Goal: Information Seeking & Learning: Learn about a topic

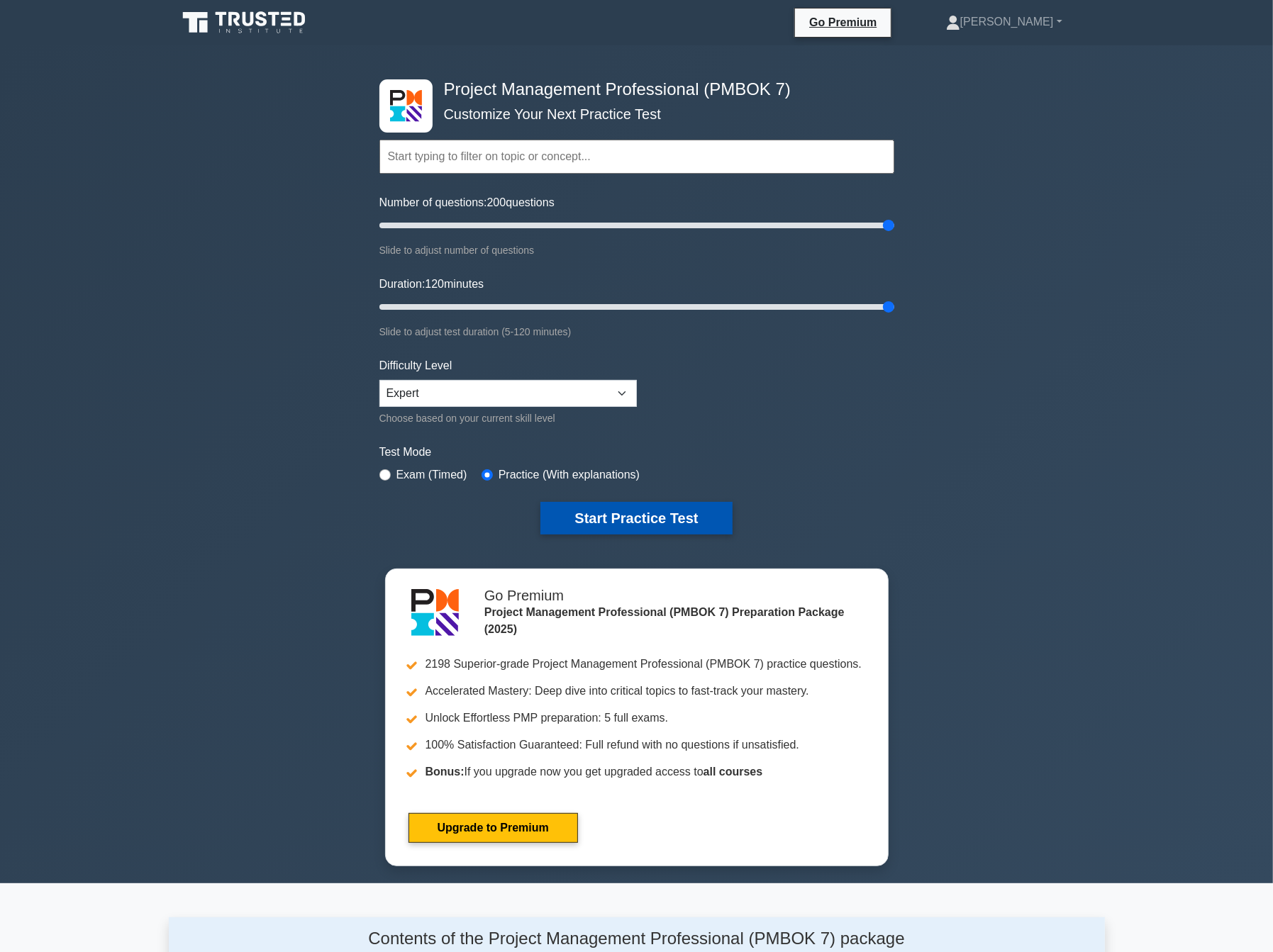
click at [682, 514] on button "Start Practice Test" at bounding box center [636, 518] width 192 height 33
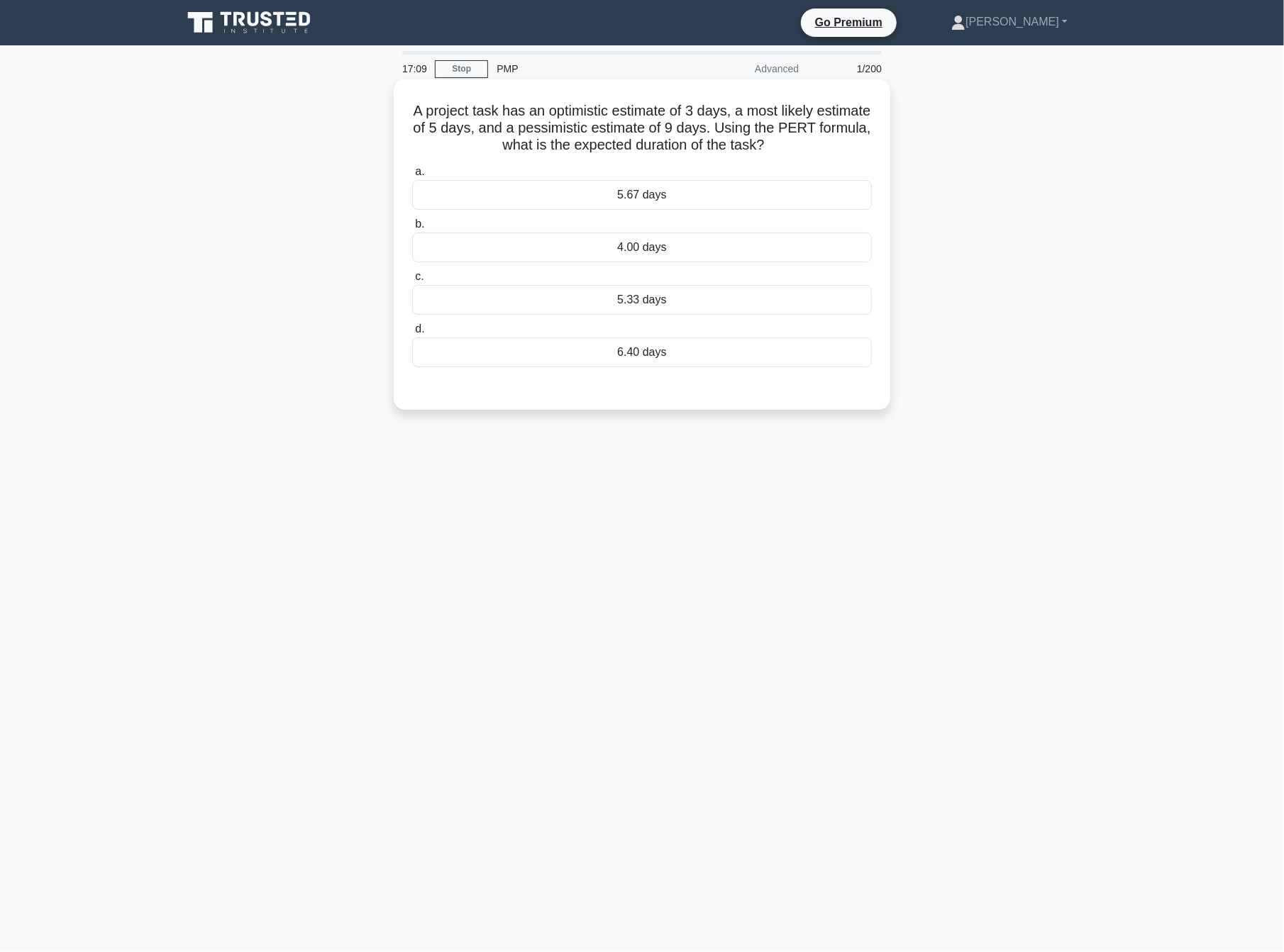
click at [669, 303] on div "5.33 days" at bounding box center [642, 300] width 460 height 29
click at [412, 281] on input "c. 5.33 days" at bounding box center [412, 277] width 0 height 10
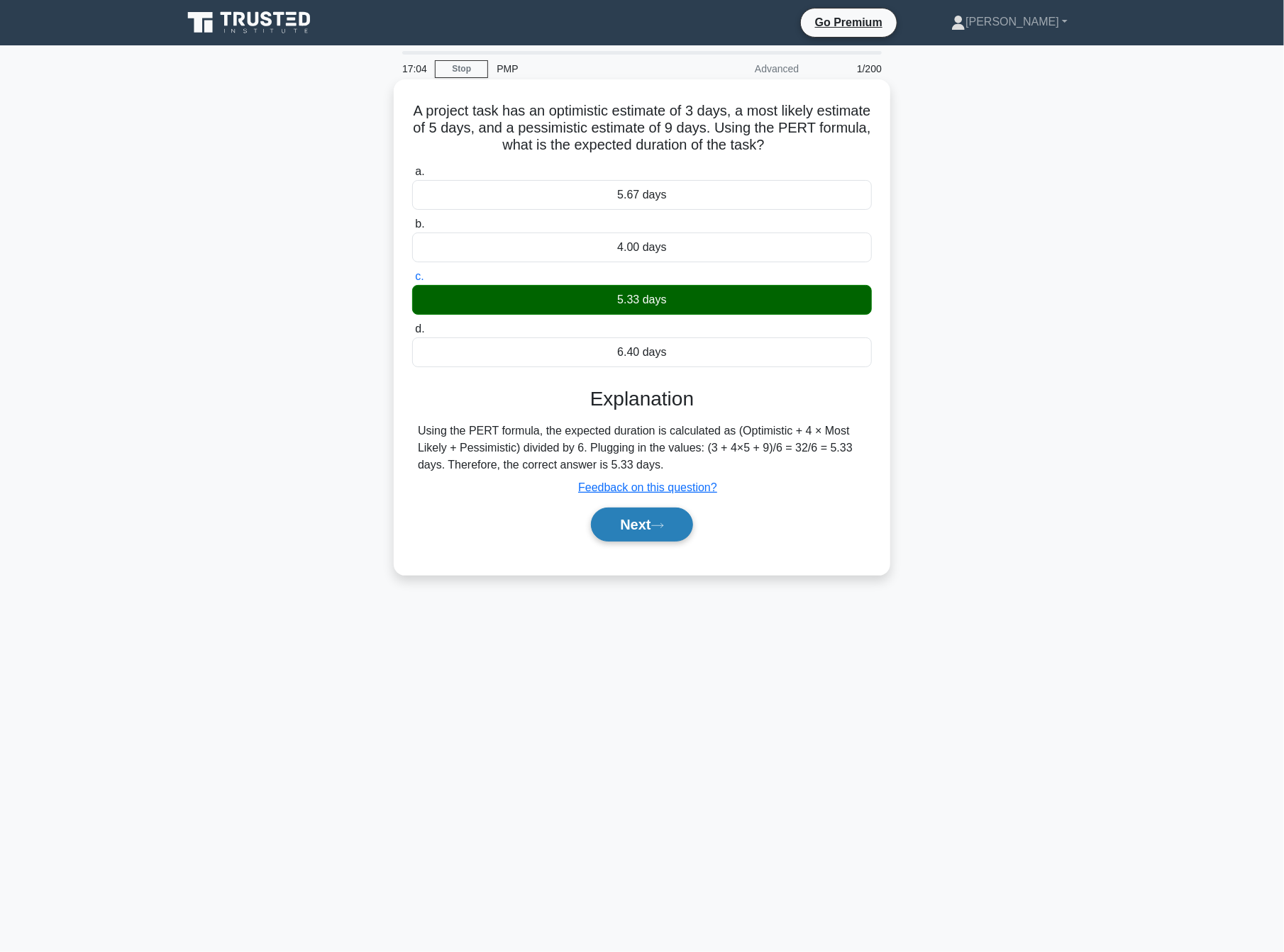
click at [626, 535] on button "Next" at bounding box center [642, 524] width 102 height 34
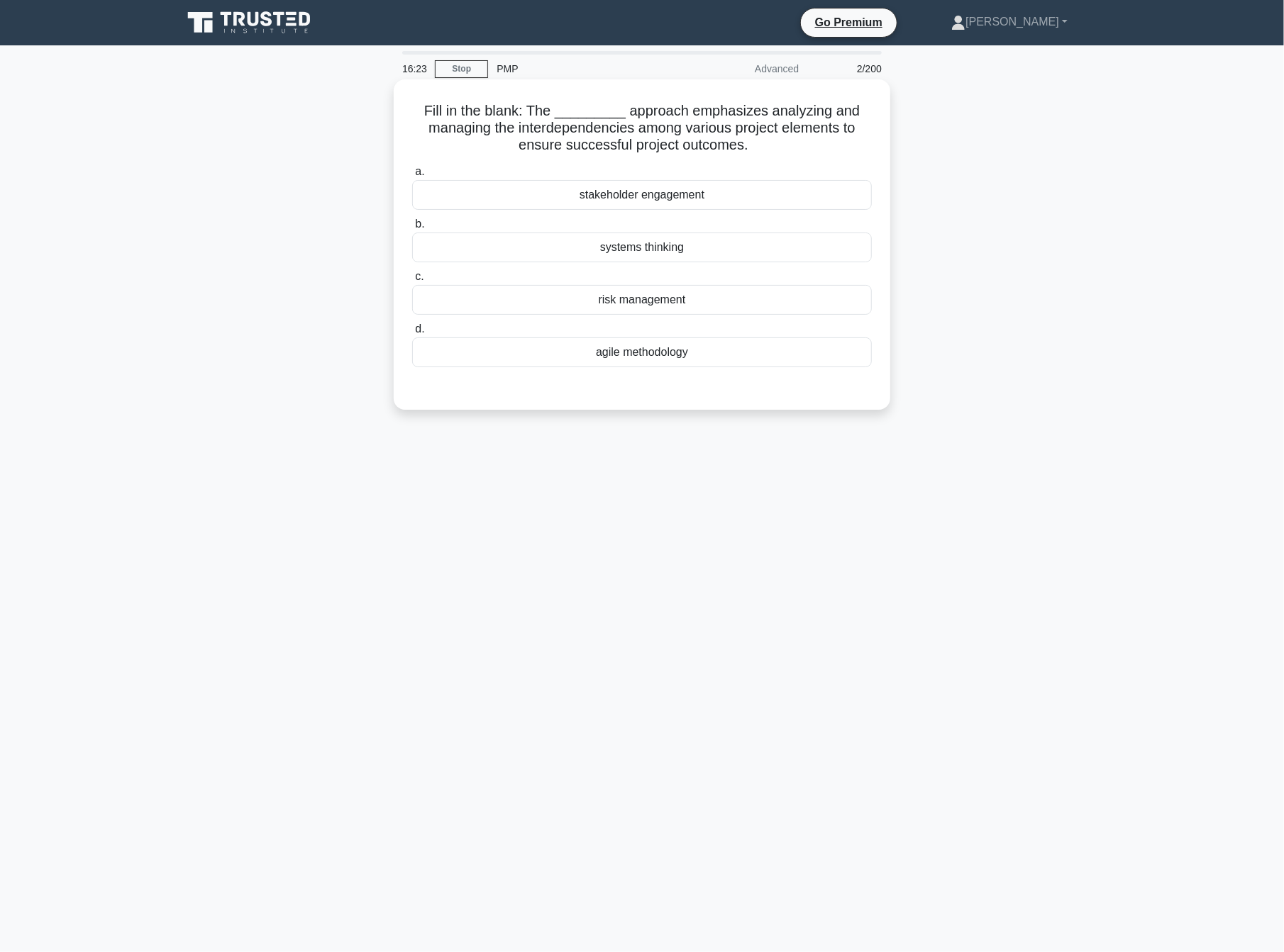
click at [685, 250] on div "systems thinking" at bounding box center [642, 247] width 460 height 29
click at [412, 229] on input "b. systems thinking" at bounding box center [412, 225] width 0 height 10
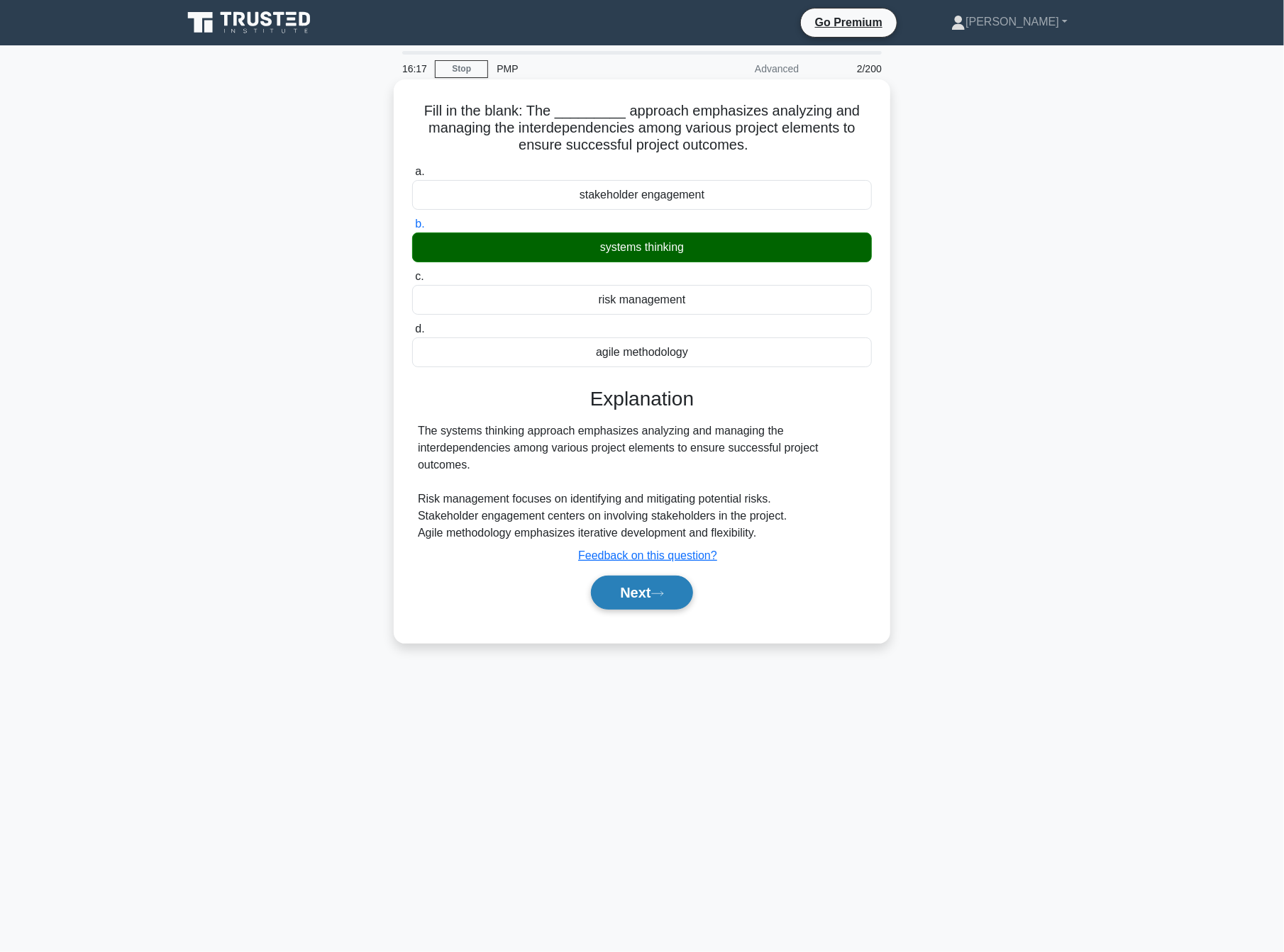
click at [658, 591] on icon at bounding box center [658, 594] width 13 height 8
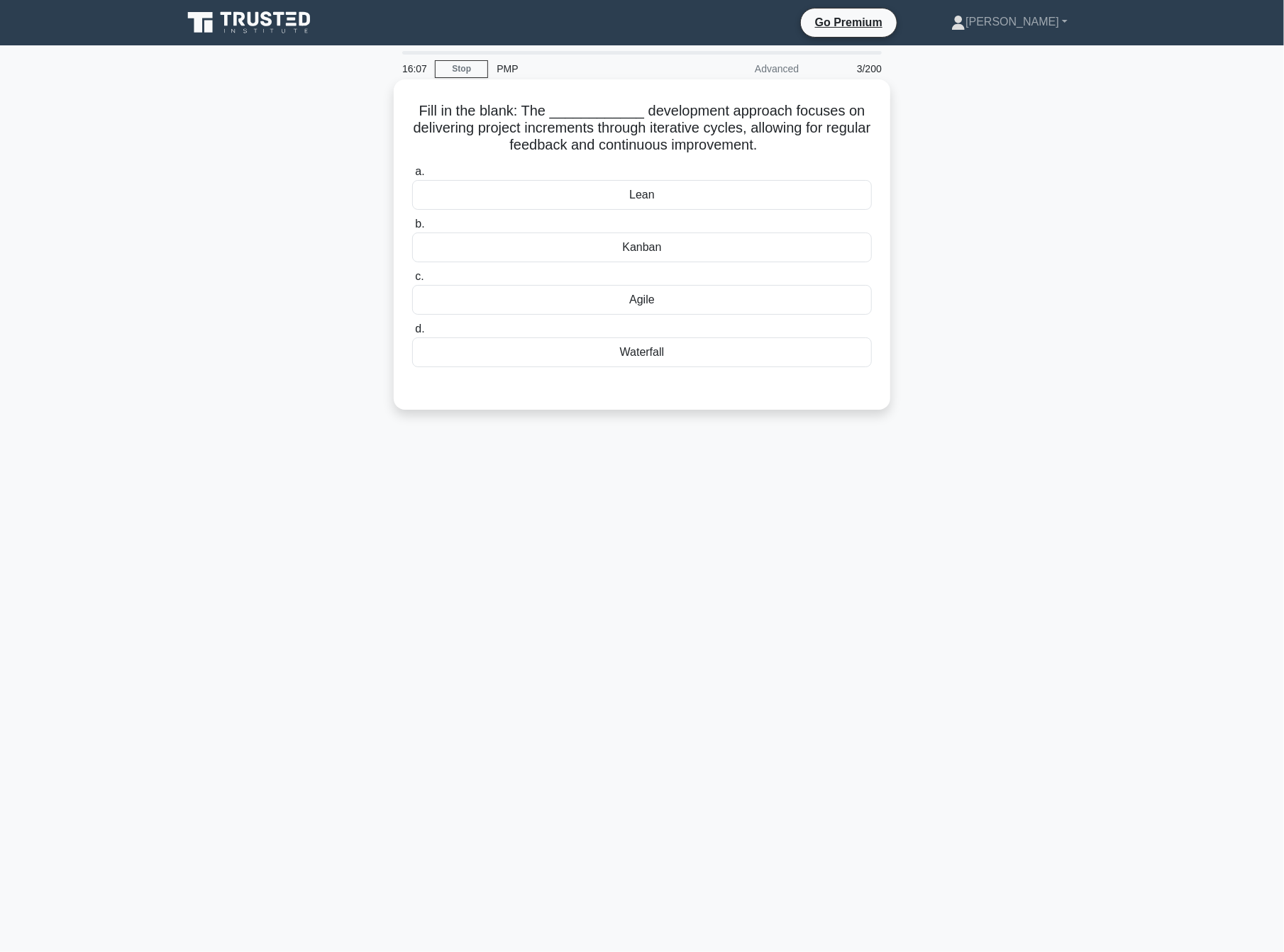
click at [668, 304] on div "Agile" at bounding box center [642, 300] width 460 height 29
click at [412, 281] on input "c. Agile" at bounding box center [412, 277] width 0 height 10
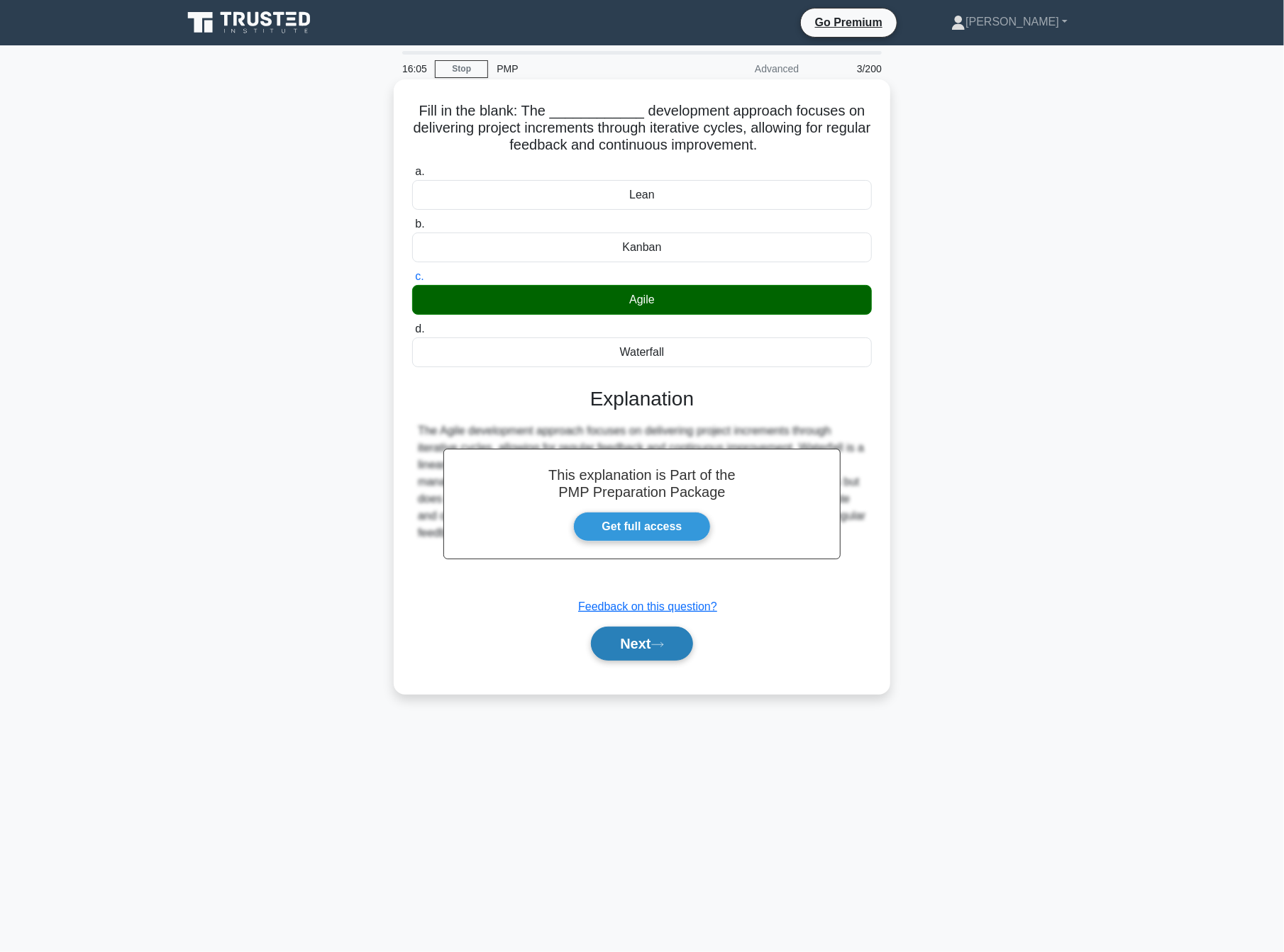
click at [659, 649] on button "Next" at bounding box center [642, 644] width 102 height 34
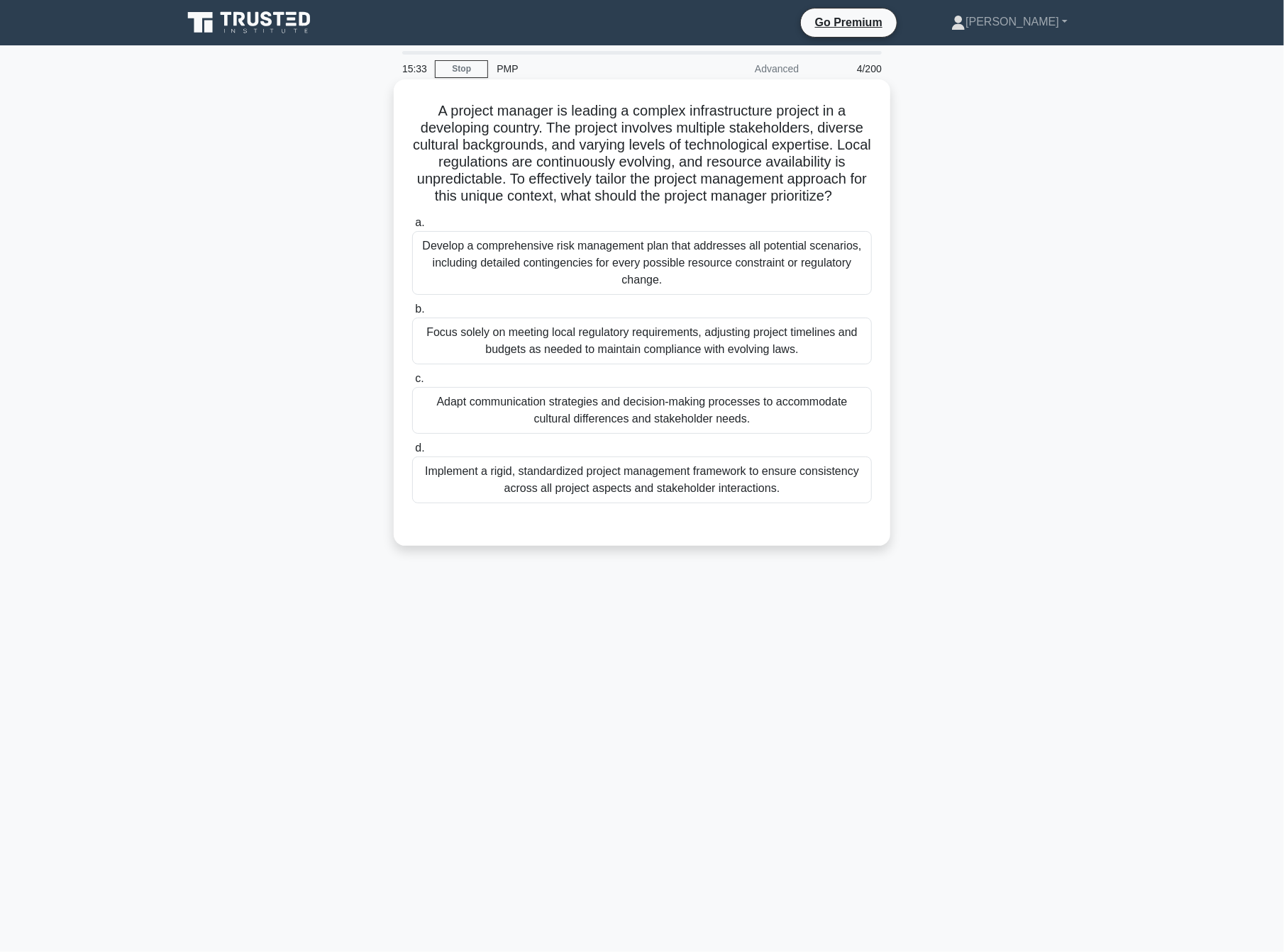
drag, startPoint x: 504, startPoint y: 146, endPoint x: 871, endPoint y: 198, distance: 370.7
click at [871, 198] on h5 "A project manager is leading a complex infrastructure project in a developing c…" at bounding box center [642, 153] width 463 height 103
click at [707, 269] on div "Develop a comprehensive risk management plan that addresses all potential scena…" at bounding box center [642, 263] width 460 height 64
click at [412, 227] on input "a. Develop a comprehensive risk management plan that addresses all potential sc…" at bounding box center [412, 223] width 0 height 10
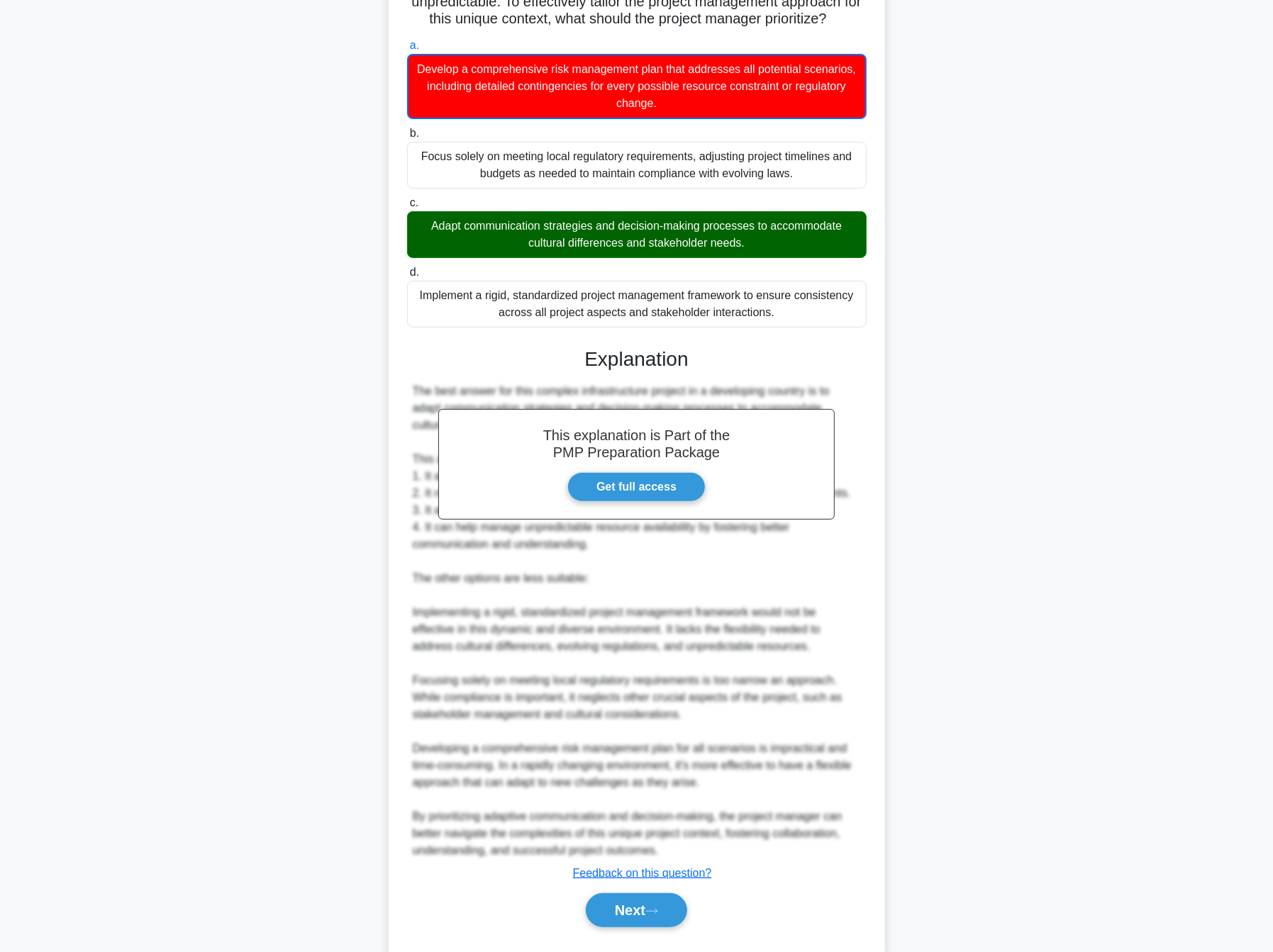
scroll to position [212, 0]
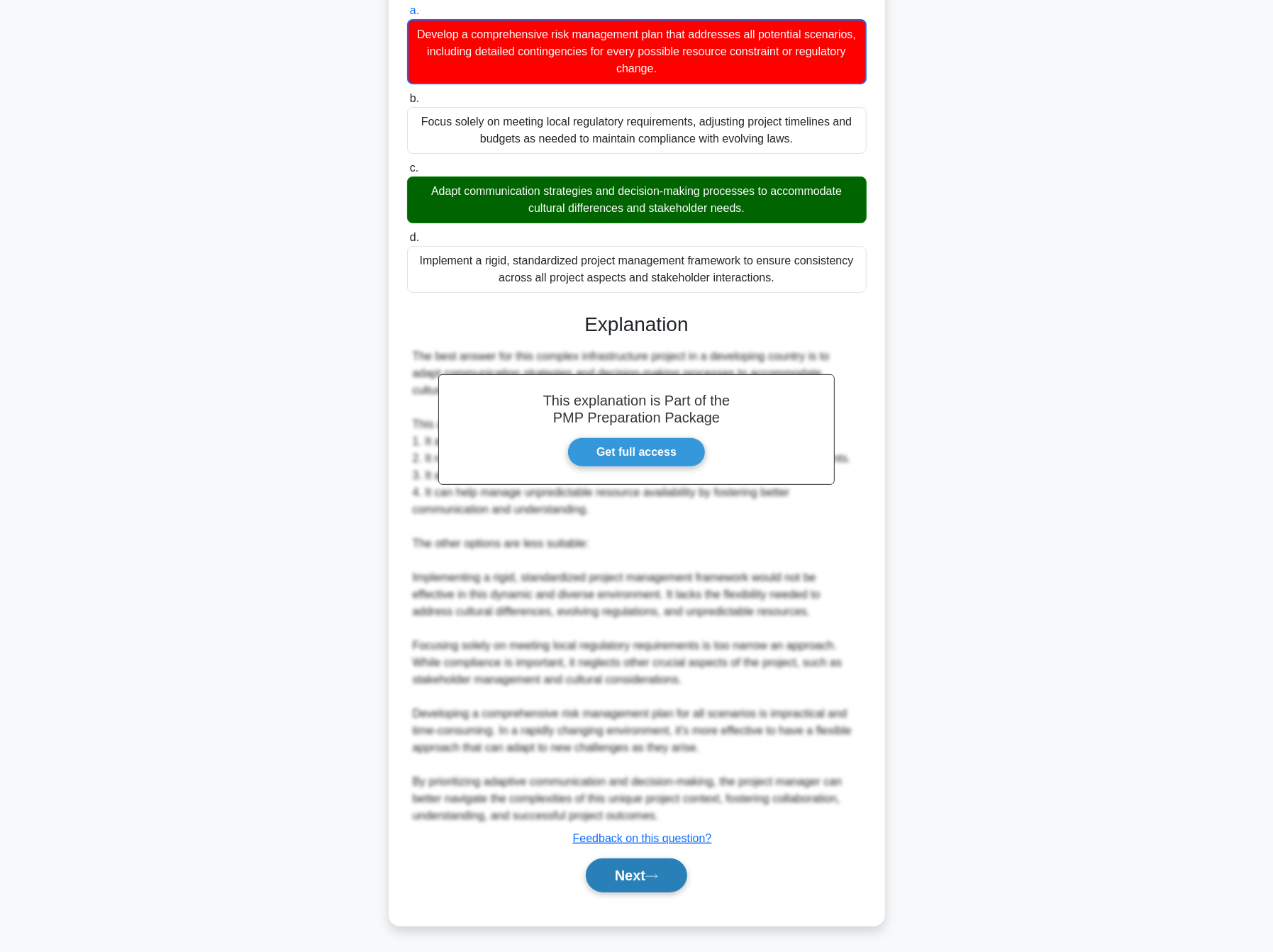
click at [664, 877] on button "Next" at bounding box center [636, 876] width 102 height 34
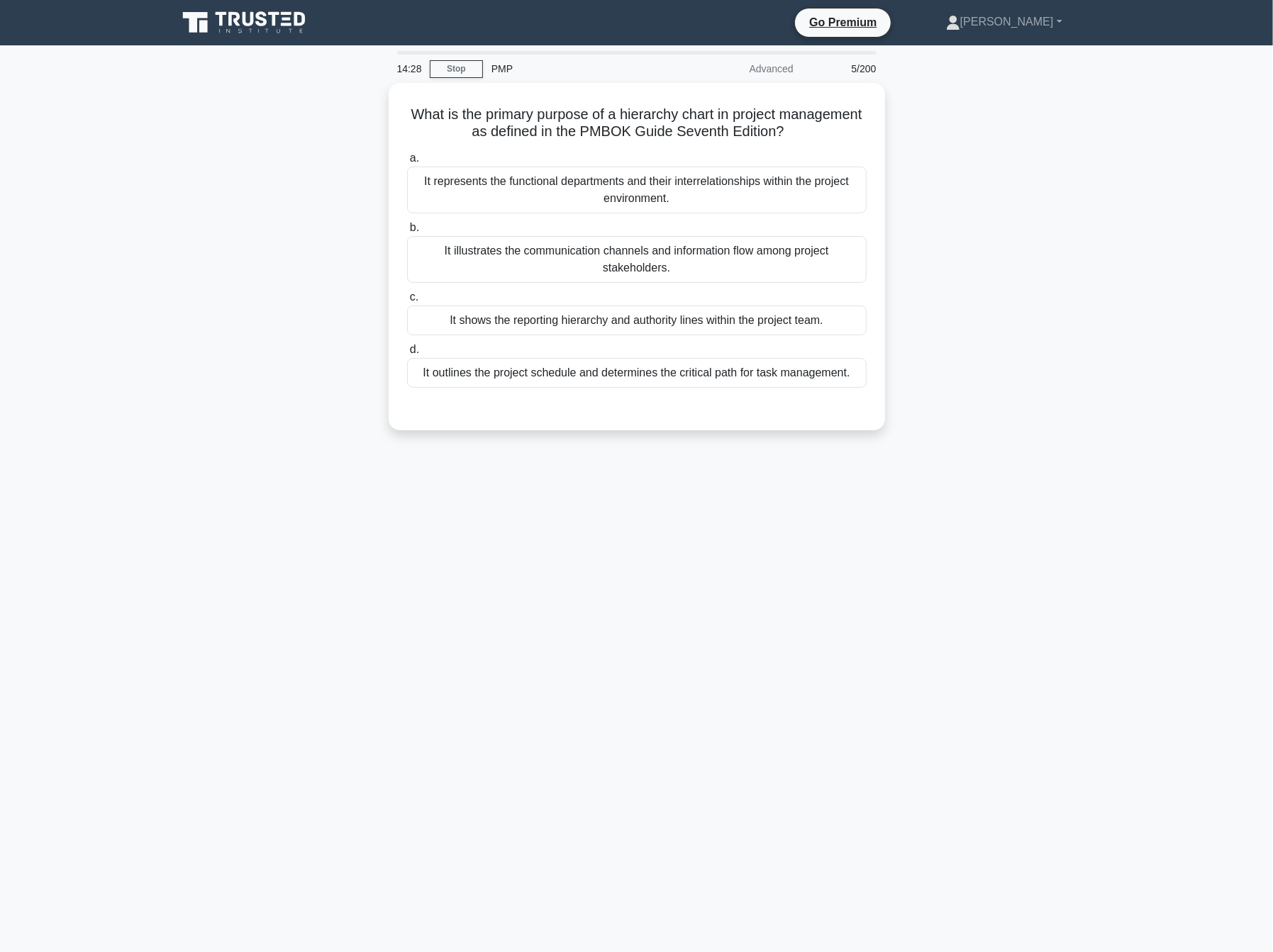
scroll to position [0, 0]
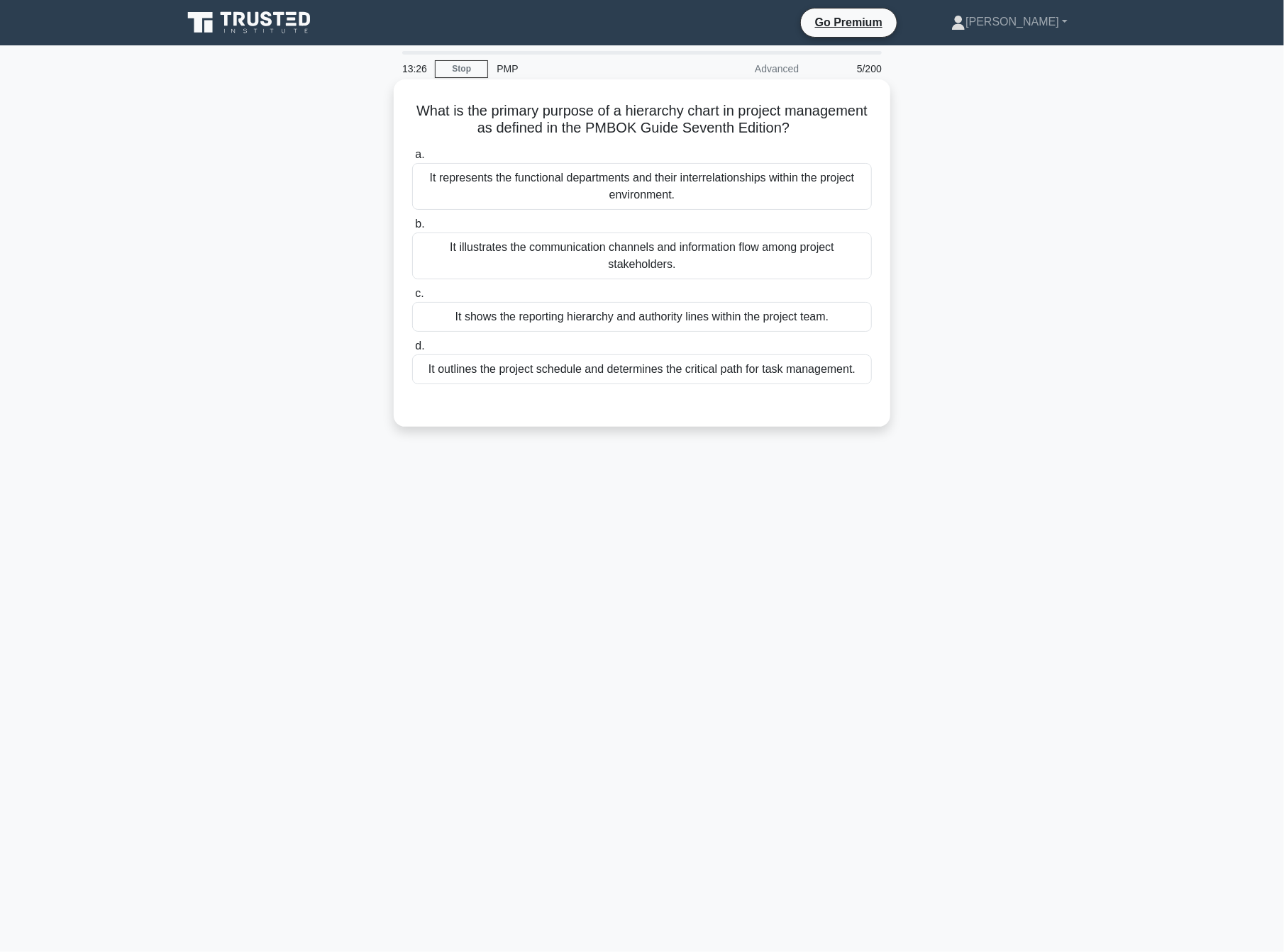
click at [711, 370] on div "It outlines the project schedule and determines the critical path for task mana…" at bounding box center [642, 369] width 460 height 29
click at [412, 351] on input "d. It outlines the project schedule and determines the critical path for task m…" at bounding box center [412, 346] width 0 height 10
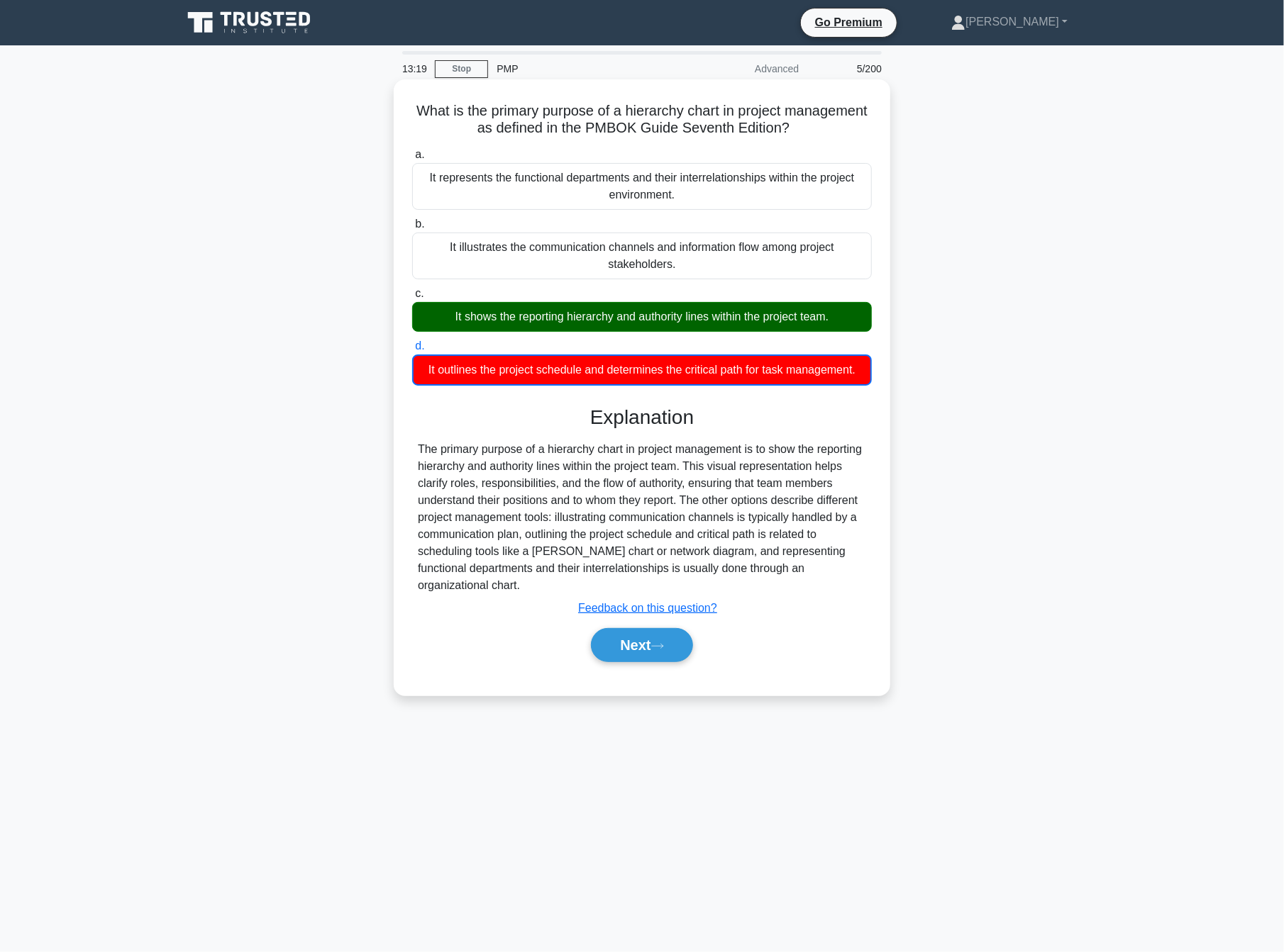
drag, startPoint x: 448, startPoint y: 106, endPoint x: 879, endPoint y: 374, distance: 507.5
click at [879, 374] on div "What is the primary purpose of a hierarchy chart in project management as defin…" at bounding box center [642, 387] width 485 height 605
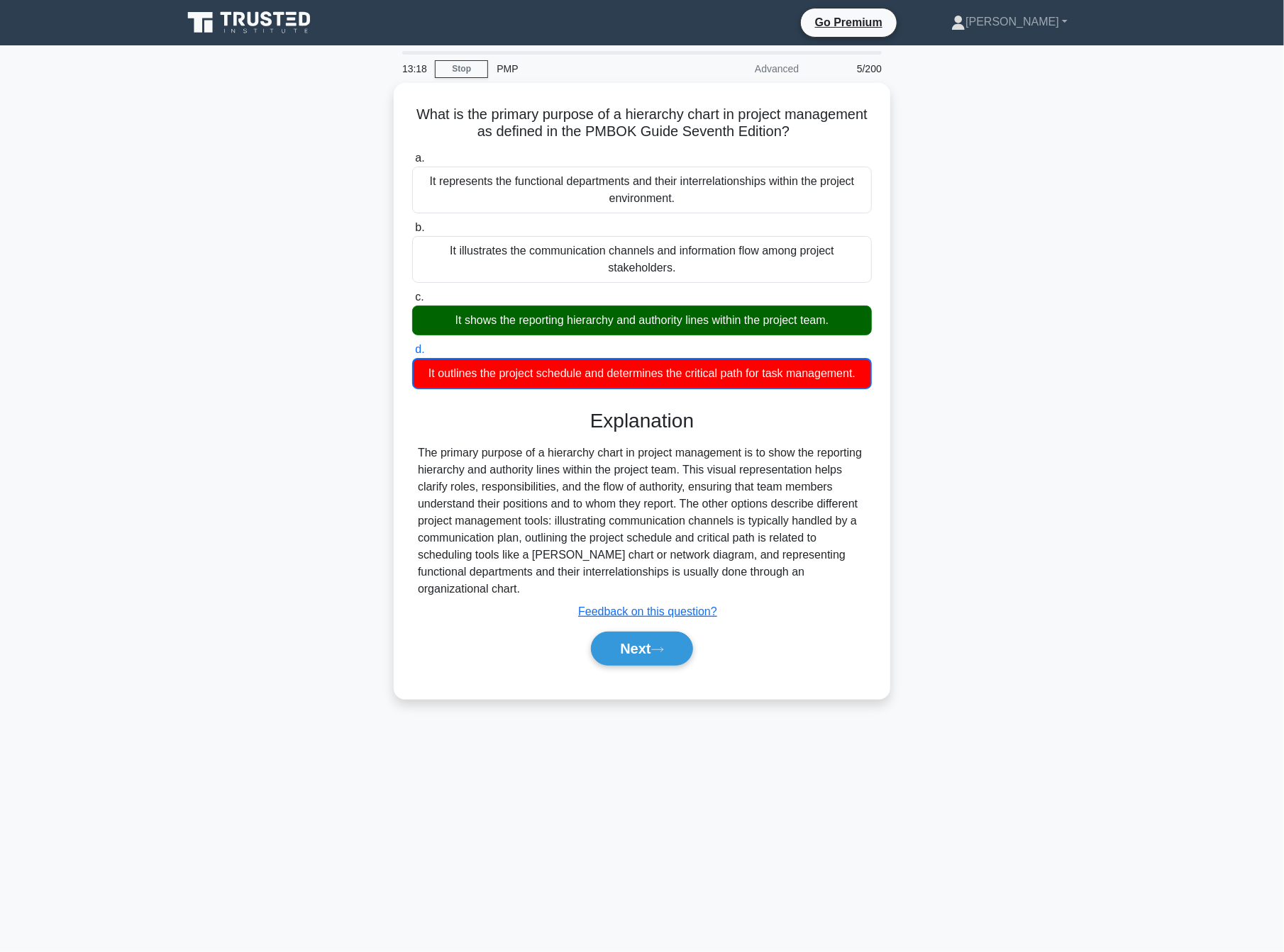
copy div "What is the primary purpose of a hierarchy chart in project management as defin…"
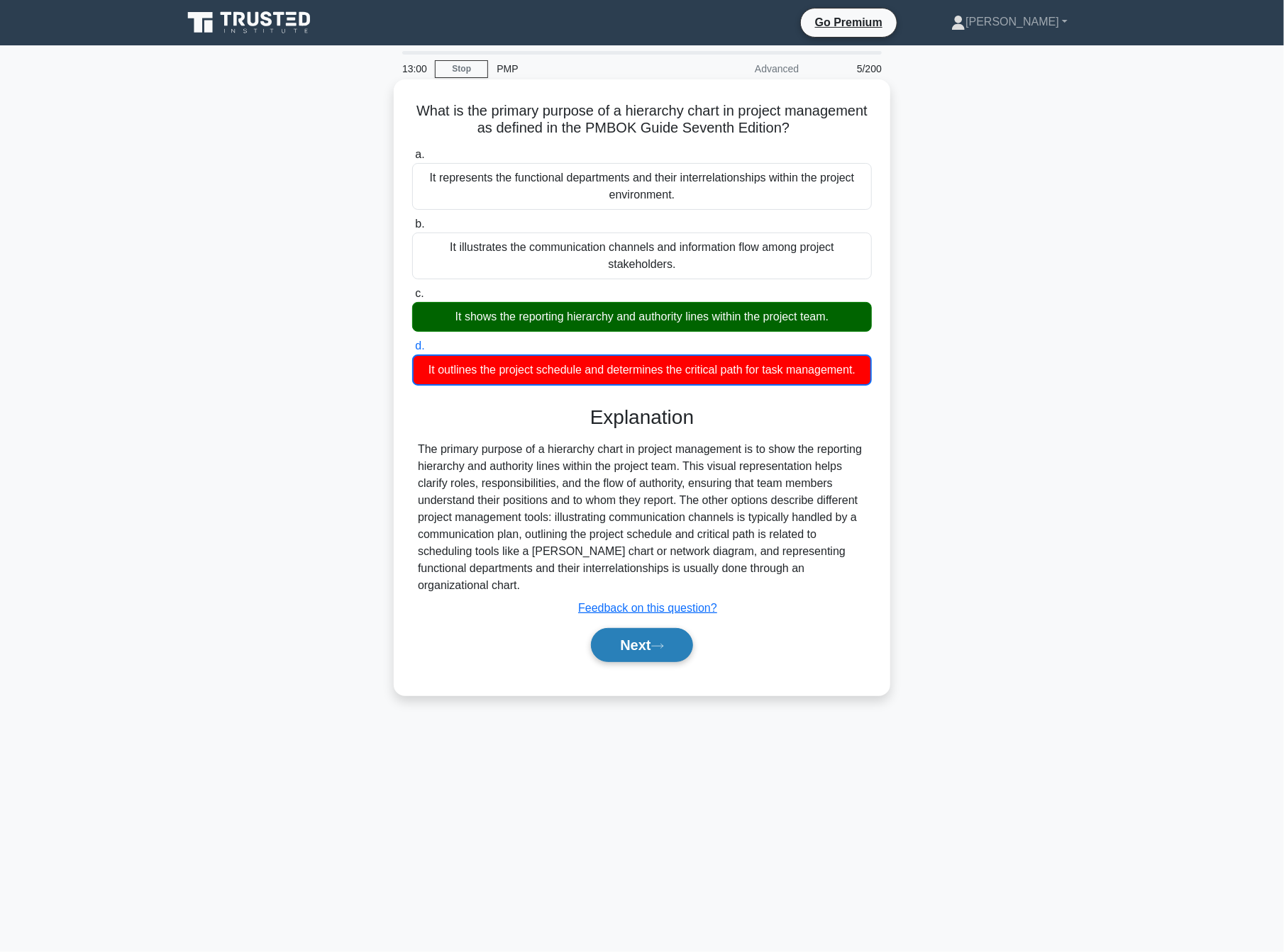
click at [633, 635] on button "Next" at bounding box center [642, 645] width 102 height 34
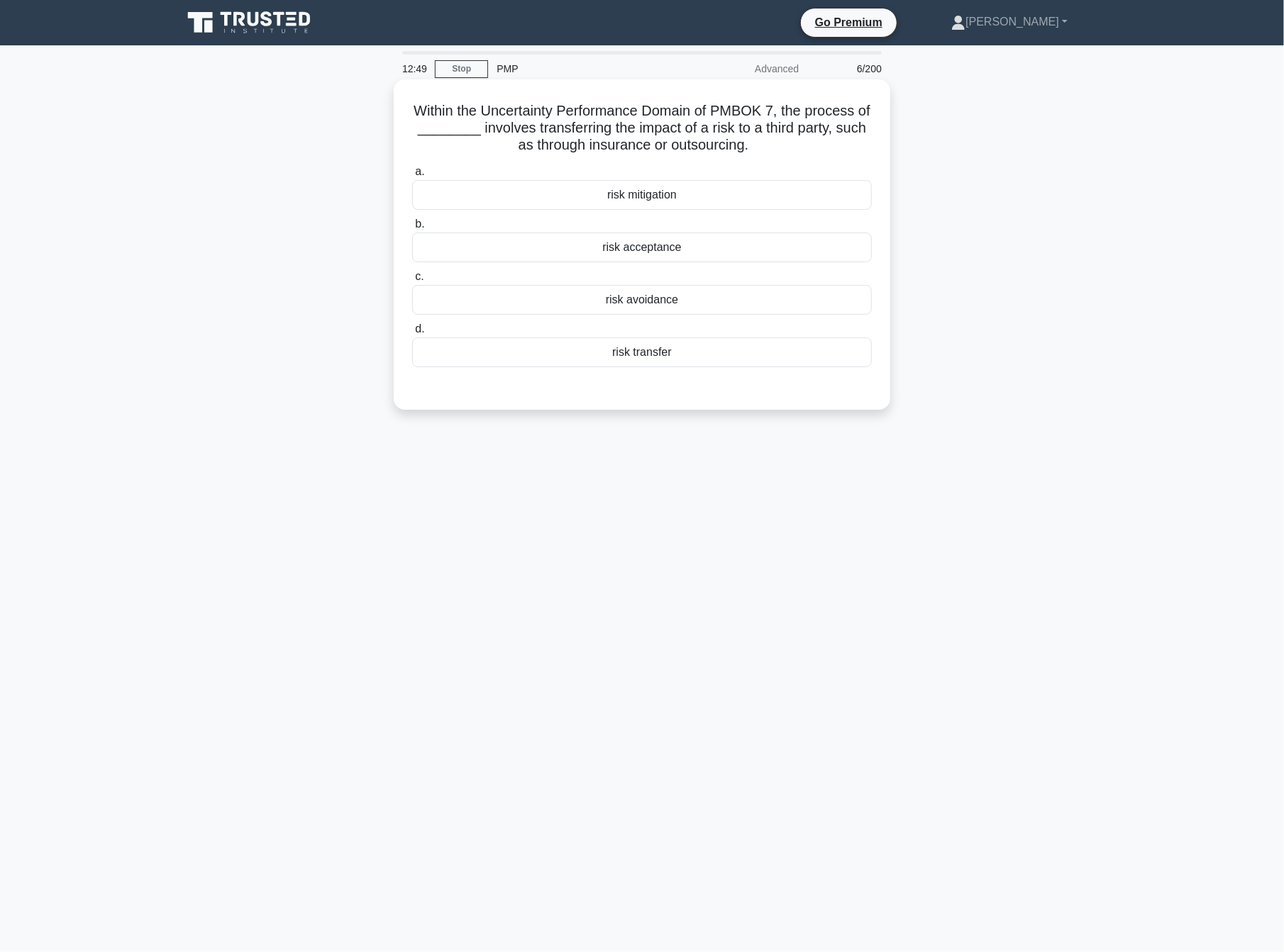
click at [630, 359] on div "risk transfer" at bounding box center [642, 352] width 460 height 29
click at [412, 334] on input "d. risk transfer" at bounding box center [412, 330] width 0 height 10
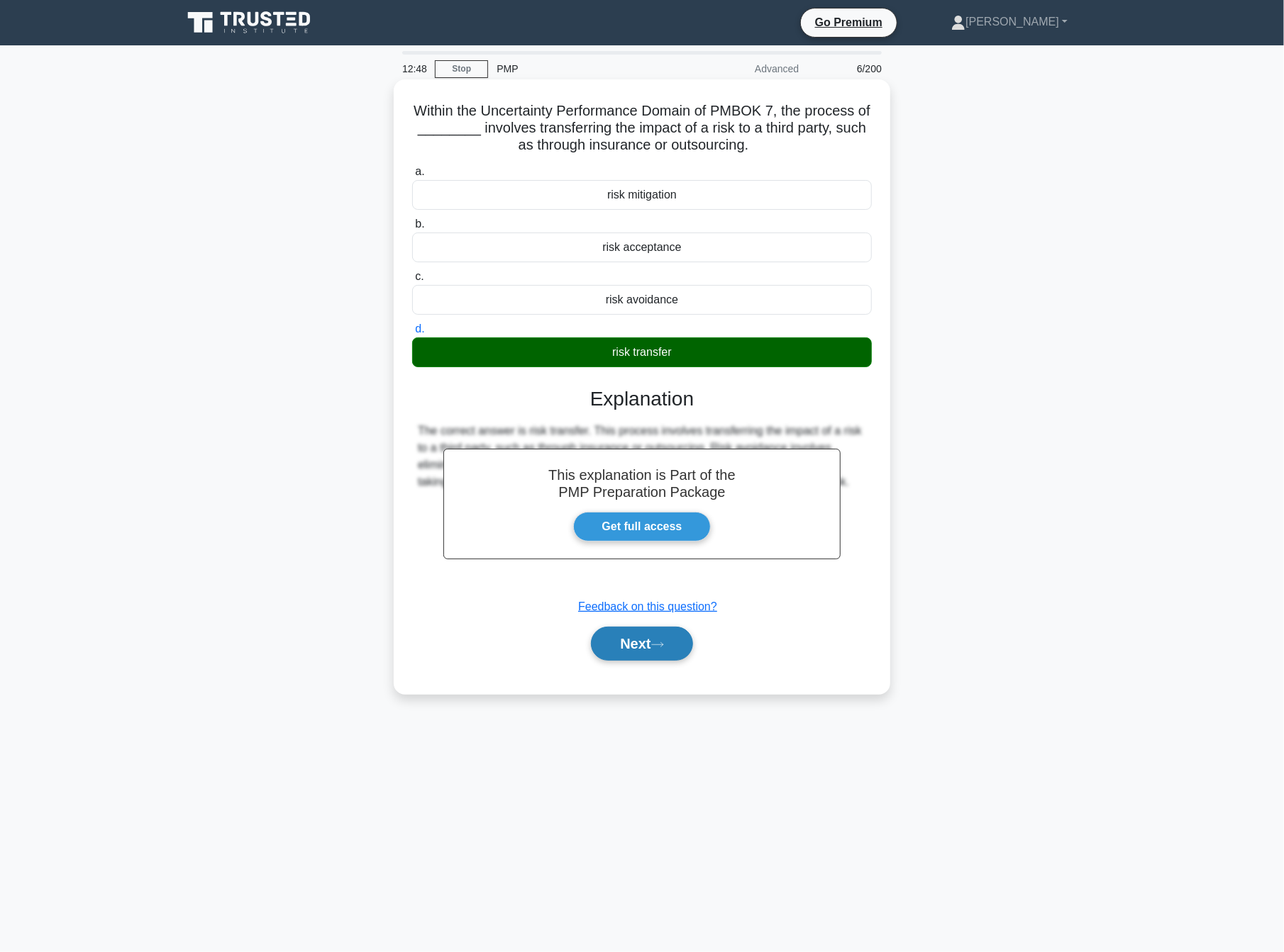
click at [634, 649] on button "Next" at bounding box center [642, 644] width 102 height 34
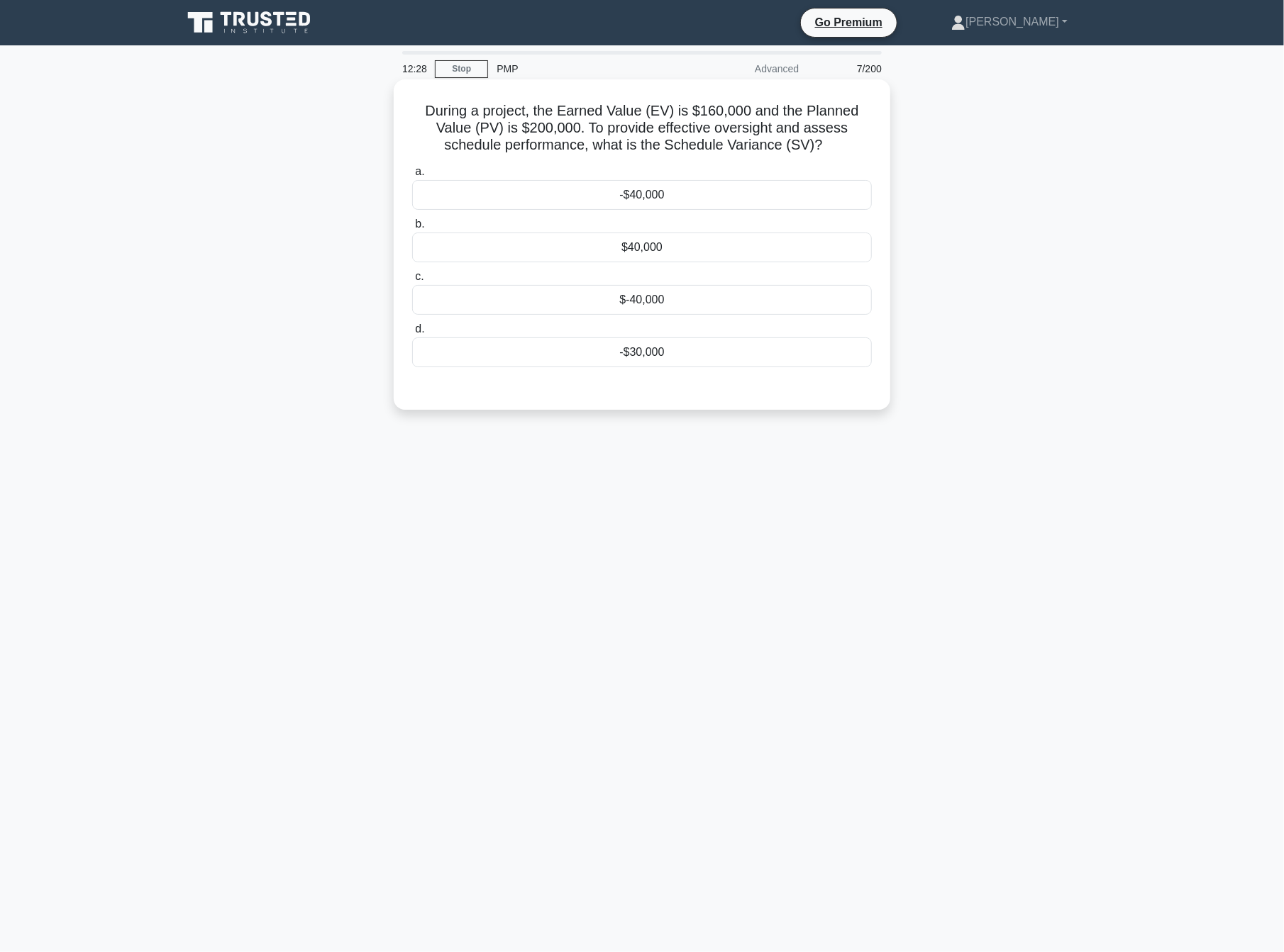
click at [668, 300] on div "$-40,000" at bounding box center [642, 300] width 460 height 29
click at [412, 281] on input "c. $-40,000" at bounding box center [412, 277] width 0 height 10
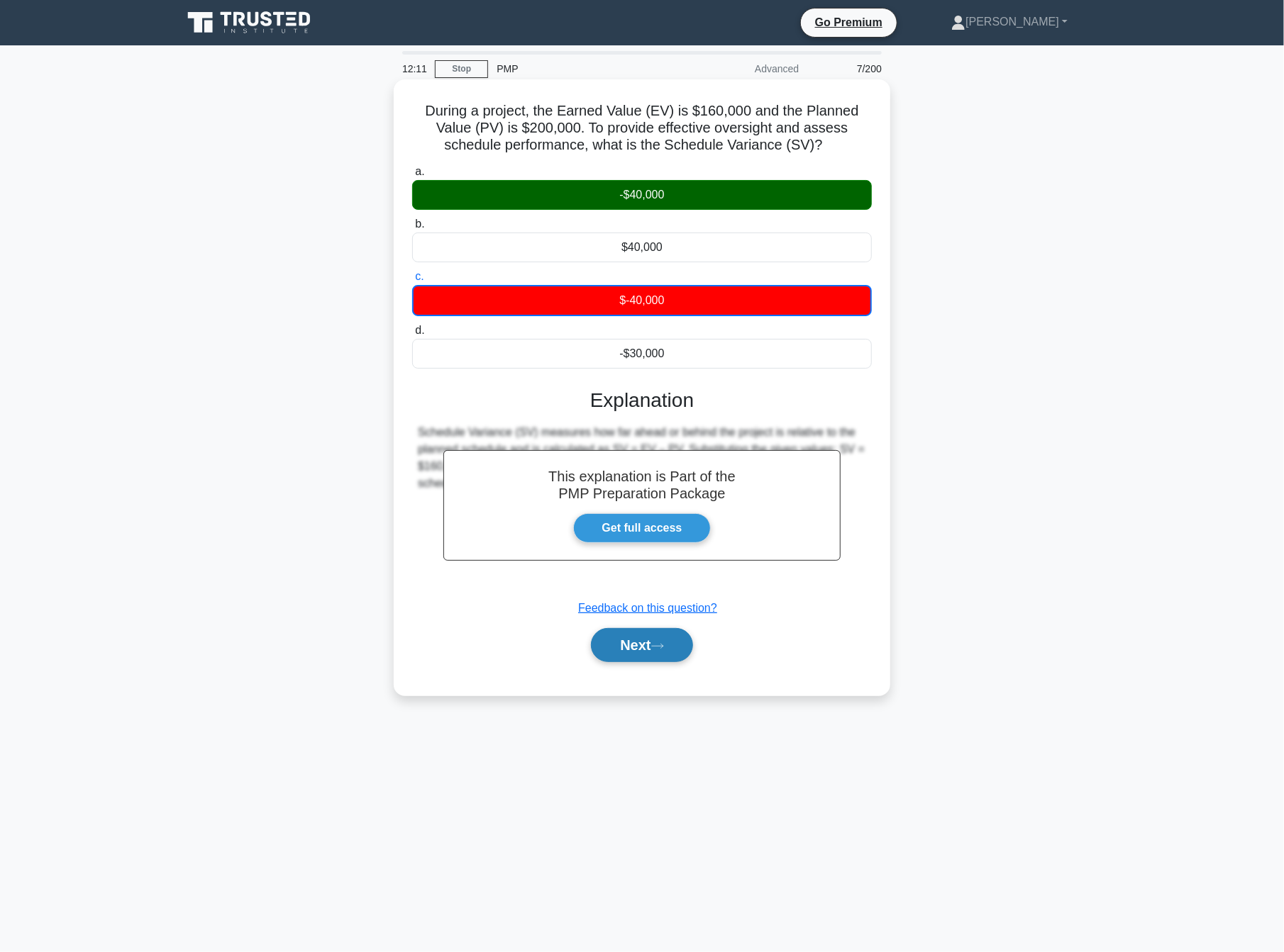
click at [669, 653] on button "Next" at bounding box center [642, 645] width 102 height 34
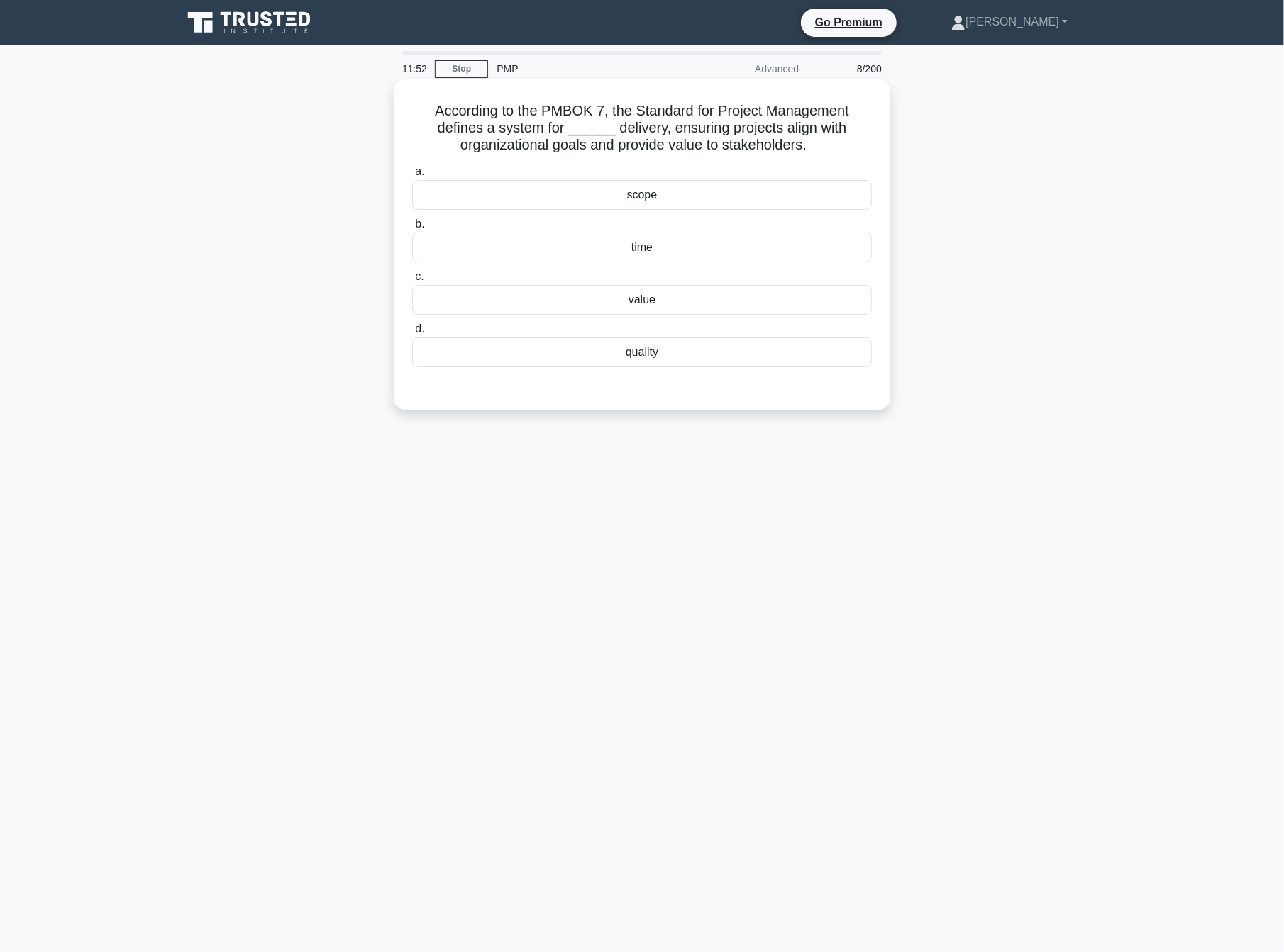
click at [653, 317] on div "a. scope b. time" at bounding box center [642, 265] width 477 height 210
click at [661, 308] on div "value" at bounding box center [642, 300] width 460 height 29
click at [412, 281] on input "c. value" at bounding box center [412, 277] width 0 height 10
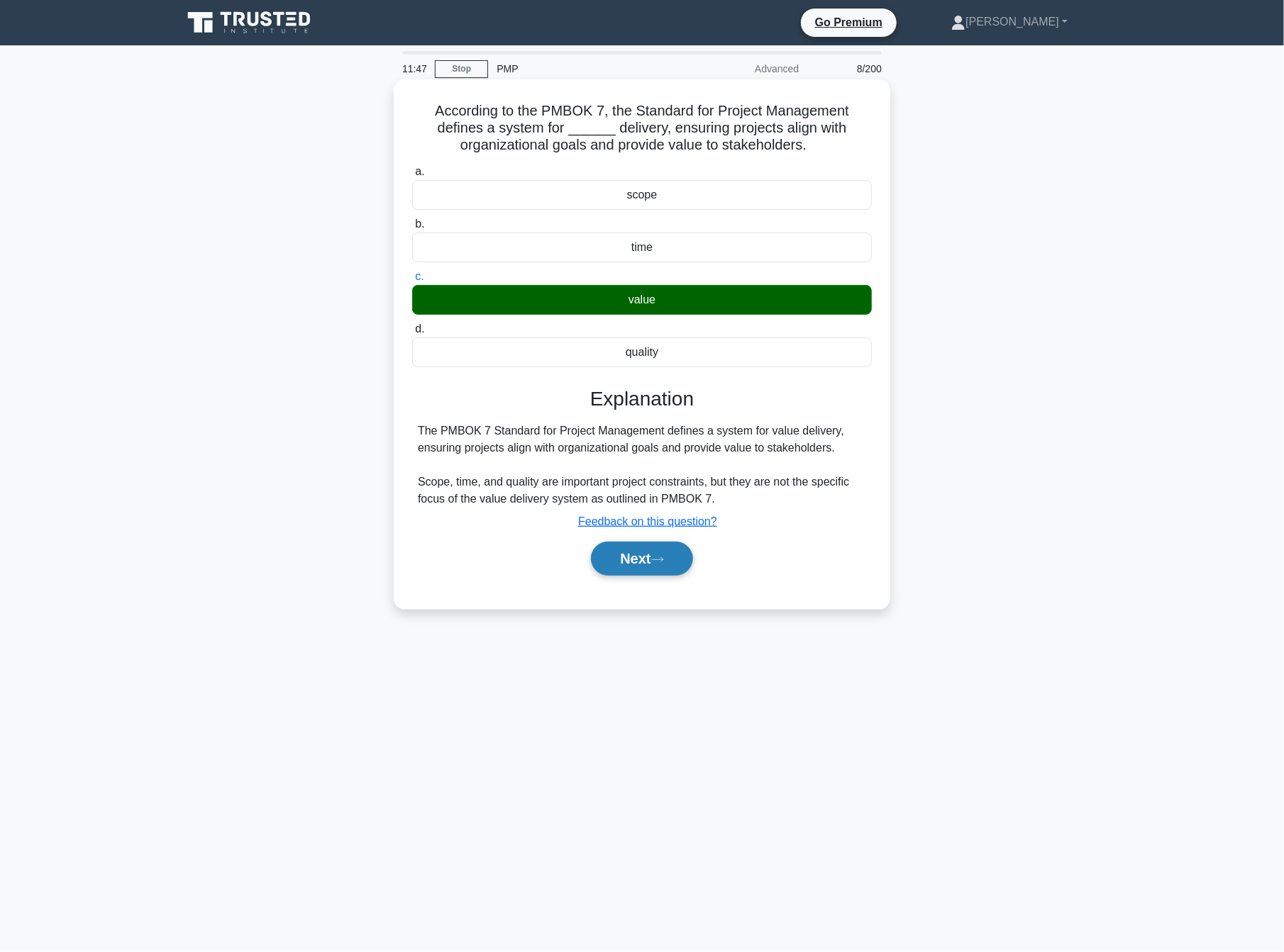
click at [652, 567] on button "Next" at bounding box center [642, 559] width 102 height 34
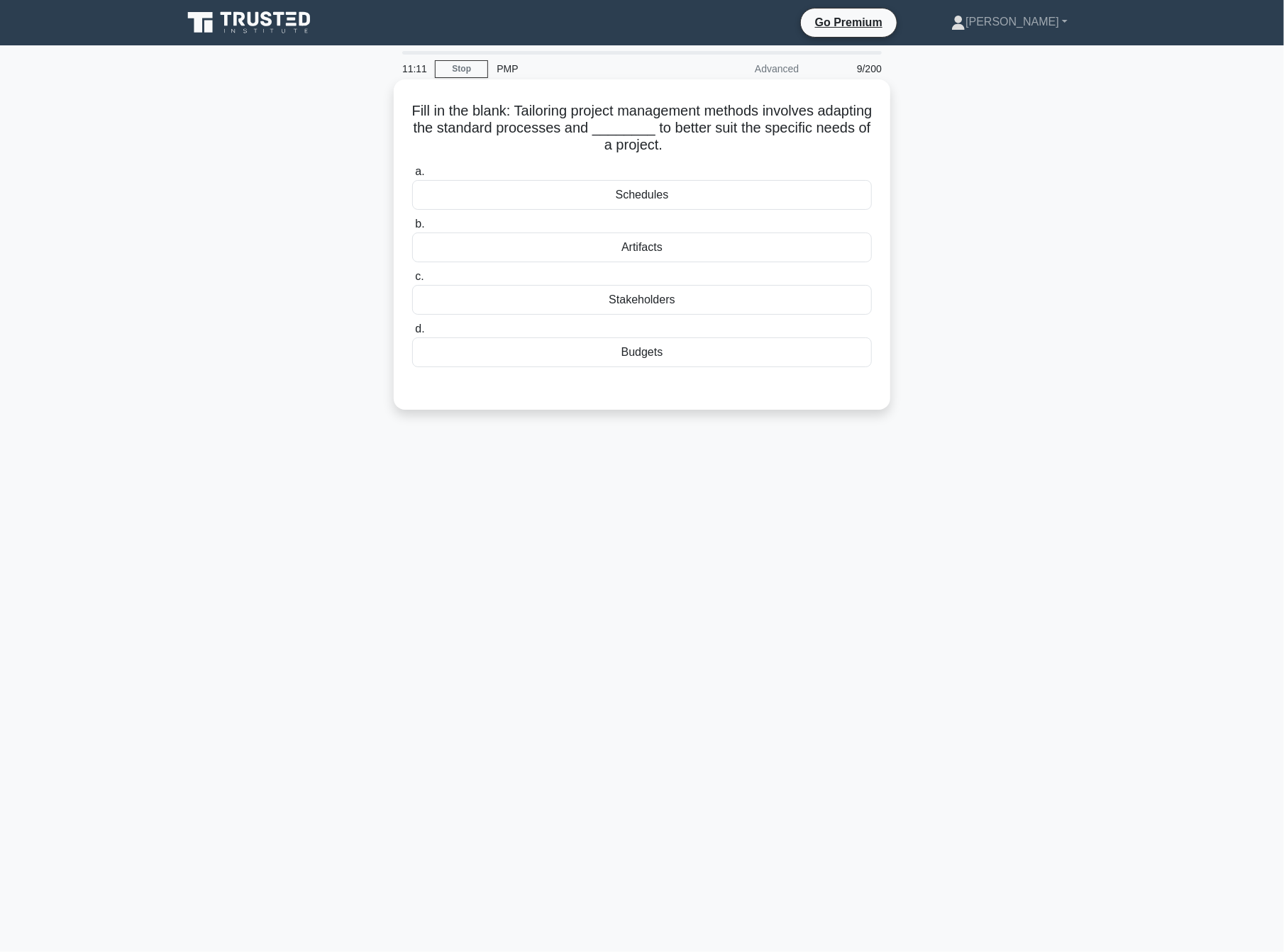
click at [739, 185] on div "Schedules" at bounding box center [642, 195] width 460 height 29
click at [412, 176] on input "a. Schedules" at bounding box center [412, 172] width 0 height 10
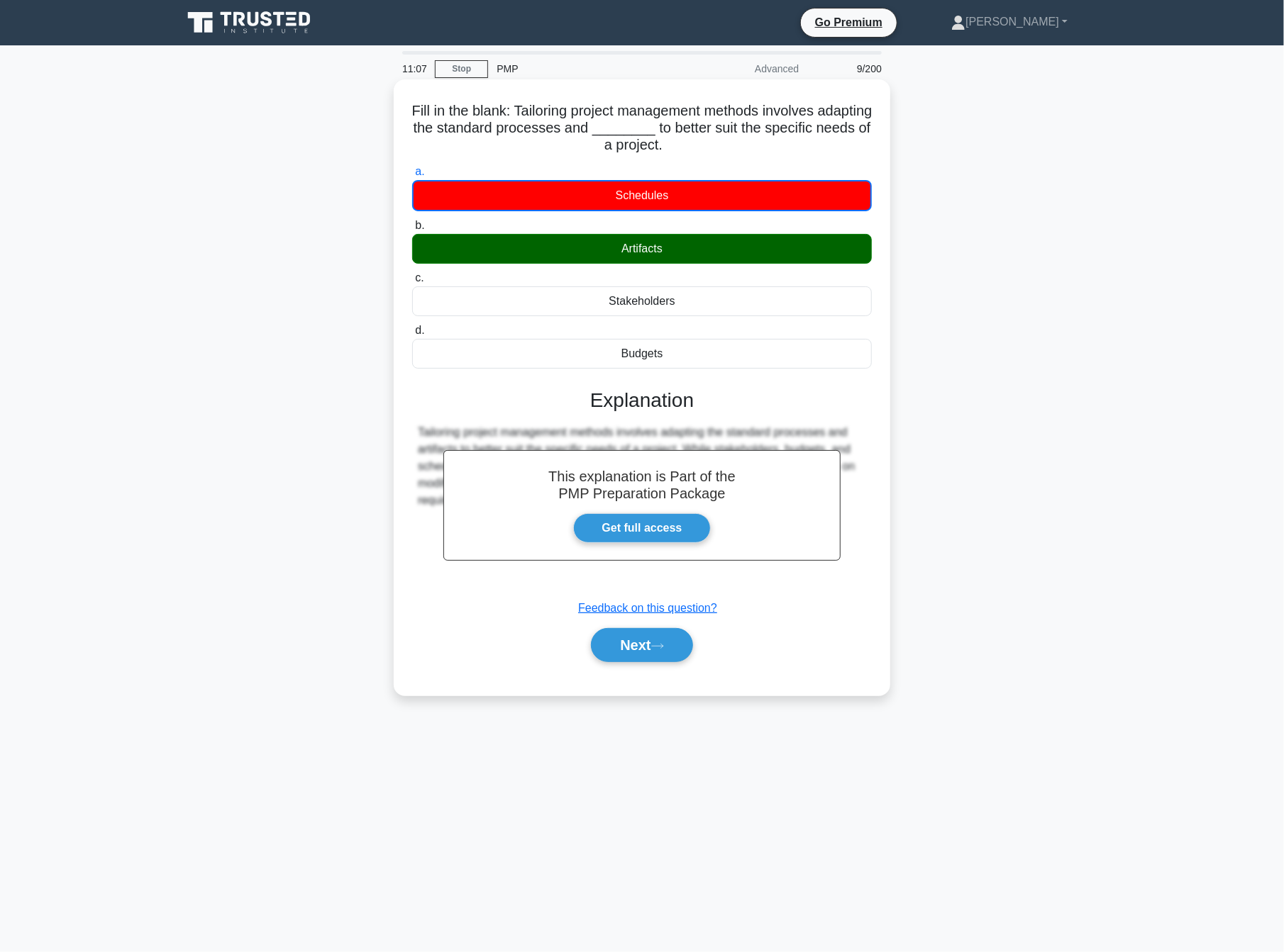
drag, startPoint x: 434, startPoint y: 105, endPoint x: 800, endPoint y: 364, distance: 448.4
click at [800, 364] on div "Fill in the blank: Tailoring project management methods involves adapting the s…" at bounding box center [642, 387] width 485 height 605
copy div "Fill in the blank: Tailoring project management methods involves adapting the s…"
click at [642, 637] on button "Next" at bounding box center [642, 645] width 102 height 34
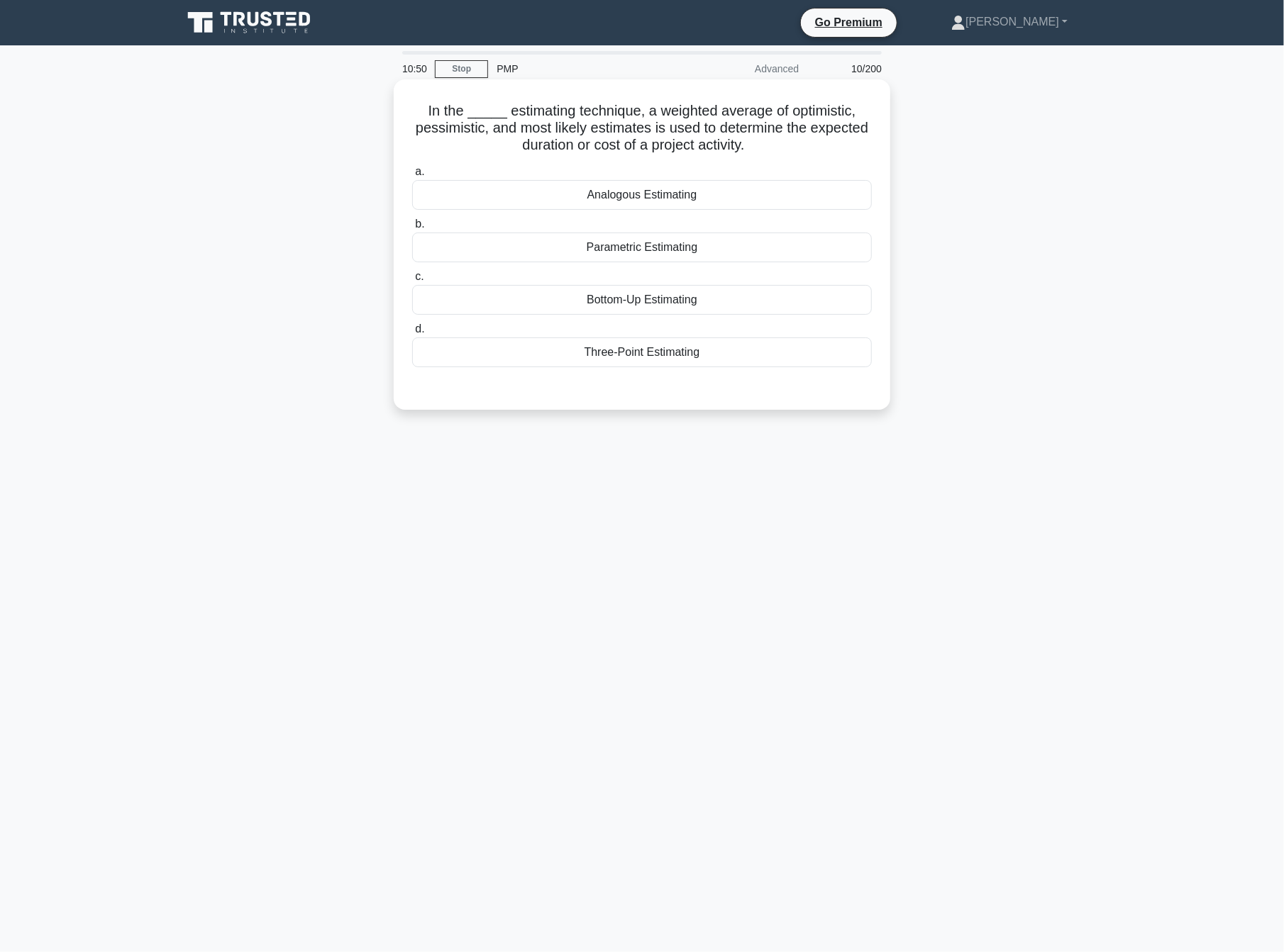
click at [660, 351] on div "Three-Point Estimating" at bounding box center [642, 352] width 460 height 29
click at [412, 334] on input "d. Three-Point Estimating" at bounding box center [412, 330] width 0 height 10
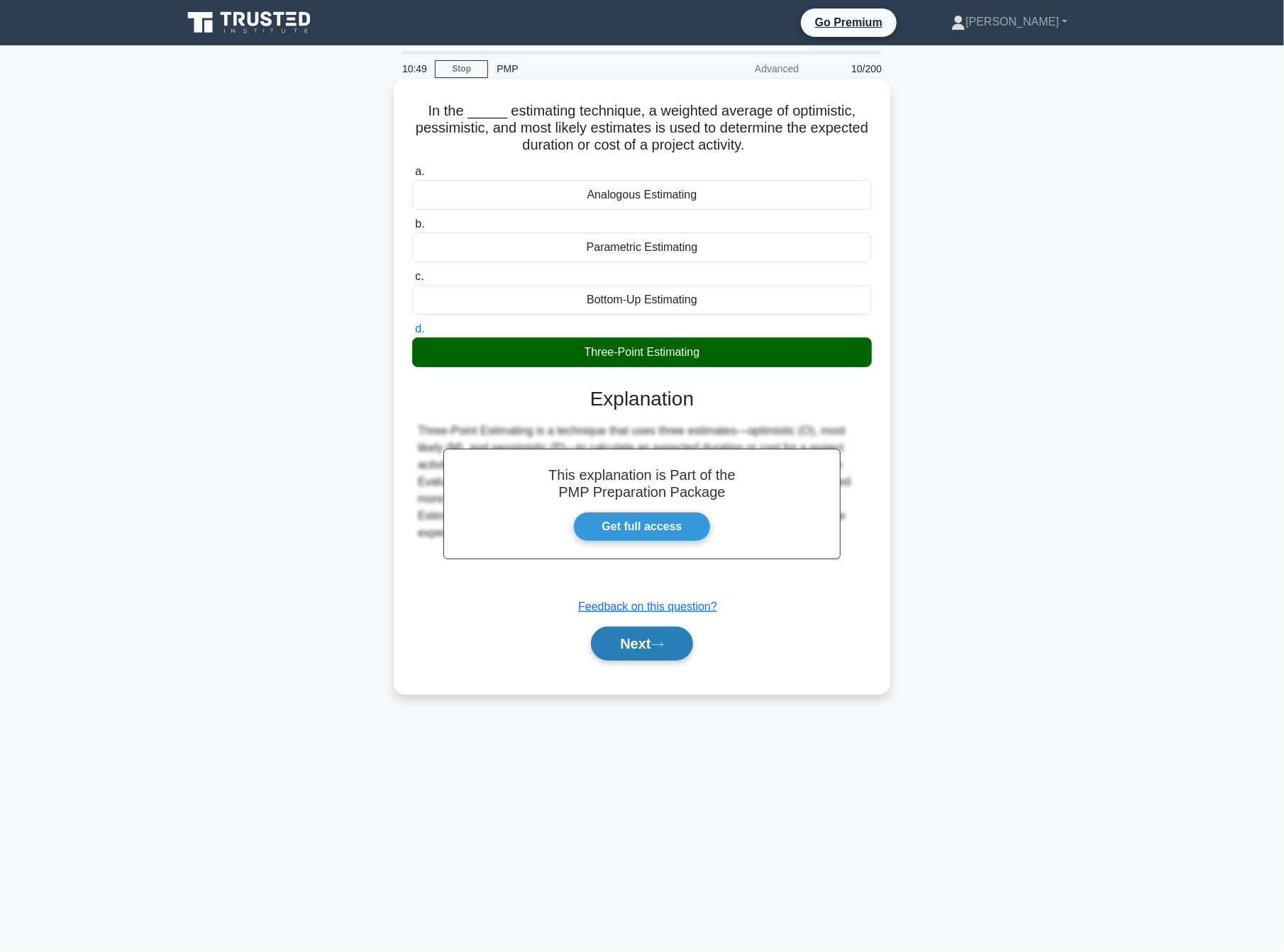
click at [611, 655] on button "Next" at bounding box center [642, 644] width 102 height 34
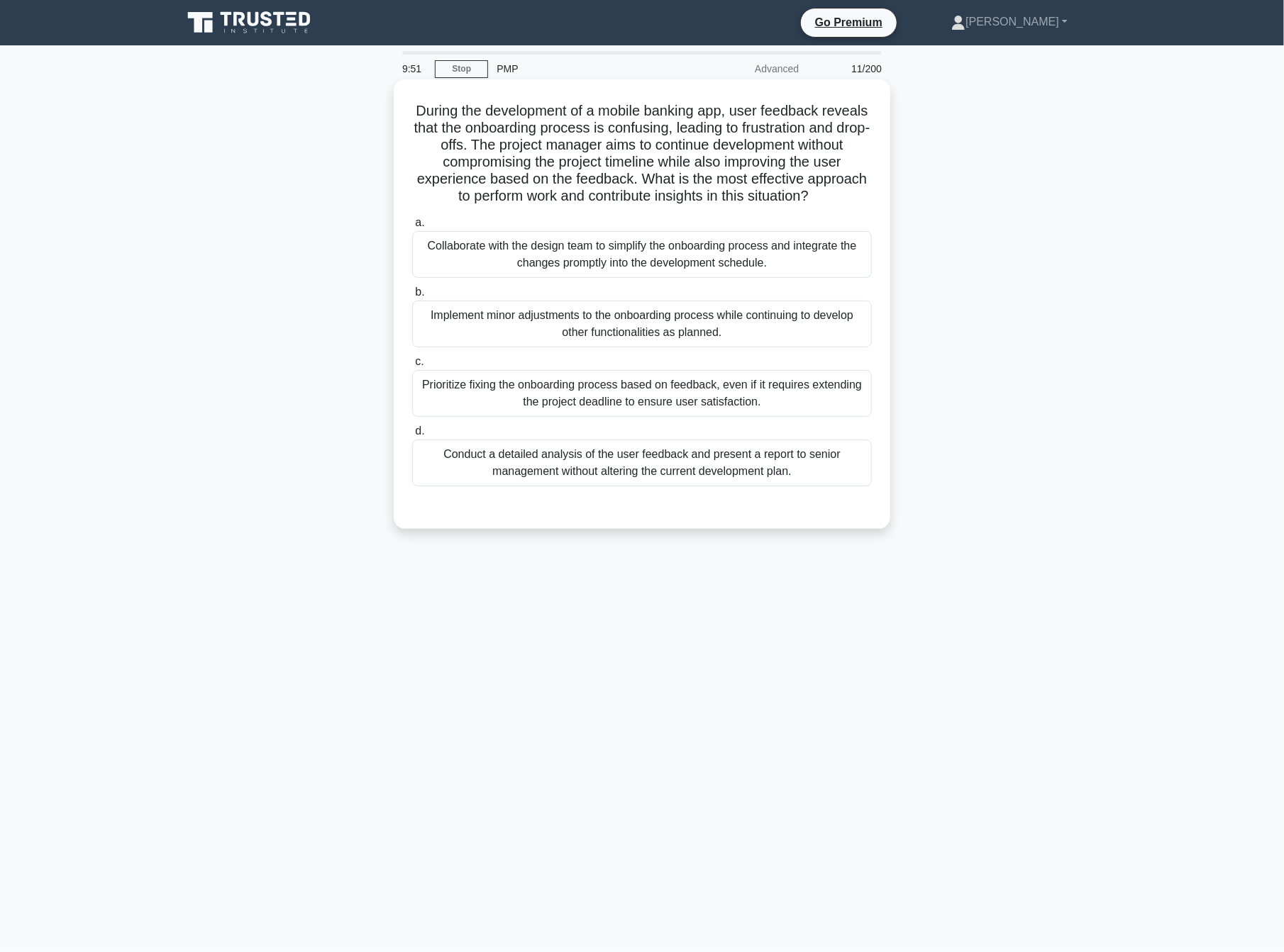
click at [542, 470] on div "Conduct a detailed analysis of the user feedback and present a report to senior…" at bounding box center [642, 462] width 460 height 47
click at [412, 436] on input "d. Conduct a detailed analysis of the user feedback and present a report to sen…" at bounding box center [412, 431] width 0 height 10
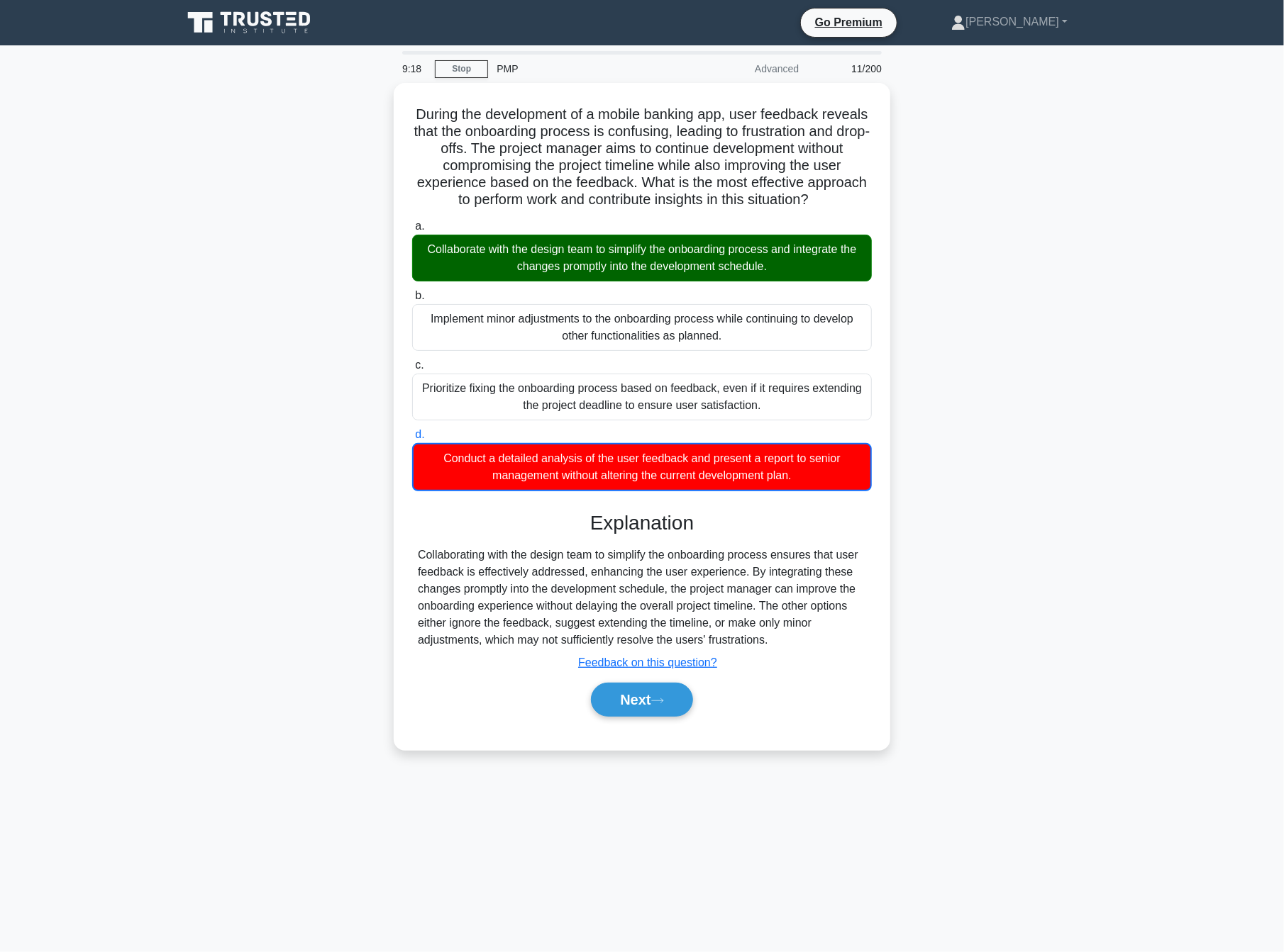
click at [366, 635] on div "During the development of a mobile banking app, user feedback reveals that the …" at bounding box center [642, 424] width 937 height 684
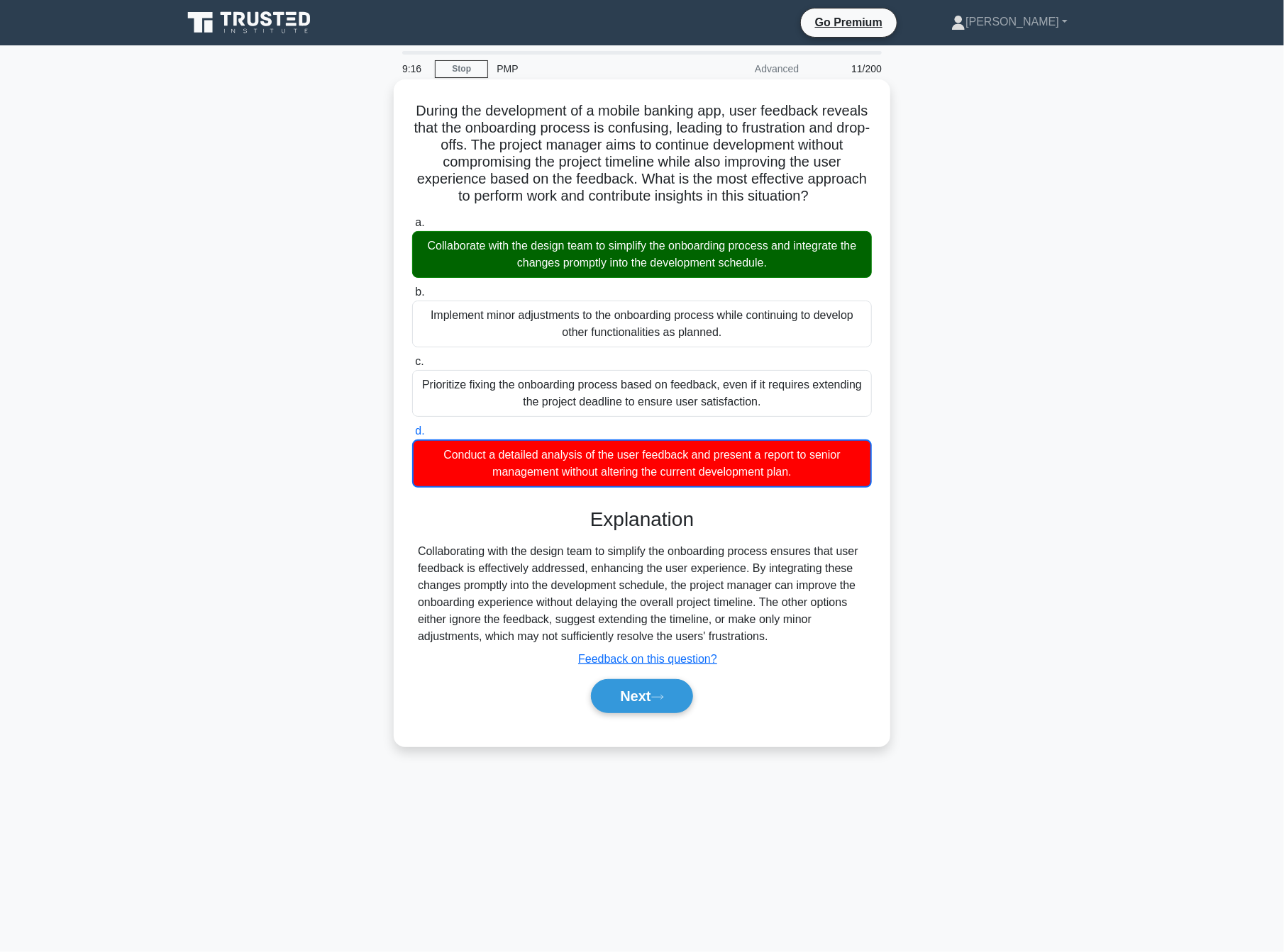
drag, startPoint x: 429, startPoint y: 108, endPoint x: 816, endPoint y: 471, distance: 530.6
click at [816, 471] on div "During the development of a mobile banking app, user feedback reveals that the …" at bounding box center [642, 412] width 485 height 656
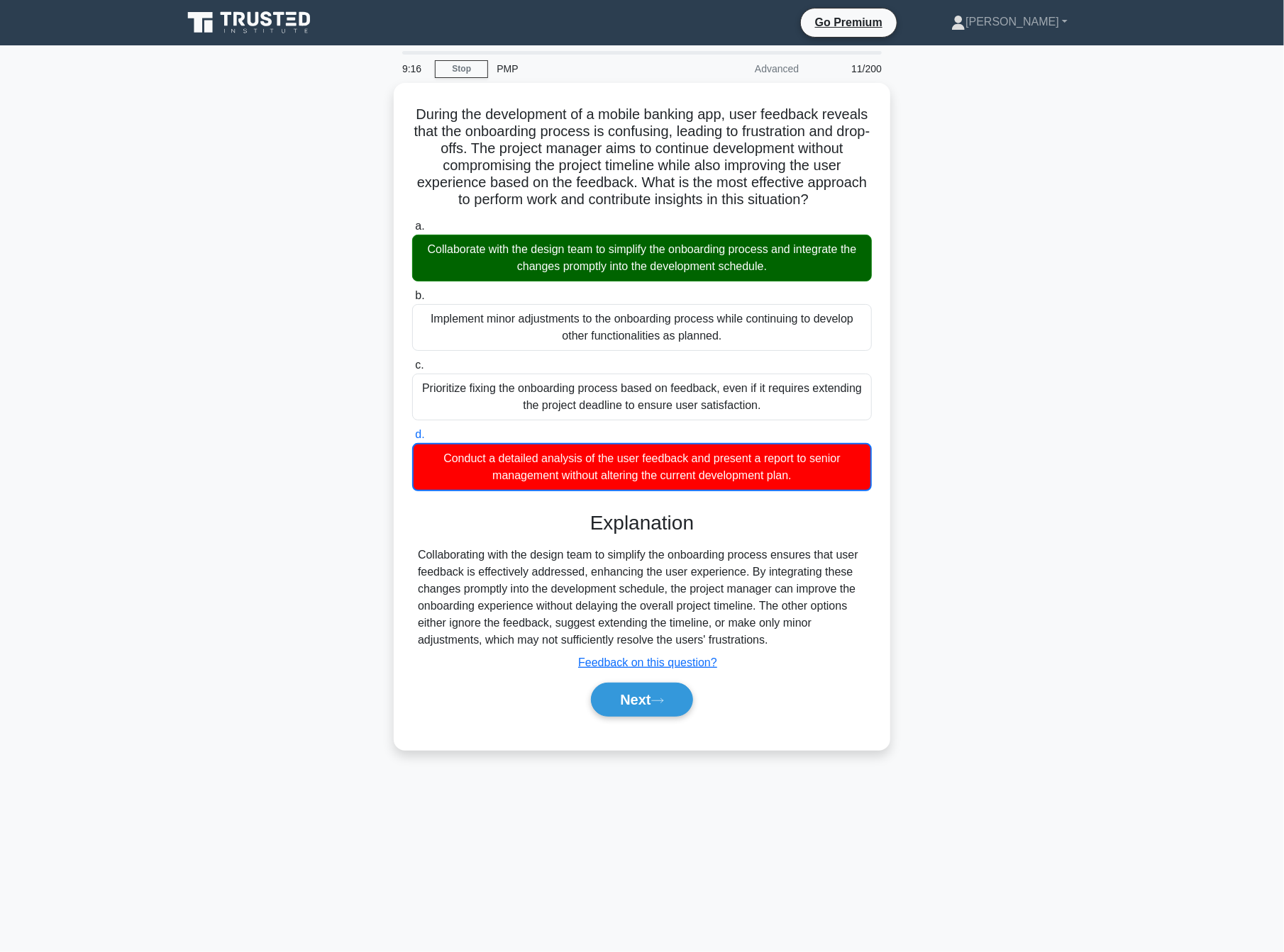
copy div "During the development of a mobile banking app, user feedback reveals that the …"
click at [1073, 408] on div "During the development of a mobile banking app, user feedback reveals that the …" at bounding box center [642, 424] width 937 height 684
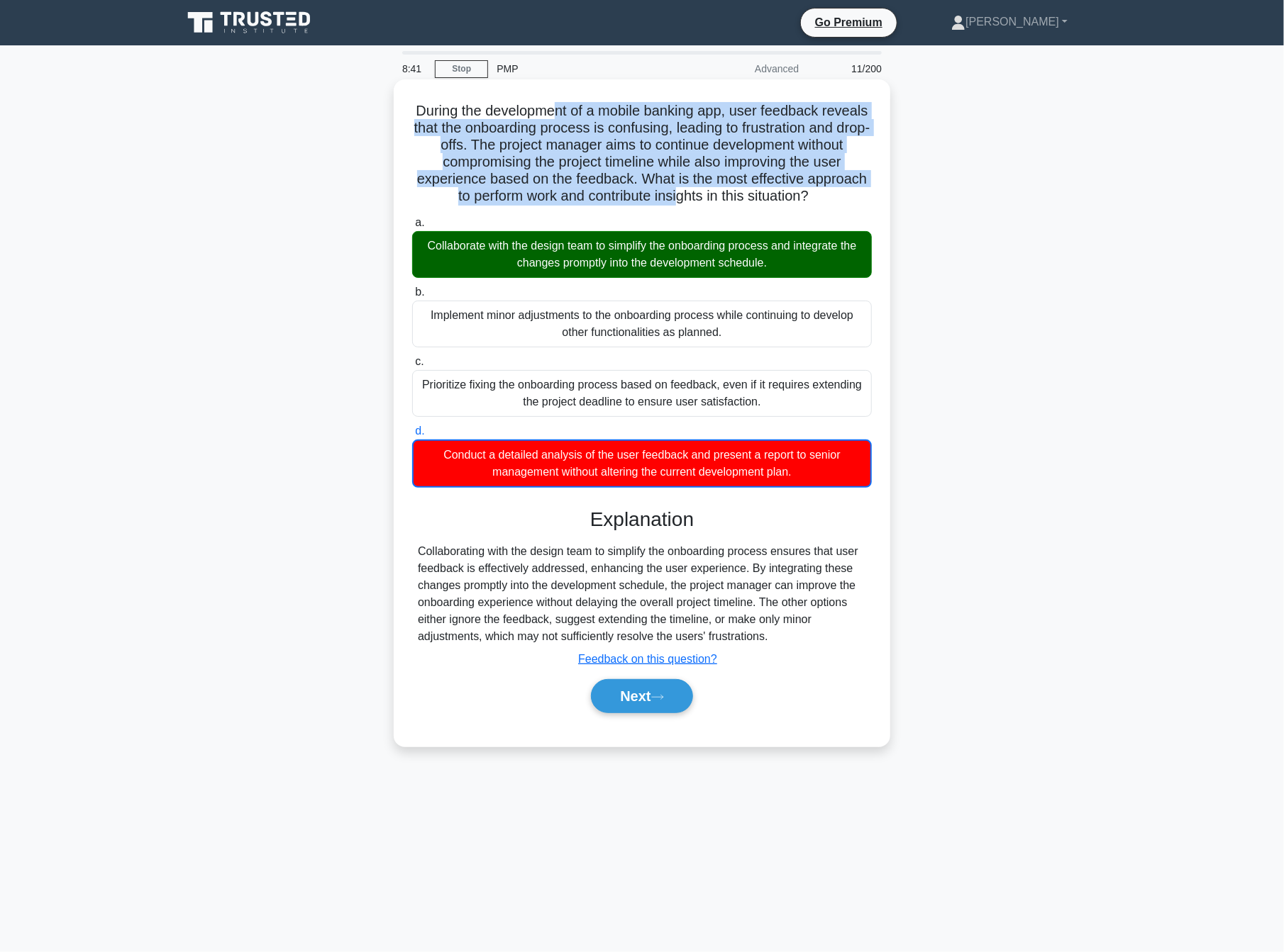
drag, startPoint x: 580, startPoint y: 120, endPoint x: 712, endPoint y: 196, distance: 152.3
click at [712, 196] on h5 "During the development of a mobile banking app, user feedback reveals that the …" at bounding box center [642, 153] width 463 height 103
drag, startPoint x: 597, startPoint y: 187, endPoint x: 589, endPoint y: 215, distance: 29.1
click at [597, 186] on h5 "During the development of a mobile banking app, user feedback reveals that the …" at bounding box center [642, 153] width 463 height 103
click at [526, 138] on h5 "During the development of a mobile banking app, user feedback reveals that the …" at bounding box center [642, 153] width 463 height 103
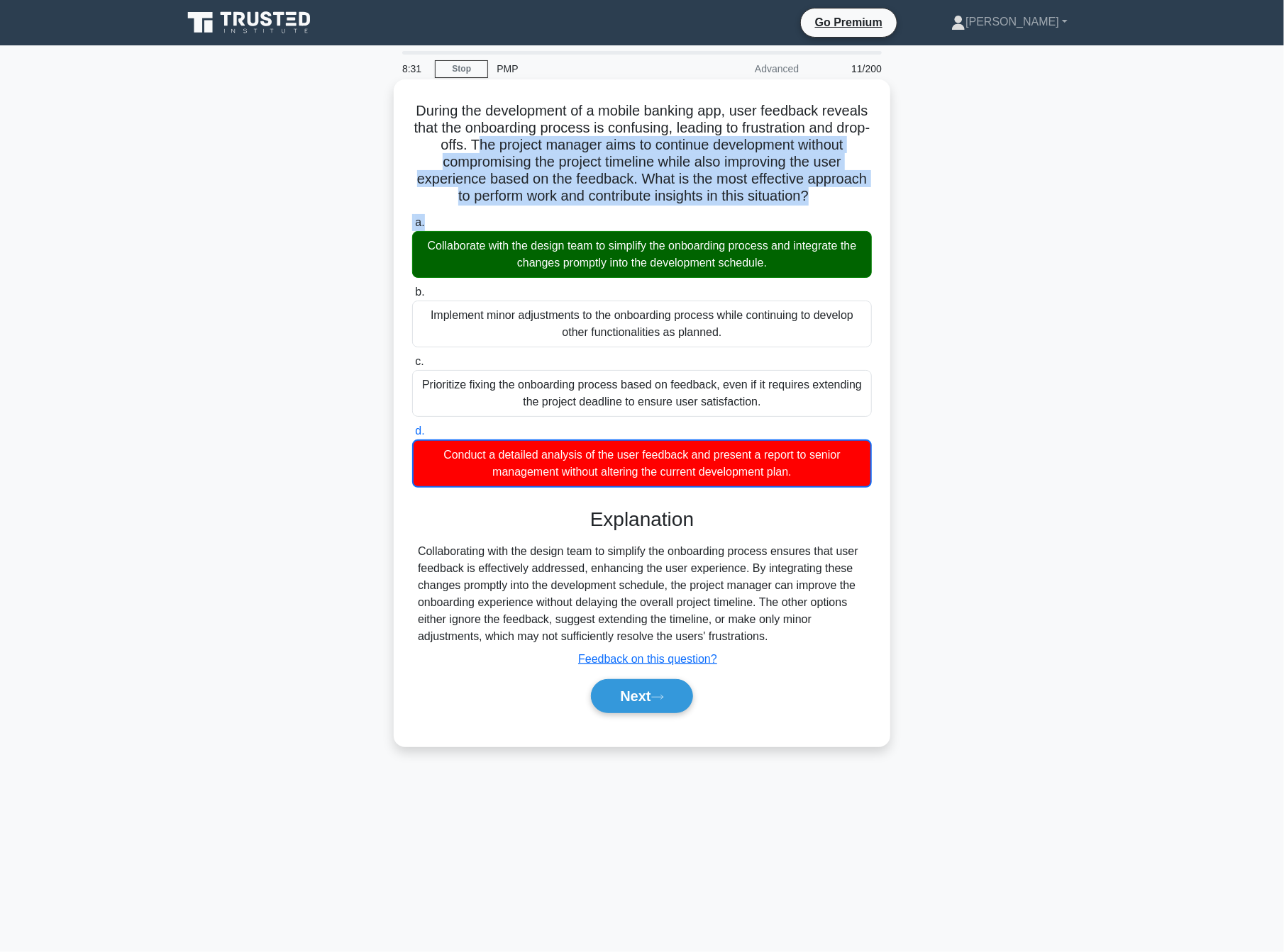
drag, startPoint x: 529, startPoint y: 144, endPoint x: 817, endPoint y: 212, distance: 295.9
click at [817, 212] on div "During the development of a mobile banking app, user feedback reveals that the …" at bounding box center [642, 412] width 485 height 656
click at [699, 186] on h5 "During the development of a mobile banking app, user feedback reveals that the …" at bounding box center [642, 153] width 463 height 103
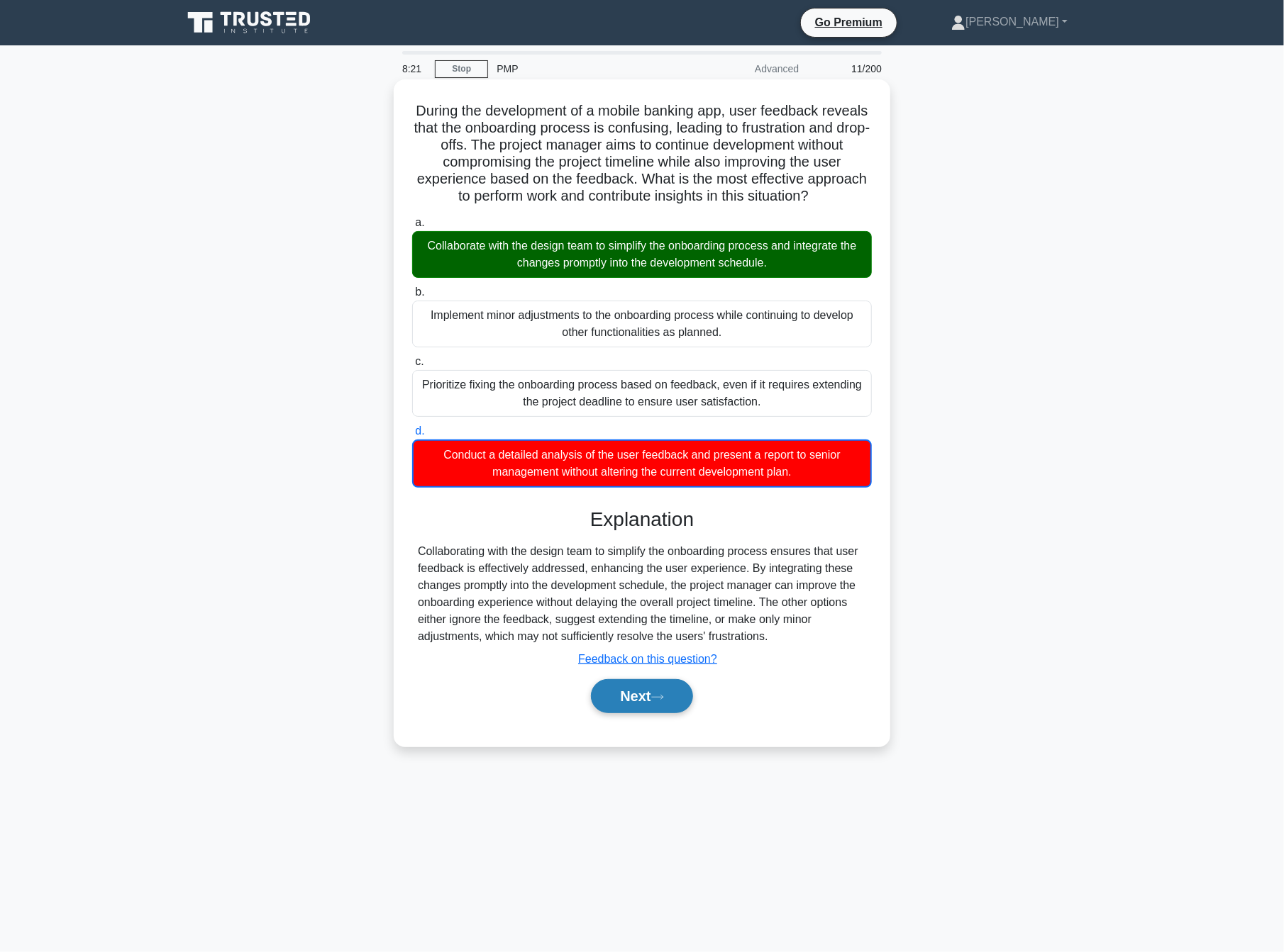
click at [681, 709] on button "Next" at bounding box center [642, 696] width 102 height 34
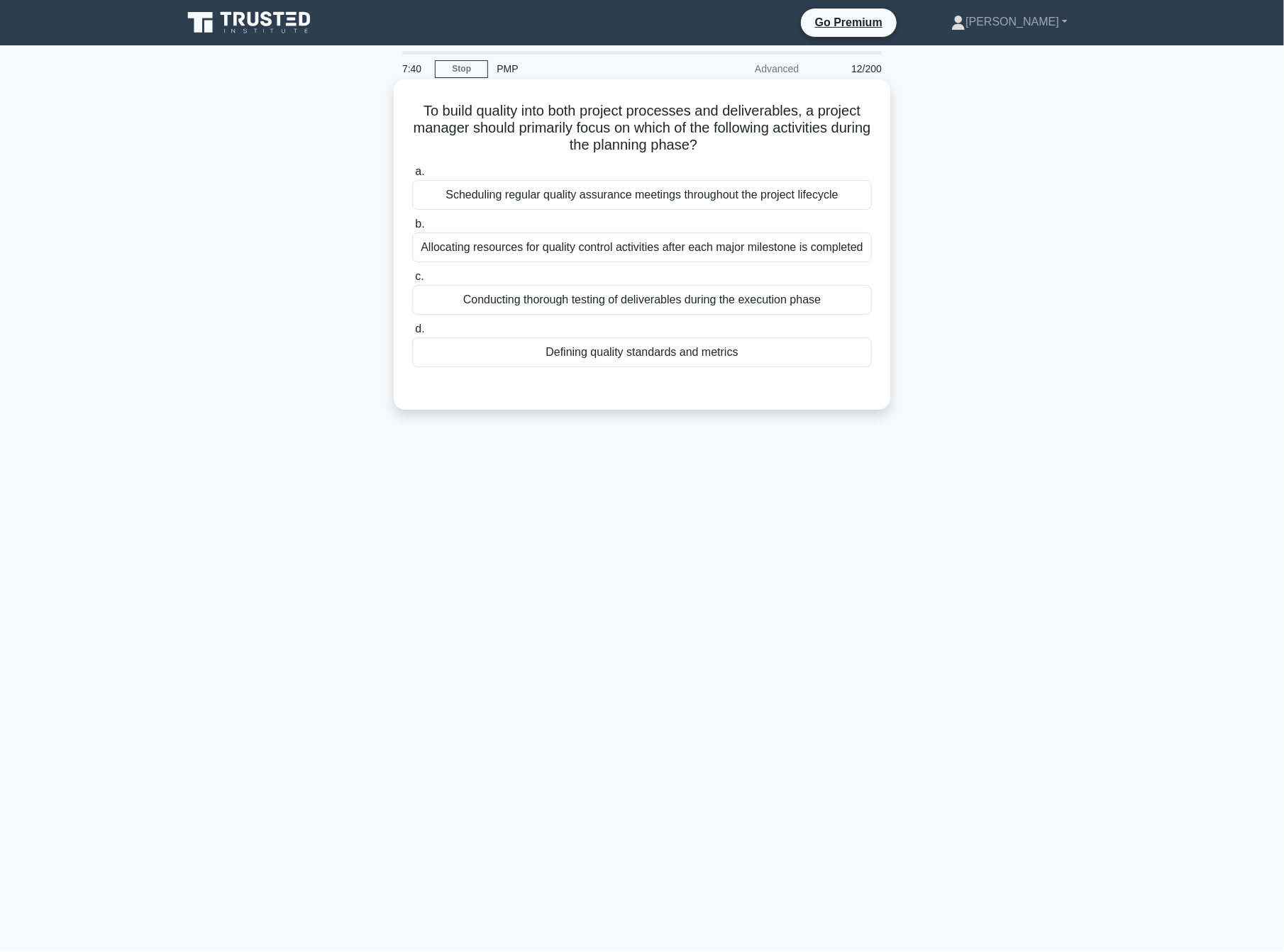
drag, startPoint x: 586, startPoint y: 135, endPoint x: 793, endPoint y: 141, distance: 207.1
click at [793, 141] on h5 "To build quality into both project processes and deliverables, a project manage…" at bounding box center [642, 128] width 463 height 52
drag, startPoint x: 640, startPoint y: 125, endPoint x: 689, endPoint y: 121, distance: 49.2
click at [641, 124] on h5 "To build quality into both project processes and deliverables, a project manage…" at bounding box center [642, 128] width 463 height 52
click at [700, 121] on h5 "To build quality into both project processes and deliverables, a project manage…" at bounding box center [642, 128] width 463 height 52
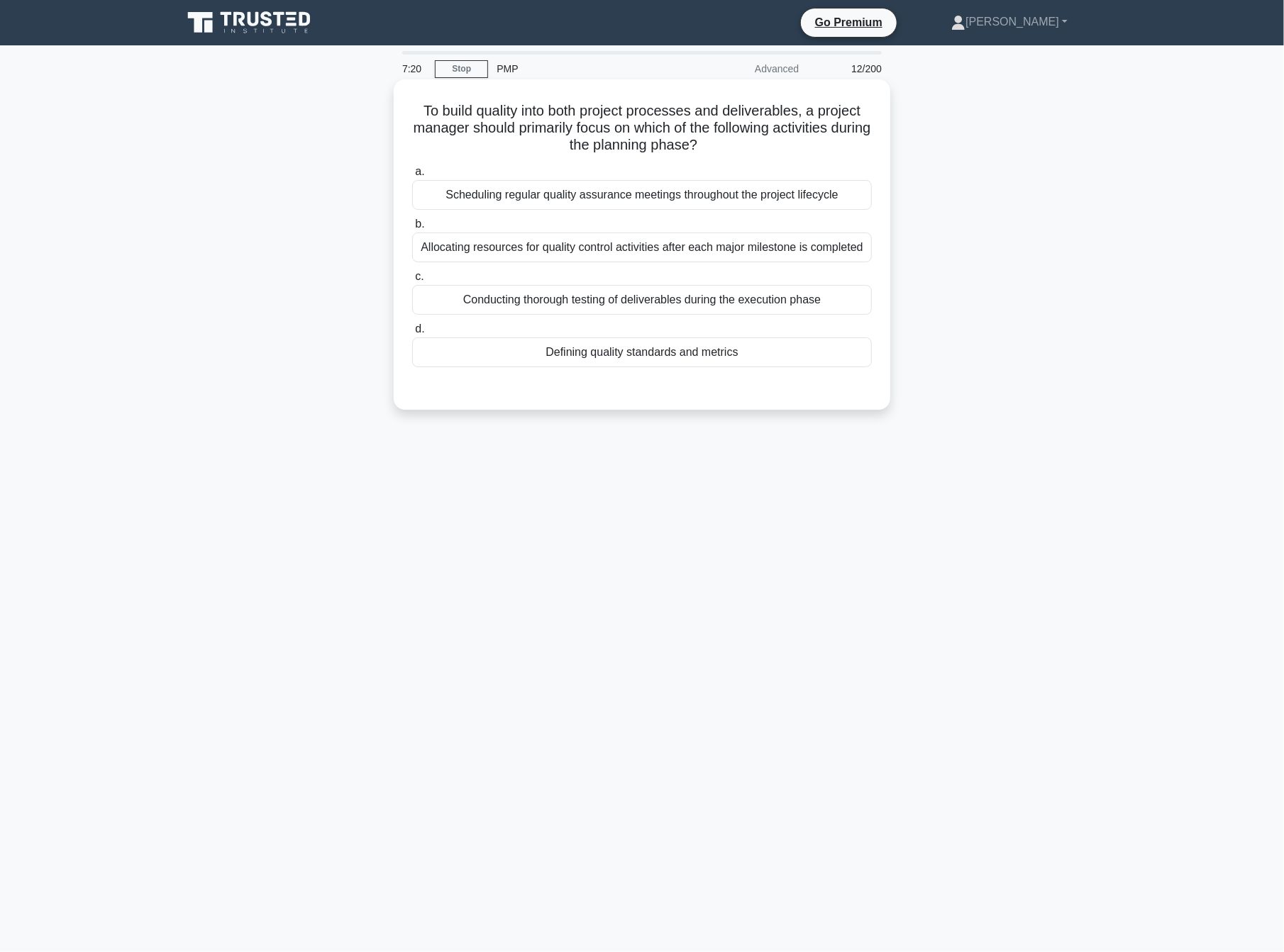
drag, startPoint x: 615, startPoint y: 142, endPoint x: 723, endPoint y: 148, distance: 108.2
click at [723, 148] on h5 "To build quality into both project processes and deliverables, a project manage…" at bounding box center [642, 128] width 463 height 52
click at [661, 355] on div "Defining quality standards and metrics" at bounding box center [642, 352] width 460 height 29
click at [412, 334] on input "d. Defining quality standards and metrics" at bounding box center [412, 330] width 0 height 10
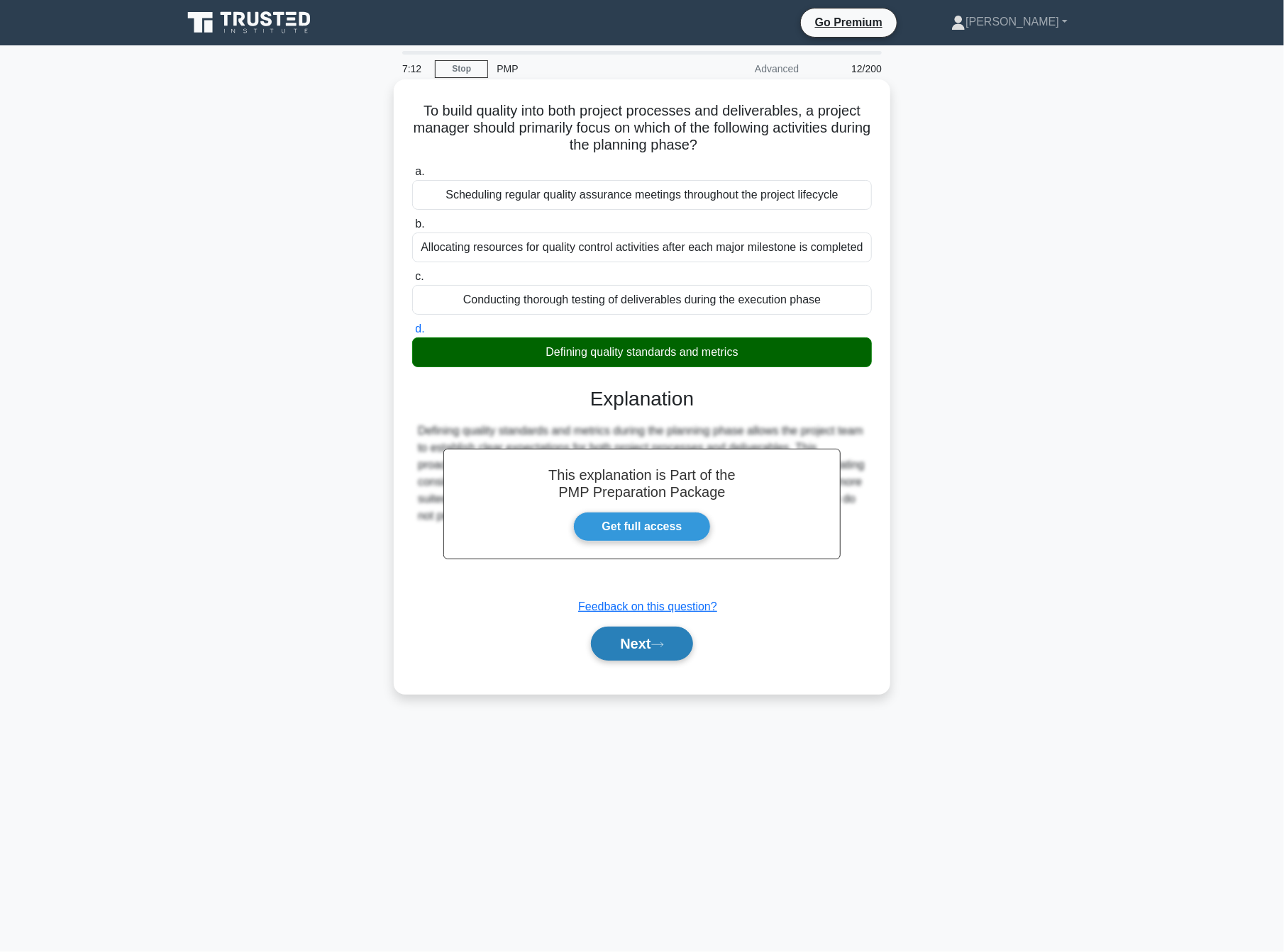
click at [630, 637] on button "Next" at bounding box center [642, 644] width 102 height 34
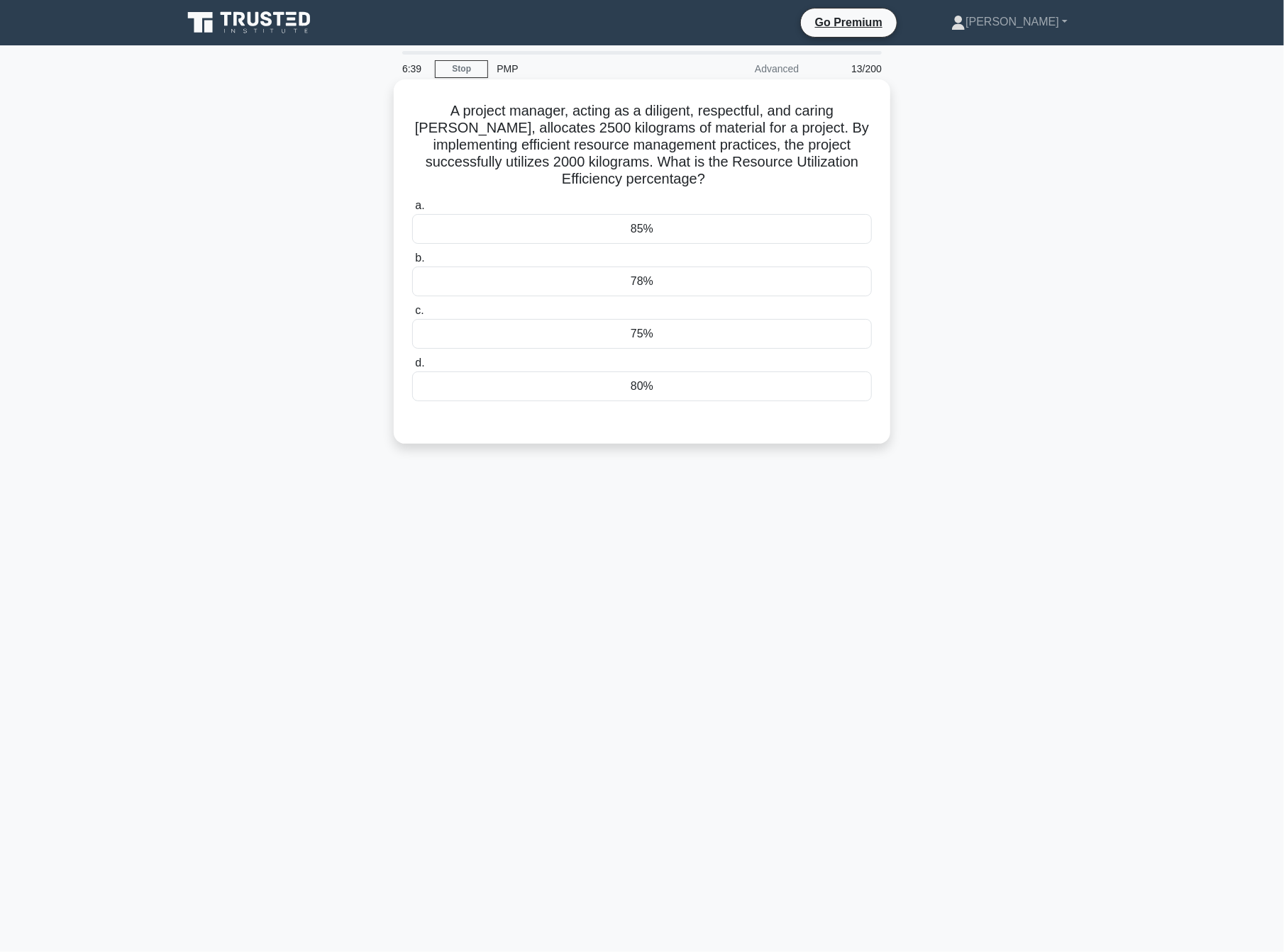
click at [675, 386] on div "80%" at bounding box center [642, 386] width 460 height 29
click at [412, 368] on input "d. 80%" at bounding box center [412, 363] width 0 height 10
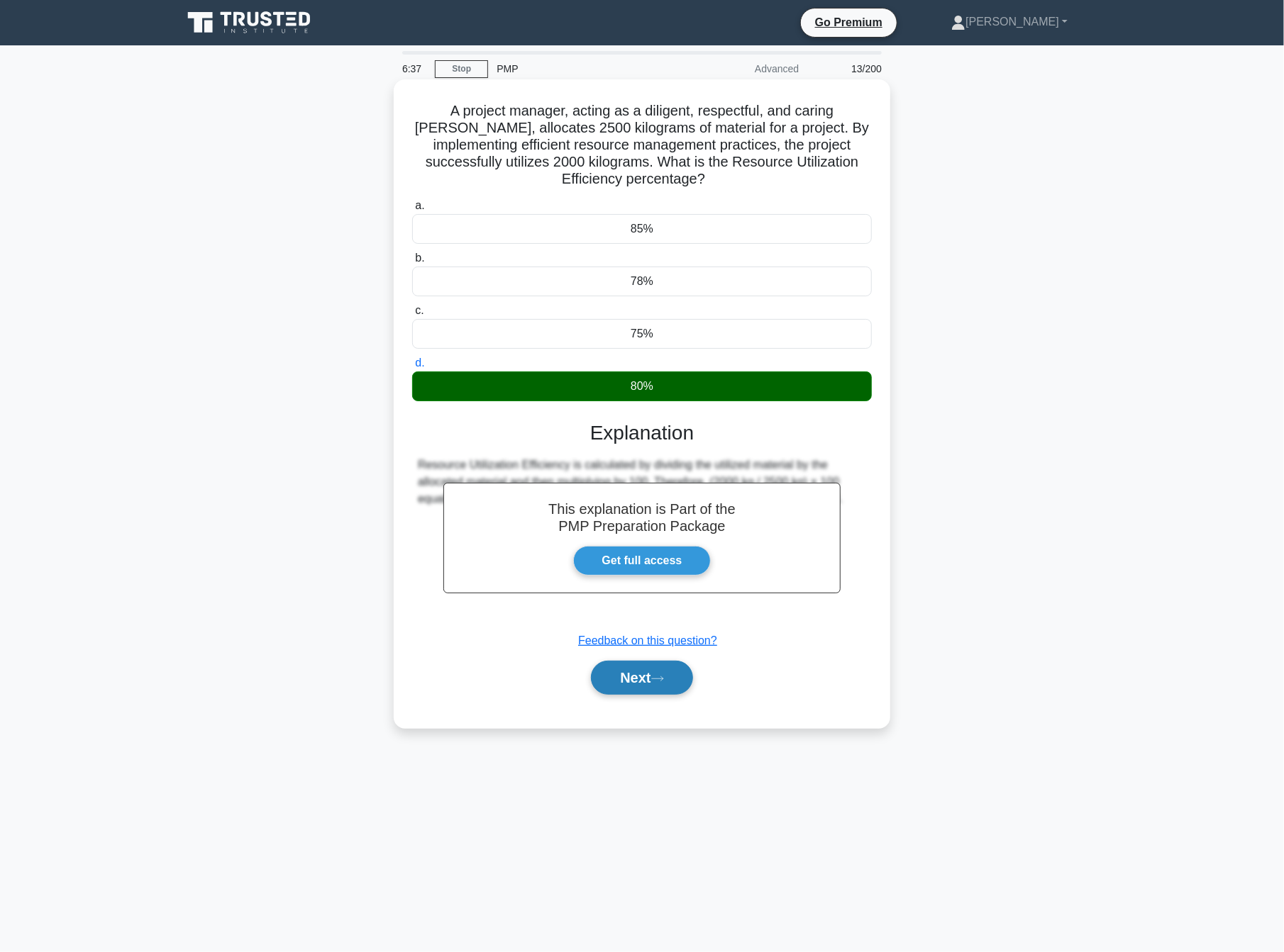
click at [674, 678] on button "Next" at bounding box center [642, 678] width 102 height 34
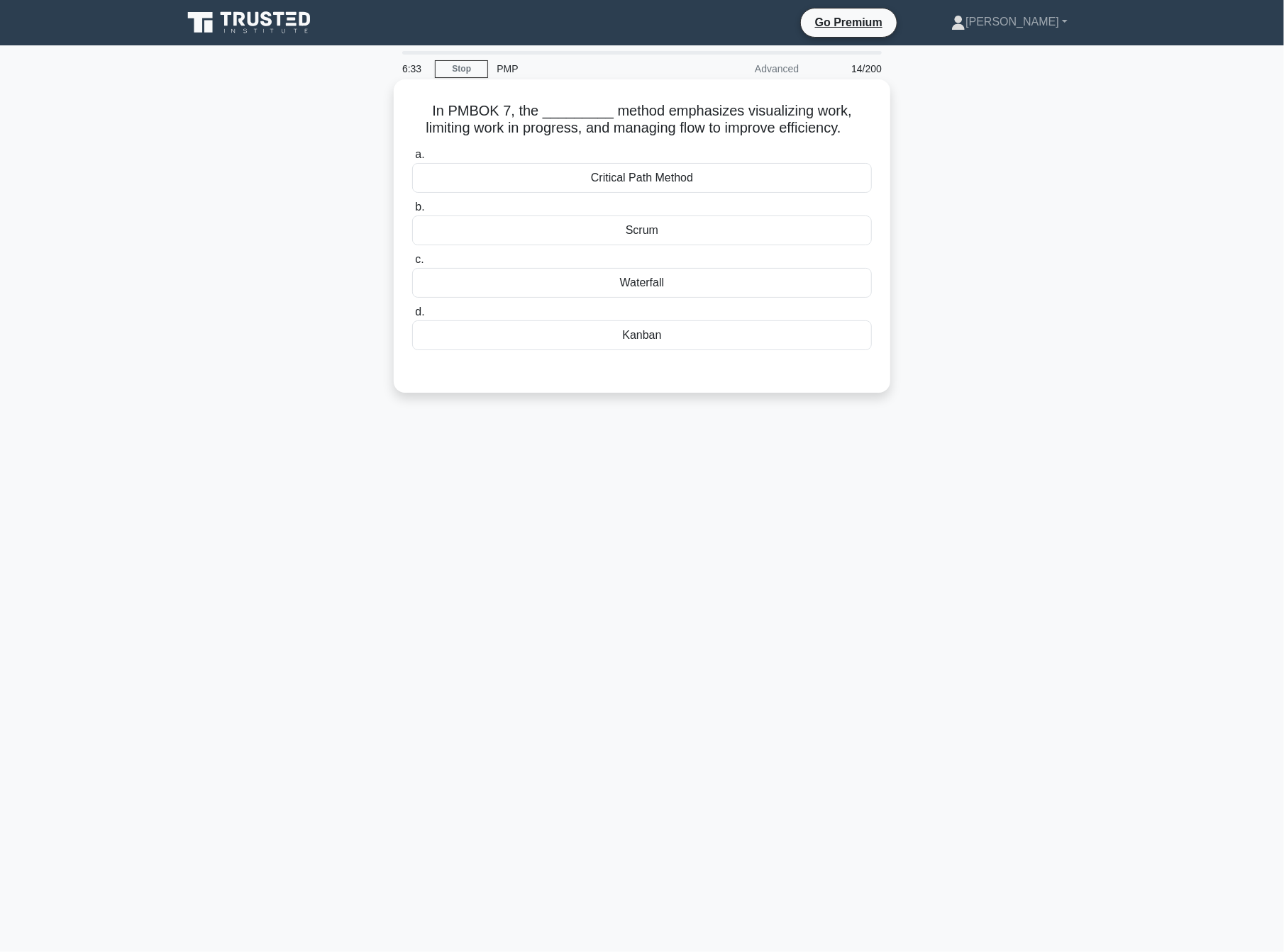
click at [661, 346] on div "Kanban" at bounding box center [642, 335] width 460 height 29
click at [412, 317] on input "d. Kanban" at bounding box center [412, 312] width 0 height 10
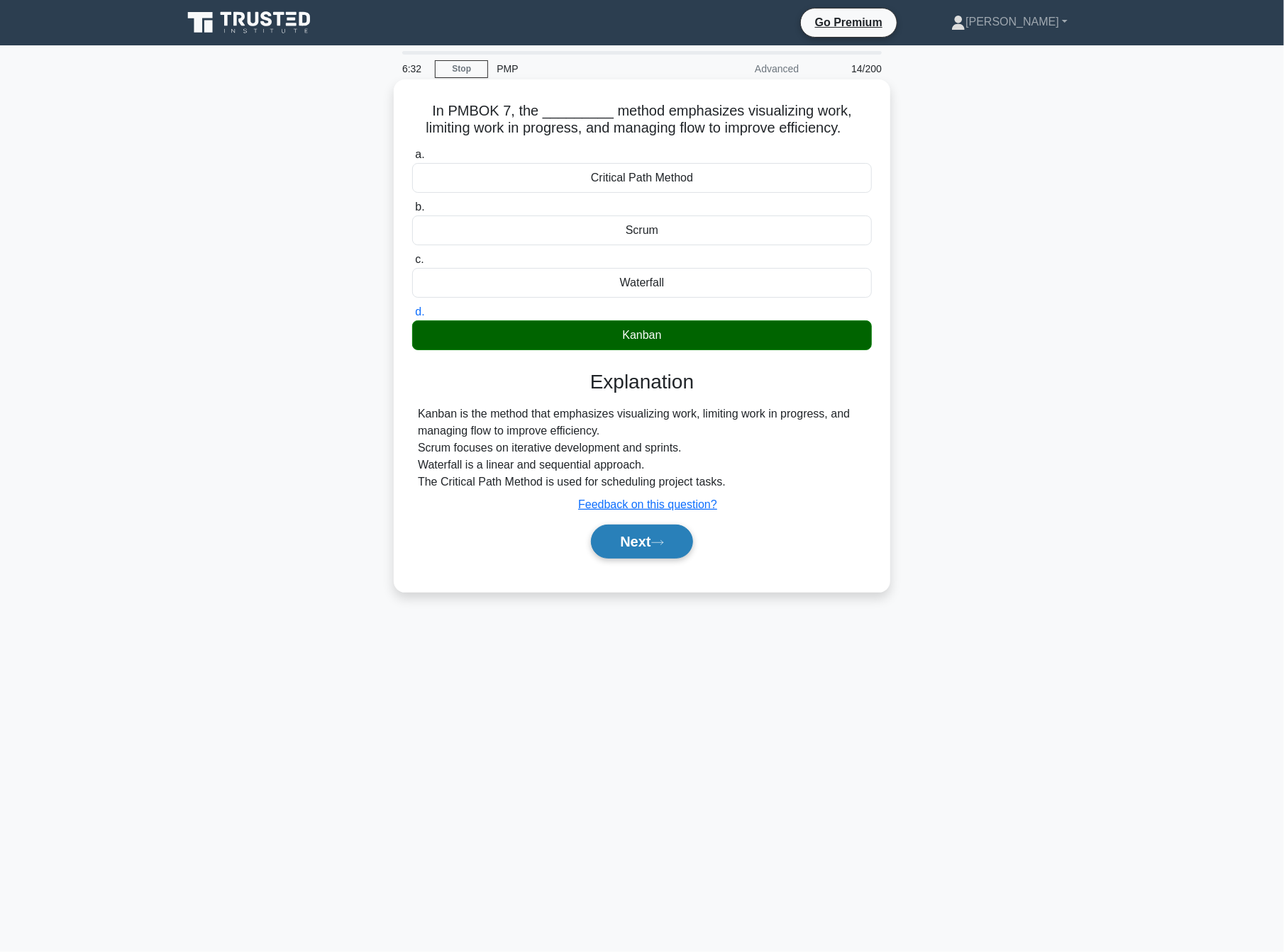
click at [674, 544] on button "Next" at bounding box center [642, 541] width 102 height 34
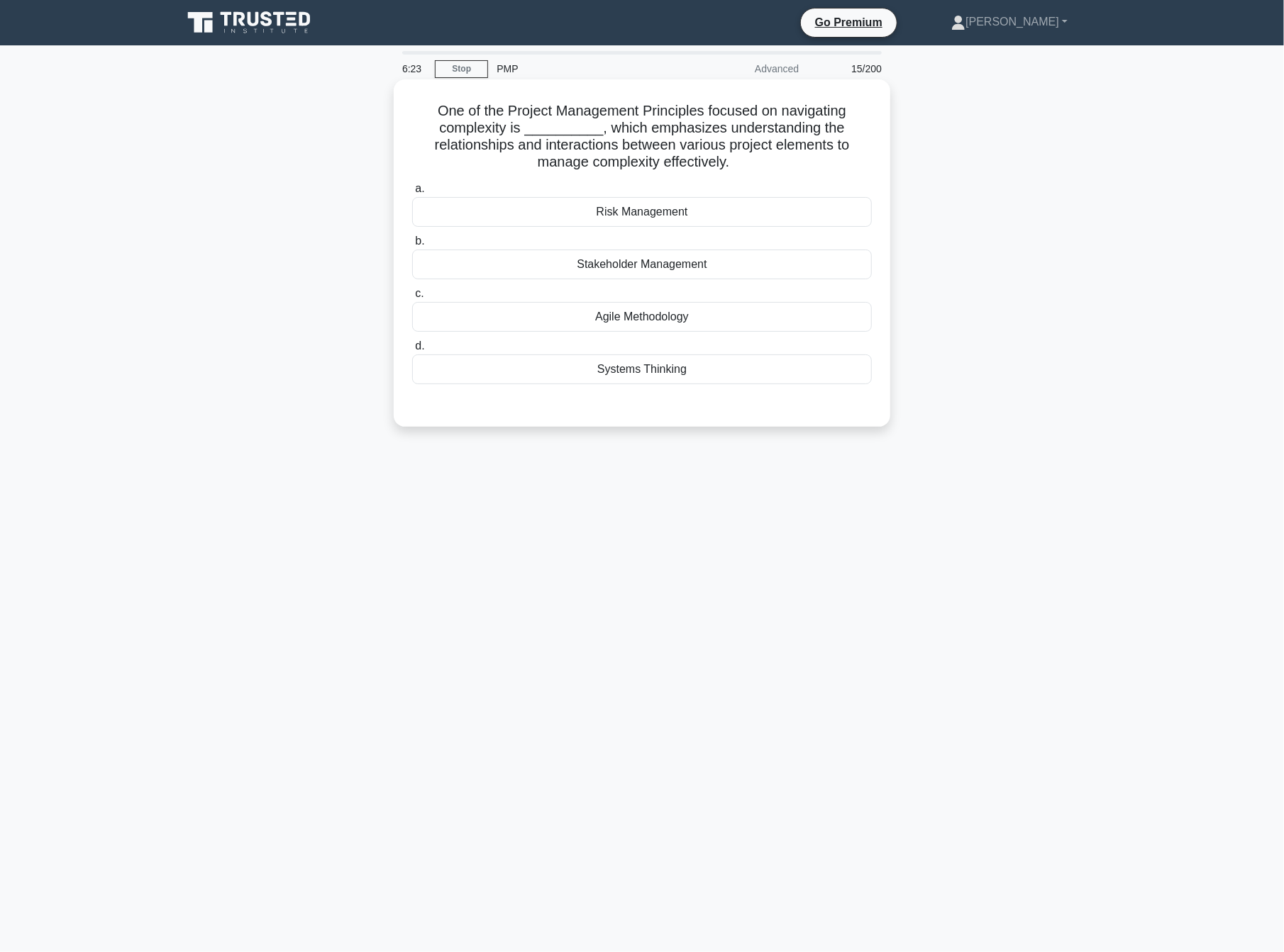
click at [631, 374] on div "Systems Thinking" at bounding box center [642, 369] width 460 height 29
click at [412, 351] on input "d. Systems Thinking" at bounding box center [412, 346] width 0 height 10
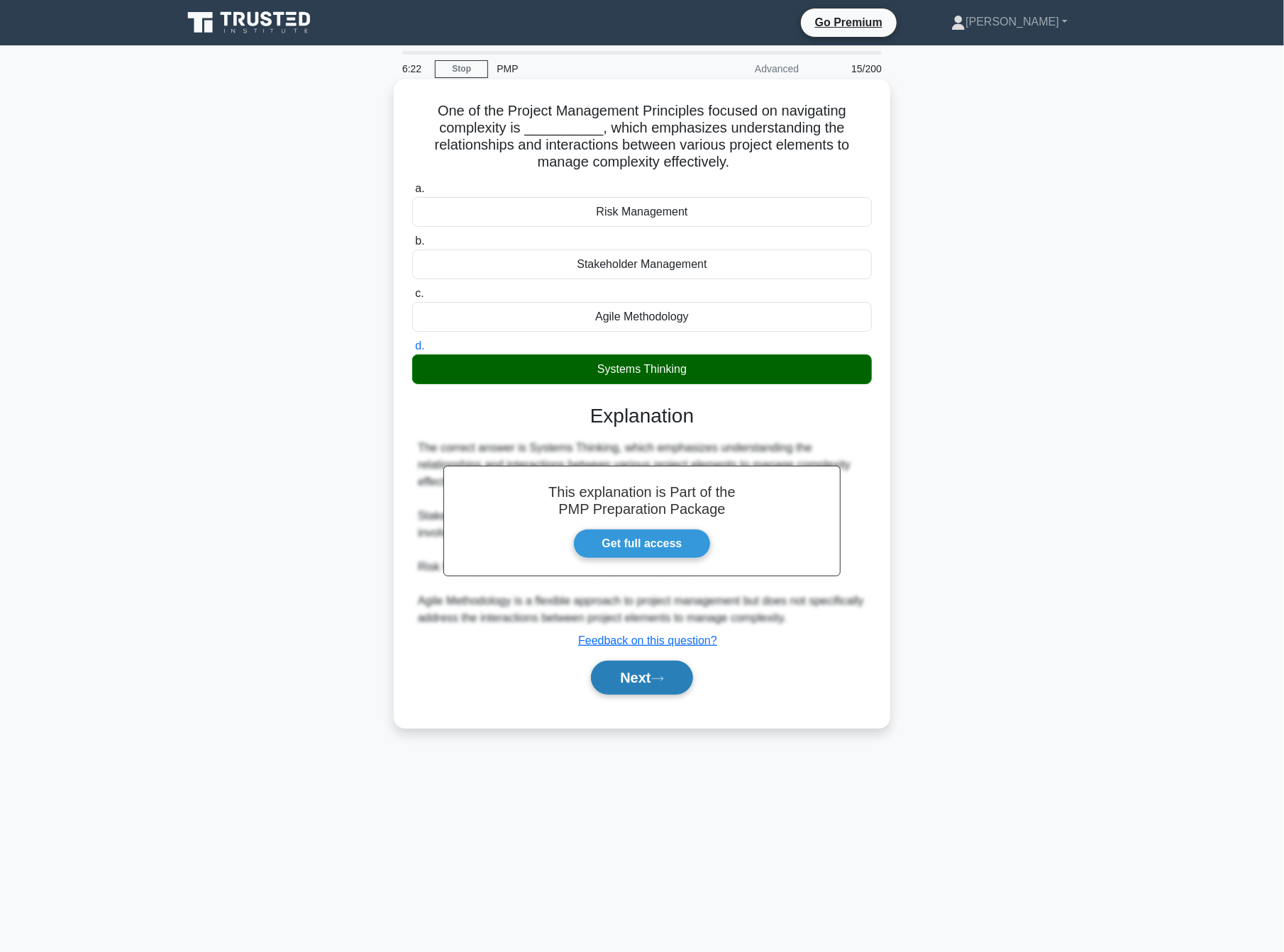
click at [644, 682] on button "Next" at bounding box center [642, 678] width 102 height 34
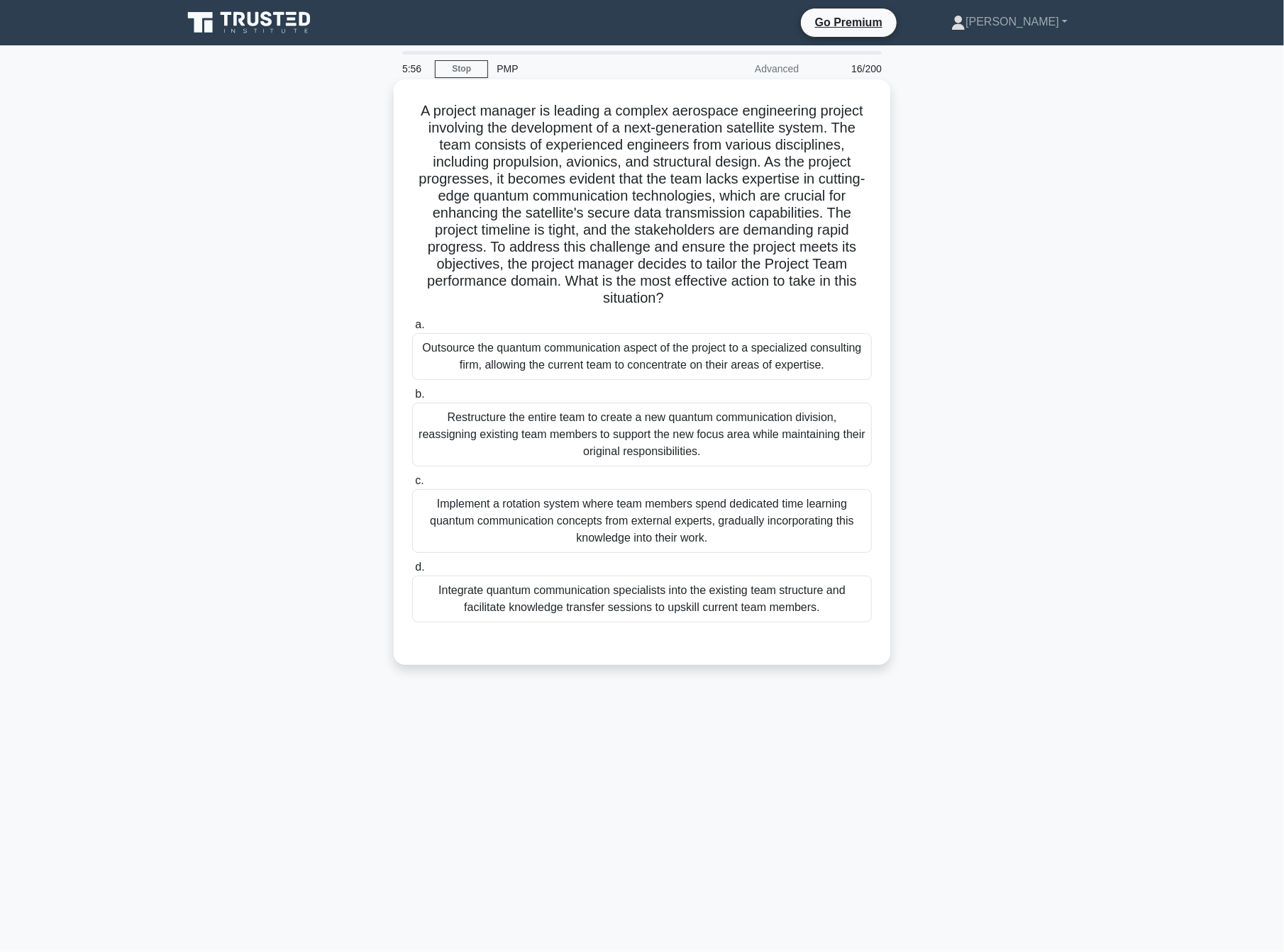
drag, startPoint x: 460, startPoint y: 149, endPoint x: 800, endPoint y: 292, distance: 368.8
click at [800, 292] on h5 "A project manager is leading a complex aerospace engineering project involving …" at bounding box center [642, 204] width 463 height 206
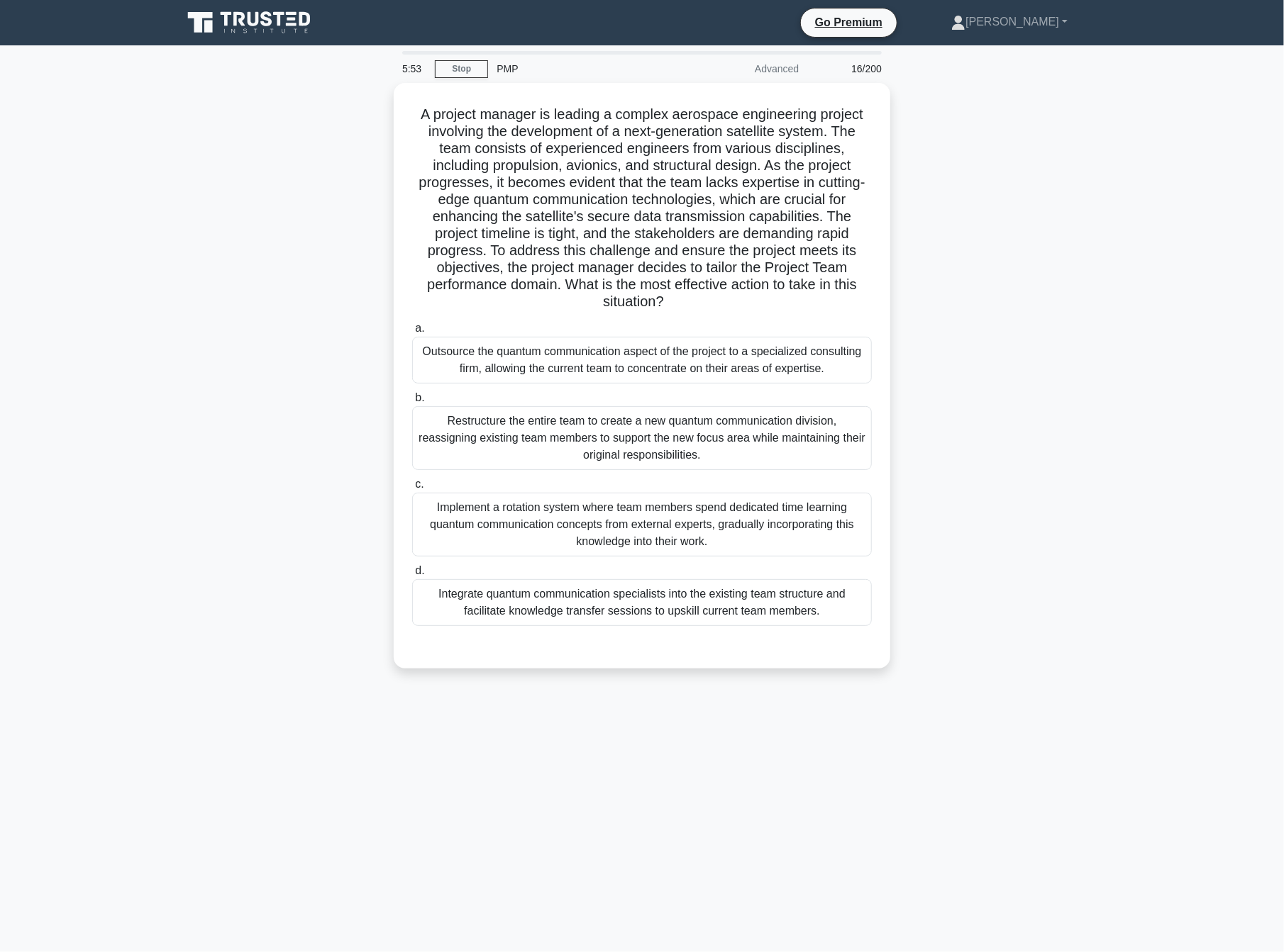
click at [233, 418] on div "A project manager is leading a complex aerospace engineering project involving …" at bounding box center [642, 384] width 937 height 602
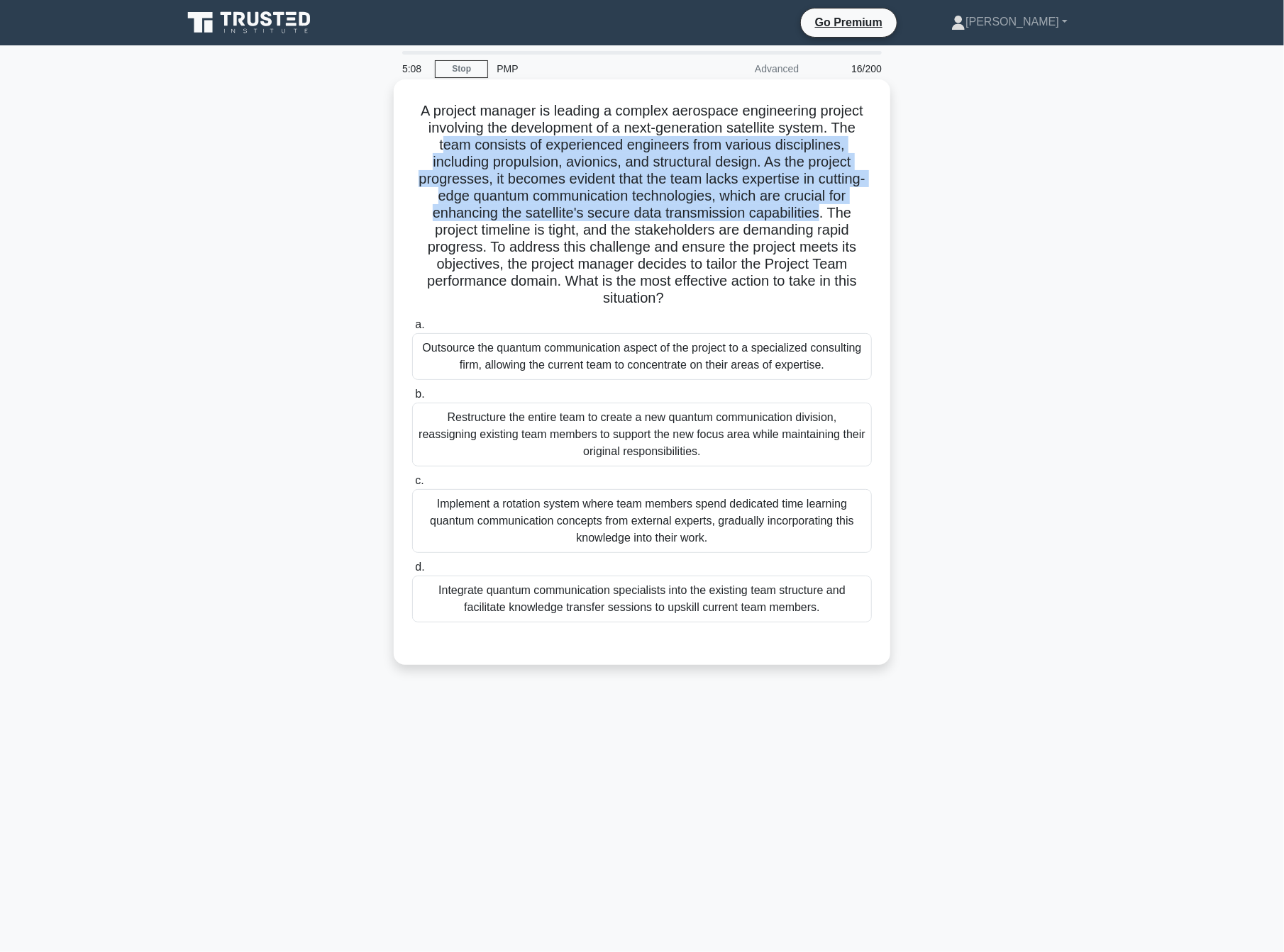
drag, startPoint x: 443, startPoint y: 144, endPoint x: 820, endPoint y: 221, distance: 384.8
click at [820, 221] on h5 "A project manager is leading a complex aerospace engineering project involving …" at bounding box center [642, 204] width 463 height 206
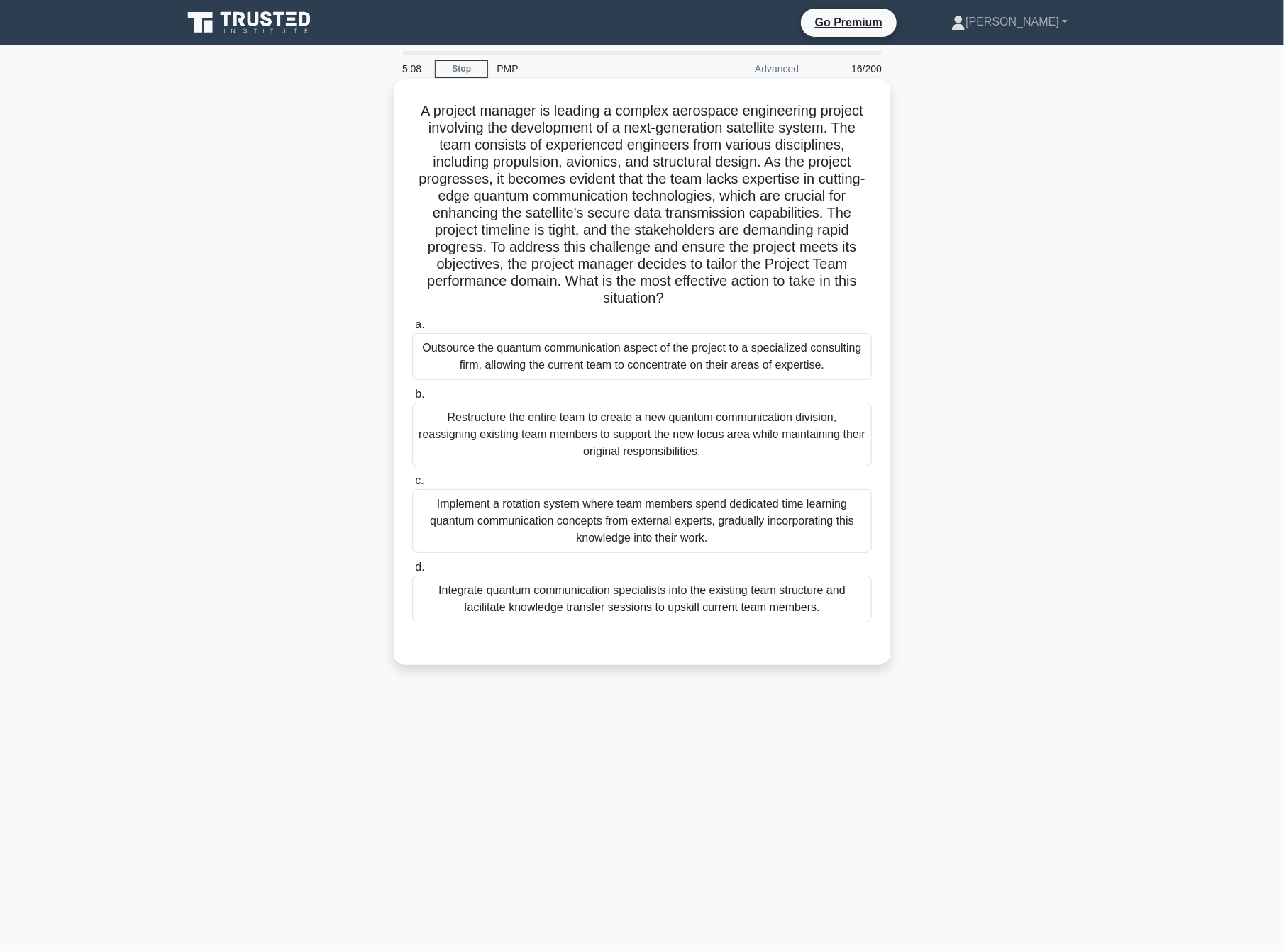
click at [758, 357] on div "Outsource the quantum communication aspect of the project to a specialized cons…" at bounding box center [642, 356] width 460 height 47
click at [412, 330] on input "a. Outsource the quantum communication aspect of the project to a specialized c…" at bounding box center [412, 325] width 0 height 10
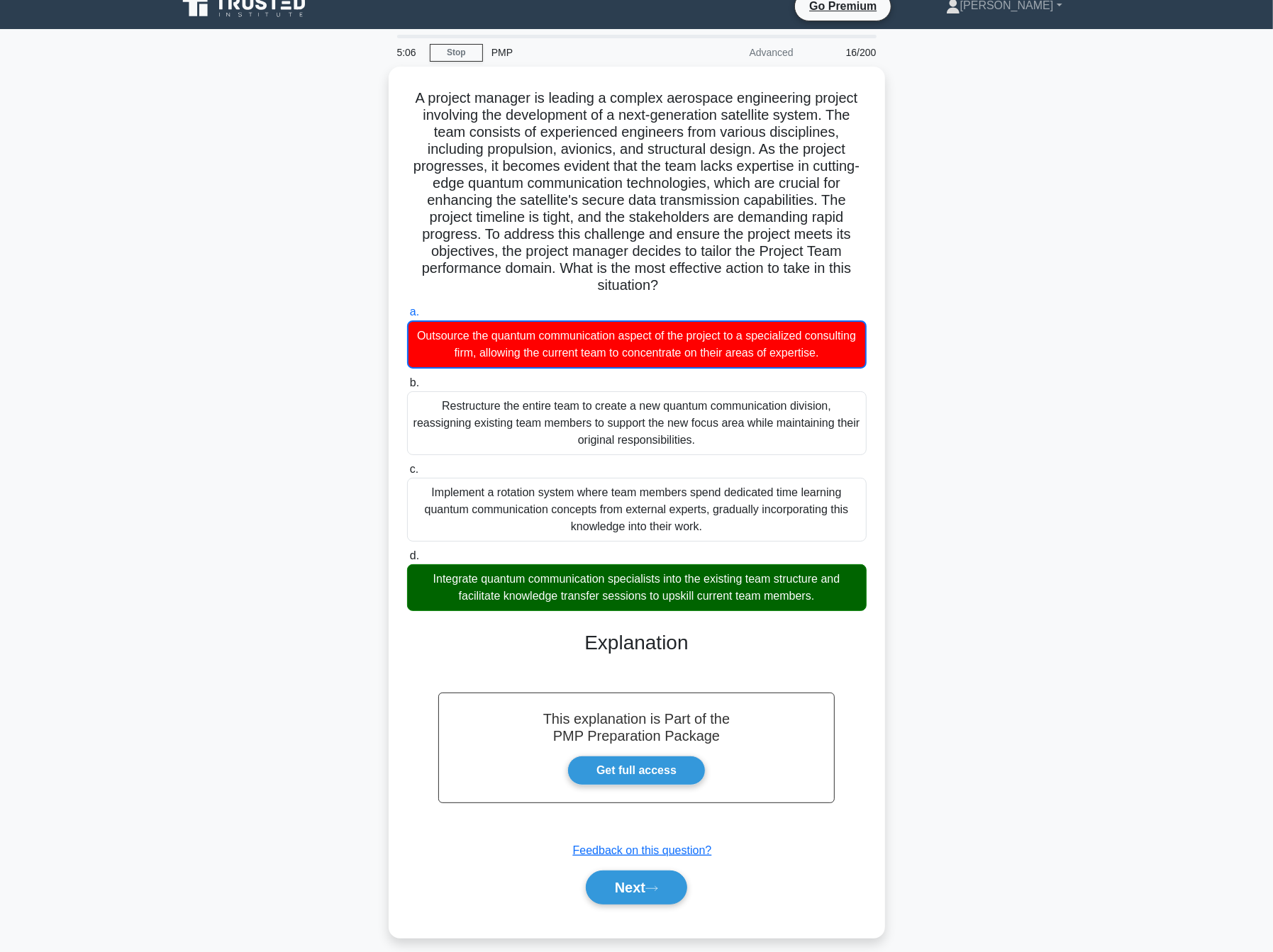
scroll to position [25, 0]
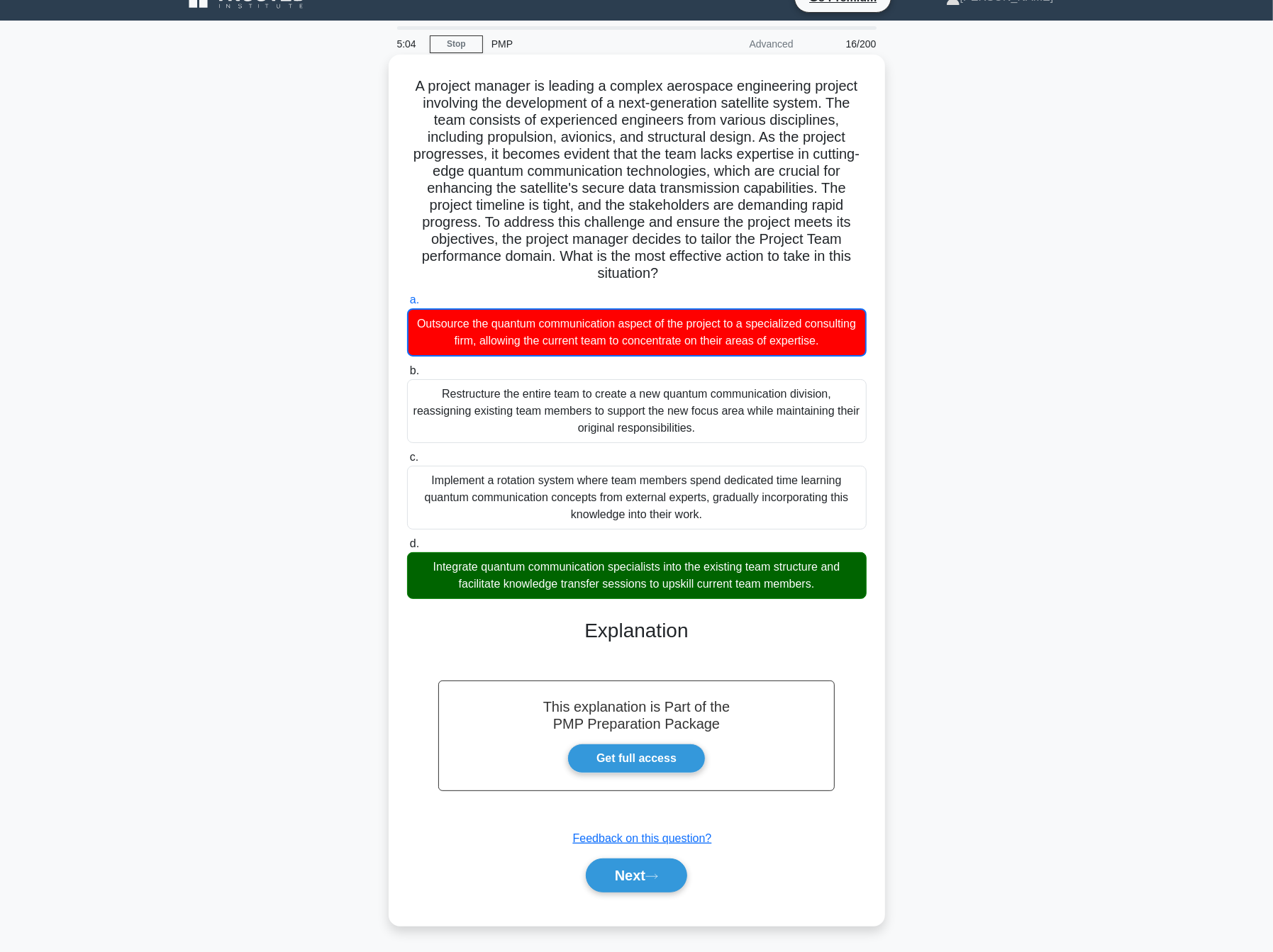
drag, startPoint x: 409, startPoint y: 83, endPoint x: 823, endPoint y: 591, distance: 655.3
click at [823, 591] on div "A project manager is leading a complex aerospace engineering project involving …" at bounding box center [636, 490] width 485 height 860
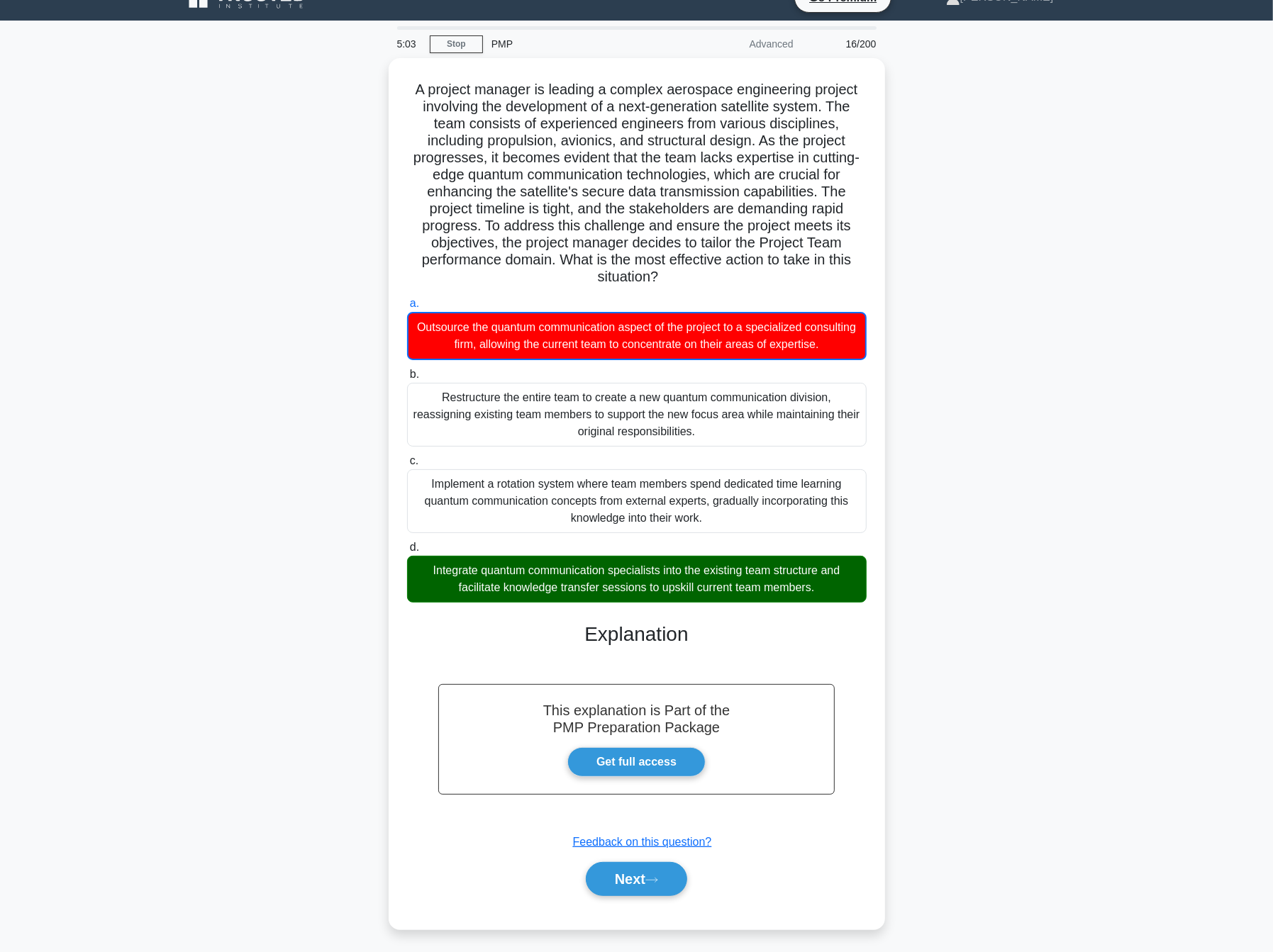
copy div "A project manager is leading a complex aerospace engineering project involving …"
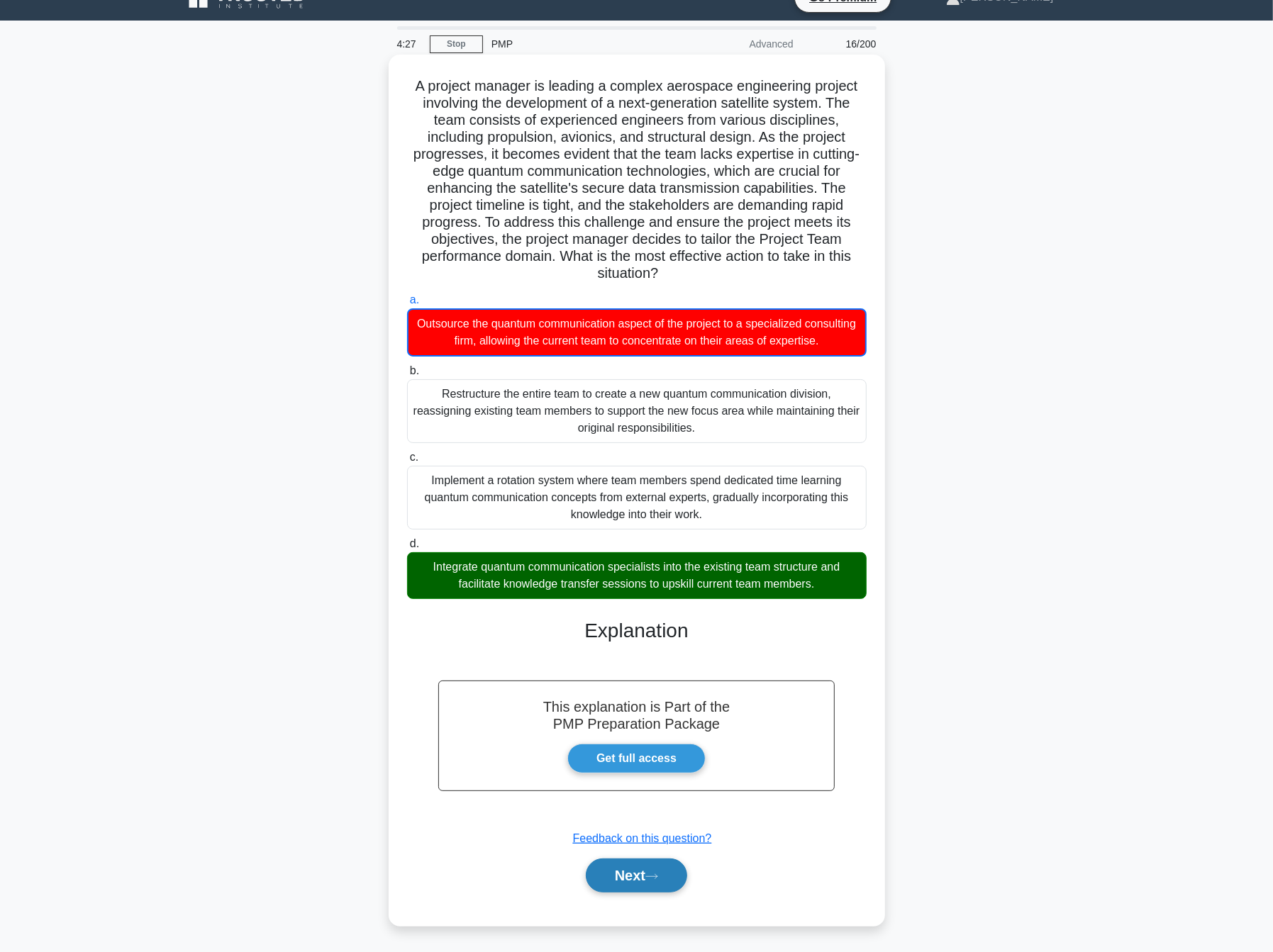
click at [635, 882] on button "Next" at bounding box center [636, 876] width 102 height 34
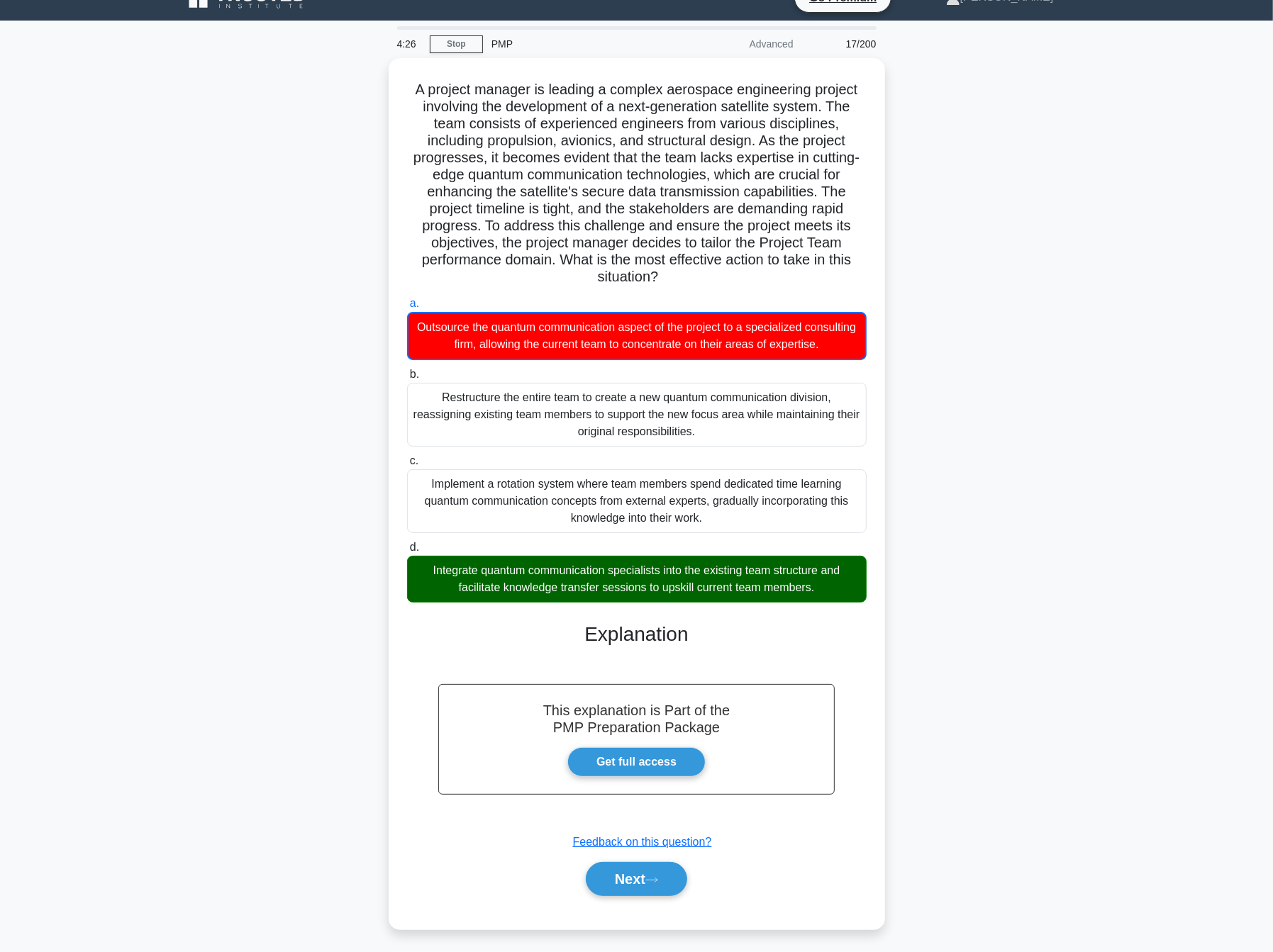
scroll to position [0, 0]
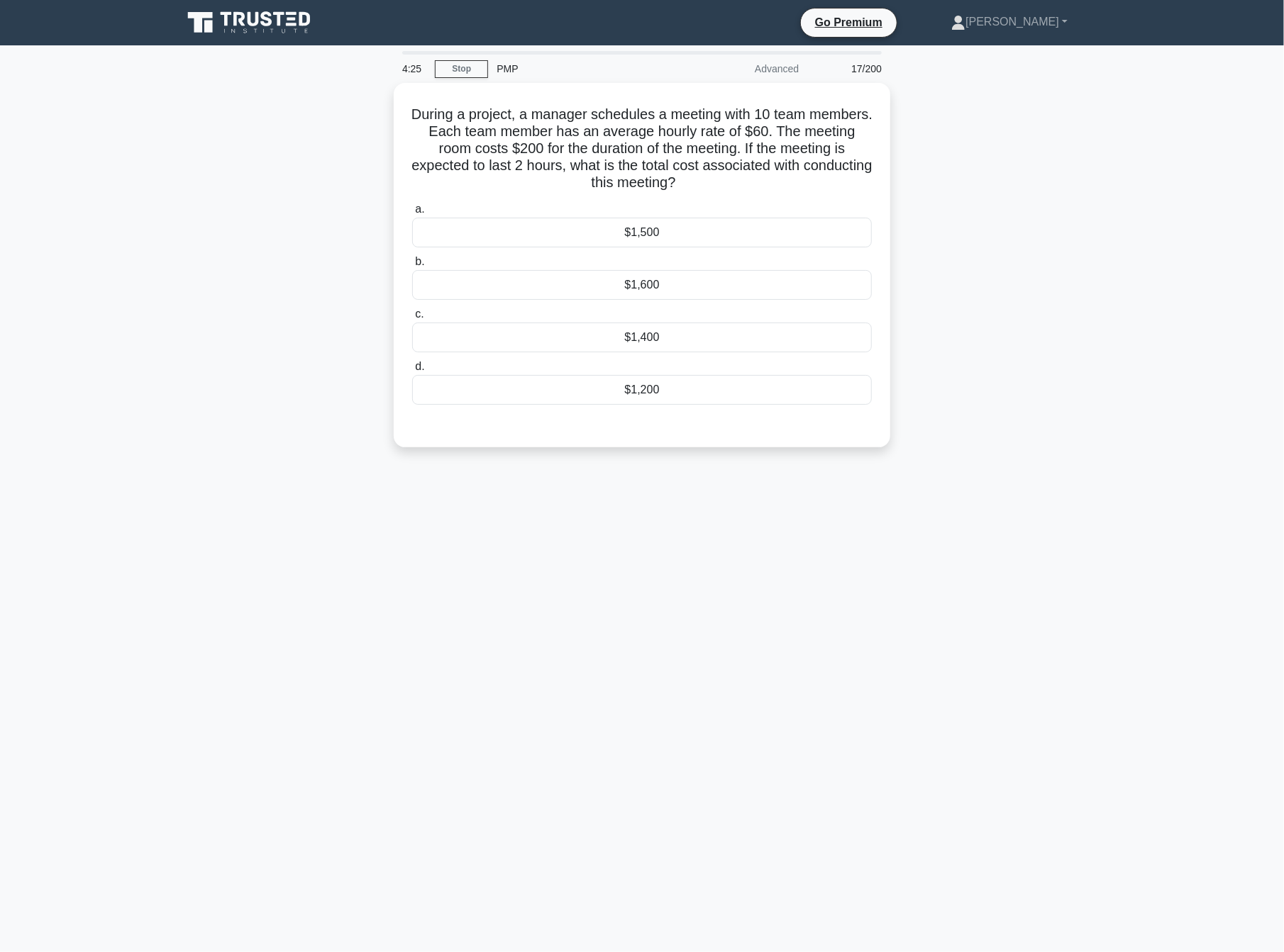
click at [304, 549] on div "4:25 Stop PMP Advanced 17/200 During a project, a manager schedules a meeting w…" at bounding box center [642, 405] width 937 height 709
click at [836, 124] on h5 "During a project, a manager schedules a meeting with 10 team members. Each team…" at bounding box center [642, 145] width 463 height 87
click at [622, 332] on div "$1,400" at bounding box center [642, 334] width 460 height 29
click at [412, 315] on input "c. $1,400" at bounding box center [412, 311] width 0 height 10
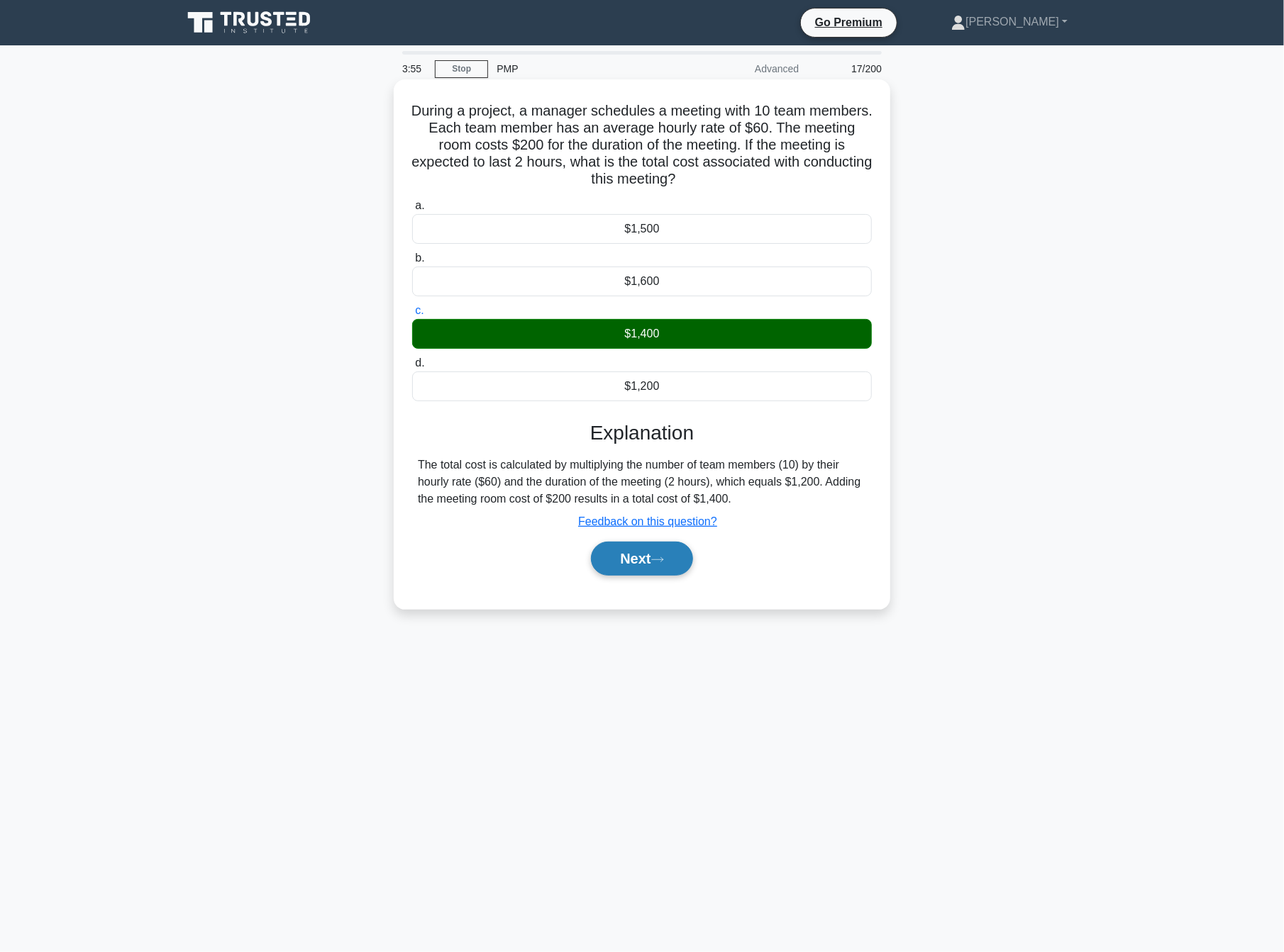
click at [633, 563] on button "Next" at bounding box center [642, 559] width 102 height 34
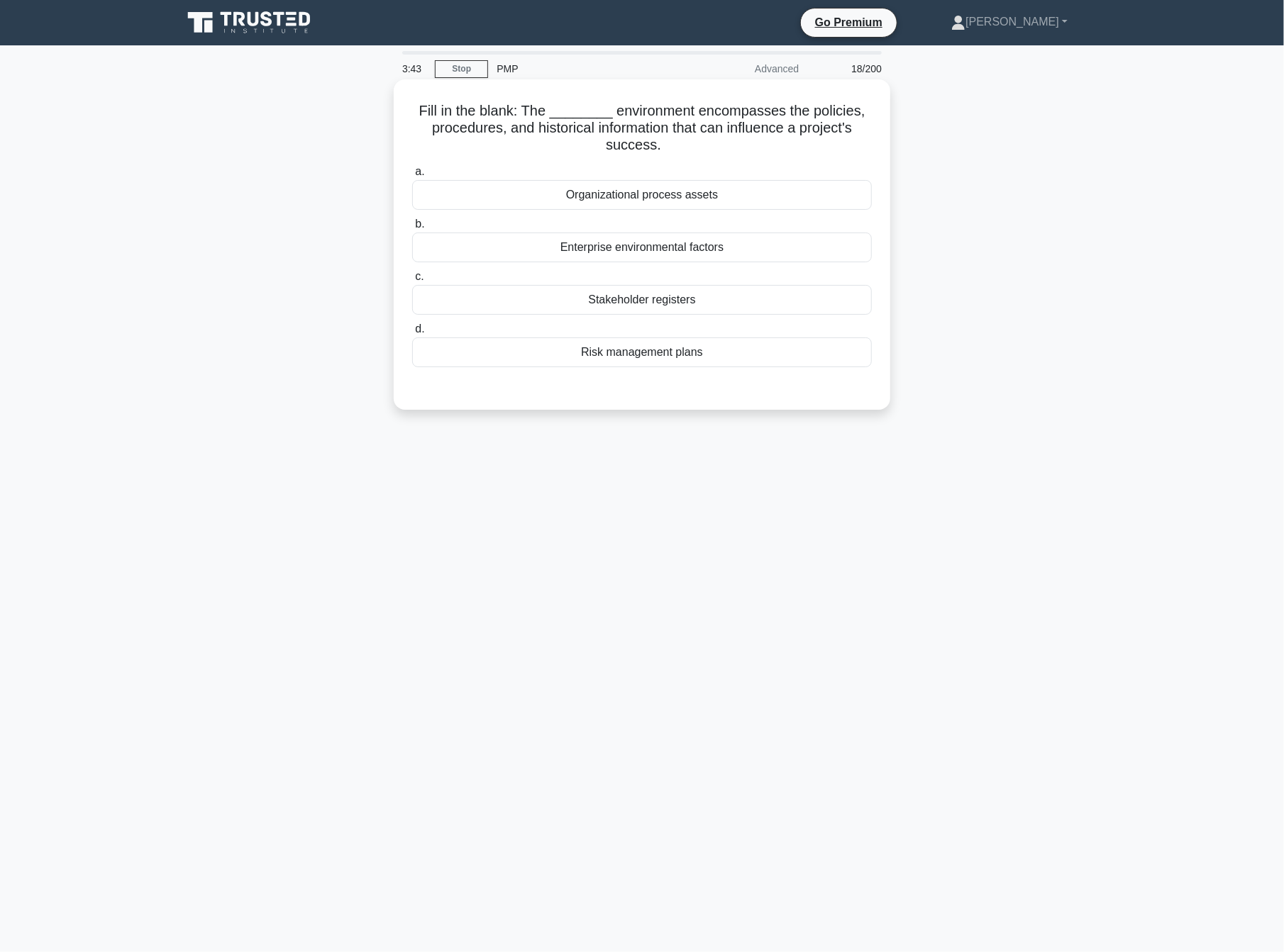
click at [678, 201] on div "Organizational process assets" at bounding box center [642, 195] width 460 height 29
click at [412, 176] on input "a. Organizational process assets" at bounding box center [412, 172] width 0 height 10
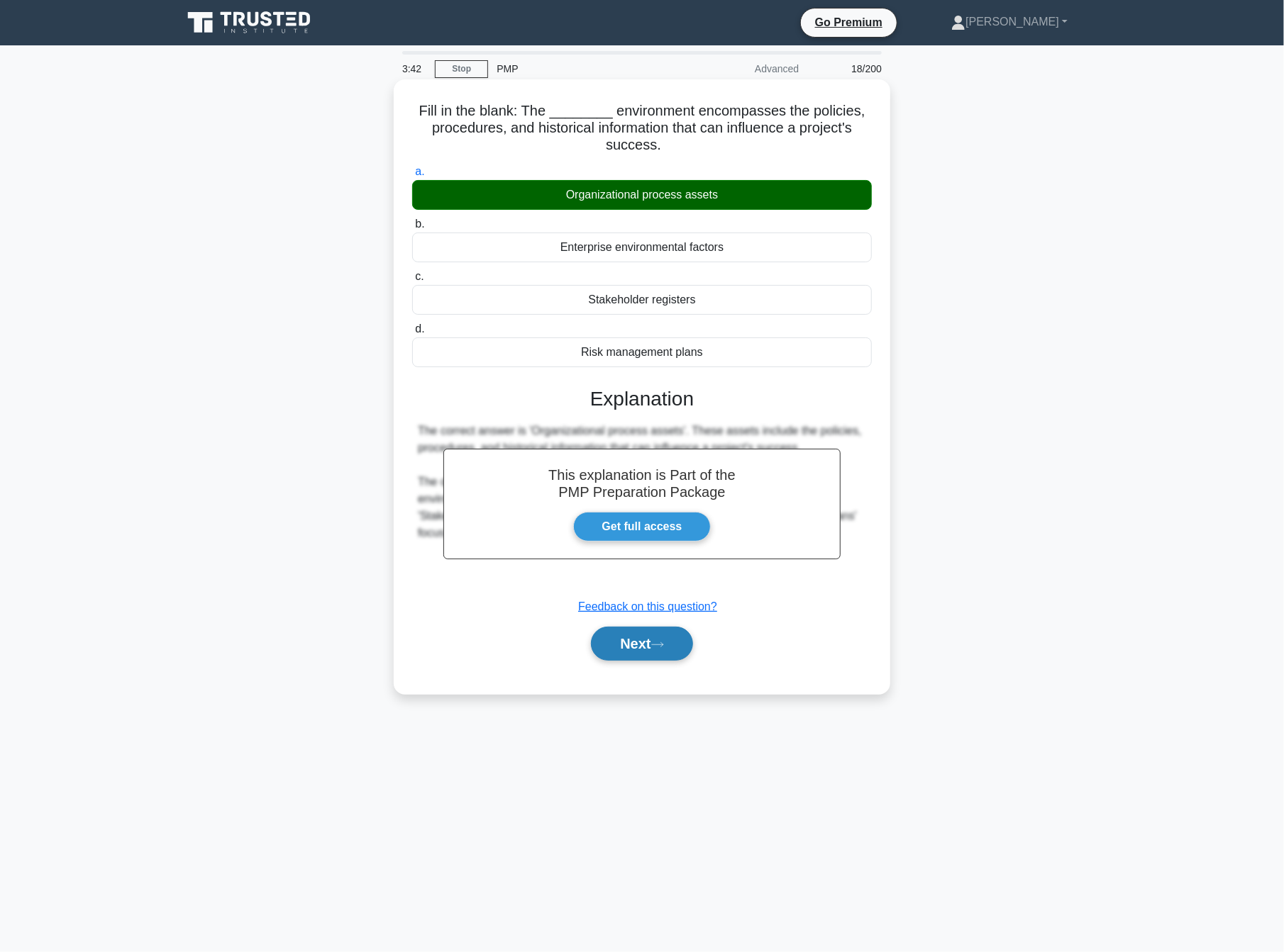
click at [654, 640] on button "Next" at bounding box center [642, 644] width 102 height 34
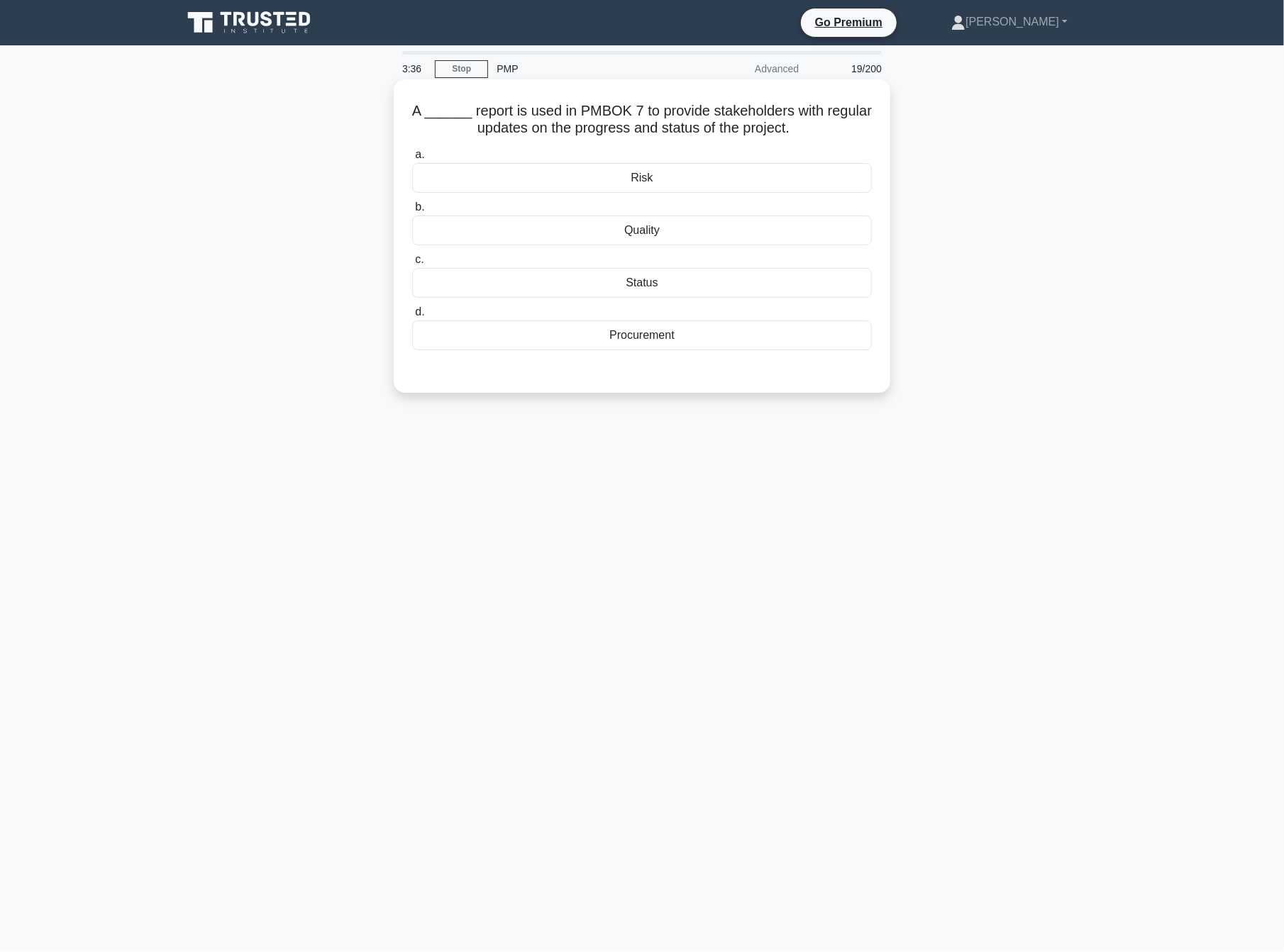
click at [677, 288] on div "Status" at bounding box center [642, 282] width 460 height 29
click at [412, 265] on input "c. Status" at bounding box center [412, 260] width 0 height 10
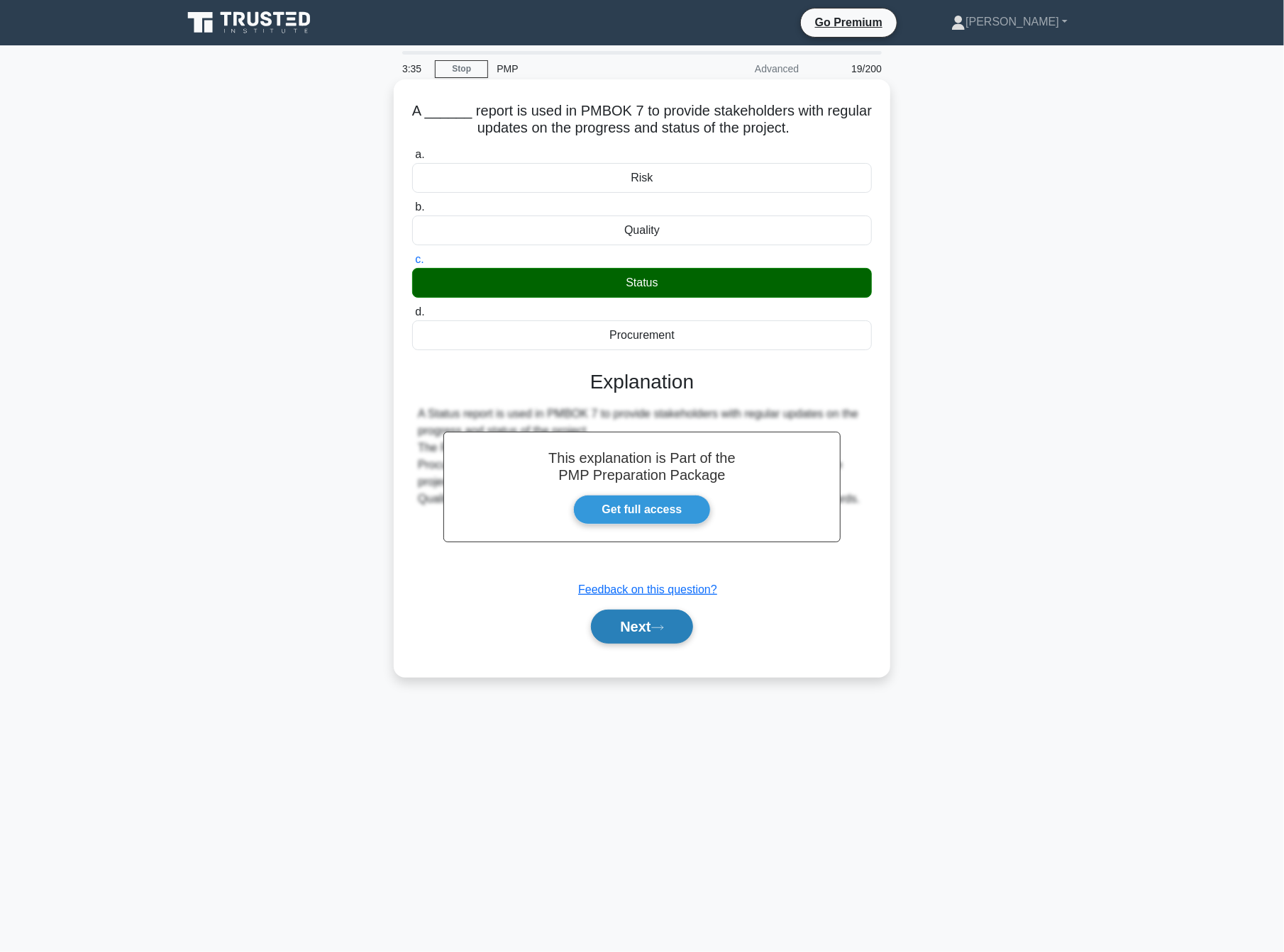
click at [681, 625] on button "Next" at bounding box center [642, 626] width 102 height 34
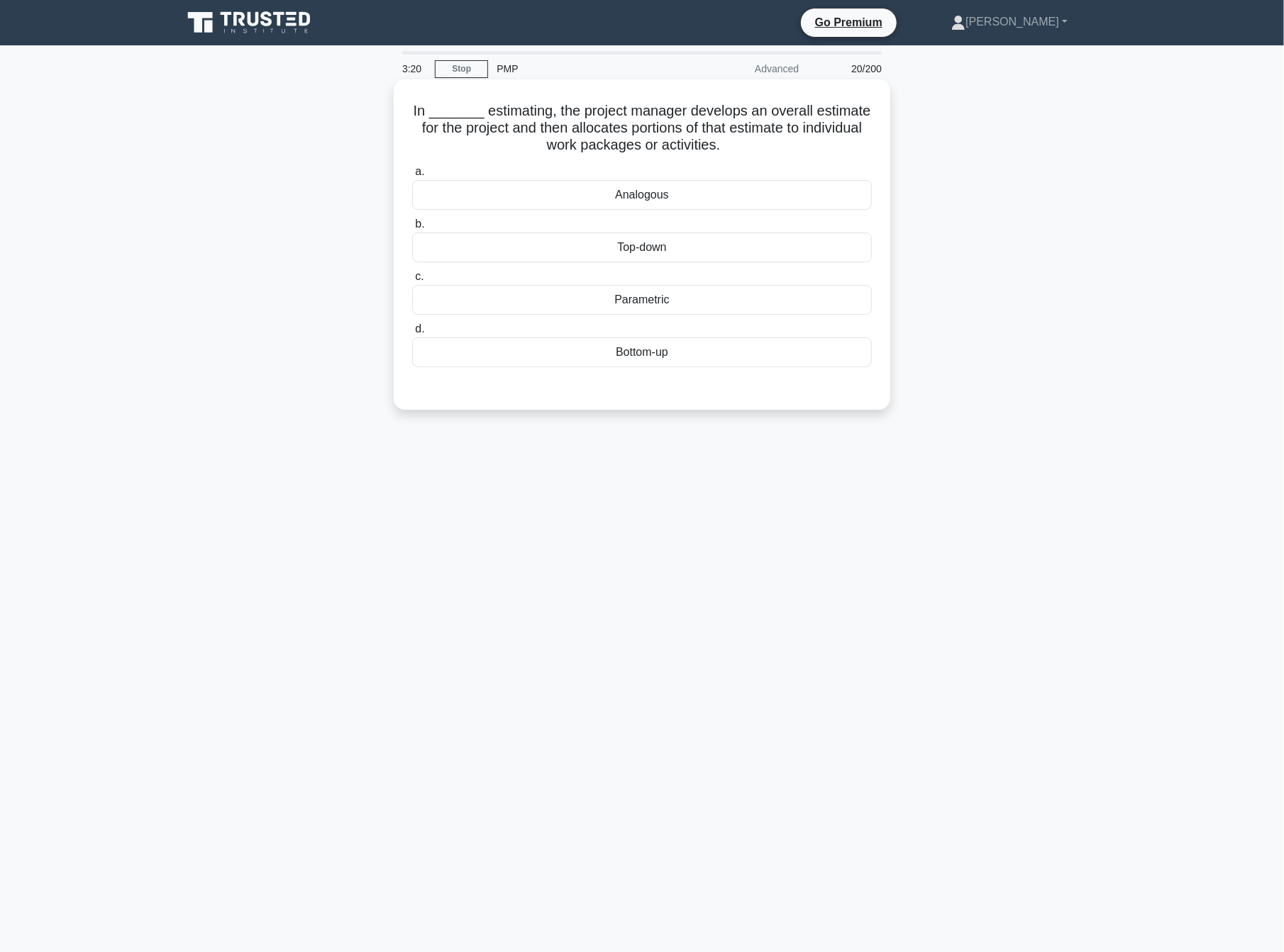
click at [665, 250] on div "Top-down" at bounding box center [642, 247] width 460 height 29
click at [412, 229] on input "b. Top-down" at bounding box center [412, 225] width 0 height 10
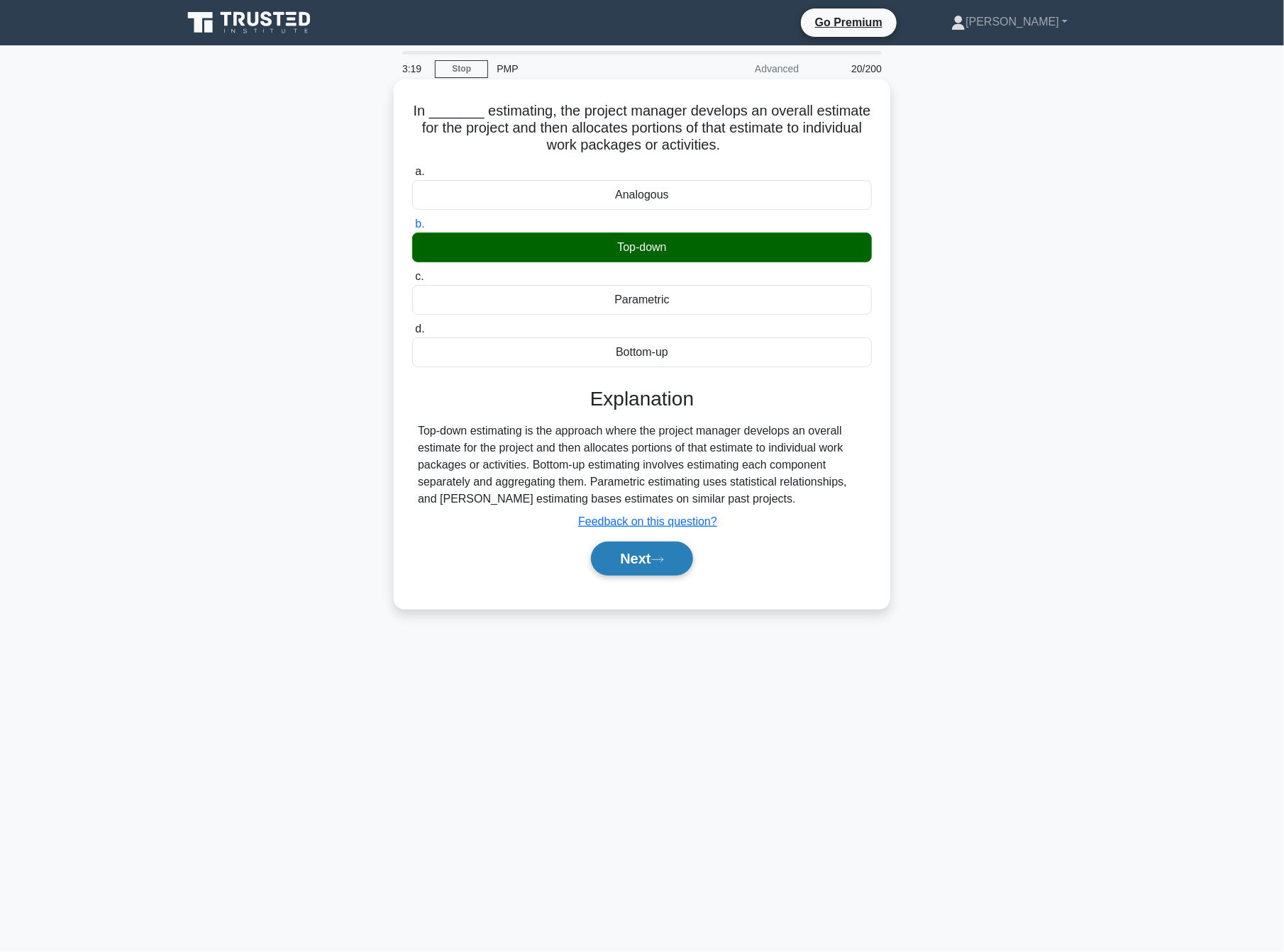
click at [665, 564] on button "Next" at bounding box center [642, 559] width 102 height 34
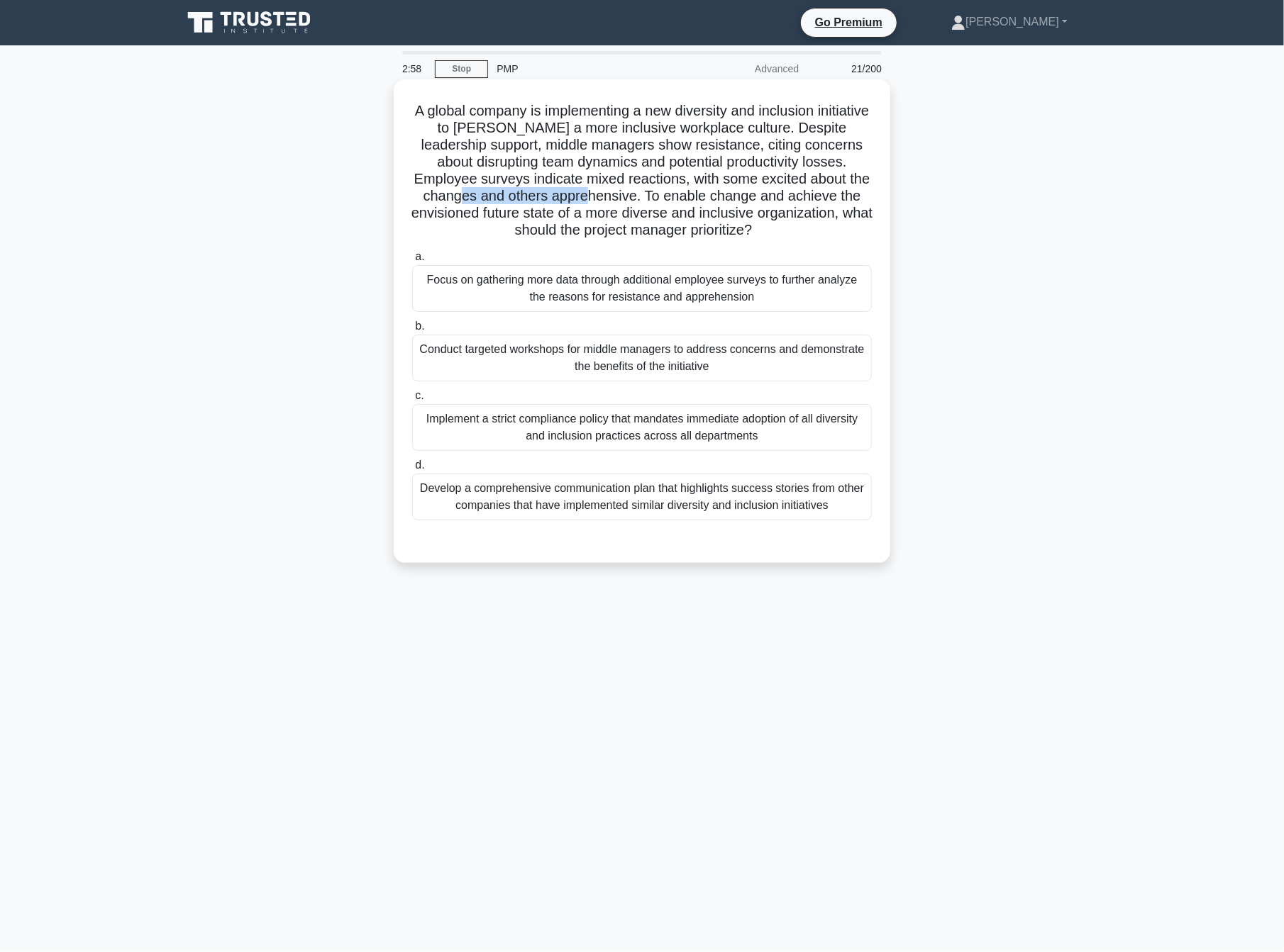
drag, startPoint x: 531, startPoint y: 193, endPoint x: 661, endPoint y: 197, distance: 130.1
click at [661, 197] on h5 "A global company is implementing a new diversity and inclusion initiative to fo…" at bounding box center [642, 170] width 463 height 137
click at [585, 507] on div "Develop a comprehensive communication plan that highlights success stories from…" at bounding box center [642, 497] width 460 height 47
click at [412, 470] on input "d. Develop a comprehensive communication plan that highlights success stories f…" at bounding box center [412, 466] width 0 height 10
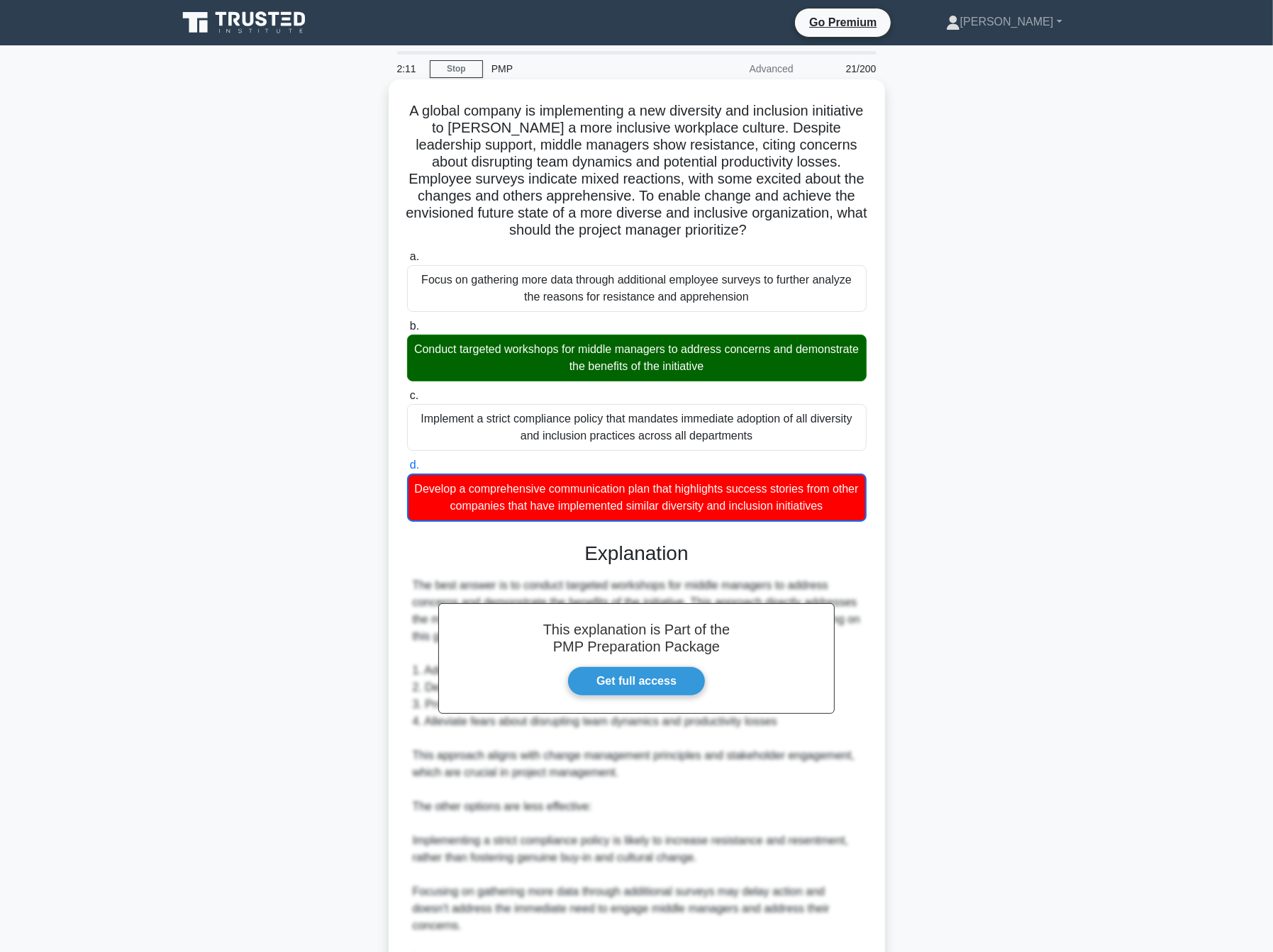
drag, startPoint x: 438, startPoint y: 115, endPoint x: 848, endPoint y: 518, distance: 574.9
click at [848, 518] on div "A global company is implementing a new diversity and inclusion initiative to fo…" at bounding box center [636, 625] width 485 height 1082
copy div "A global company is implementing a new diversity and inclusion initiative to fo…"
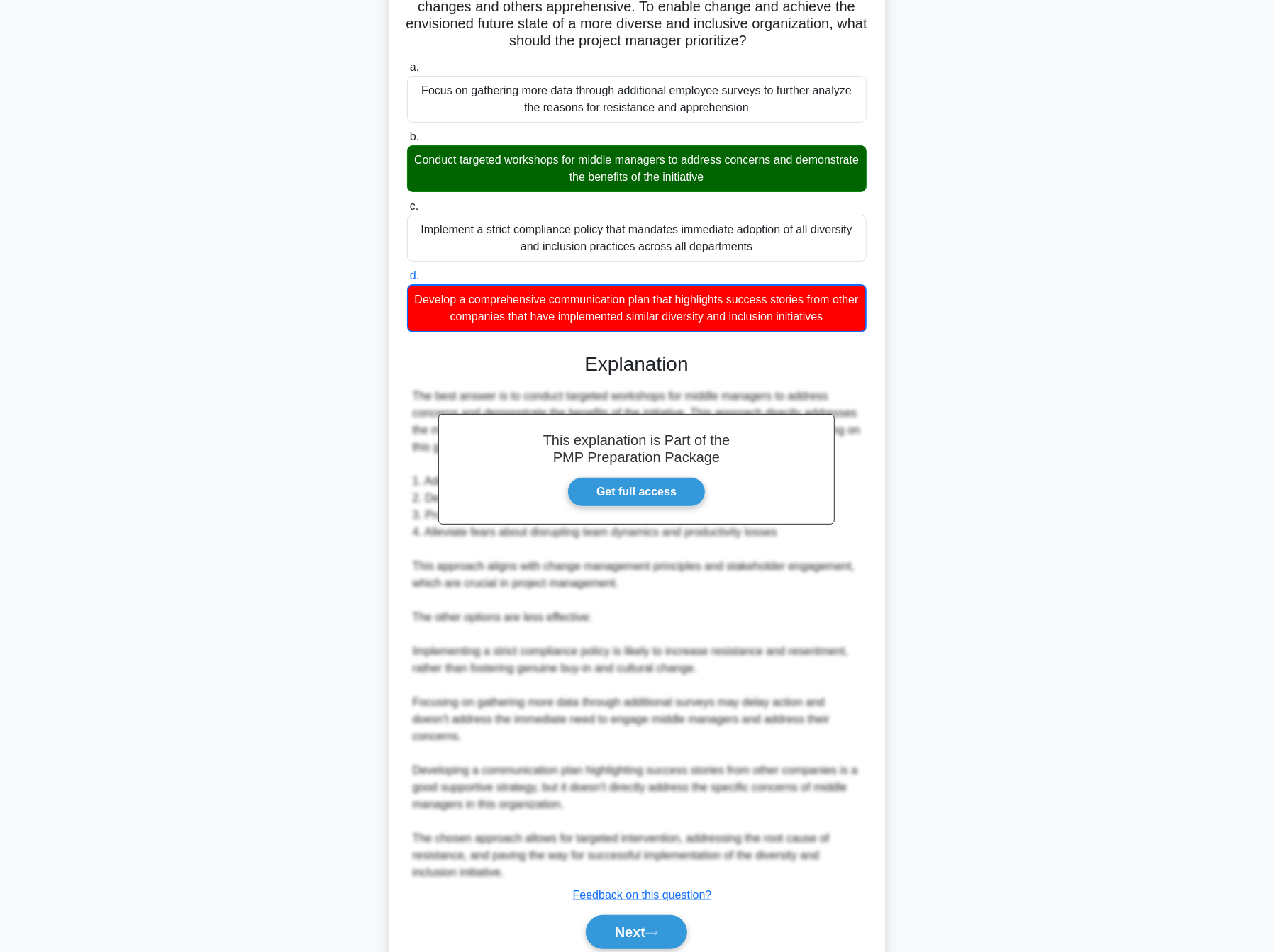
scroll to position [246, 0]
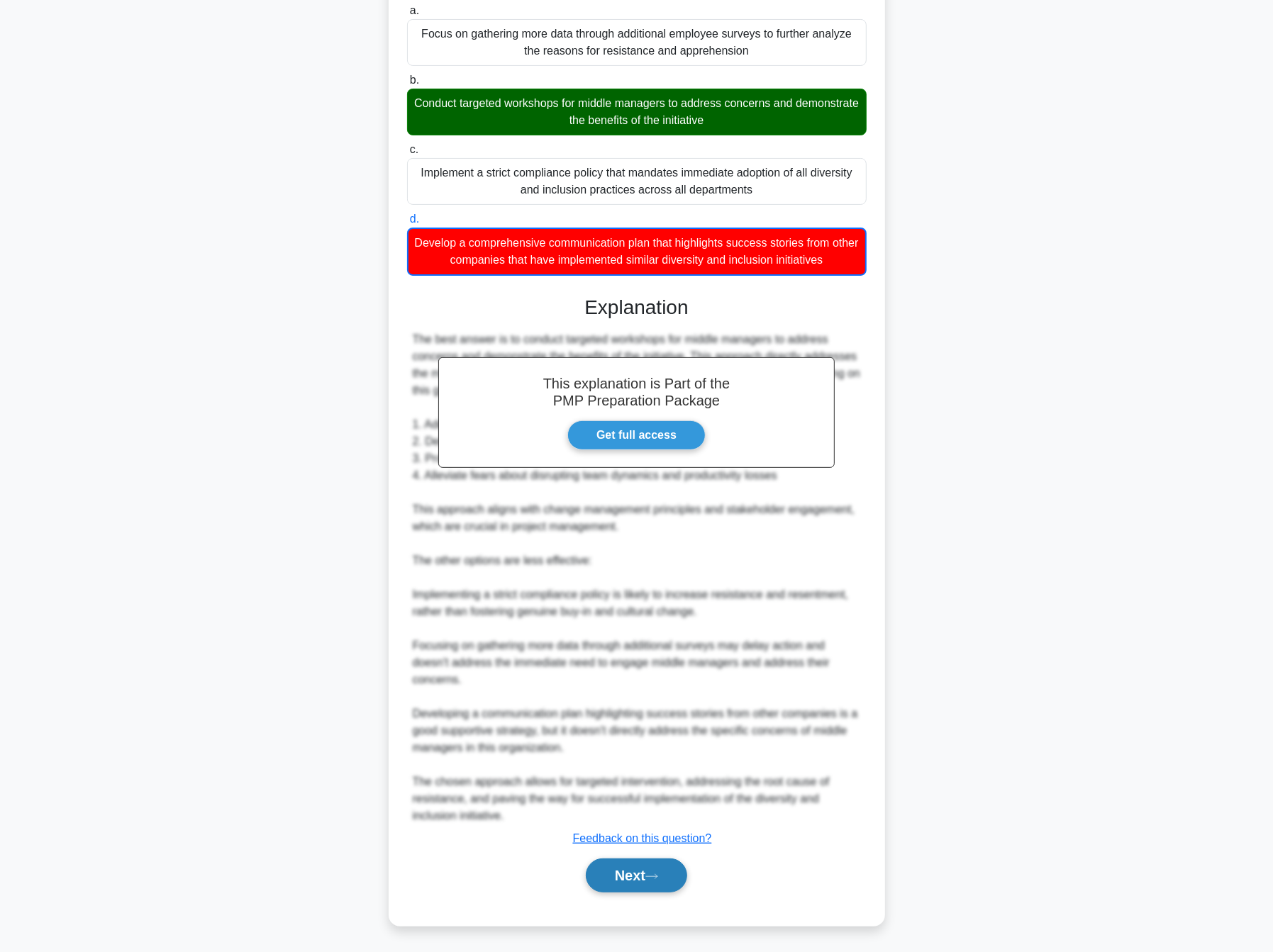
click at [640, 885] on button "Next" at bounding box center [636, 876] width 102 height 34
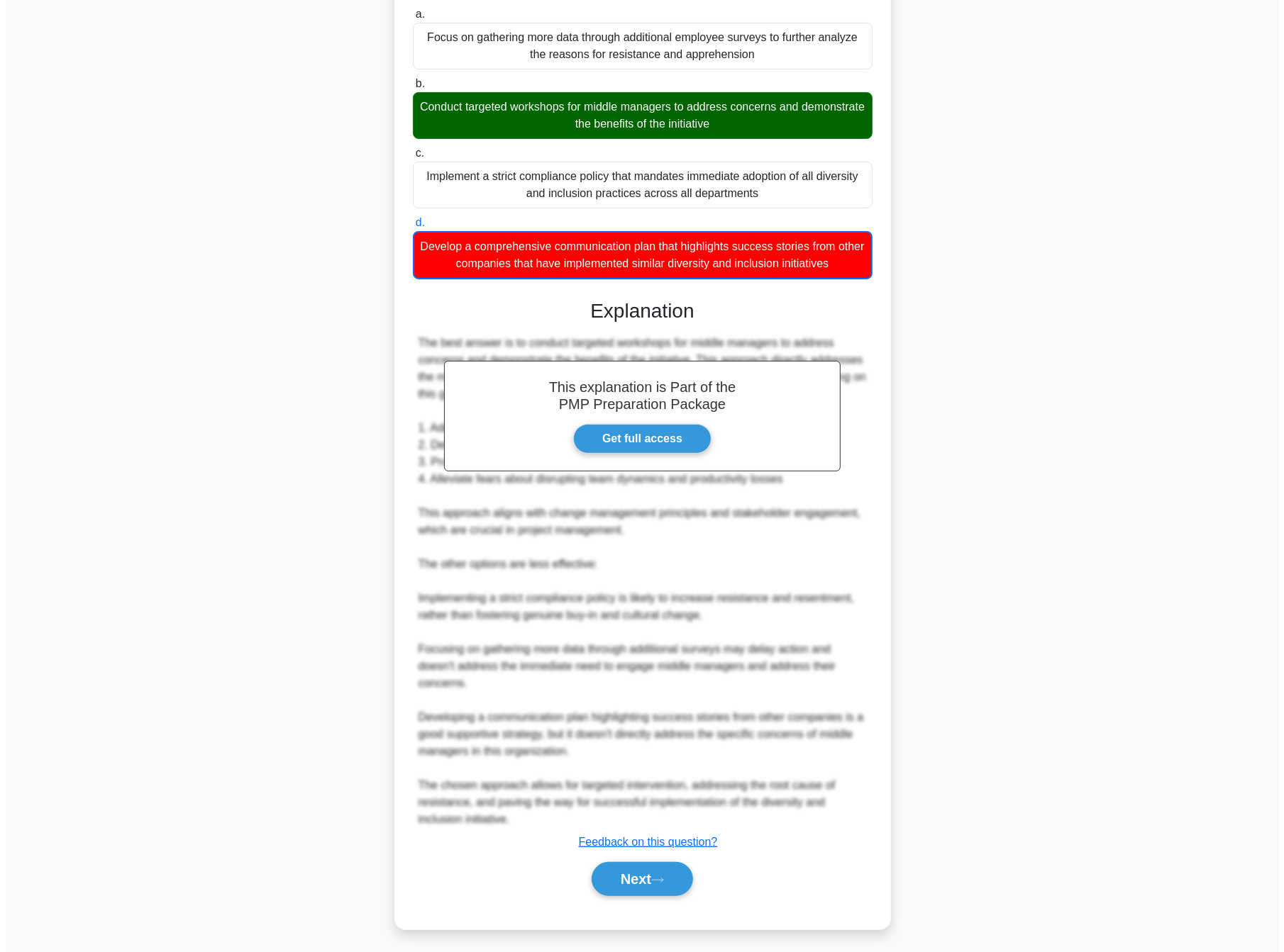
scroll to position [0, 0]
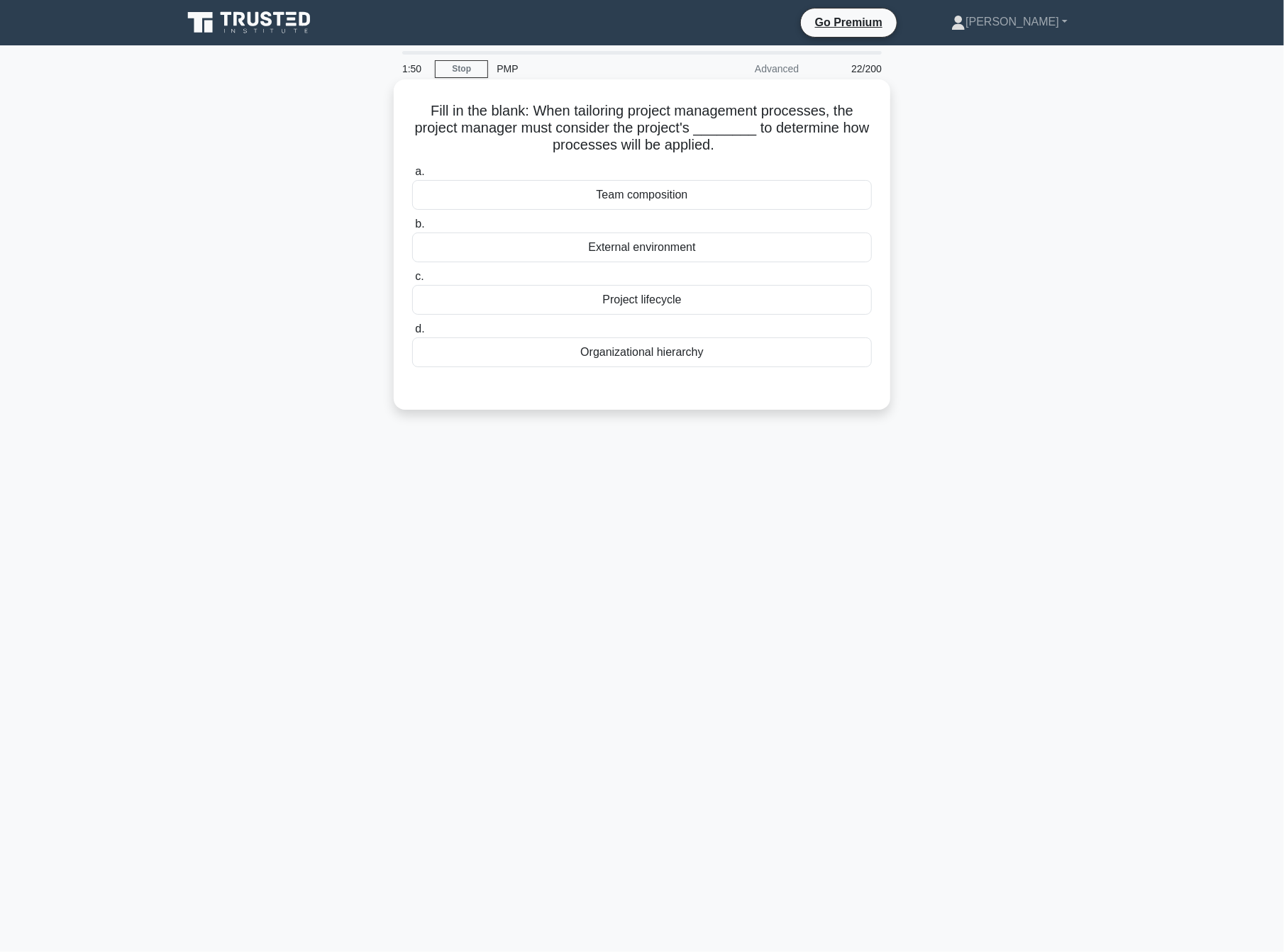
click at [702, 203] on div "Team composition" at bounding box center [642, 195] width 460 height 29
click at [412, 176] on input "a. Team composition" at bounding box center [412, 172] width 0 height 10
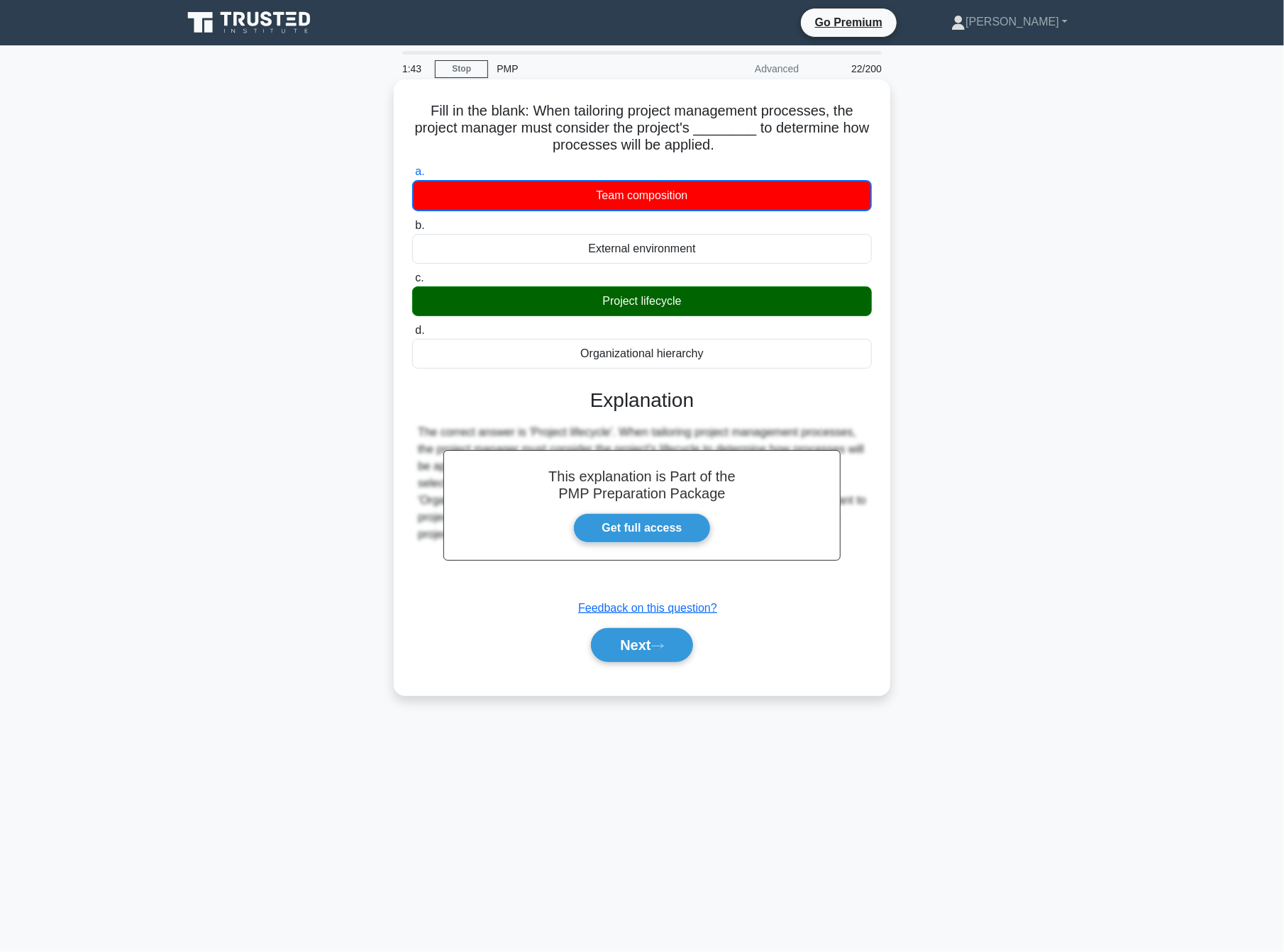
drag, startPoint x: 422, startPoint y: 110, endPoint x: 732, endPoint y: 358, distance: 397.0
click at [732, 358] on div "Fill in the blank: When tailoring project management processes, the project man…" at bounding box center [642, 387] width 485 height 605
copy div "Fill in the blank: When tailoring project management processes, the project man…"
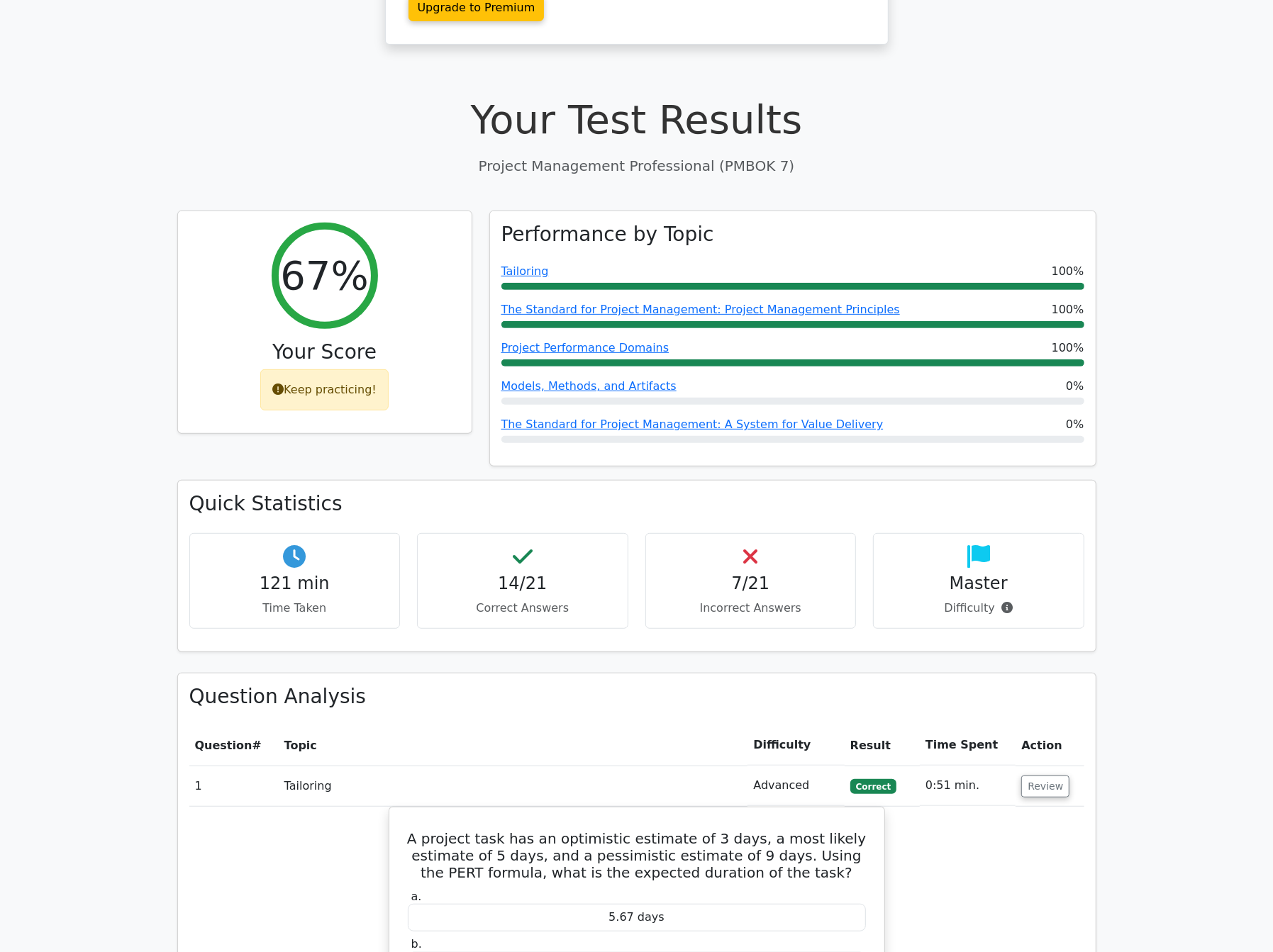
scroll to position [331, 0]
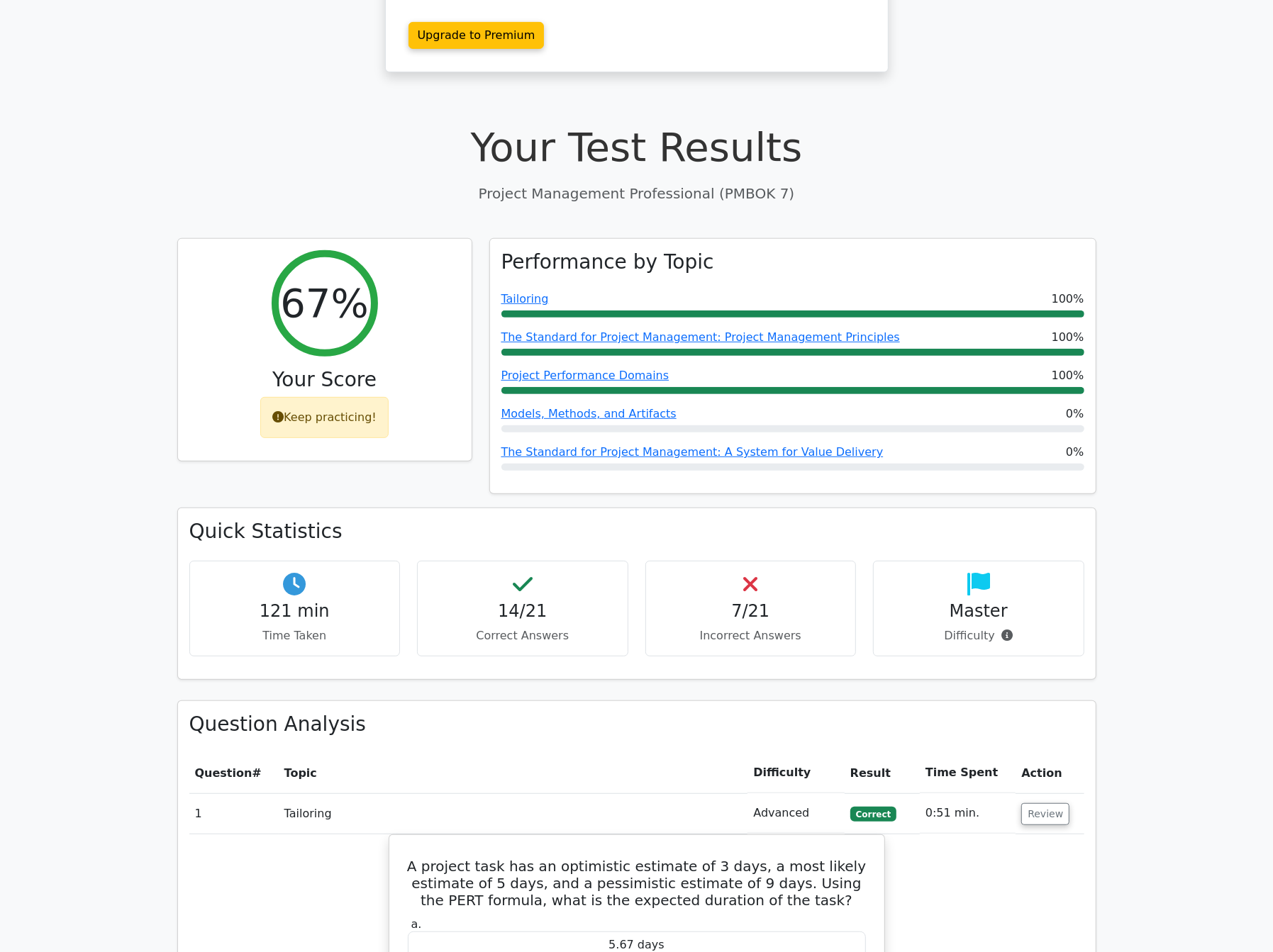
click at [333, 602] on h4 "121 min" at bounding box center [295, 612] width 188 height 21
drag, startPoint x: 769, startPoint y: 567, endPoint x: 918, endPoint y: 589, distance: 150.6
click at [769, 602] on h4 "7/21" at bounding box center [751, 612] width 188 height 21
click at [990, 589] on div "Master Difficulty" at bounding box center [978, 609] width 211 height 95
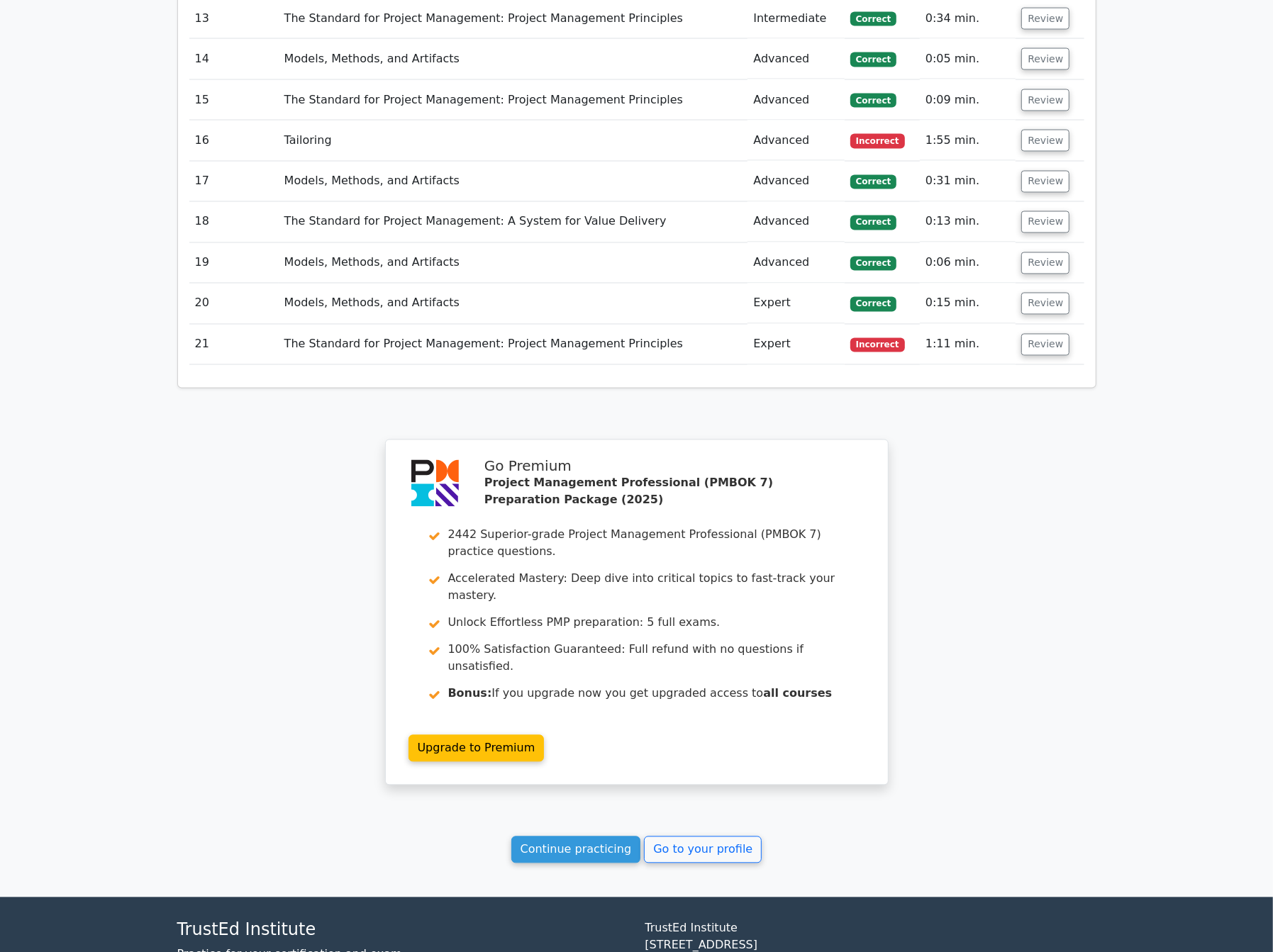
scroll to position [2142, 0]
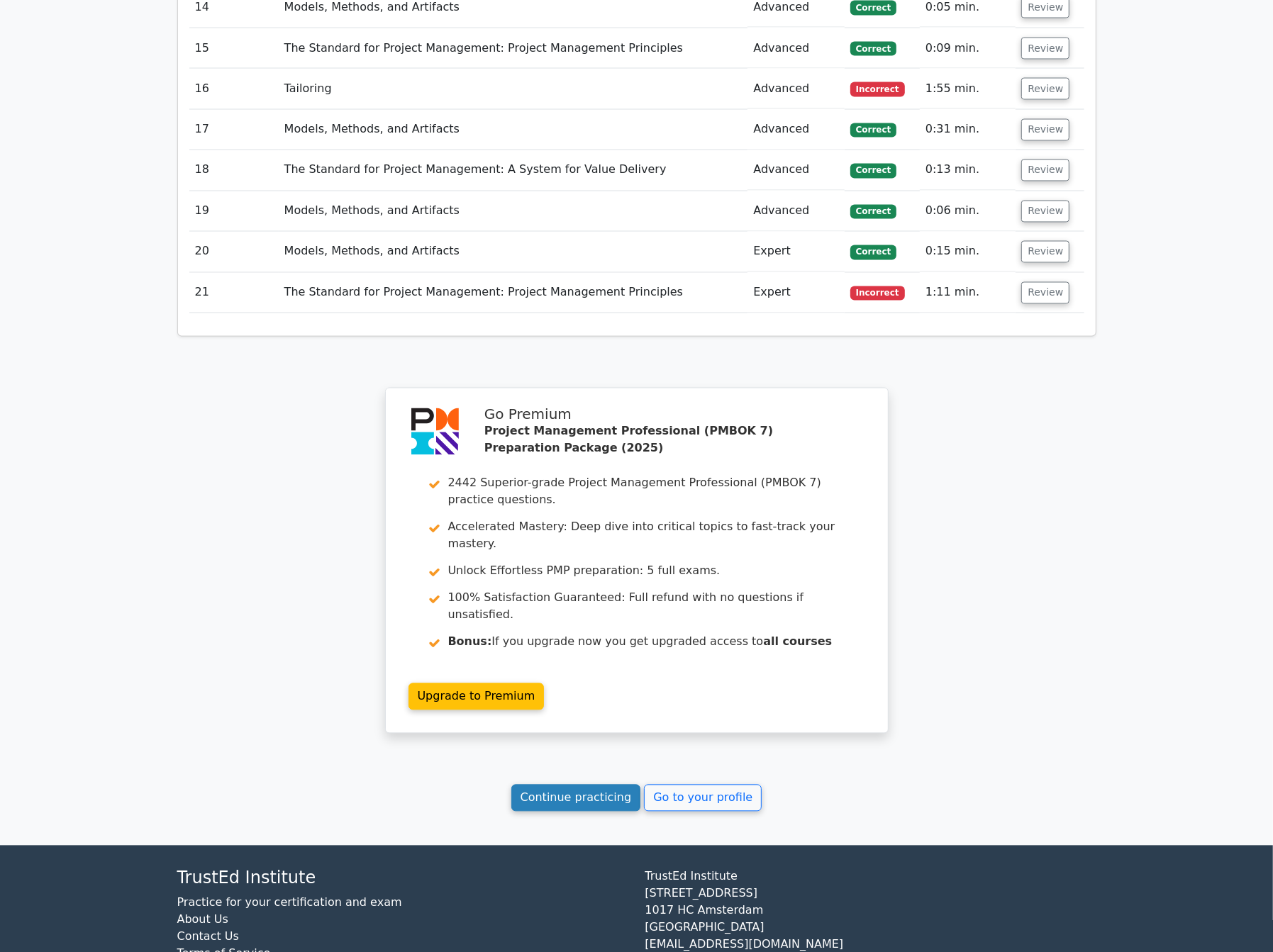
click at [583, 785] on link "Continue practicing" at bounding box center [575, 799] width 130 height 27
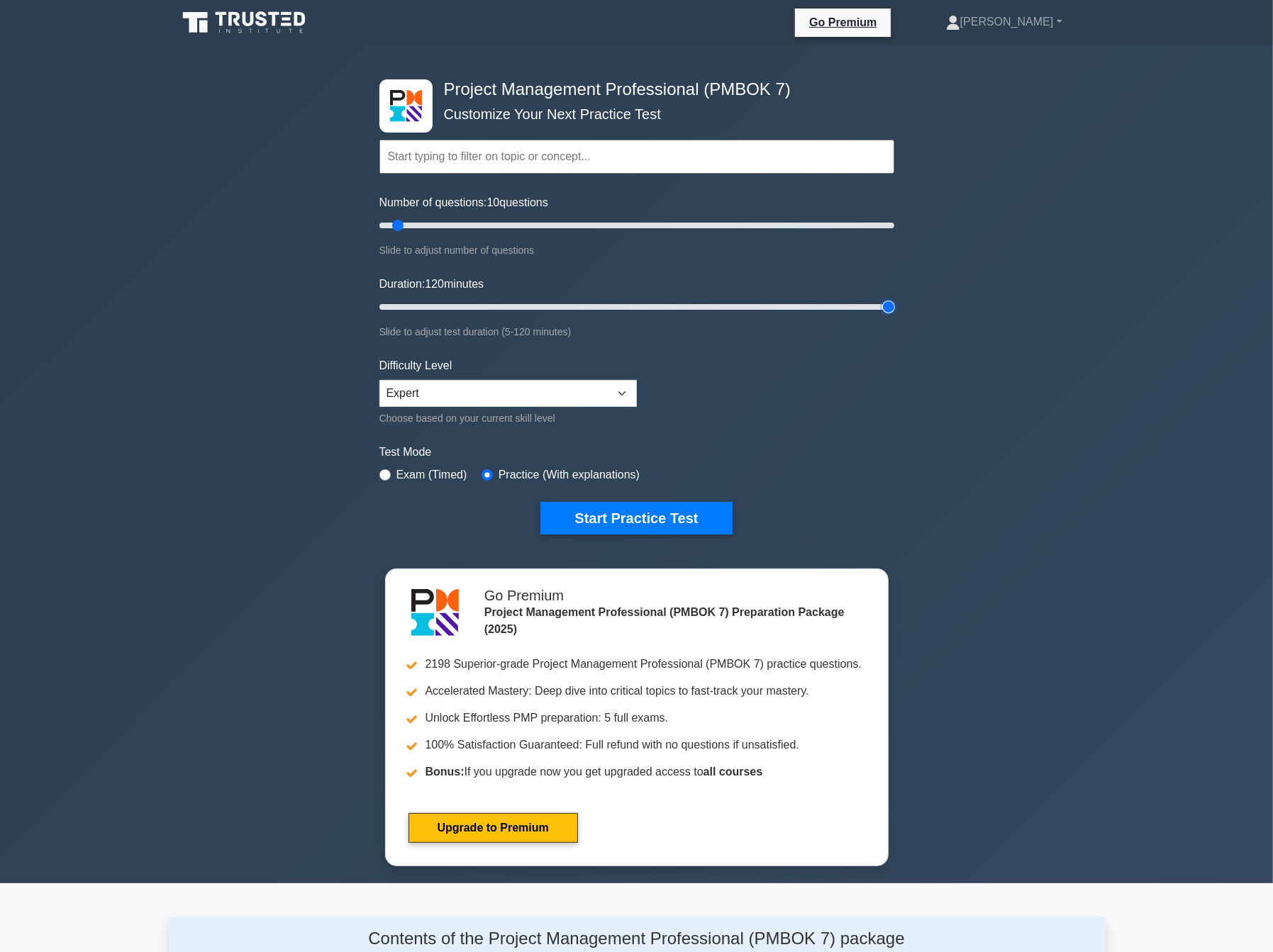
drag, startPoint x: 419, startPoint y: 304, endPoint x: 1020, endPoint y: 314, distance: 601.1
type input "120"
click at [894, 314] on input "Duration: 120 minutes" at bounding box center [636, 307] width 515 height 17
drag, startPoint x: 400, startPoint y: 223, endPoint x: 1103, endPoint y: 243, distance: 703.3
type input "200"
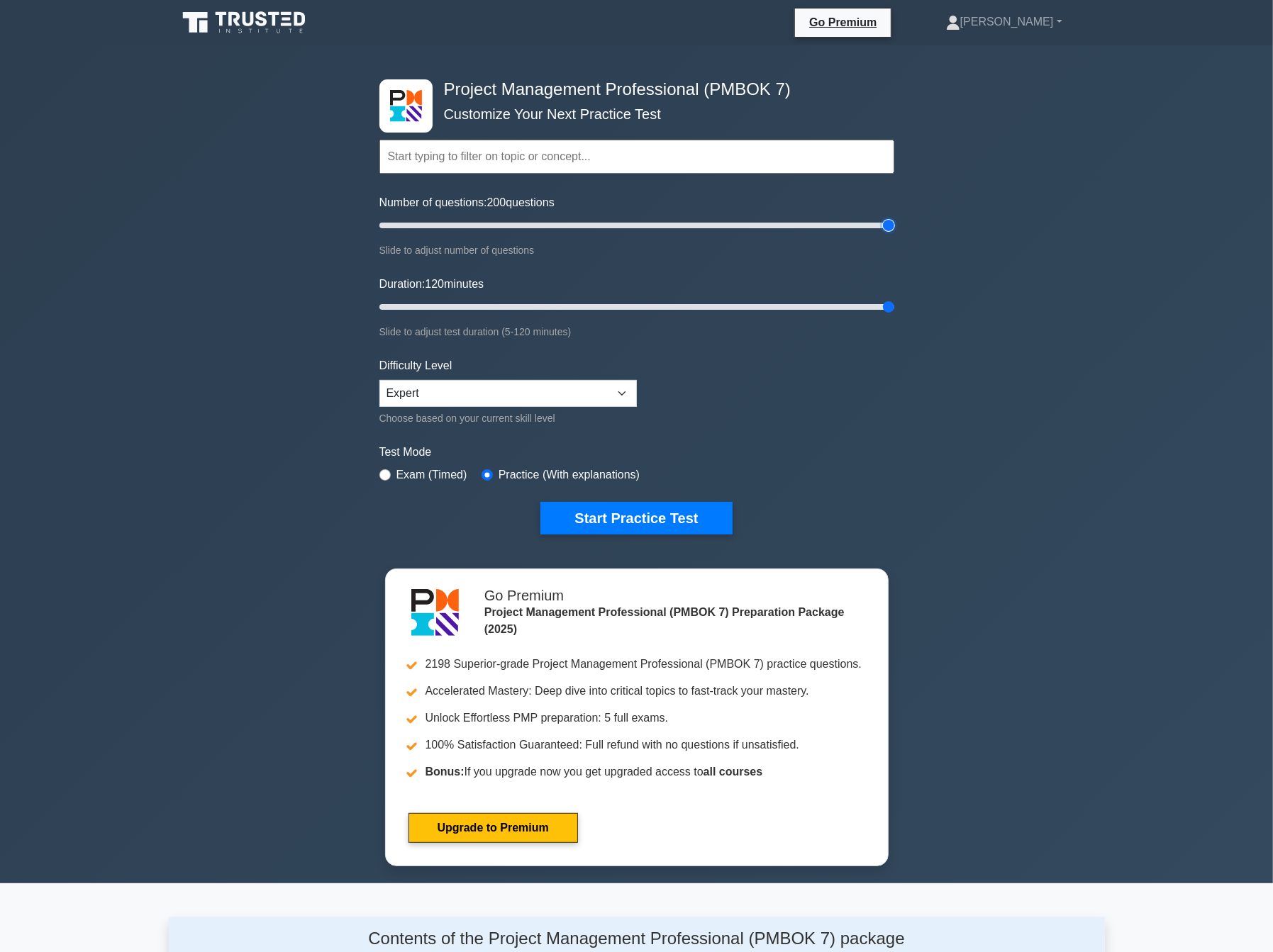
click at [894, 234] on input "Number of questions: 200 questions" at bounding box center [636, 225] width 515 height 17
click at [574, 392] on select "Beginner Intermediate Expert" at bounding box center [508, 393] width 257 height 27
click at [379, 380] on select "Beginner Intermediate Expert" at bounding box center [508, 393] width 257 height 27
click at [875, 449] on label "Test Mode" at bounding box center [636, 452] width 515 height 17
click at [661, 517] on button "Start Practice Test" at bounding box center [636, 518] width 192 height 33
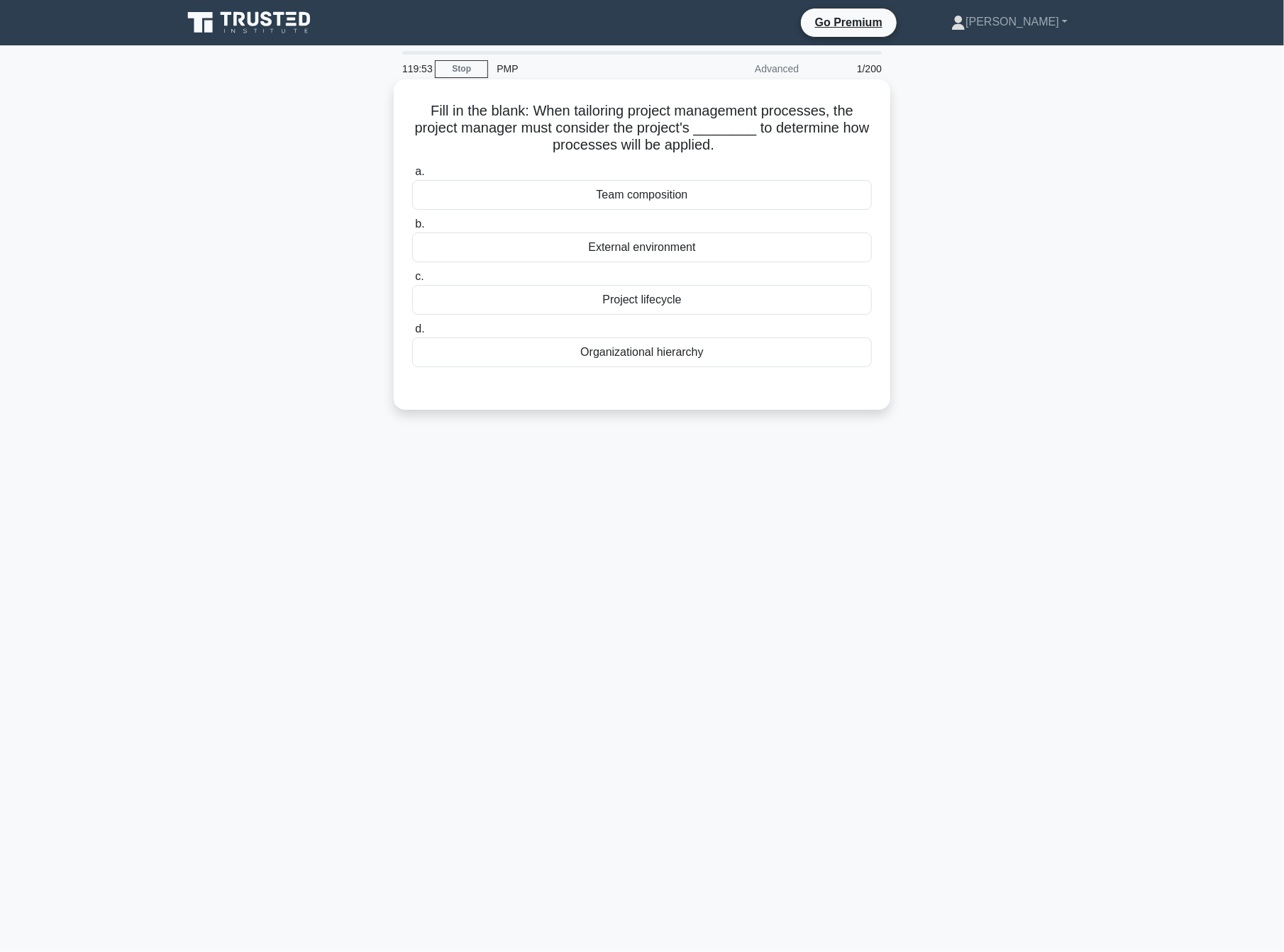
click at [610, 313] on div "Project lifecycle" at bounding box center [642, 300] width 460 height 29
click at [412, 281] on input "c. Project lifecycle" at bounding box center [412, 277] width 0 height 10
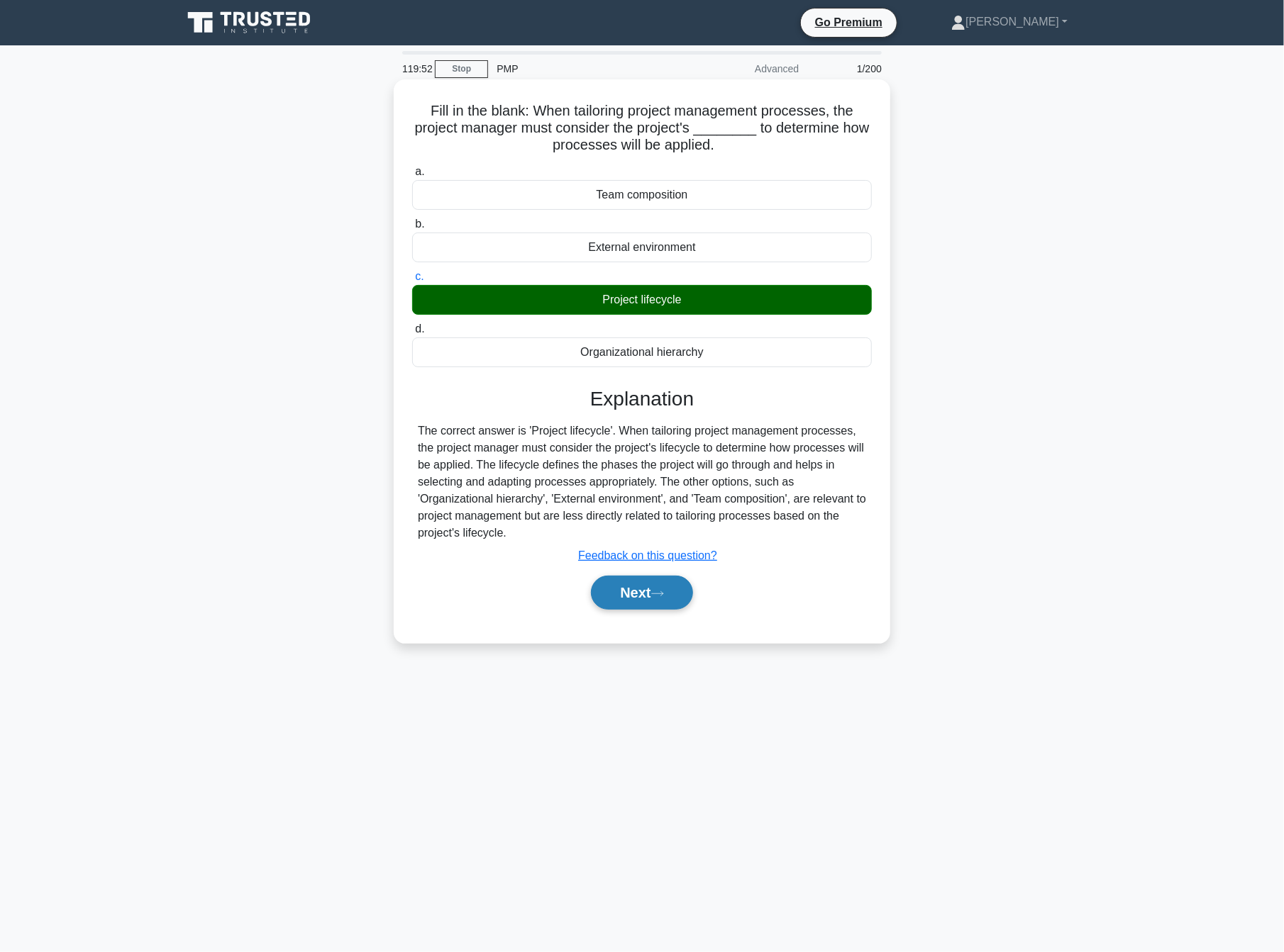
click at [661, 588] on button "Next" at bounding box center [642, 593] width 102 height 34
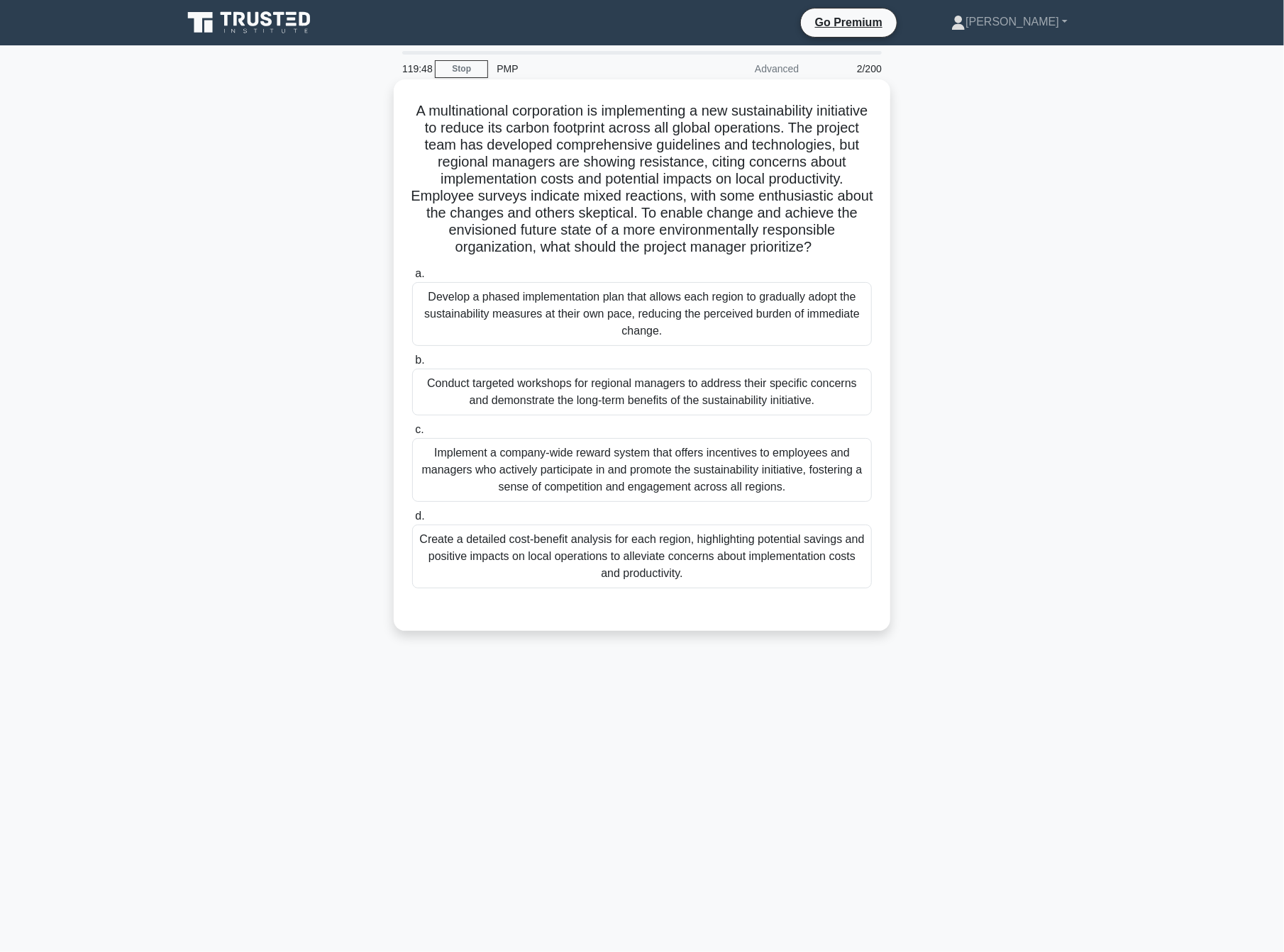
click at [556, 415] on div "Conduct targeted workshops for regional managers to address their specific conc…" at bounding box center [642, 392] width 460 height 47
click at [412, 366] on input "b. Conduct targeted workshops for regional managers to address their specific c…" at bounding box center [412, 361] width 0 height 10
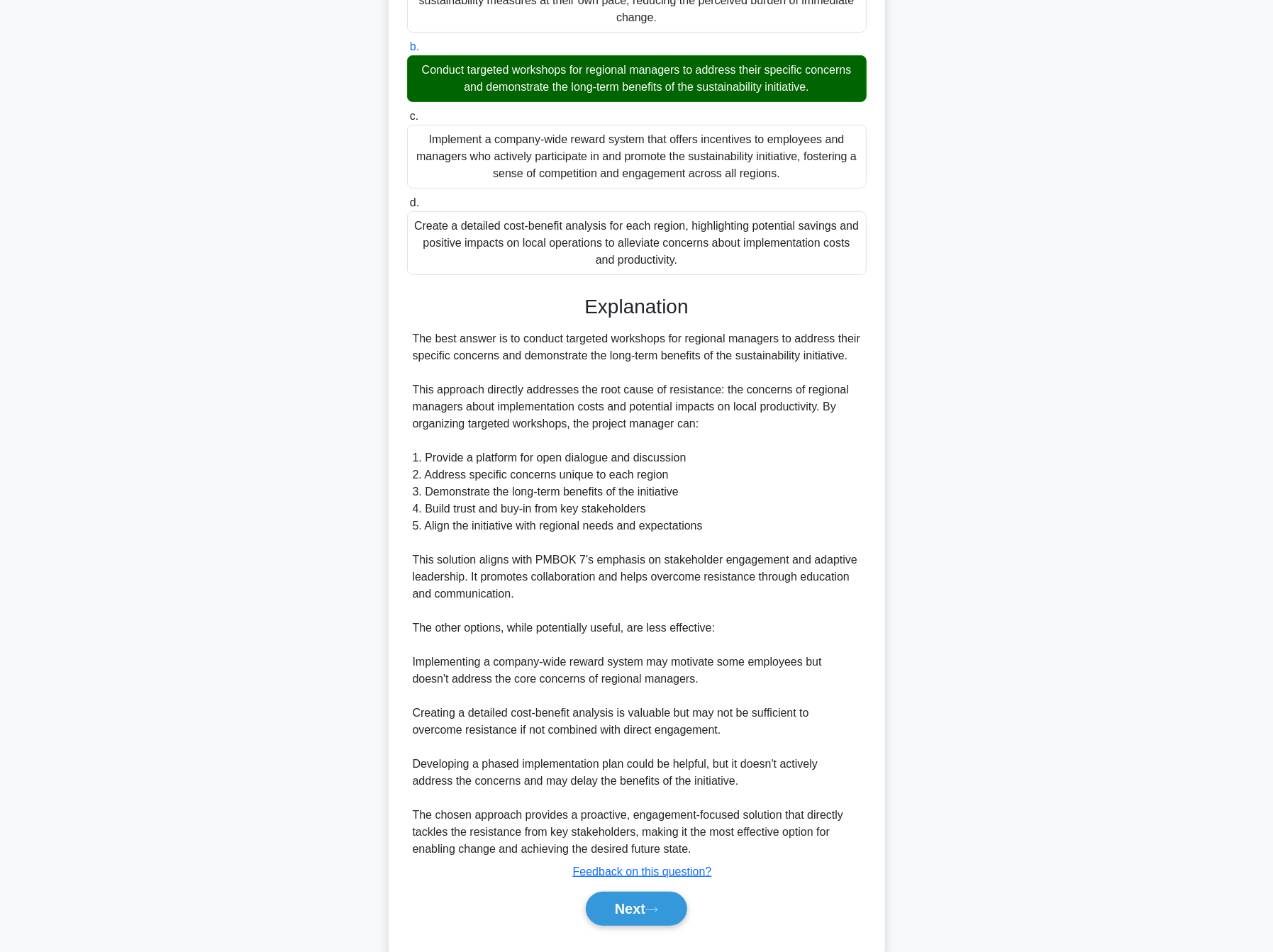
scroll to position [331, 0]
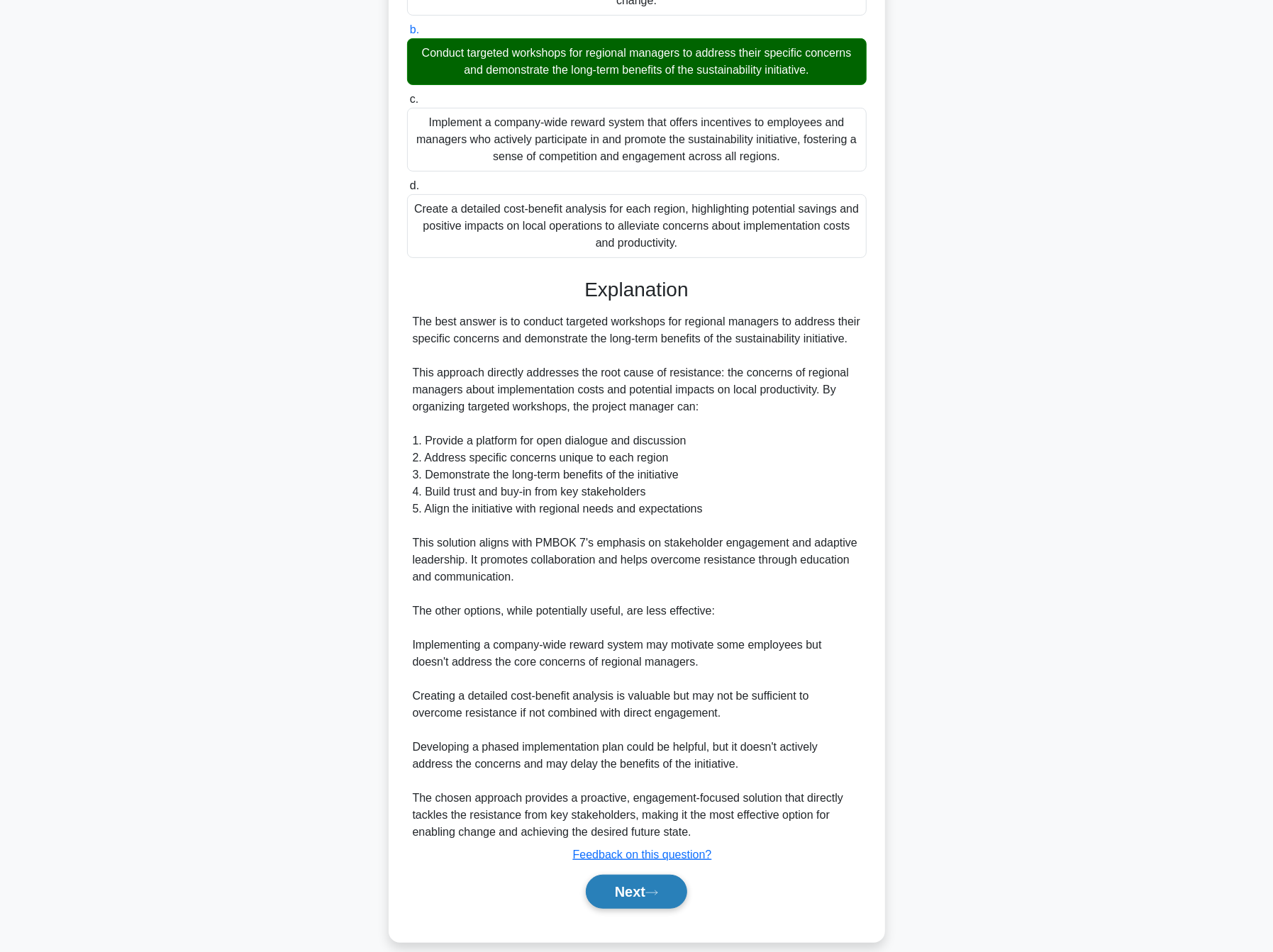
click at [667, 909] on button "Next" at bounding box center [636, 892] width 102 height 34
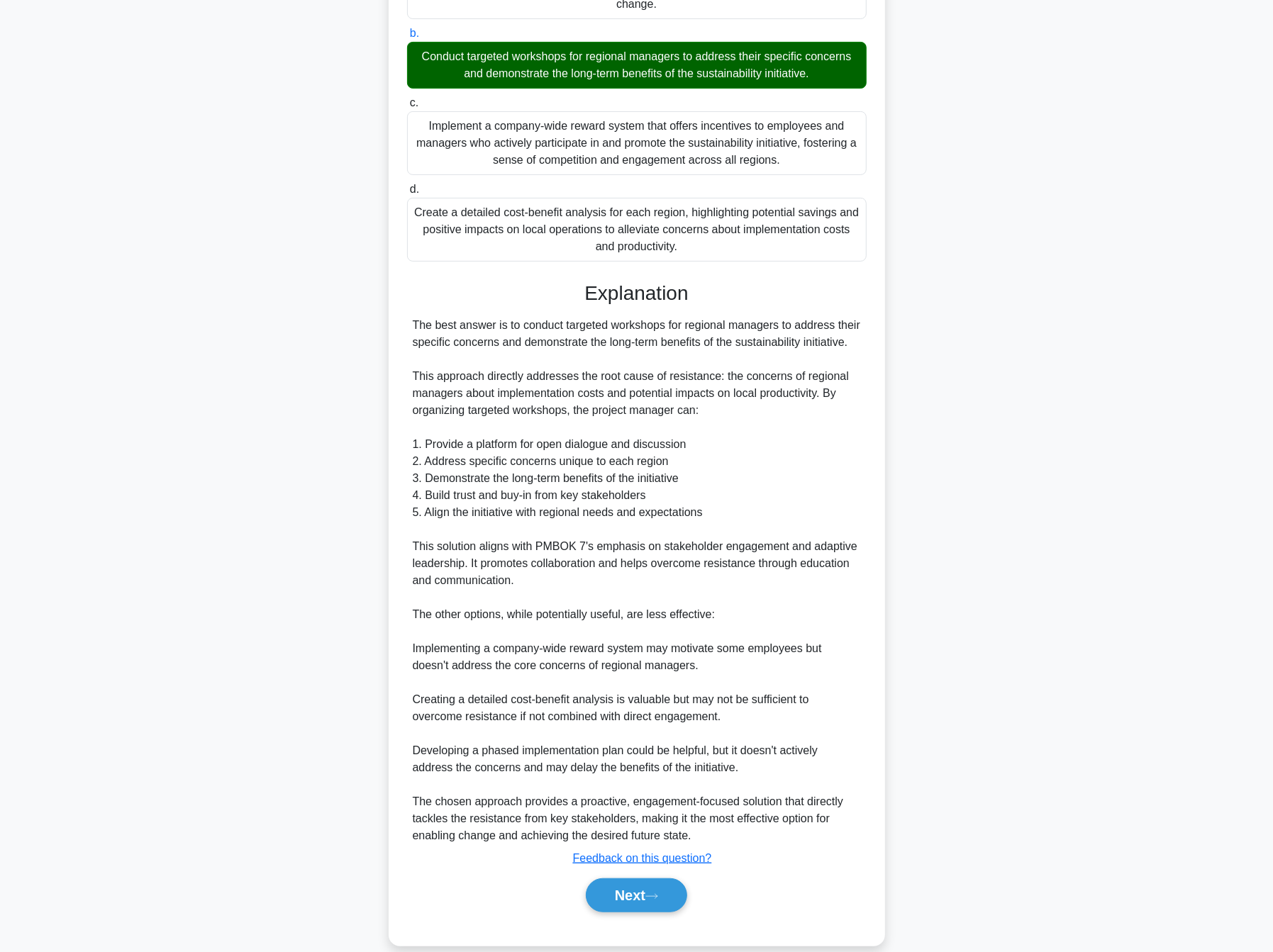
scroll to position [0, 0]
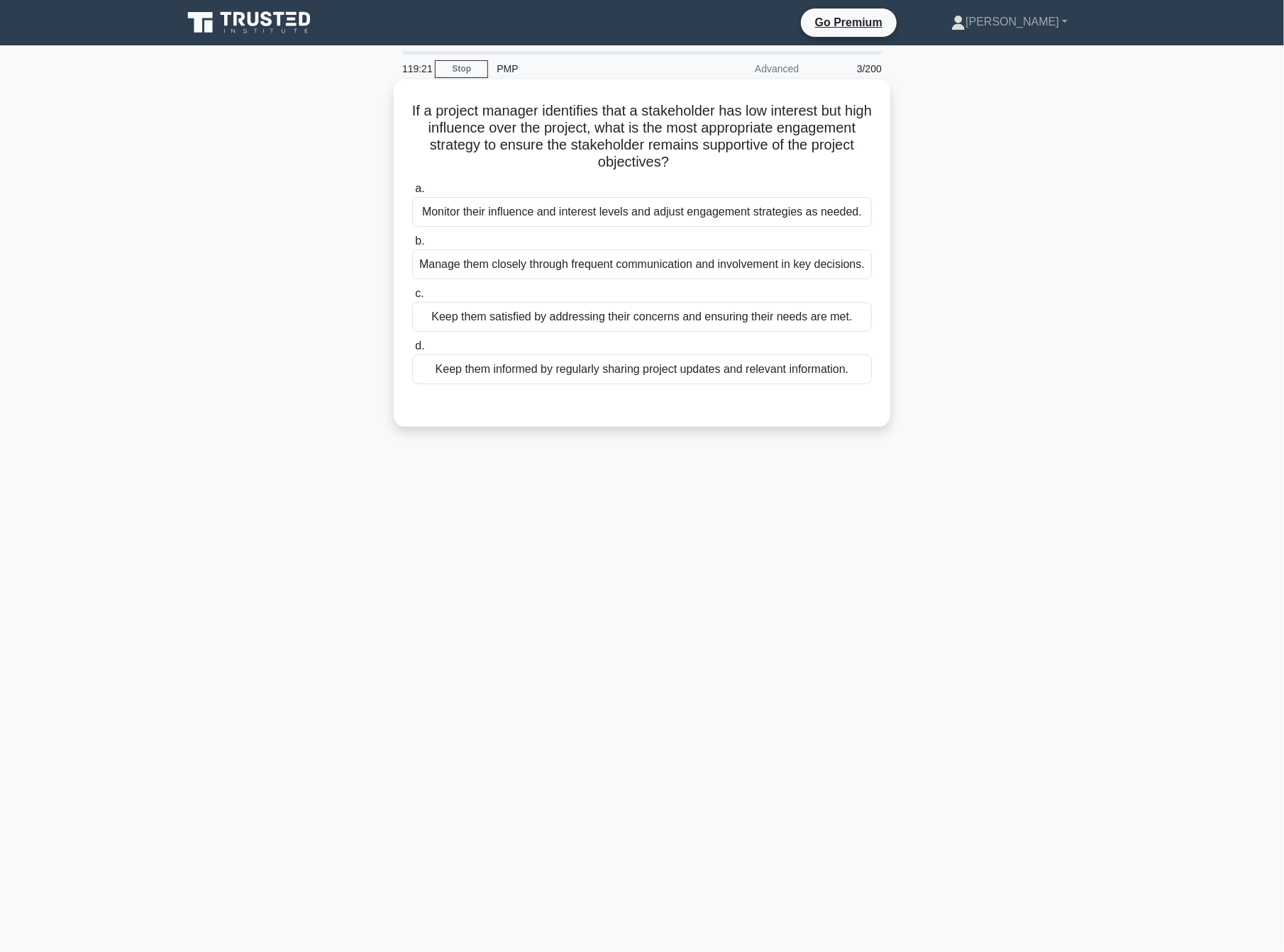
click at [616, 332] on div "Keep them satisfied by addressing their concerns and ensuring their needs are m…" at bounding box center [642, 316] width 460 height 29
click at [412, 299] on input "c. Keep them satisfied by addressing their concerns and ensuring their needs ar…" at bounding box center [412, 294] width 0 height 10
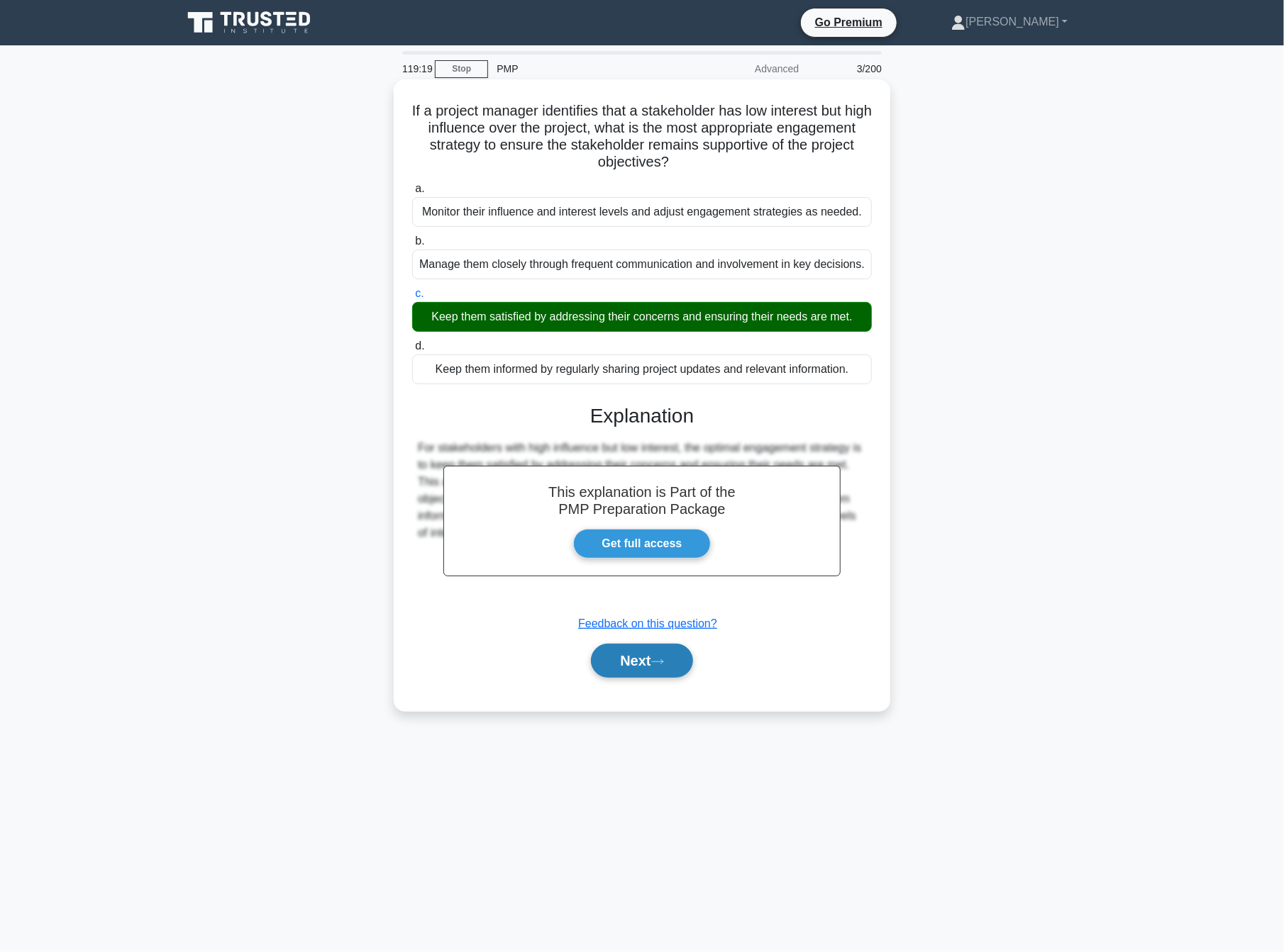
click at [647, 674] on button "Next" at bounding box center [642, 660] width 102 height 34
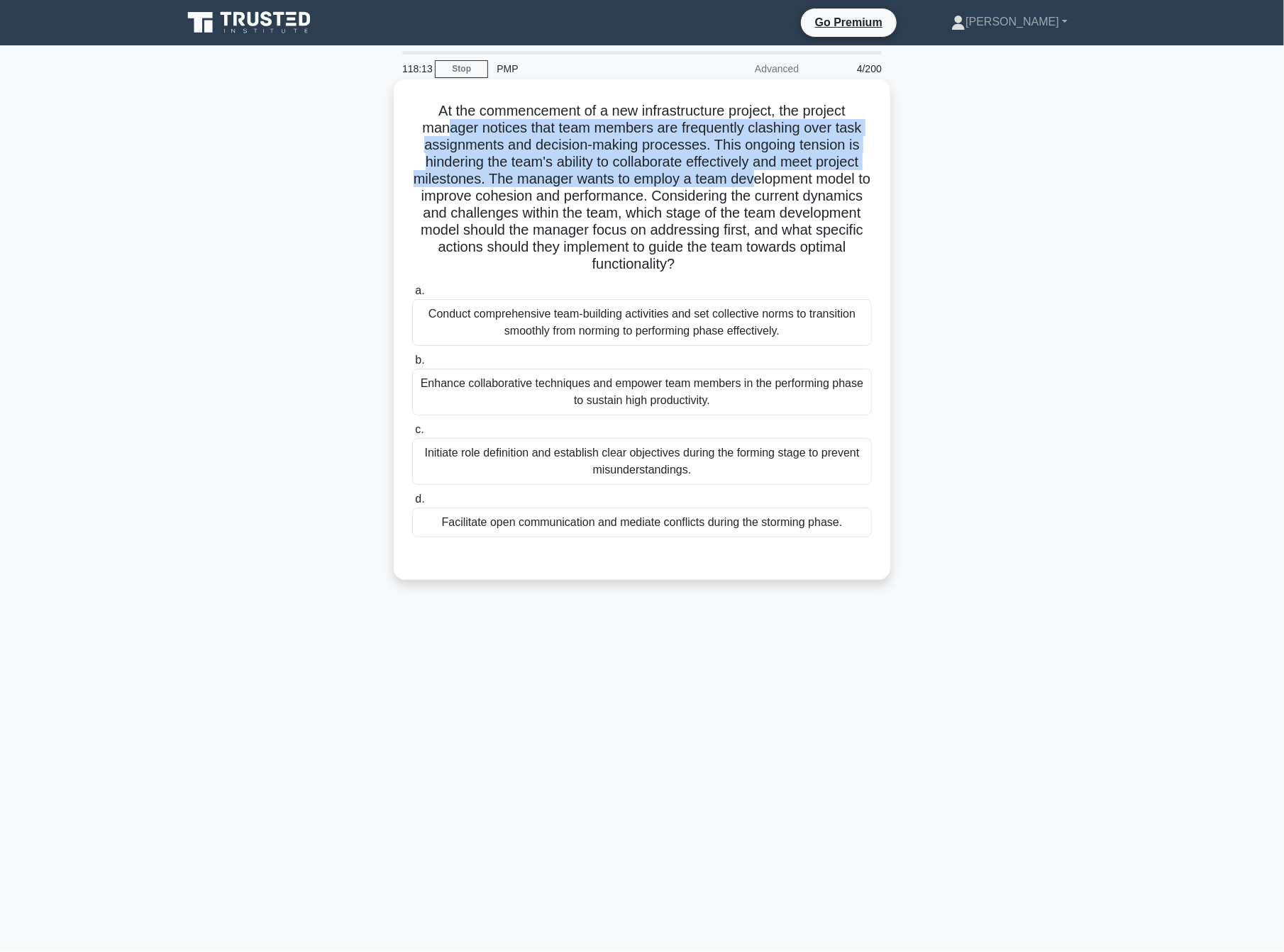
drag, startPoint x: 444, startPoint y: 133, endPoint x: 759, endPoint y: 181, distance: 318.6
click at [759, 181] on h5 "At the commencement of a new infrastructure project, the project manager notice…" at bounding box center [642, 188] width 463 height 172
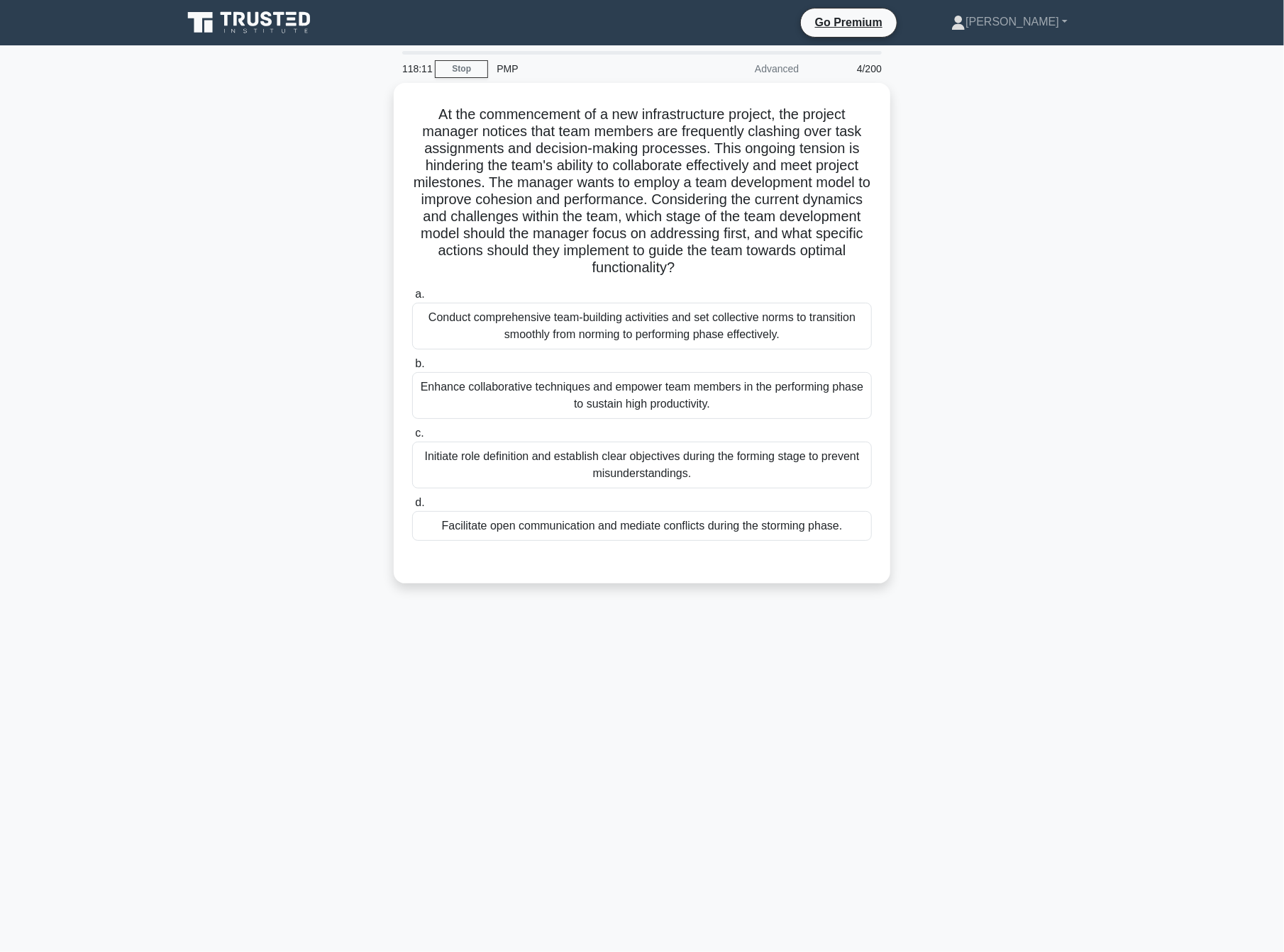
click at [505, 621] on div "118:11 Stop PMP Advanced 4/200 At the commencement of a new infrastructure proj…" at bounding box center [642, 405] width 937 height 709
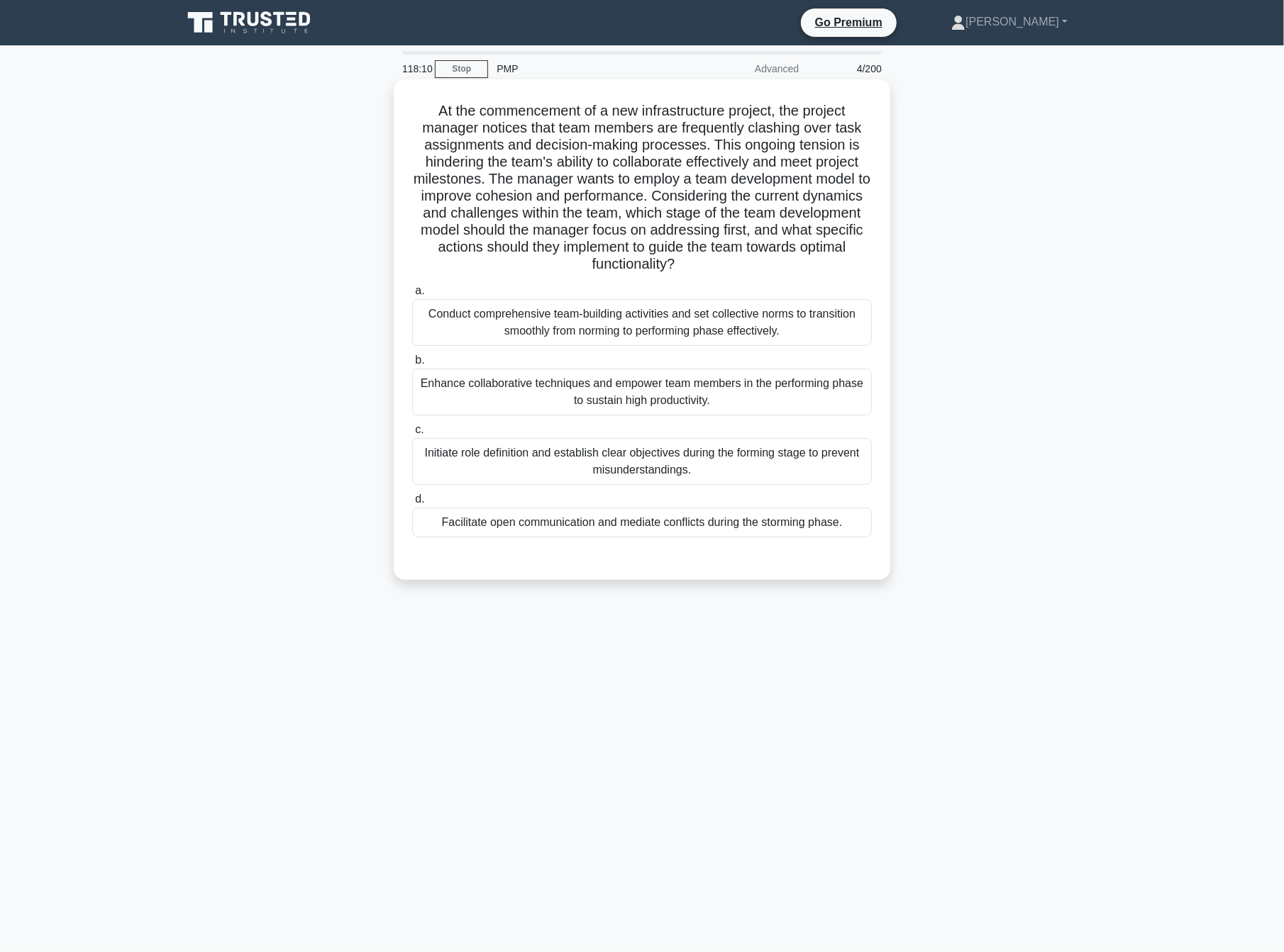
click at [444, 532] on div "Facilitate open communication and mediate conflicts during the storming phase." at bounding box center [642, 522] width 460 height 29
click at [412, 504] on input "d. Facilitate open communication and mediate conflicts during the storming phas…" at bounding box center [412, 500] width 0 height 10
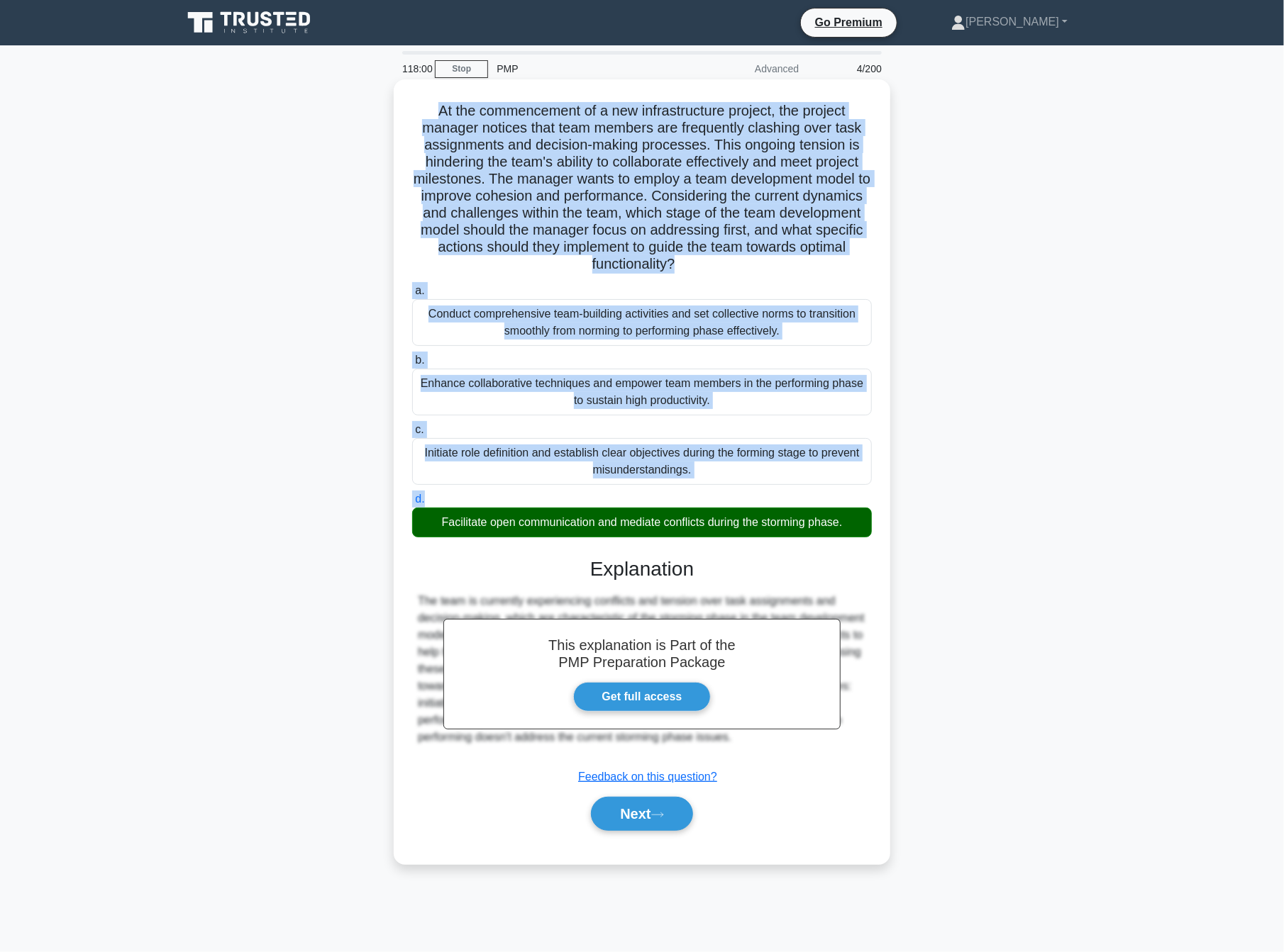
drag, startPoint x: 431, startPoint y: 110, endPoint x: 750, endPoint y: 490, distance: 496.1
click at [750, 490] on div "At the commencement of a new infrastructure project, the project manager notice…" at bounding box center [642, 471] width 485 height 773
click at [587, 257] on h5 "At the commencement of a new infrastructure project, the project manager notice…" at bounding box center [642, 188] width 463 height 172
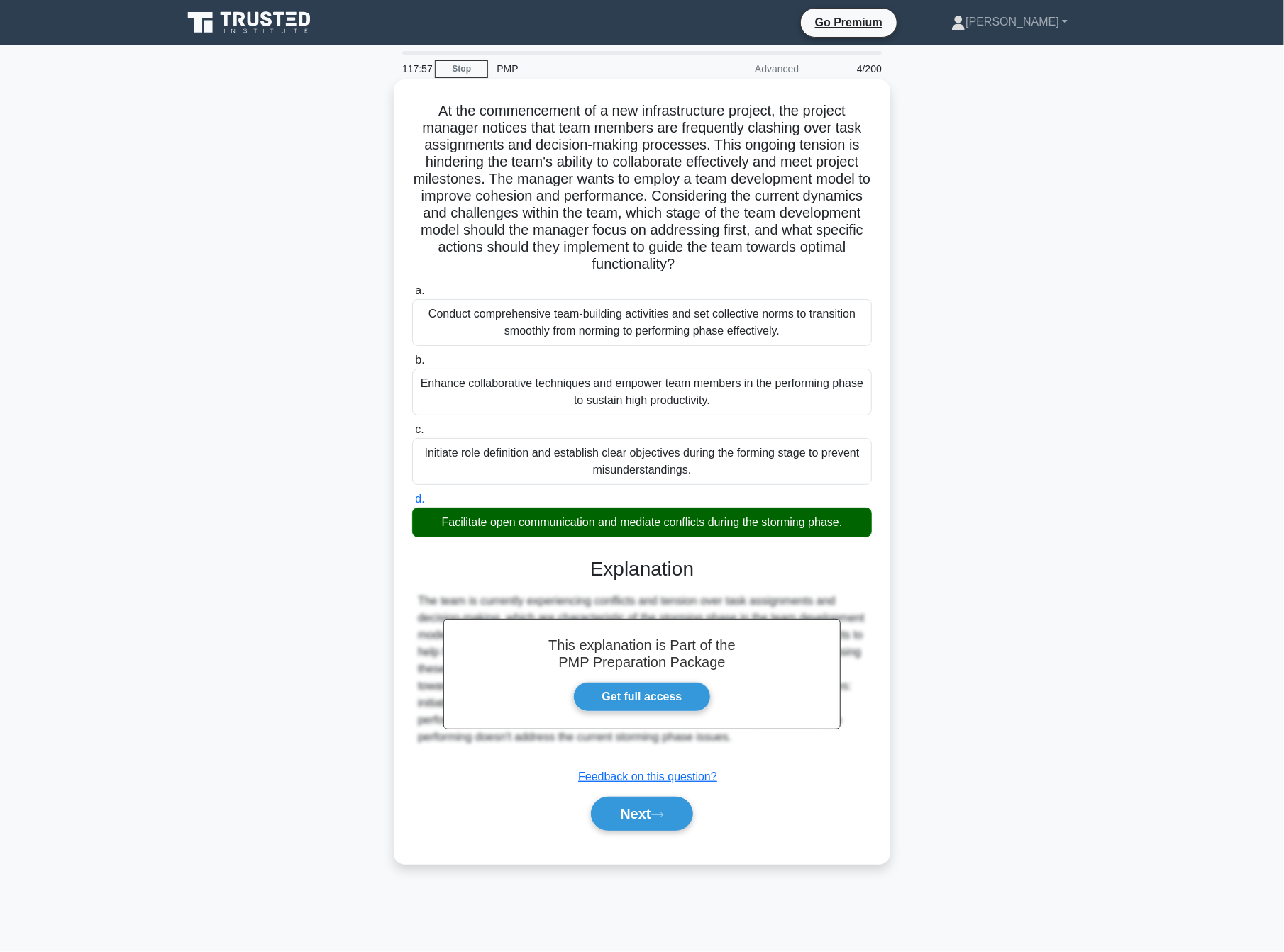
drag, startPoint x: 429, startPoint y: 110, endPoint x: 856, endPoint y: 523, distance: 594.1
click at [856, 523] on div "At the commencement of a new infrastructure project, the project manager notice…" at bounding box center [642, 471] width 485 height 773
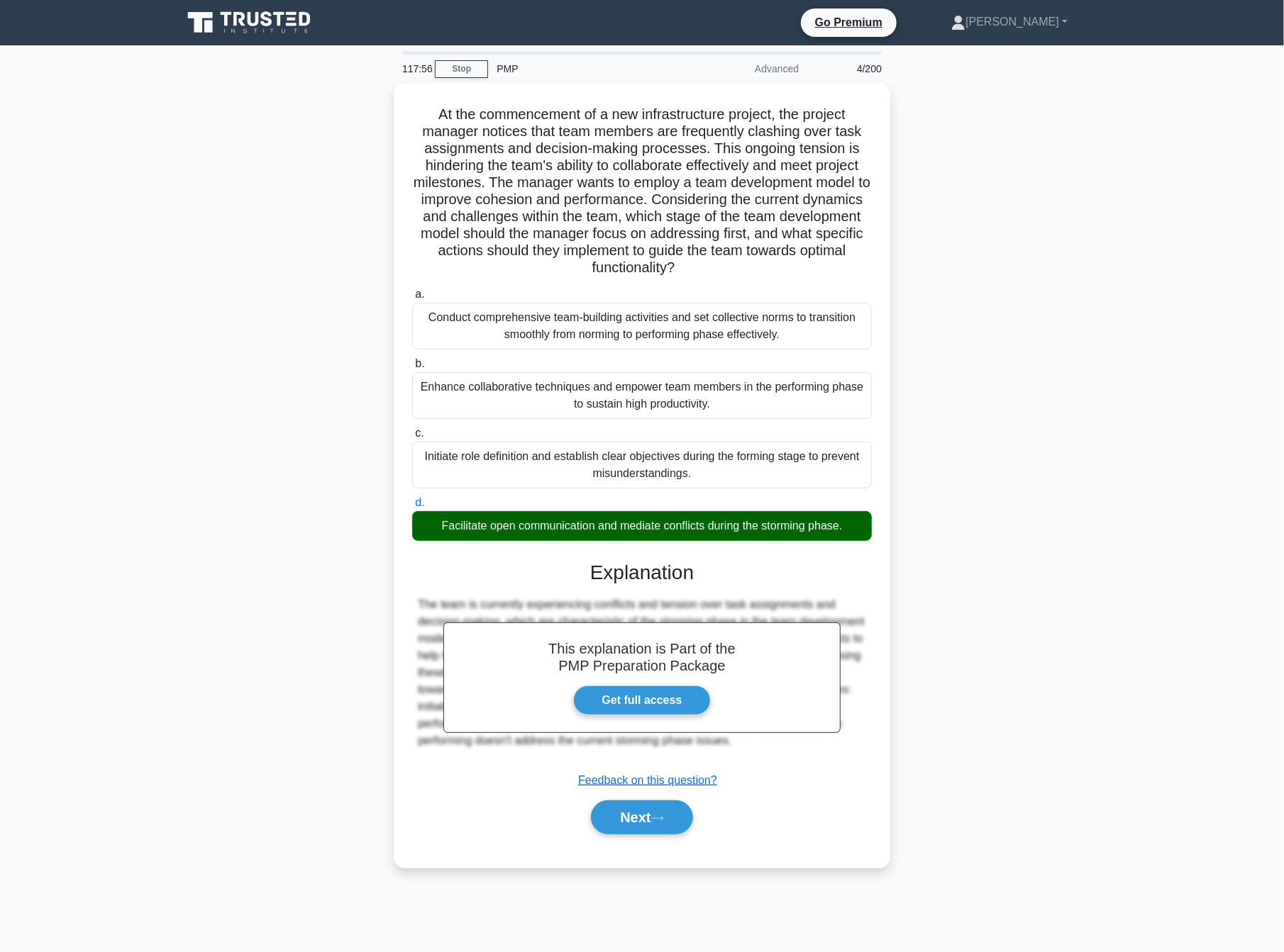
copy div "At the commencement of a new infrastructure project, the project manager notice…"
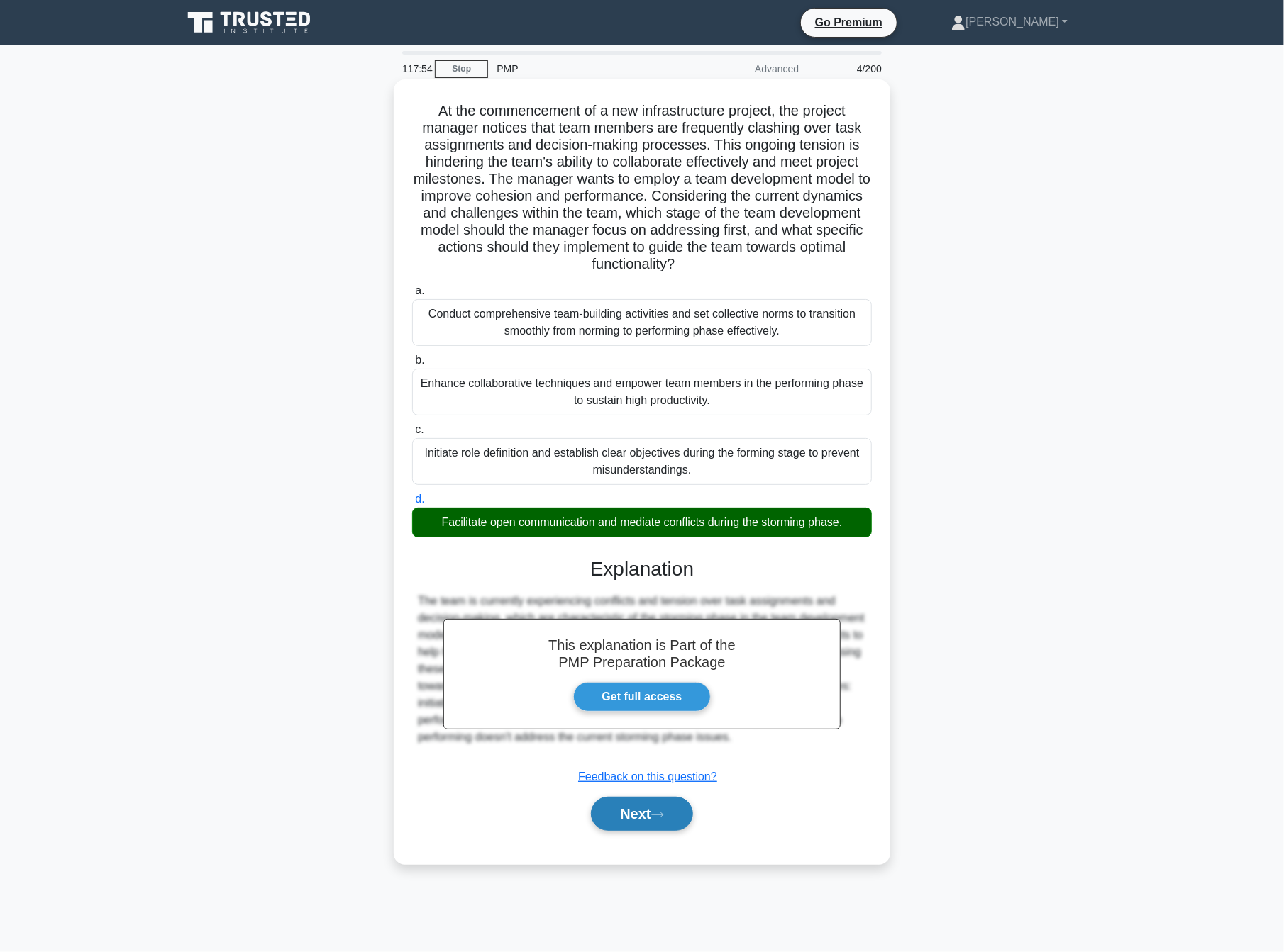
click at [642, 810] on button "Next" at bounding box center [642, 814] width 102 height 34
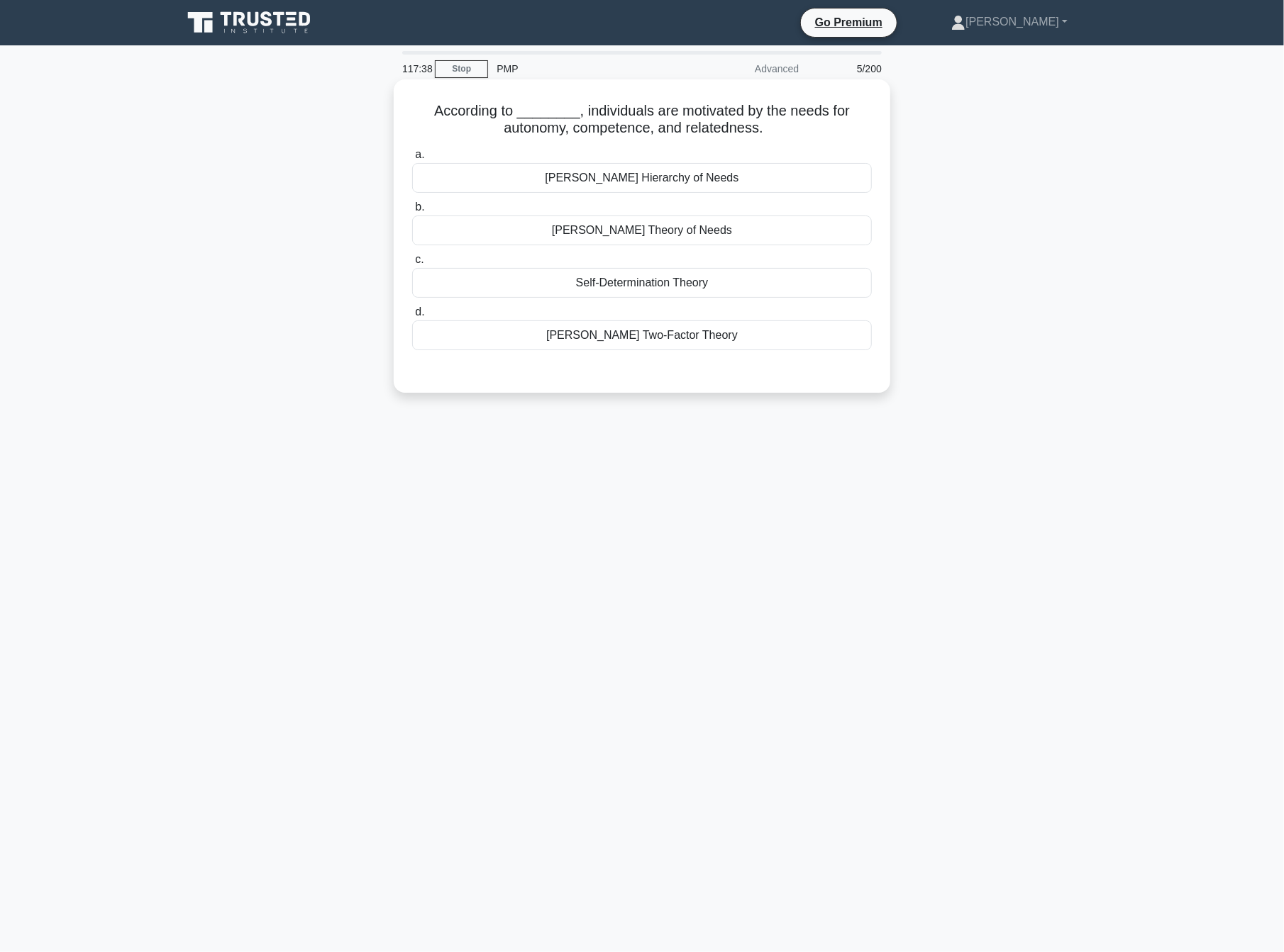
click at [716, 226] on div "McClelland's Theory of Needs" at bounding box center [642, 230] width 460 height 29
click at [412, 212] on input "b. McClelland's Theory of Needs" at bounding box center [412, 207] width 0 height 10
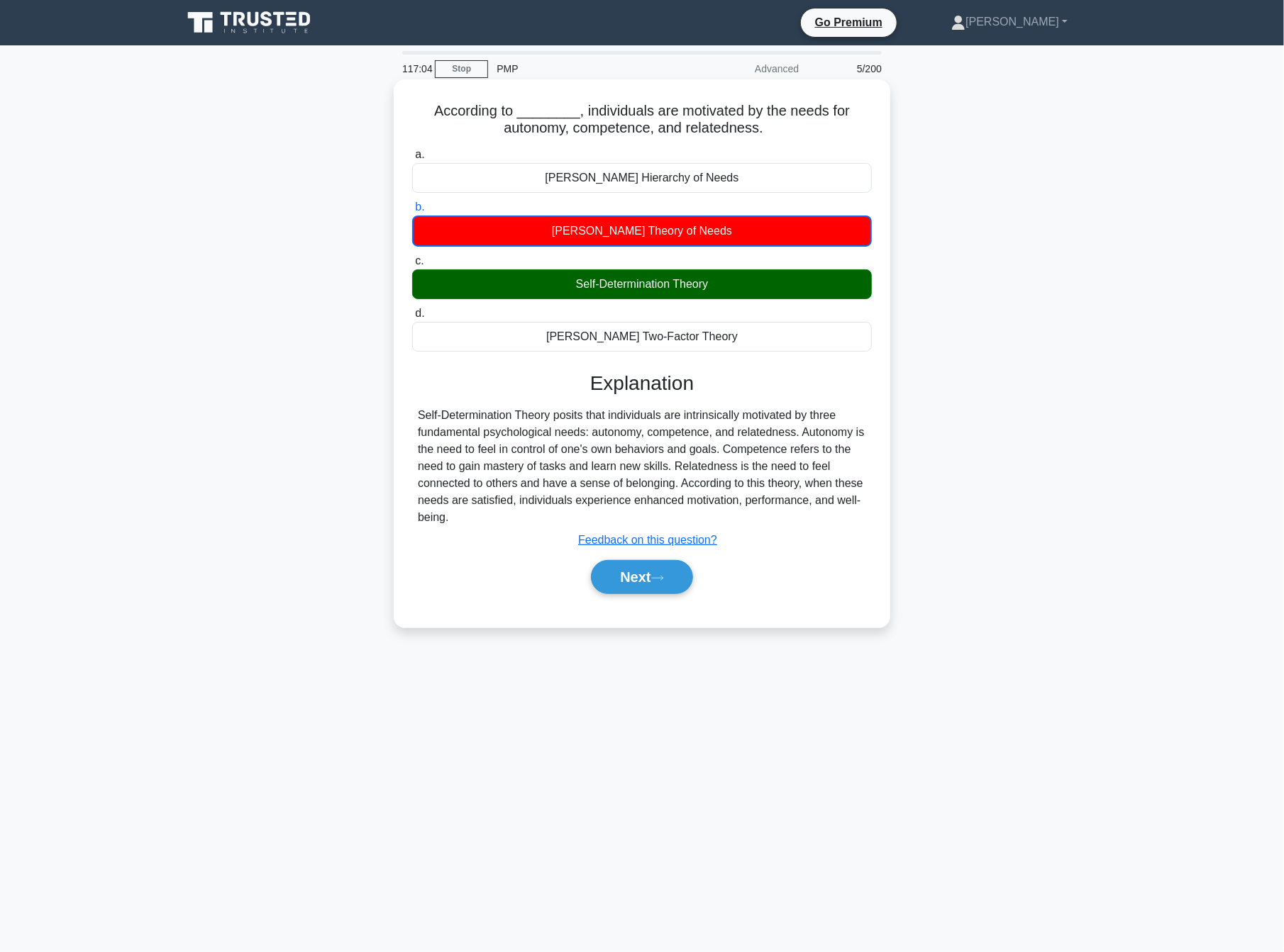
drag, startPoint x: 432, startPoint y: 108, endPoint x: 754, endPoint y: 332, distance: 392.2
click at [754, 332] on div "According to ________, individuals are motivated by the needs for autonomy, com…" at bounding box center [642, 353] width 485 height 536
copy div "According to ________, individuals are motivated by the needs for autonomy, com…"
click at [661, 592] on button "Next" at bounding box center [642, 577] width 102 height 34
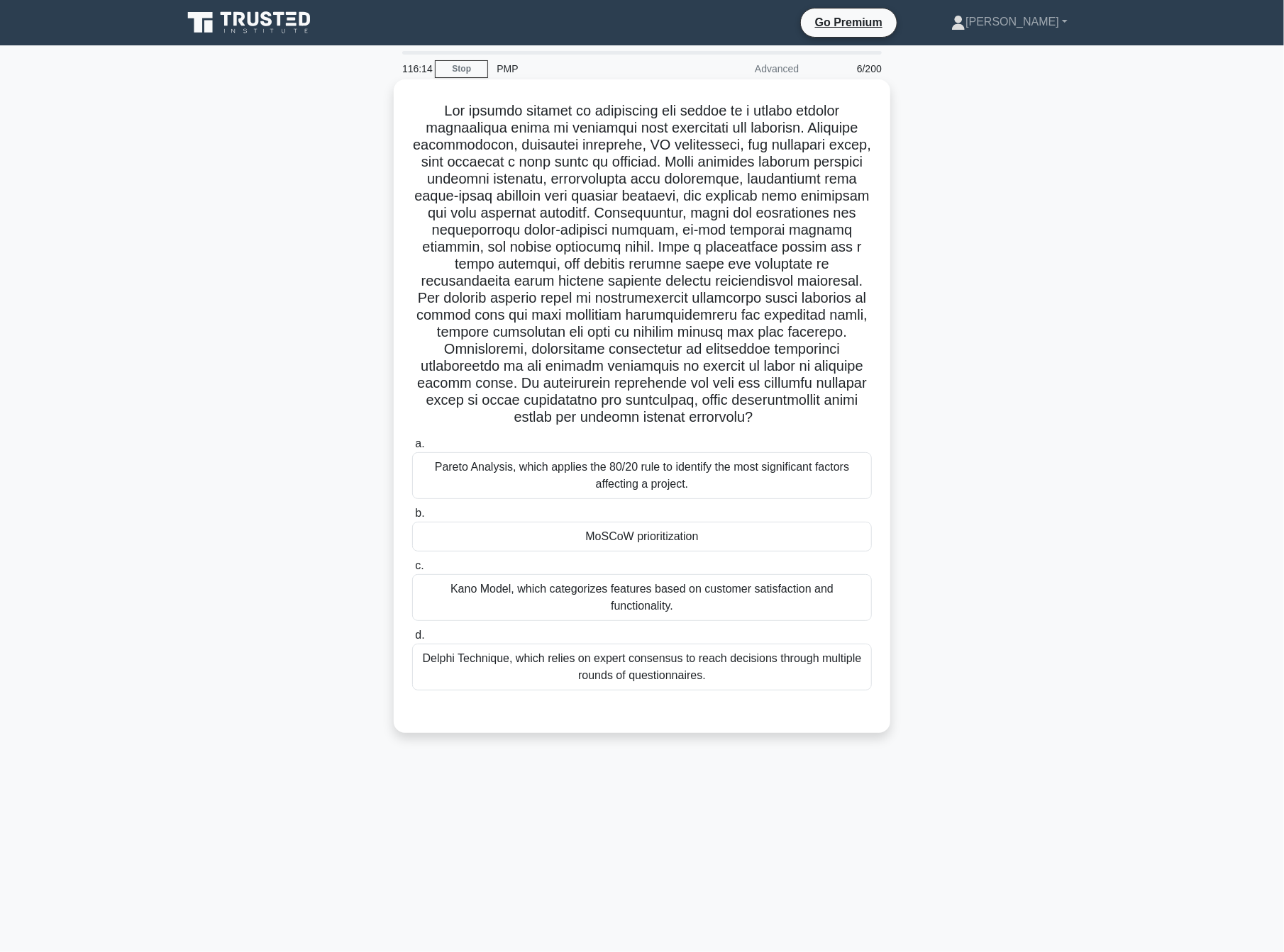
drag, startPoint x: 702, startPoint y: 161, endPoint x: 878, endPoint y: 416, distance: 309.8
click at [879, 416] on div ".spinner_0XTQ{transform-origin:center;animation:spinner_y6GP .75s linear infini…" at bounding box center [642, 406] width 485 height 642
click at [557, 594] on div "Kano Model, which categorizes features based on customer satisfaction and funct…" at bounding box center [642, 598] width 460 height 47
click at [412, 571] on input "c. Kano Model, which categorizes features based on customer satisfaction and fu…" at bounding box center [412, 567] width 0 height 10
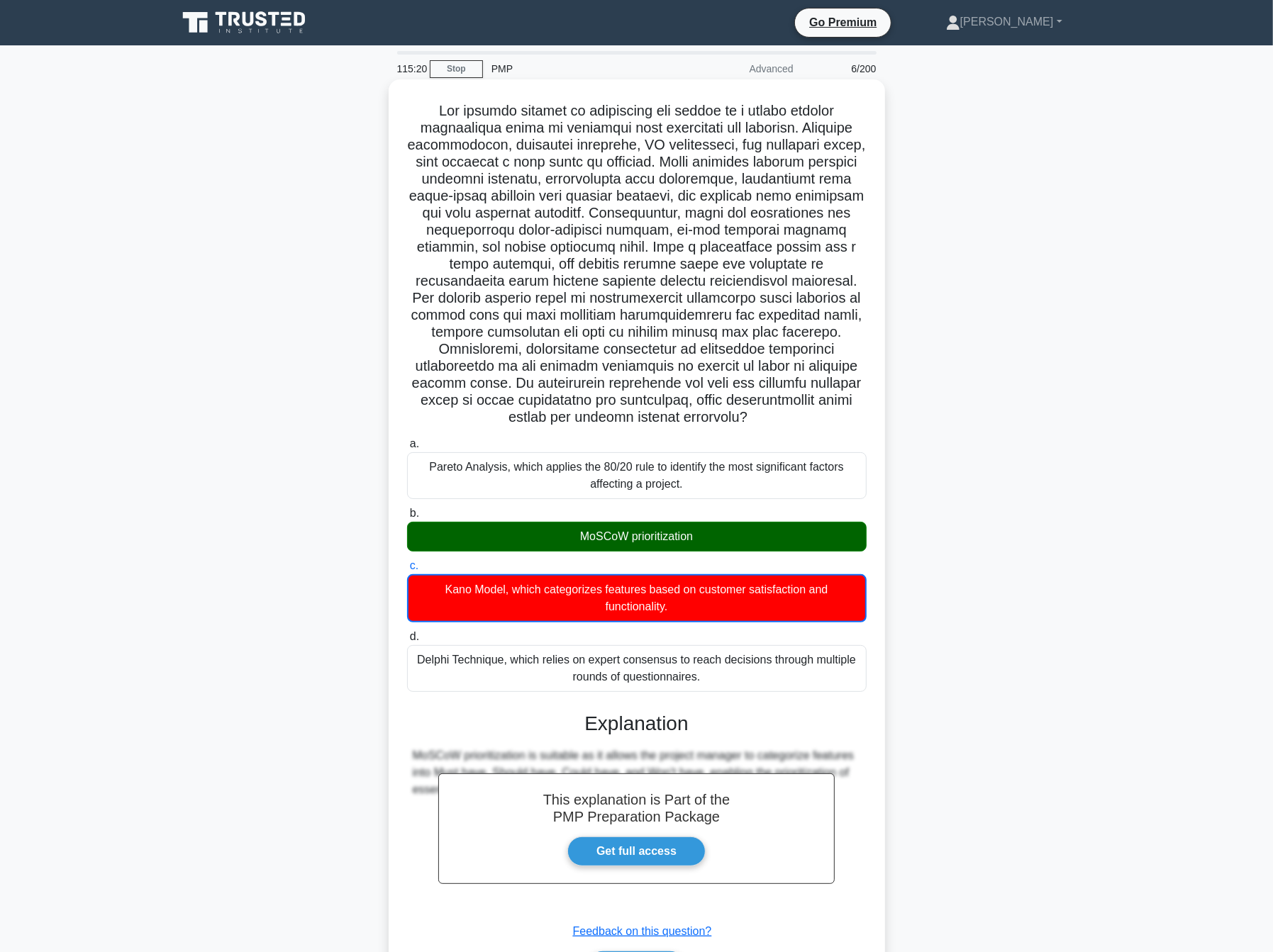
drag, startPoint x: 284, startPoint y: 596, endPoint x: 466, endPoint y: 308, distance: 340.7
click at [284, 594] on div ".spinner_0XTQ{transform-origin:center;animation:spinner_y6GP .75s linear infini…" at bounding box center [636, 561] width 936 height 957
drag, startPoint x: 424, startPoint y: 109, endPoint x: 752, endPoint y: 671, distance: 650.7
click at [752, 671] on div ".spinner_0XTQ{transform-origin:center;animation:spinner_y6GP .75s linear infini…" at bounding box center [636, 549] width 485 height 928
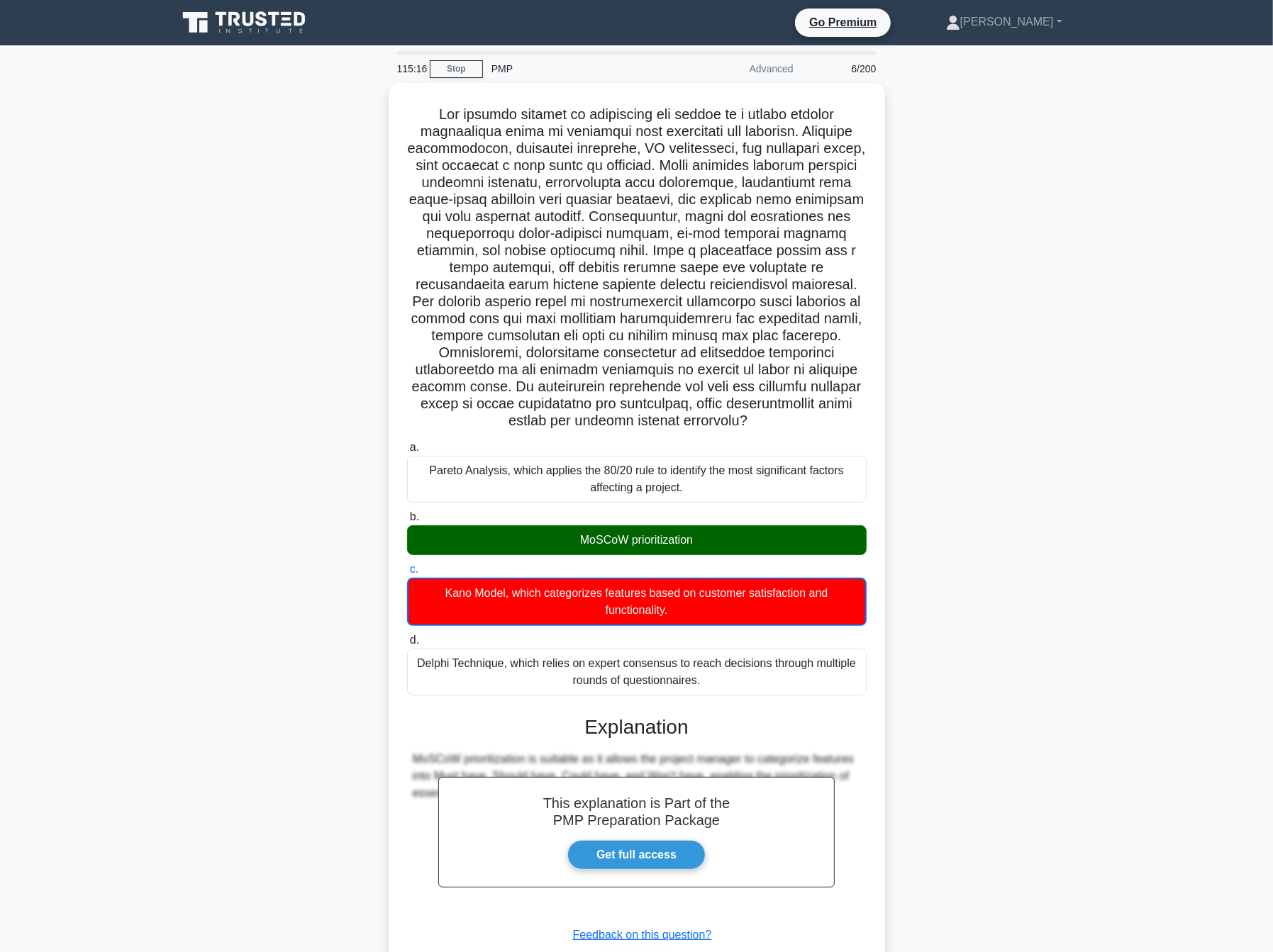
copy div "The project manager is overseeing the launch of a mobile banking application ai…"
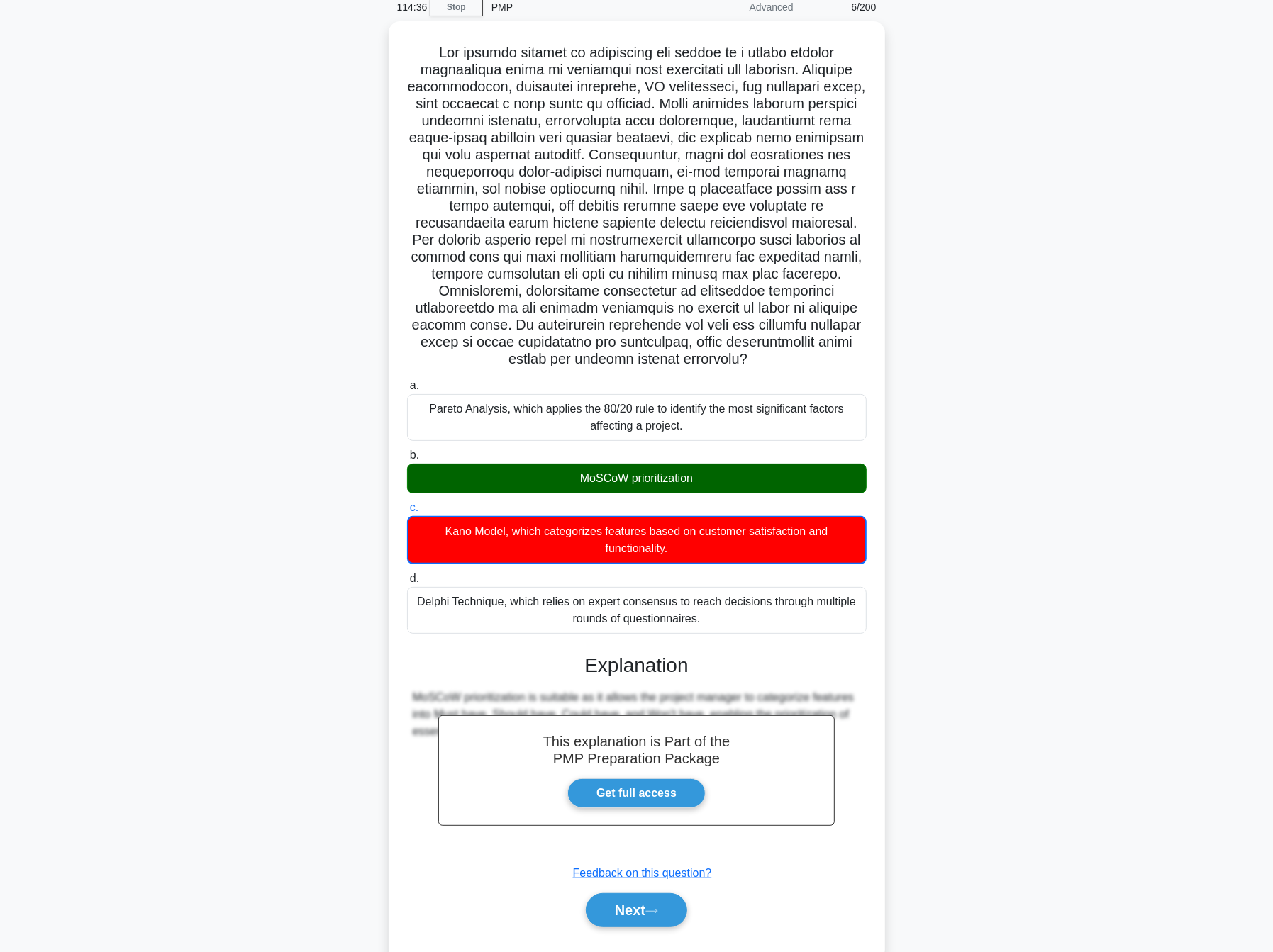
scroll to position [93, 0]
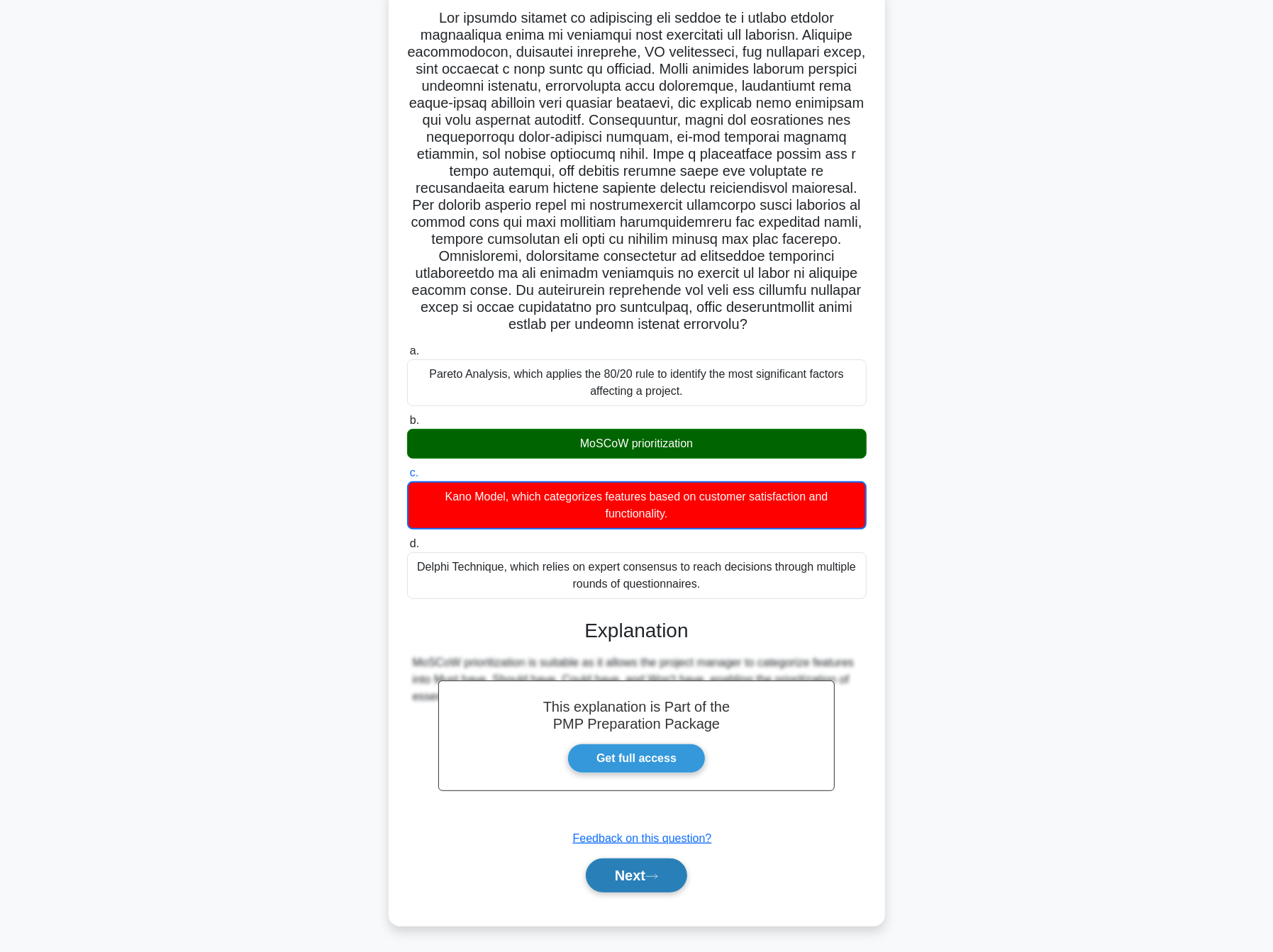
click at [622, 865] on button "Next" at bounding box center [636, 876] width 102 height 34
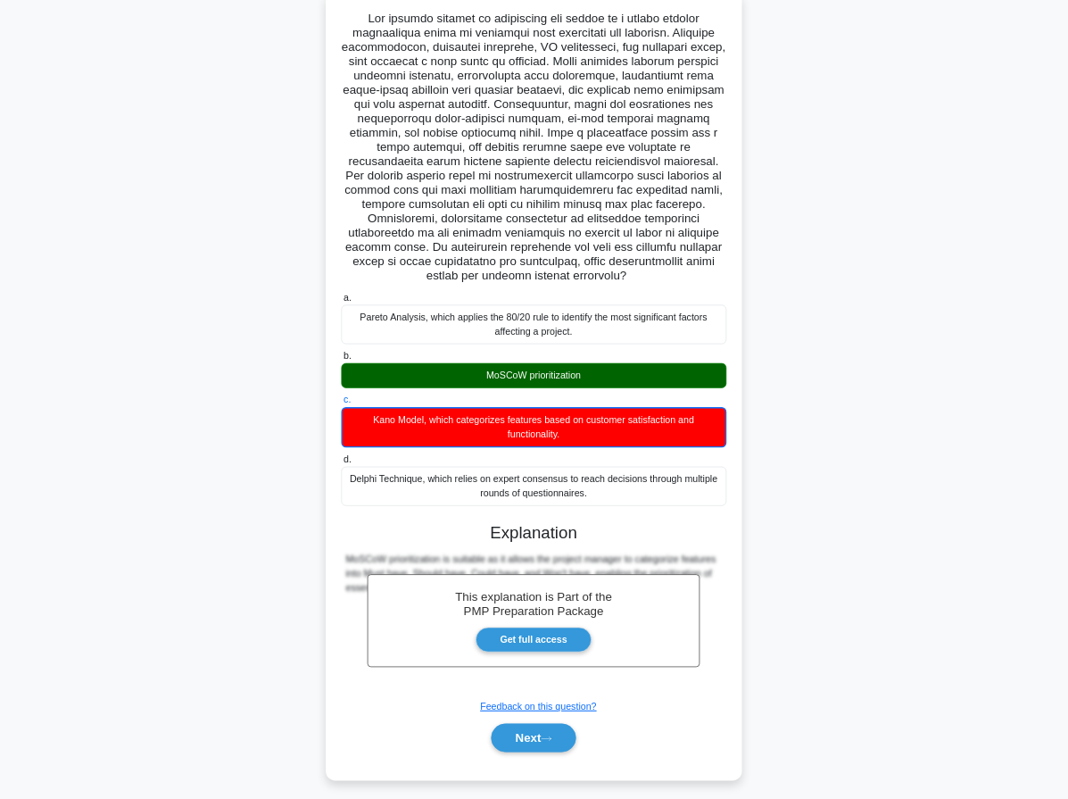
scroll to position [0, 0]
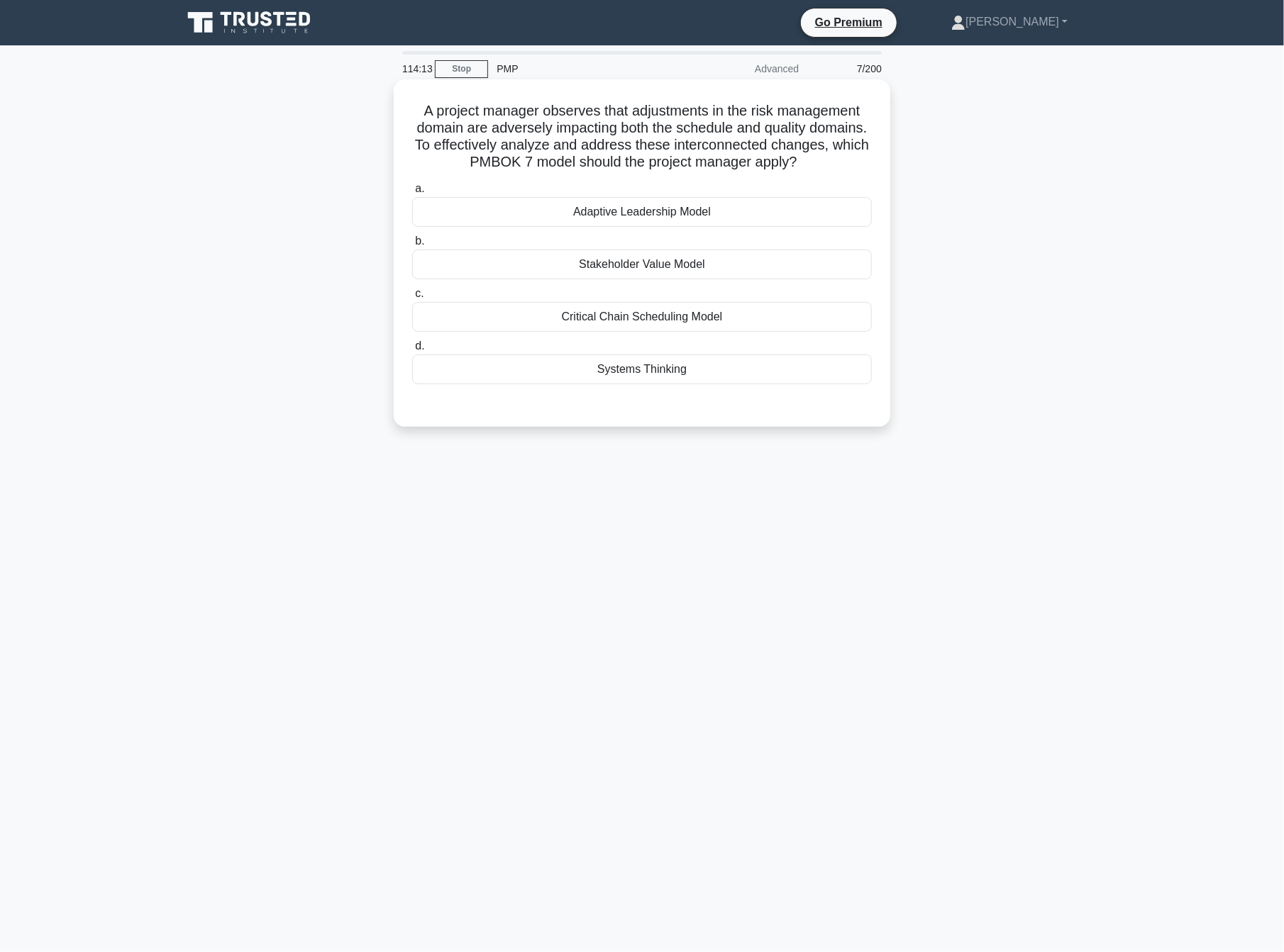
click at [612, 207] on div "Adaptive Leadership Model" at bounding box center [642, 211] width 460 height 29
click at [412, 194] on input "a. Adaptive Leadership Model" at bounding box center [412, 189] width 0 height 10
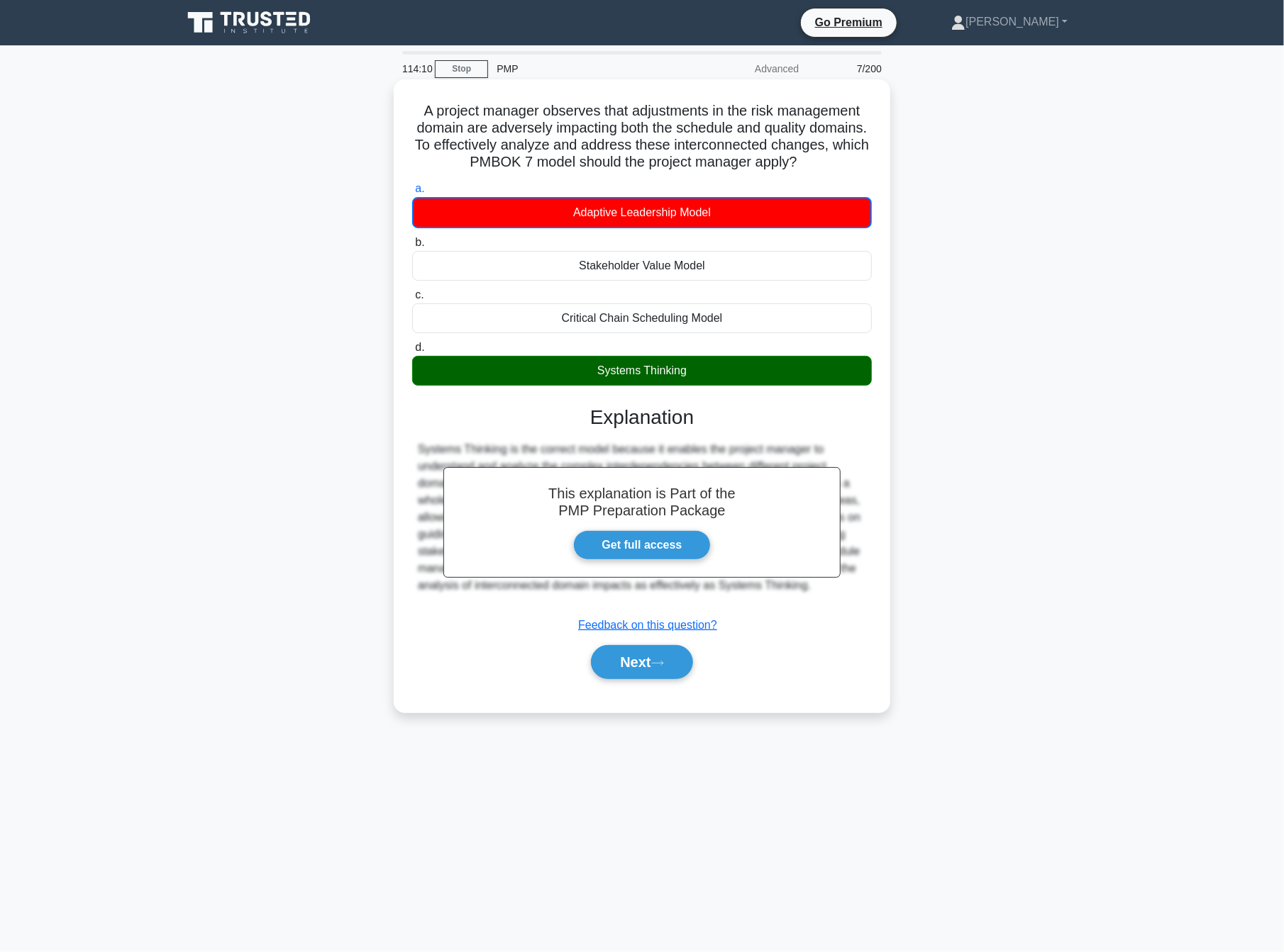
drag, startPoint x: 411, startPoint y: 105, endPoint x: 766, endPoint y: 364, distance: 439.4
click at [767, 364] on div "A project manager observes that adjustments in the risk management domain are a…" at bounding box center [642, 396] width 485 height 622
copy div "A project manager observes that adjustments in the risk management domain are a…"
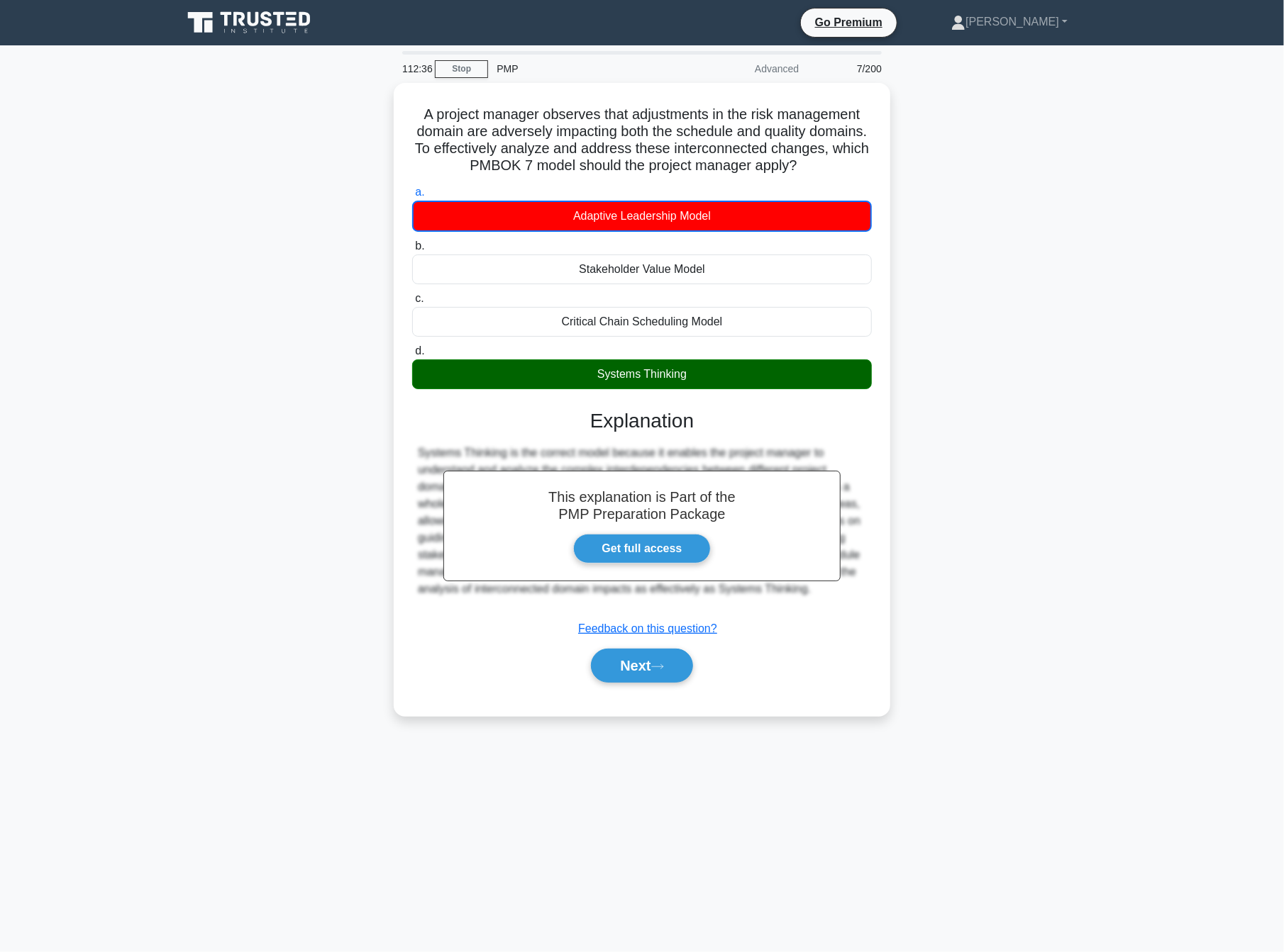
click at [151, 624] on main "112:36 Stop PMP Advanced 7/200 A project manager observes that adjustments in t…" at bounding box center [642, 498] width 1284 height 907
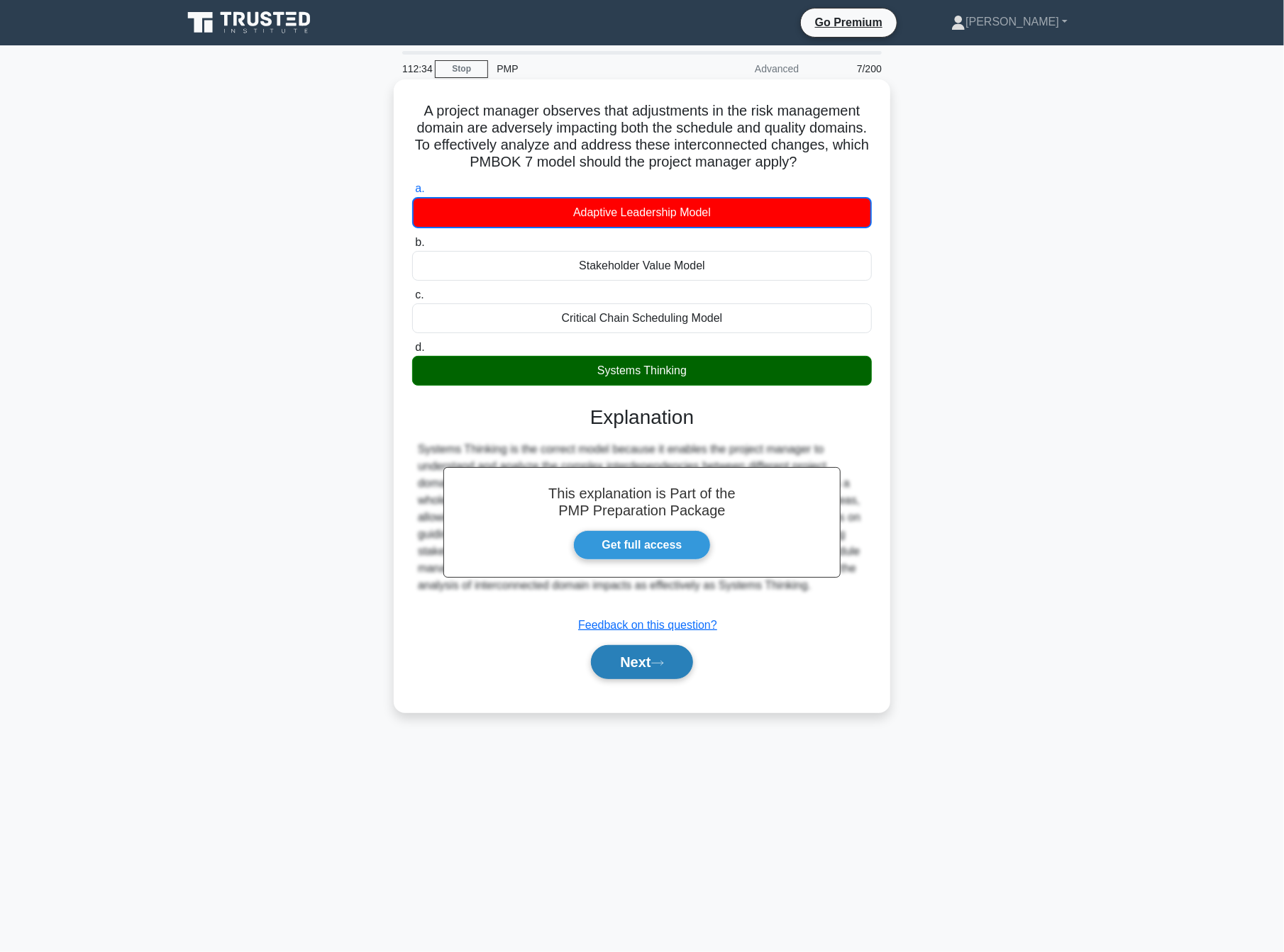
click at [650, 673] on button "Next" at bounding box center [642, 662] width 102 height 34
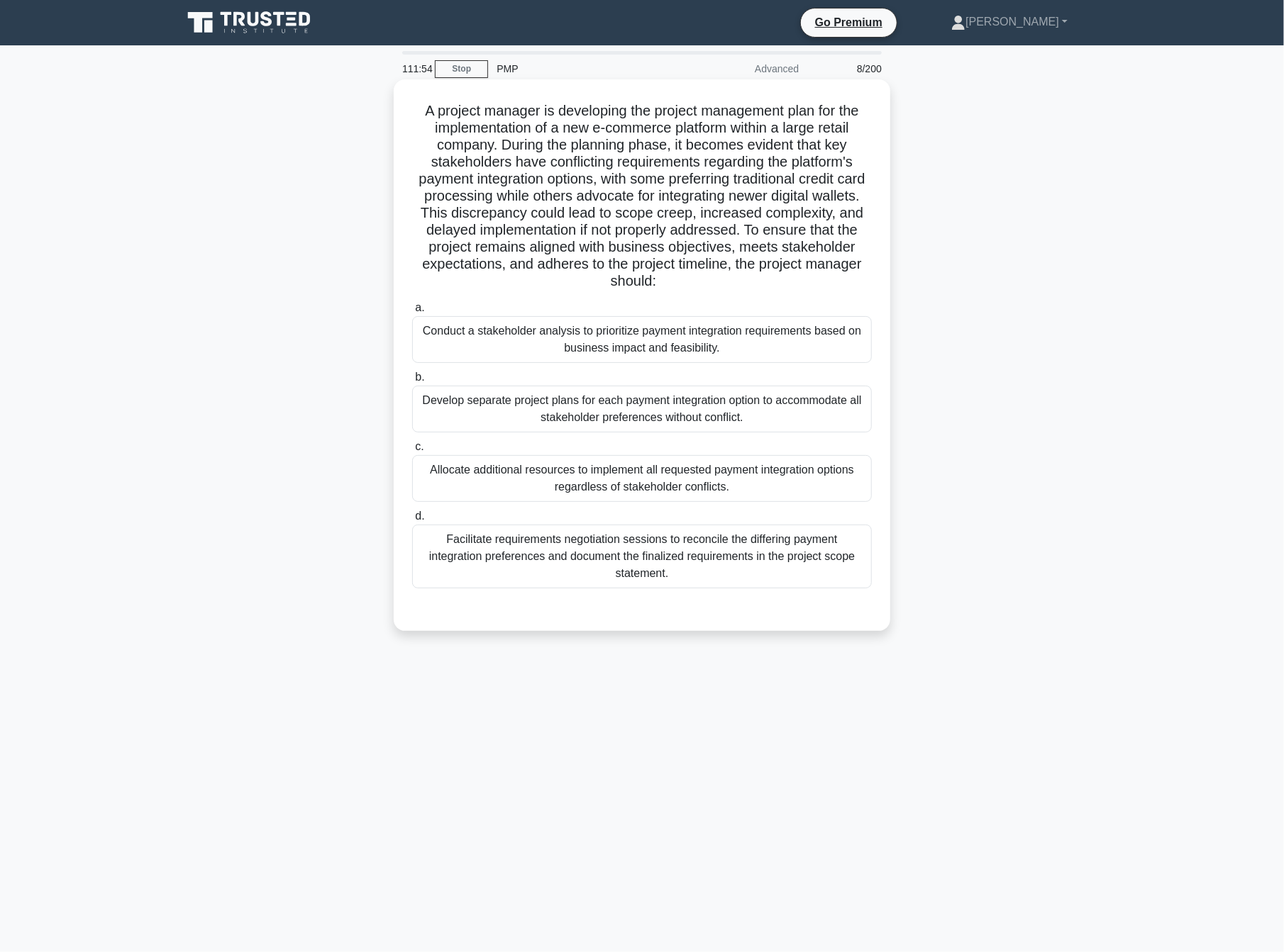
click at [719, 556] on div "Facilitate requirements negotiation sessions to reconcile the differing payment…" at bounding box center [642, 556] width 460 height 64
click at [545, 548] on div "Facilitate requirements negotiation sessions to reconcile the differing payment…" at bounding box center [642, 556] width 460 height 64
click at [412, 521] on input "d. Facilitate requirements negotiation sessions to reconcile the differing paym…" at bounding box center [412, 517] width 0 height 10
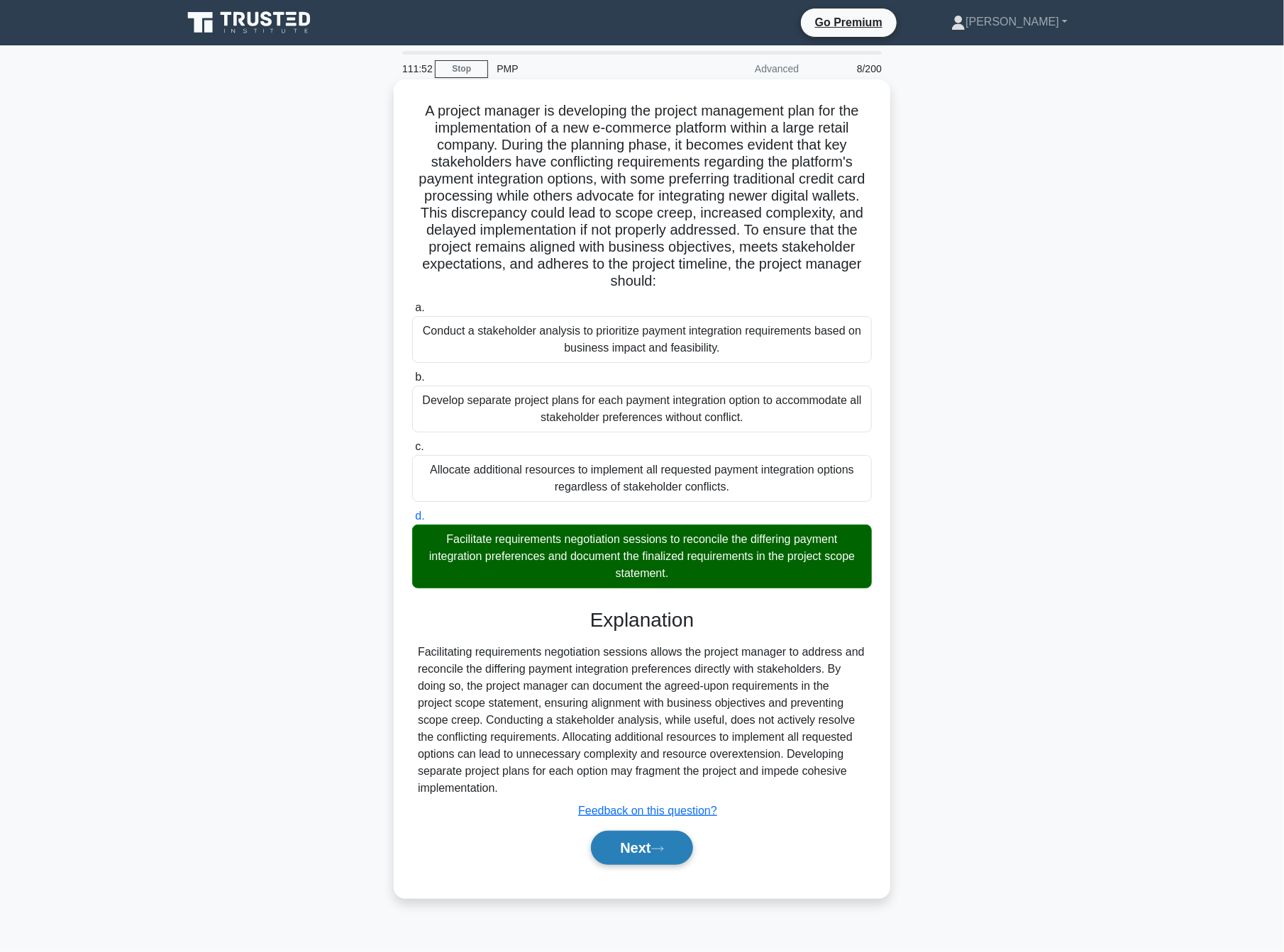
click at [661, 846] on icon at bounding box center [658, 849] width 13 height 8
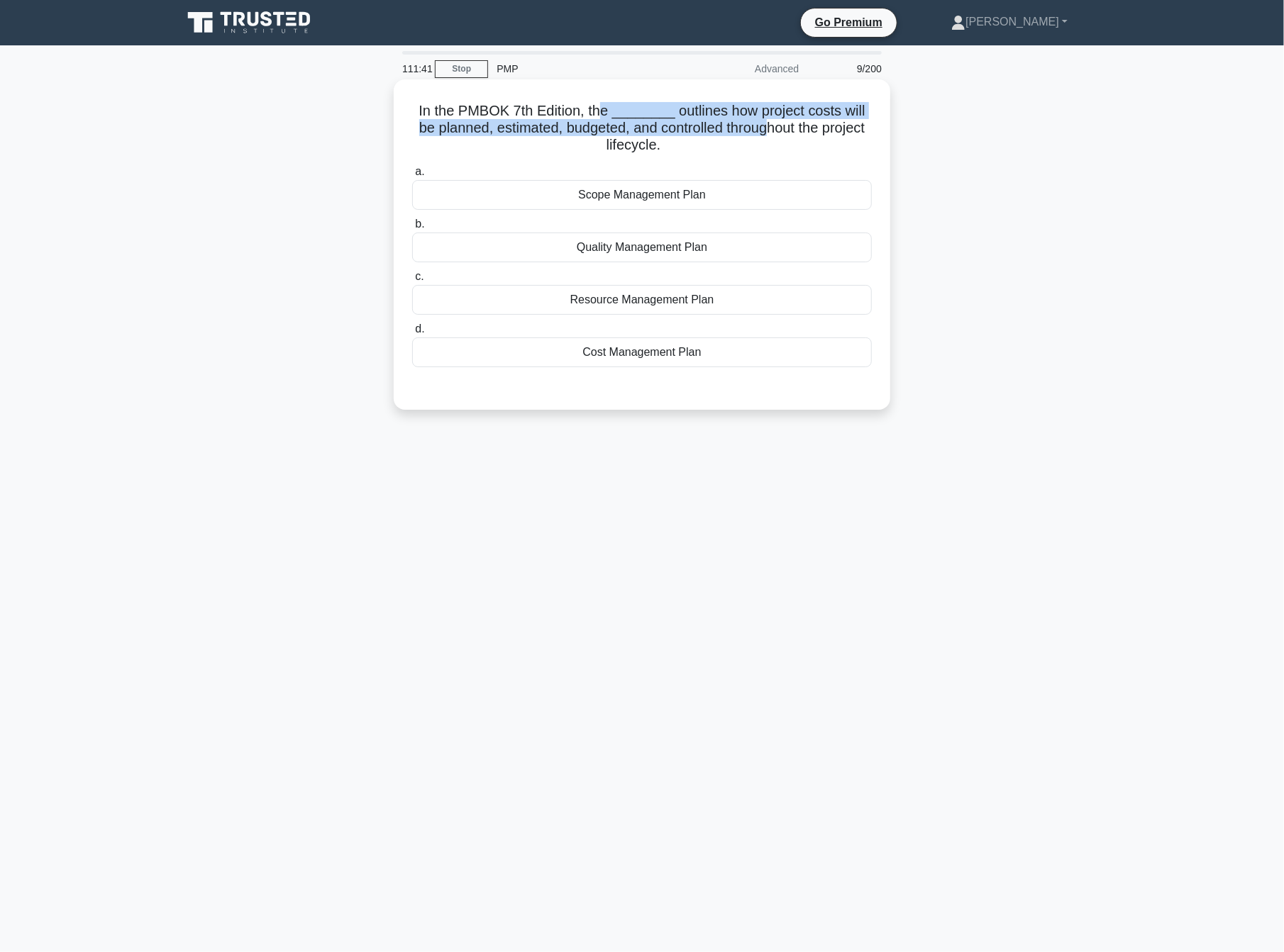
drag, startPoint x: 603, startPoint y: 101, endPoint x: 756, endPoint y: 141, distance: 158.1
click at [765, 120] on h5 "In the PMBOK 7th Edition, the ________ outlines how project costs will be plann…" at bounding box center [642, 128] width 463 height 52
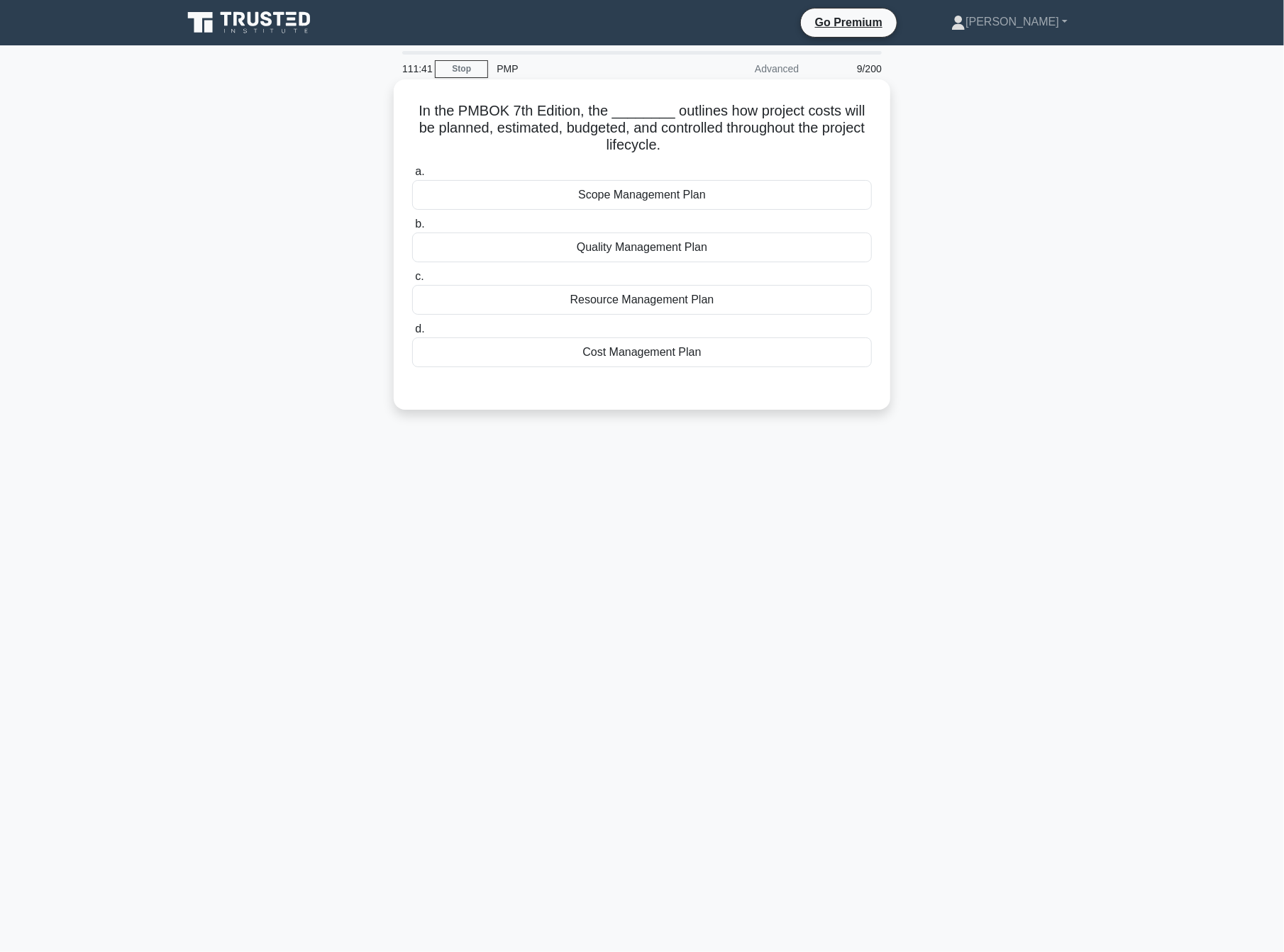
click at [604, 364] on div "Cost Management Plan" at bounding box center [642, 352] width 460 height 29
click at [412, 334] on input "d. Cost Management Plan" at bounding box center [412, 330] width 0 height 10
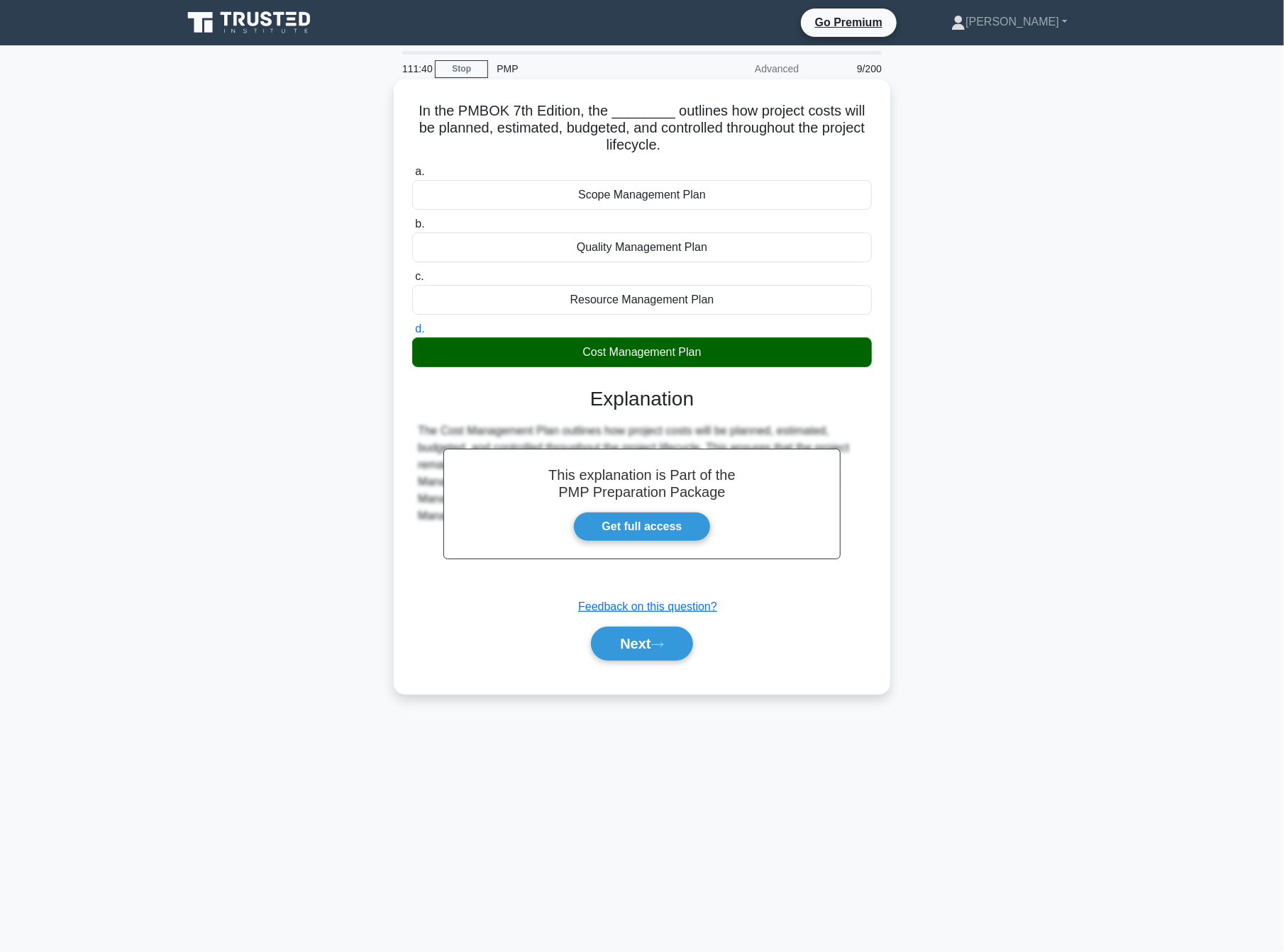
drag, startPoint x: 642, startPoint y: 641, endPoint x: 634, endPoint y: 618, distance: 24.4
click at [642, 641] on button "Next" at bounding box center [642, 644] width 102 height 34
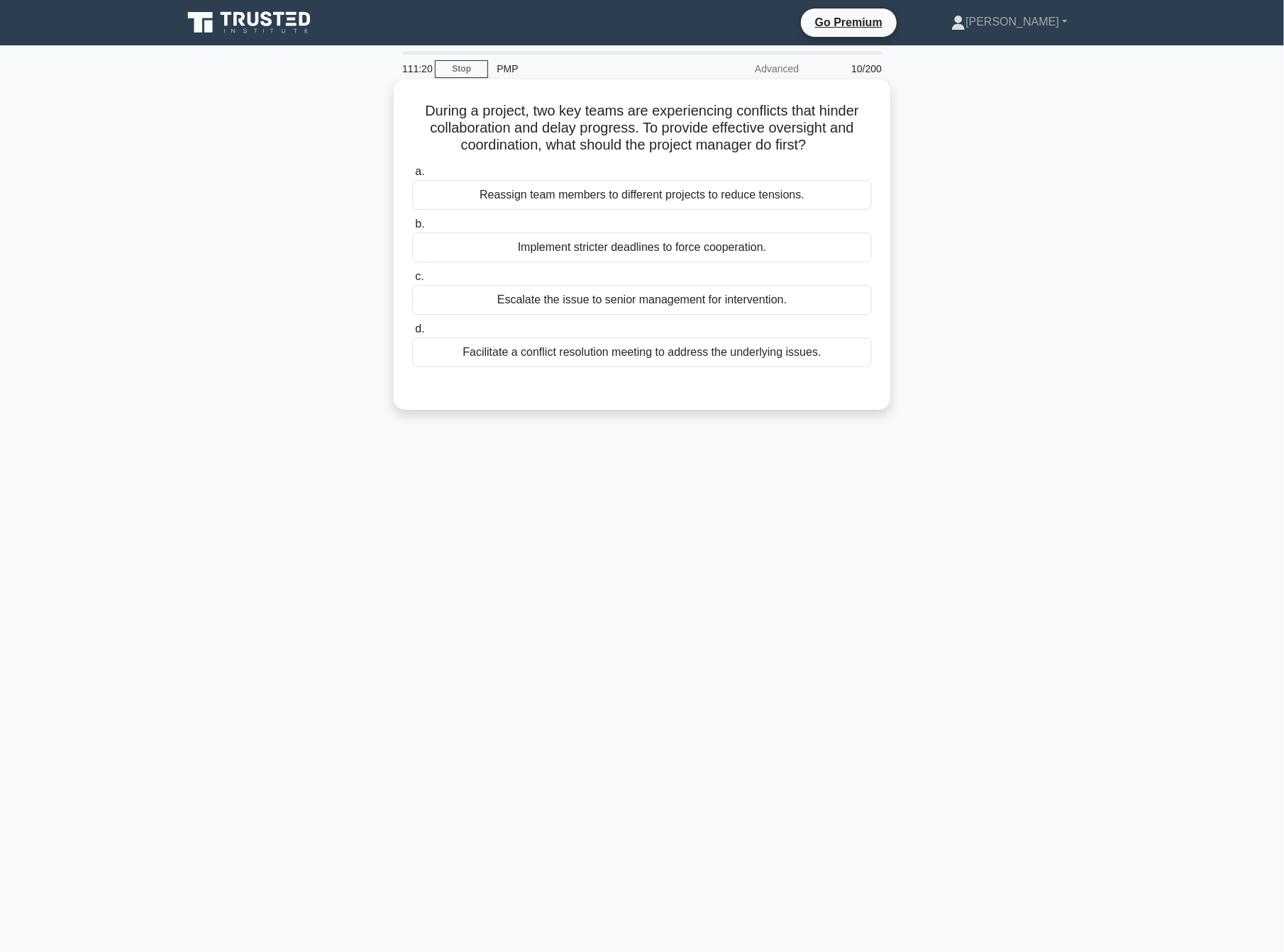
click at [686, 357] on div "Facilitate a conflict resolution meeting to address the underlying issues." at bounding box center [642, 352] width 460 height 29
drag, startPoint x: 457, startPoint y: 366, endPoint x: 448, endPoint y: 370, distance: 9.8
click at [456, 366] on div "Facilitate a conflict resolution meeting to address the underlying issues." at bounding box center [642, 352] width 460 height 29
click at [412, 334] on input "d. Facilitate a conflict resolution meeting to address the underlying issues." at bounding box center [412, 330] width 0 height 10
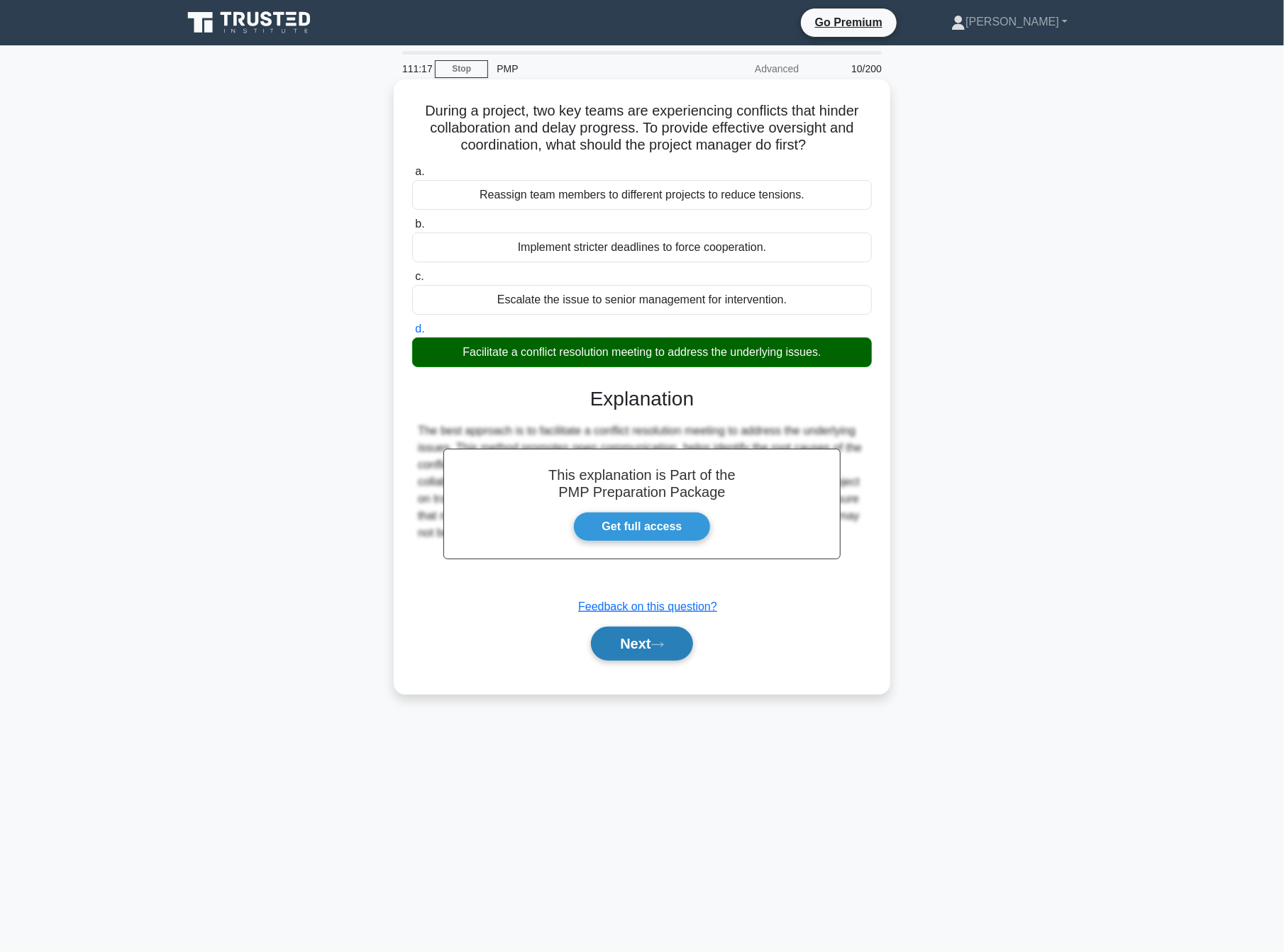
click at [627, 635] on button "Next" at bounding box center [642, 644] width 102 height 34
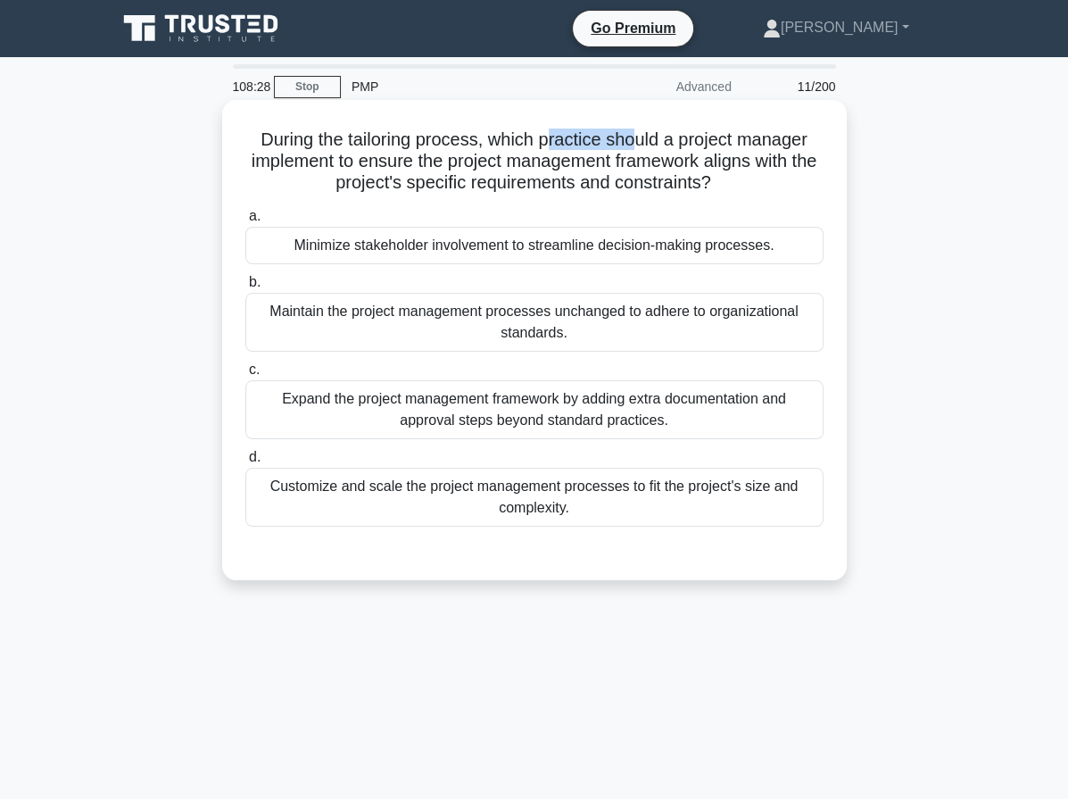
drag, startPoint x: 548, startPoint y: 136, endPoint x: 632, endPoint y: 138, distance: 83.9
click at [632, 138] on h5 "During the tailoring process, which practice should a project manager implement…" at bounding box center [535, 161] width 582 height 66
click at [679, 508] on div "Customize and scale the project management processes to fit the project's size …" at bounding box center [534, 497] width 578 height 59
click at [245, 463] on input "d. Customize and scale the project management processes to fit the project's si…" at bounding box center [245, 457] width 0 height 12
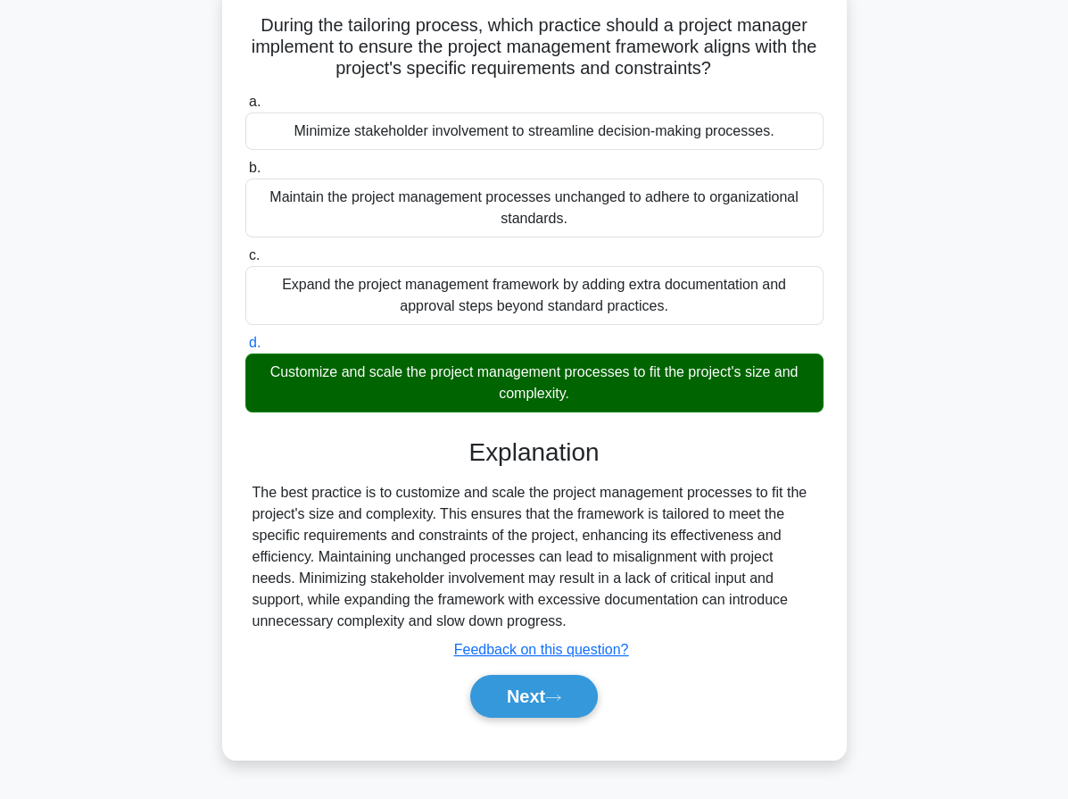
scroll to position [138, 0]
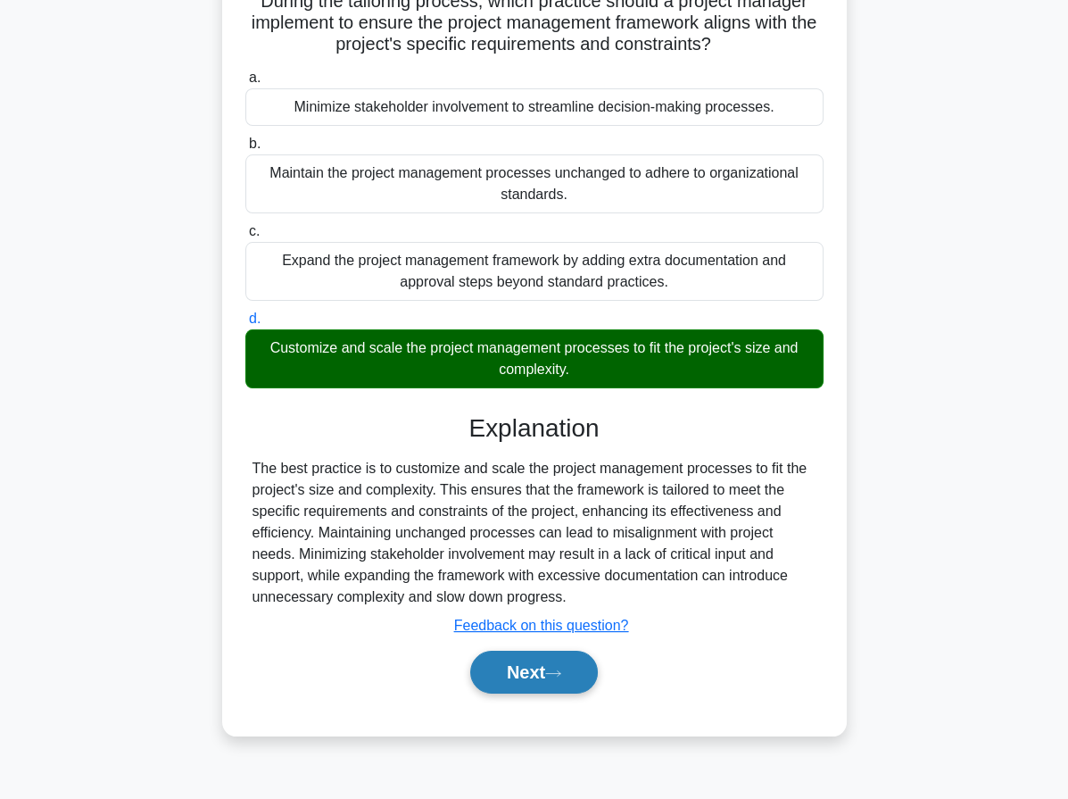
click at [561, 668] on icon at bounding box center [553, 673] width 16 height 10
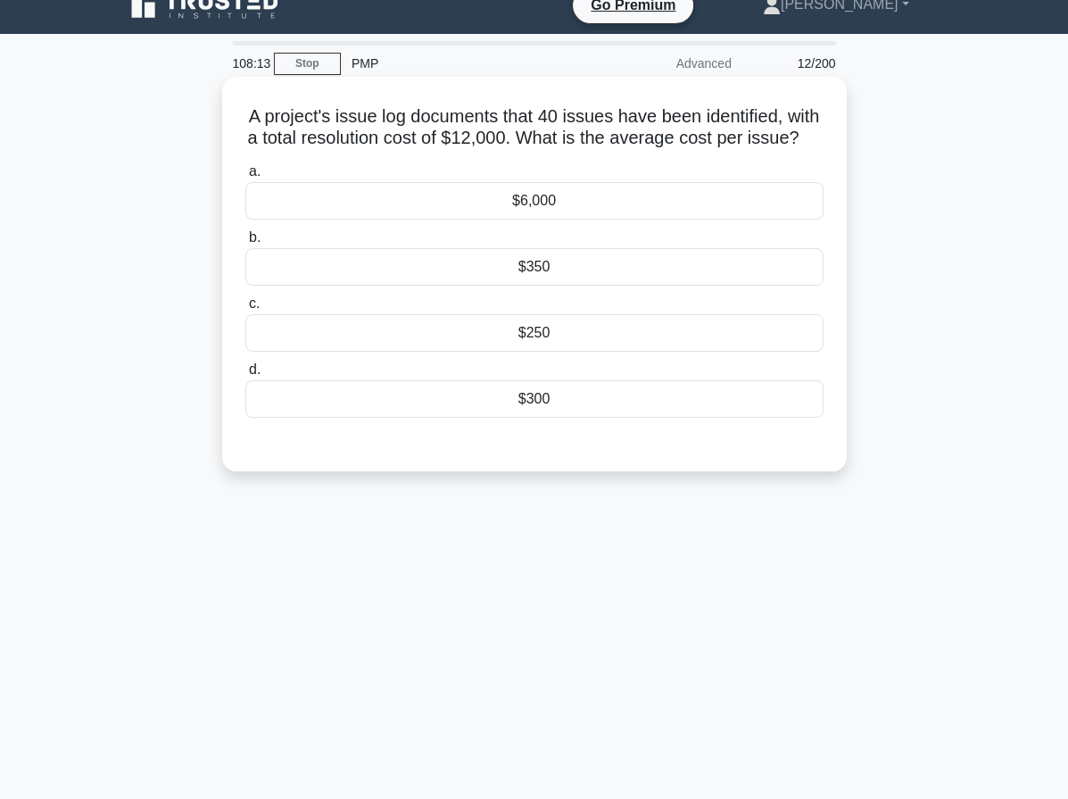
scroll to position [0, 0]
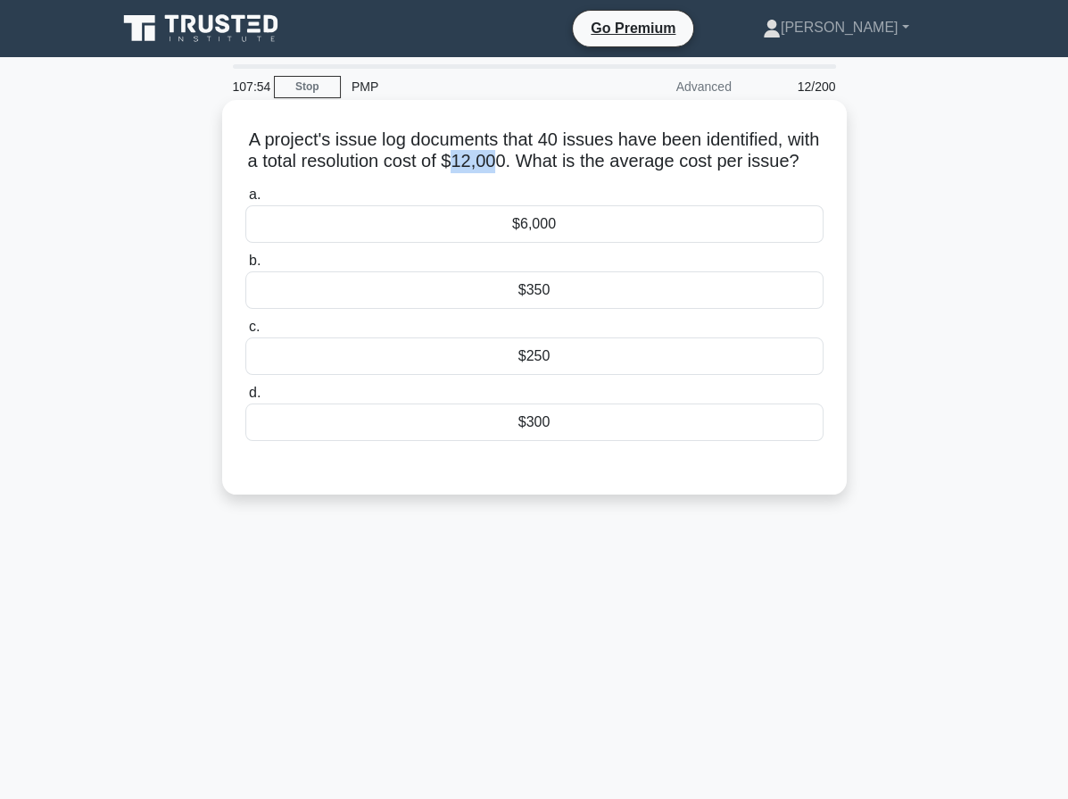
drag, startPoint x: 555, startPoint y: 161, endPoint x: 514, endPoint y: 158, distance: 41.1
click at [514, 158] on h5 "A project's issue log documents that 40 issues have been identified, with a tot…" at bounding box center [535, 150] width 582 height 45
click at [501, 441] on div "$300" at bounding box center [534, 421] width 578 height 37
click at [245, 399] on input "d. $300" at bounding box center [245, 393] width 0 height 12
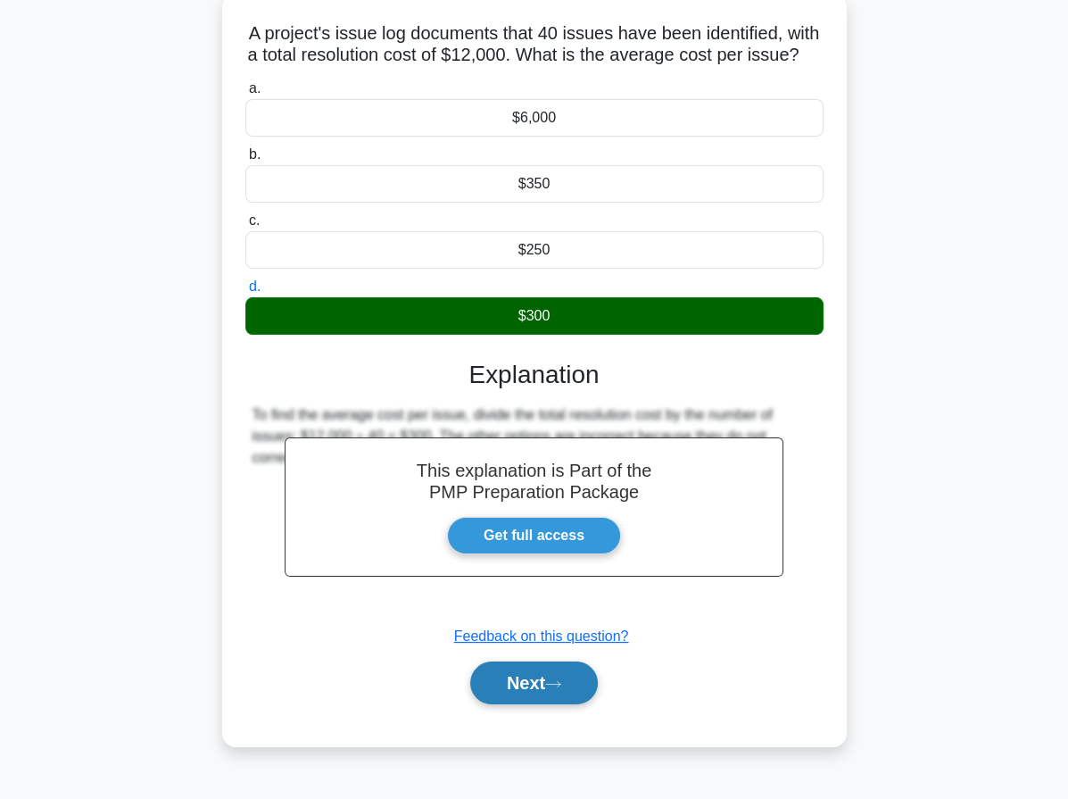
scroll to position [164, 0]
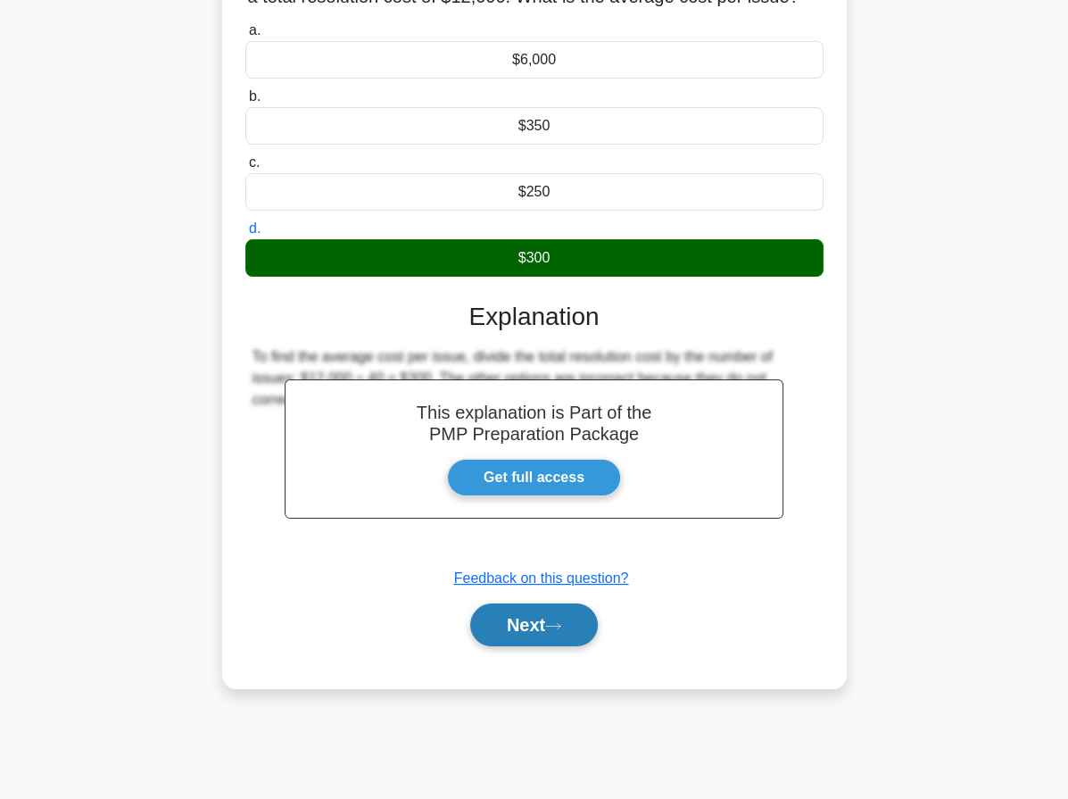
click at [588, 635] on button "Next" at bounding box center [534, 624] width 128 height 43
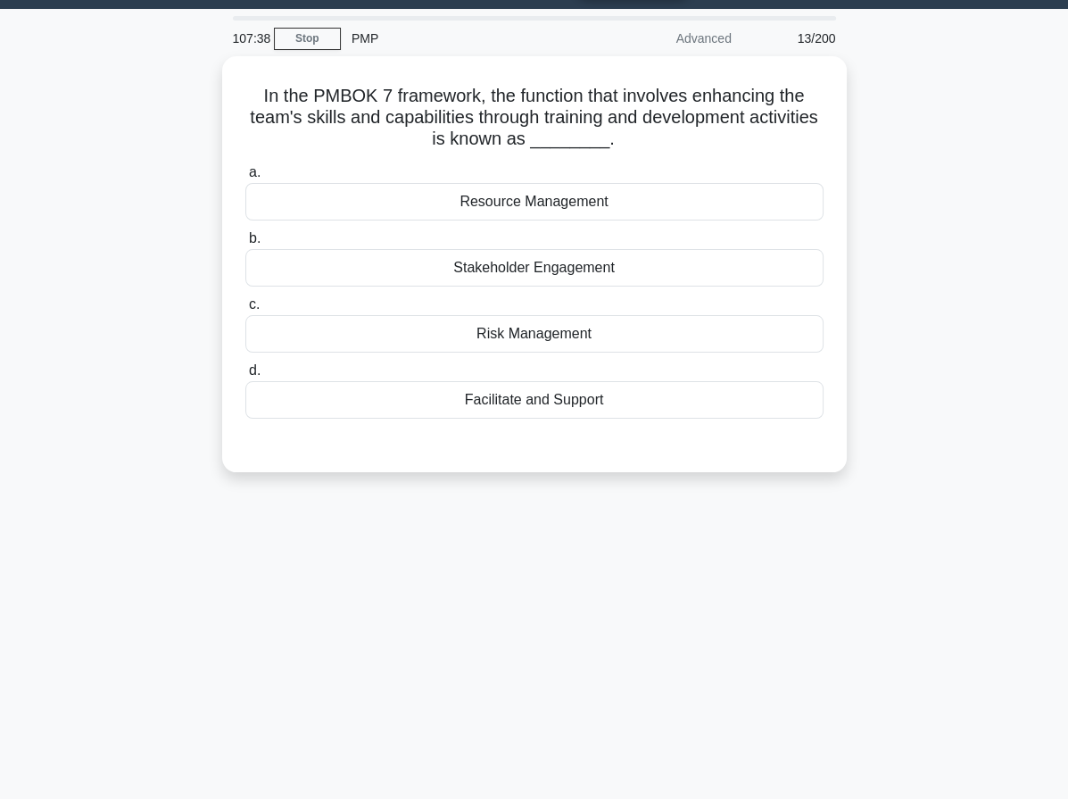
scroll to position [0, 0]
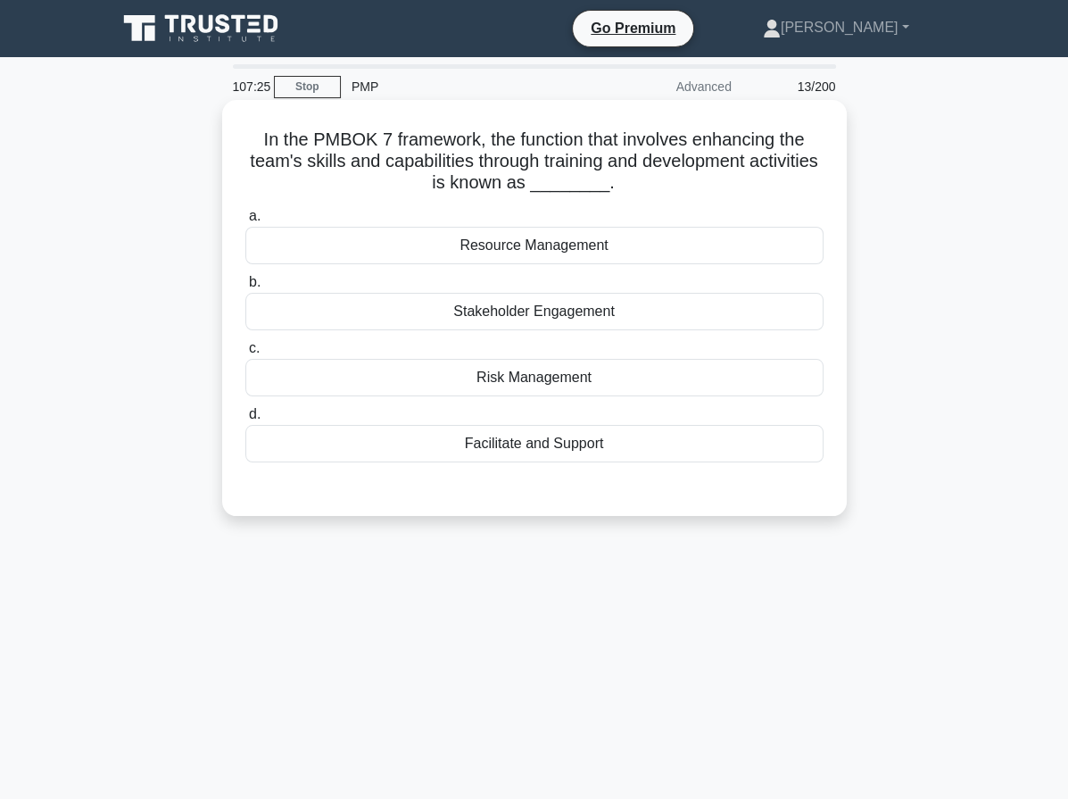
click at [554, 445] on div "Facilitate and Support" at bounding box center [534, 443] width 578 height 37
click at [245, 420] on input "d. Facilitate and Support" at bounding box center [245, 415] width 0 height 12
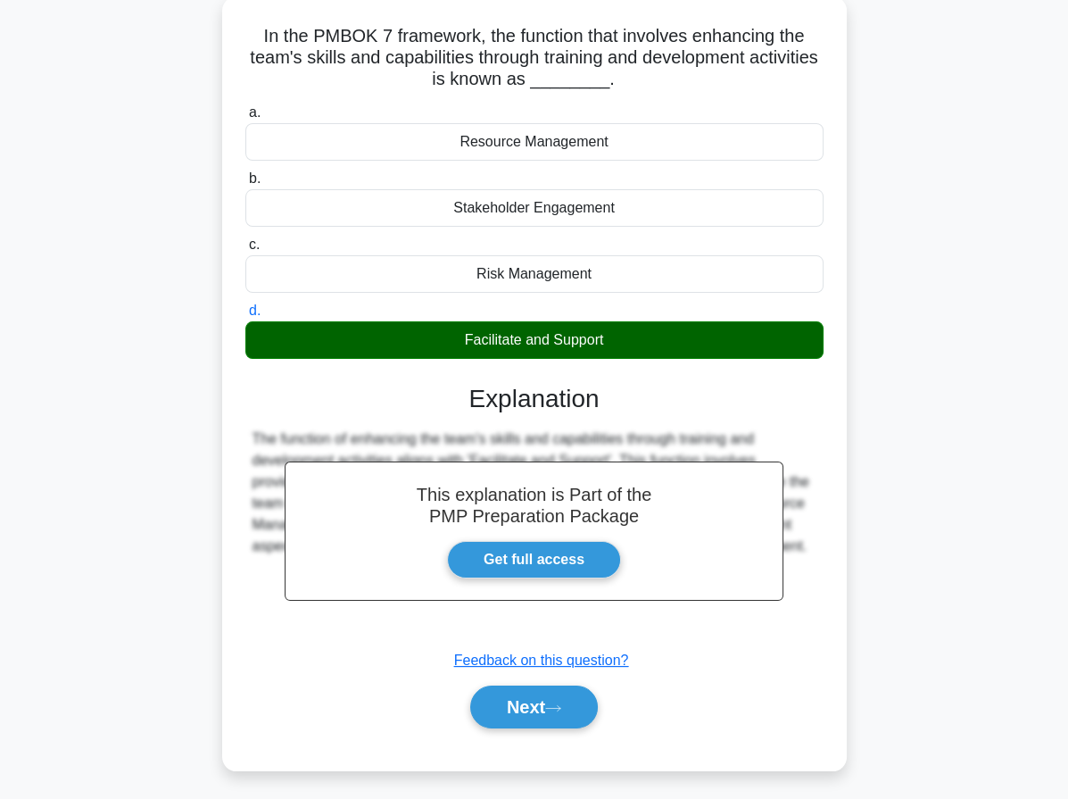
scroll to position [164, 0]
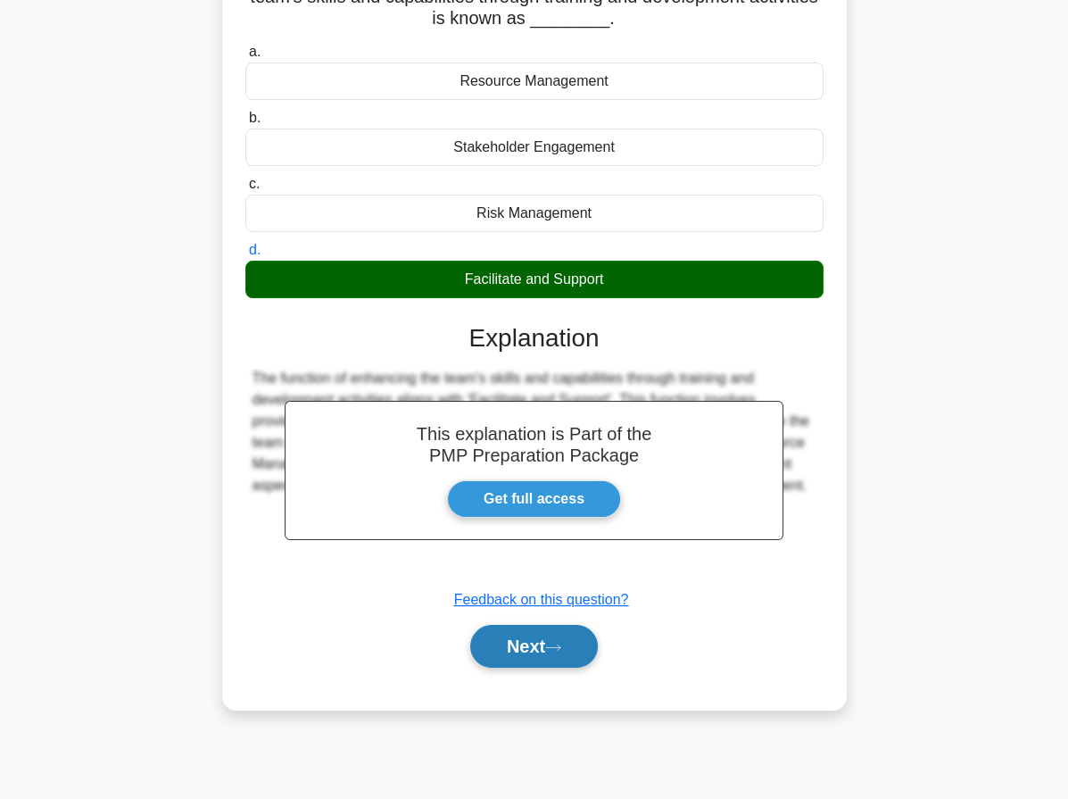
click at [556, 654] on button "Next" at bounding box center [534, 646] width 128 height 43
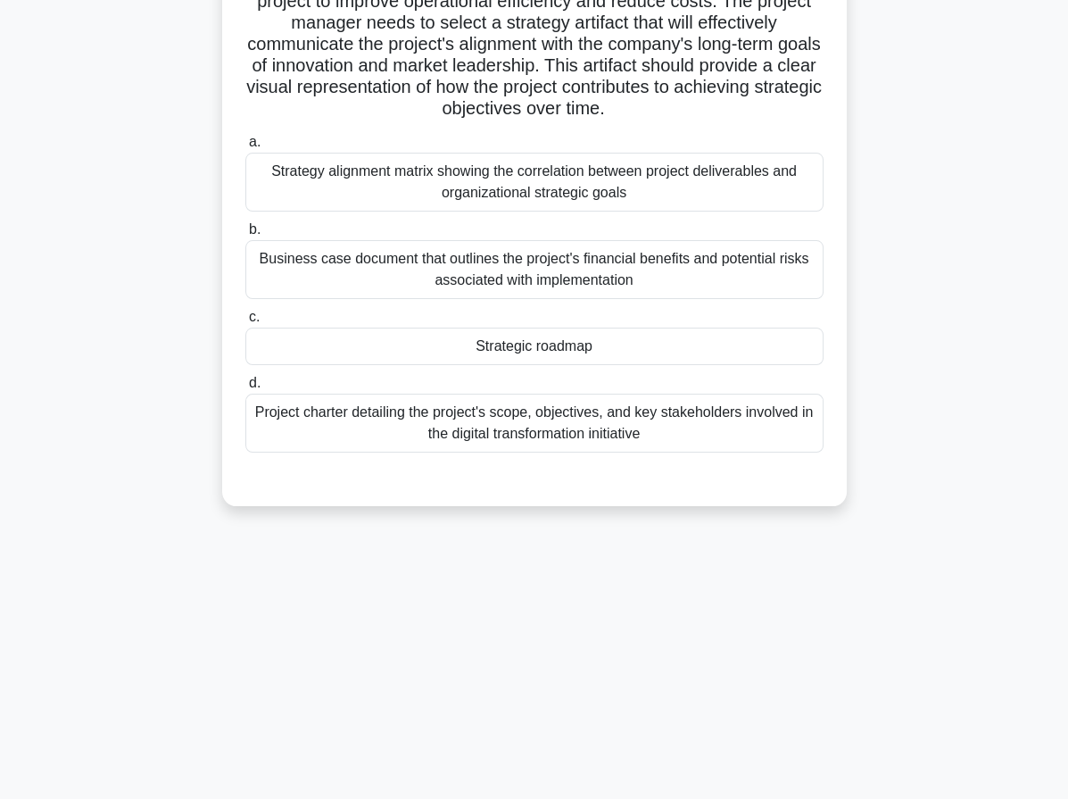
scroll to position [26, 0]
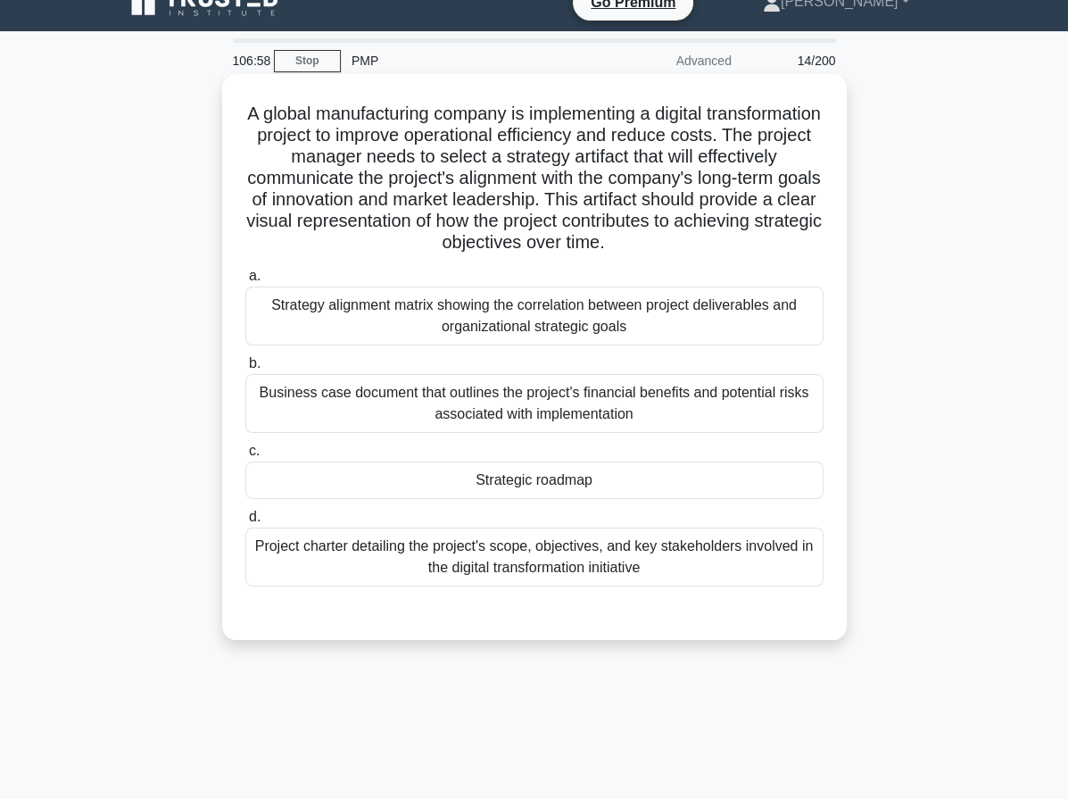
click at [535, 493] on div "Strategic roadmap" at bounding box center [534, 479] width 578 height 37
click at [245, 457] on input "c. Strategic roadmap" at bounding box center [245, 451] width 0 height 12
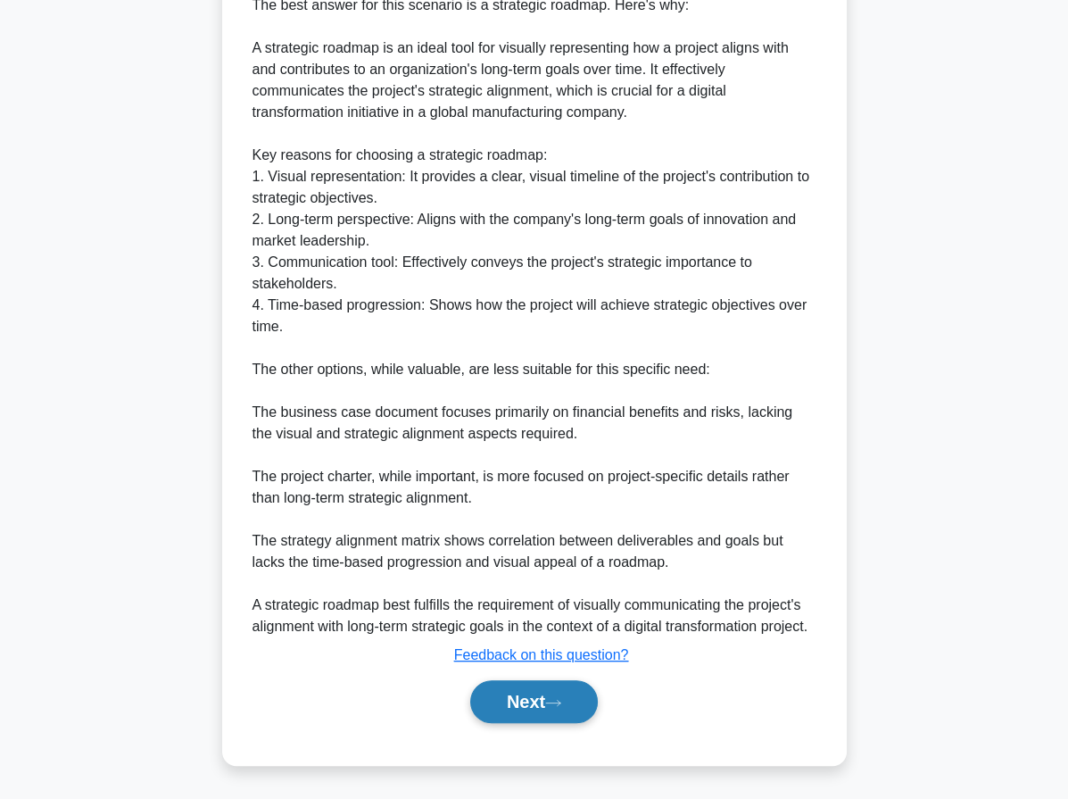
click at [560, 703] on icon at bounding box center [553, 702] width 14 height 5
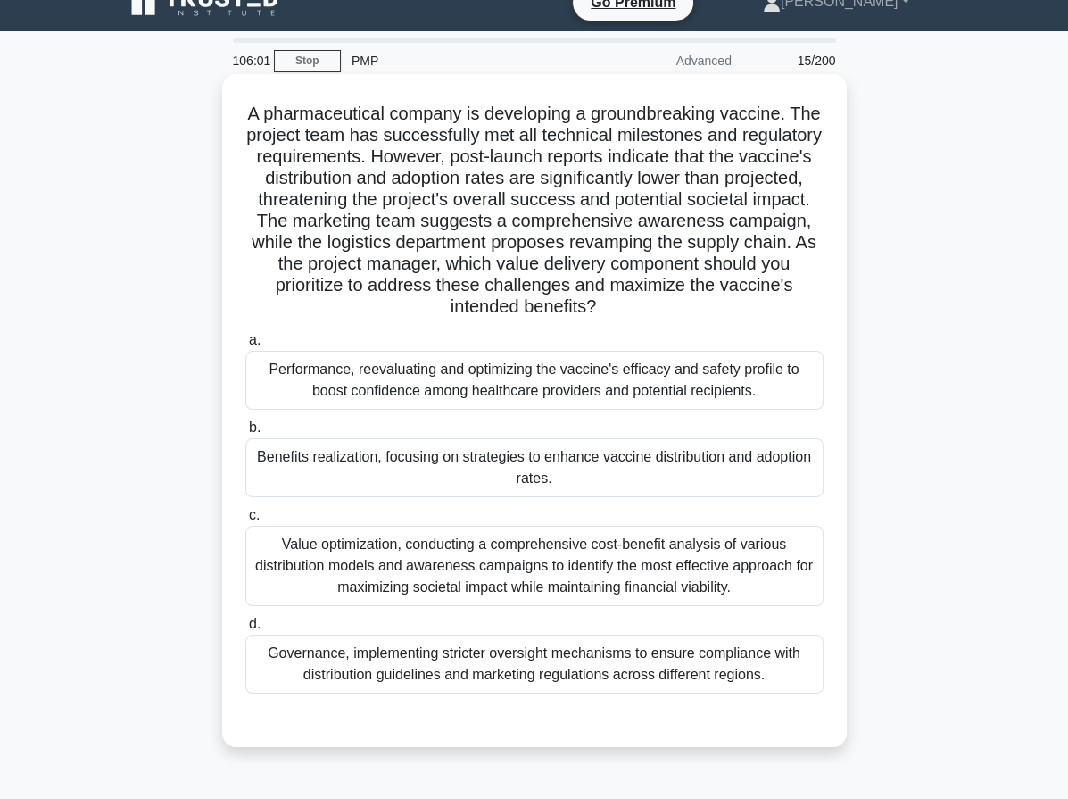
click at [468, 583] on div "Value optimization, conducting a comprehensive cost-benefit analysis of various…" at bounding box center [534, 566] width 578 height 80
click at [245, 521] on input "c. Value optimization, conducting a comprehensive cost-benefit analysis of vari…" at bounding box center [245, 515] width 0 height 12
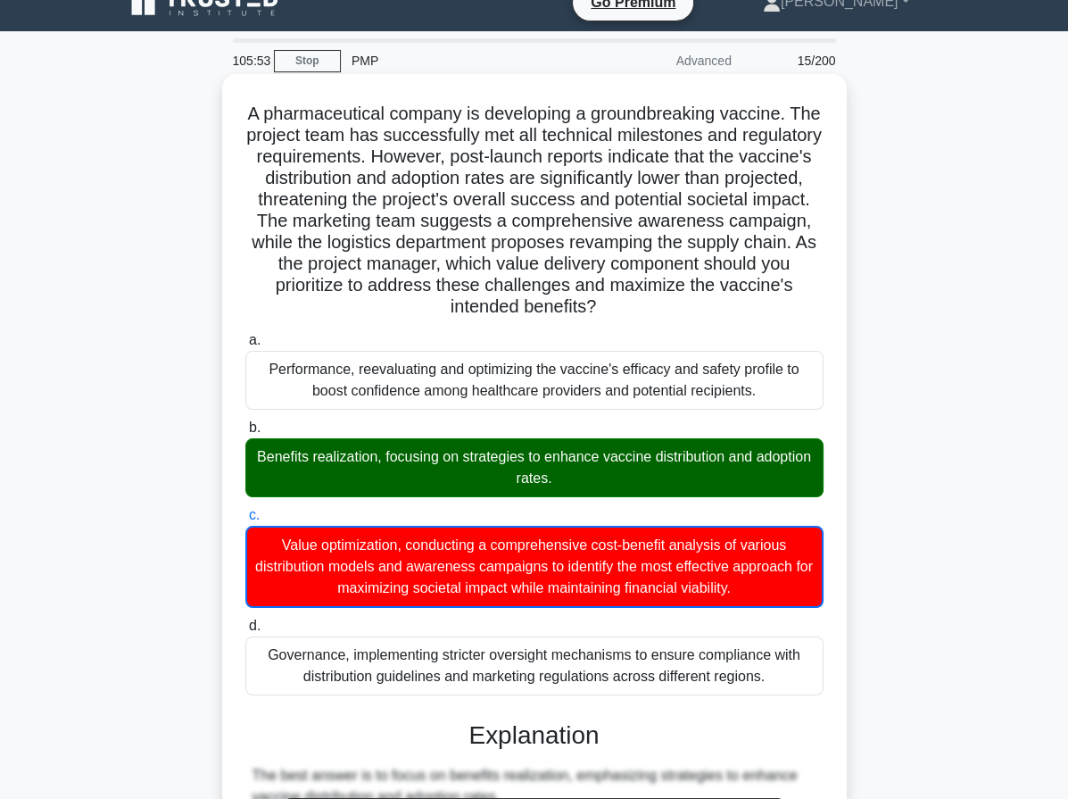
drag, startPoint x: 262, startPoint y: 114, endPoint x: 775, endPoint y: 671, distance: 757.1
click at [775, 671] on div "A pharmaceutical company is developing a groundbreaking vaccine. The project te…" at bounding box center [534, 804] width 610 height 1446
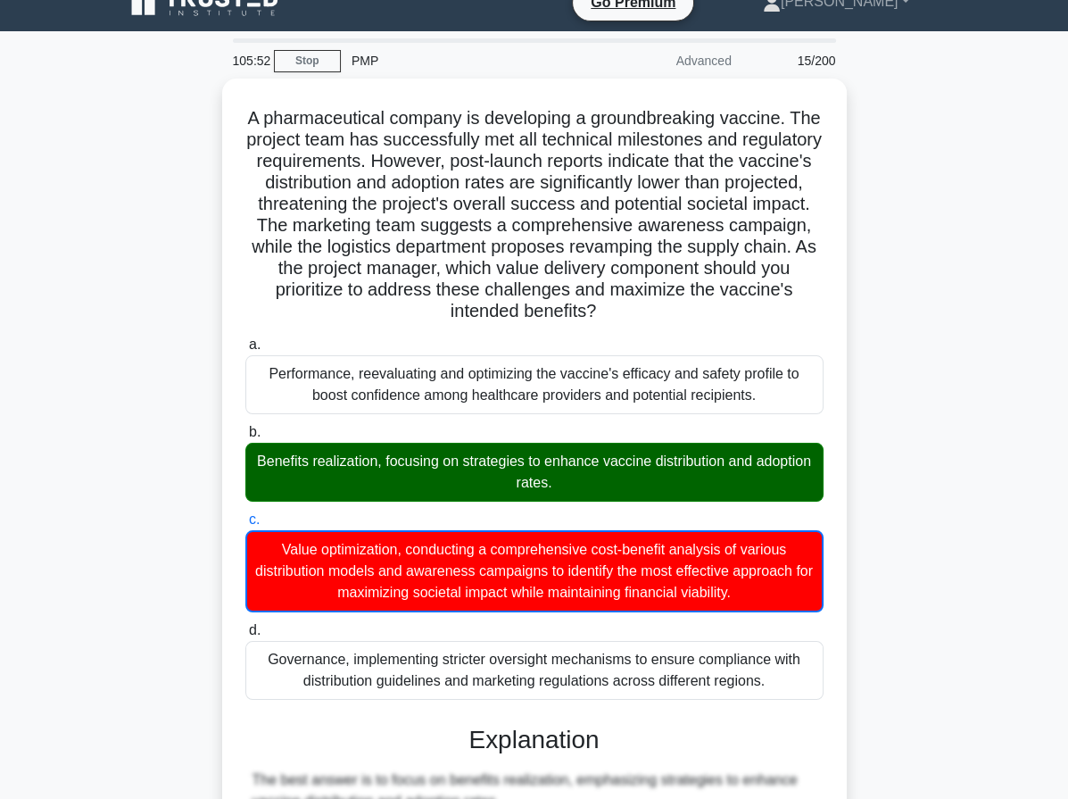
copy div "A pharmaceutical company is developing a groundbreaking vaccine. The project te…"
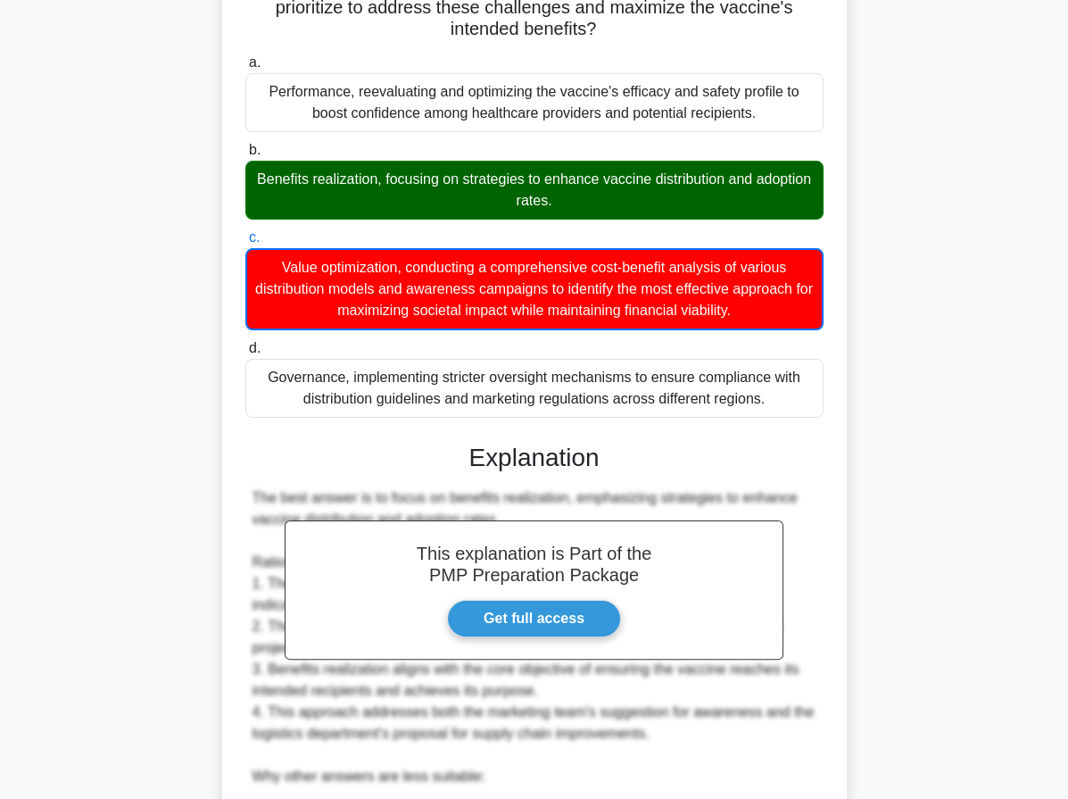
scroll to position [719, 0]
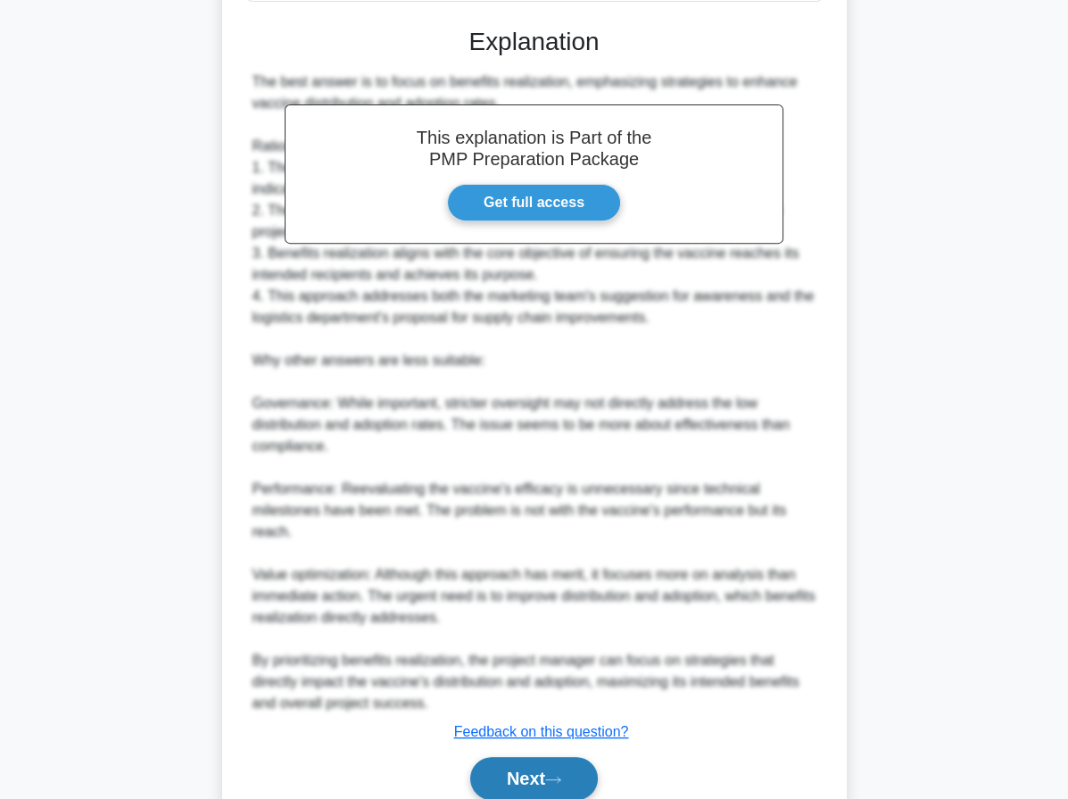
click at [581, 757] on button "Next" at bounding box center [534, 778] width 128 height 43
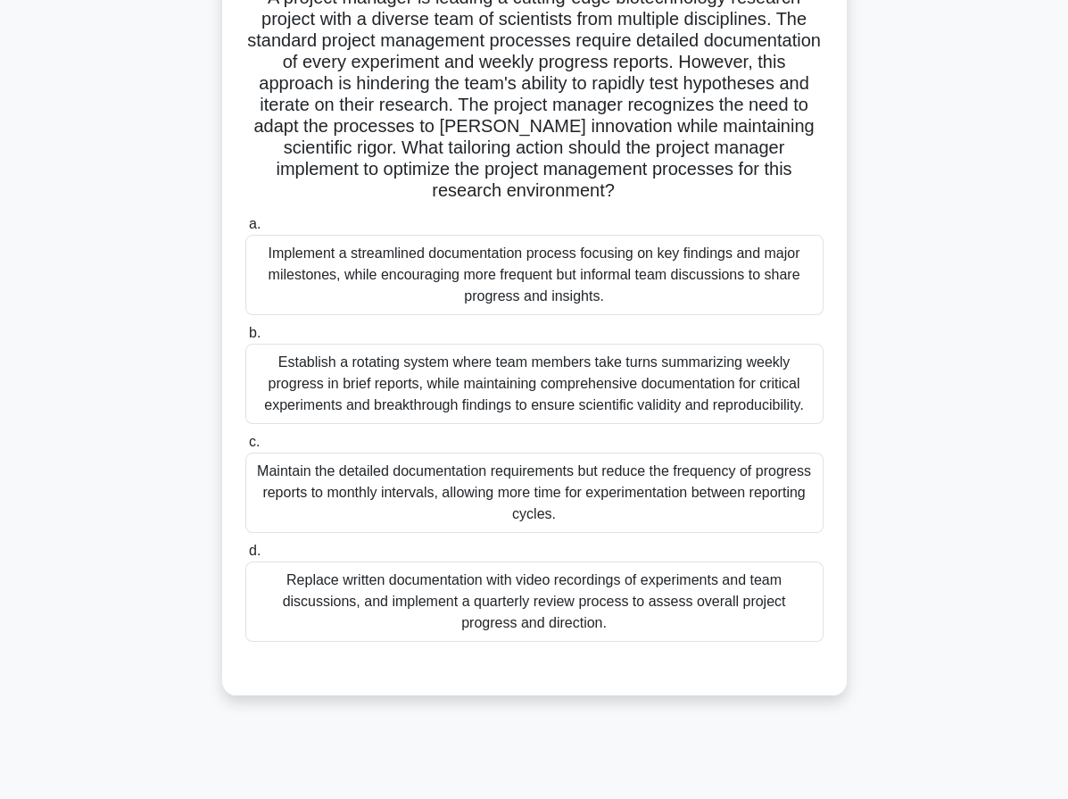
scroll to position [164, 0]
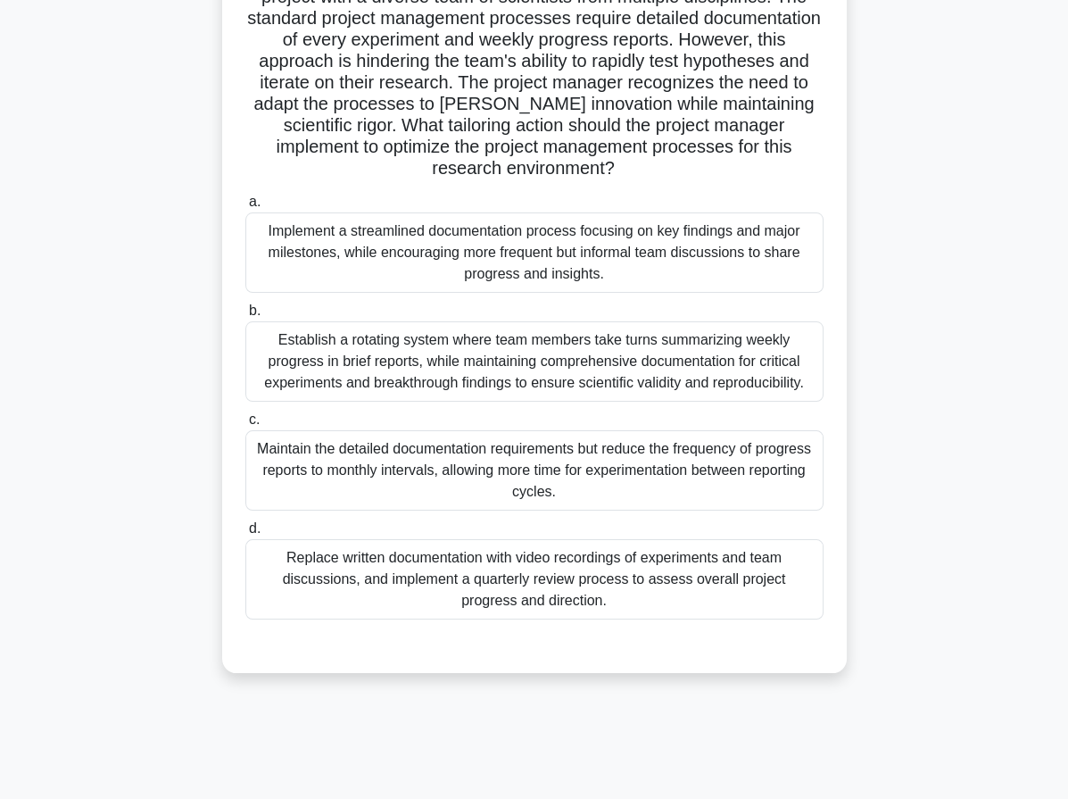
click at [767, 345] on div "Establish a rotating system where team members take turns summarizing weekly pr…" at bounding box center [534, 361] width 578 height 80
click at [245, 317] on input "b. Establish a rotating system where team members take turns summarizing weekly…" at bounding box center [245, 311] width 0 height 12
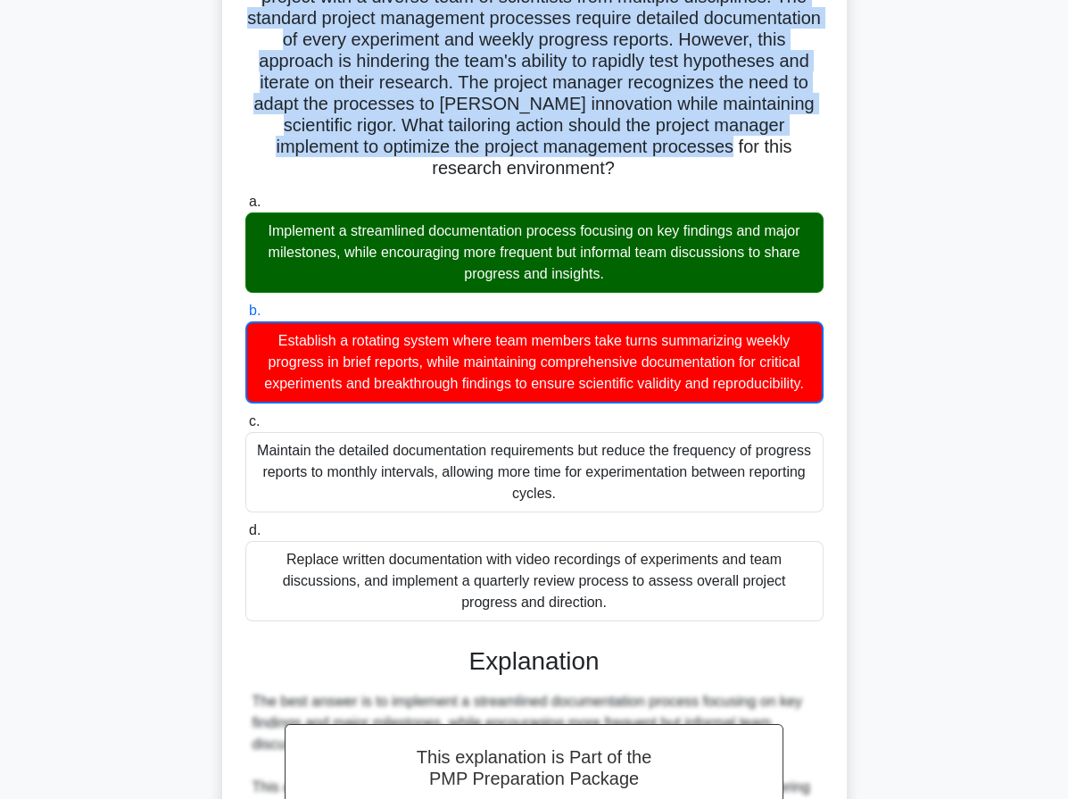
drag, startPoint x: 253, startPoint y: 108, endPoint x: 613, endPoint y: 625, distance: 630.7
click at [613, 625] on div "A project manager is leading a cutting-edge biotechnology research project with…" at bounding box center [534, 752] width 610 height 1618
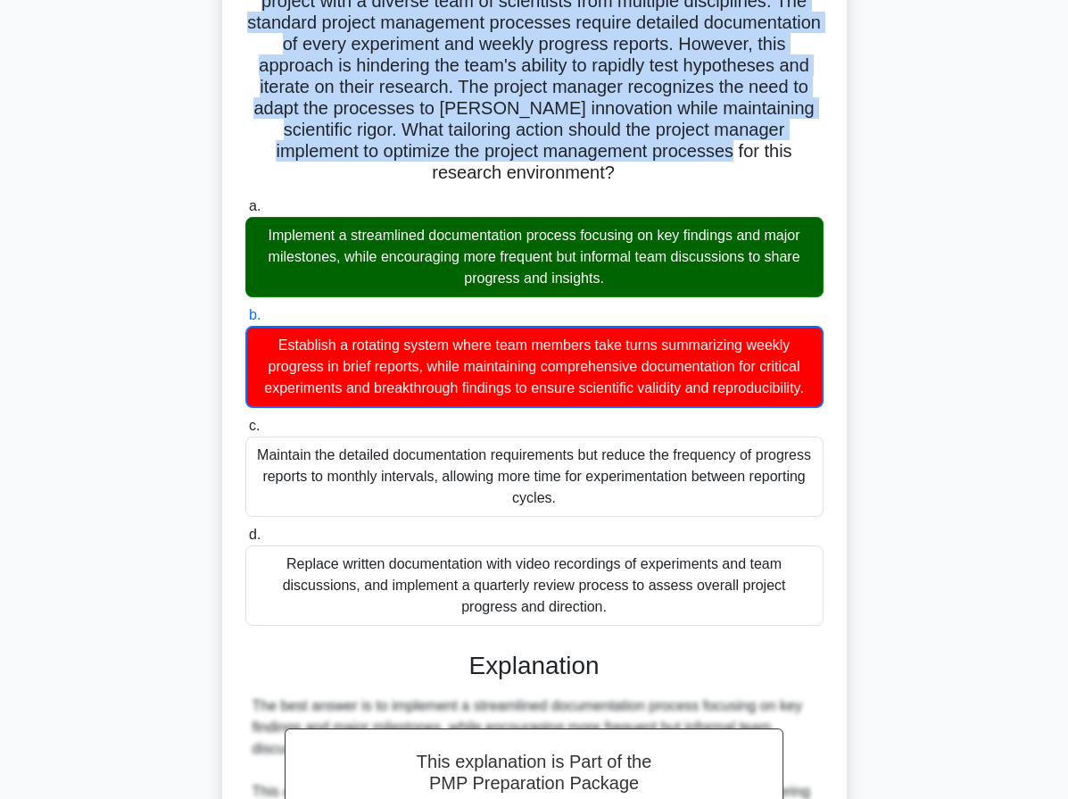
copy div "A project manager is leading a cutting-edge biotechnology research project with…"
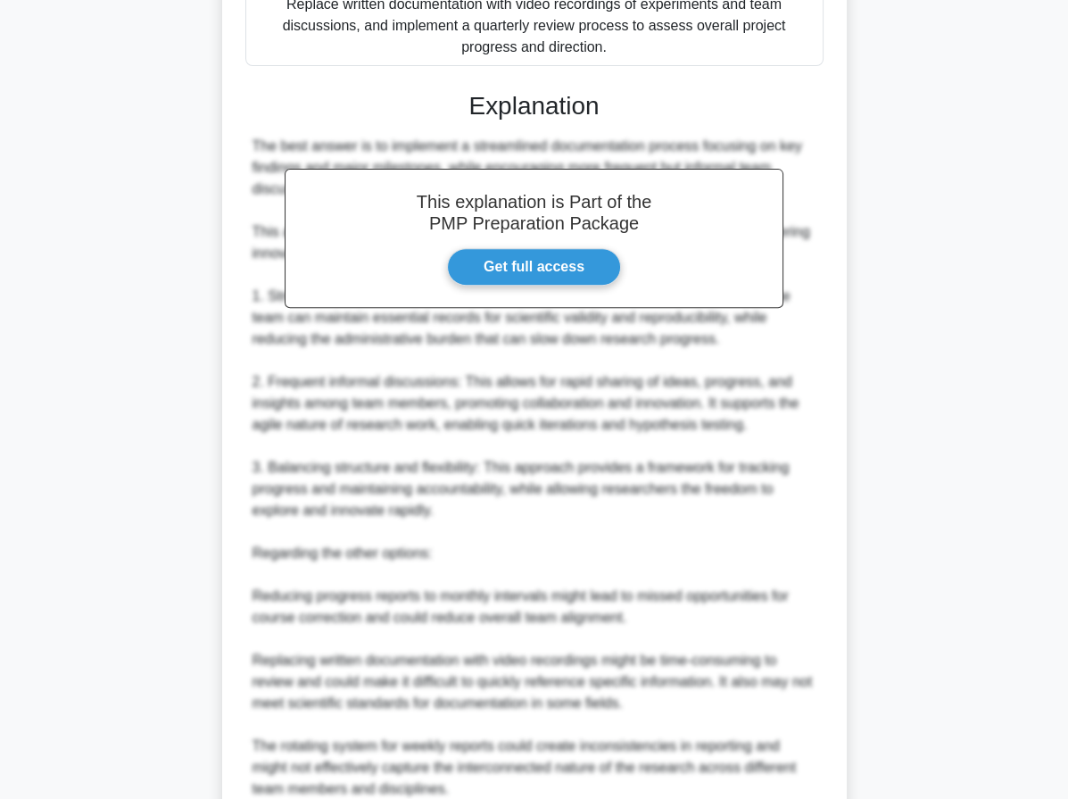
scroll to position [986, 0]
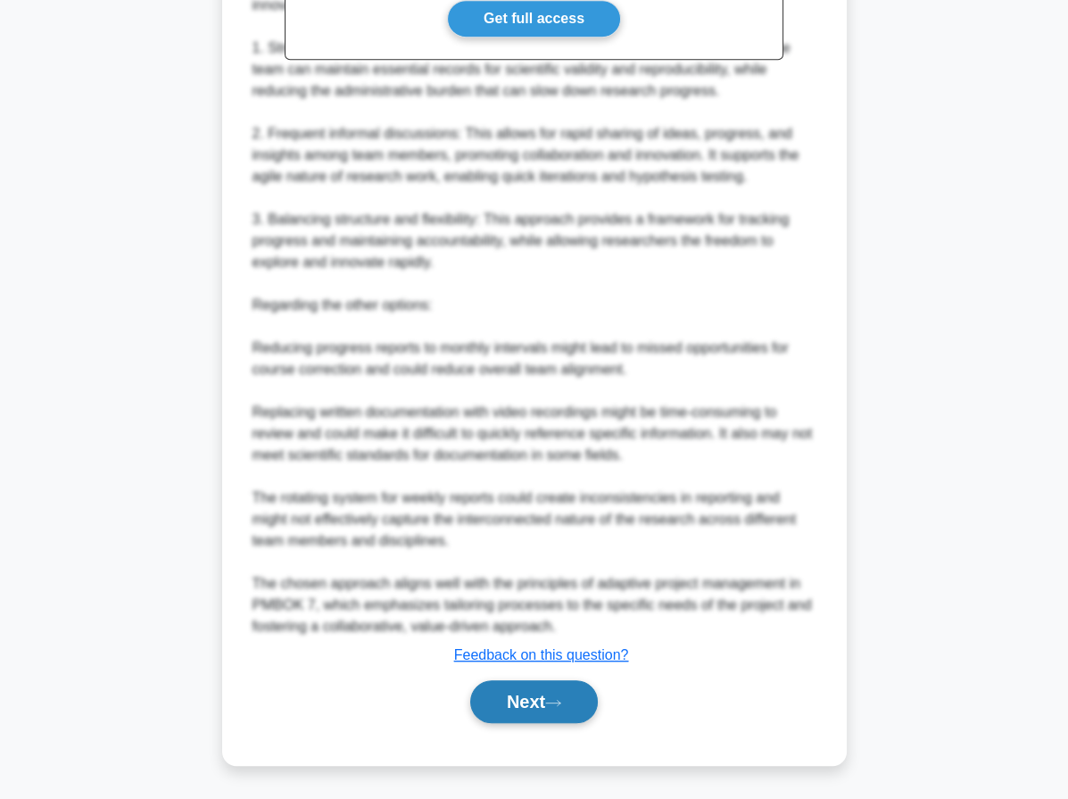
click at [548, 713] on button "Next" at bounding box center [534, 701] width 128 height 43
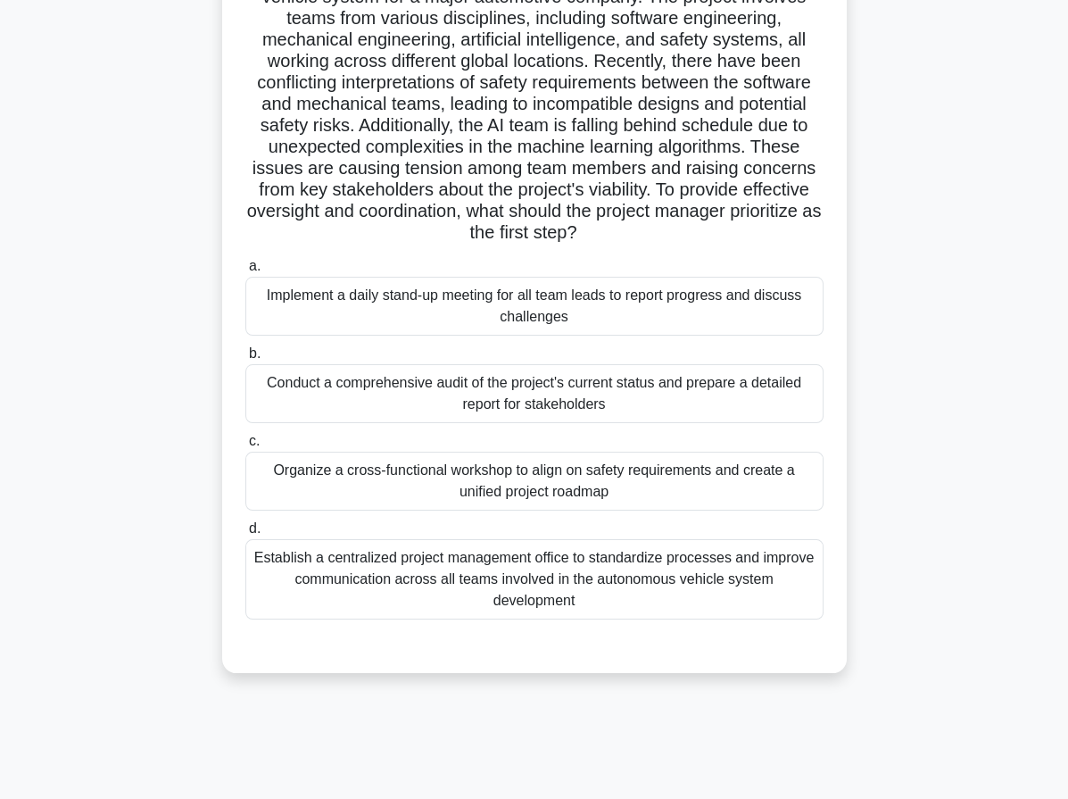
scroll to position [26, 0]
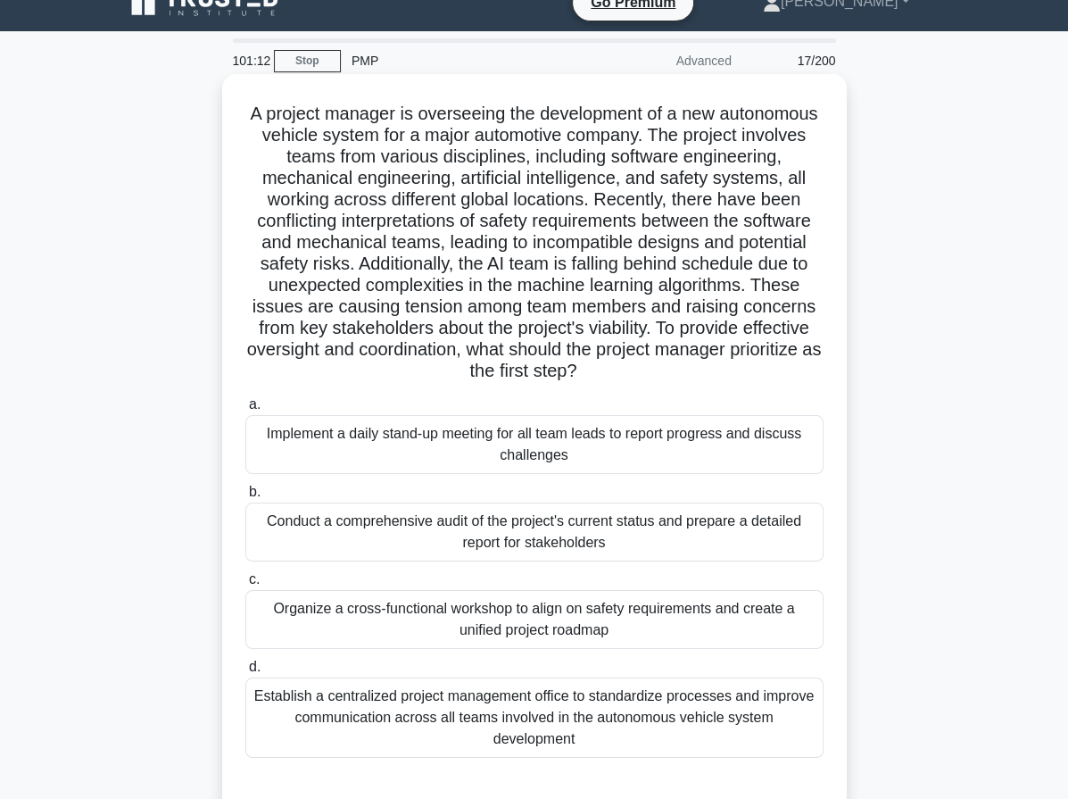
drag, startPoint x: 470, startPoint y: 219, endPoint x: 707, endPoint y: 361, distance: 276.2
click at [707, 361] on h5 "A project manager is overseeing the development of a new autonomous vehicle sys…" at bounding box center [535, 243] width 582 height 280
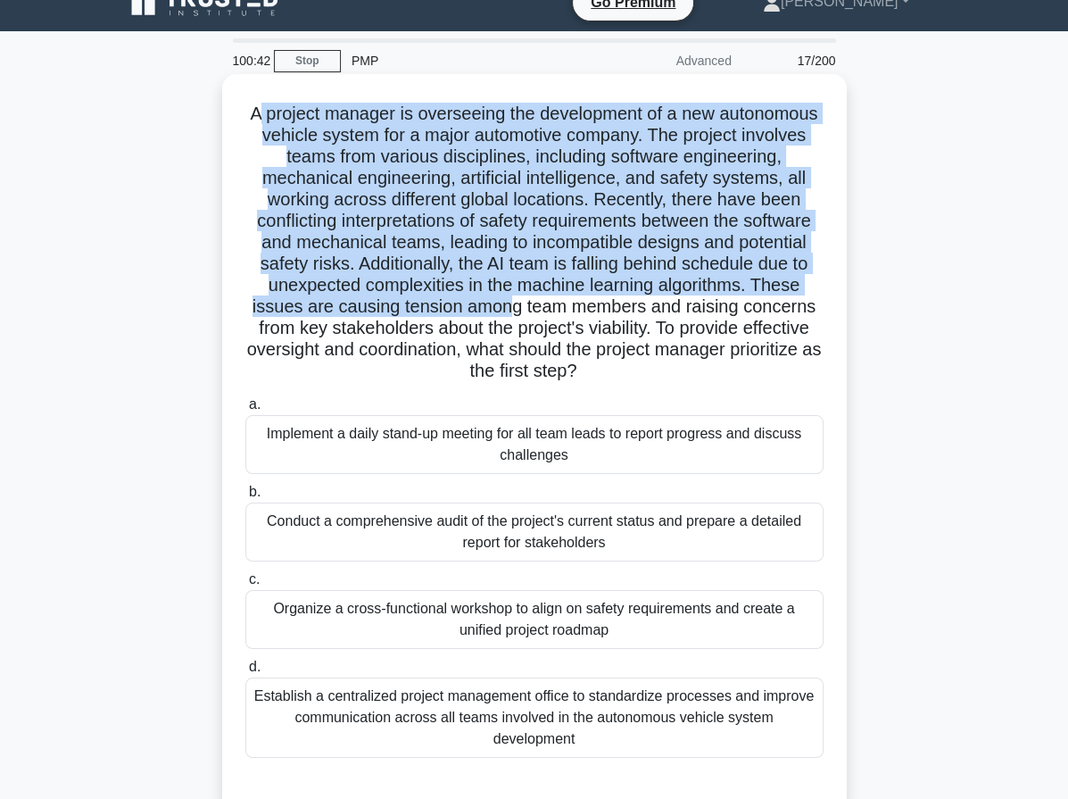
drag, startPoint x: 381, startPoint y: 120, endPoint x: 648, endPoint y: 314, distance: 329.6
click at [648, 314] on h5 "A project manager is overseeing the development of a new autonomous vehicle sys…" at bounding box center [535, 243] width 582 height 280
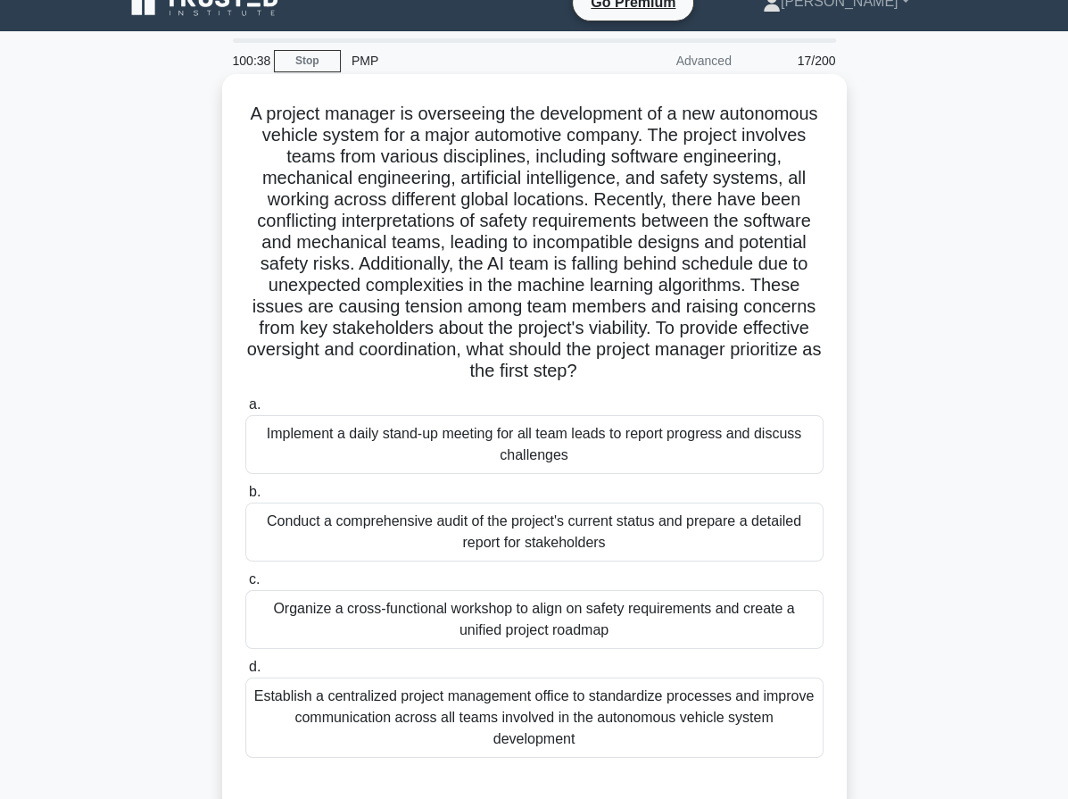
click at [592, 340] on h5 "A project manager is overseeing the development of a new autonomous vehicle sys…" at bounding box center [535, 243] width 582 height 280
click at [289, 716] on div "Establish a centralized project management office to standardize processes and …" at bounding box center [534, 717] width 578 height 80
click at [245, 673] on input "d. Establish a centralized project management office to standardize processes a…" at bounding box center [245, 667] width 0 height 12
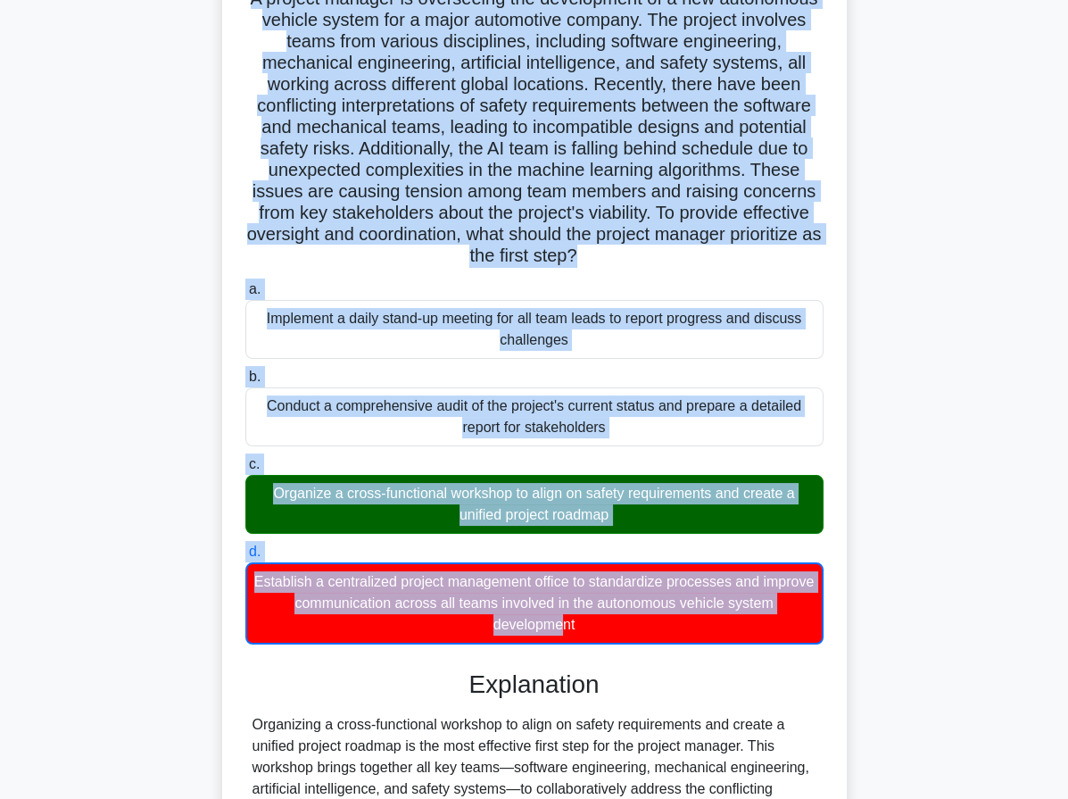
scroll to position [164, 0]
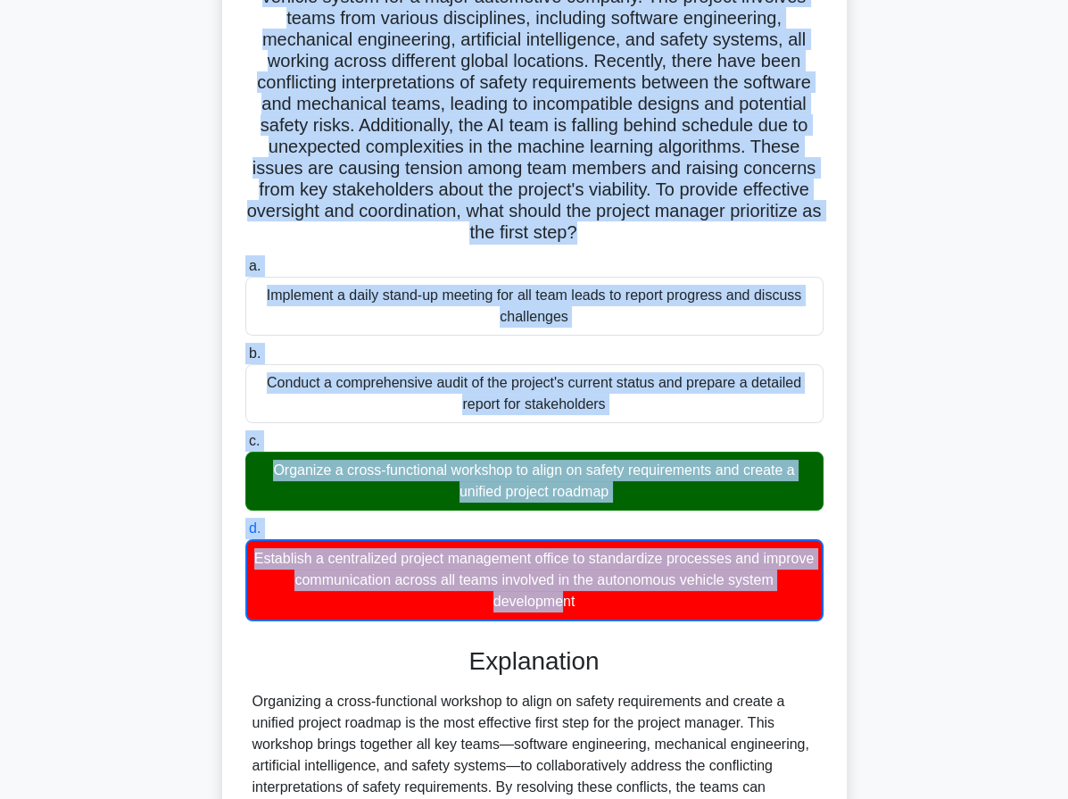
drag, startPoint x: 292, startPoint y: 110, endPoint x: 645, endPoint y: 598, distance: 602.6
click at [645, 598] on div "A project manager is overseeing the development of a new autonomous vehicle sys…" at bounding box center [534, 495] width 610 height 1104
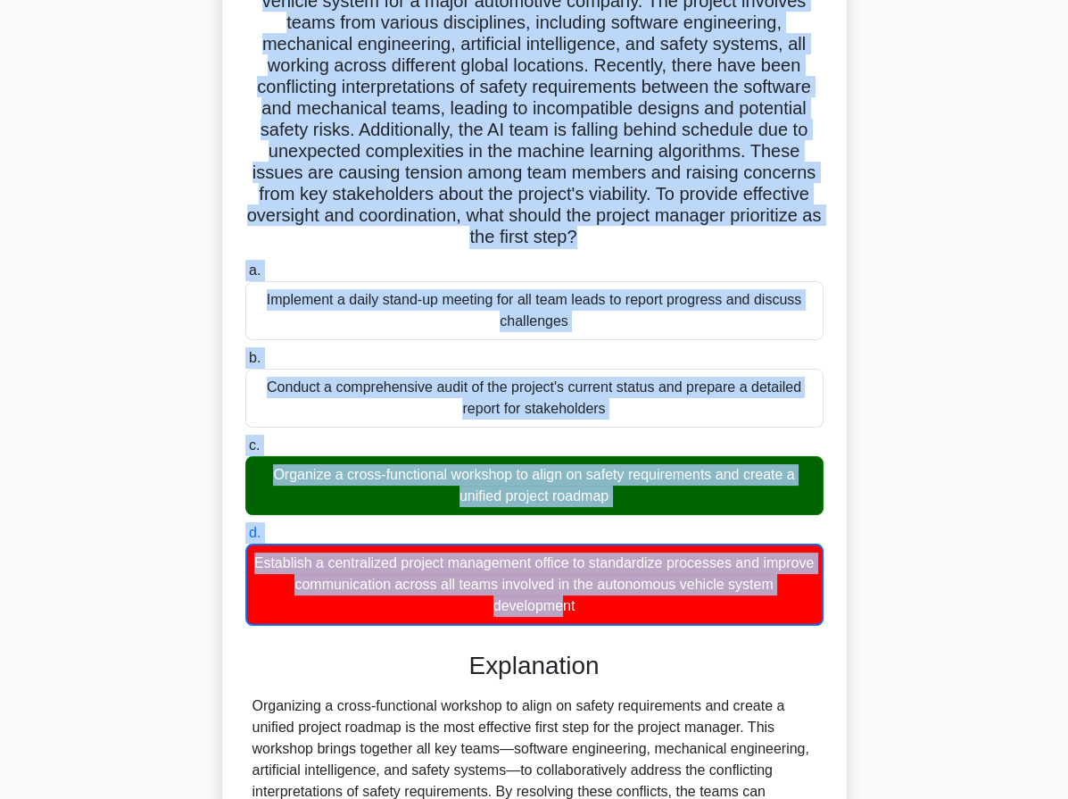
copy div "A project manager is overseeing the development of a new autonomous vehicle sys…"
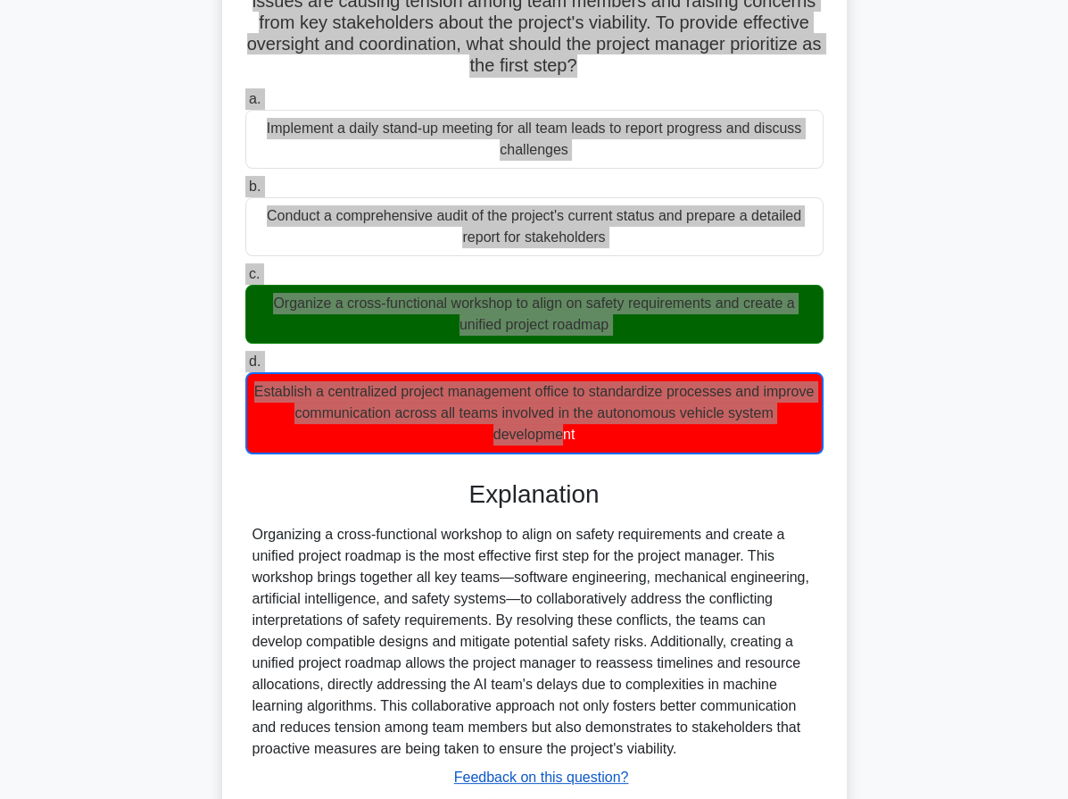
scroll to position [443, 0]
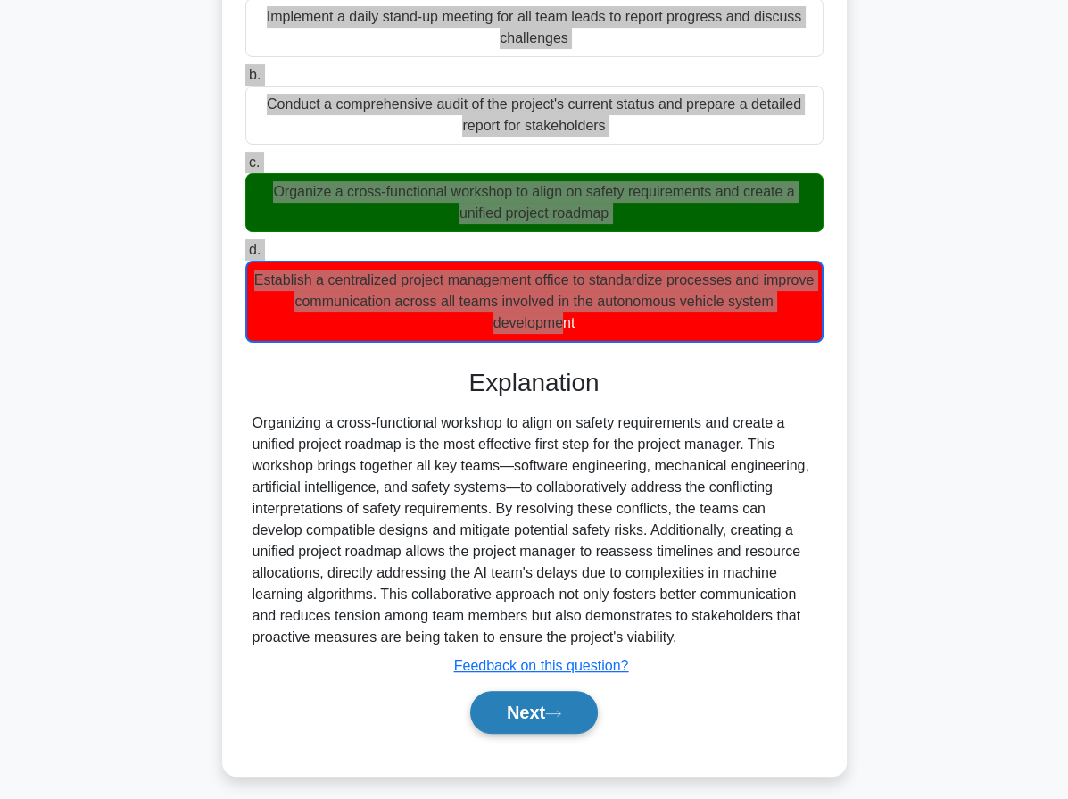
click at [543, 691] on button "Next" at bounding box center [534, 712] width 128 height 43
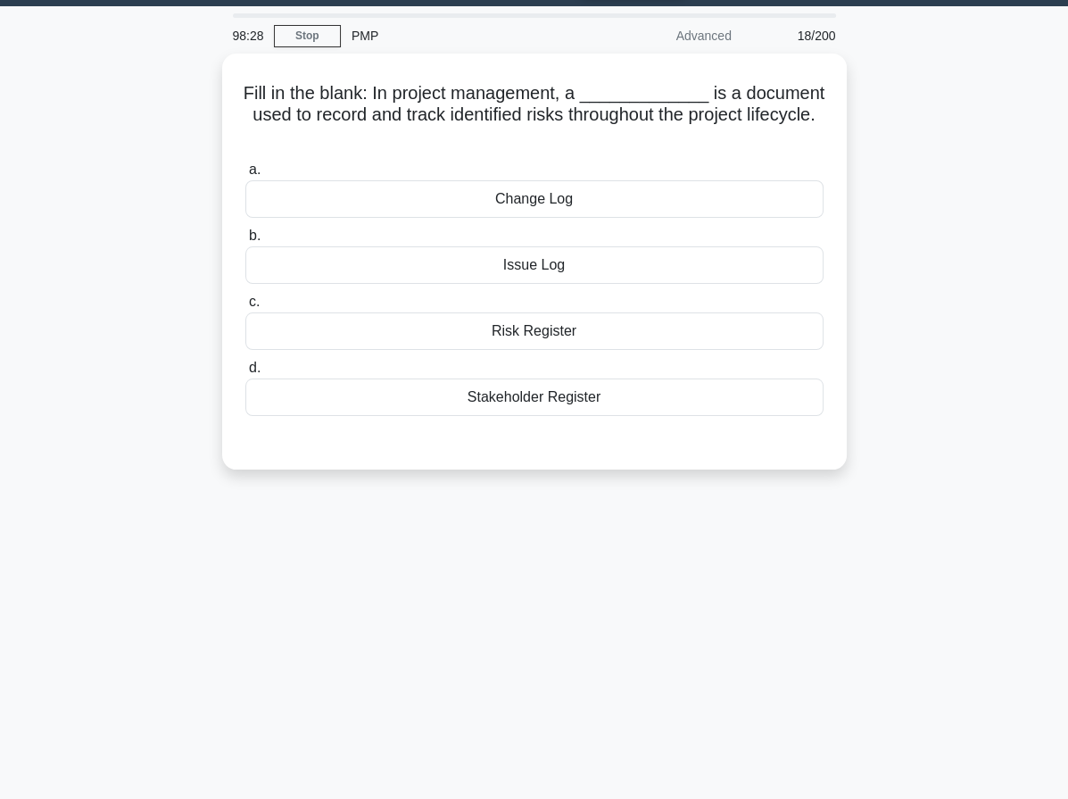
scroll to position [0, 0]
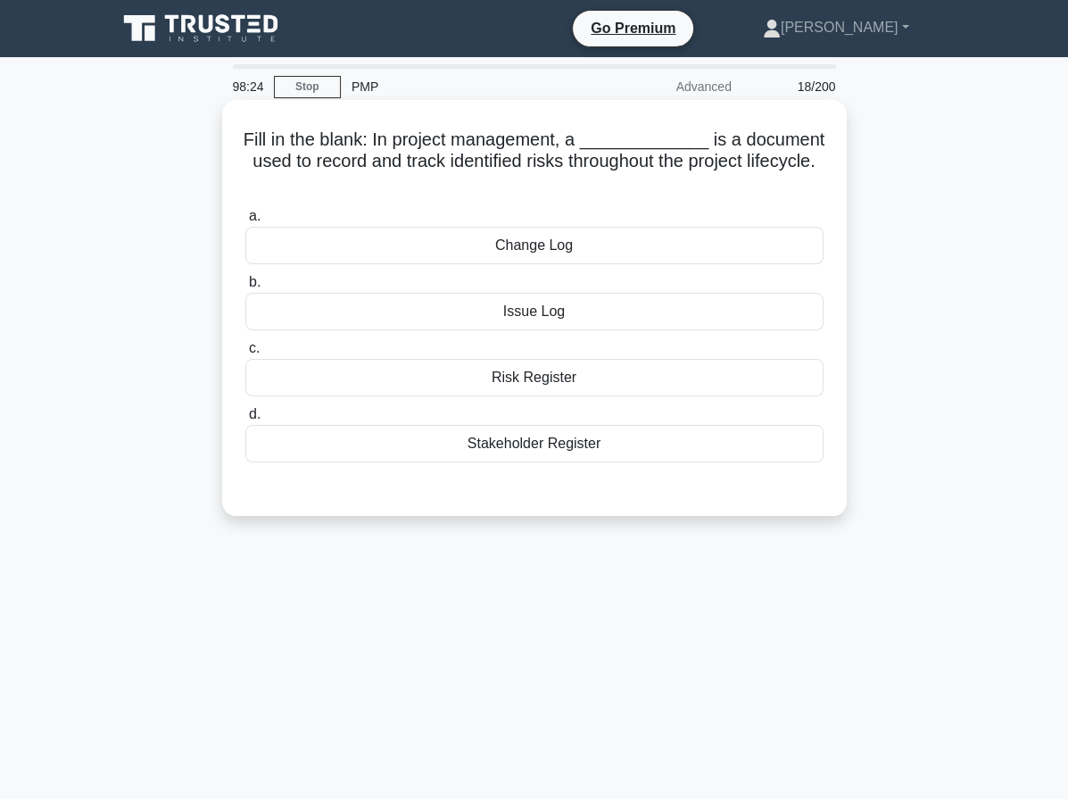
click at [584, 378] on div "Risk Register" at bounding box center [534, 377] width 578 height 37
click at [245, 354] on input "c. Risk Register" at bounding box center [245, 349] width 0 height 12
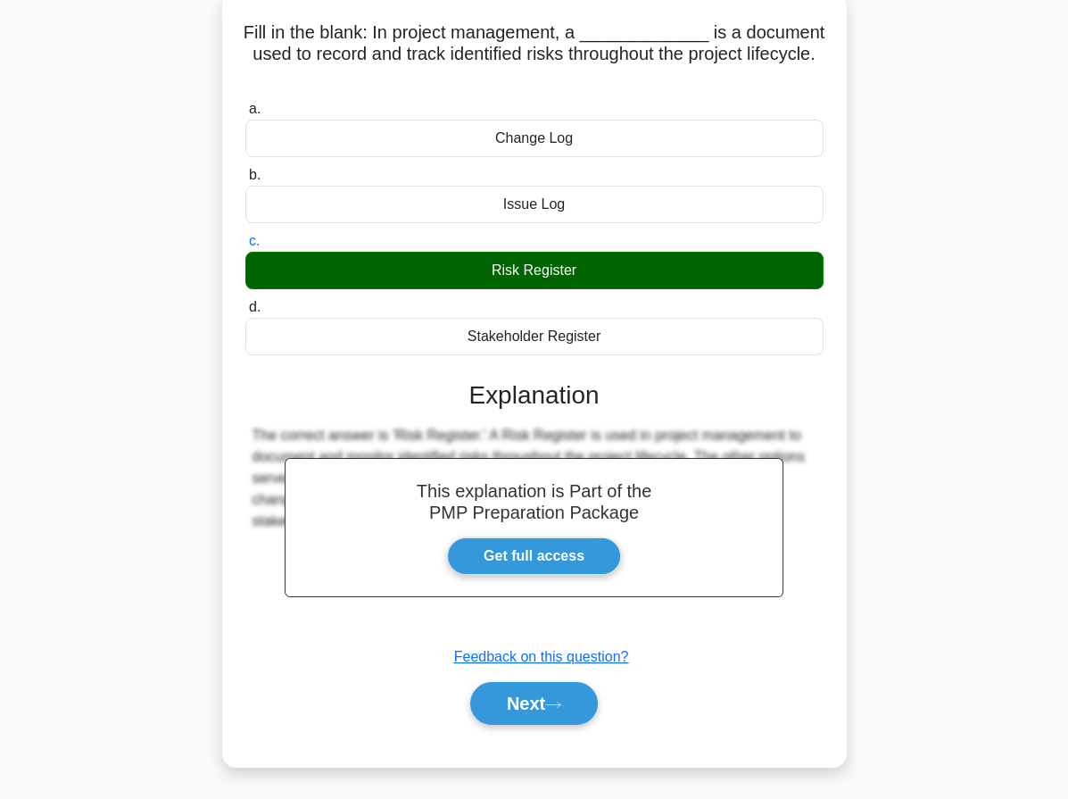
scroll to position [164, 0]
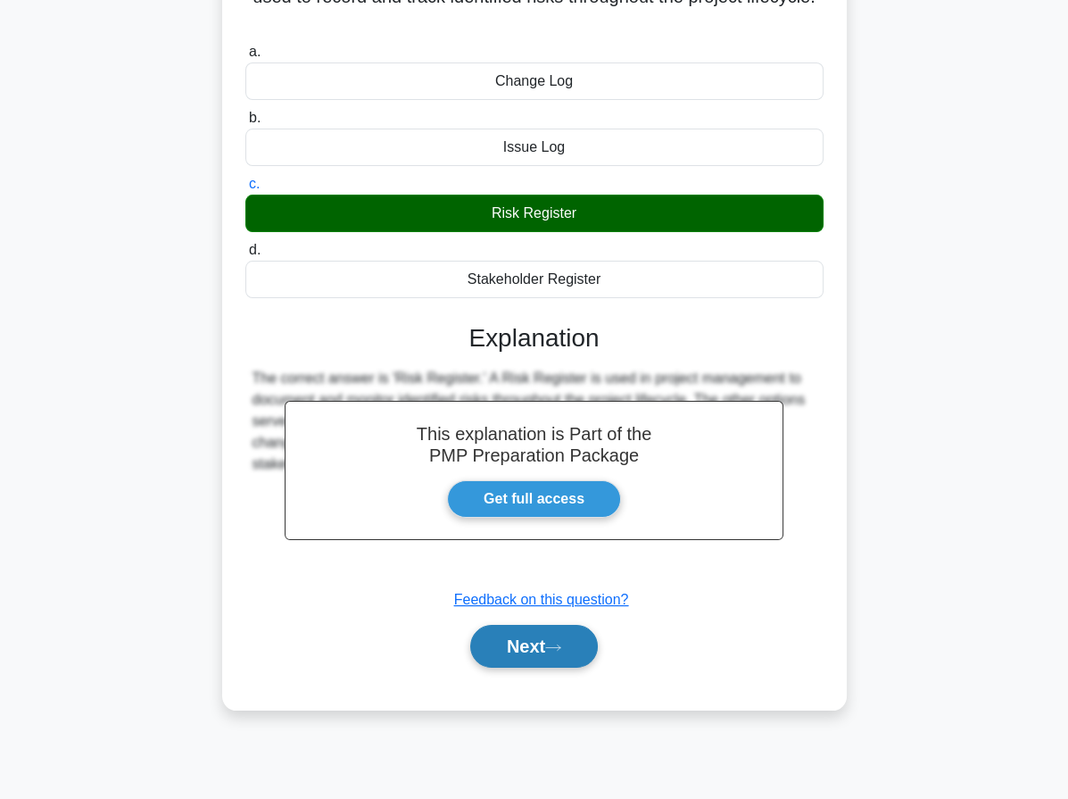
click at [523, 639] on button "Next" at bounding box center [534, 646] width 128 height 43
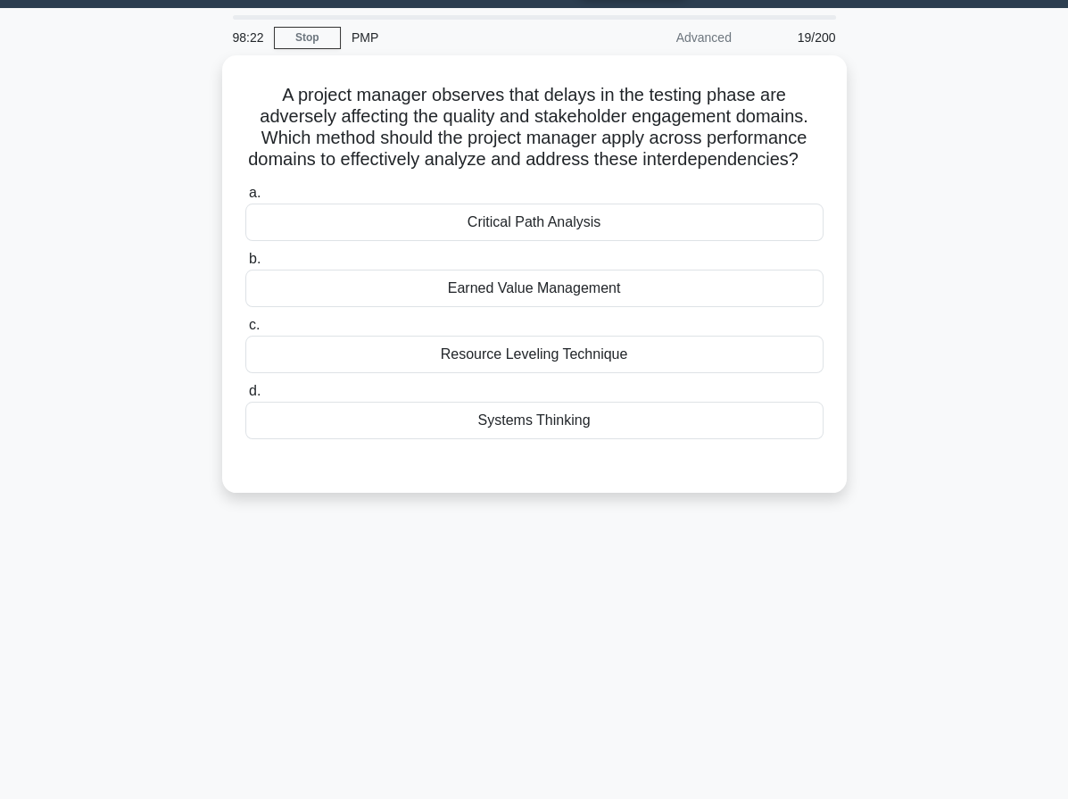
scroll to position [26, 0]
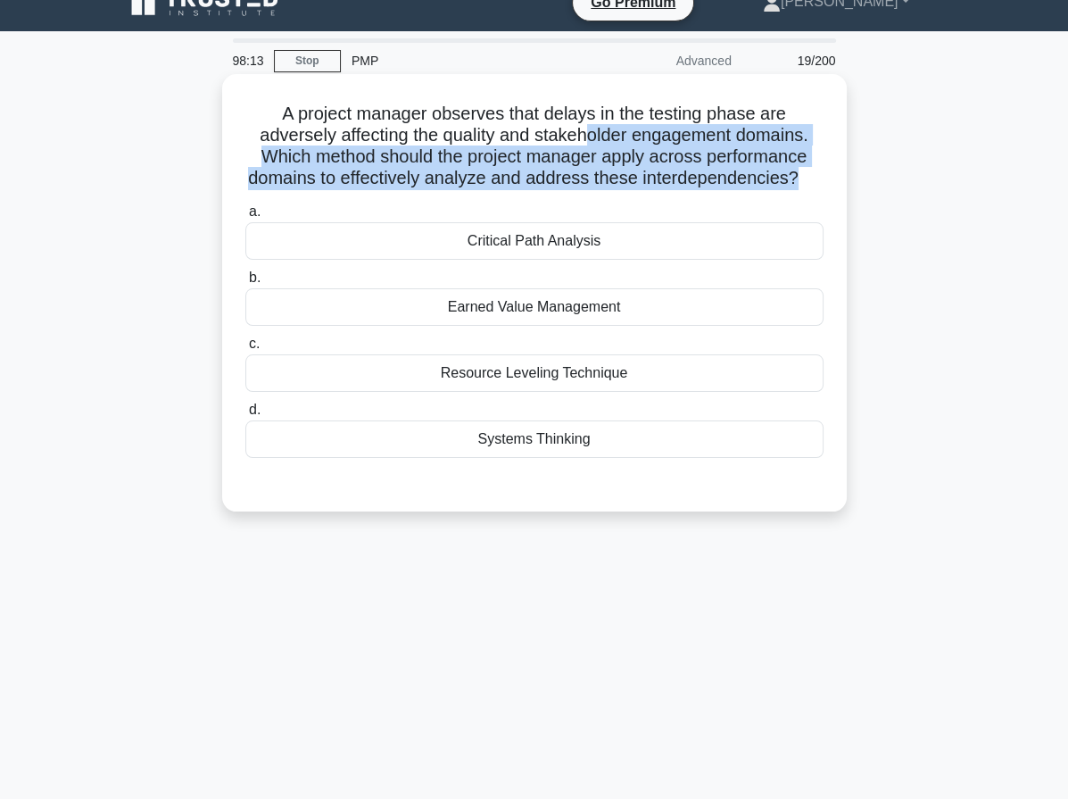
drag, startPoint x: 586, startPoint y: 145, endPoint x: 812, endPoint y: 174, distance: 227.5
click at [812, 174] on h5 "A project manager observes that delays in the testing phase are adversely affec…" at bounding box center [535, 146] width 582 height 87
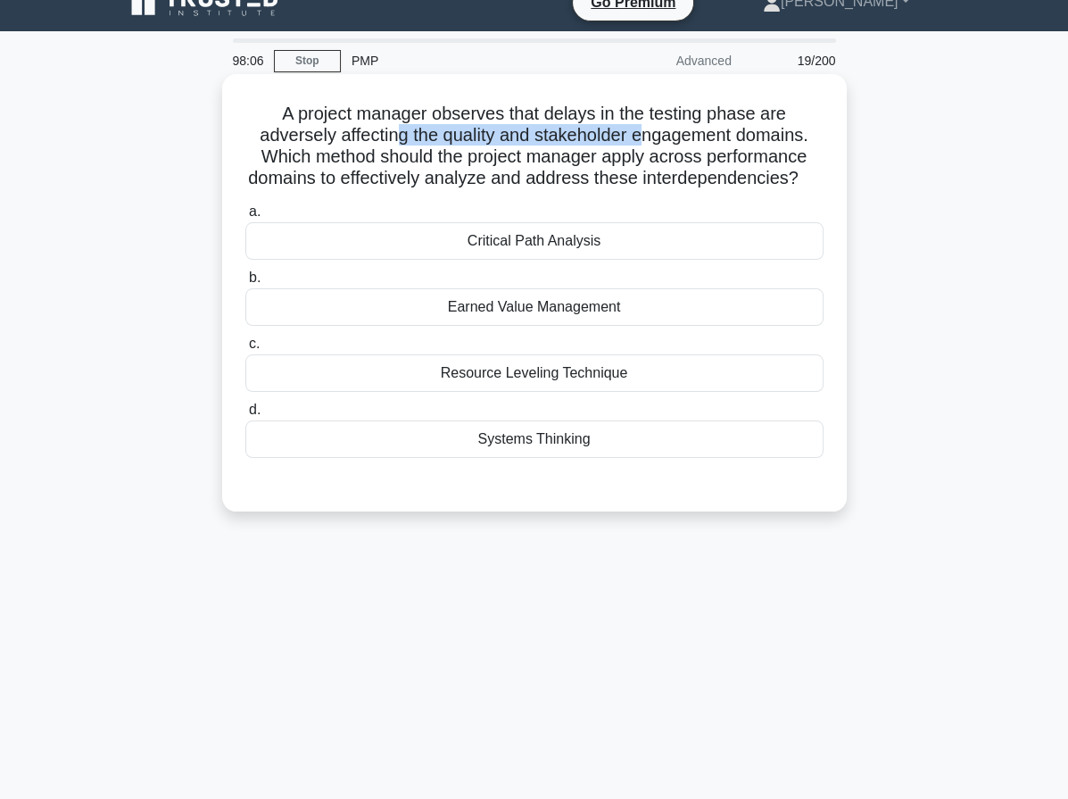
drag, startPoint x: 395, startPoint y: 134, endPoint x: 645, endPoint y: 141, distance: 249.9
click at [645, 141] on h5 "A project manager observes that delays in the testing phase are adversely affec…" at bounding box center [535, 146] width 582 height 87
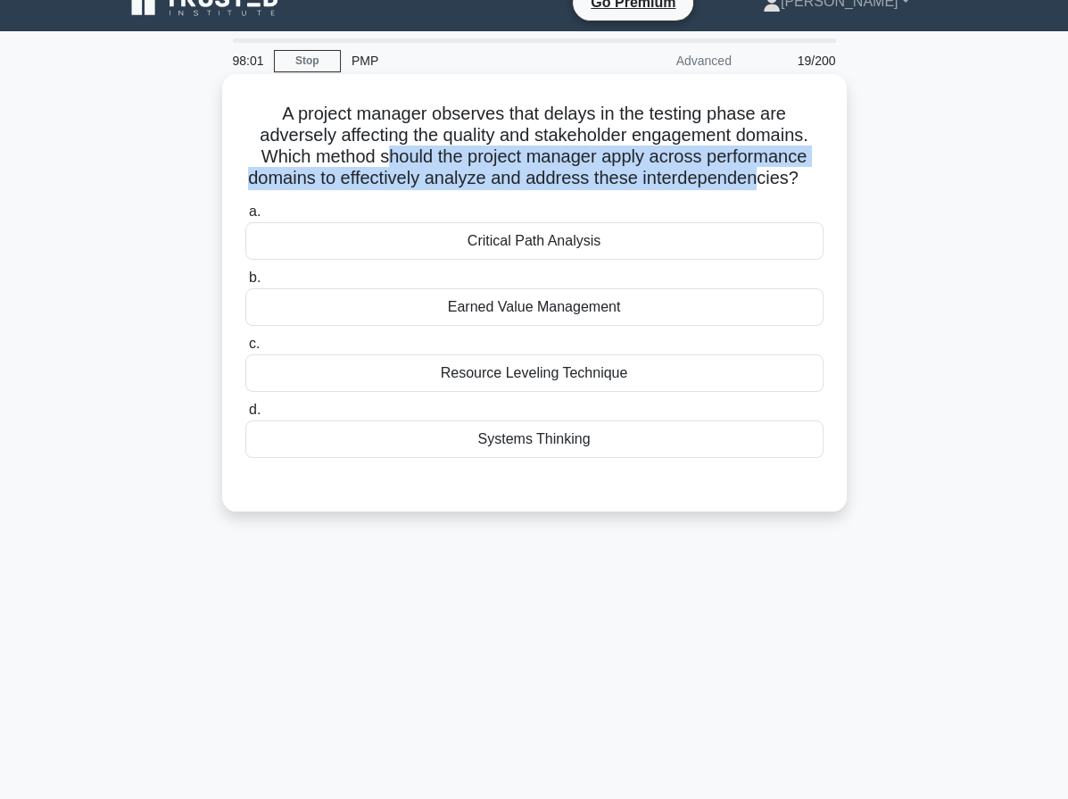
drag, startPoint x: 385, startPoint y: 160, endPoint x: 771, endPoint y: 170, distance: 385.6
click at [771, 170] on h5 "A project manager observes that delays in the testing phase are adversely affec…" at bounding box center [535, 146] width 582 height 87
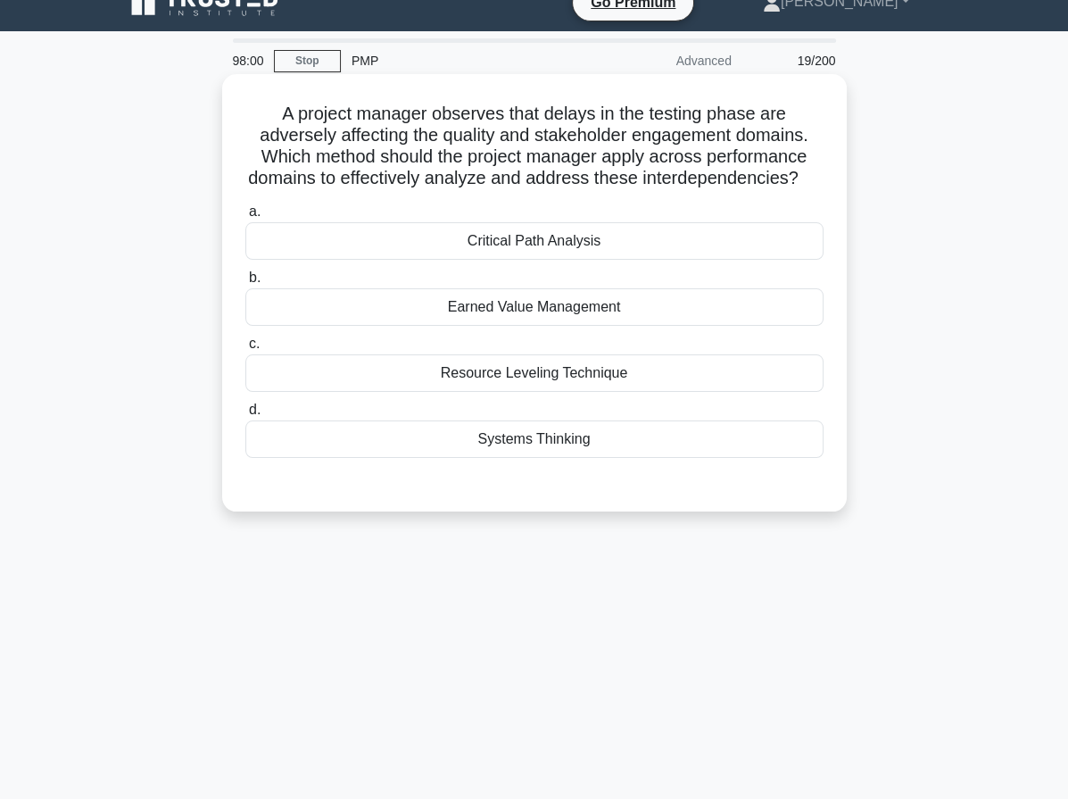
click at [544, 458] on div "Systems Thinking" at bounding box center [534, 438] width 578 height 37
click at [245, 416] on input "d. Systems Thinking" at bounding box center [245, 410] width 0 height 12
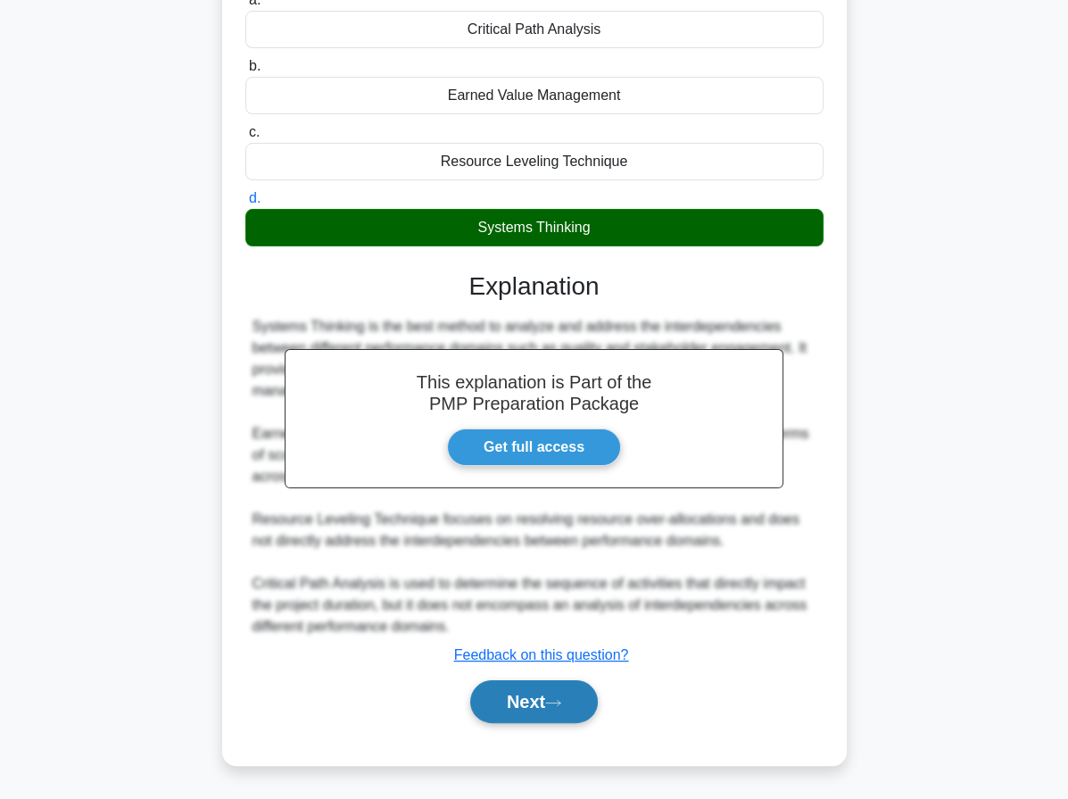
click at [557, 708] on icon at bounding box center [553, 703] width 16 height 10
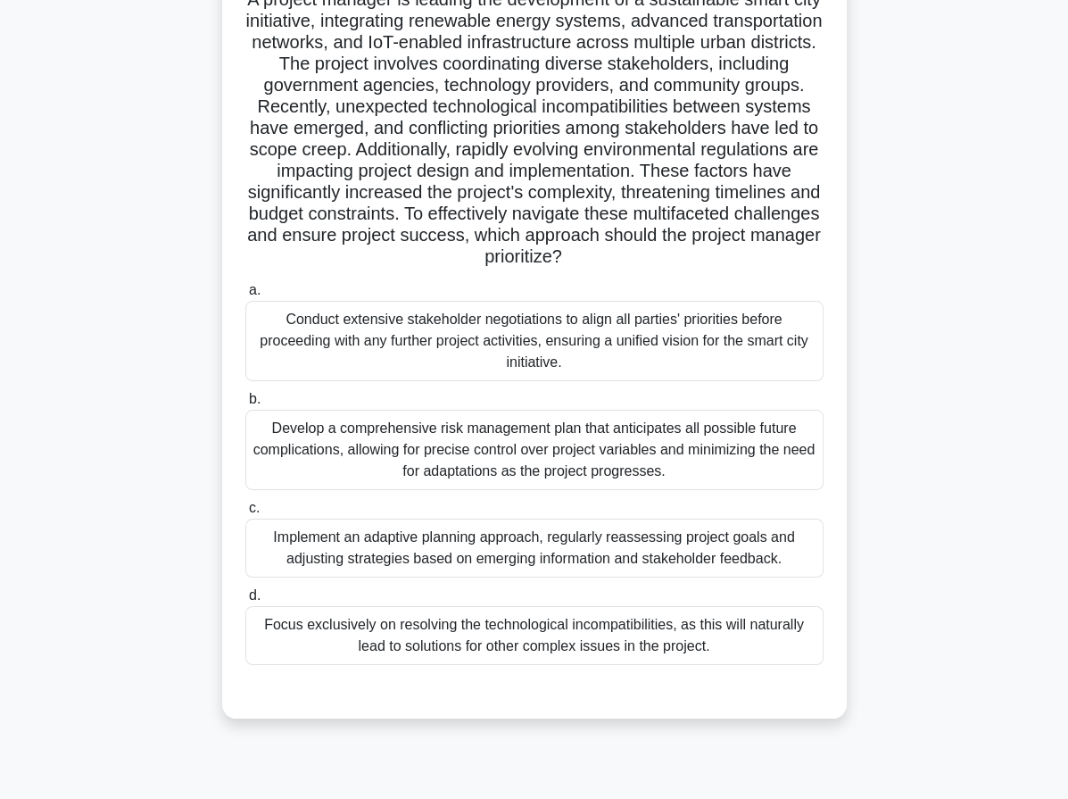
scroll to position [164, 0]
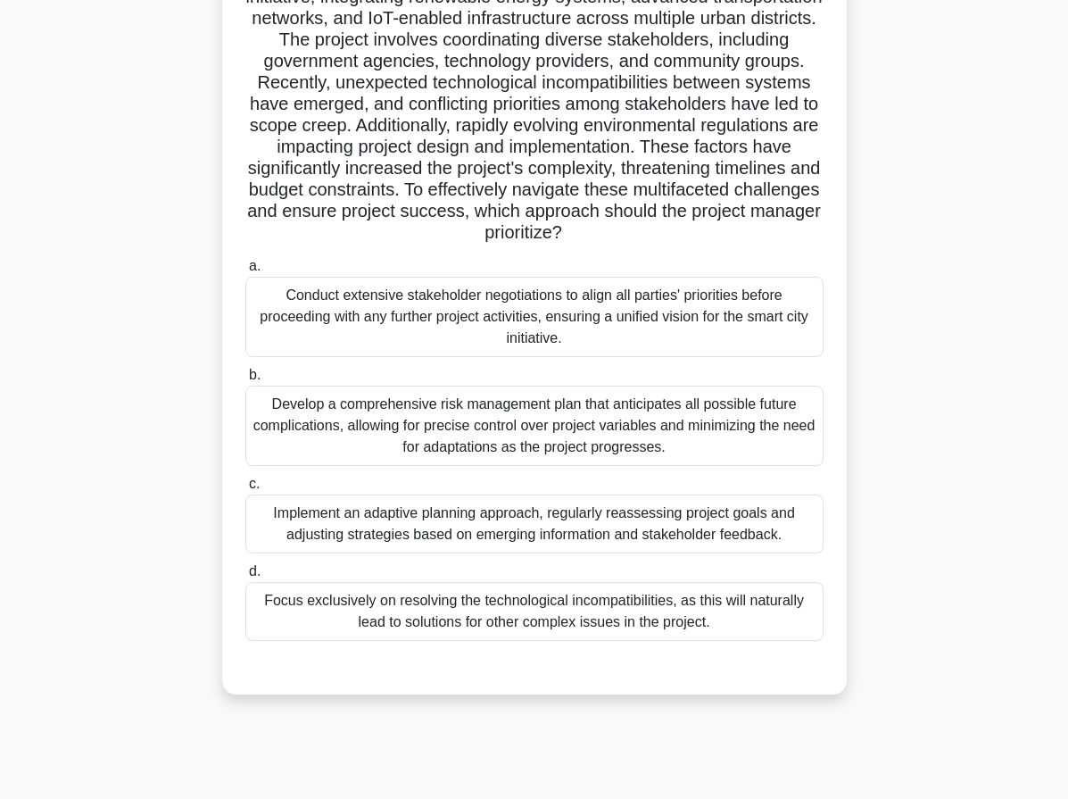
click at [416, 536] on div "Implement an adaptive planning approach, regularly reassessing project goals an…" at bounding box center [534, 523] width 578 height 59
click at [245, 490] on input "c. Implement an adaptive planning approach, regularly reassessing project goals…" at bounding box center [245, 484] width 0 height 12
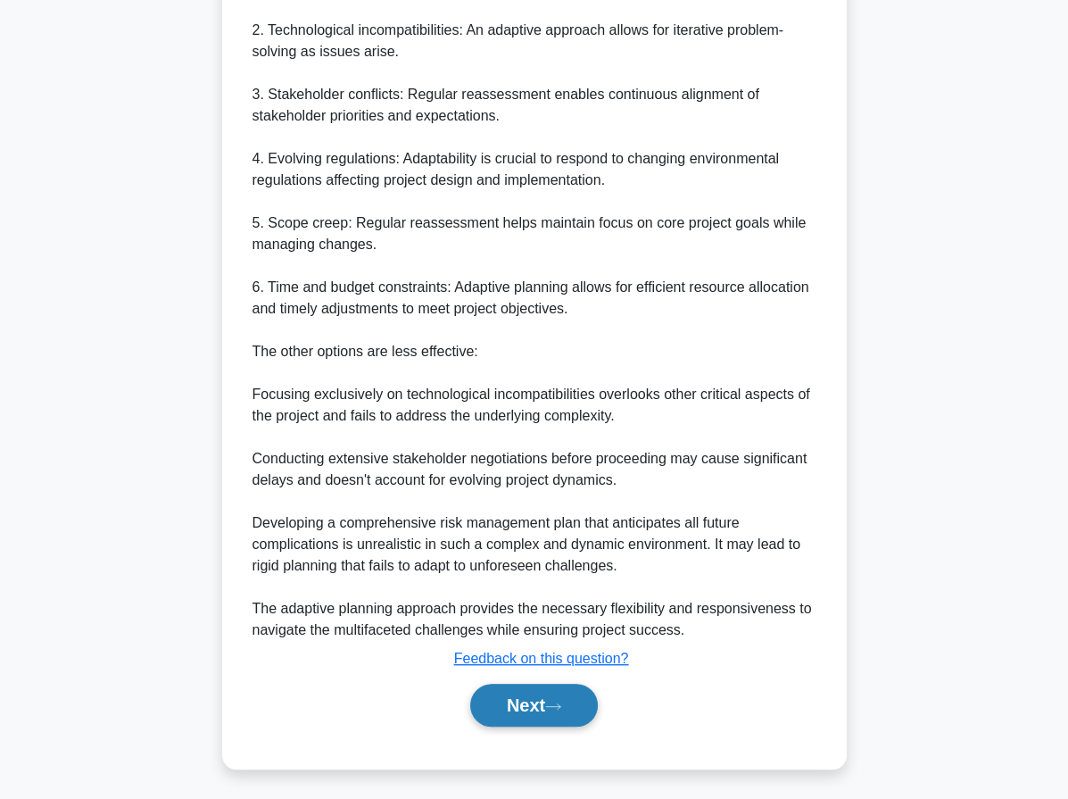
click at [505, 700] on button "Next" at bounding box center [534, 704] width 128 height 43
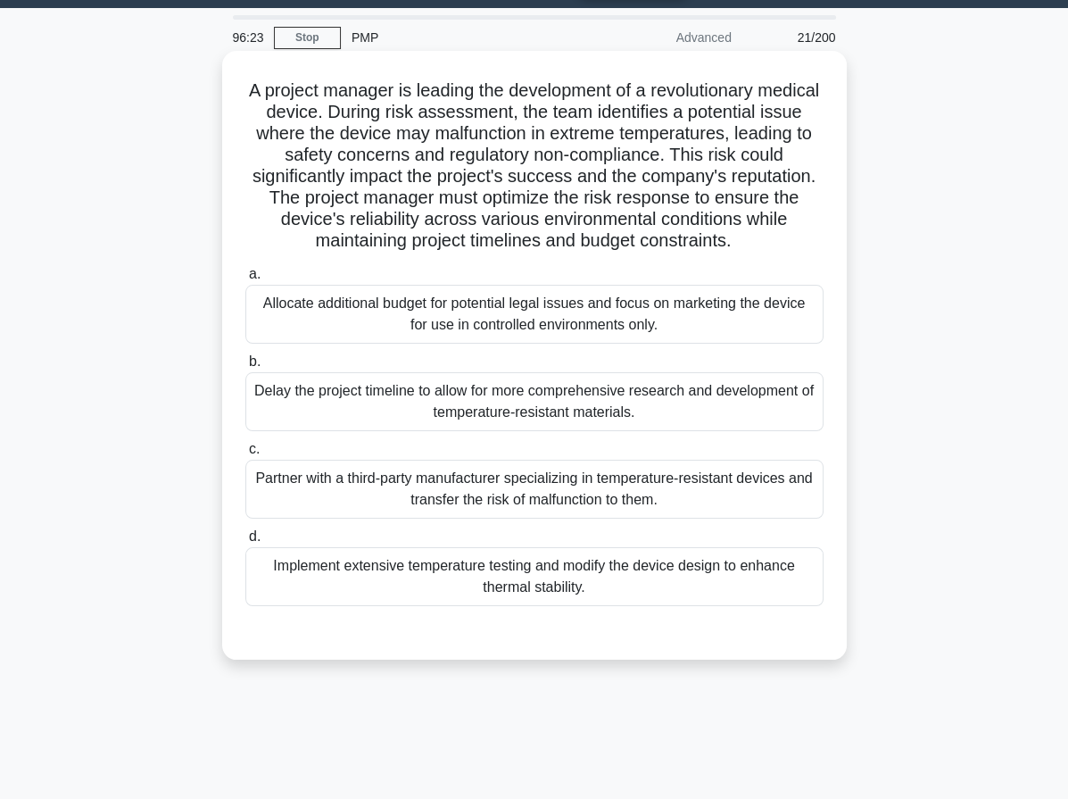
scroll to position [26, 0]
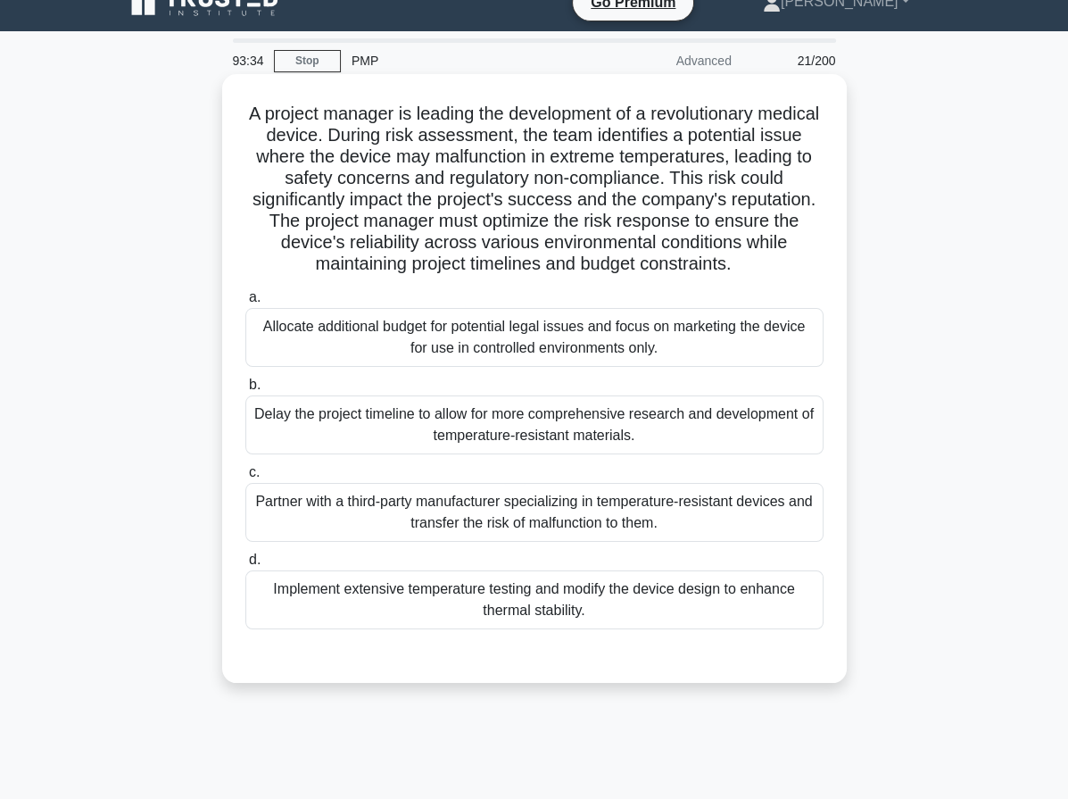
drag, startPoint x: 377, startPoint y: 130, endPoint x: 774, endPoint y: 277, distance: 422.3
click at [774, 277] on div "A project manager is leading the development of a revolutionary medical device.…" at bounding box center [534, 378] width 610 height 594
click at [541, 614] on div "Implement extensive temperature testing and modify the device design to enhance…" at bounding box center [534, 599] width 578 height 59
click at [245, 566] on input "d. Implement extensive temperature testing and modify the device design to enha…" at bounding box center [245, 560] width 0 height 12
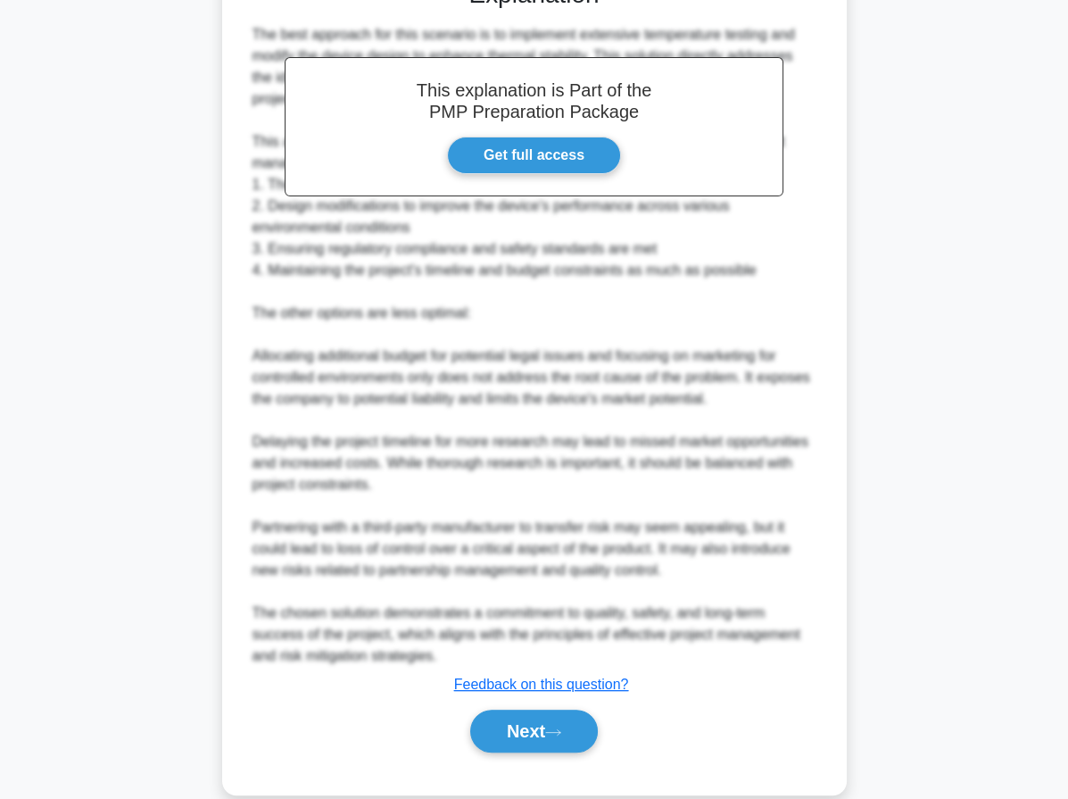
scroll to position [719, 0]
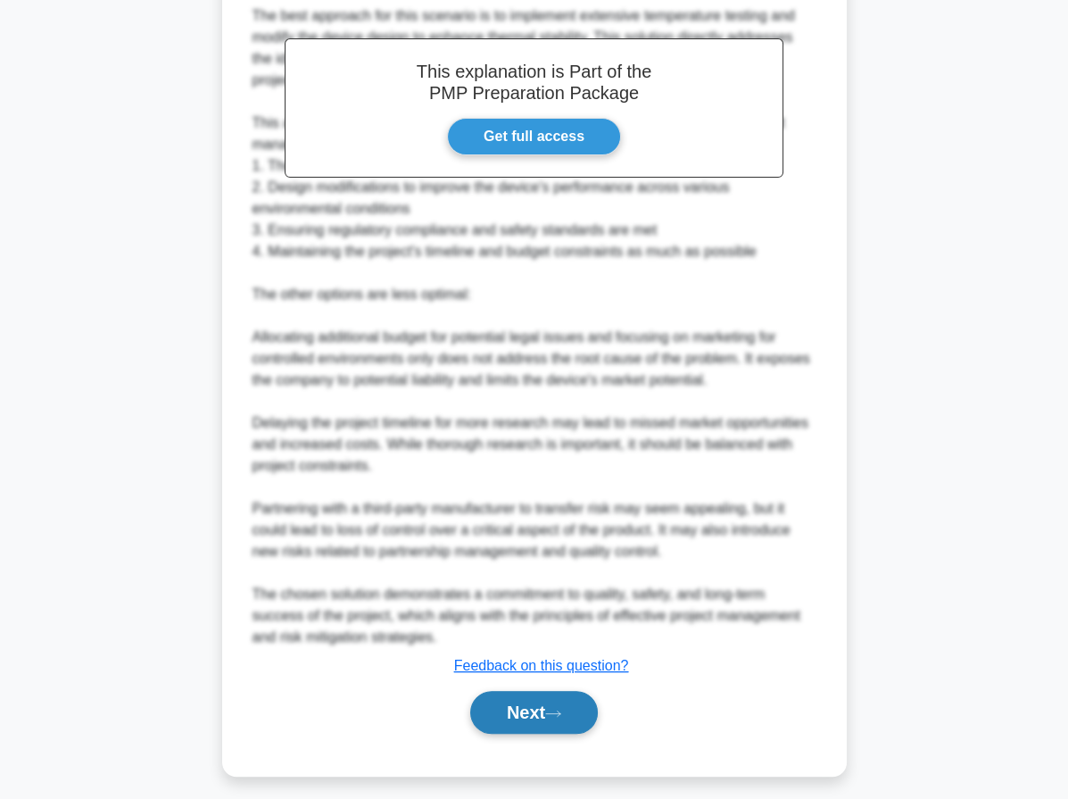
drag, startPoint x: 570, startPoint y: 711, endPoint x: 544, endPoint y: 692, distance: 32.5
click at [570, 711] on button "Next" at bounding box center [534, 712] width 128 height 43
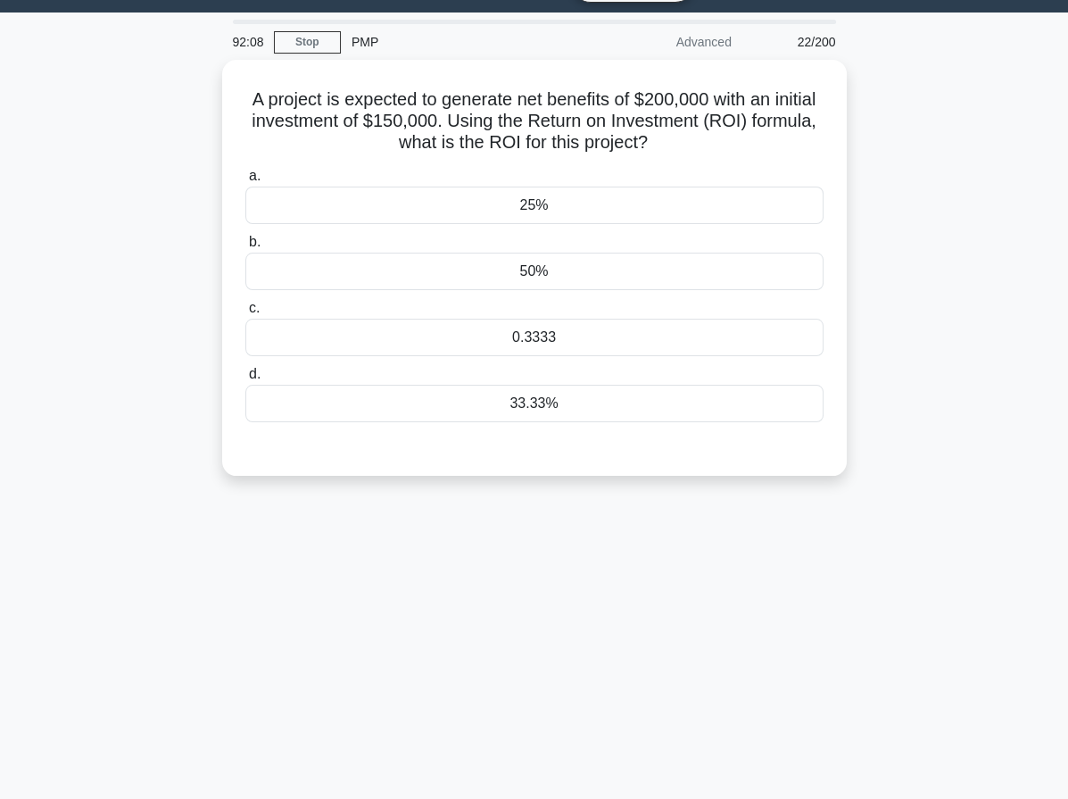
scroll to position [0, 0]
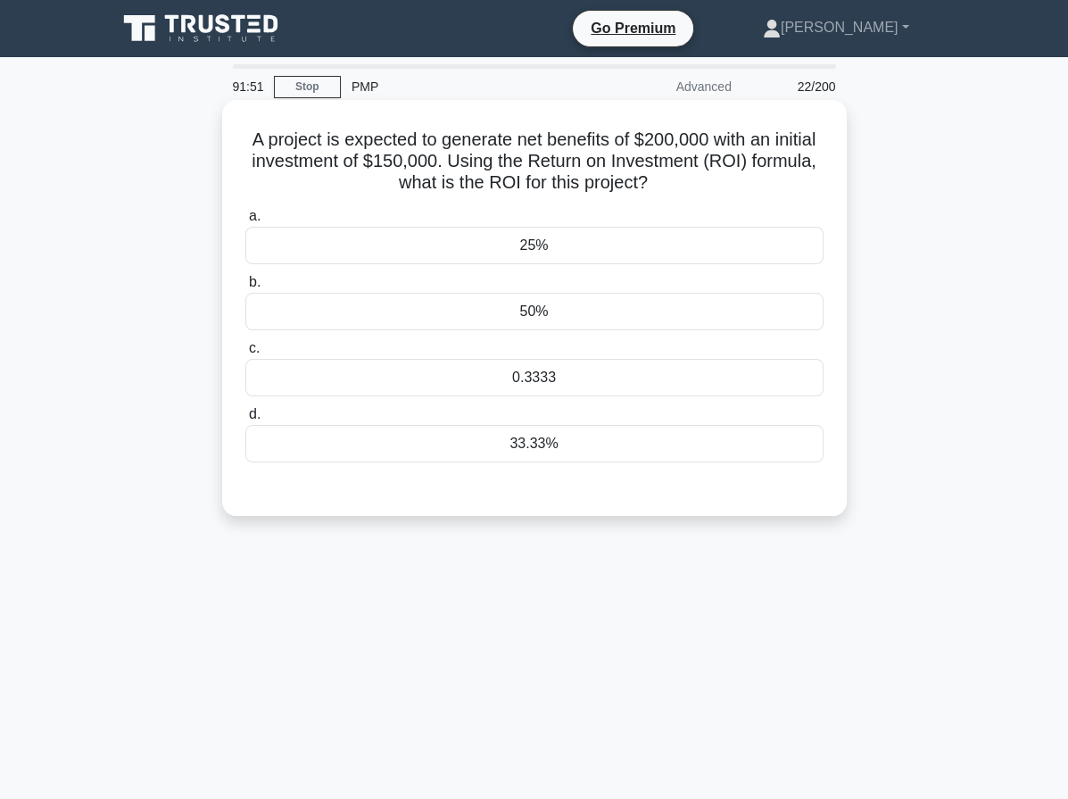
click at [618, 229] on div "25%" at bounding box center [534, 245] width 578 height 37
click at [245, 222] on input "a. 25%" at bounding box center [245, 217] width 0 height 12
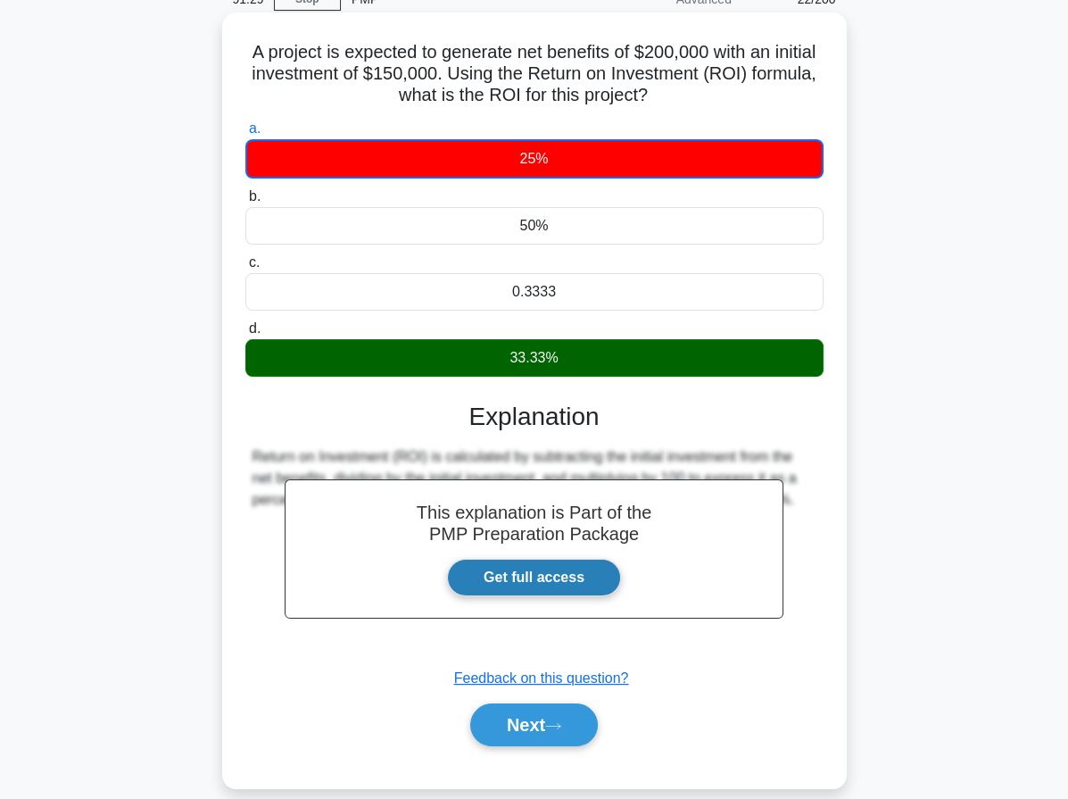
scroll to position [164, 0]
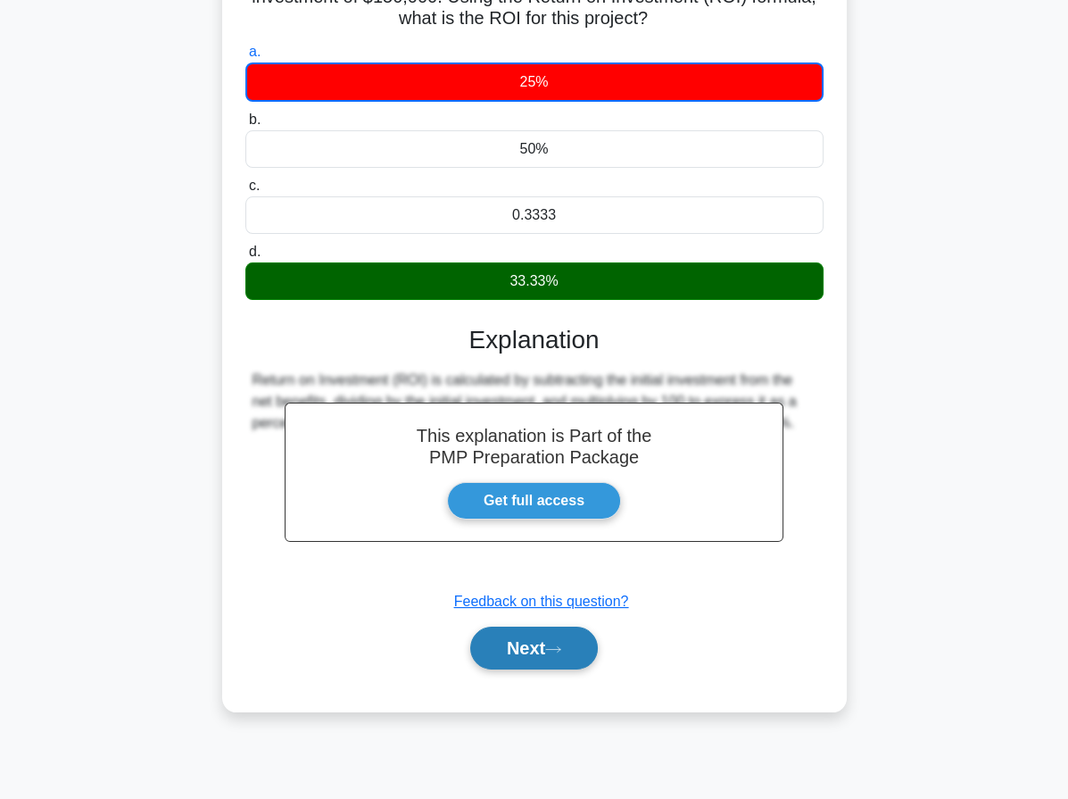
click at [541, 638] on button "Next" at bounding box center [534, 647] width 128 height 43
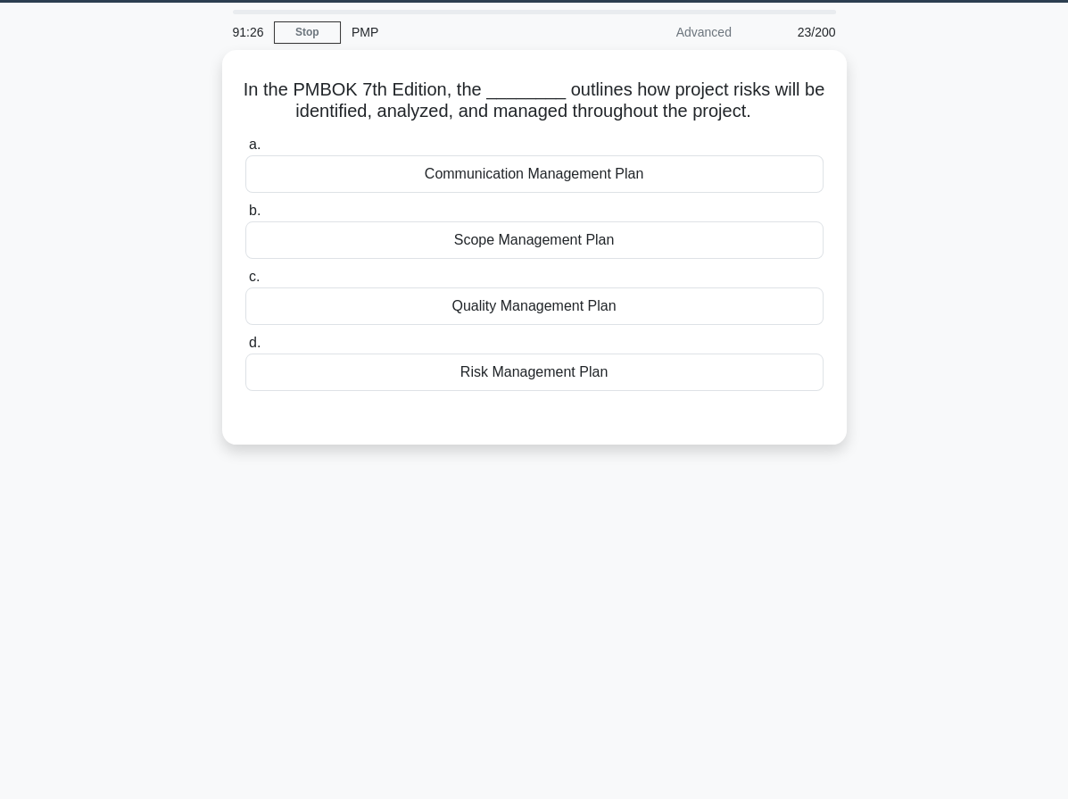
scroll to position [0, 0]
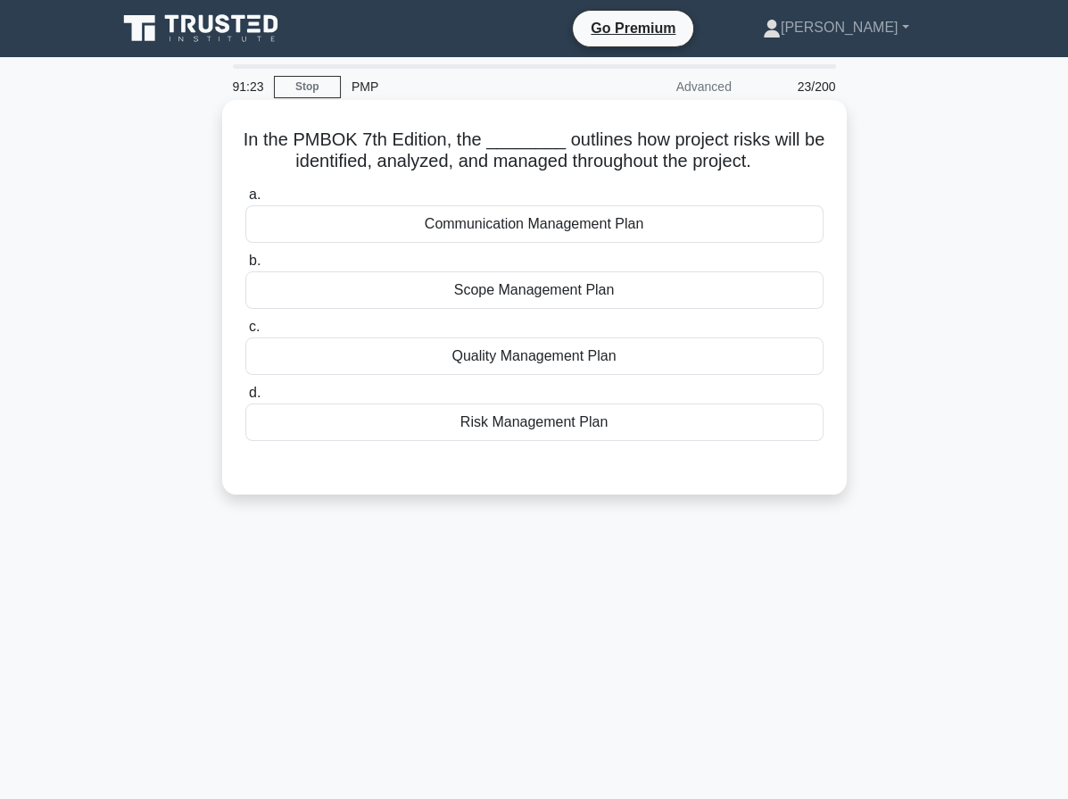
click at [563, 424] on div "Risk Management Plan" at bounding box center [534, 421] width 578 height 37
click at [245, 399] on input "d. Risk Management Plan" at bounding box center [245, 393] width 0 height 12
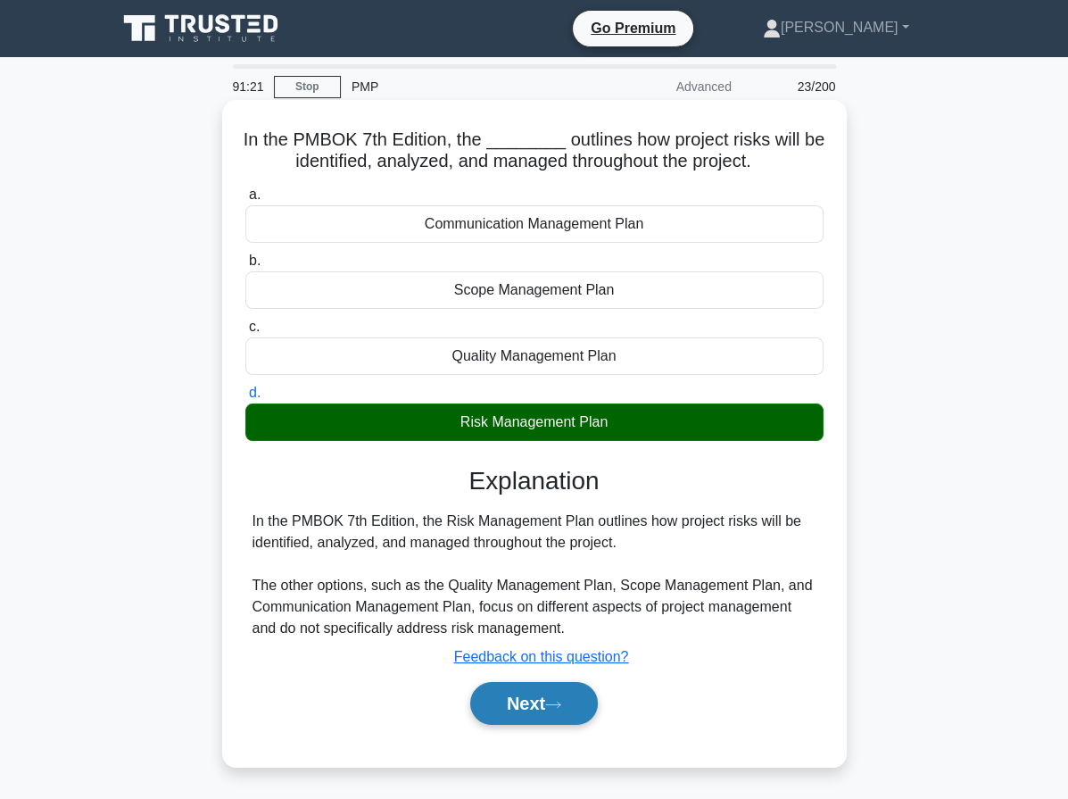
click at [510, 718] on button "Next" at bounding box center [534, 703] width 128 height 43
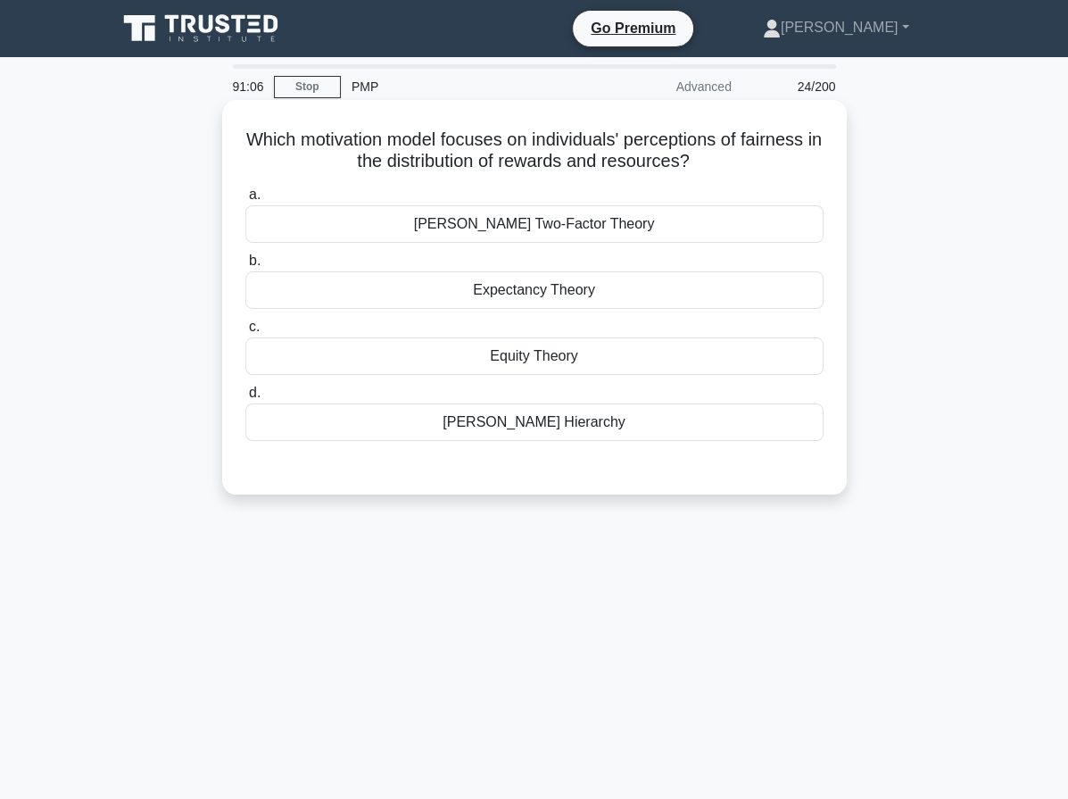
click at [596, 362] on div "Equity Theory" at bounding box center [534, 355] width 578 height 37
click at [245, 333] on input "c. Equity Theory" at bounding box center [245, 327] width 0 height 12
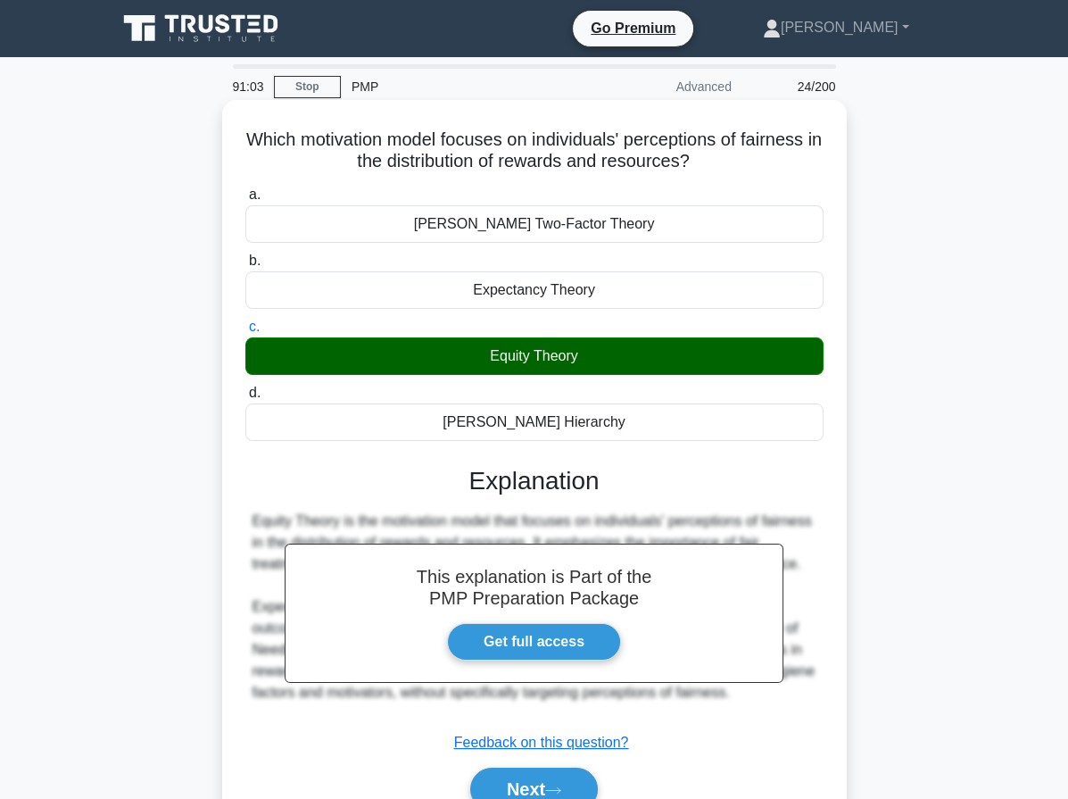
drag, startPoint x: 266, startPoint y: 139, endPoint x: 678, endPoint y: 418, distance: 497.4
click at [678, 418] on div "Which motivation model focuses on individuals' perceptions of fairness in the d…" at bounding box center [534, 476] width 610 height 738
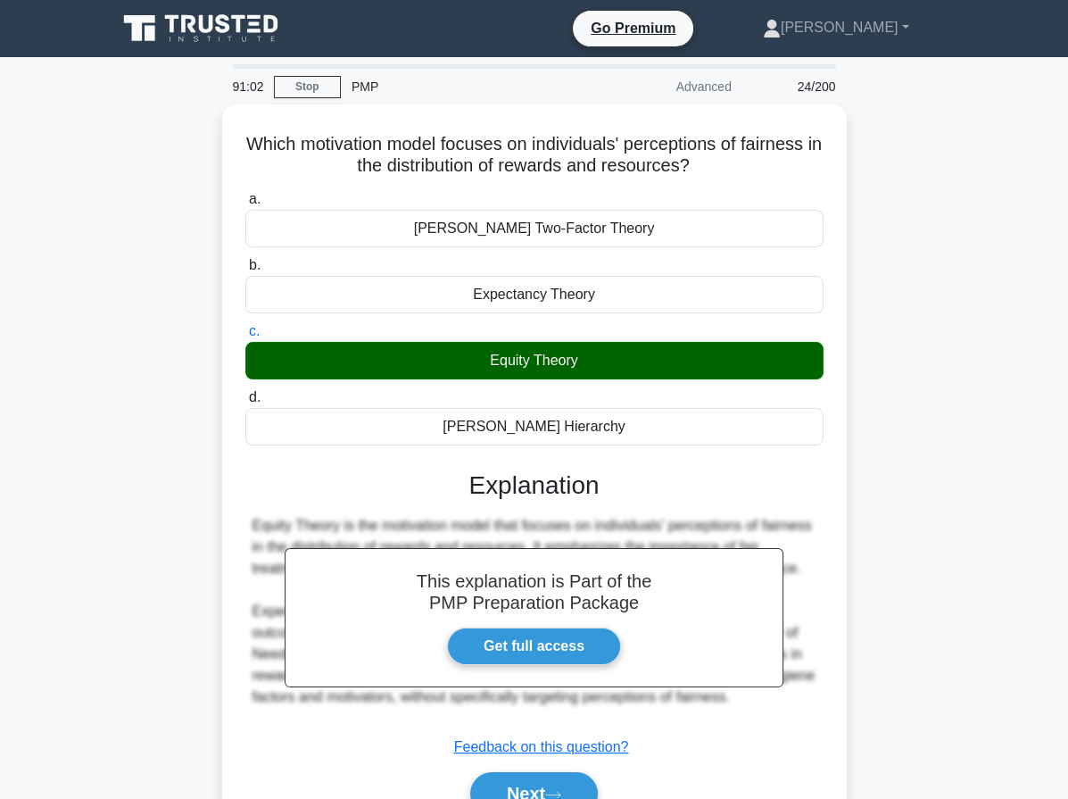
copy div "Which motivation model focuses on individuals' perceptions of fairness in the d…"
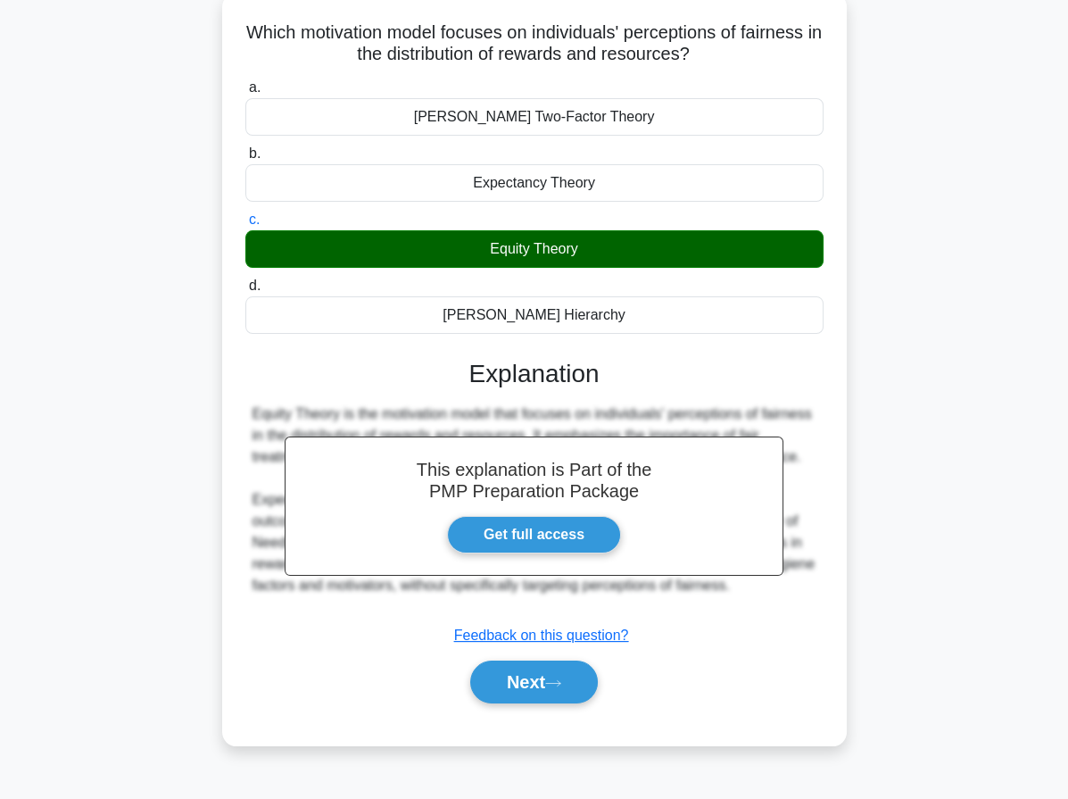
scroll to position [164, 0]
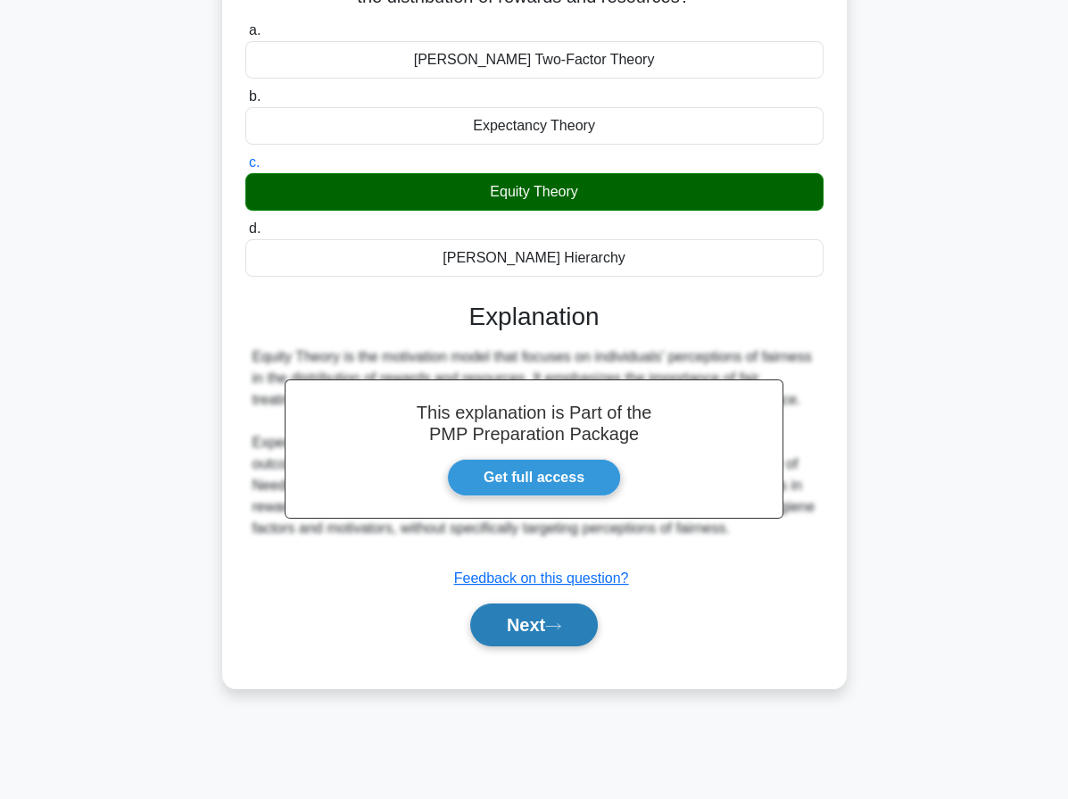
click at [543, 617] on button "Next" at bounding box center [534, 624] width 128 height 43
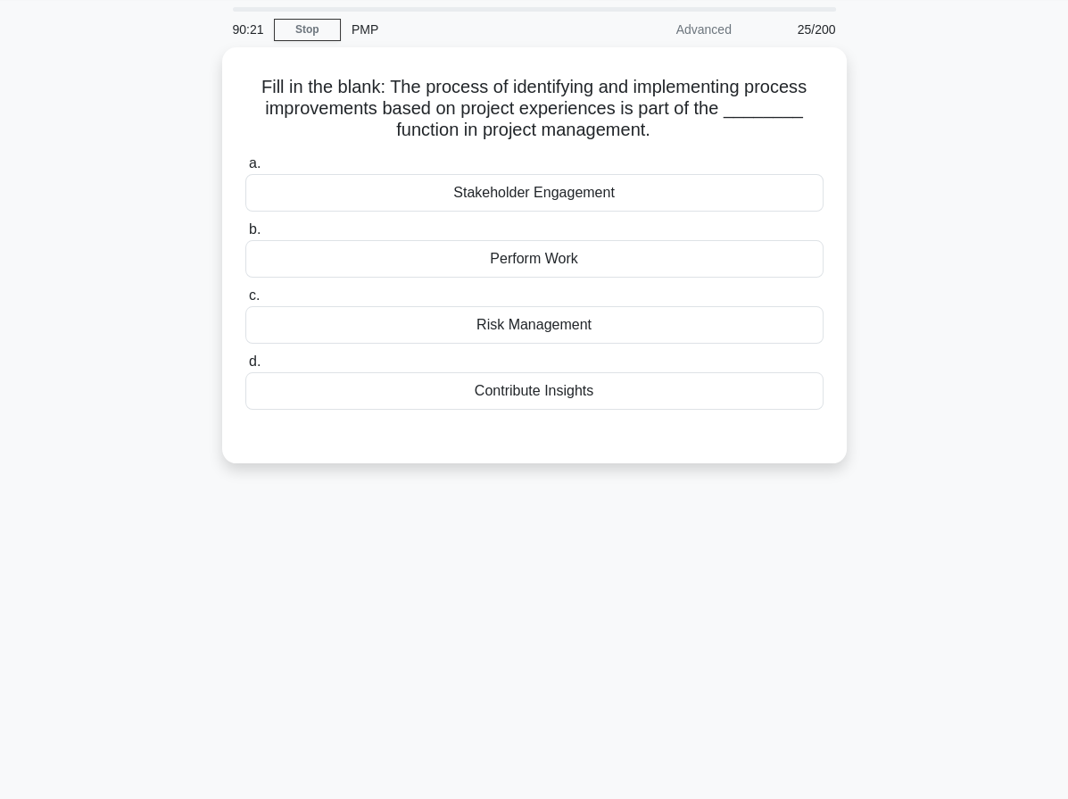
scroll to position [0, 0]
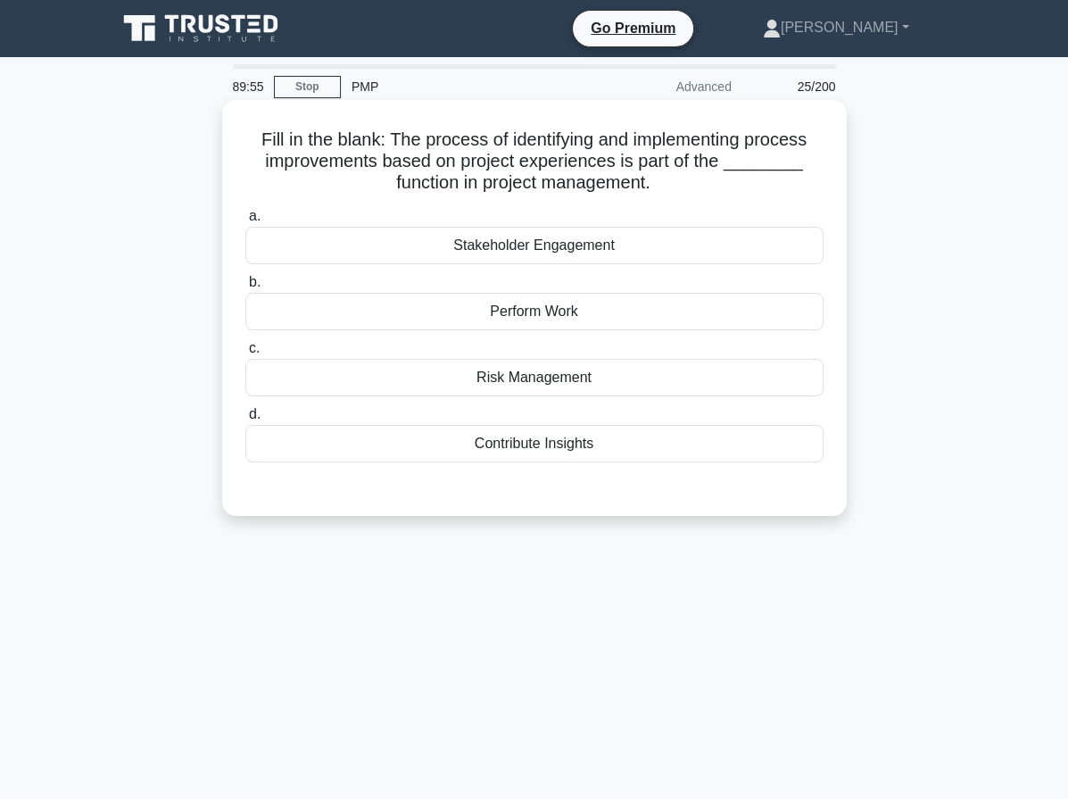
click at [608, 450] on div "Contribute Insights" at bounding box center [534, 443] width 578 height 37
click at [245, 420] on input "d. Contribute Insights" at bounding box center [245, 415] width 0 height 12
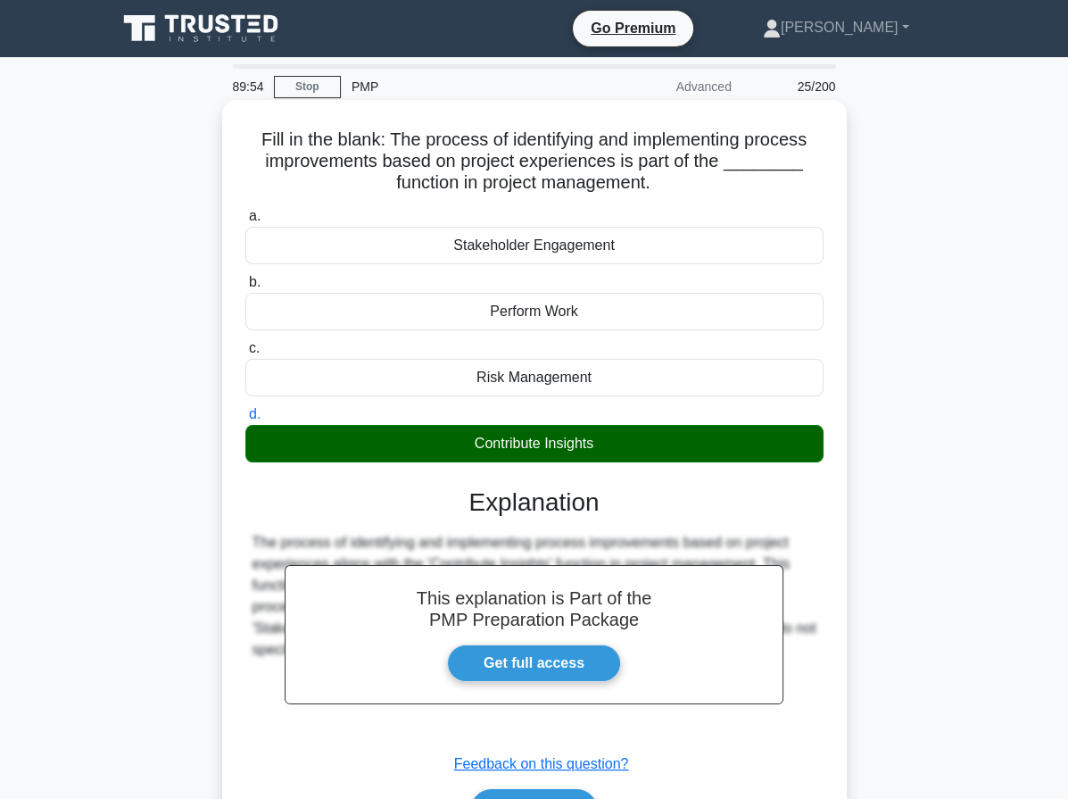
scroll to position [138, 0]
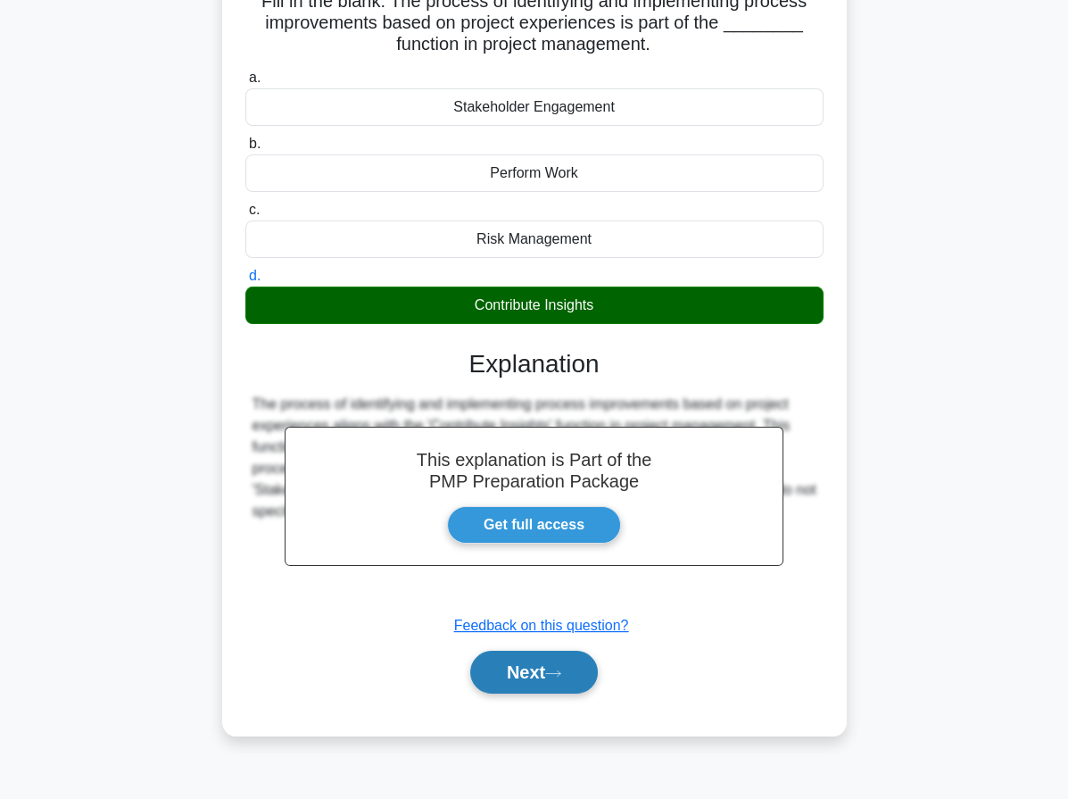
click at [493, 655] on button "Next" at bounding box center [534, 671] width 128 height 43
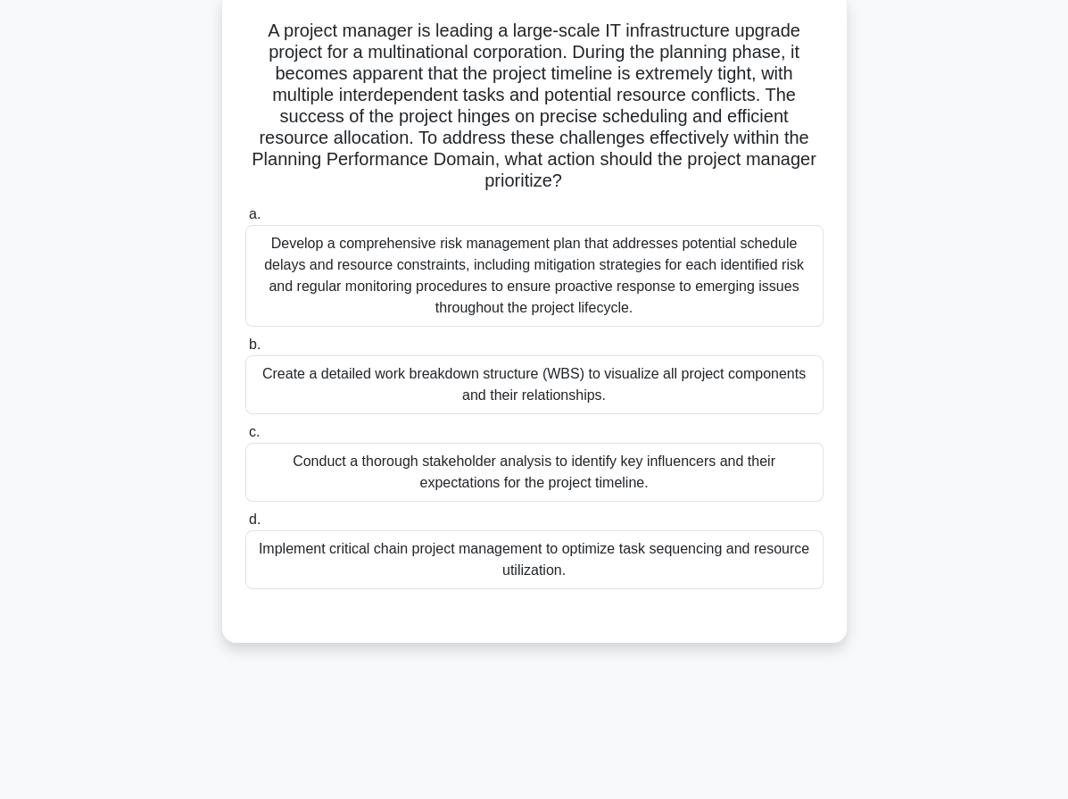
drag, startPoint x: 128, startPoint y: 523, endPoint x: 129, endPoint y: 504, distance: 18.8
click at [398, 548] on div "Implement critical chain project management to optimize task sequencing and res…" at bounding box center [534, 558] width 578 height 59
click at [245, 525] on input "d. Implement critical chain project management to optimize task sequencing and …" at bounding box center [245, 519] width 0 height 12
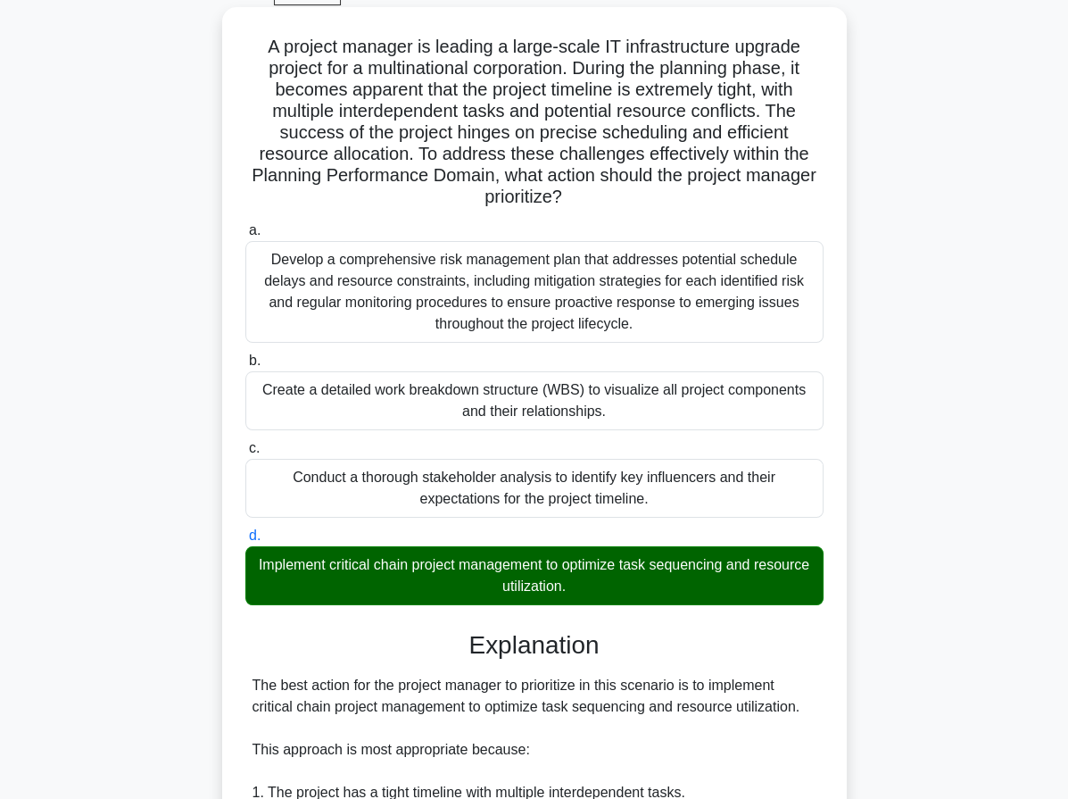
scroll to position [0, 0]
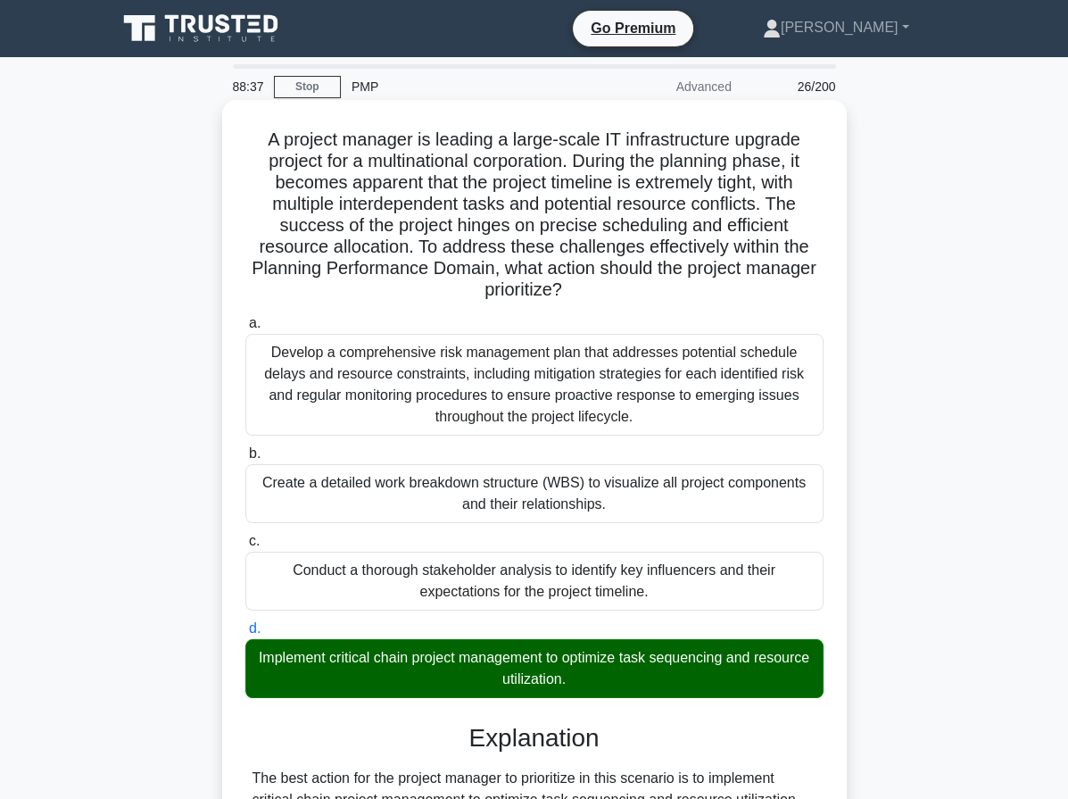
drag, startPoint x: 261, startPoint y: 136, endPoint x: 636, endPoint y: 691, distance: 669.7
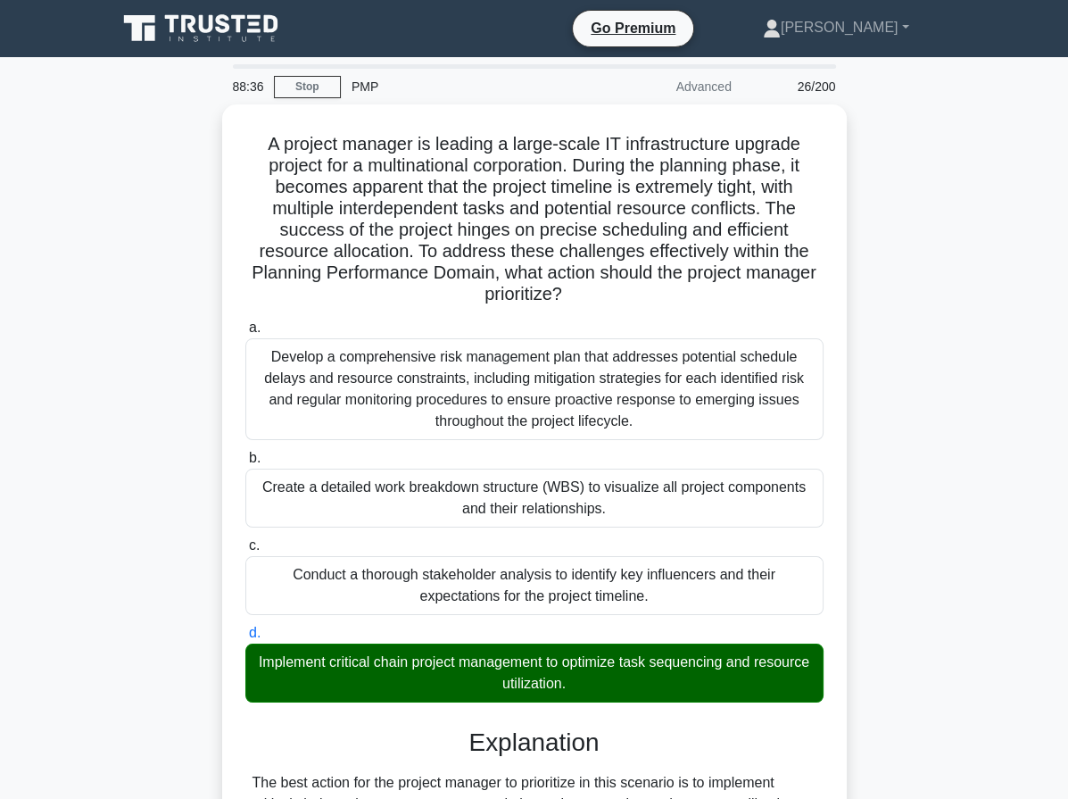
copy div "A project manager is leading a large-scale IT infrastructure upgrade project fo…"
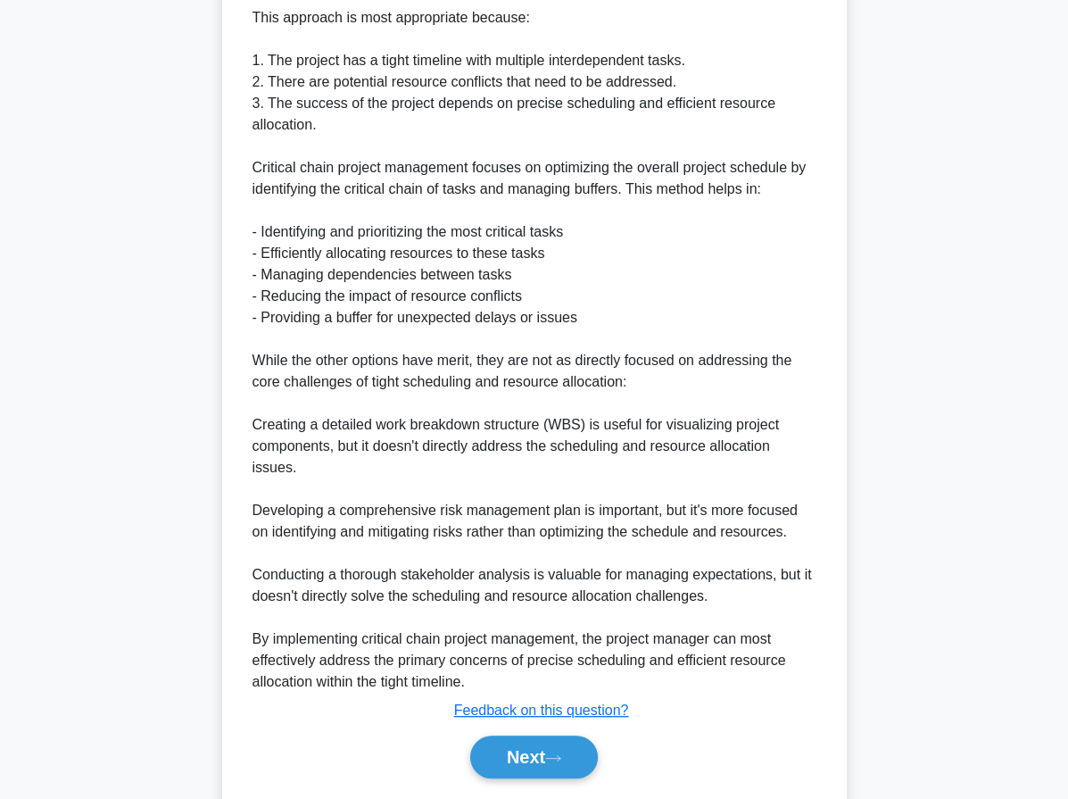
scroll to position [855, 0]
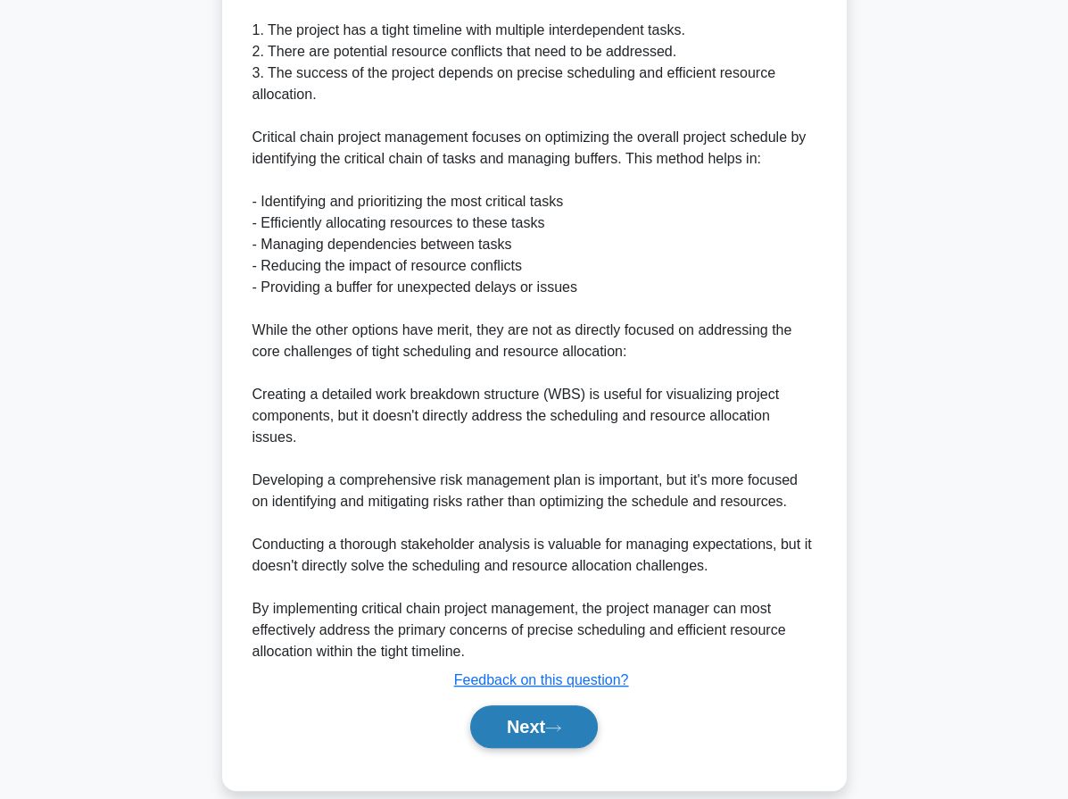
click at [597, 711] on button "Next" at bounding box center [534, 726] width 128 height 43
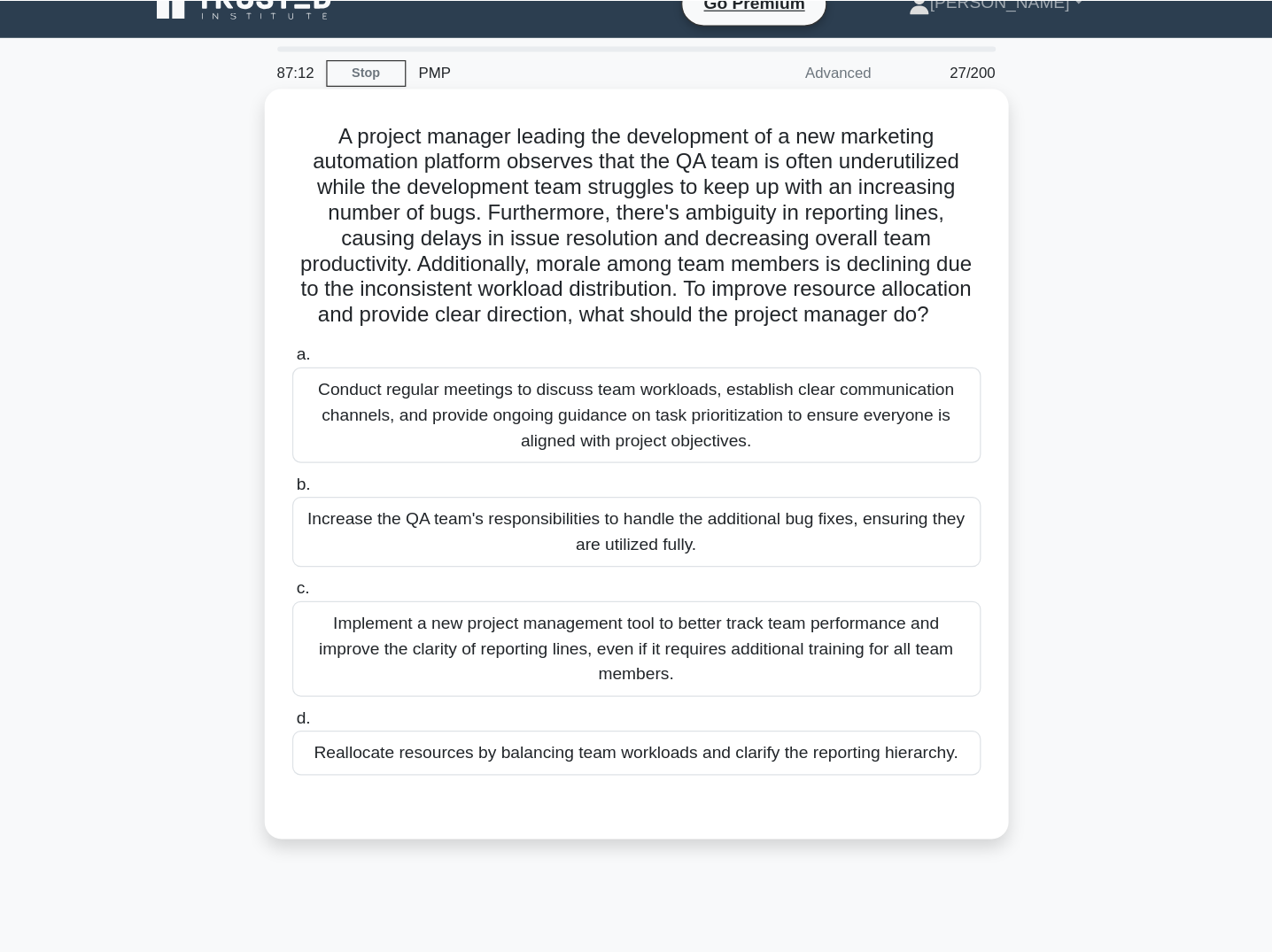
scroll to position [5, 0]
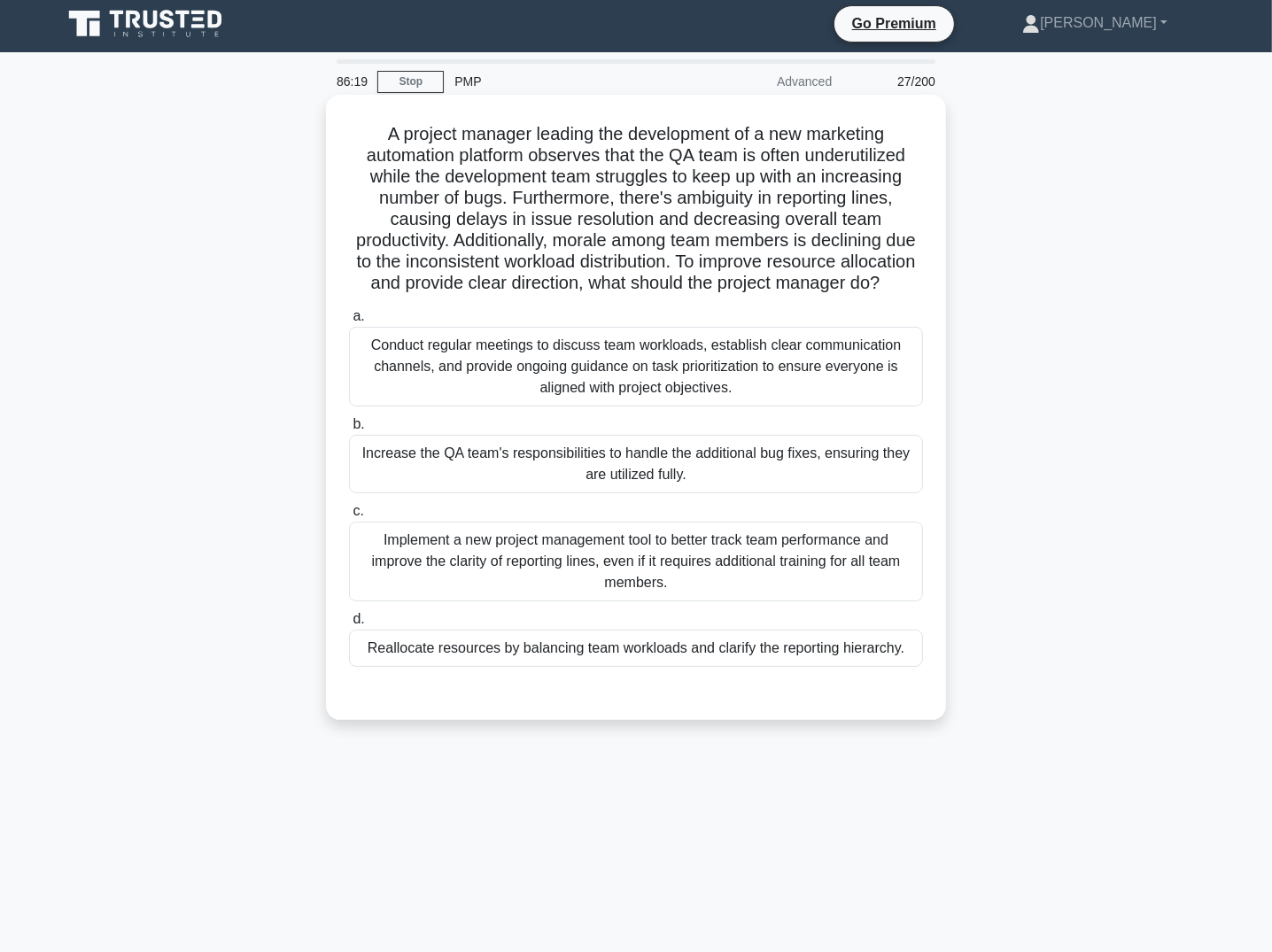
click at [615, 379] on div "Conduct regular meetings to discuss team workloads, establish clear communicati…" at bounding box center [636, 366] width 574 height 79
click at [350, 323] on input "a. Conduct regular meetings to discuss team workloads, establish clear communic…" at bounding box center [350, 317] width 0 height 12
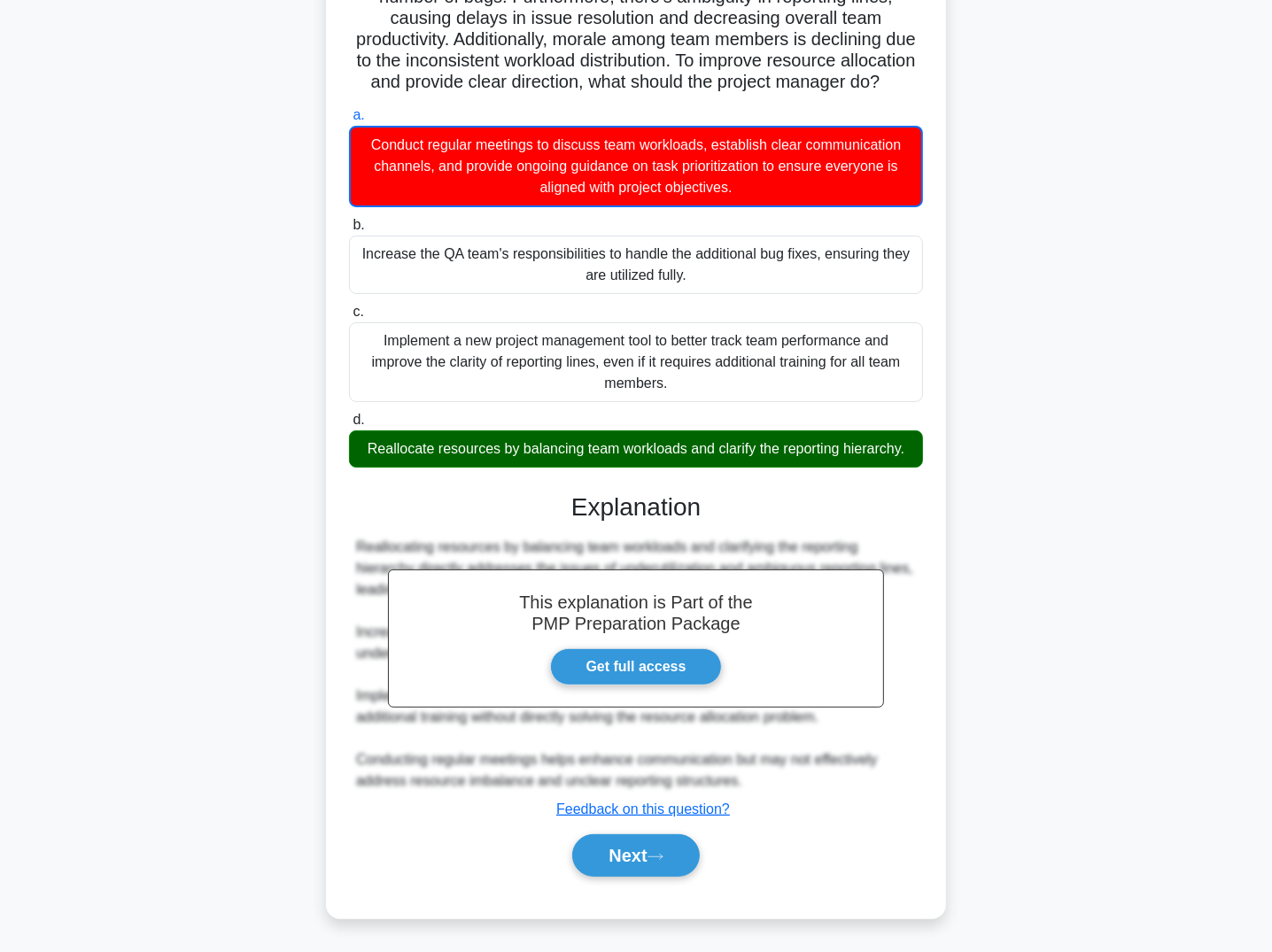
scroll to position [0, 0]
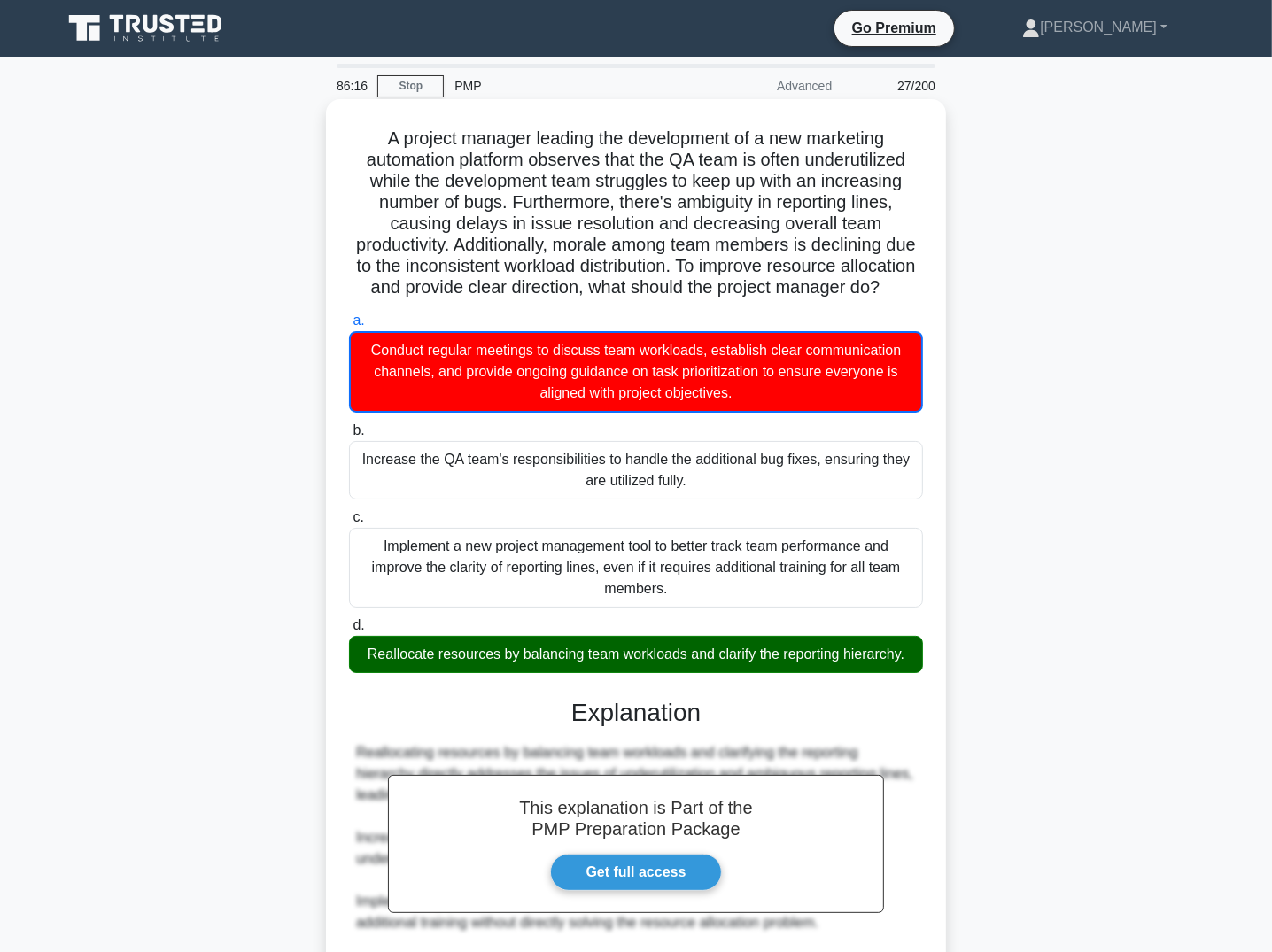
drag, startPoint x: 378, startPoint y: 130, endPoint x: 503, endPoint y: 765, distance: 647.2
click at [920, 687] on div "A project manager leading the development of a new marketing automation platfor…" at bounding box center [636, 612] width 606 height 1011
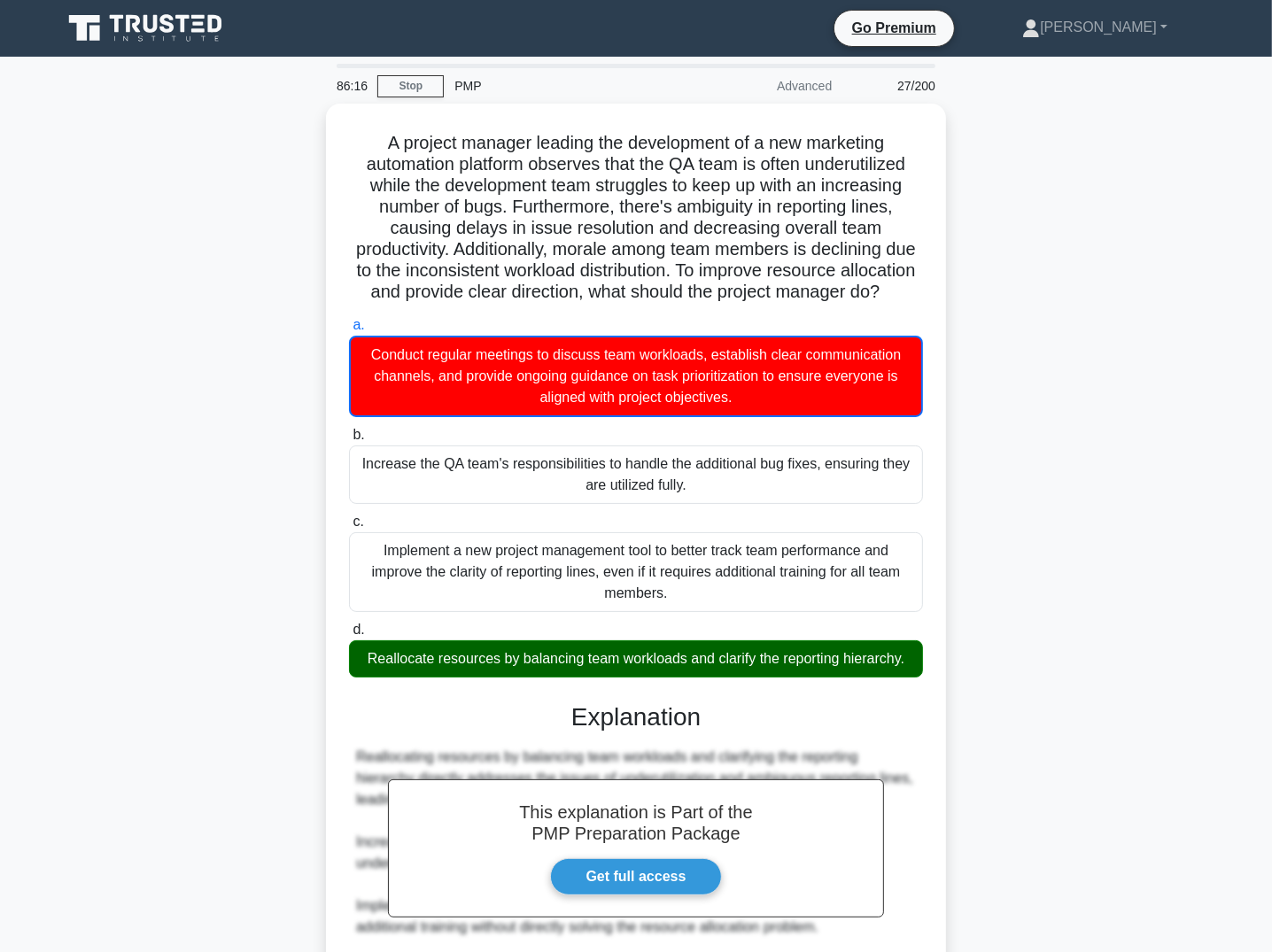
copy div "A project manager leading the development of a new marketing automation platfor…"
drag, startPoint x: 233, startPoint y: 300, endPoint x: 289, endPoint y: 456, distance: 165.7
click at [233, 300] on div "A project manager leading the development of a new marketing automation platfor…" at bounding box center [636, 626] width 1170 height 1046
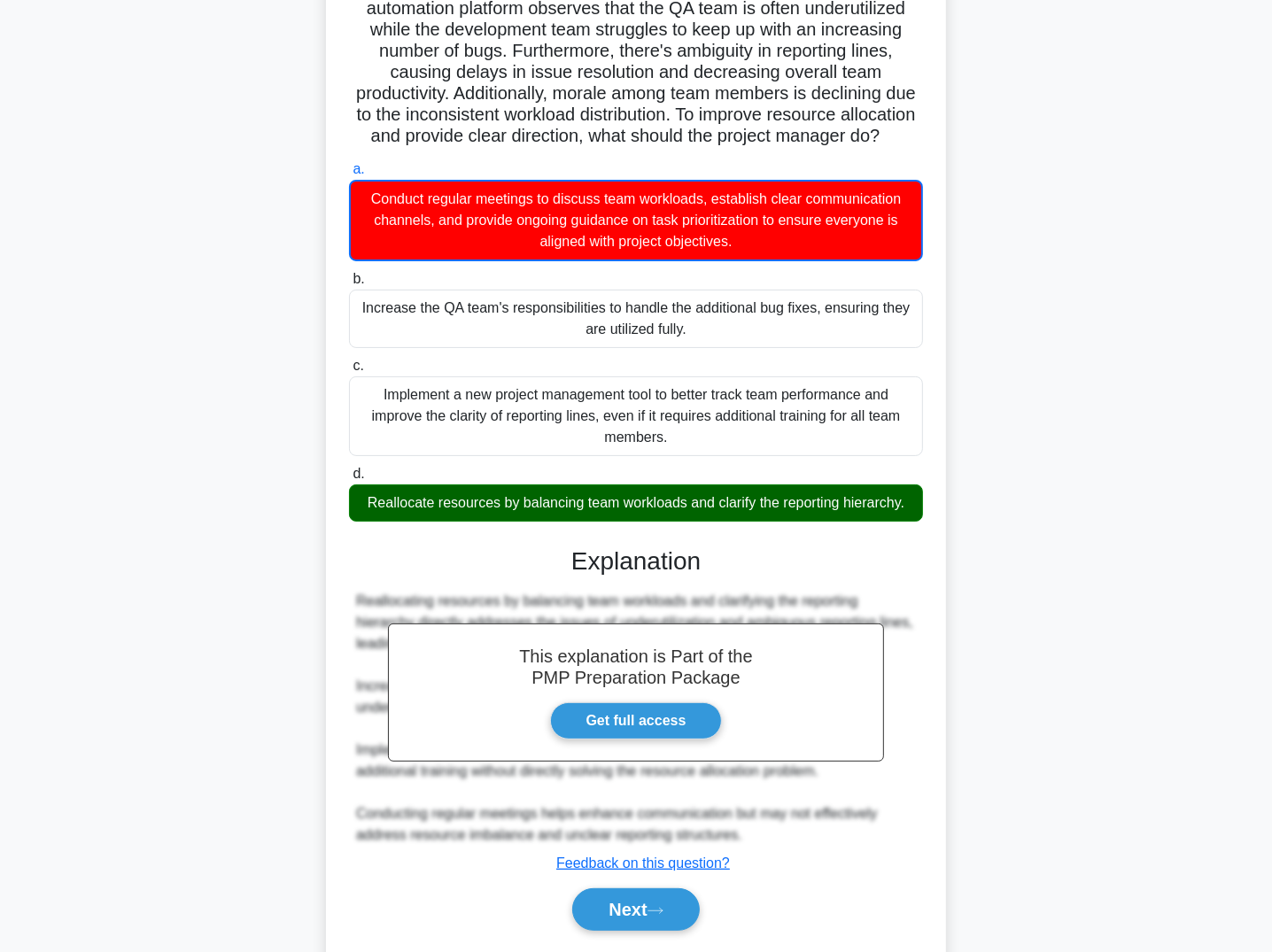
scroll to position [224, 0]
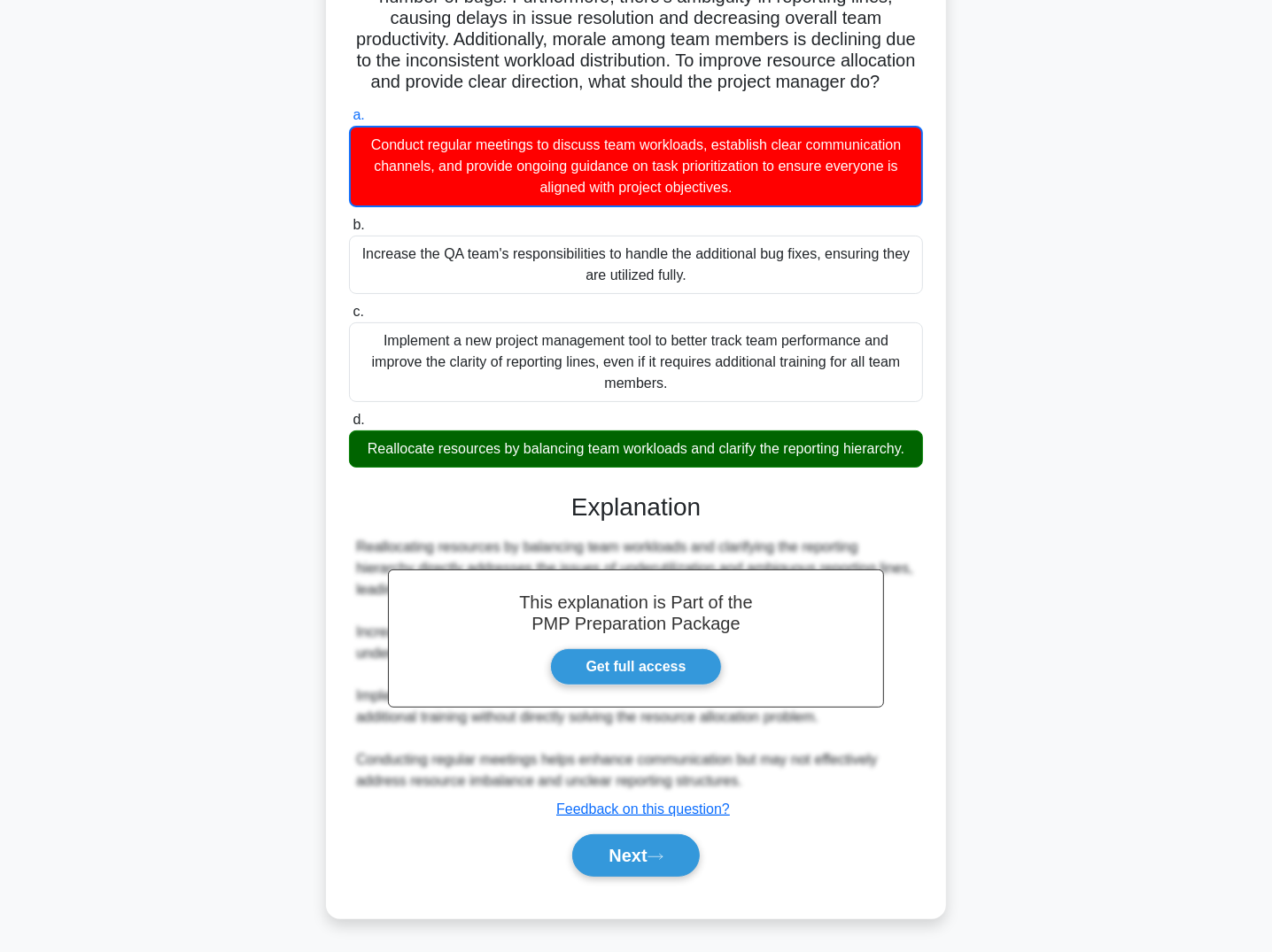
click at [637, 832] on div "Next" at bounding box center [636, 855] width 574 height 57
click at [665, 865] on button "Next" at bounding box center [636, 856] width 127 height 43
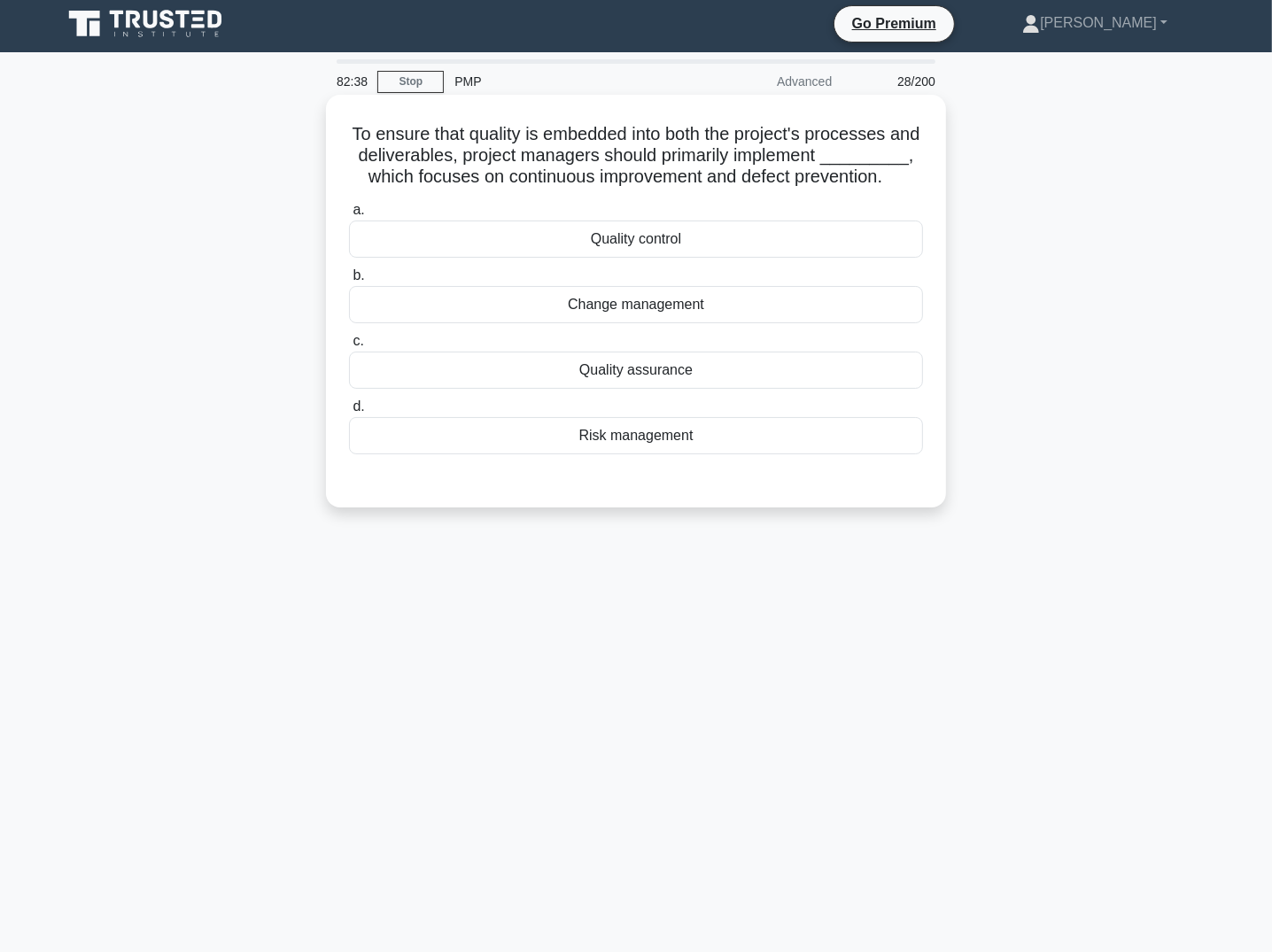
click at [661, 255] on div "Quality control" at bounding box center [636, 238] width 574 height 37
click at [350, 216] on input "a. Quality control" at bounding box center [350, 210] width 0 height 12
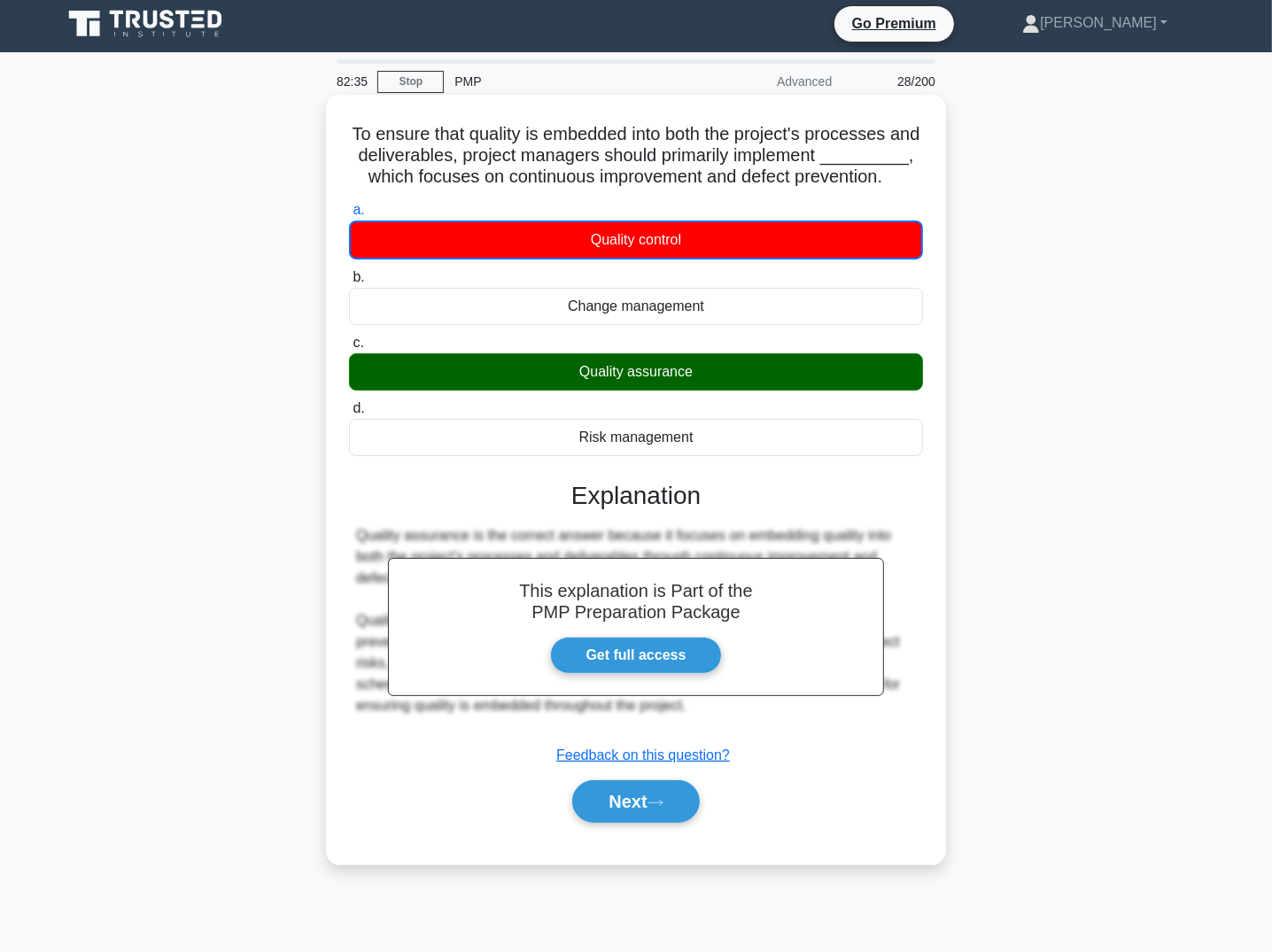
drag, startPoint x: 354, startPoint y: 127, endPoint x: 561, endPoint y: 522, distance: 446.0
click at [732, 469] on div "To ensure that quality is embedded into both the project's processes and delive…" at bounding box center [636, 479] width 606 height 755
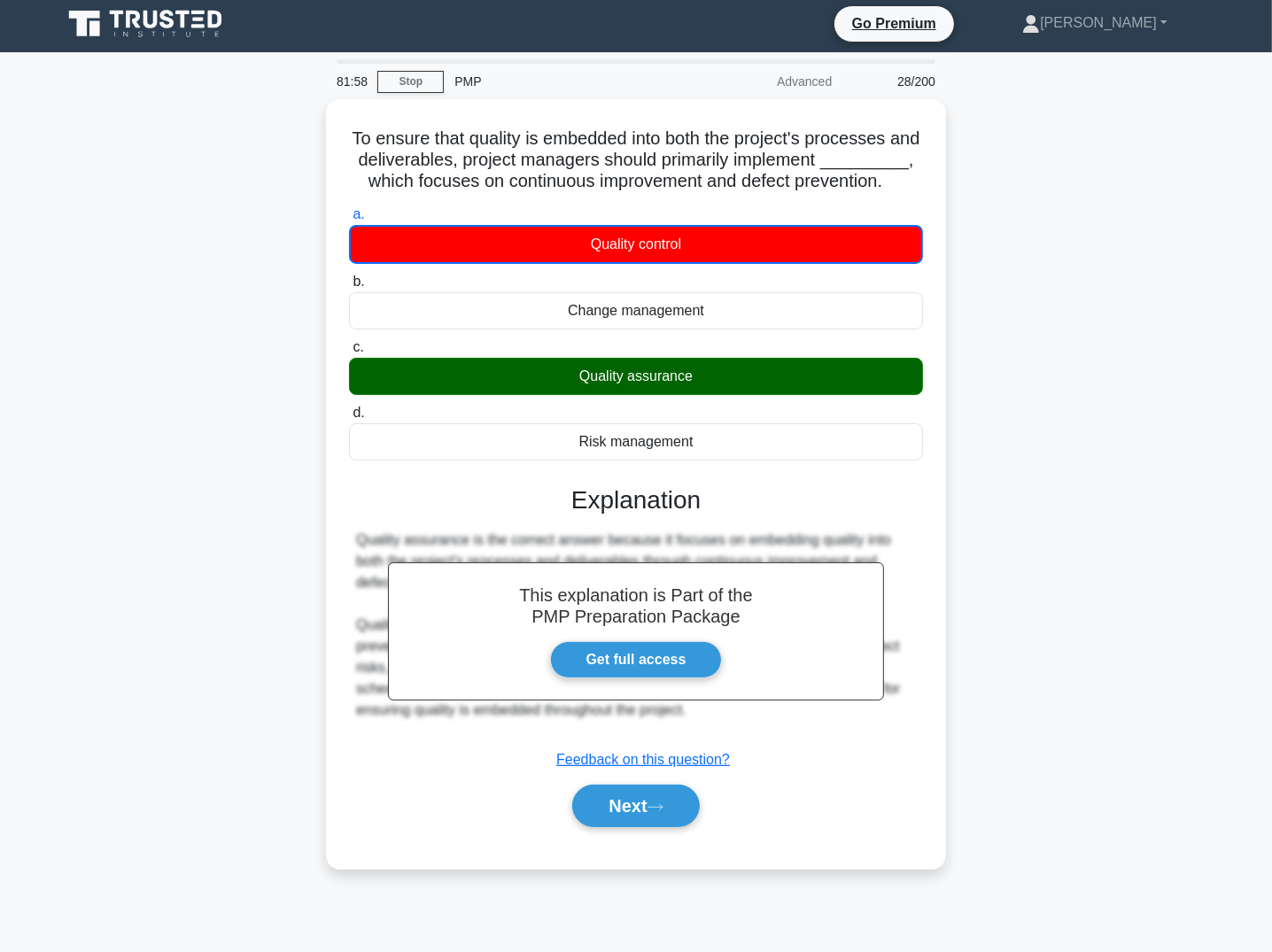
click at [210, 370] on div "To ensure that quality is embedded into both the project's processes and delive…" at bounding box center [636, 494] width 1170 height 791
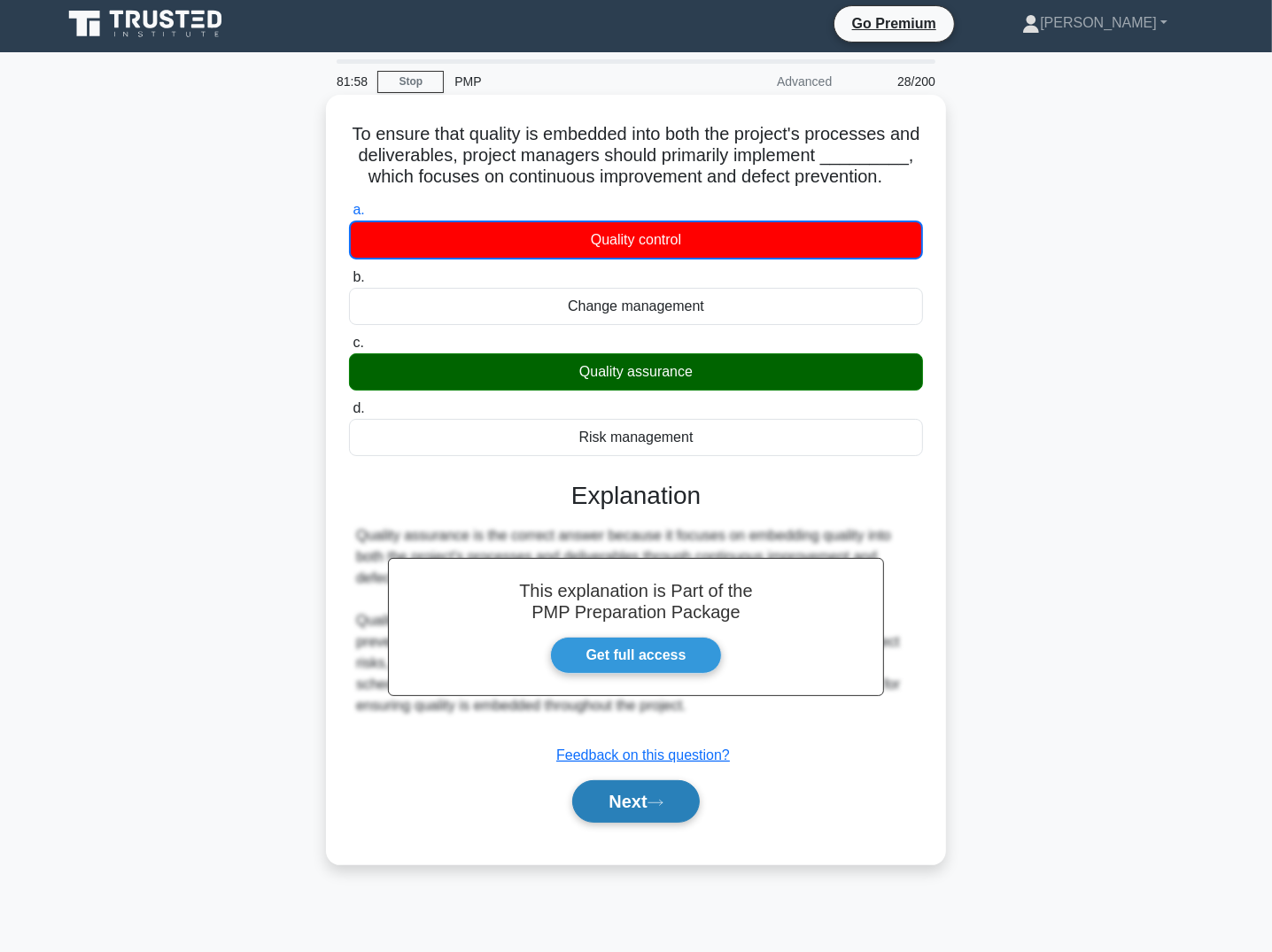
click at [593, 823] on button "Next" at bounding box center [636, 801] width 127 height 43
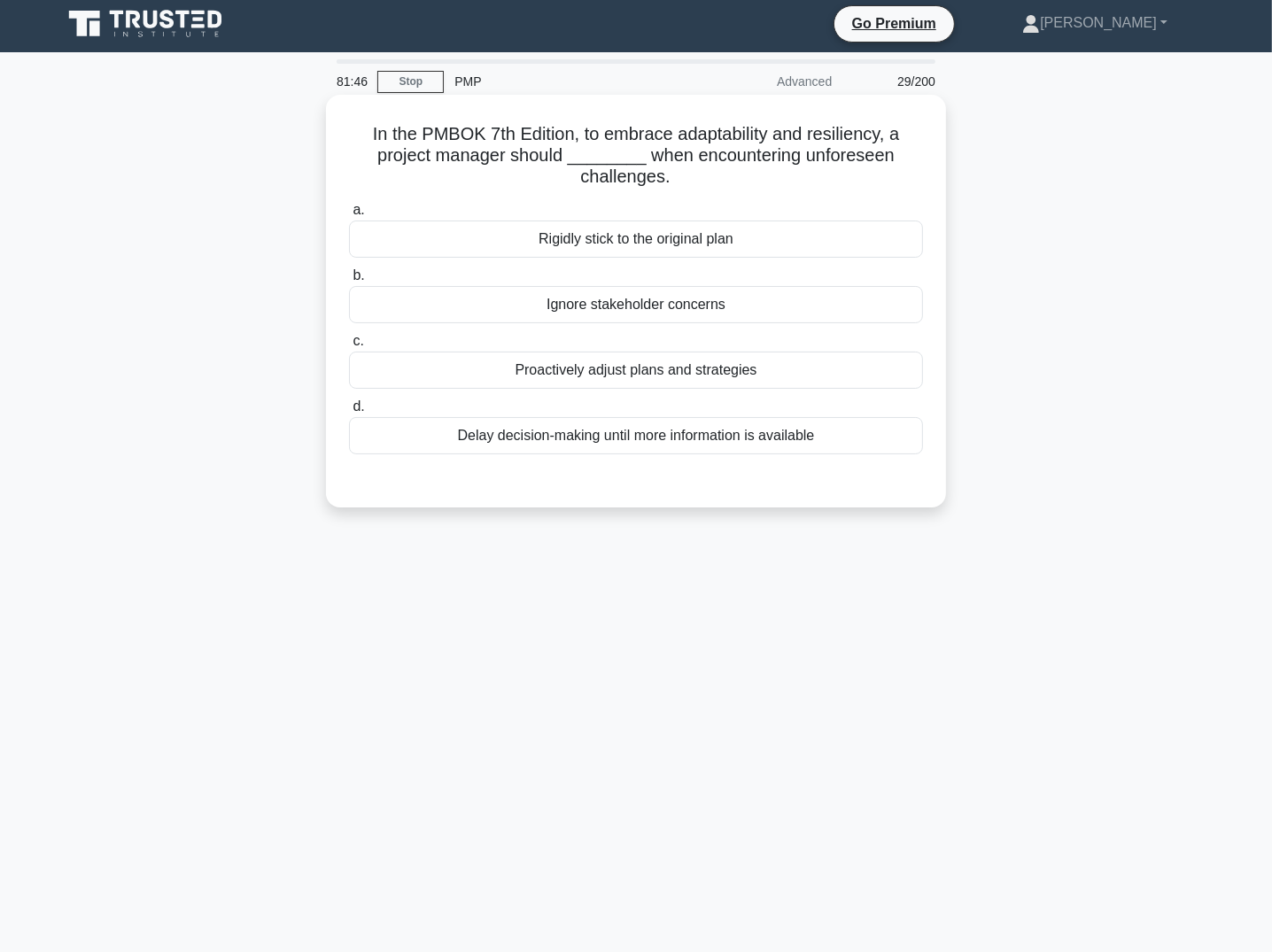
click at [795, 366] on div "Proactively adjust plans and strategies" at bounding box center [636, 369] width 574 height 37
click at [350, 347] on input "c. Proactively adjust plans and strategies" at bounding box center [350, 341] width 0 height 12
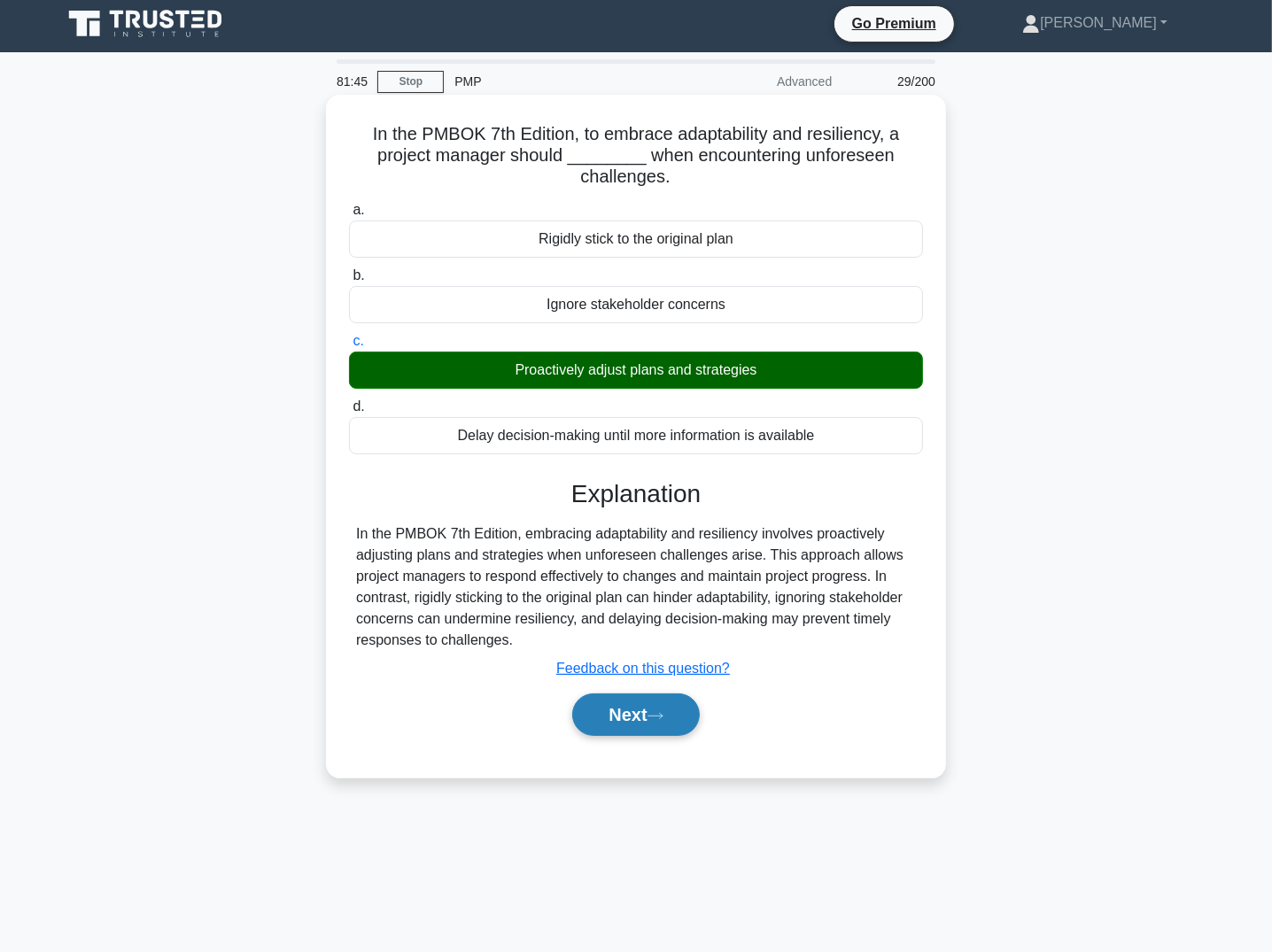
drag, startPoint x: 656, startPoint y: 741, endPoint x: 658, endPoint y: 732, distance: 9.2
click at [656, 741] on div "a. Rigidly stick to the original plan b. Ignore stakeholder concerns c. d." at bounding box center [636, 476] width 578 height 562
click at [658, 721] on button "Next" at bounding box center [636, 715] width 127 height 43
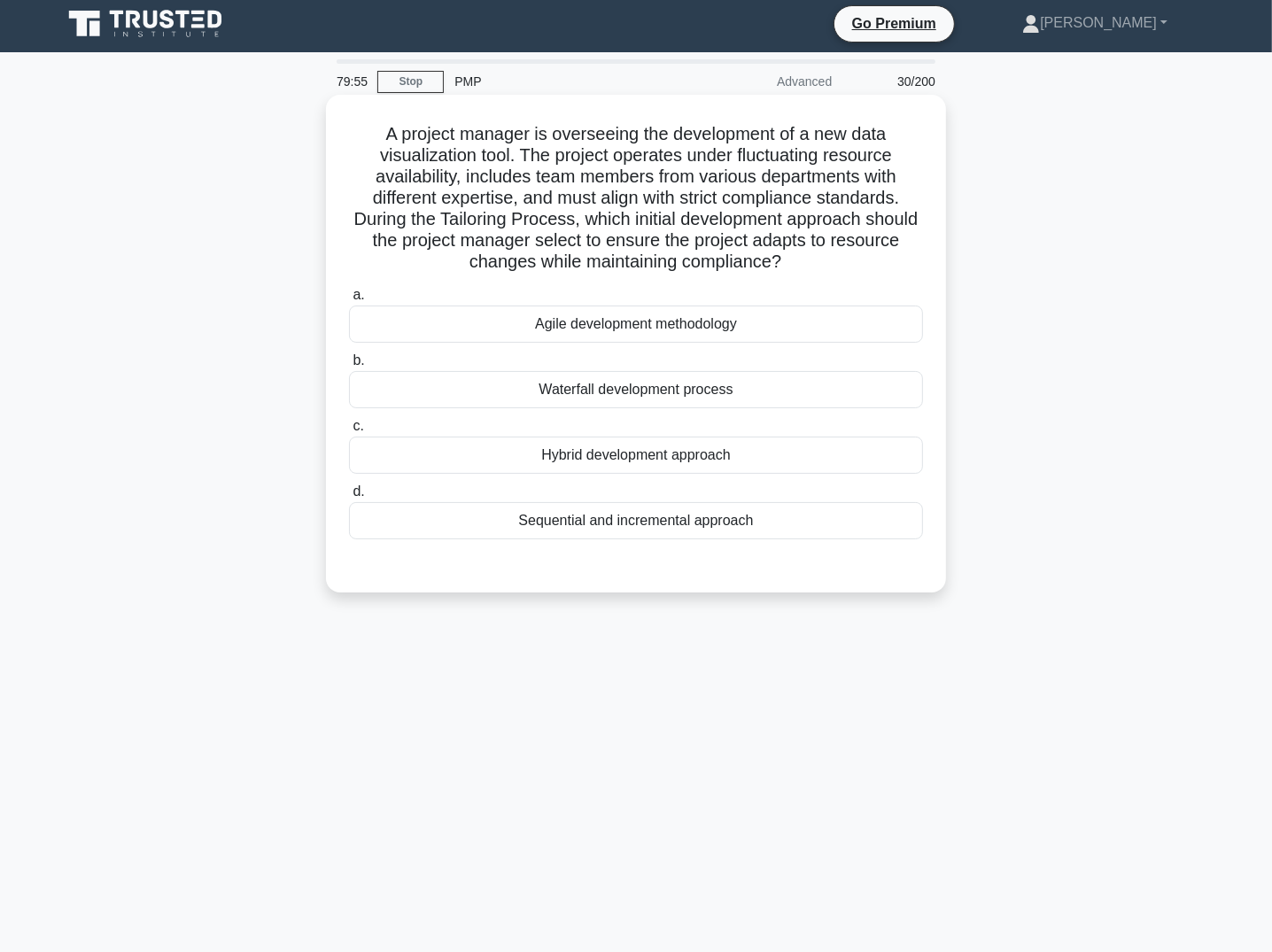
drag, startPoint x: 552, startPoint y: 154, endPoint x: 917, endPoint y: 256, distance: 379.0
click at [917, 256] on h5 "A project manager is overseeing the development of a new data visualization too…" at bounding box center [636, 199] width 578 height 151
click at [611, 457] on div "Hybrid development approach" at bounding box center [636, 455] width 574 height 37
click at [350, 432] on input "c. Hybrid development approach" at bounding box center [350, 427] width 0 height 12
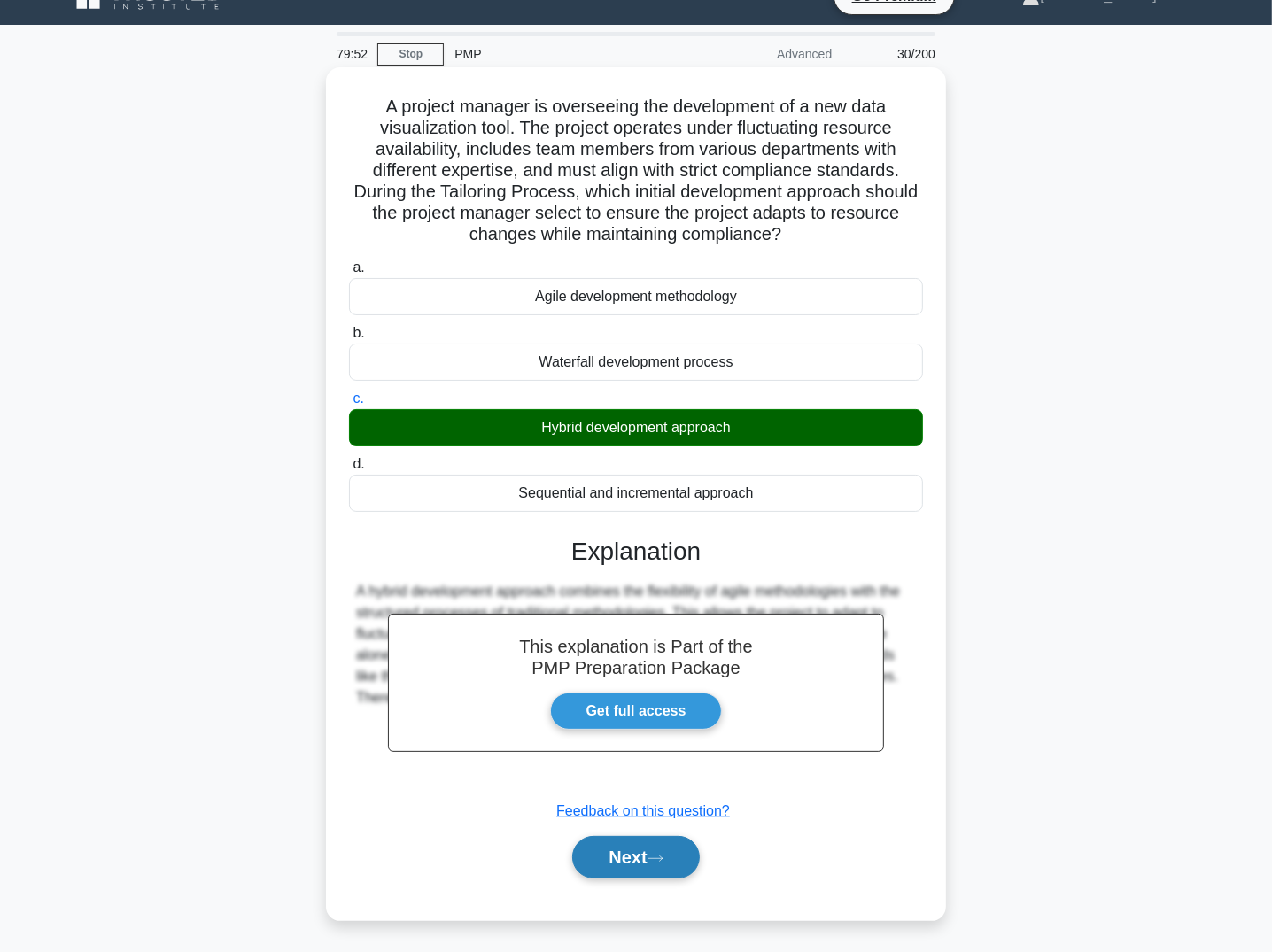
drag, startPoint x: 637, startPoint y: 863, endPoint x: 596, endPoint y: 866, distance: 41.1
click at [637, 863] on button "Next" at bounding box center [636, 857] width 127 height 43
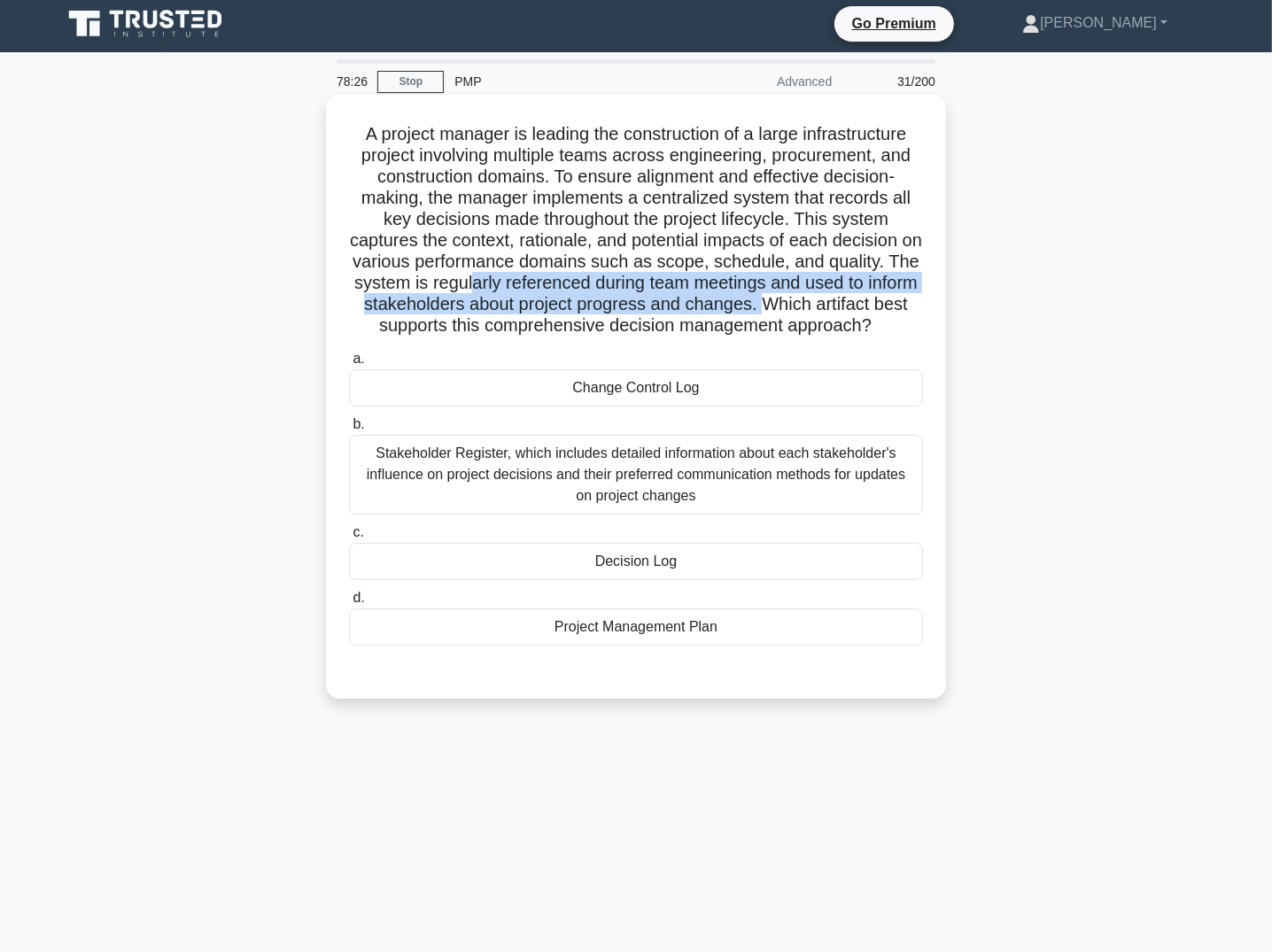
drag, startPoint x: 513, startPoint y: 291, endPoint x: 812, endPoint y: 304, distance: 299.3
click at [812, 301] on h5 "A project manager is leading the construction of a large infrastructure project…" at bounding box center [636, 230] width 578 height 214
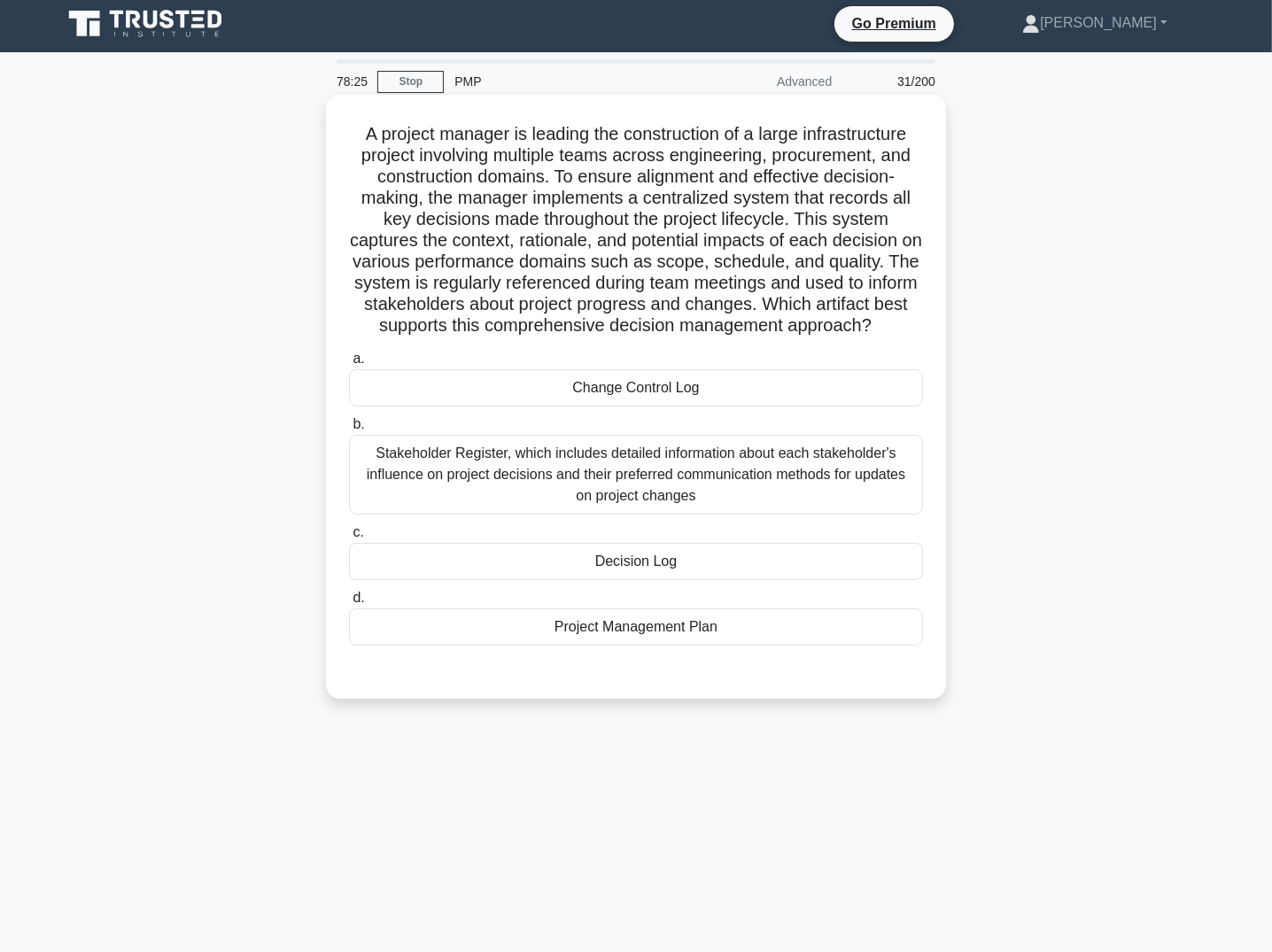
click at [739, 565] on div "Decision Log" at bounding box center [636, 561] width 574 height 37
click at [350, 539] on input "c. Decision Log" at bounding box center [350, 533] width 0 height 12
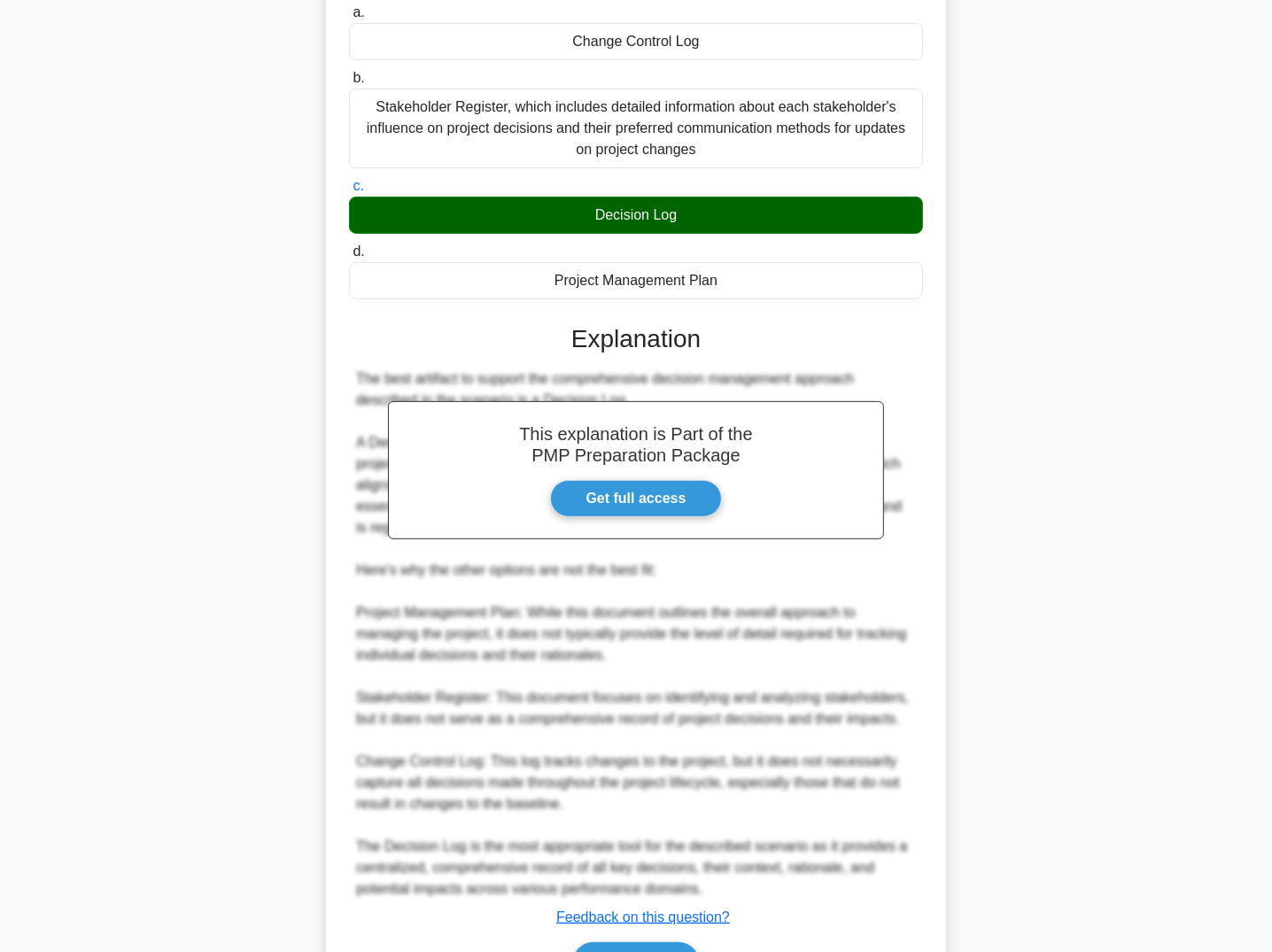
scroll to position [457, 0]
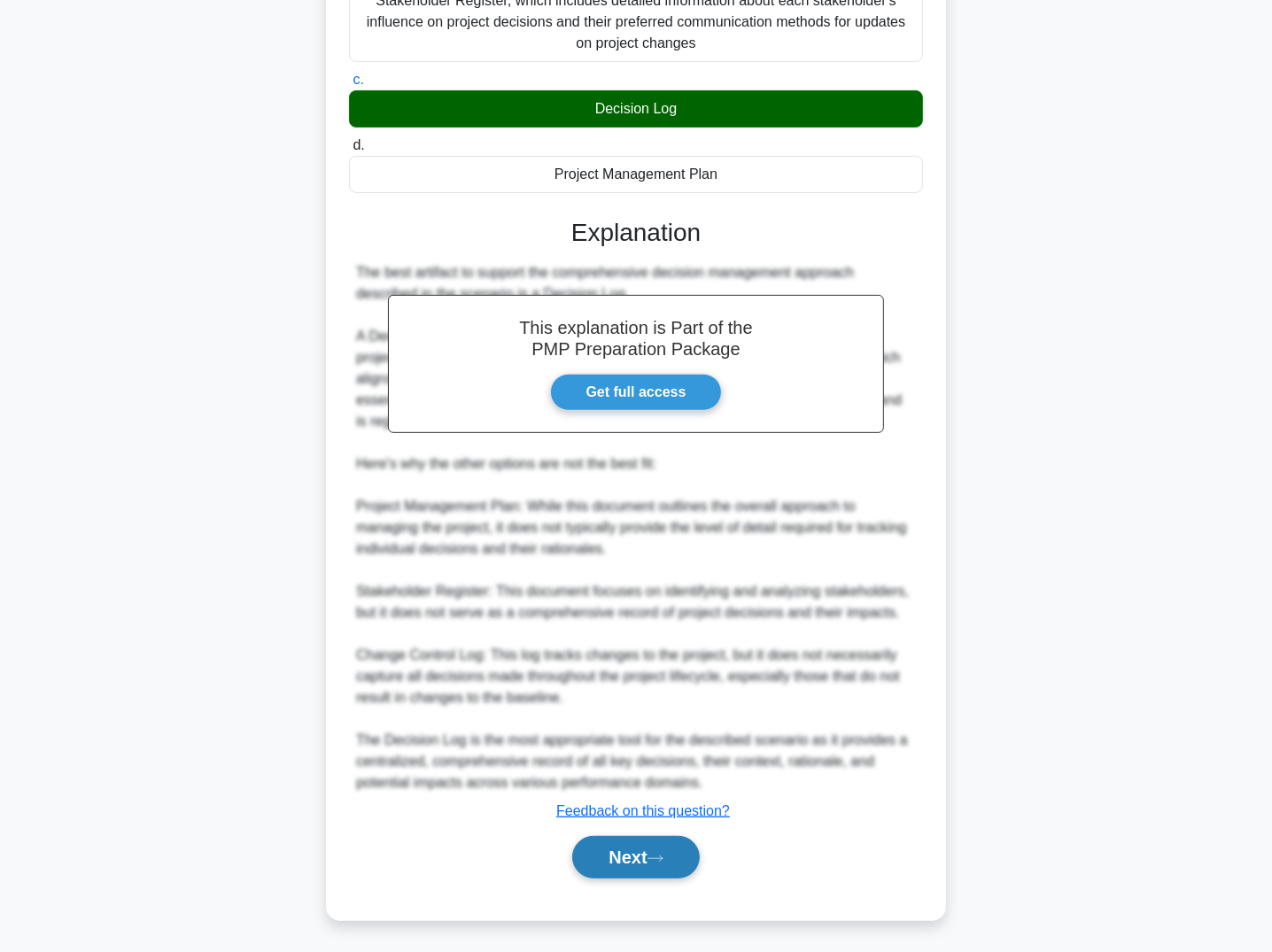
click at [662, 855] on icon at bounding box center [655, 859] width 16 height 10
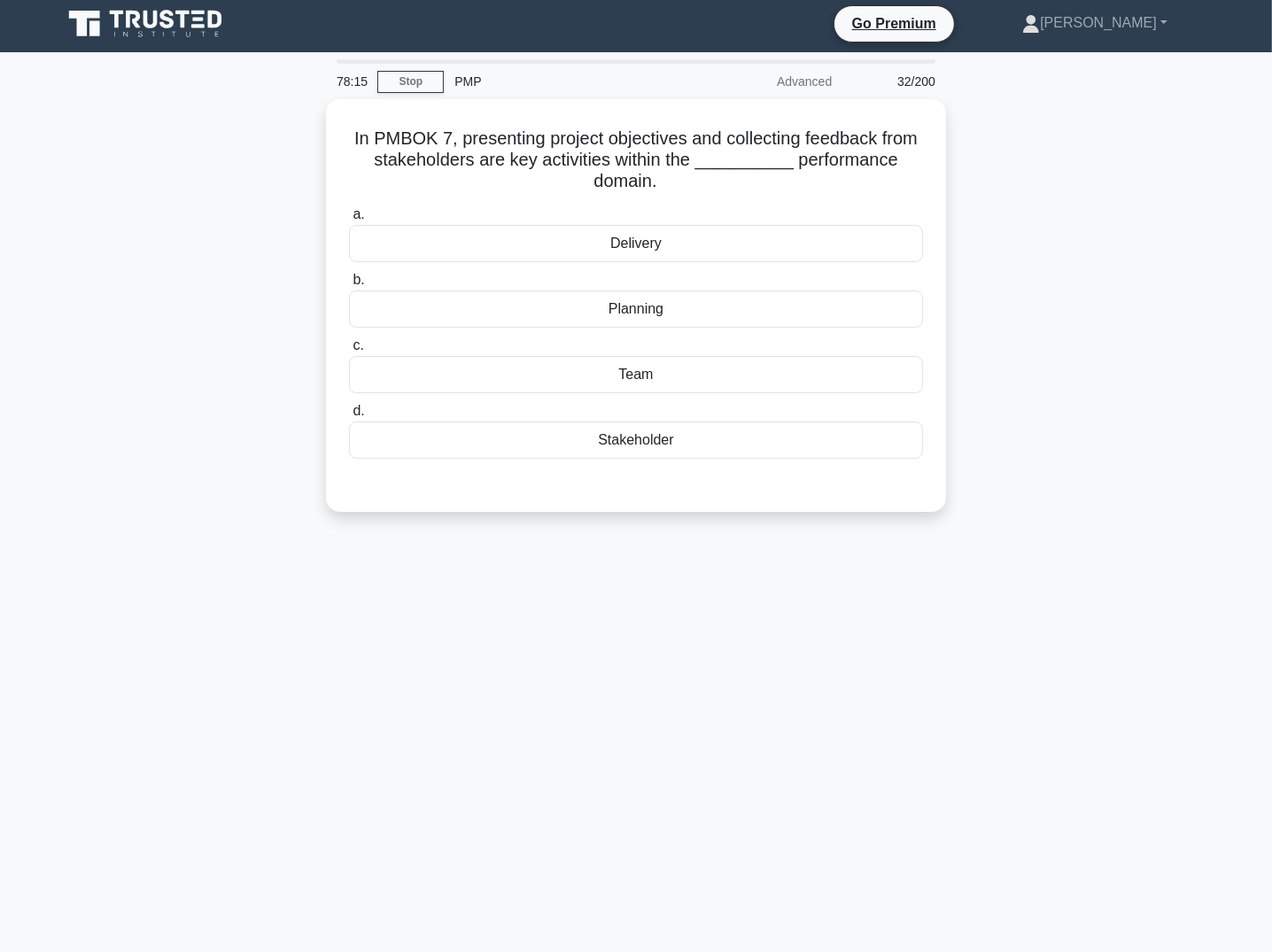
scroll to position [5, 0]
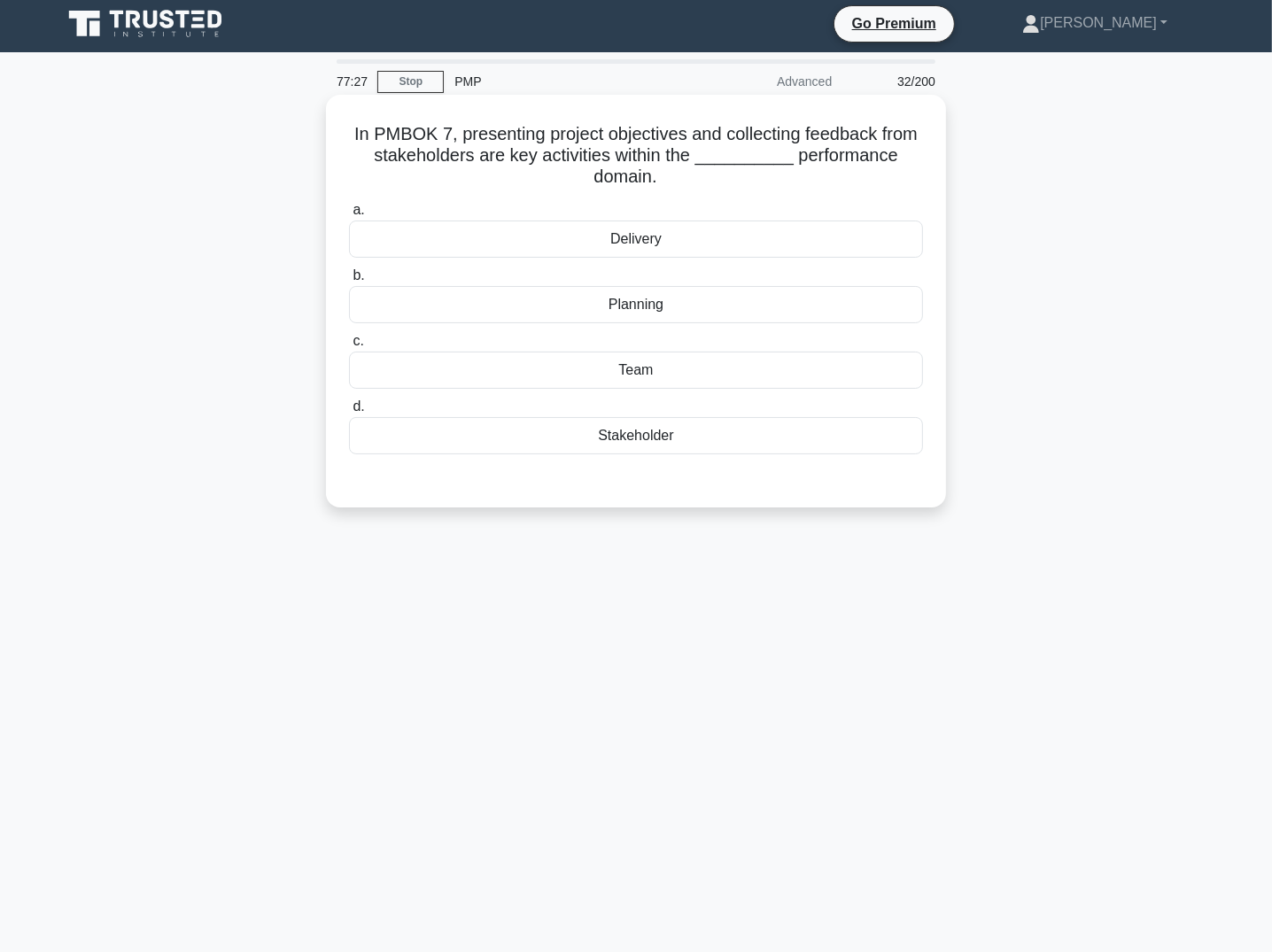
click at [570, 434] on div "Stakeholder" at bounding box center [636, 435] width 574 height 37
click at [350, 413] on input "d. Stakeholder" at bounding box center [350, 407] width 0 height 12
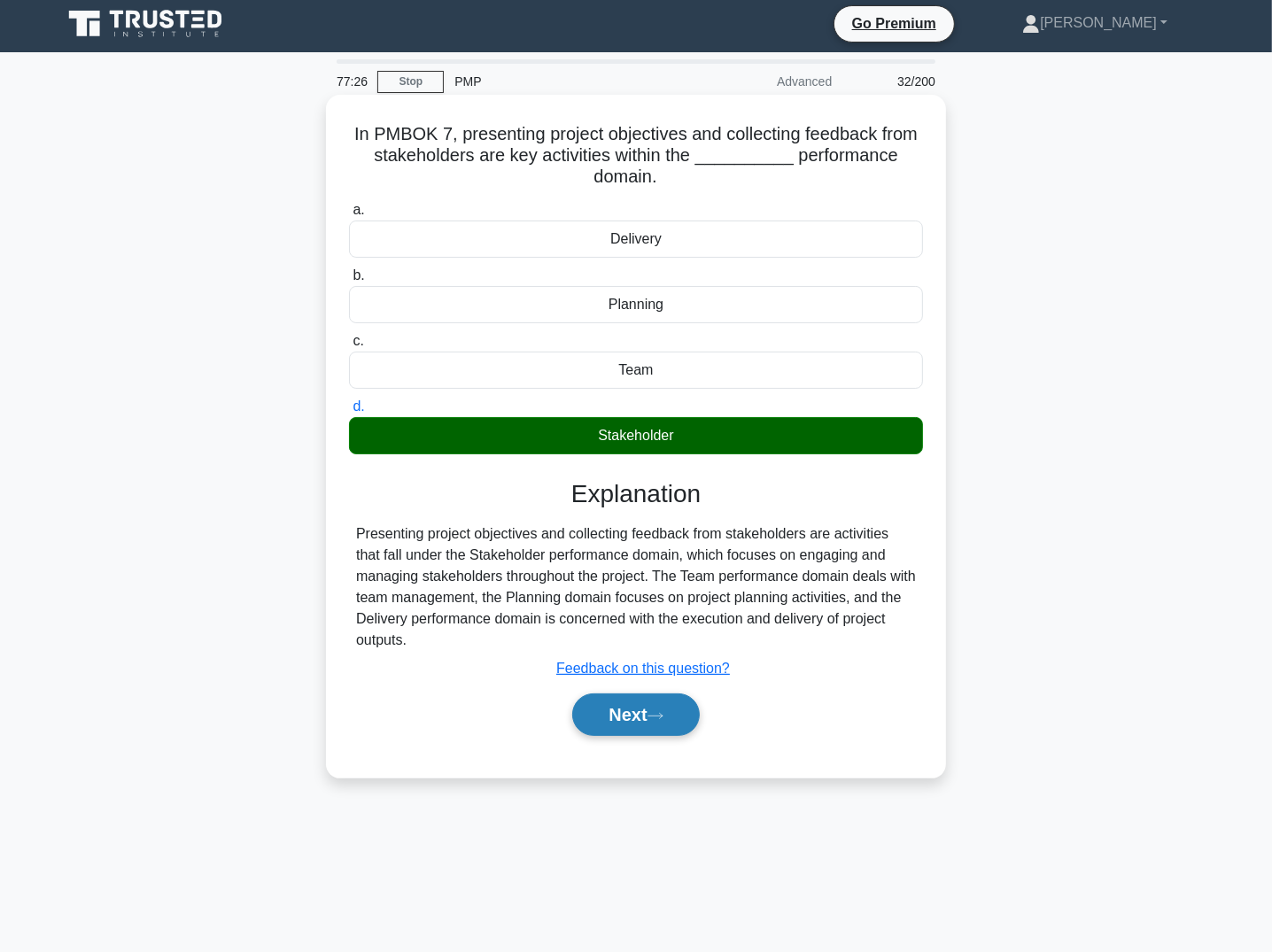
click at [624, 713] on button "Next" at bounding box center [636, 715] width 127 height 43
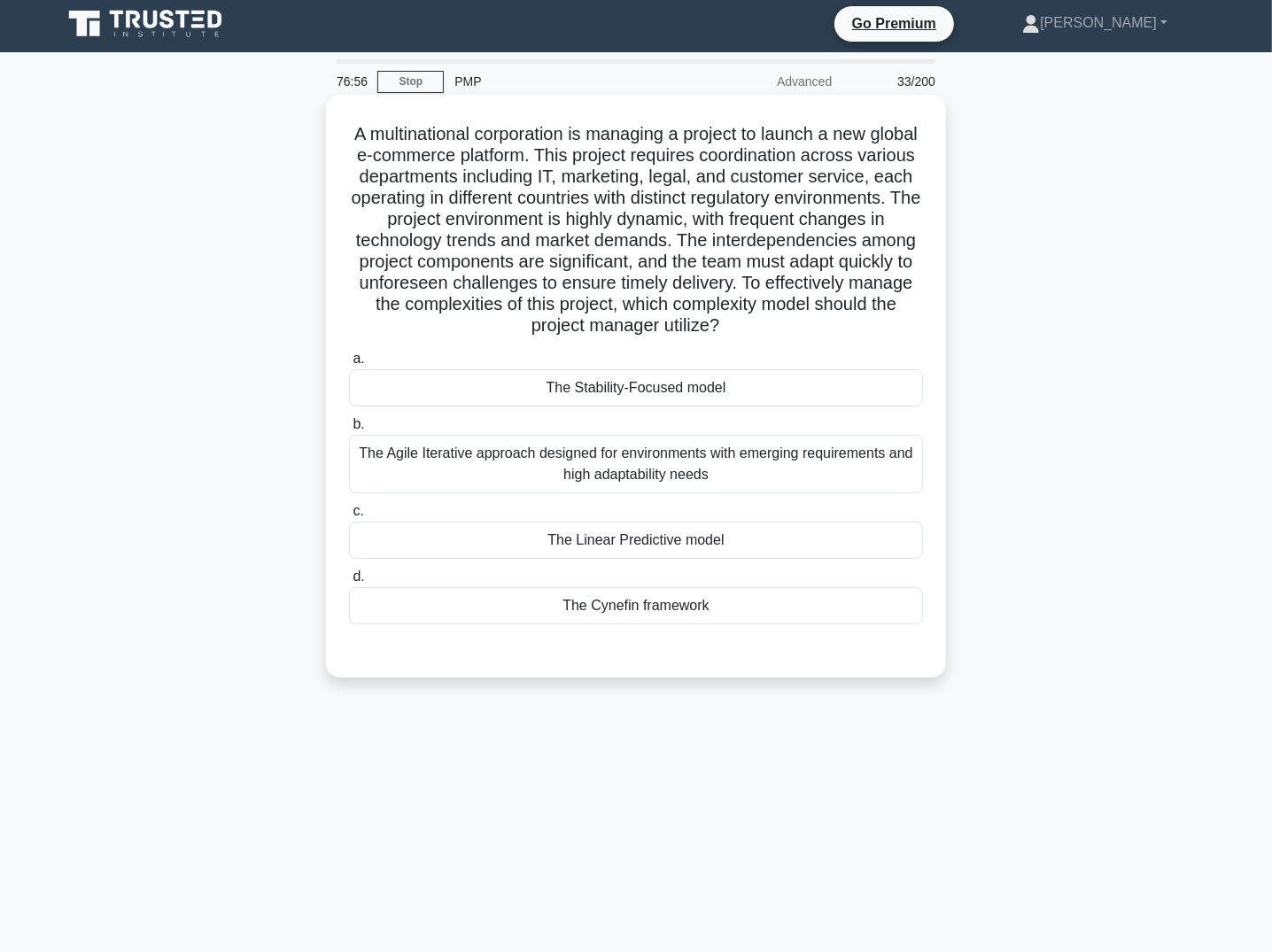
drag, startPoint x: 594, startPoint y: 149, endPoint x: 905, endPoint y: 318, distance: 354.0
click at [905, 318] on h5 "A multinational corporation is managing a project to launch a new global e-comm…" at bounding box center [636, 230] width 578 height 214
click at [752, 467] on div "The Agile Iterative approach designed for environments with emerging requiremen…" at bounding box center [636, 464] width 574 height 59
click at [350, 431] on input "b. The Agile Iterative approach designed for environments with emerging require…" at bounding box center [350, 425] width 0 height 12
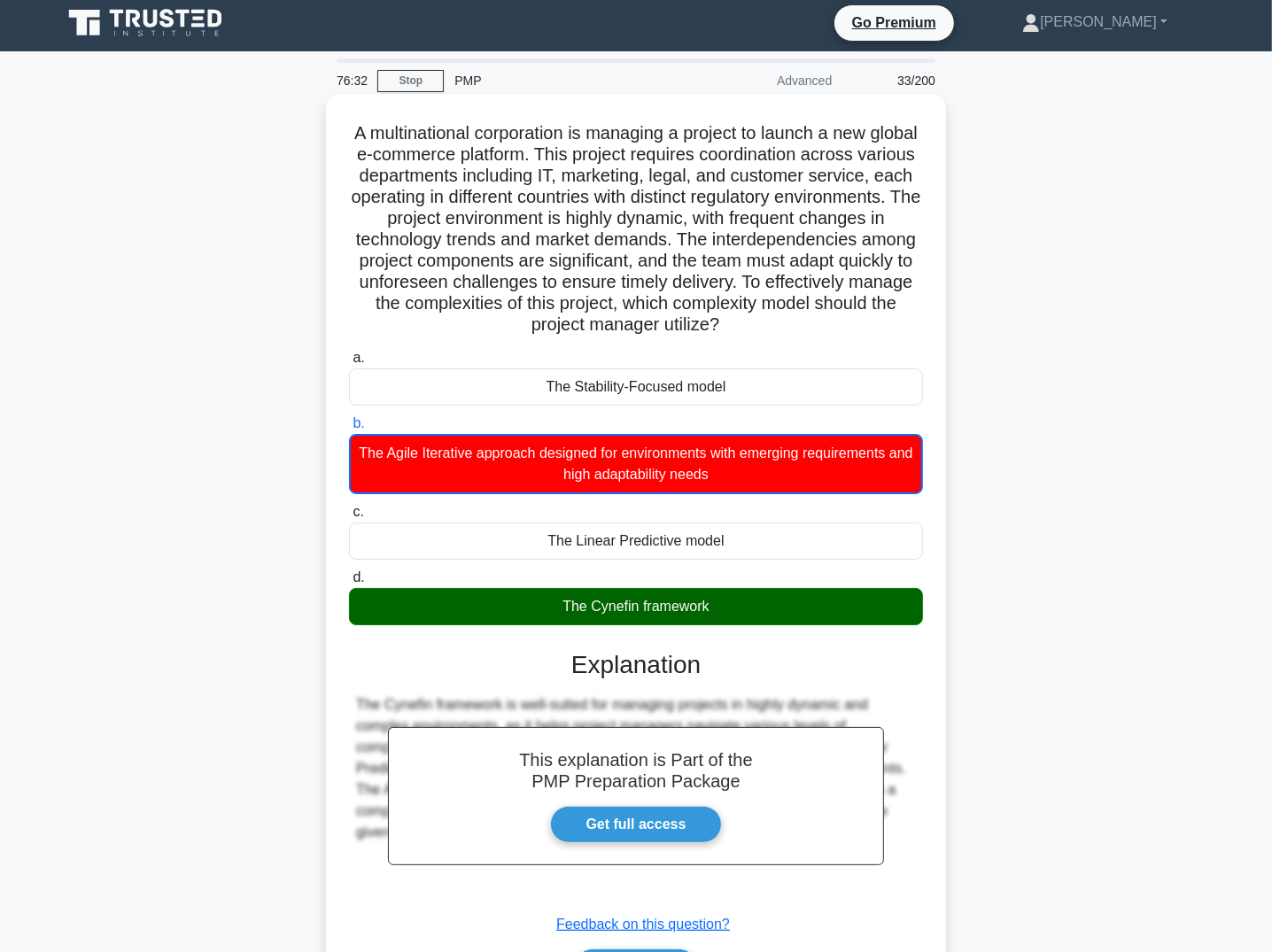
drag, startPoint x: 359, startPoint y: 136, endPoint x: 743, endPoint y: 607, distance: 607.7
click at [743, 607] on div "A multinational corporation is managing a project to launch a new global e-comm…" at bounding box center [636, 564] width 606 height 925
click at [619, 274] on h5 "A multinational corporation is managing a project to launch a new global e-comm…" at bounding box center [636, 229] width 578 height 214
click at [621, 186] on h5 "A multinational corporation is managing a project to launch a new global e-comm…" at bounding box center [636, 229] width 578 height 214
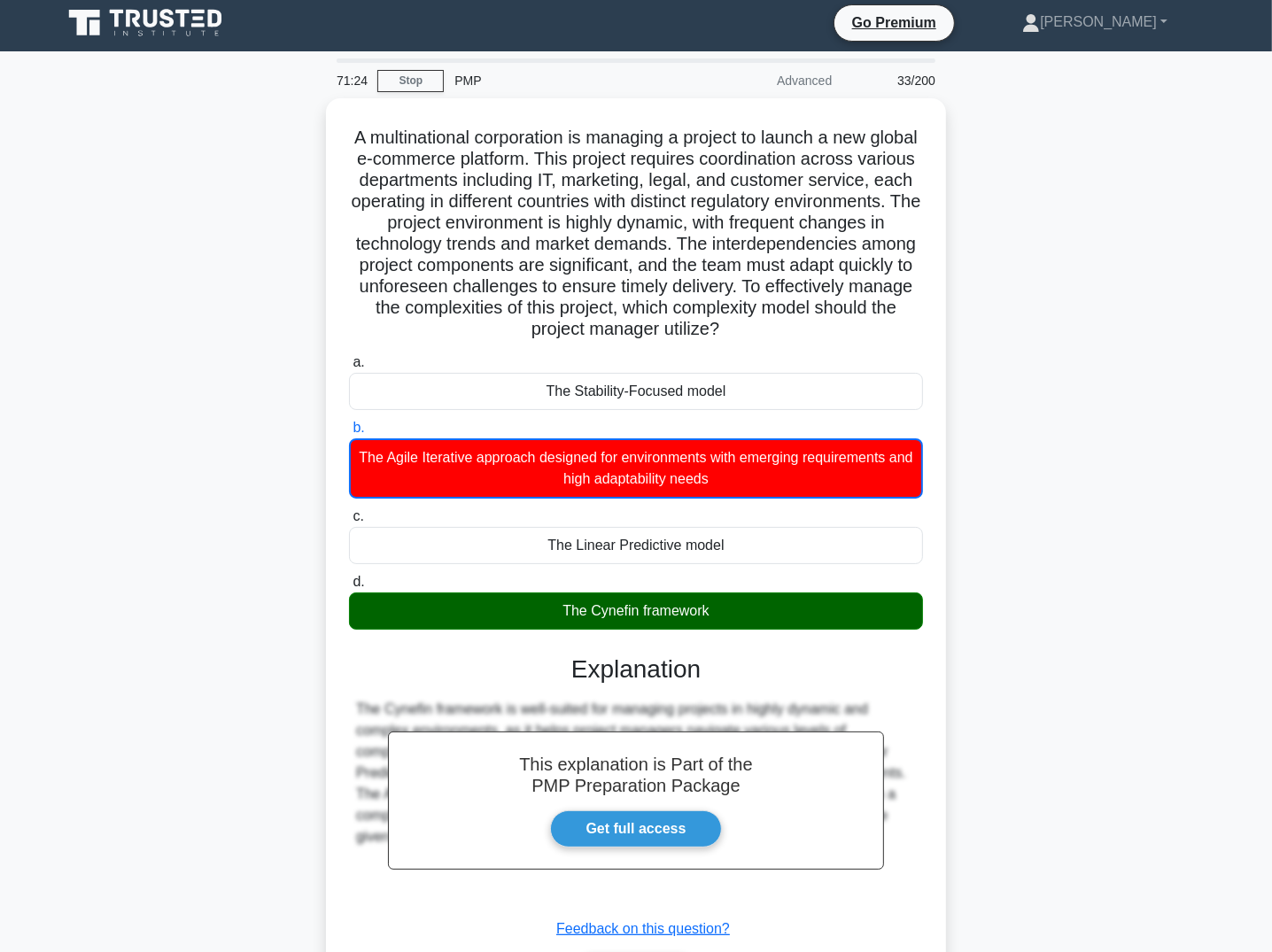
click at [957, 535] on div "A multinational corporation is managing a project to launch a new global e-comm…" at bounding box center [636, 579] width 1170 height 961
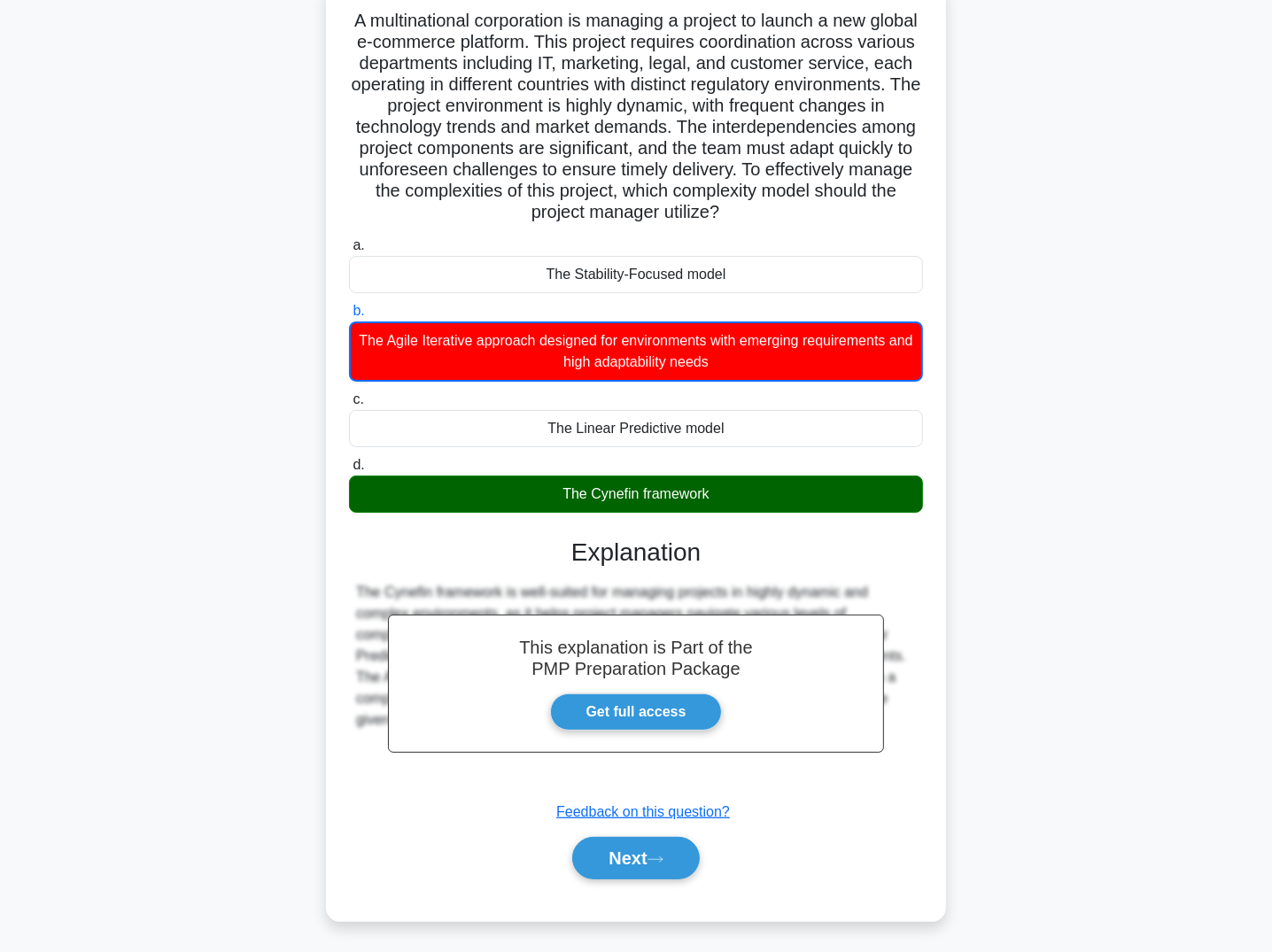
drag, startPoint x: 608, startPoint y: 852, endPoint x: 508, endPoint y: 777, distance: 125.0
click at [608, 852] on button "Next" at bounding box center [636, 858] width 127 height 43
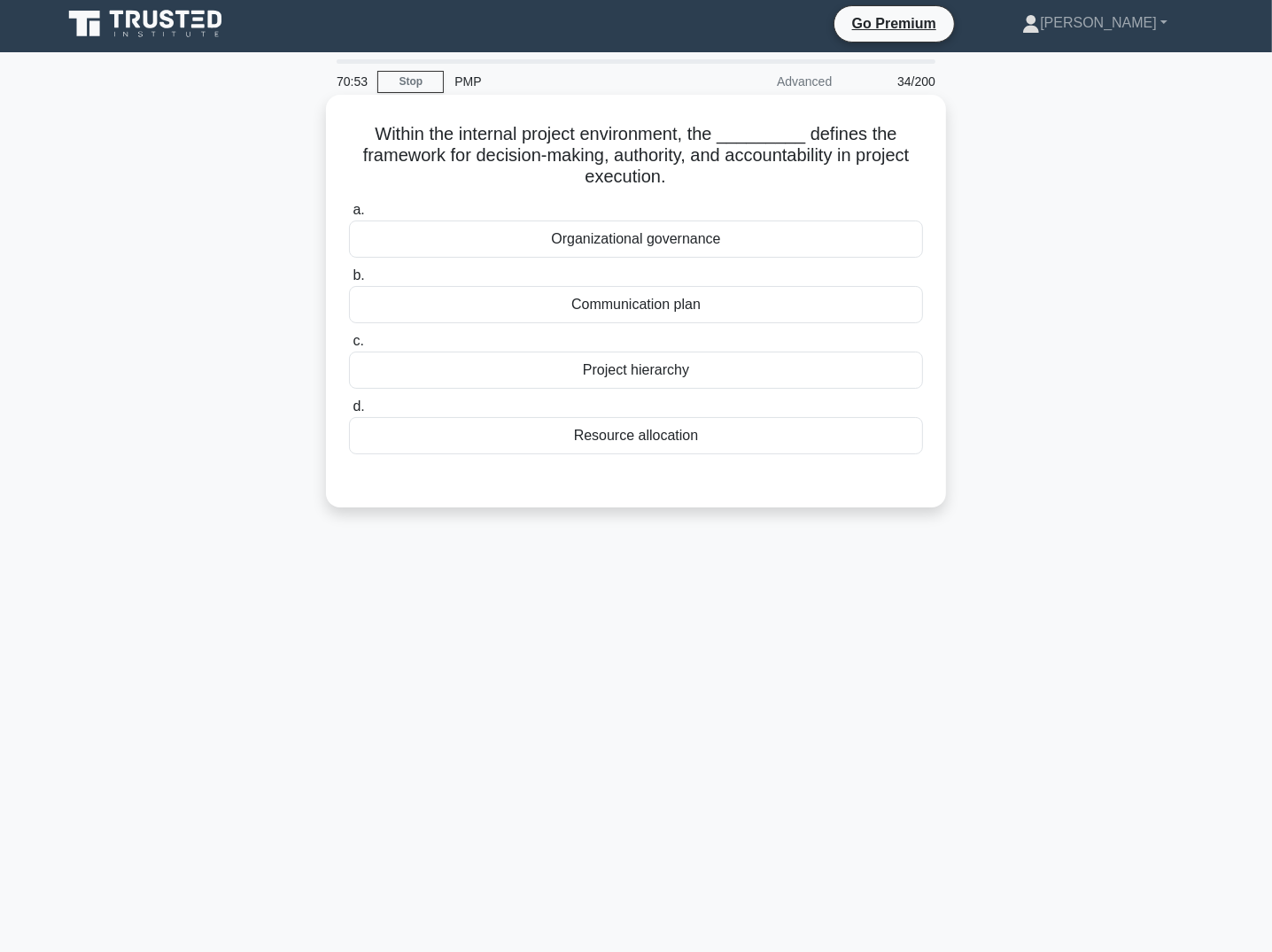
click at [656, 383] on div "Project hierarchy" at bounding box center [636, 369] width 574 height 37
click at [350, 347] on input "c. Project hierarchy" at bounding box center [350, 341] width 0 height 12
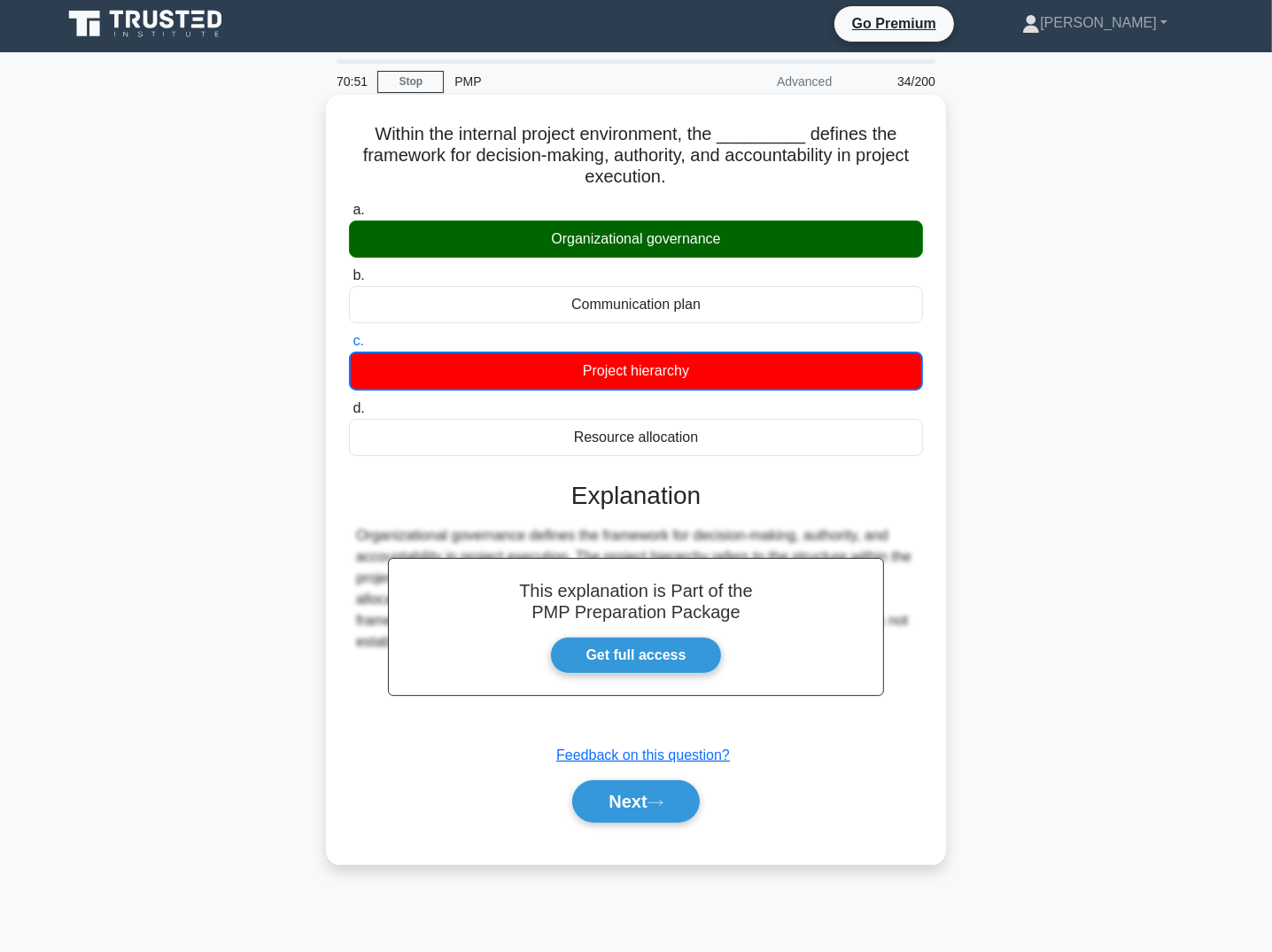
drag, startPoint x: 363, startPoint y: 141, endPoint x: 692, endPoint y: 339, distance: 384.0
click at [702, 348] on div "Within the internal project environment, the _________ defines the framework fo…" at bounding box center [636, 479] width 606 height 755
drag, startPoint x: 375, startPoint y: 133, endPoint x: 818, endPoint y: 443, distance: 540.7
click at [818, 443] on div "Within the internal project environment, the _________ defines the framework fo…" at bounding box center [636, 479] width 606 height 755
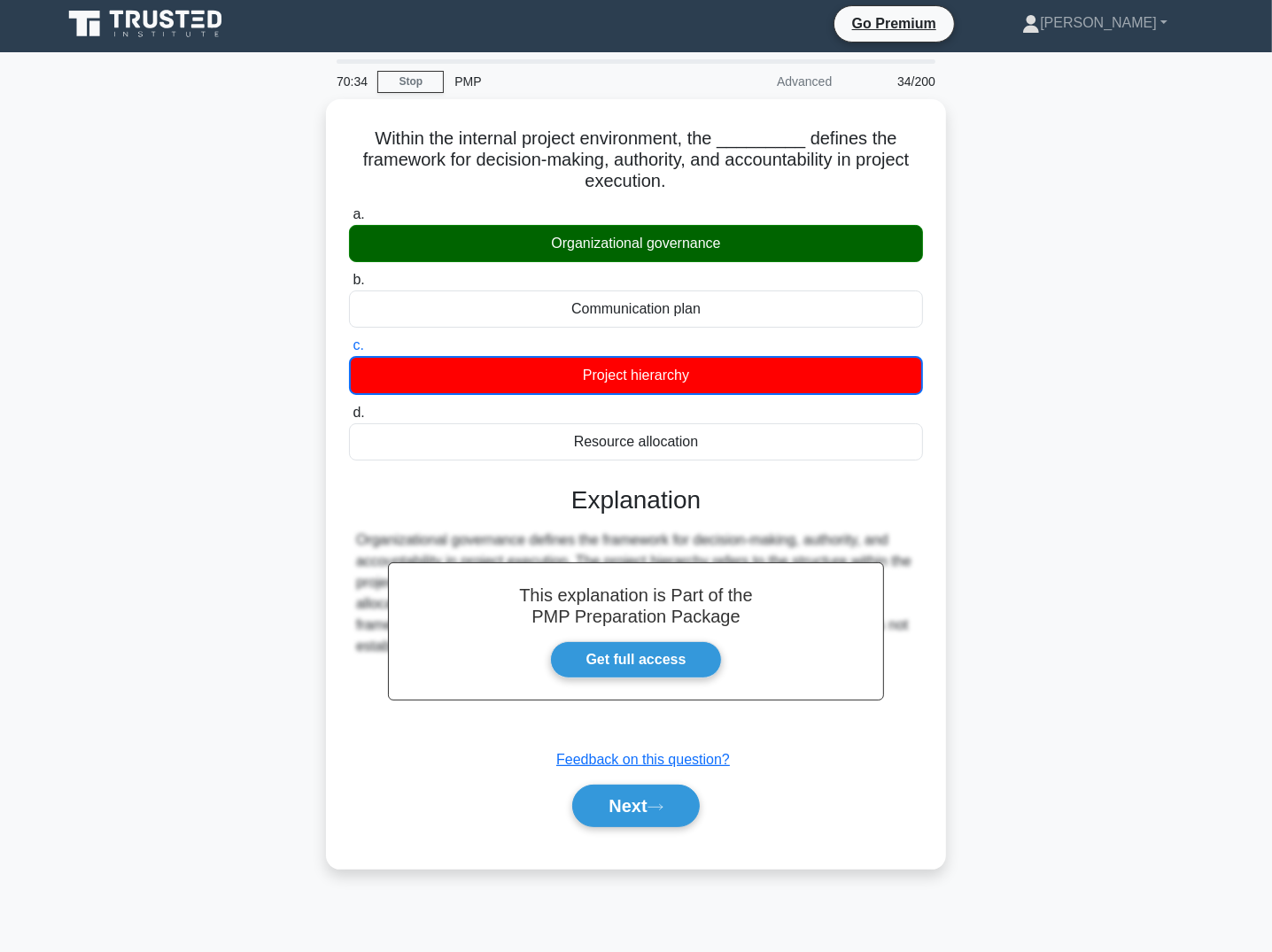
click at [158, 252] on div "Within the internal project environment, the _________ defines the framework fo…" at bounding box center [636, 494] width 1170 height 791
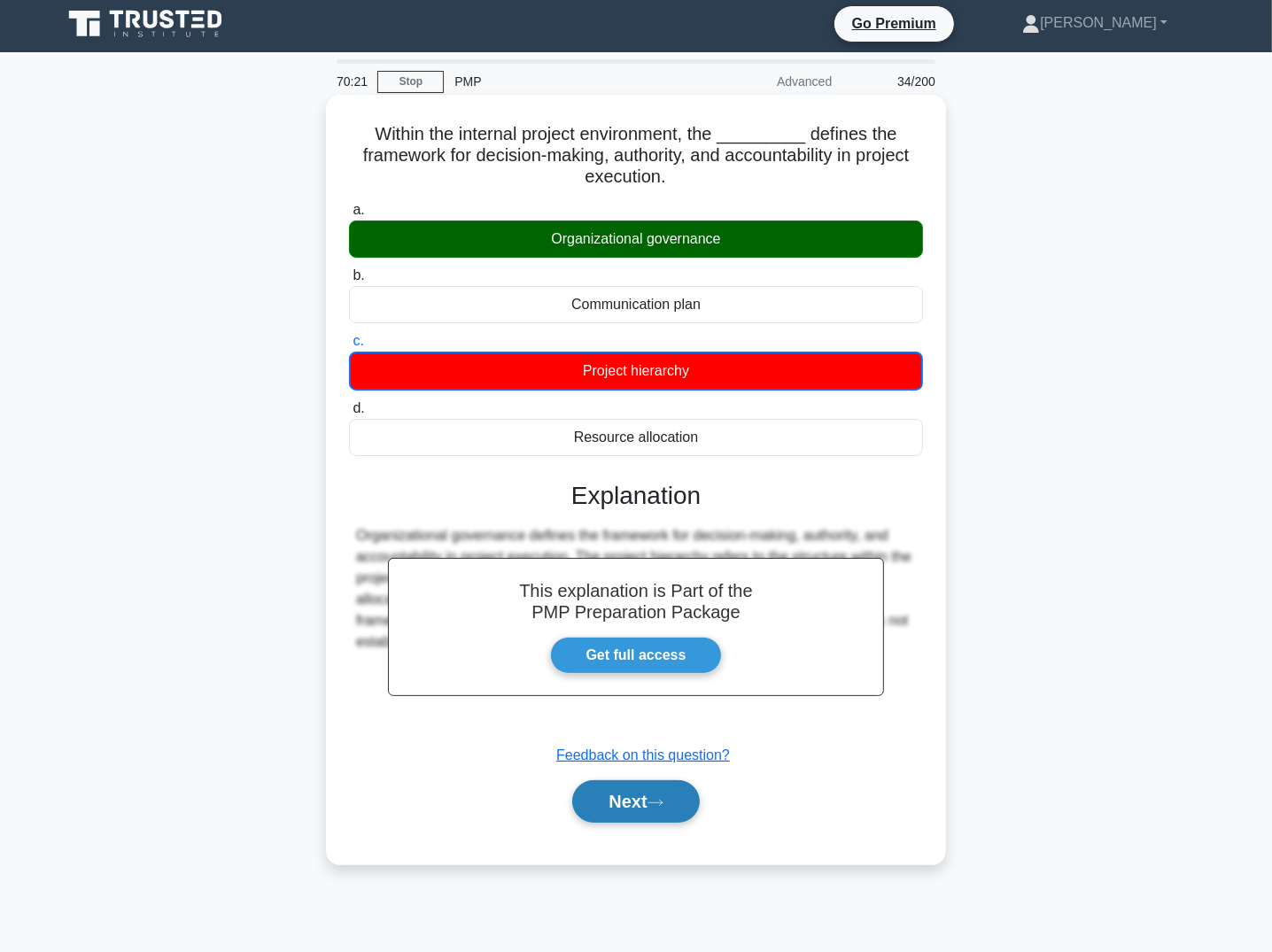
click at [609, 801] on button "Next" at bounding box center [636, 801] width 127 height 43
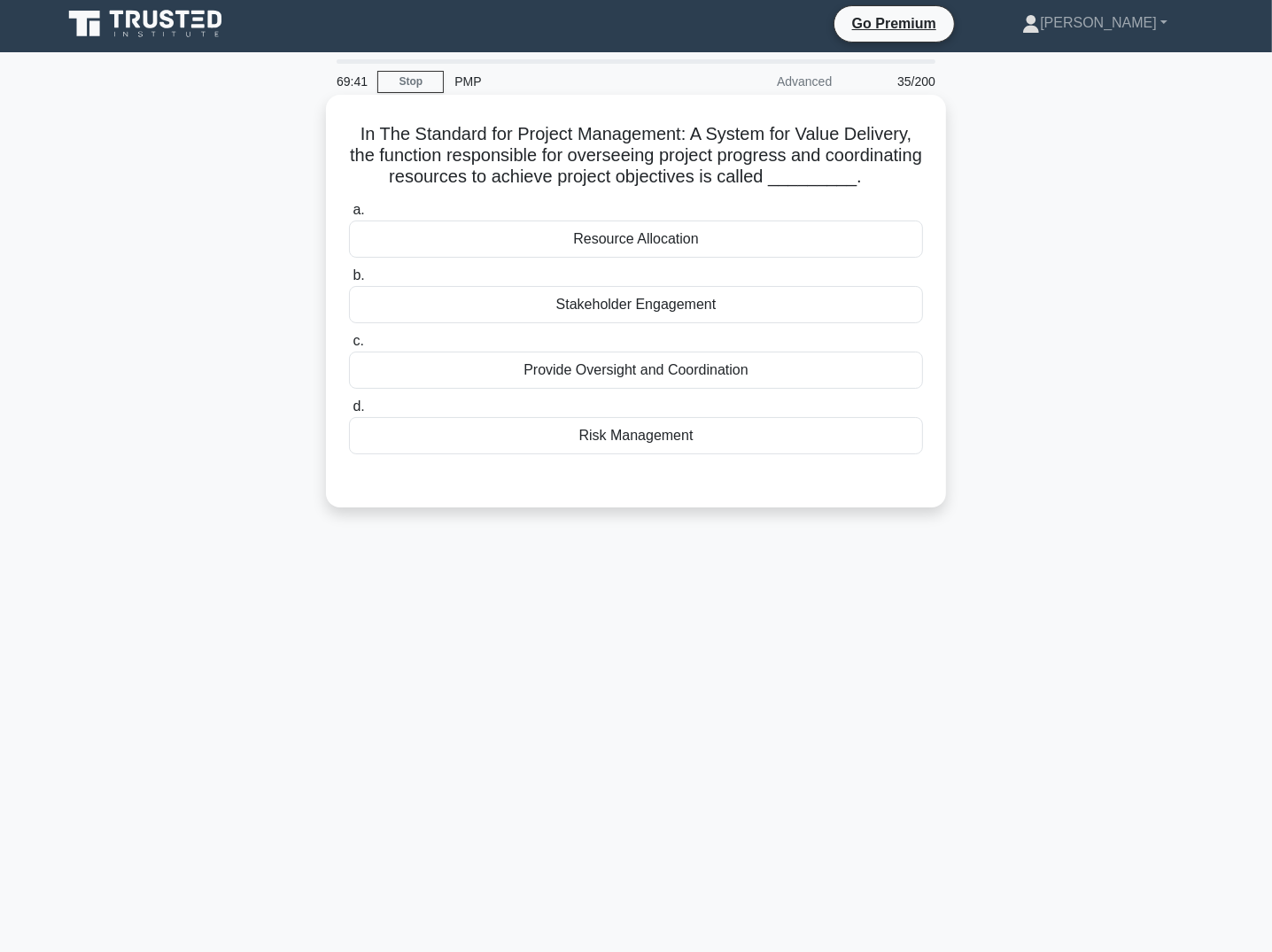
click at [604, 389] on div "Provide Oversight and Coordination" at bounding box center [636, 369] width 574 height 37
click at [350, 347] on input "c. Provide Oversight and Coordination" at bounding box center [350, 341] width 0 height 12
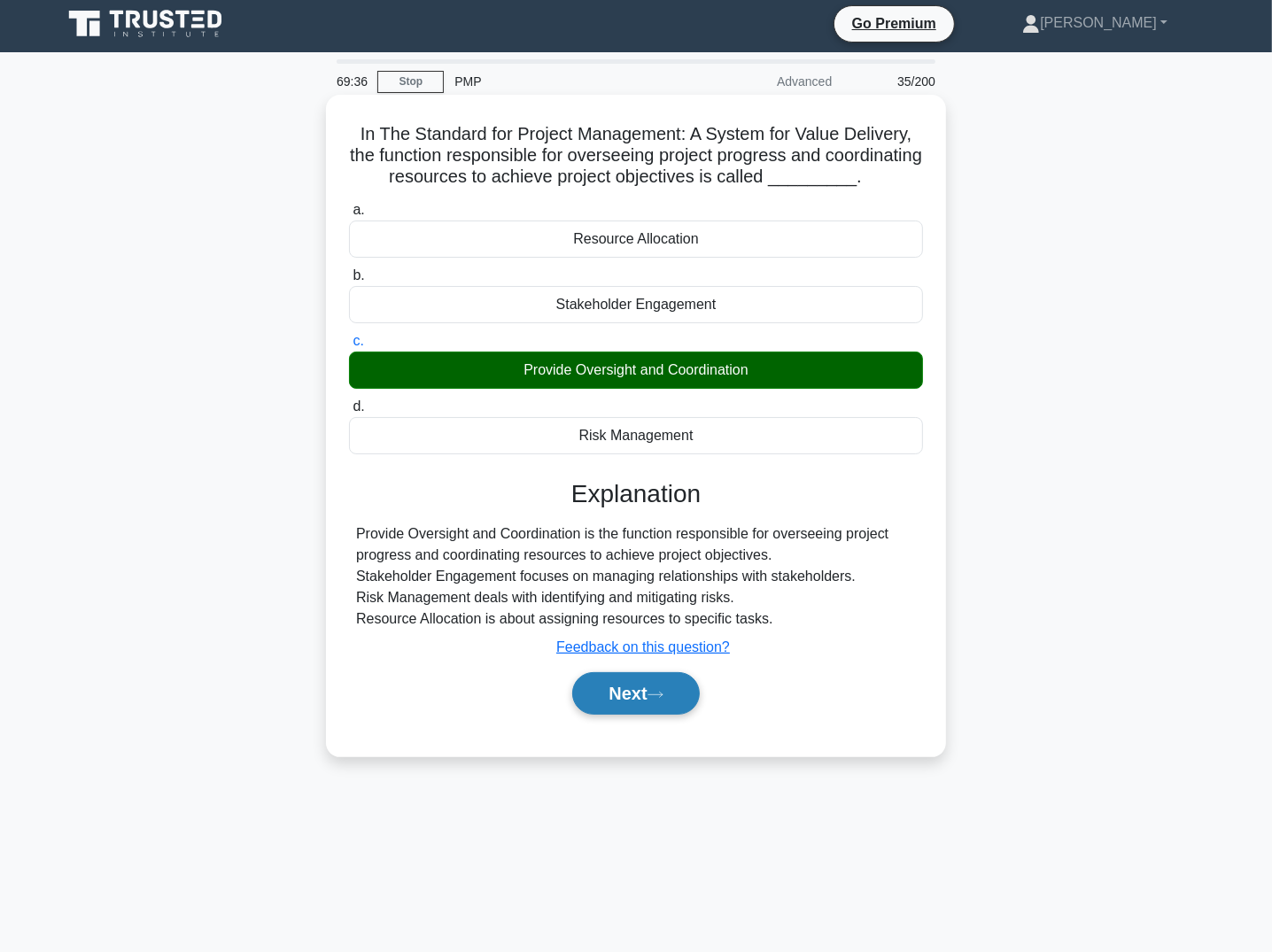
click at [630, 715] on button "Next" at bounding box center [636, 693] width 127 height 43
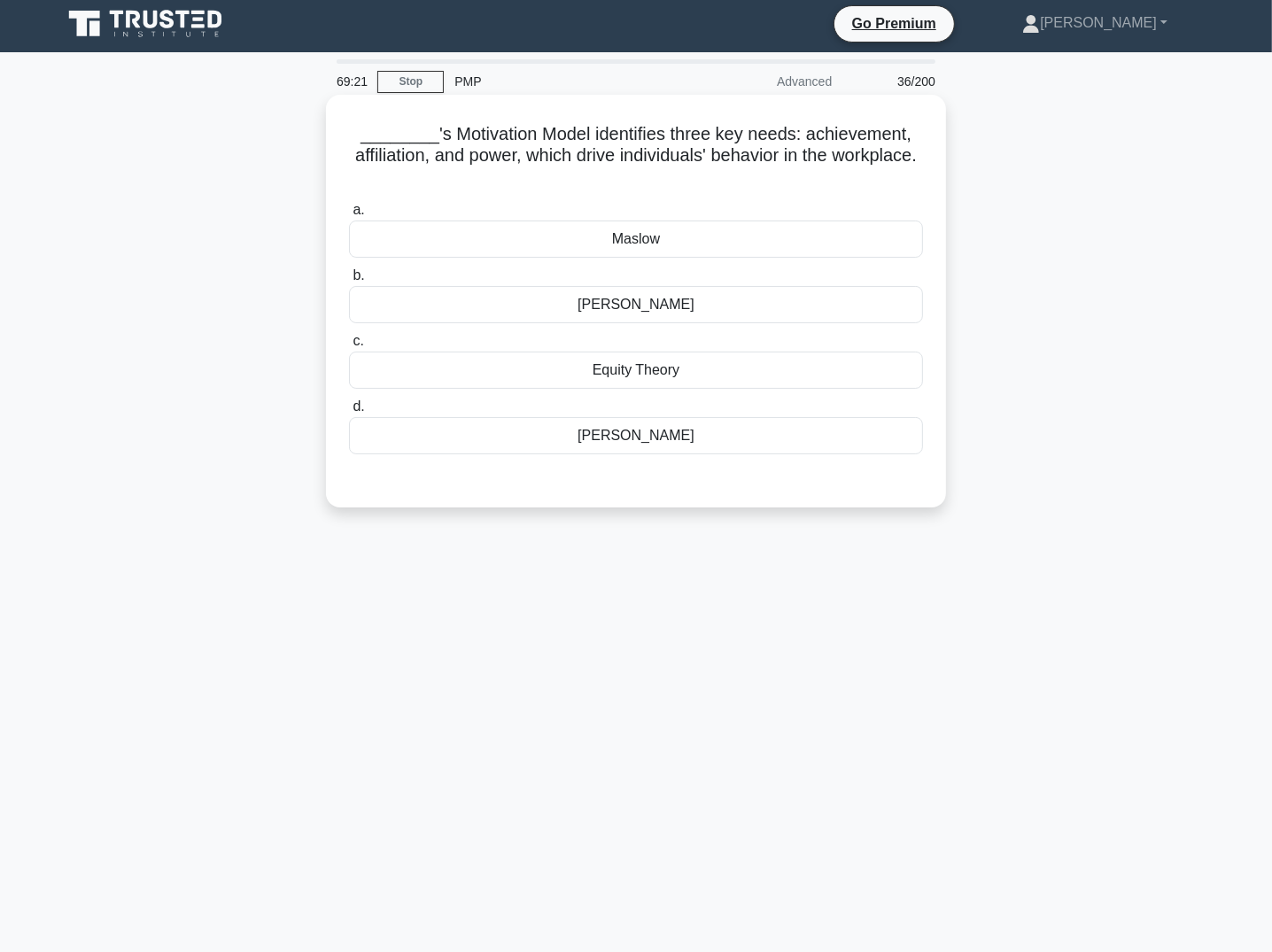
click at [634, 235] on div "Maslow" at bounding box center [636, 238] width 574 height 37
click at [350, 216] on input "a. Maslow" at bounding box center [350, 210] width 0 height 12
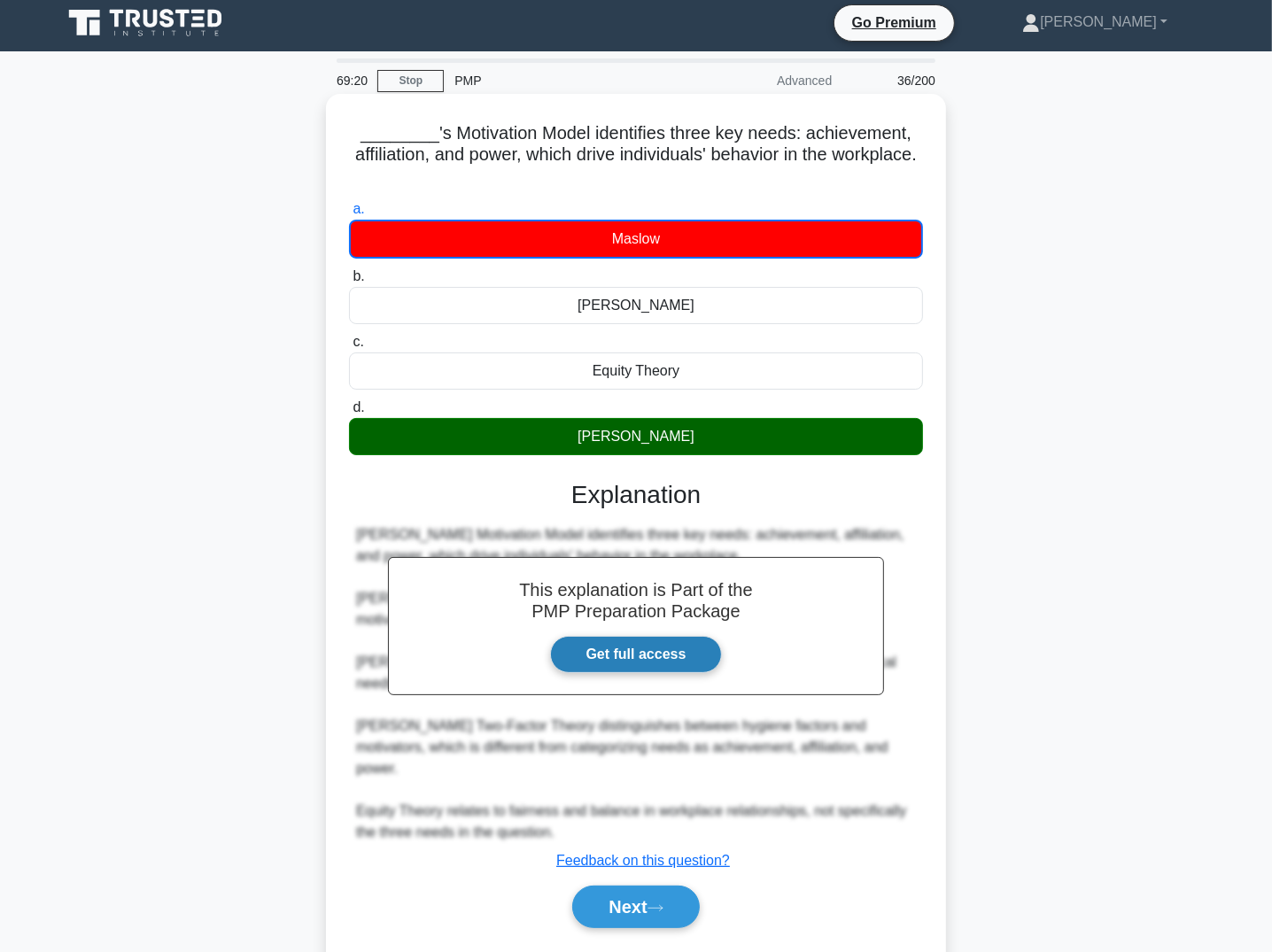
scroll to position [12, 0]
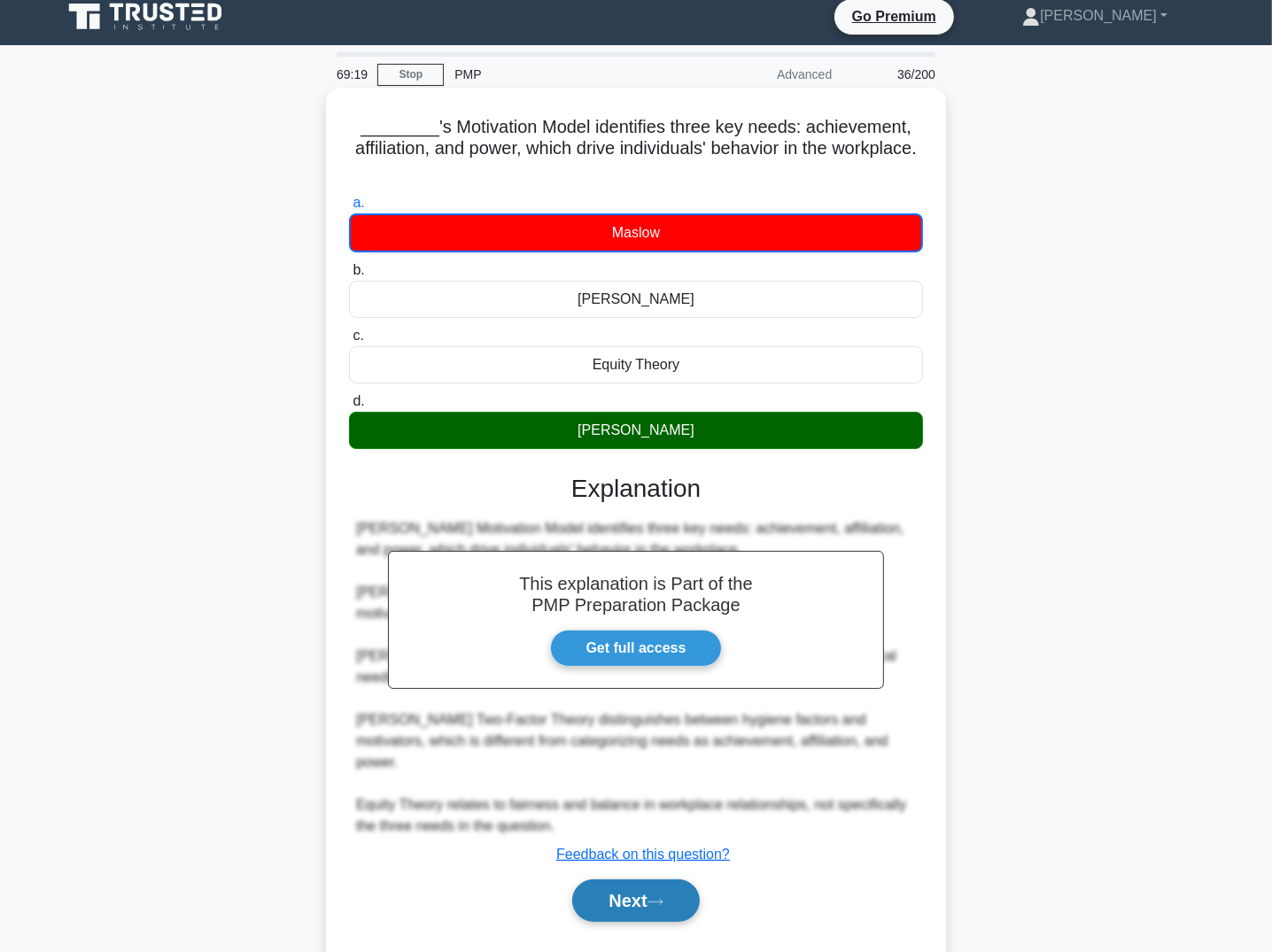
click at [629, 880] on button "Next" at bounding box center [636, 900] width 127 height 43
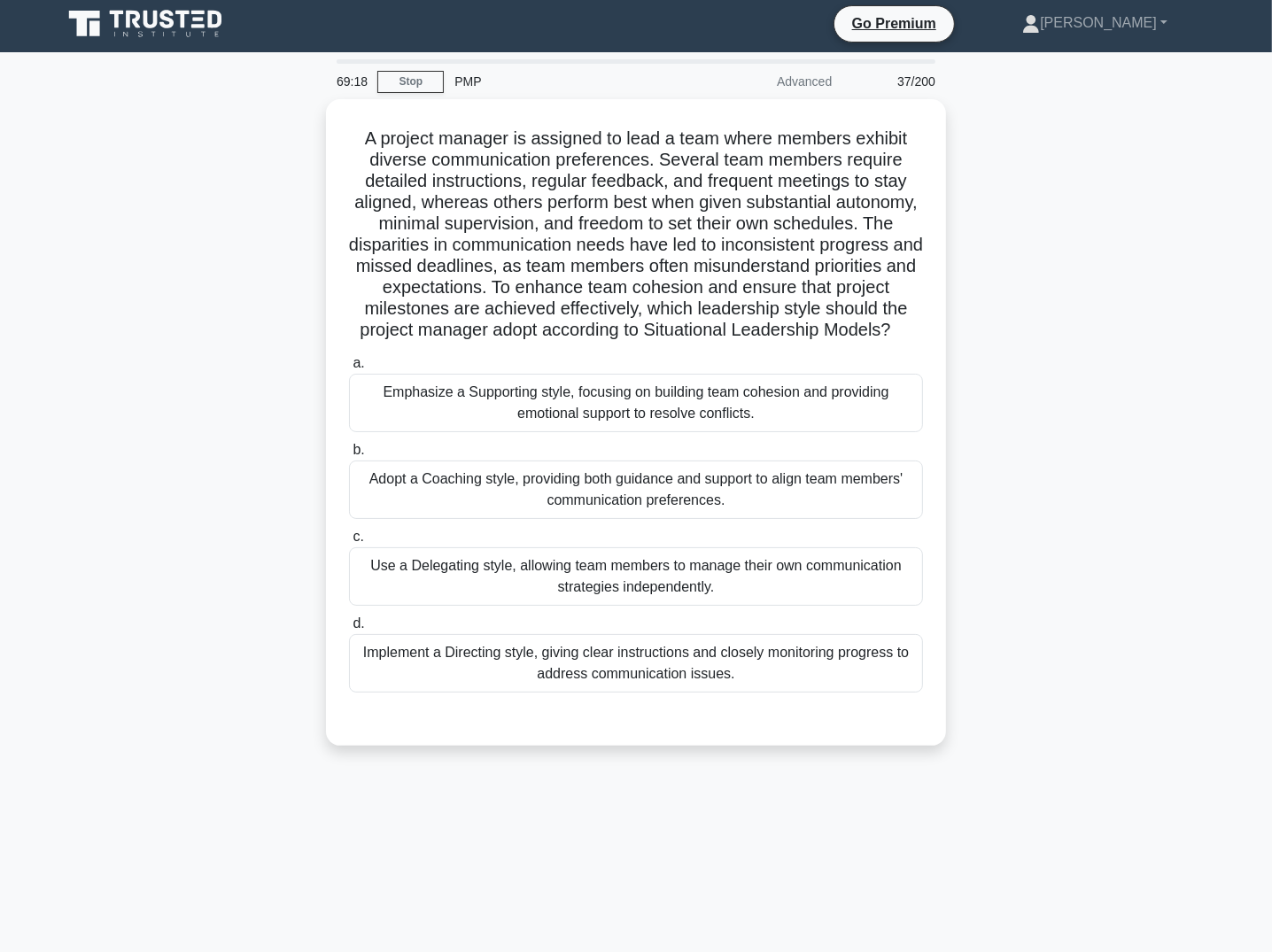
scroll to position [5, 0]
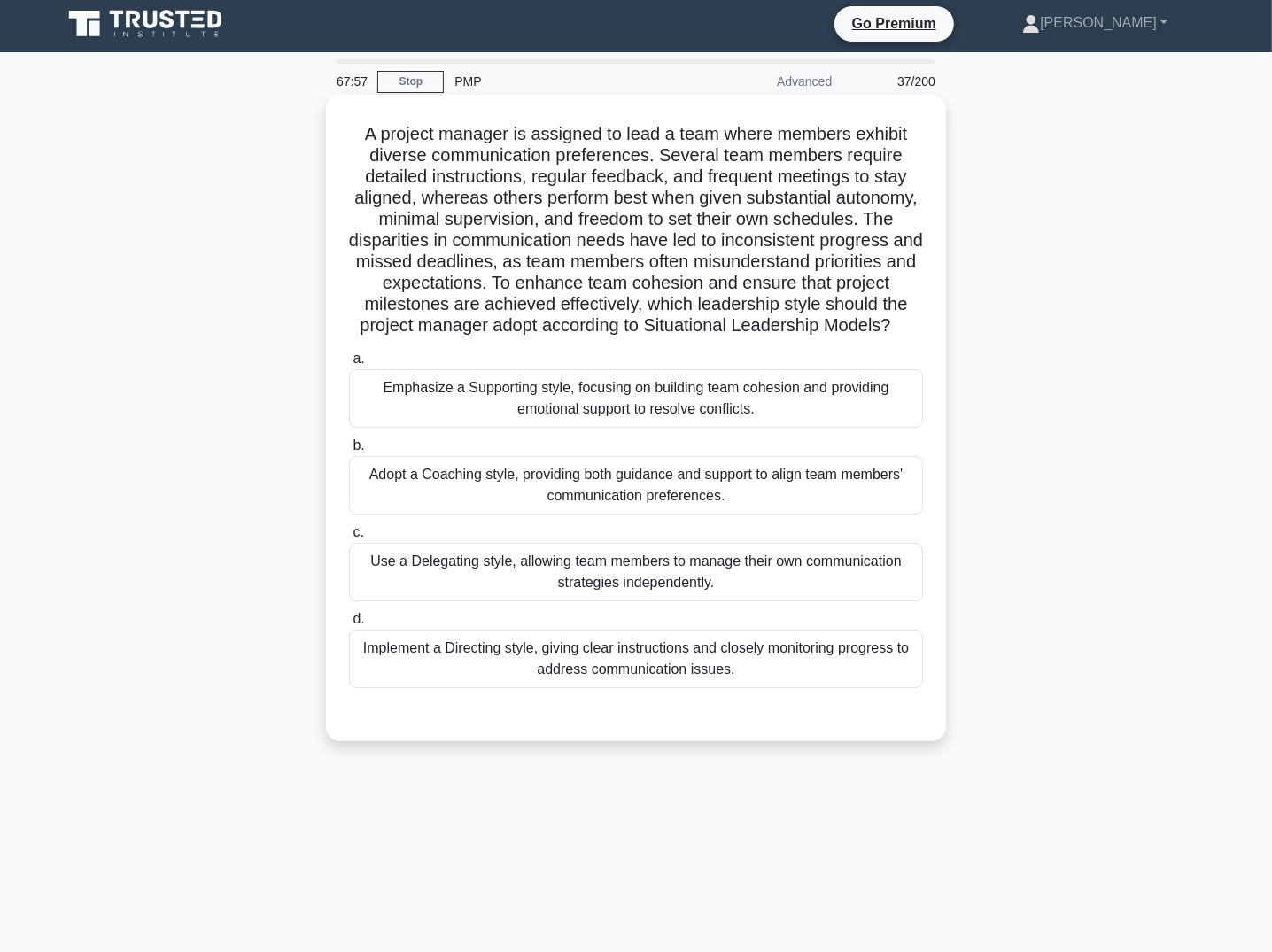
drag, startPoint x: 613, startPoint y: 674, endPoint x: 643, endPoint y: 741, distance: 73.4
click at [615, 674] on div "Implement a Directing style, giving clear instructions and closely monitoring p…" at bounding box center [636, 658] width 574 height 59
click at [350, 625] on input "d. Implement a Directing style, giving clear instructions and closely monitorin…" at bounding box center [350, 619] width 0 height 12
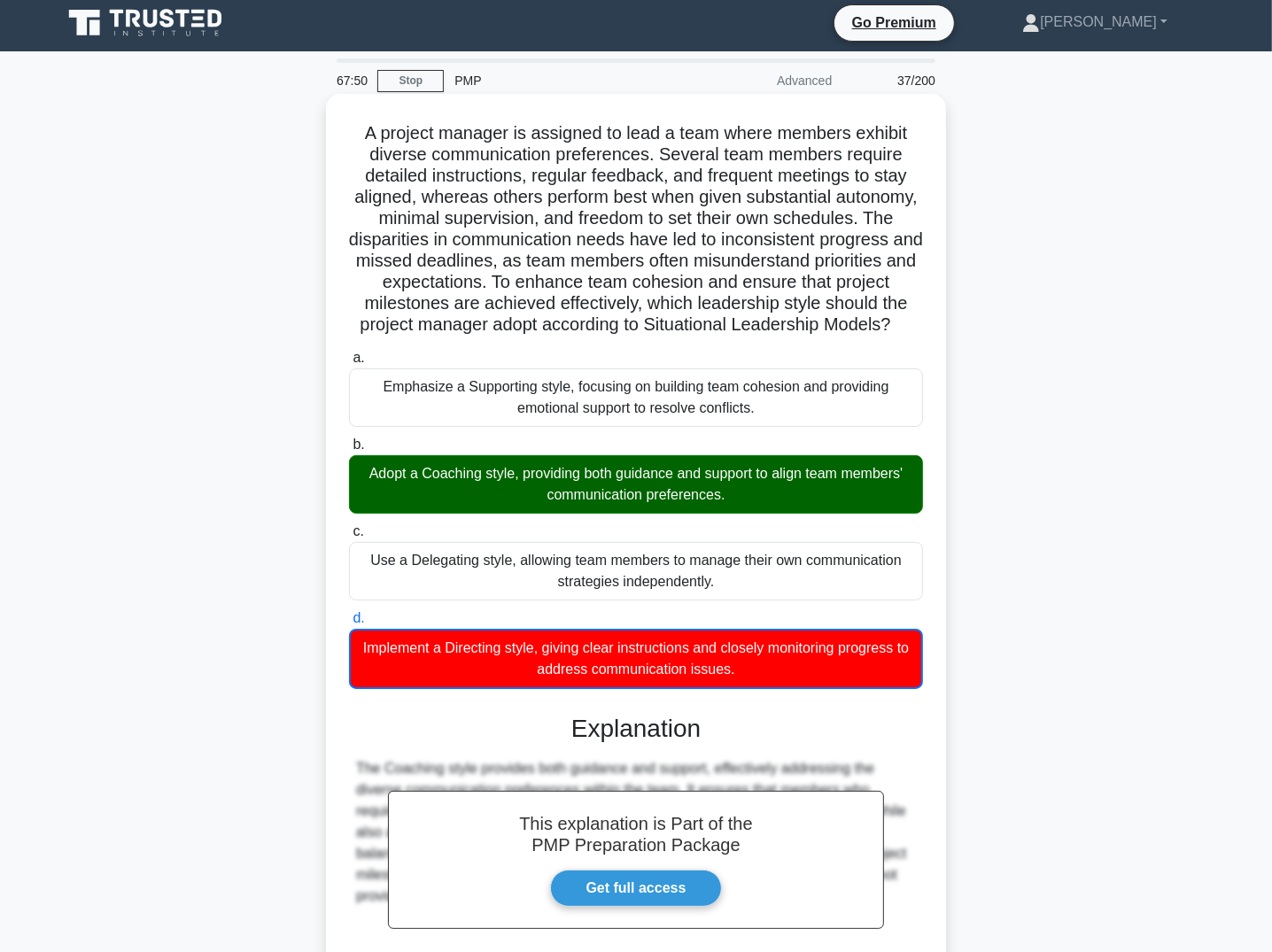
drag, startPoint x: 370, startPoint y: 136, endPoint x: 743, endPoint y: 678, distance: 657.9
click at [755, 686] on div "A project manager is assigned to lead a team where members exhibit diverse comm…" at bounding box center [636, 596] width 606 height 990
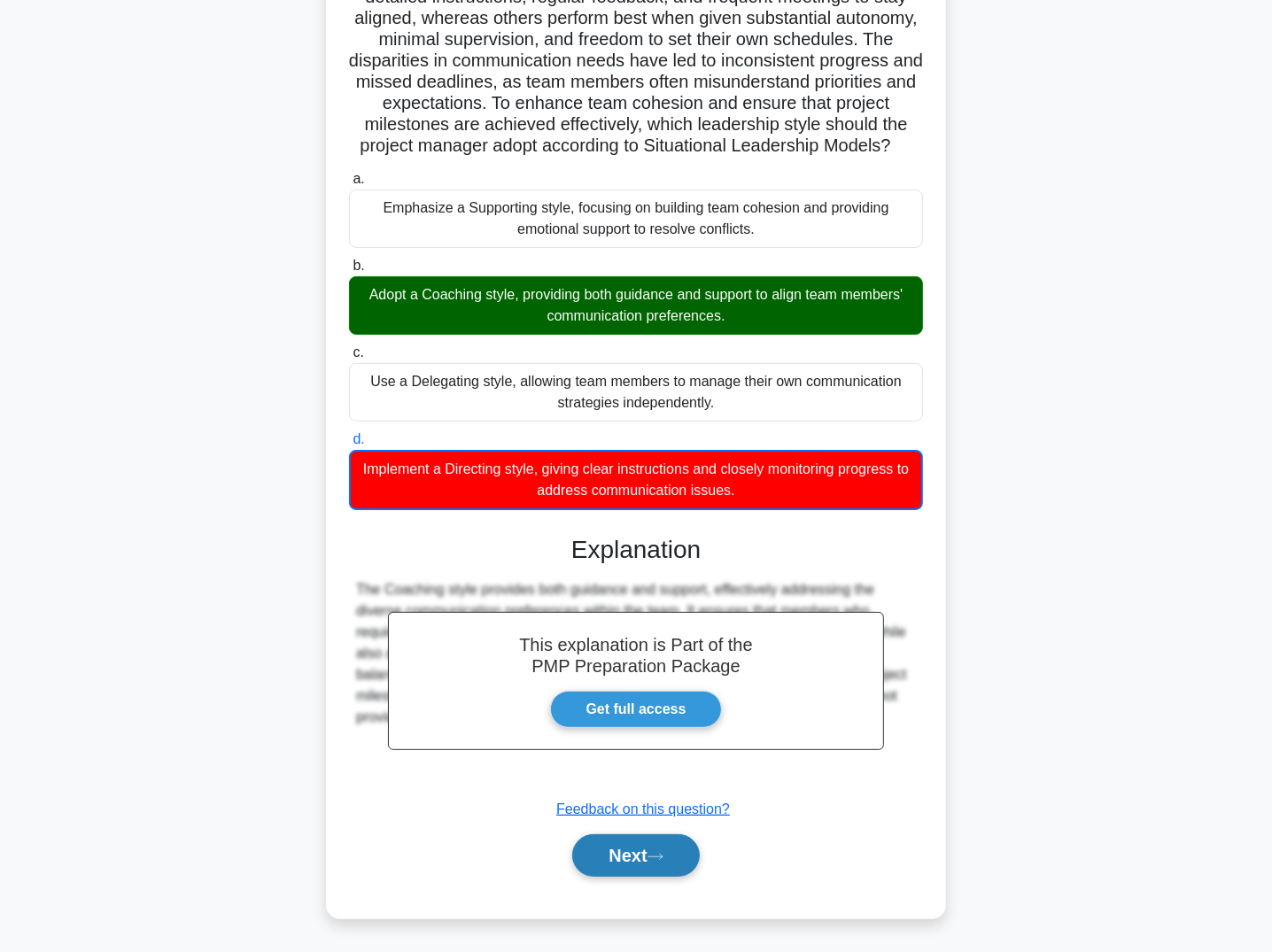
click at [659, 858] on icon at bounding box center [655, 857] width 16 height 10
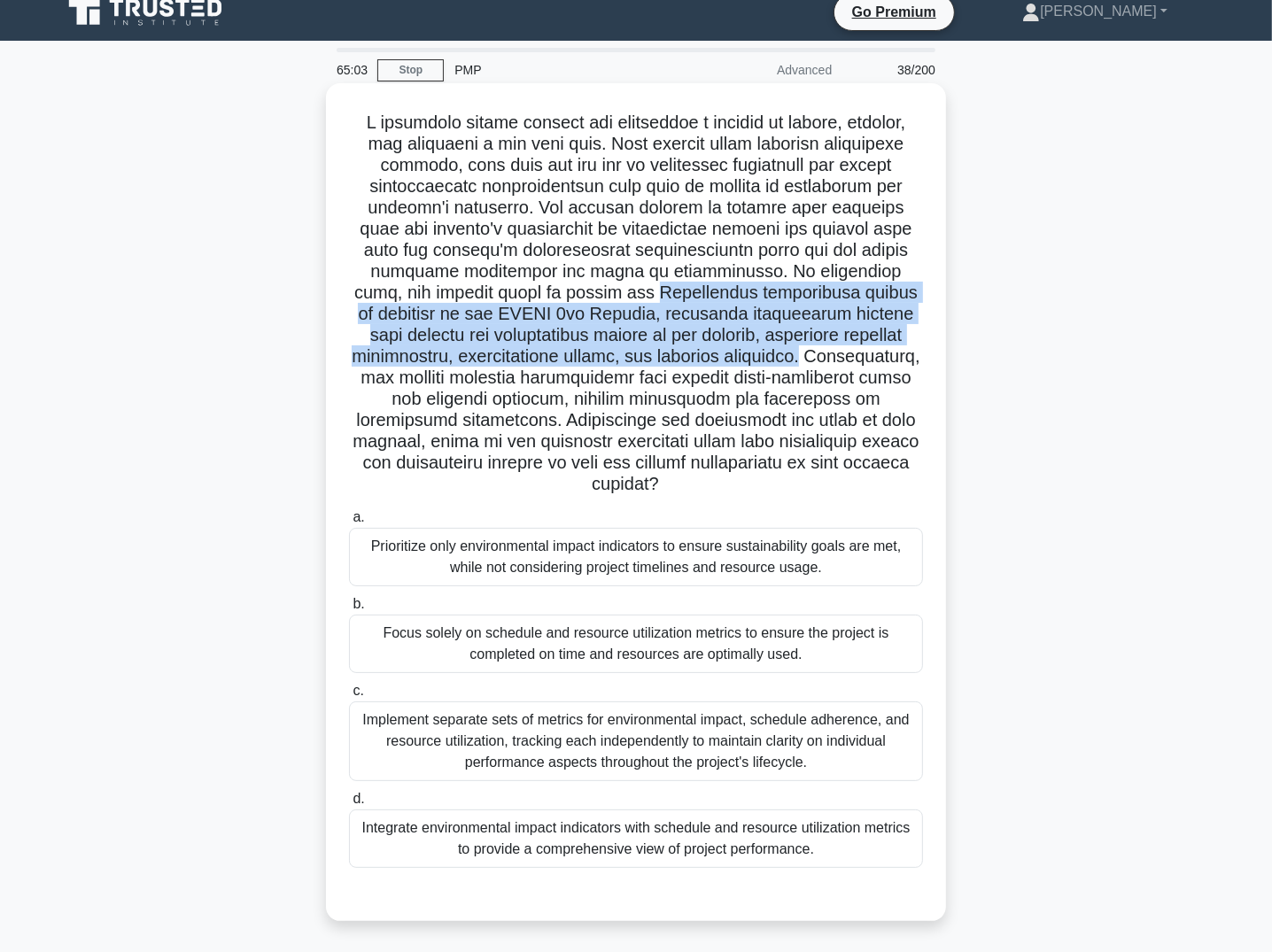
drag, startPoint x: 676, startPoint y: 289, endPoint x: 915, endPoint y: 354, distance: 247.7
click at [911, 356] on h5 ".spinner_0XTQ{transform-origin:center;animation:spinner_y6GP .75s linear infini…" at bounding box center [636, 303] width 578 height 384
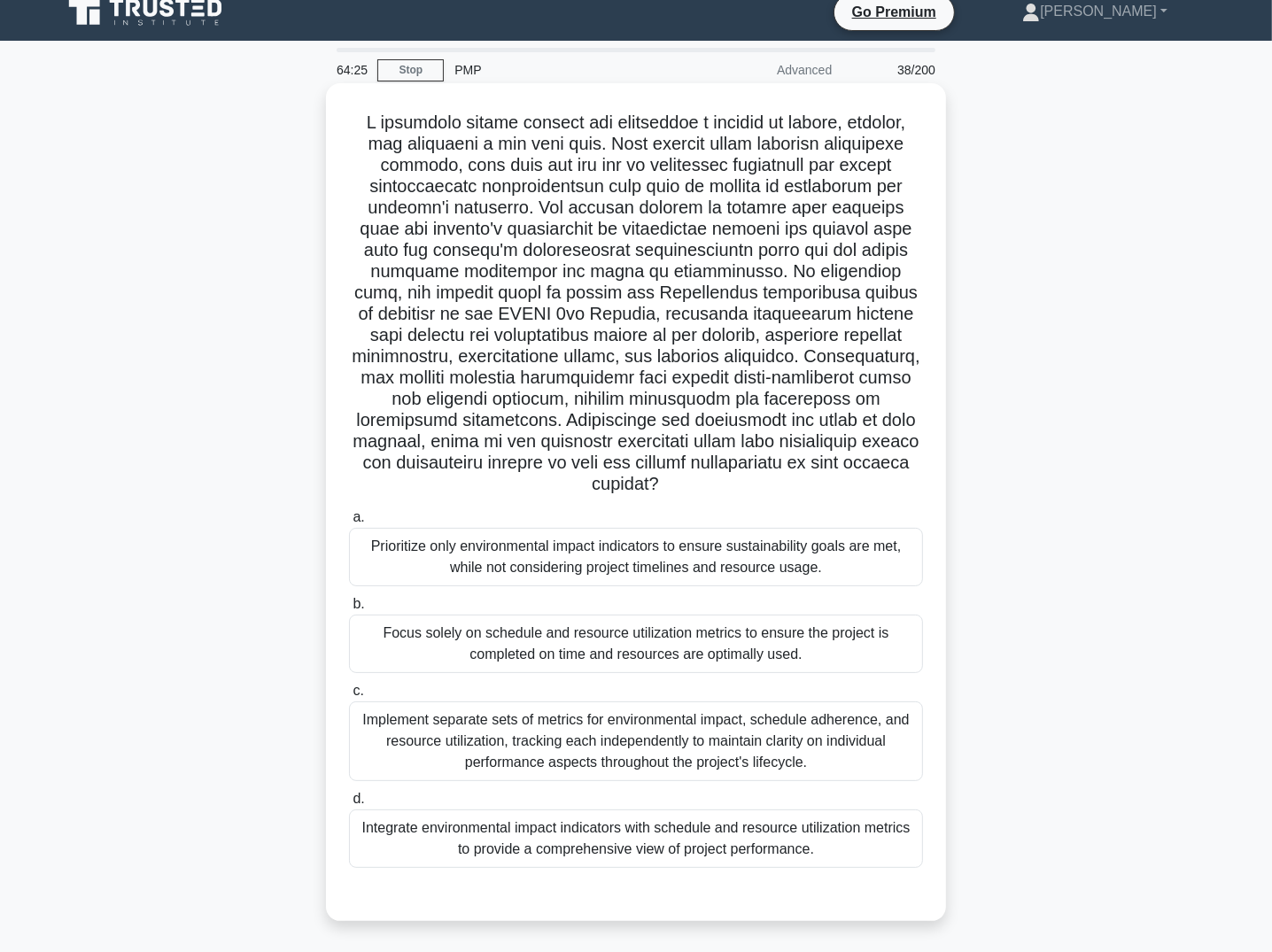
click at [645, 728] on div "Implement separate sets of metrics for environmental impact, schedule adherence…" at bounding box center [636, 742] width 574 height 79
click at [350, 697] on input "c. Implement separate sets of metrics for environmental impact, schedule adhere…" at bounding box center [350, 692] width 0 height 12
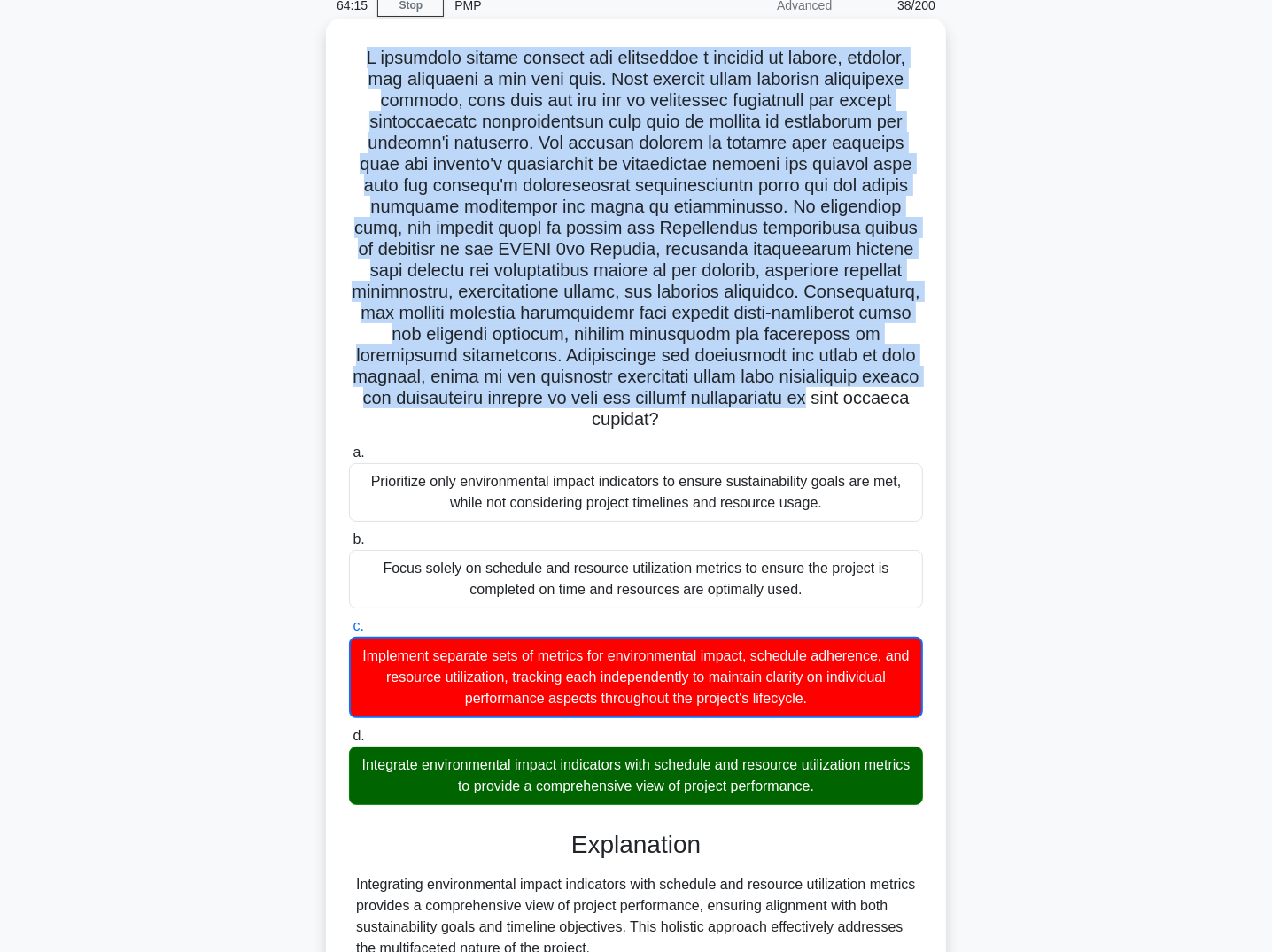
scroll to position [245, 0]
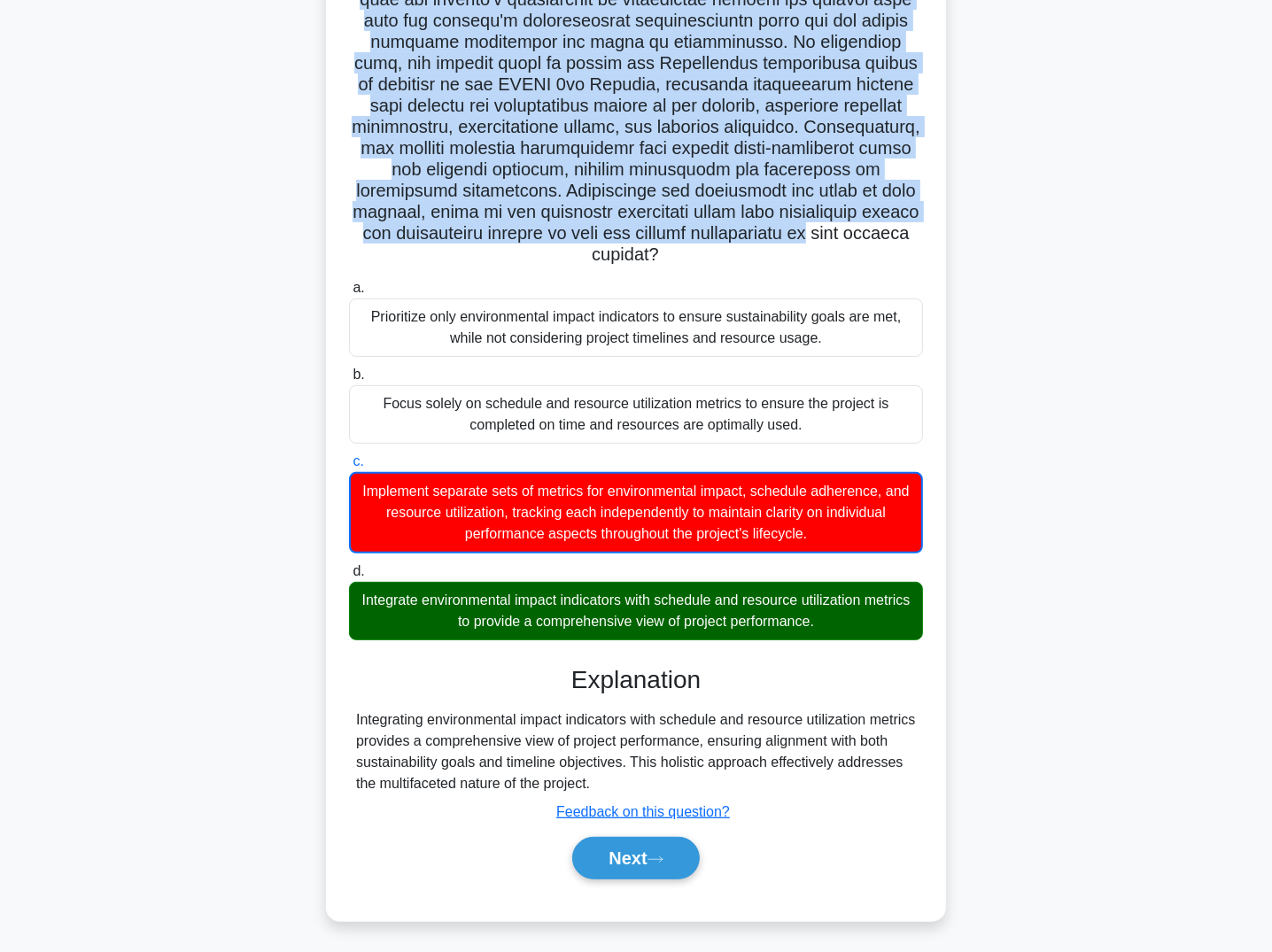
drag, startPoint x: 370, startPoint y: 63, endPoint x: 684, endPoint y: 781, distance: 783.7
click at [684, 781] on div ".spinner_0XTQ{transform-origin:center;animation:spinner_y6GP .75s linear infini…" at bounding box center [636, 387] width 606 height 1053
click at [697, 864] on button "Next" at bounding box center [636, 858] width 127 height 43
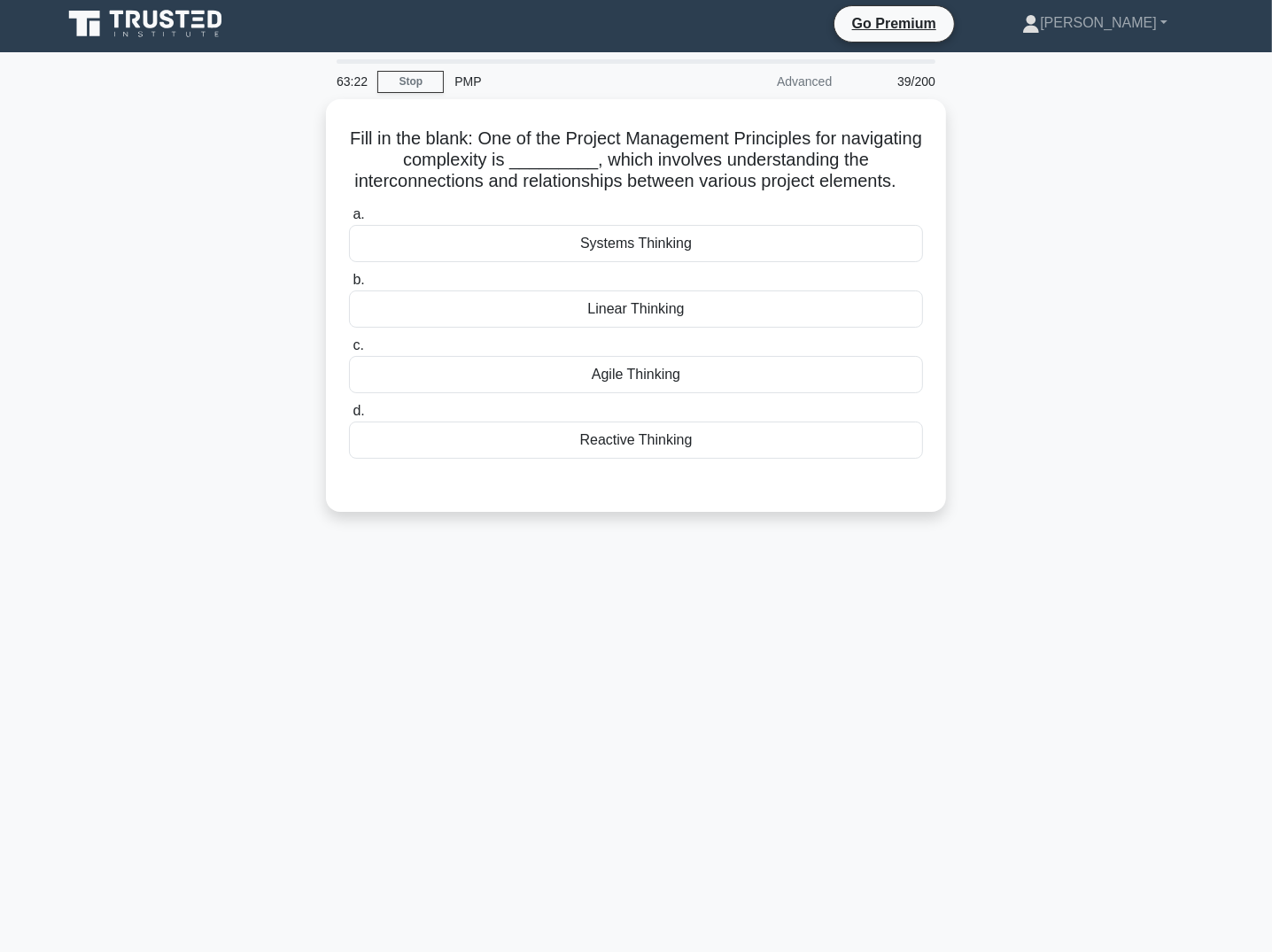
scroll to position [5, 0]
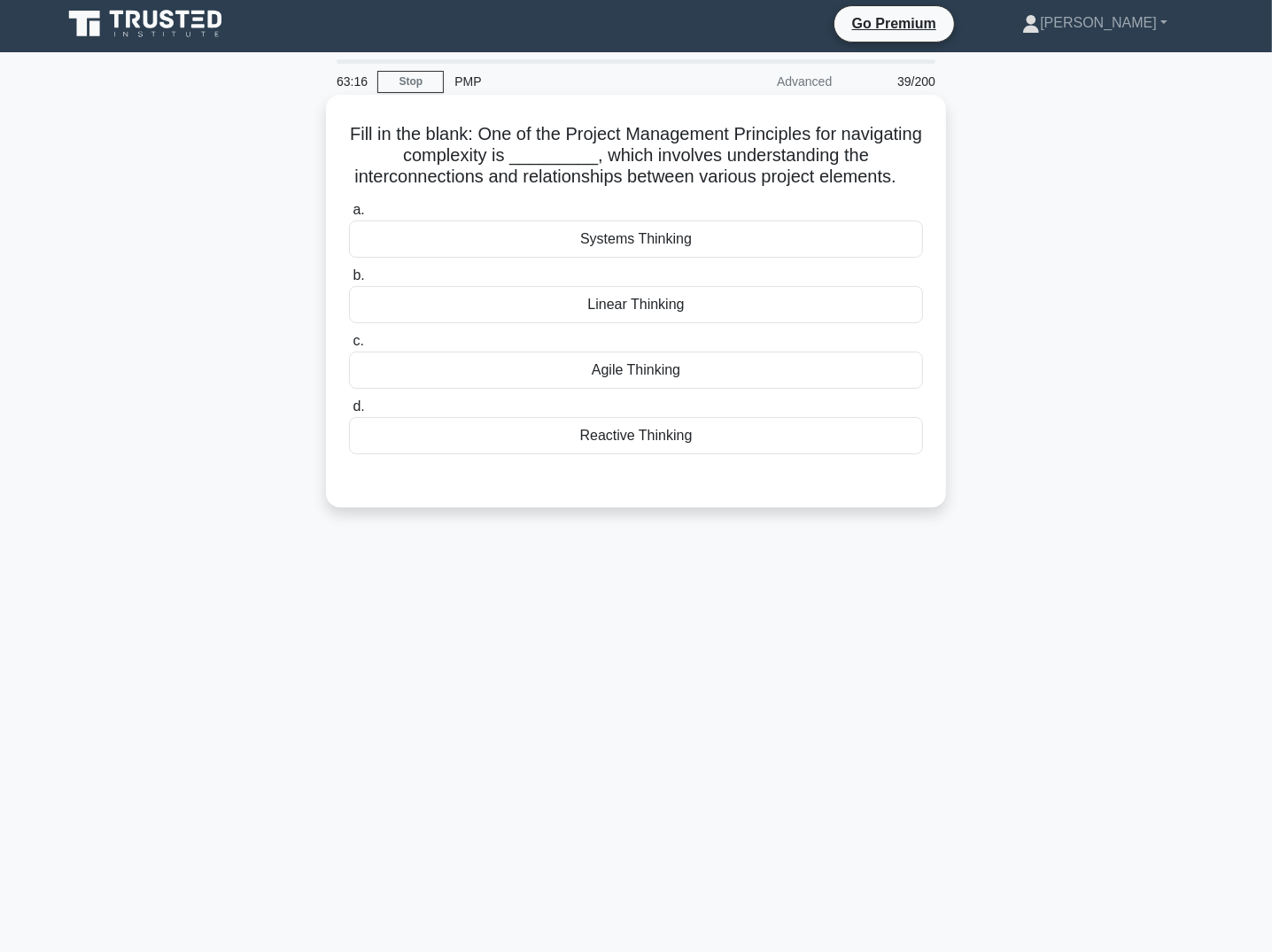
click at [697, 255] on div "Systems Thinking" at bounding box center [636, 238] width 574 height 37
click at [350, 216] on input "a. Systems Thinking" at bounding box center [350, 210] width 0 height 12
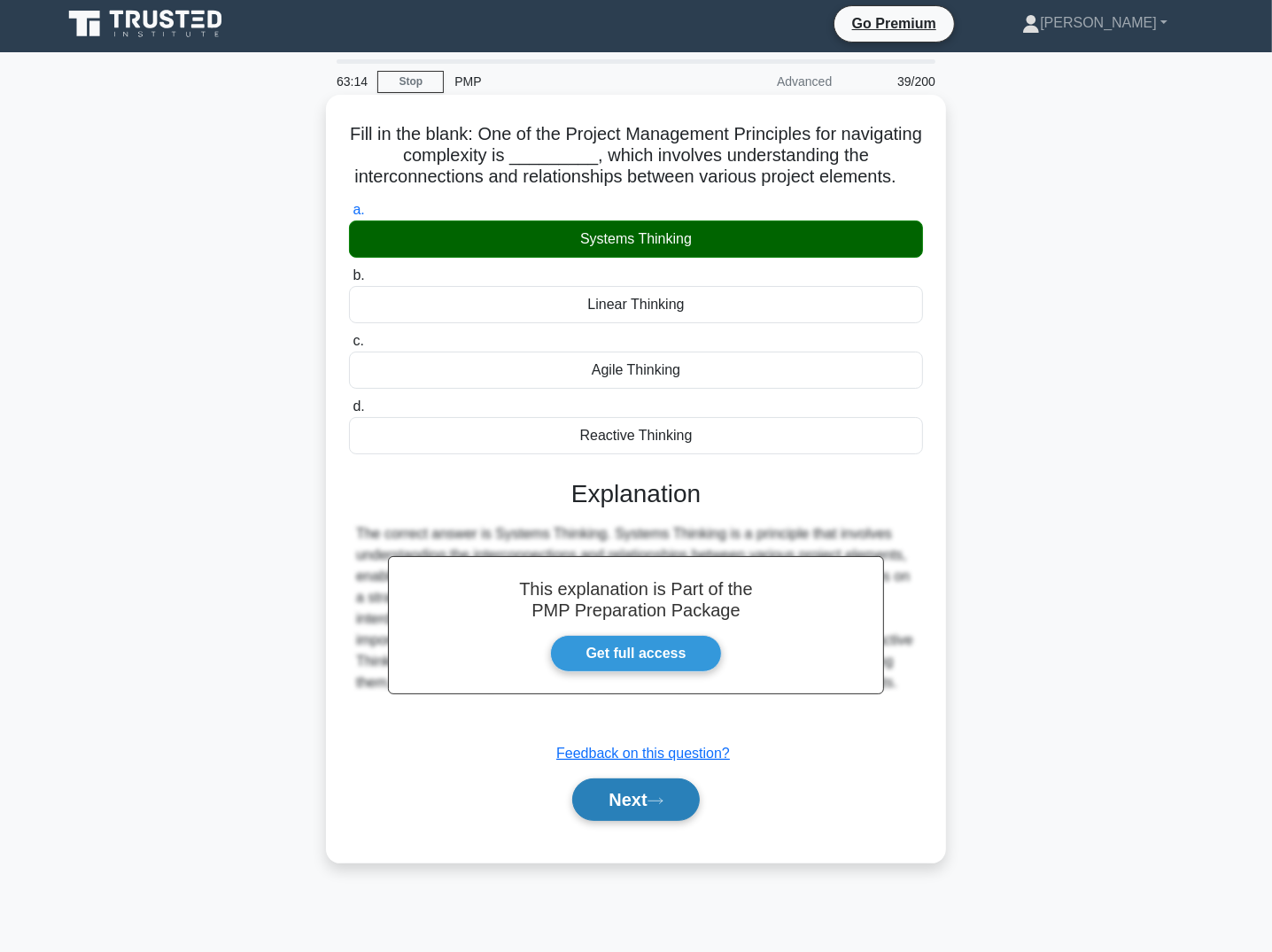
click at [598, 807] on button "Next" at bounding box center [636, 799] width 127 height 43
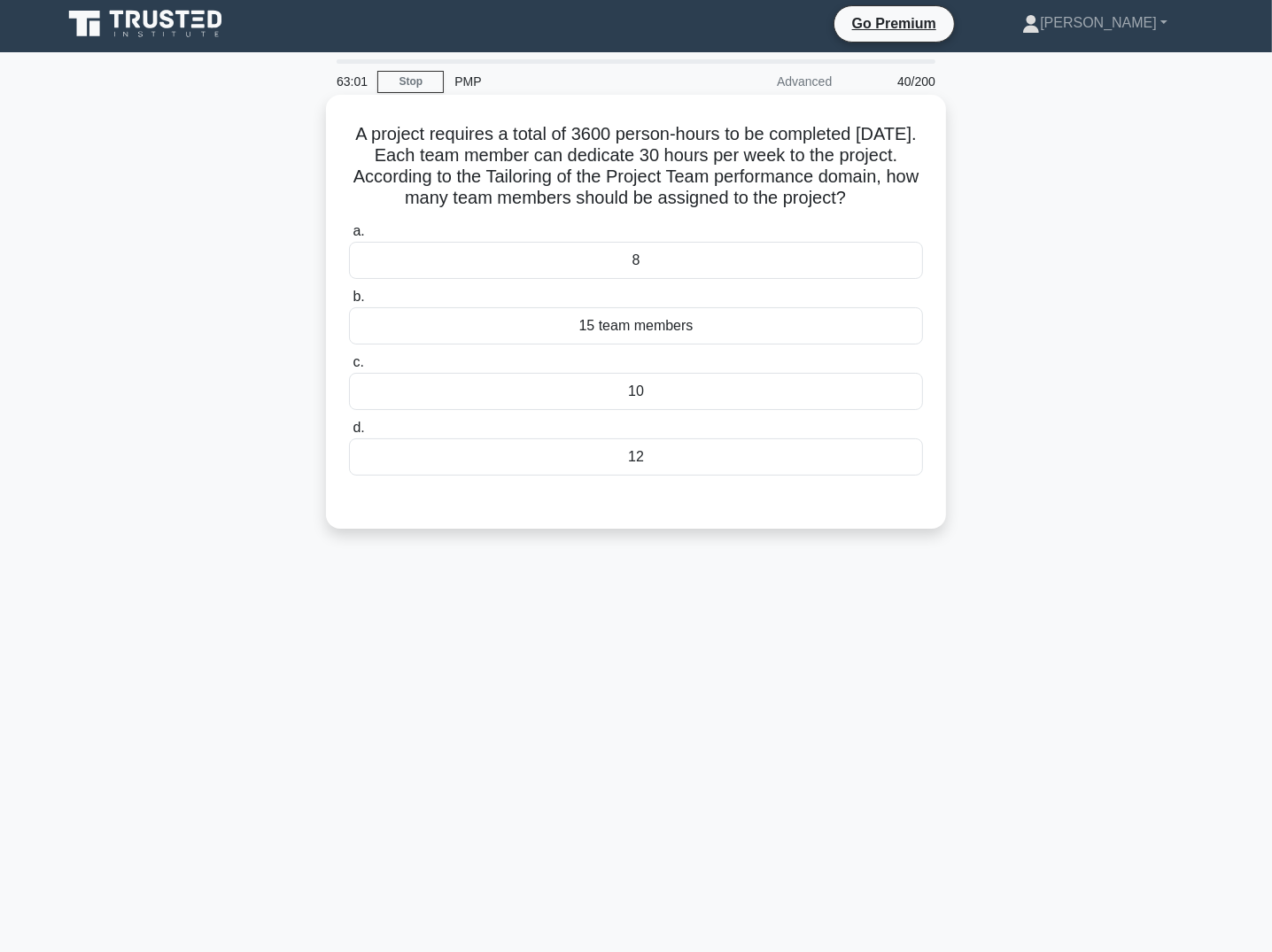
drag, startPoint x: 445, startPoint y: 178, endPoint x: 623, endPoint y: 213, distance: 181.4
click at [623, 209] on h5 "A project requires a total of 3600 person-hours to be completed within 12 weeks…" at bounding box center [636, 166] width 578 height 86
click at [608, 410] on div "10" at bounding box center [636, 391] width 574 height 37
click at [350, 368] on input "c. 10" at bounding box center [350, 363] width 0 height 12
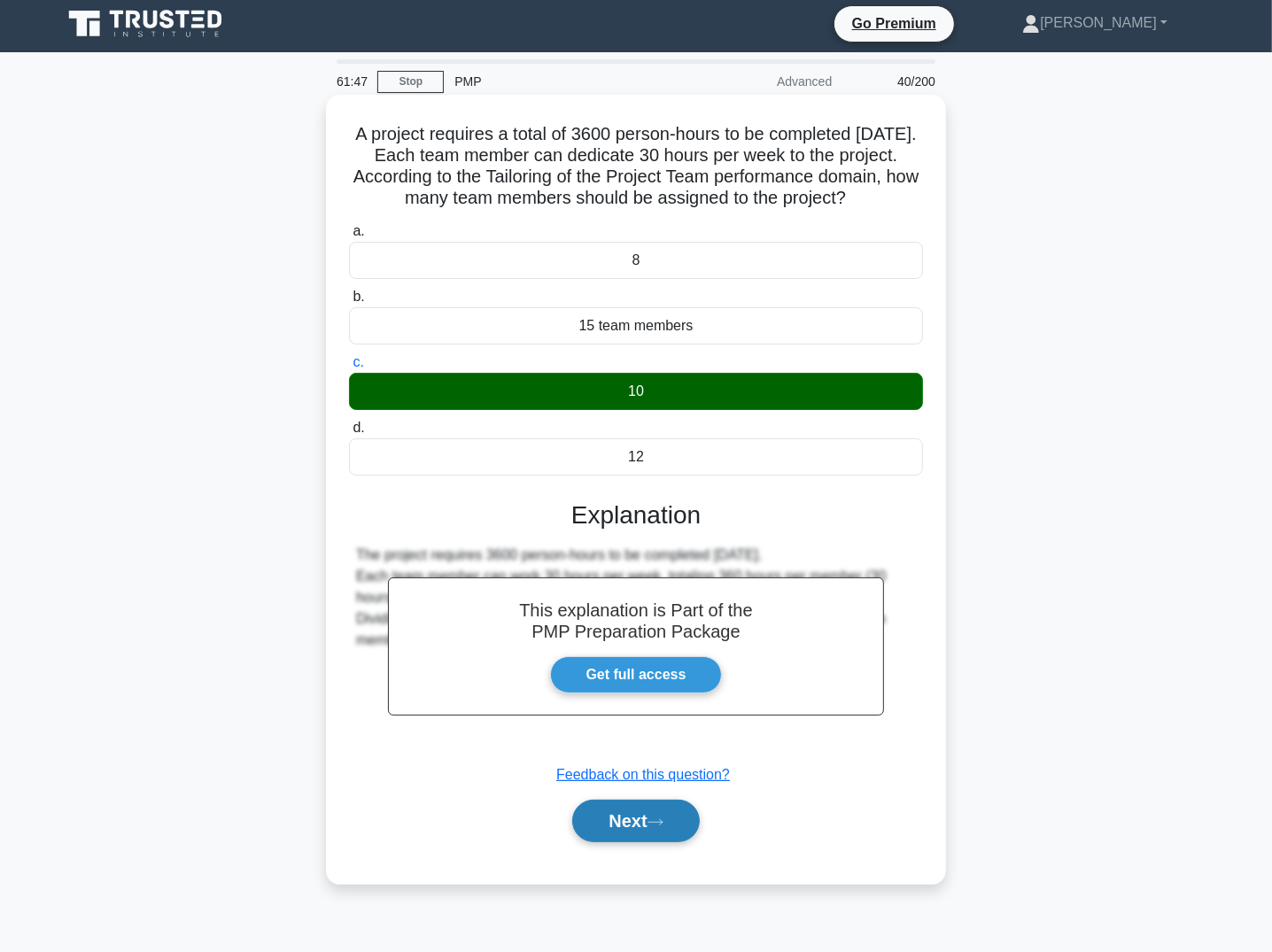
click at [640, 843] on button "Next" at bounding box center [636, 821] width 127 height 43
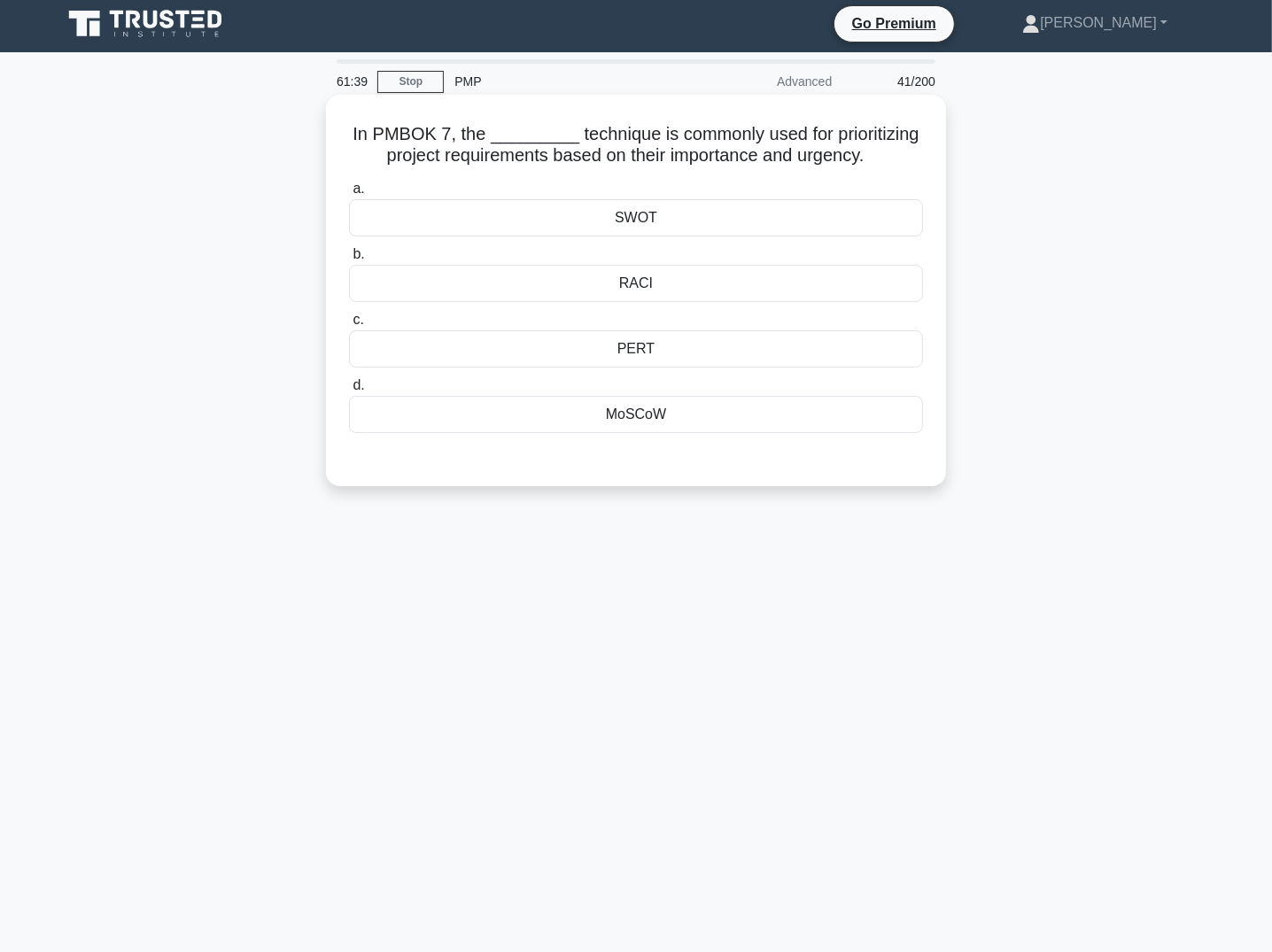
click at [657, 423] on div "MoSCoW" at bounding box center [636, 414] width 574 height 37
click at [350, 391] on input "d. MoSCoW" at bounding box center [350, 386] width 0 height 12
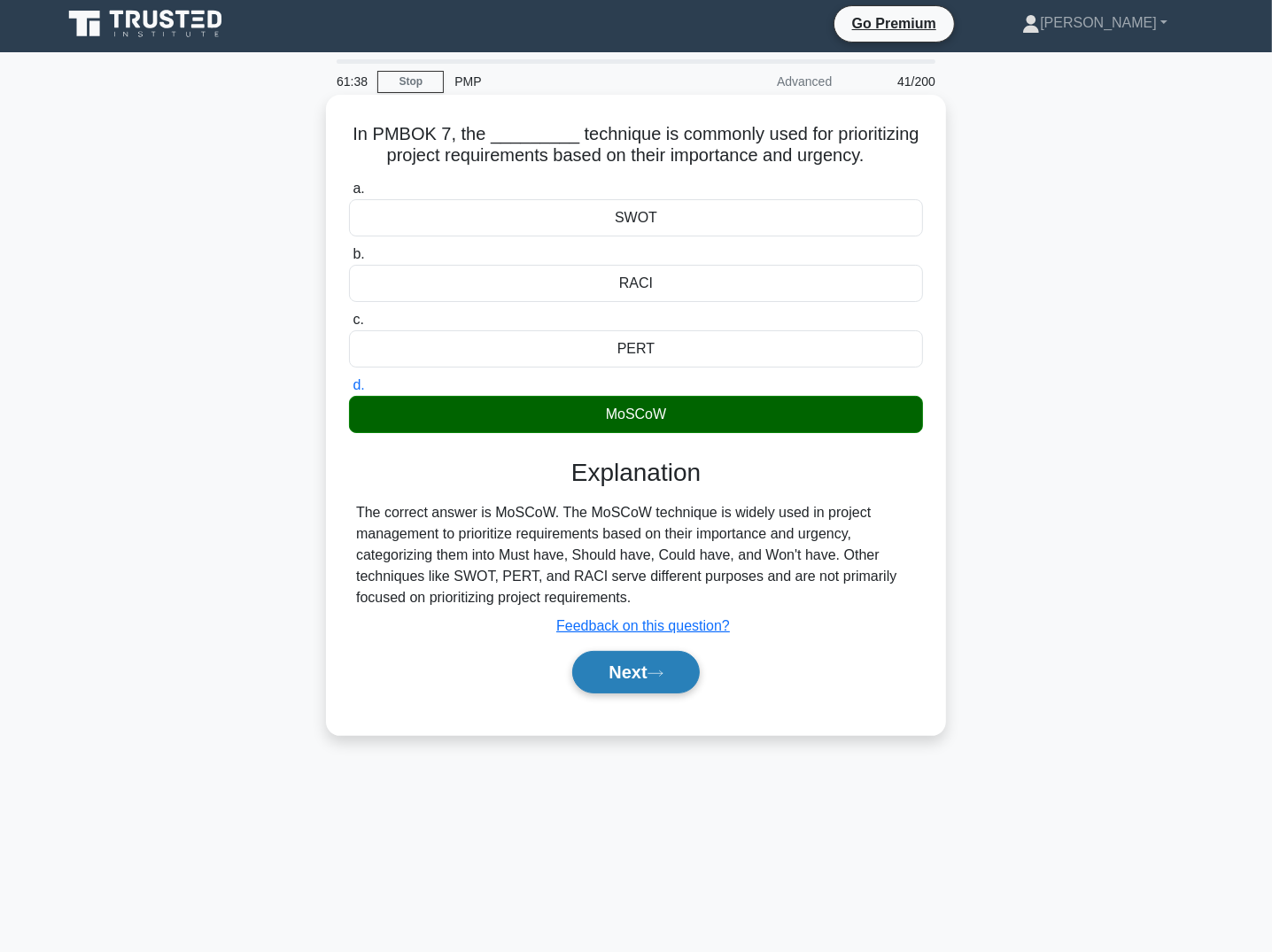
click at [652, 669] on button "Next" at bounding box center [636, 672] width 127 height 43
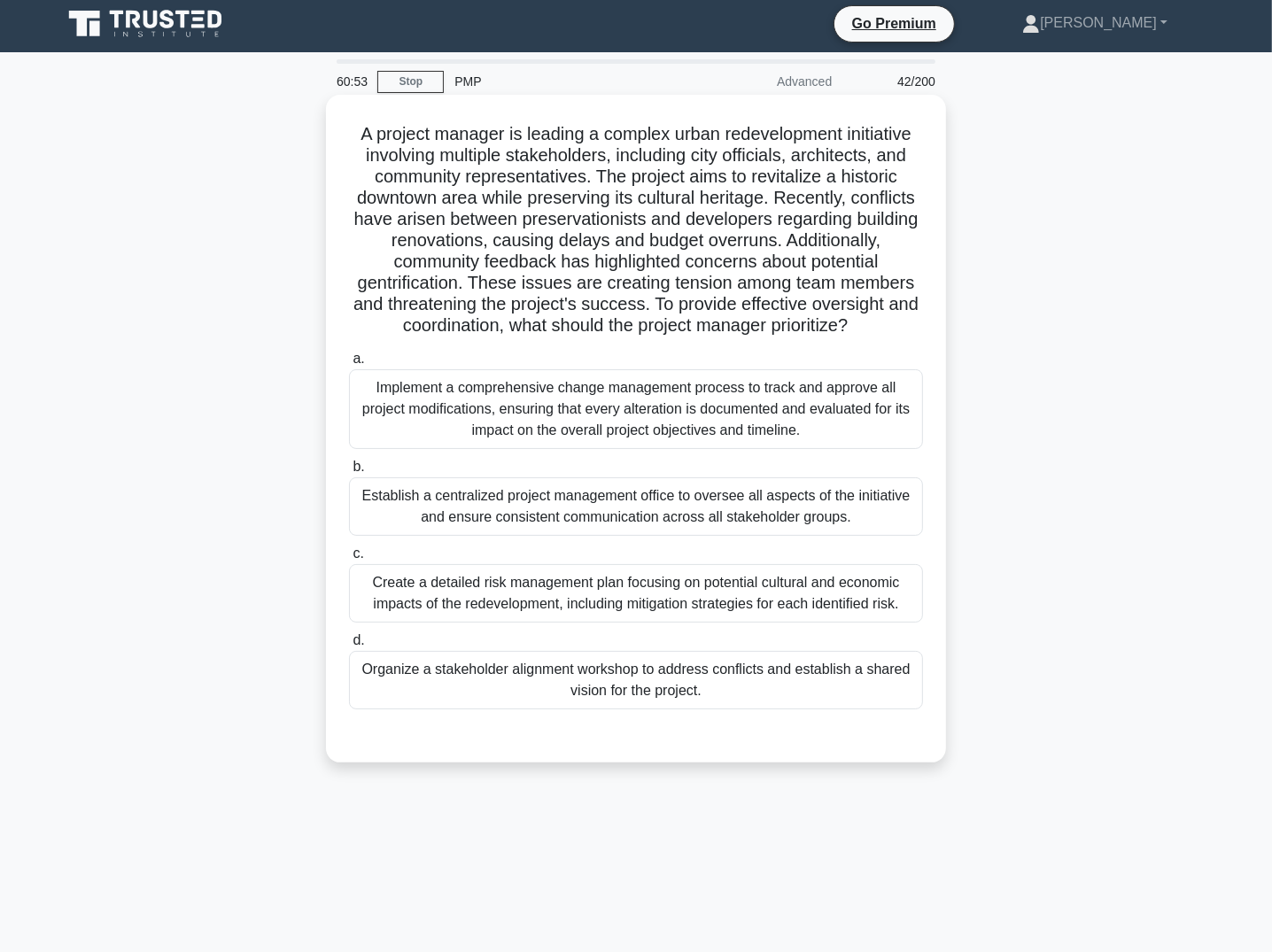
click at [790, 651] on div "Organize a stakeholder alignment workshop to address conflicts and establish a …" at bounding box center [636, 680] width 574 height 59
click at [350, 646] on input "d. Organize a stakeholder alignment workshop to address conflicts and establish…" at bounding box center [350, 641] width 0 height 12
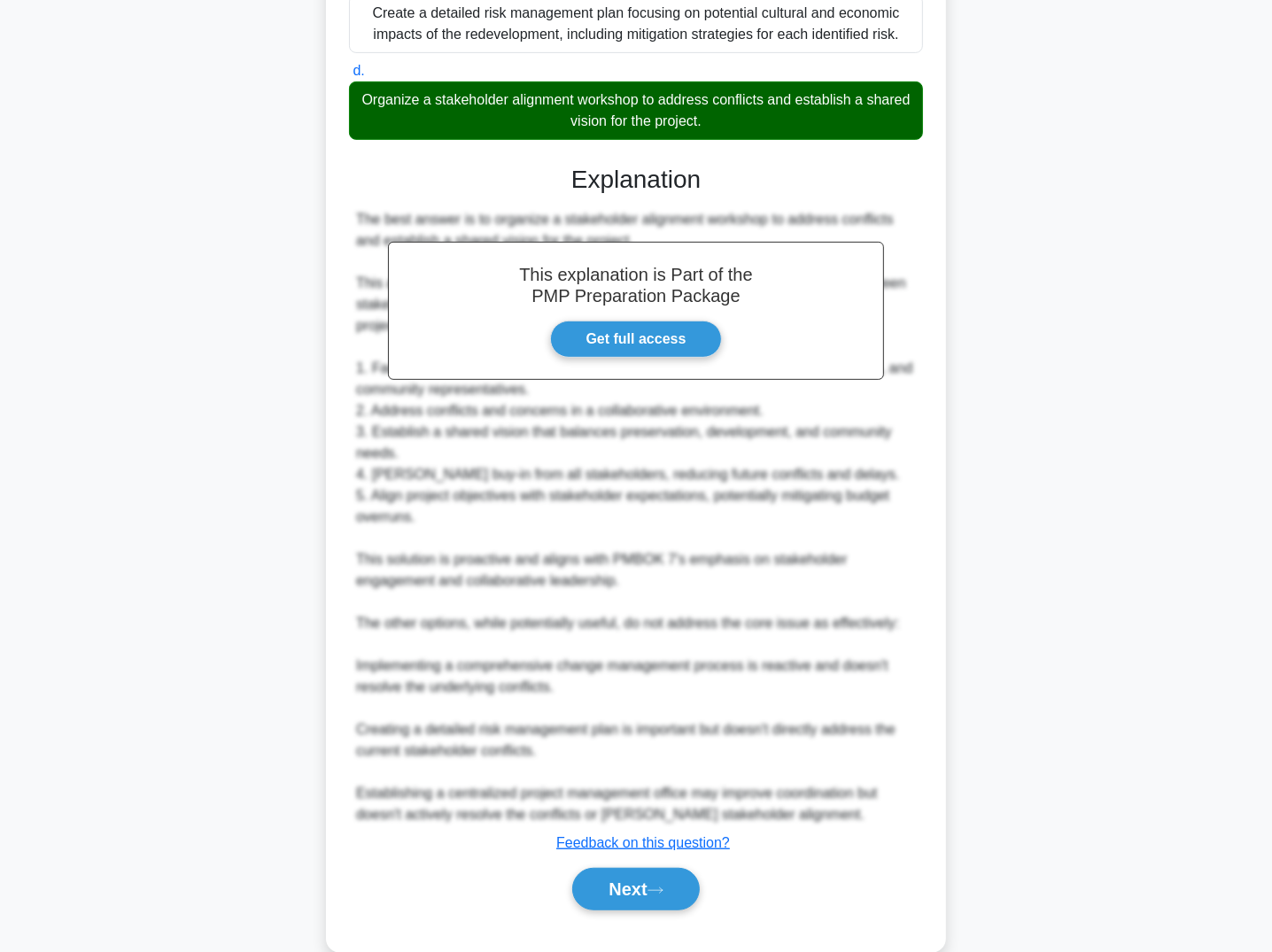
scroll to position [606, 0]
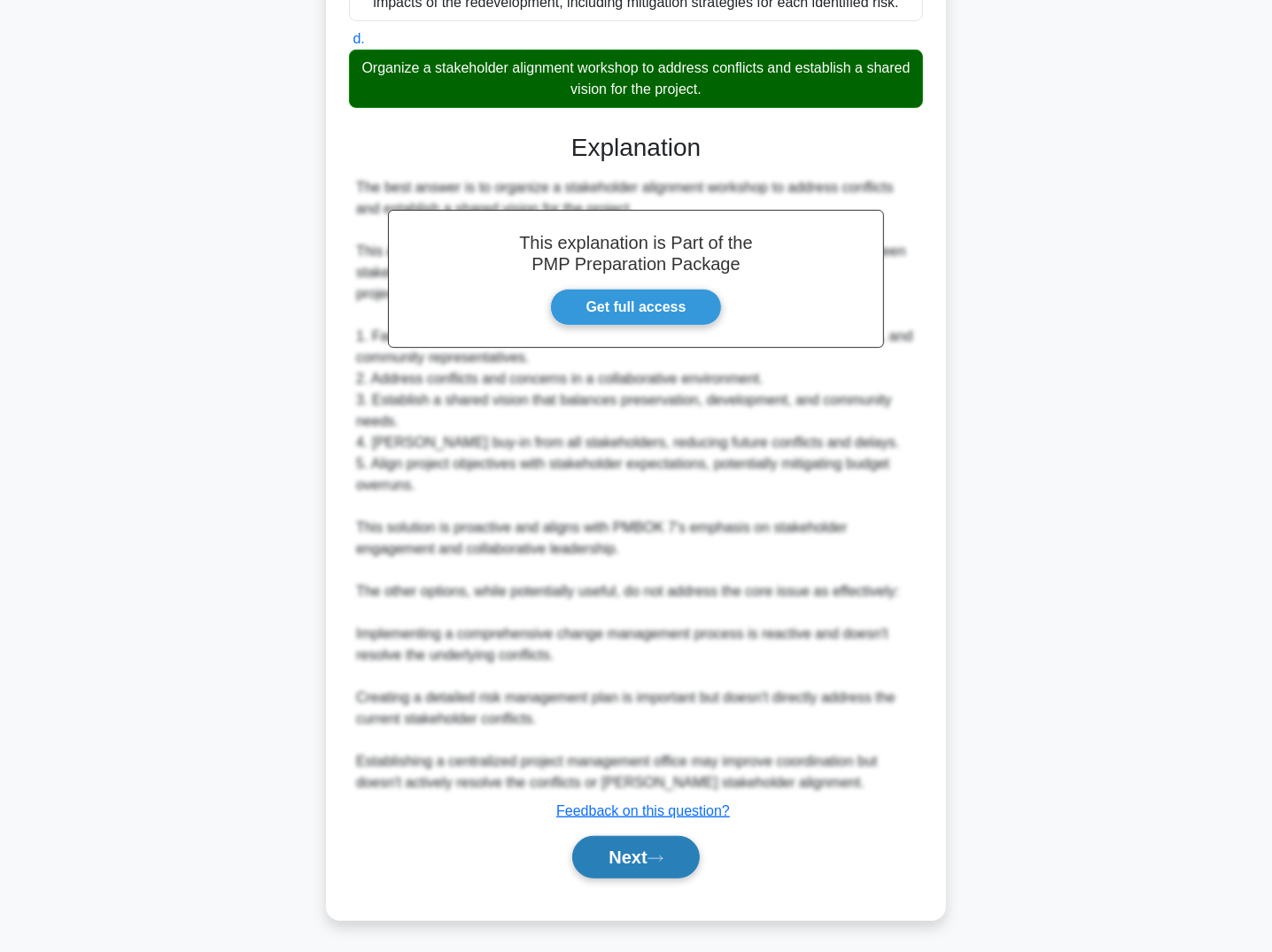
click at [630, 855] on button "Next" at bounding box center [636, 857] width 127 height 43
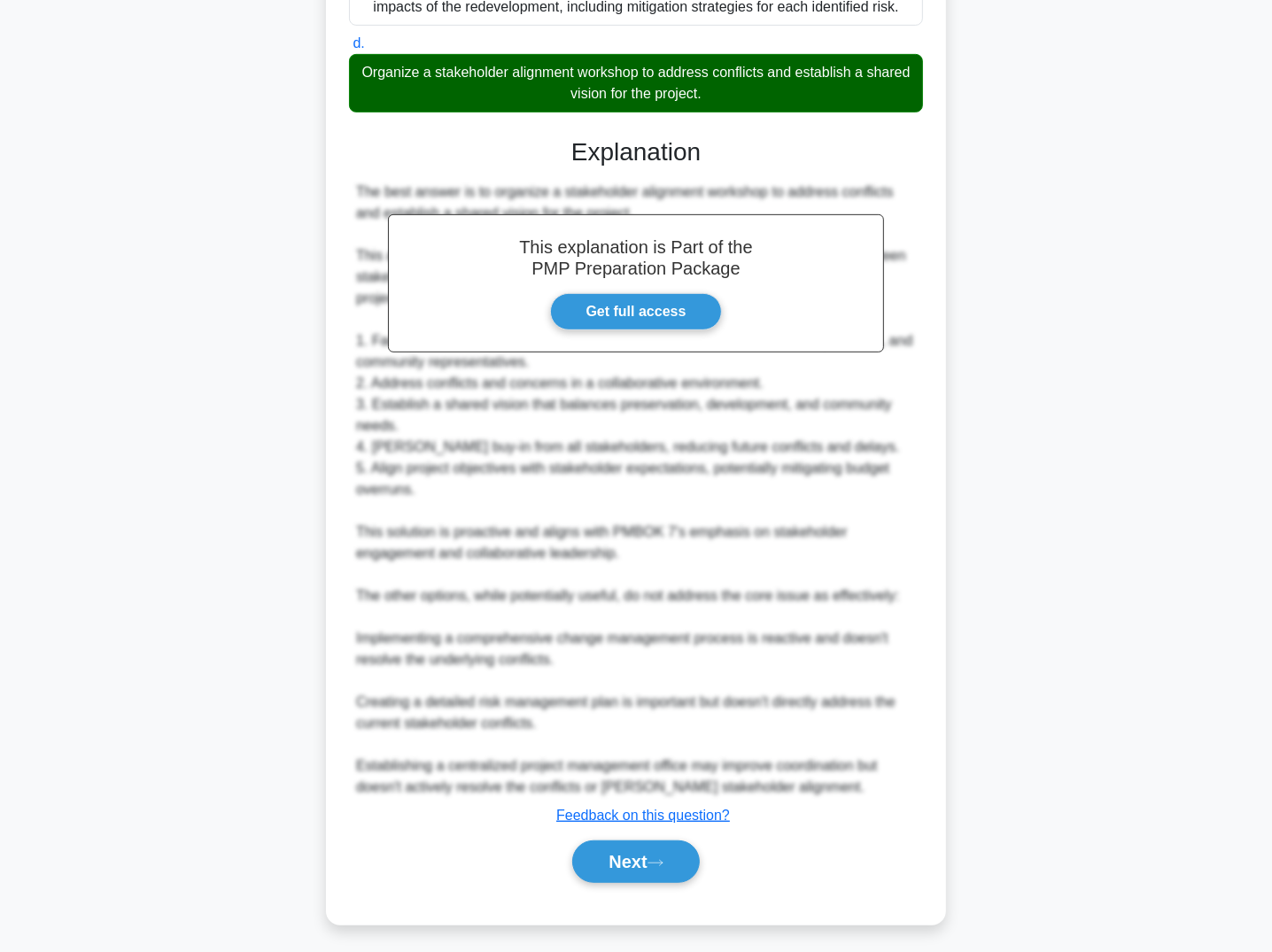
scroll to position [5, 0]
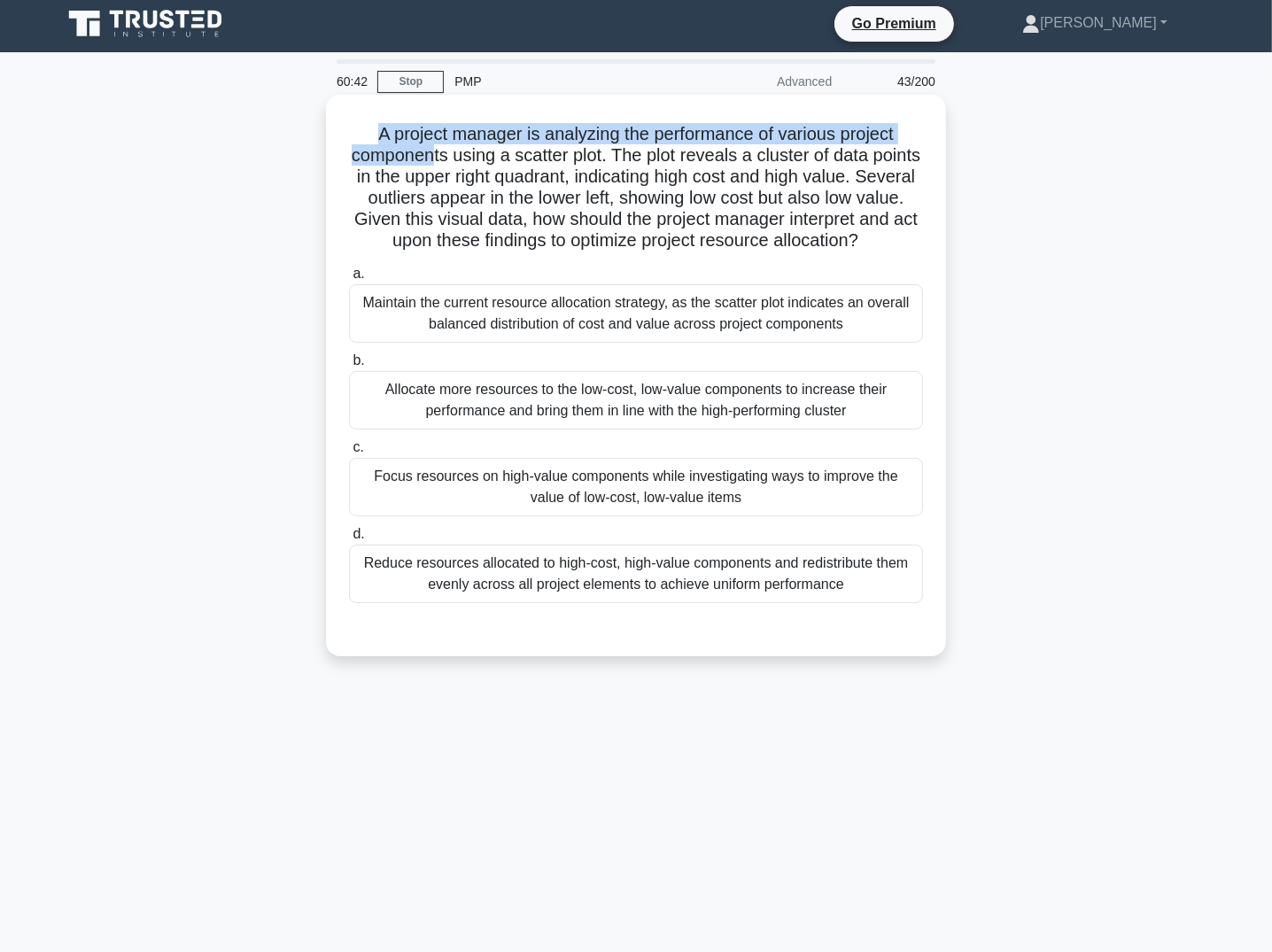
drag, startPoint x: 374, startPoint y: 136, endPoint x: 457, endPoint y: 154, distance: 84.9
click at [457, 154] on h5 "A project manager is analyzing the performance of various project components us…" at bounding box center [636, 188] width 578 height 129
click at [370, 129] on h5 "A project manager is analyzing the performance of various project components us…" at bounding box center [636, 188] width 578 height 129
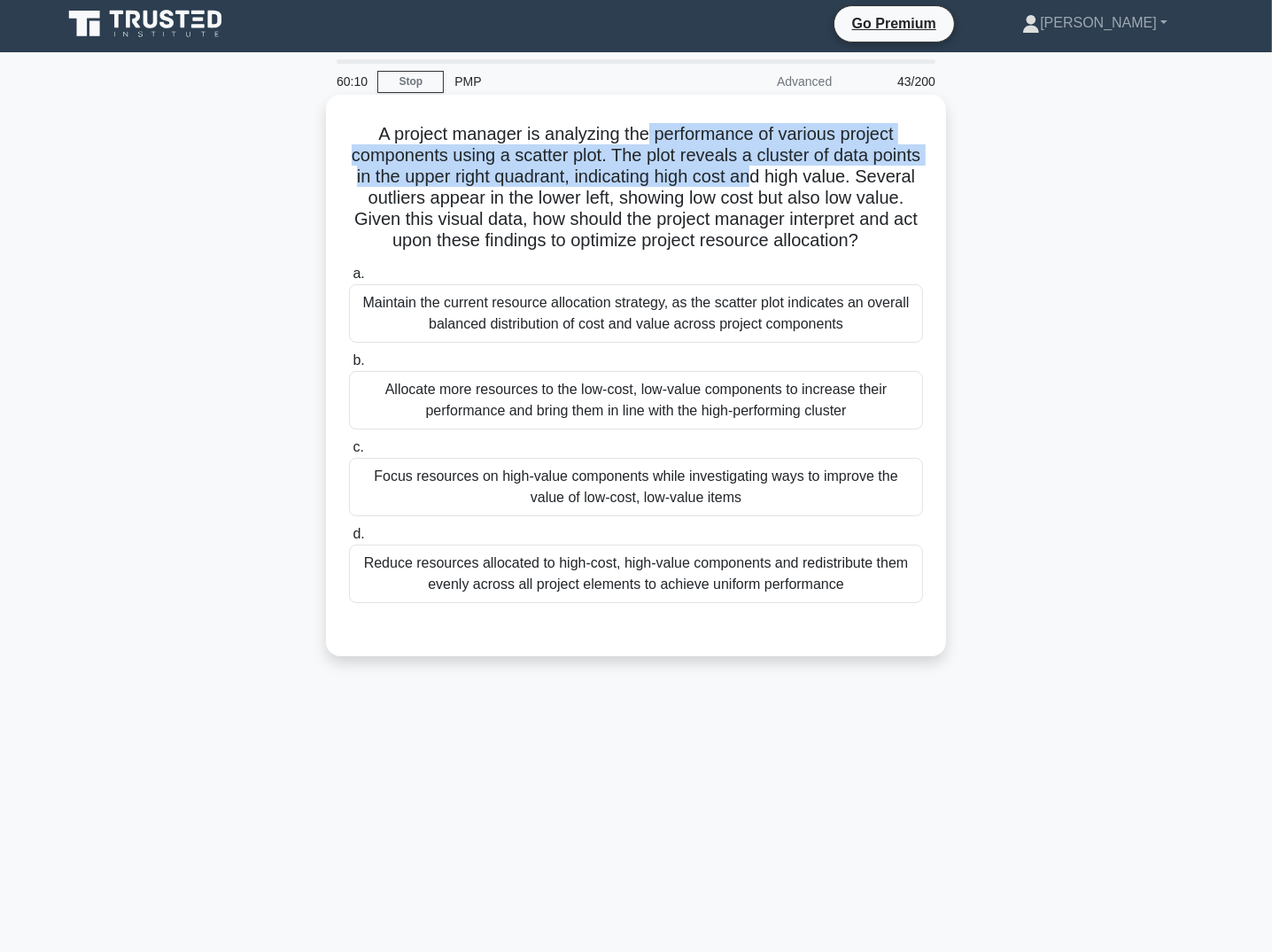
drag, startPoint x: 650, startPoint y: 127, endPoint x: 818, endPoint y: 177, distance: 175.3
click at [818, 177] on h5 "A project manager is analyzing the performance of various project components us…" at bounding box center [636, 188] width 578 height 129
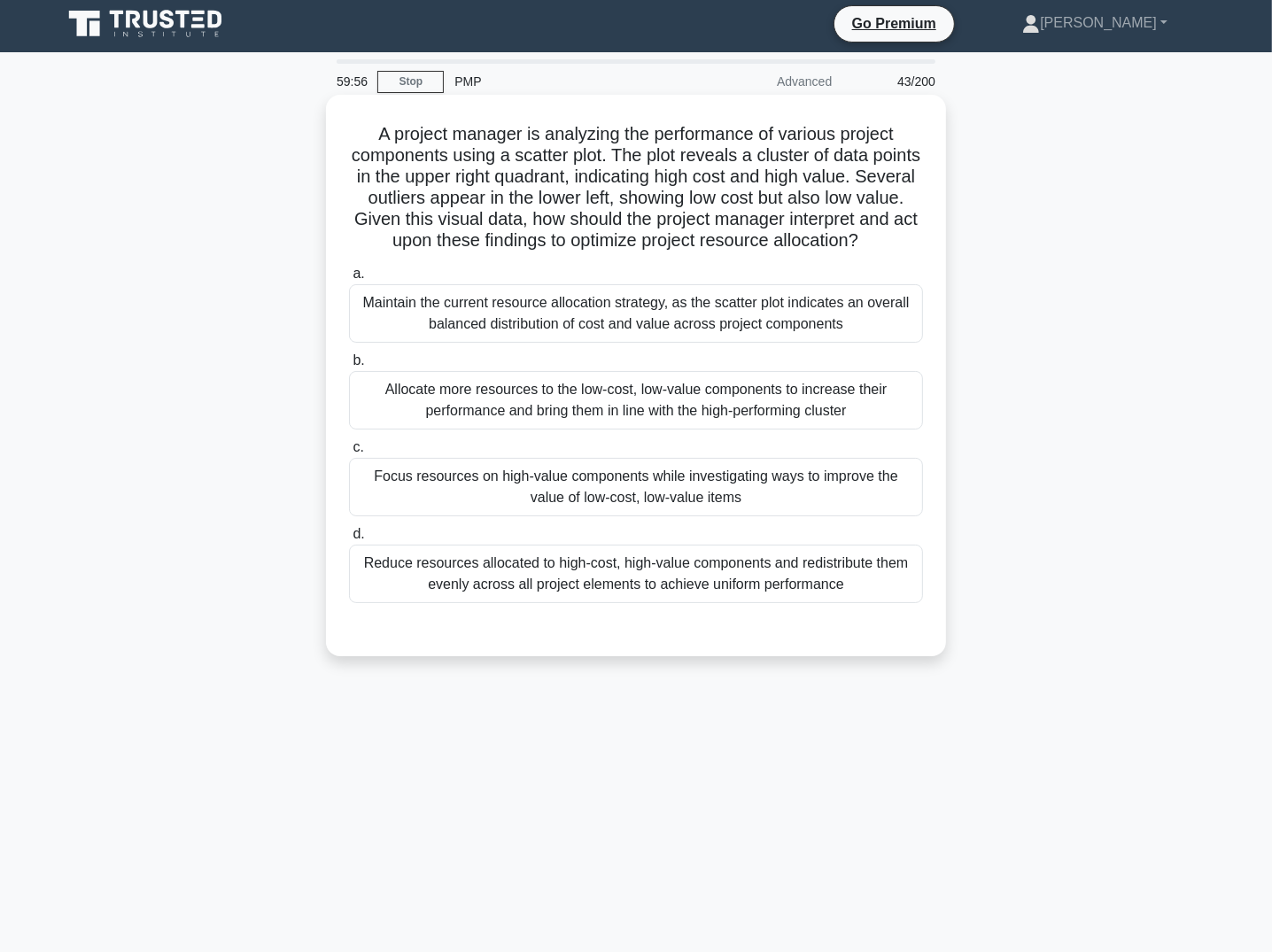
click at [481, 479] on div "Focus resources on high-value components while investigating ways to improve th…" at bounding box center [636, 486] width 574 height 59
click at [350, 454] on input "c. Focus resources on high-value components while investigating ways to improve…" at bounding box center [350, 448] width 0 height 12
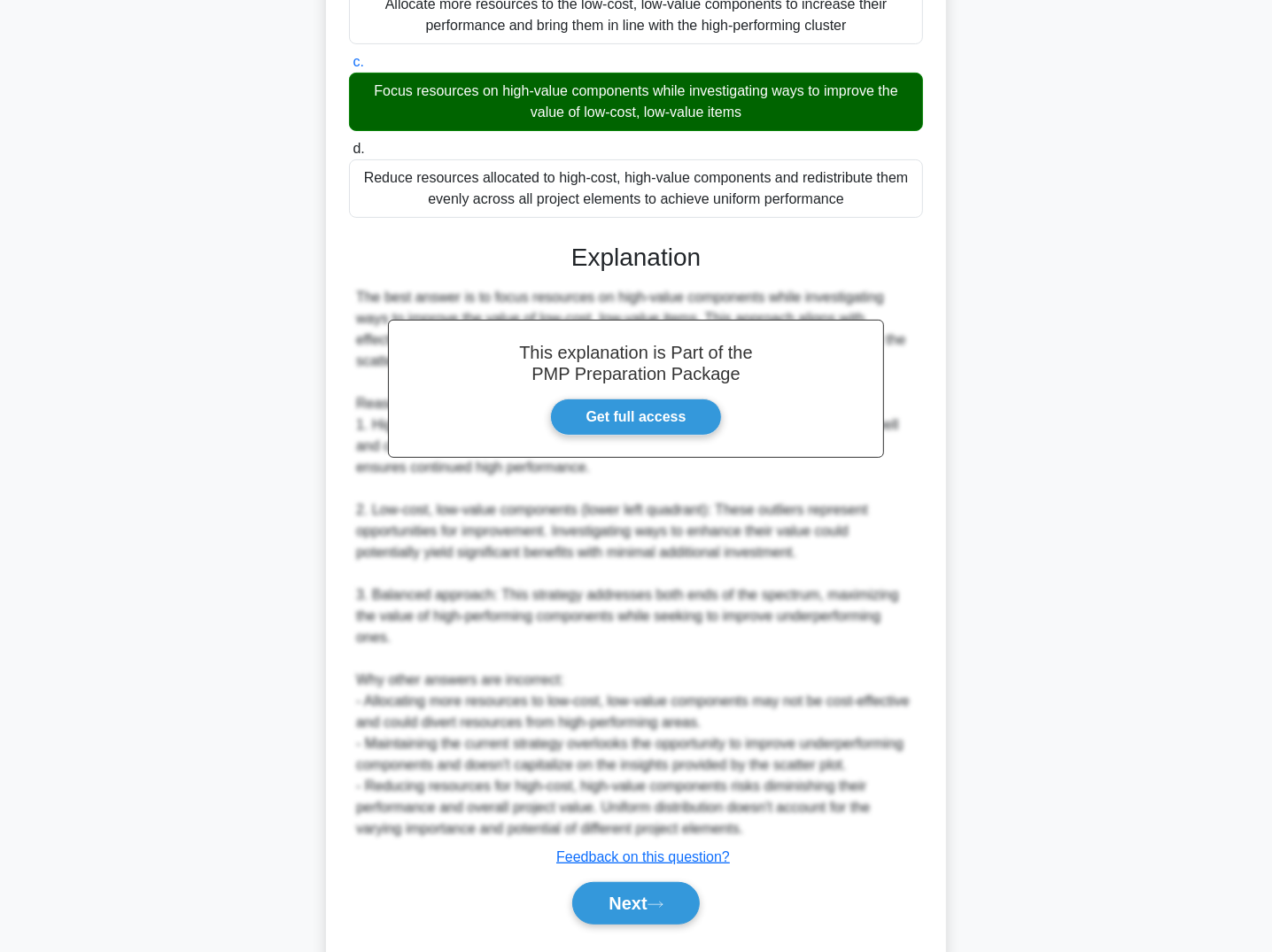
scroll to position [436, 0]
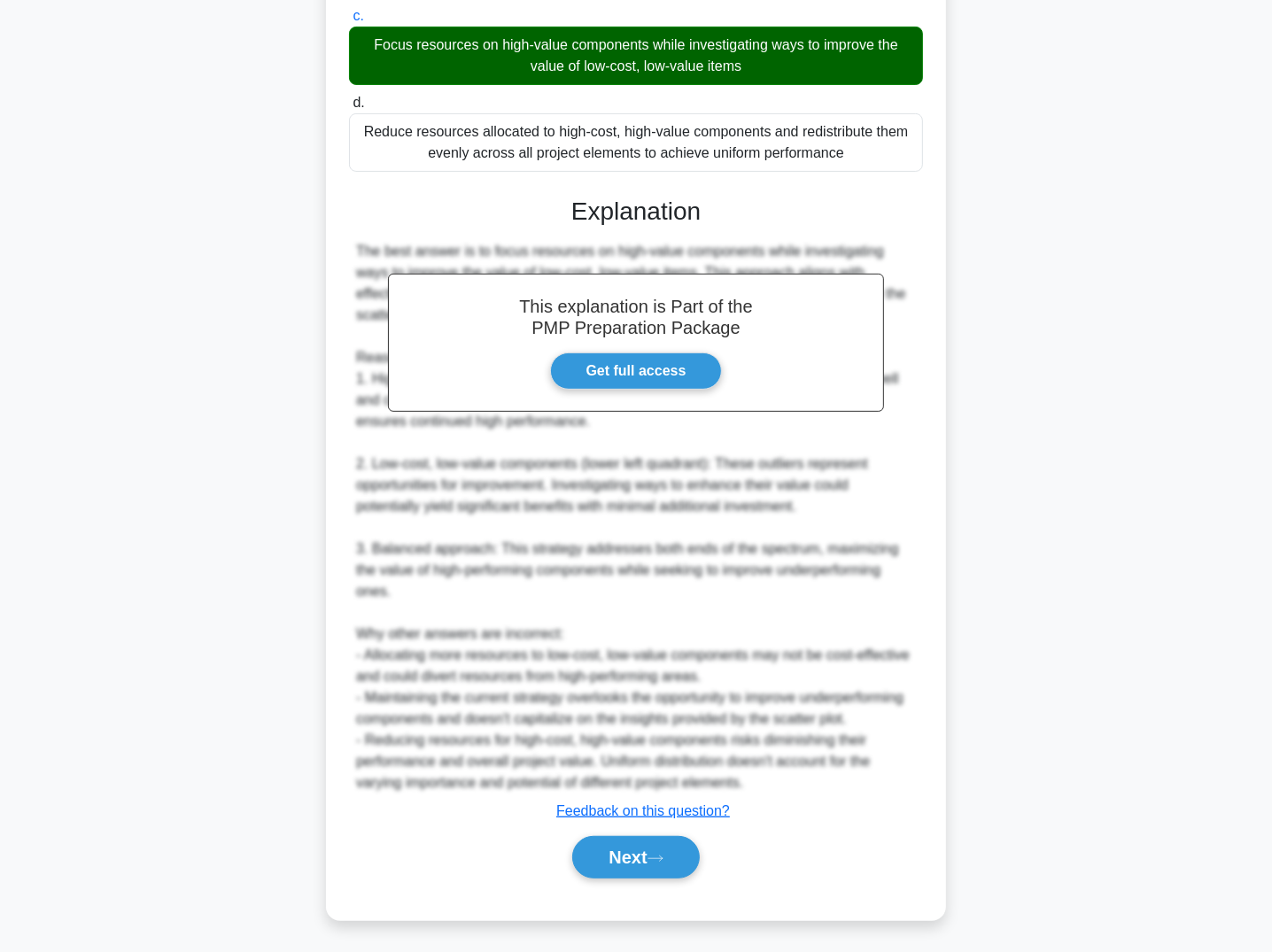
click at [637, 880] on div "Next" at bounding box center [636, 857] width 574 height 57
click at [649, 845] on button "Next" at bounding box center [636, 857] width 127 height 43
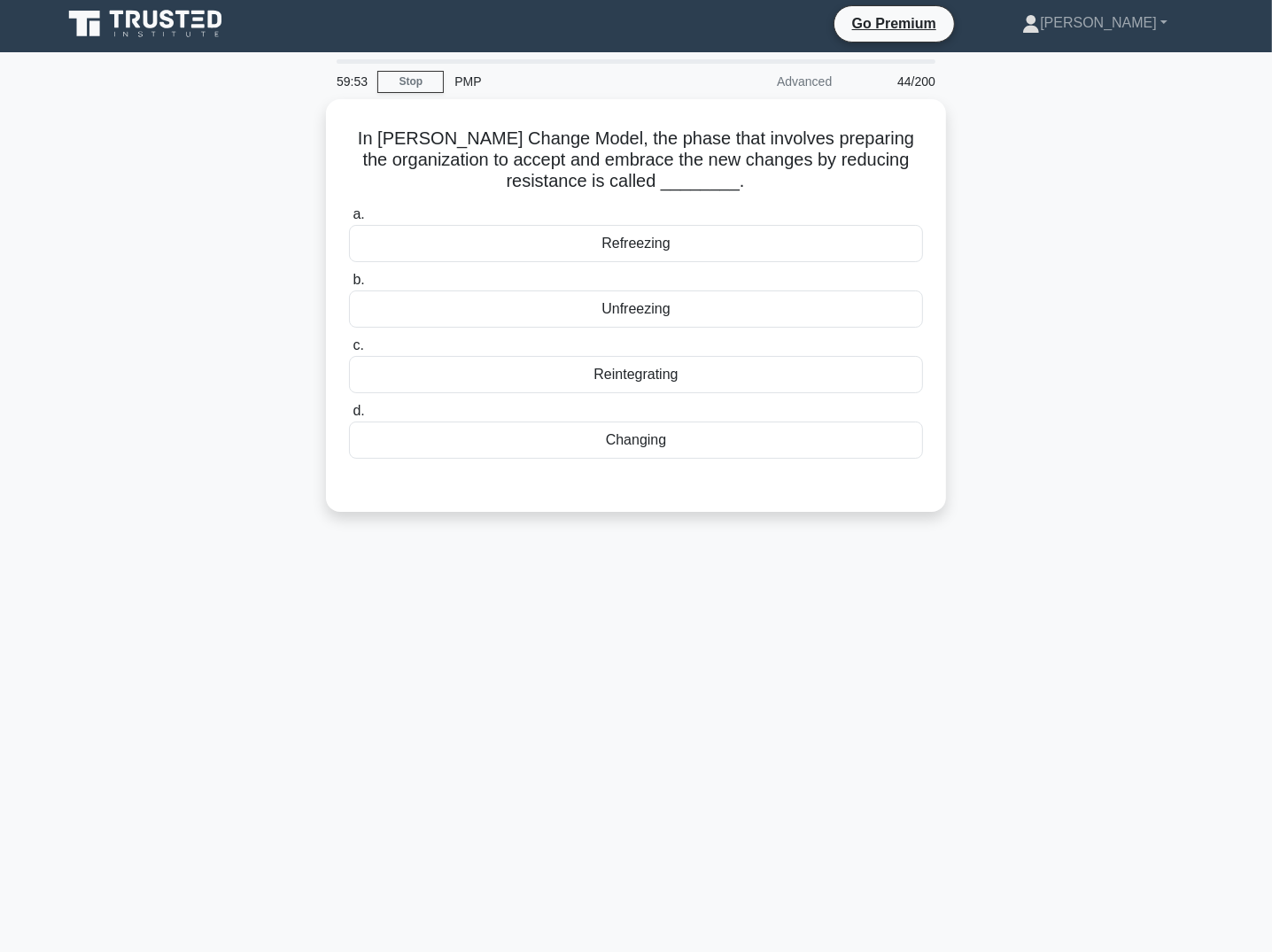
scroll to position [5, 0]
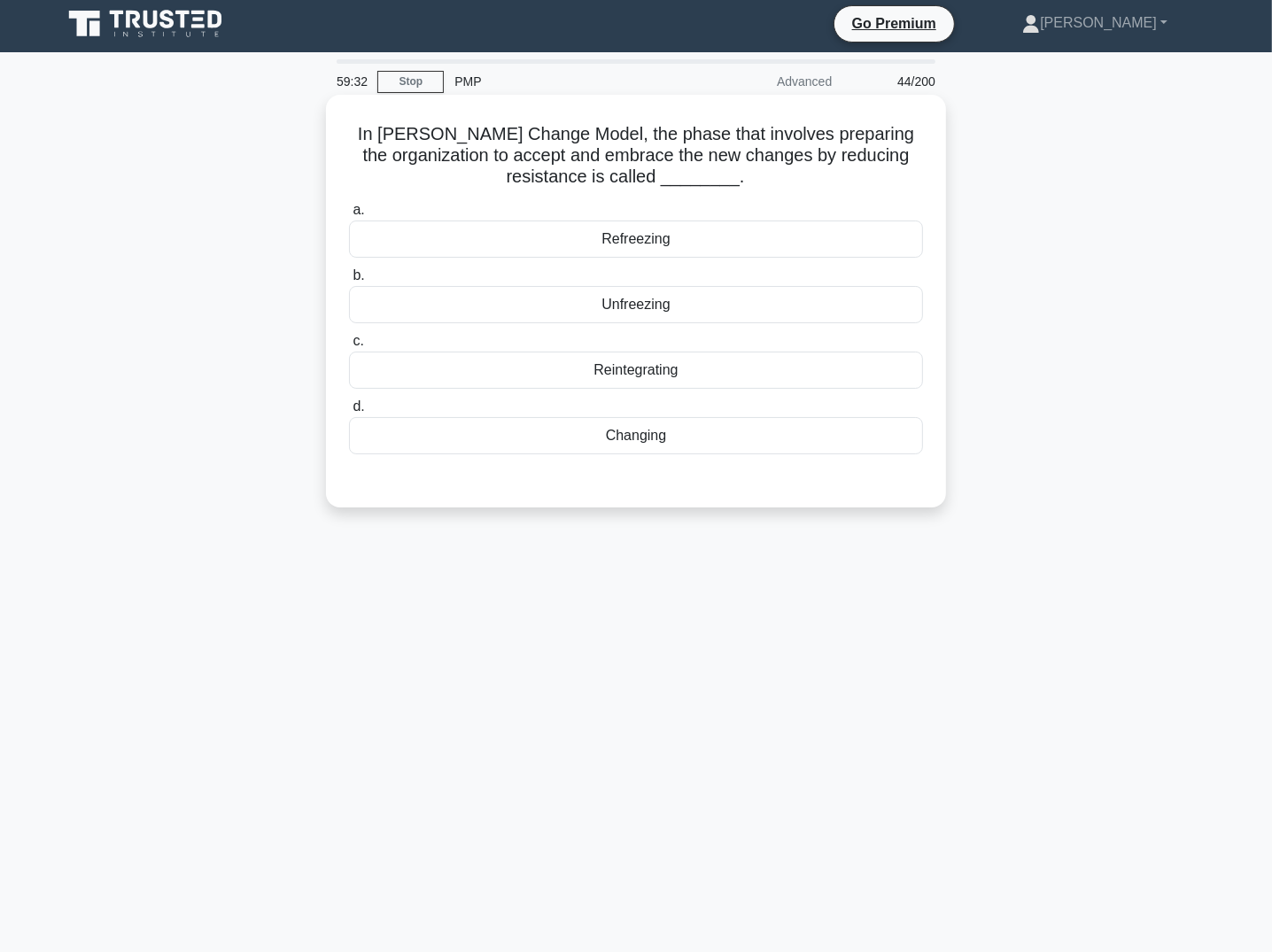
click at [690, 374] on div "Reintegrating" at bounding box center [636, 369] width 574 height 37
click at [350, 347] on input "c. Reintegrating" at bounding box center [350, 341] width 0 height 12
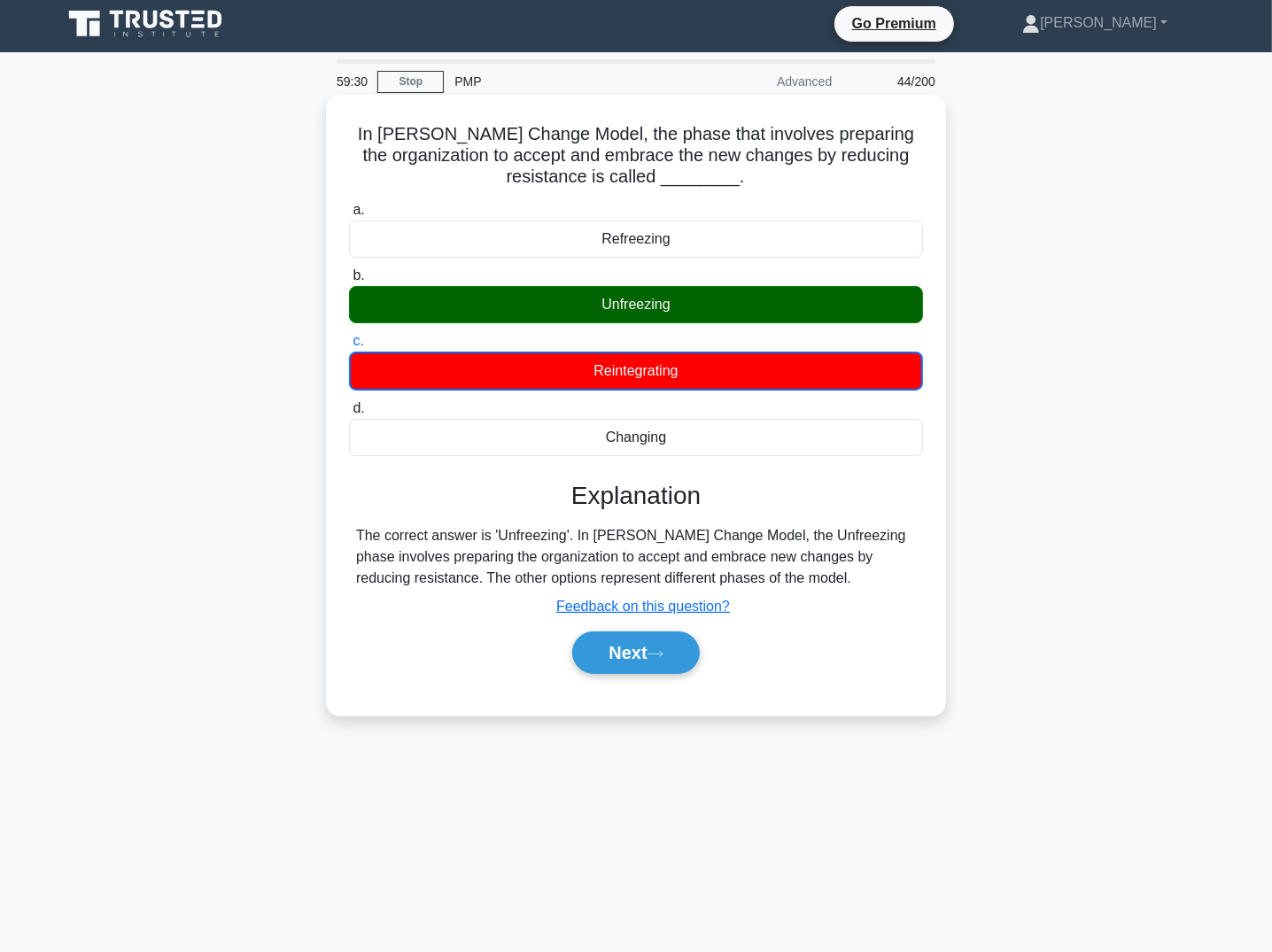
drag, startPoint x: 392, startPoint y: 144, endPoint x: 703, endPoint y: 365, distance: 381.5
click at [802, 430] on div "In Lewin’s Change Model, the phase that involves preparing the organization to …" at bounding box center [636, 405] width 606 height 607
click at [620, 655] on button "Next" at bounding box center [636, 652] width 127 height 43
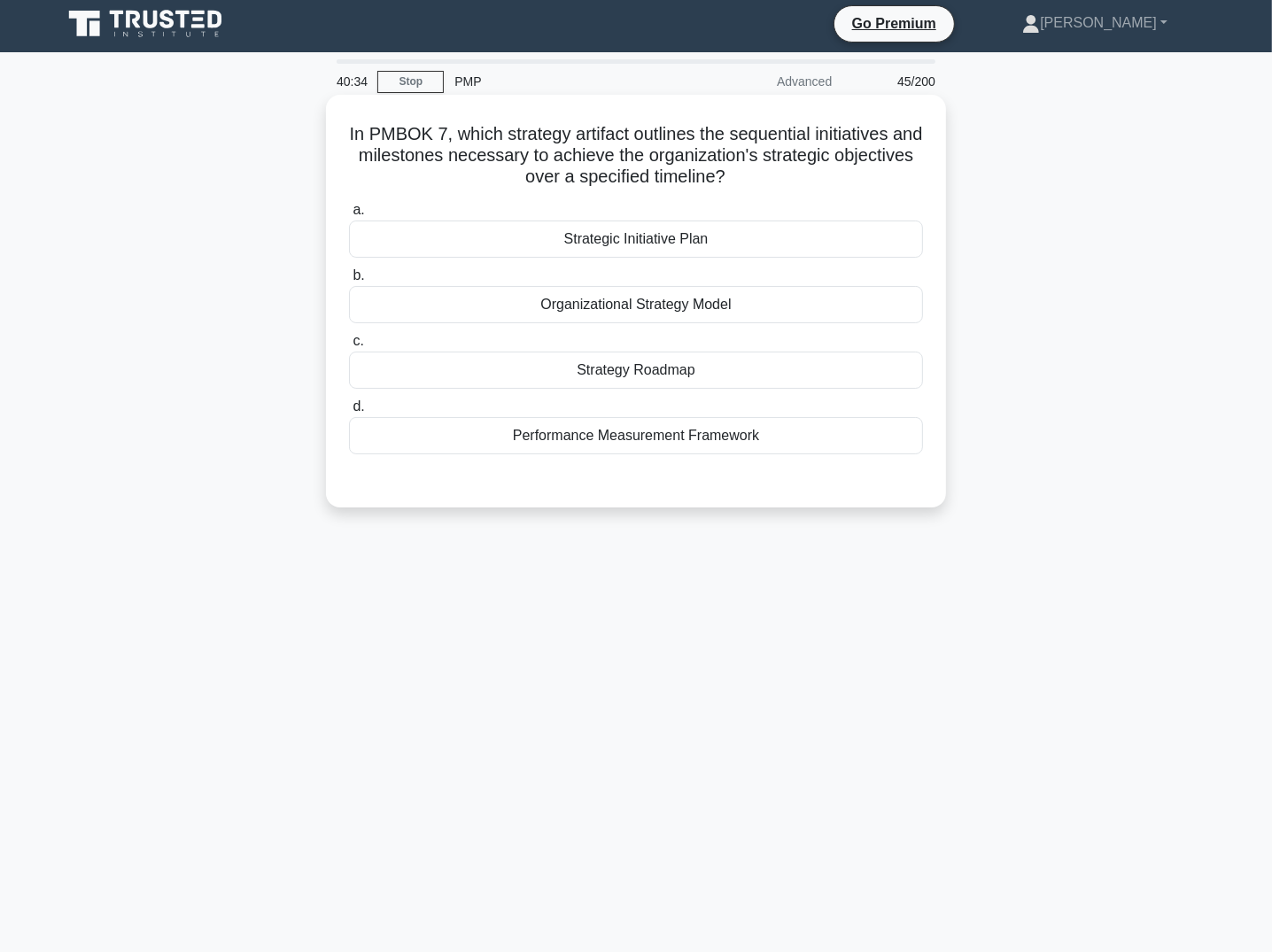
click at [652, 374] on div "Strategy Roadmap" at bounding box center [636, 369] width 574 height 37
click at [350, 347] on input "c. Strategy Roadmap" at bounding box center [350, 341] width 0 height 12
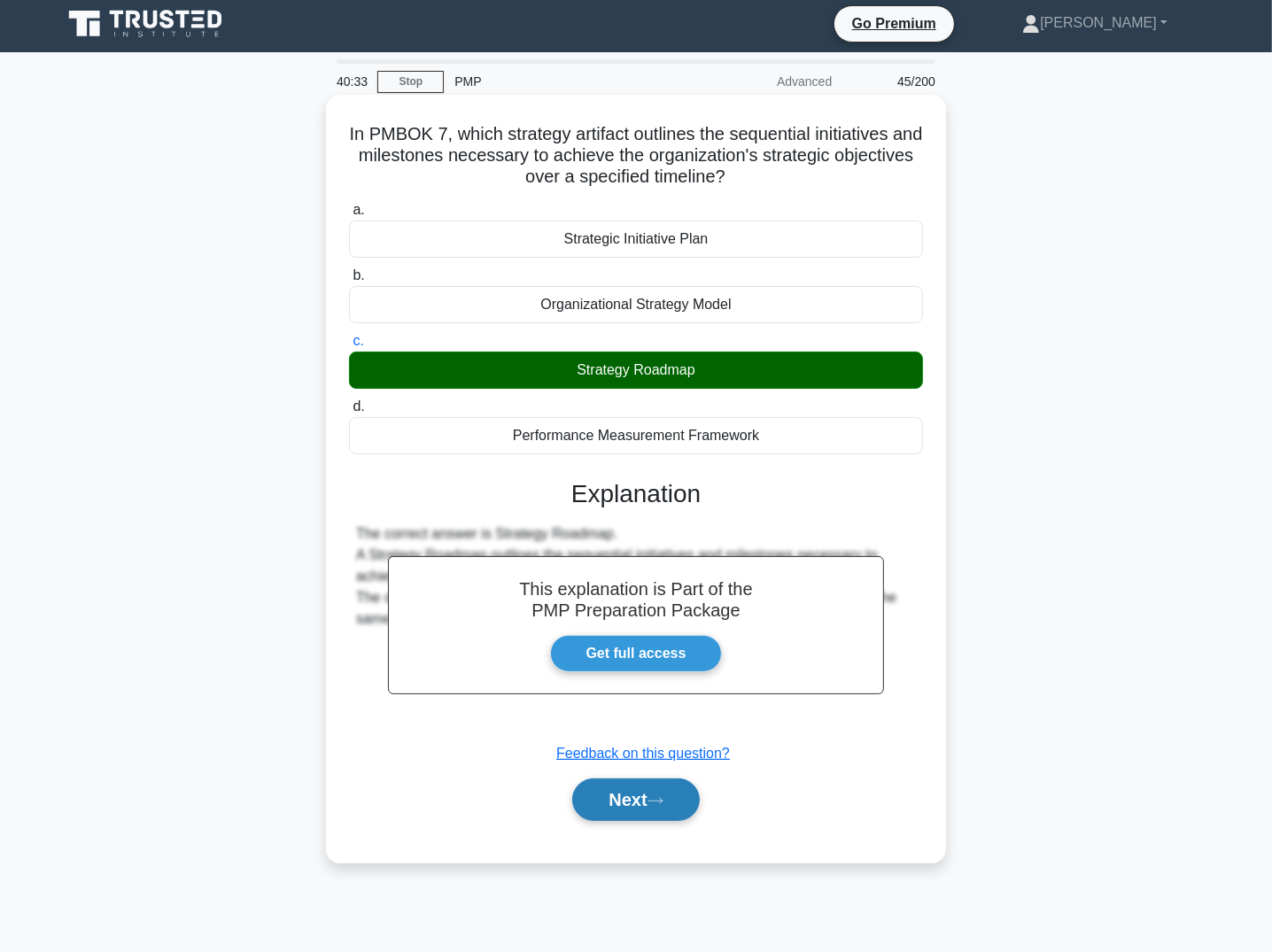
click at [630, 797] on button "Next" at bounding box center [636, 799] width 127 height 43
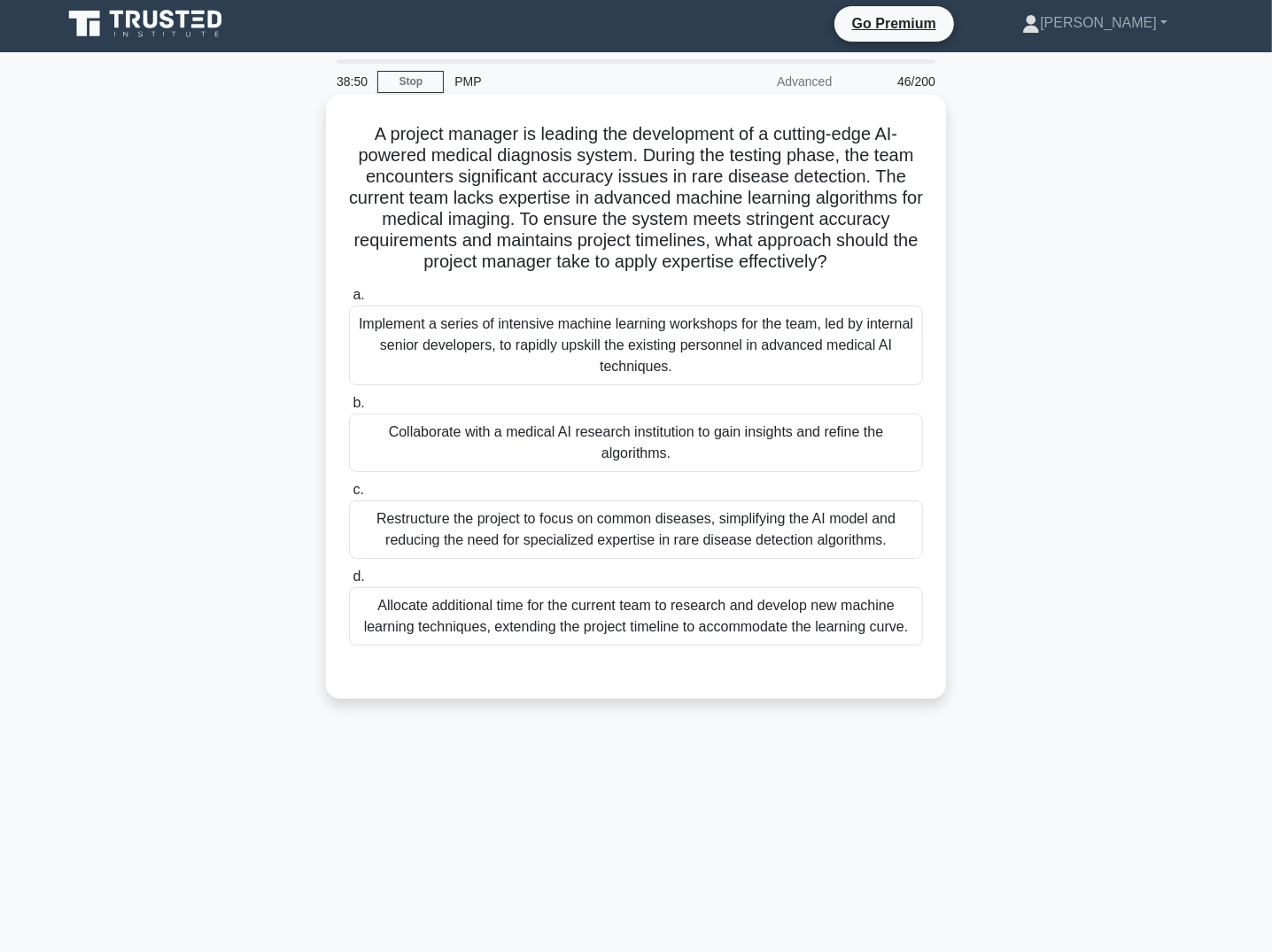
click at [703, 351] on div "Implement a series of intensive machine learning workshops for the team, led by…" at bounding box center [636, 345] width 574 height 79
click at [350, 301] on input "a. Implement a series of intensive machine learning workshops for the team, led…" at bounding box center [350, 296] width 0 height 12
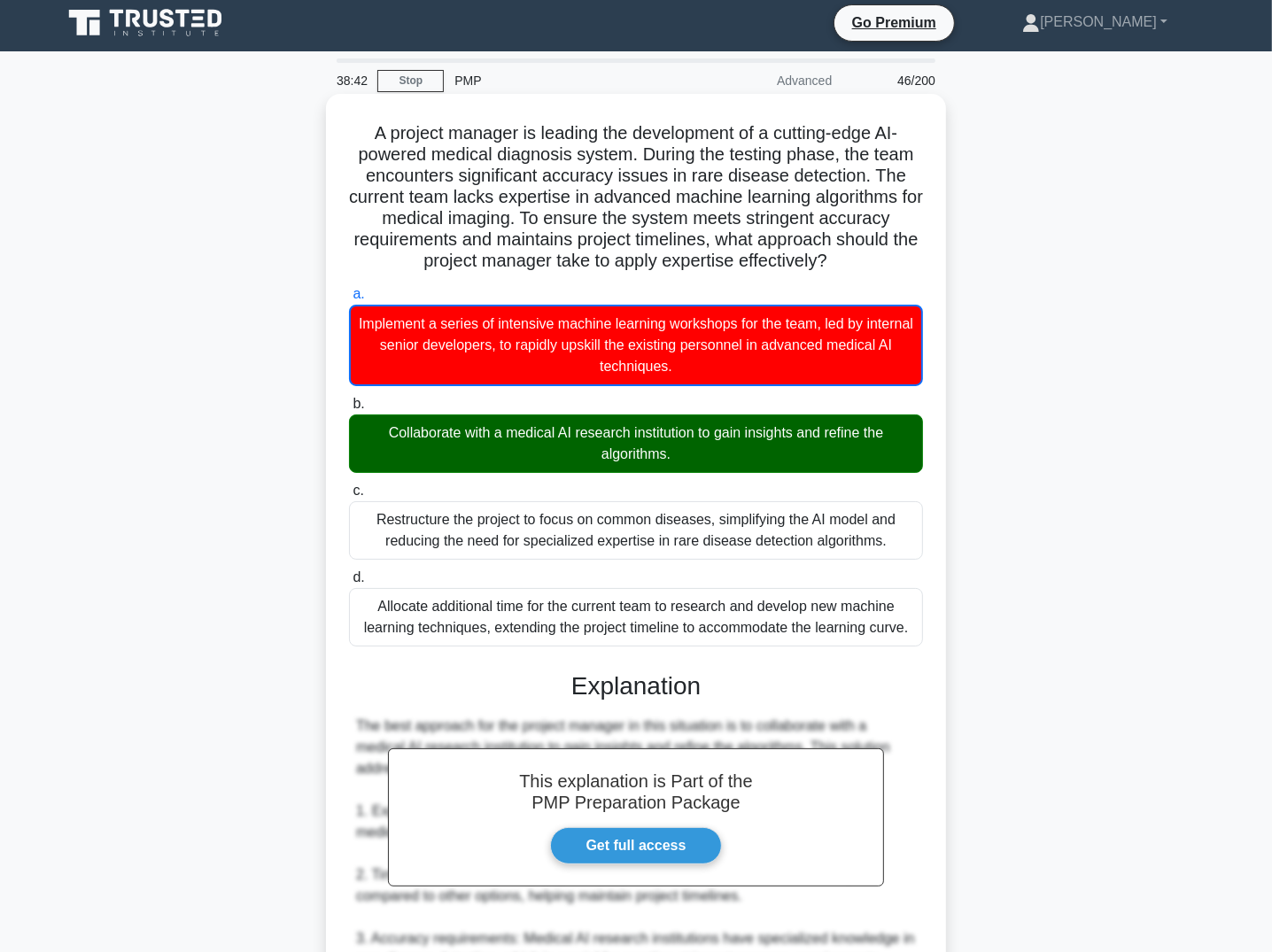
drag, startPoint x: 398, startPoint y: 146, endPoint x: 903, endPoint y: 623, distance: 694.7
click at [903, 623] on div "A project manager is leading the development of a cutting-edge AI-powered medic…" at bounding box center [636, 808] width 606 height 1415
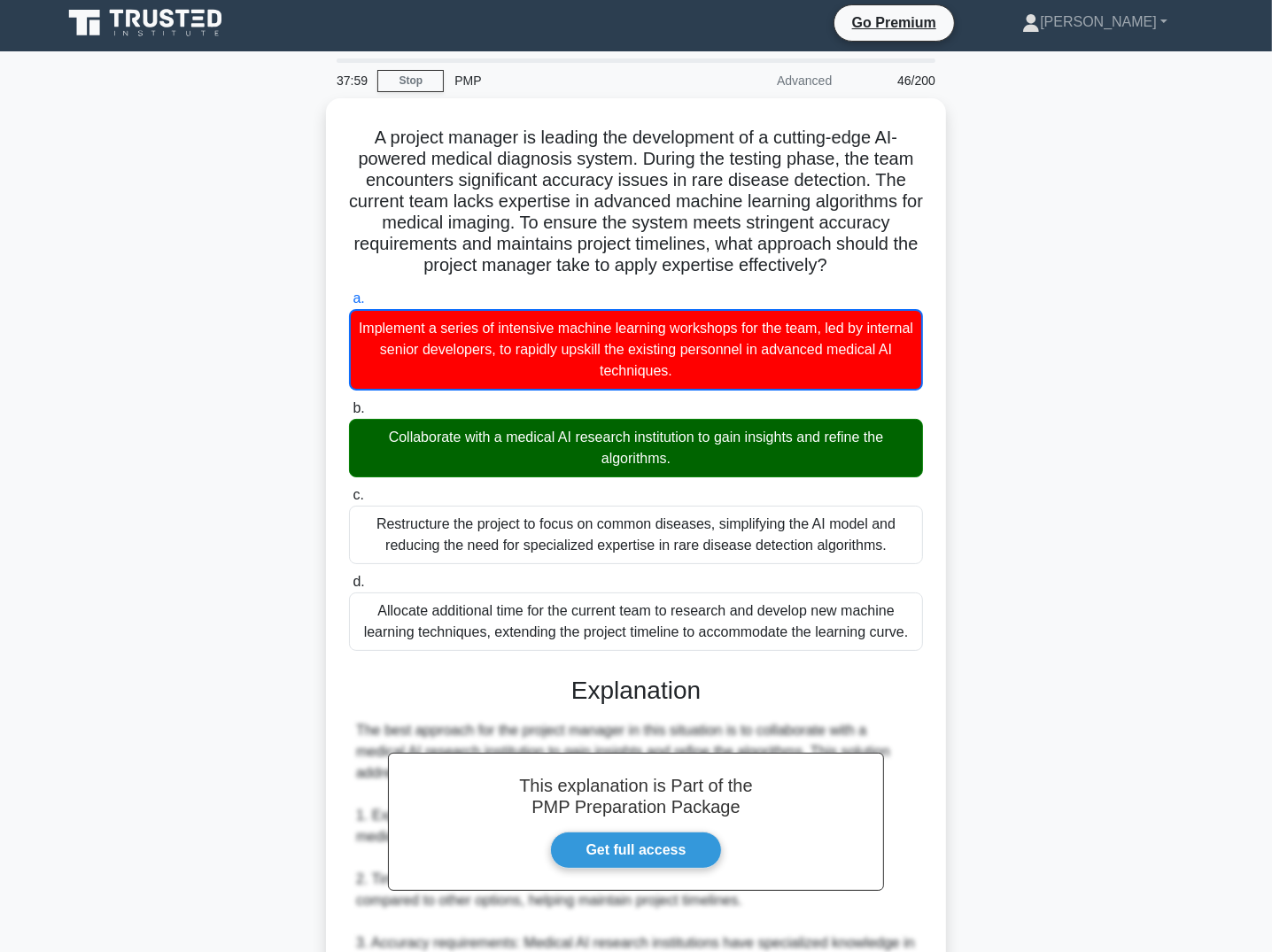
click at [976, 282] on div "A project manager is leading the development of a cutting-edge AI-powered medic…" at bounding box center [636, 823] width 1170 height 1450
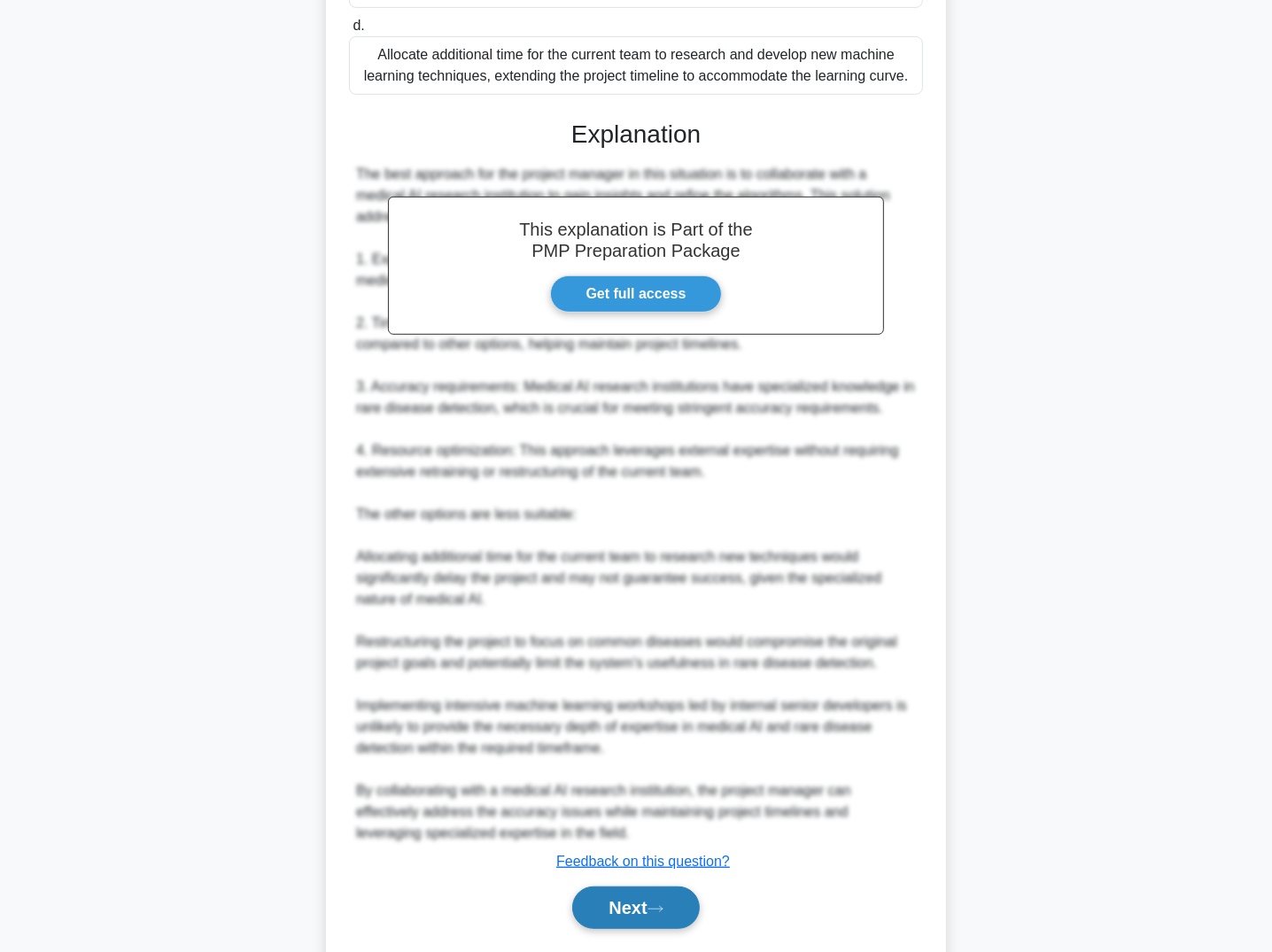
scroll to position [608, 0]
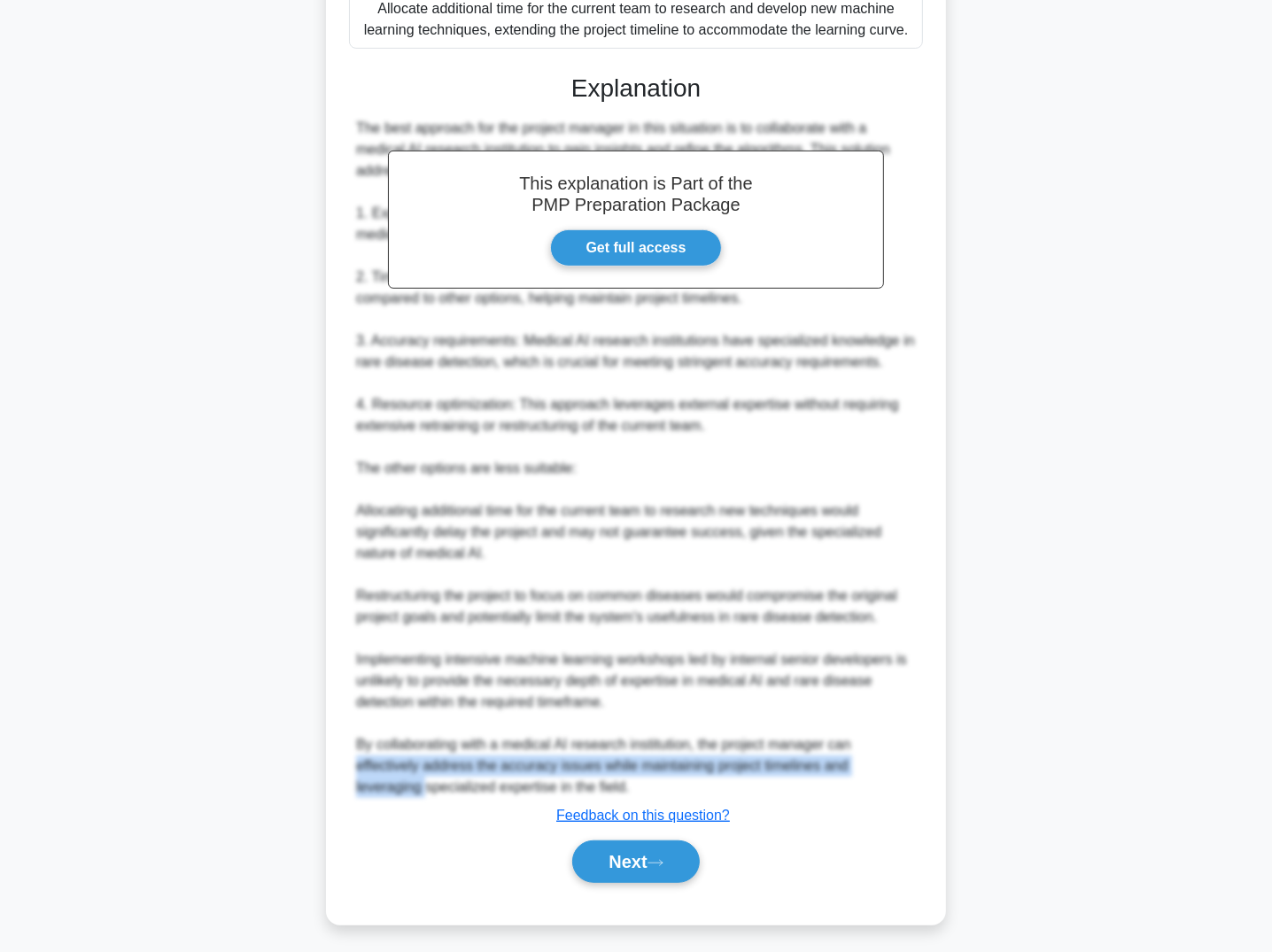
click at [196, 776] on div "A project manager is leading the development of a cutting-edge AI-powered medic…" at bounding box center [636, 220] width 1170 height 1450
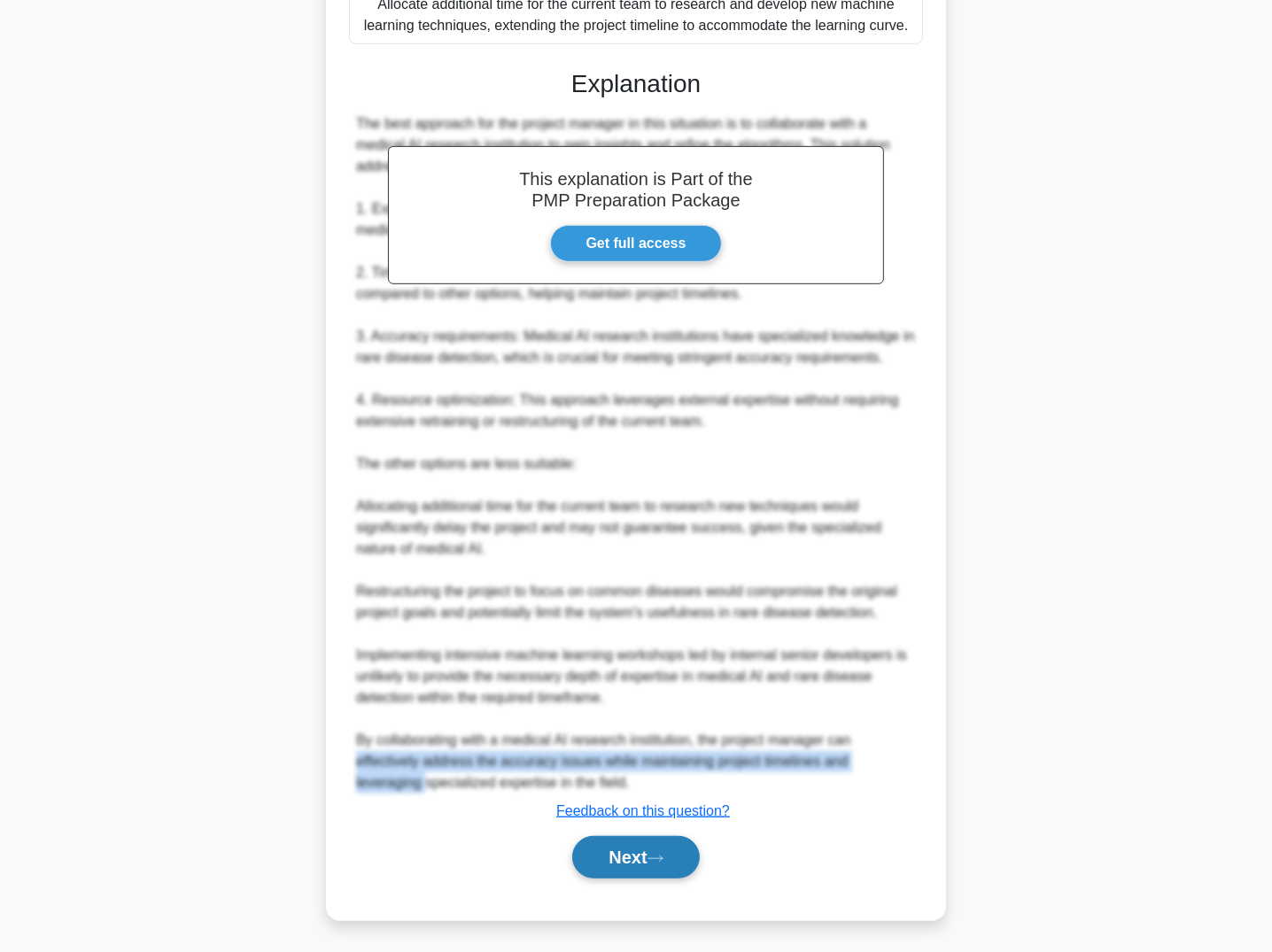
click at [663, 854] on icon at bounding box center [655, 859] width 16 height 10
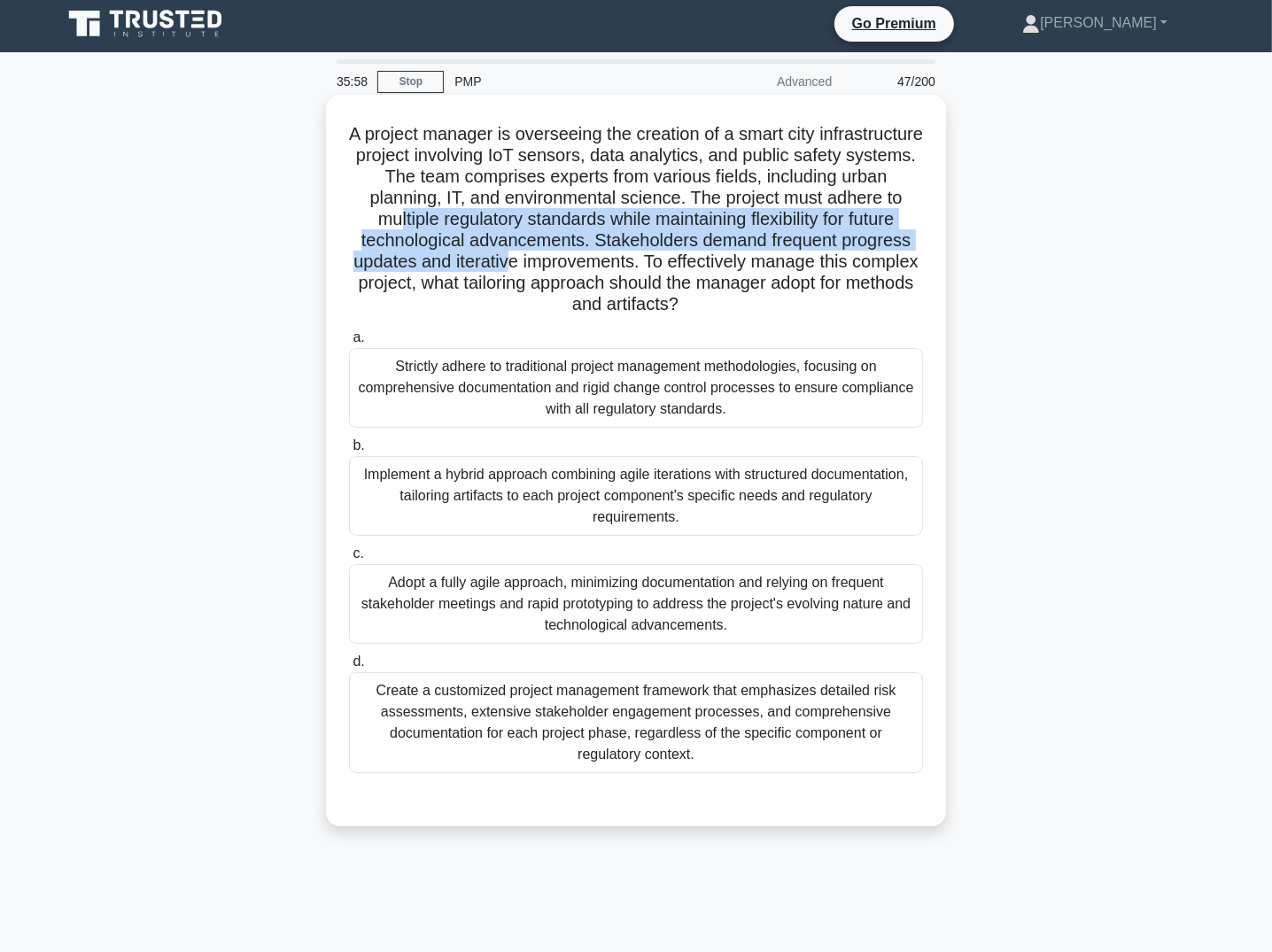
drag, startPoint x: 561, startPoint y: 217, endPoint x: 664, endPoint y: 263, distance: 112.8
click at [664, 263] on h5 "A project manager is overseeing the creation of a smart city infrastructure pro…" at bounding box center [636, 219] width 578 height 194
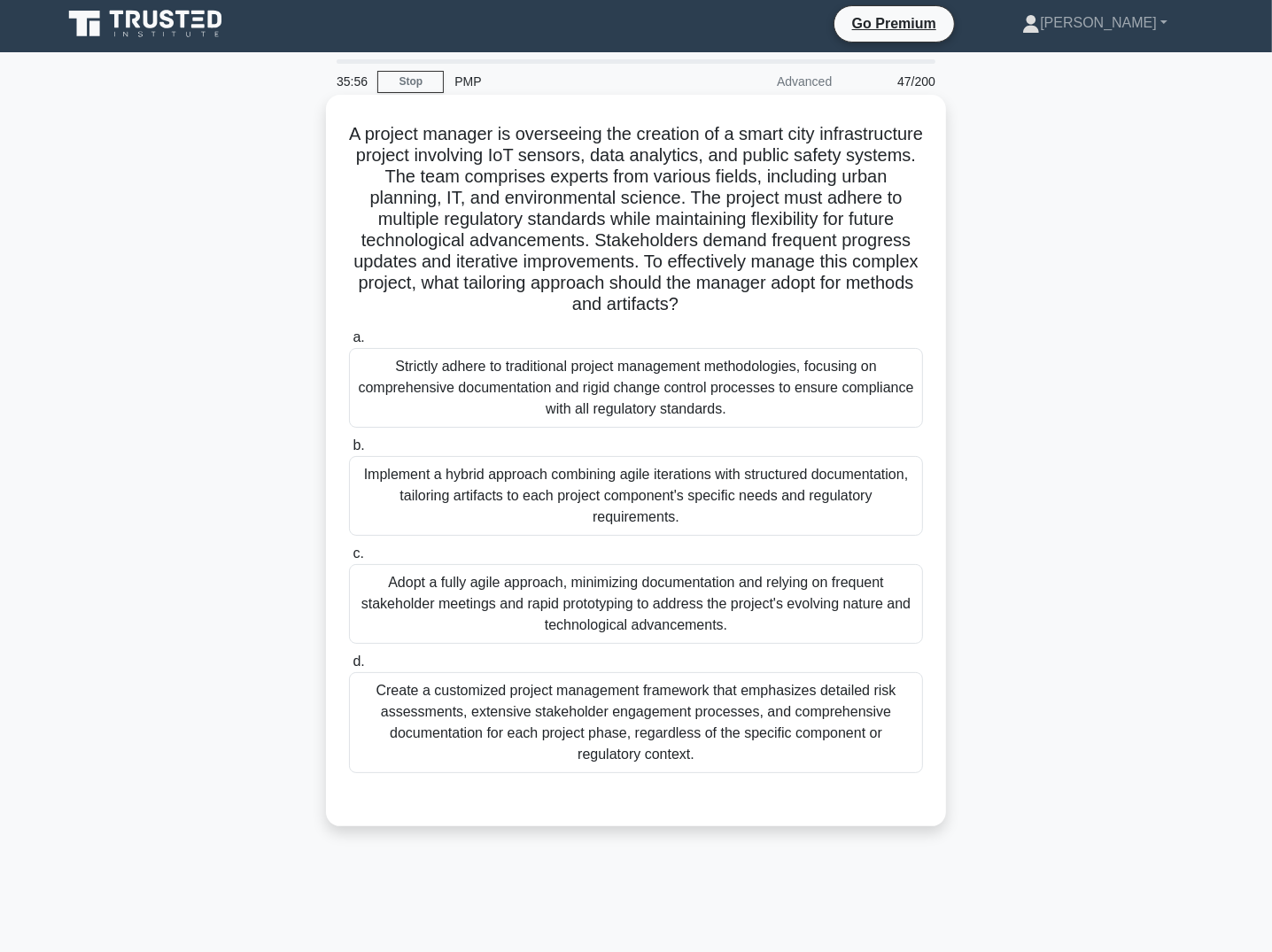
click at [625, 500] on div "Implement a hybrid approach combining agile iterations with structured document…" at bounding box center [636, 496] width 574 height 79
click at [350, 452] on input "b. Implement a hybrid approach combining agile iterations with structured docum…" at bounding box center [350, 446] width 0 height 12
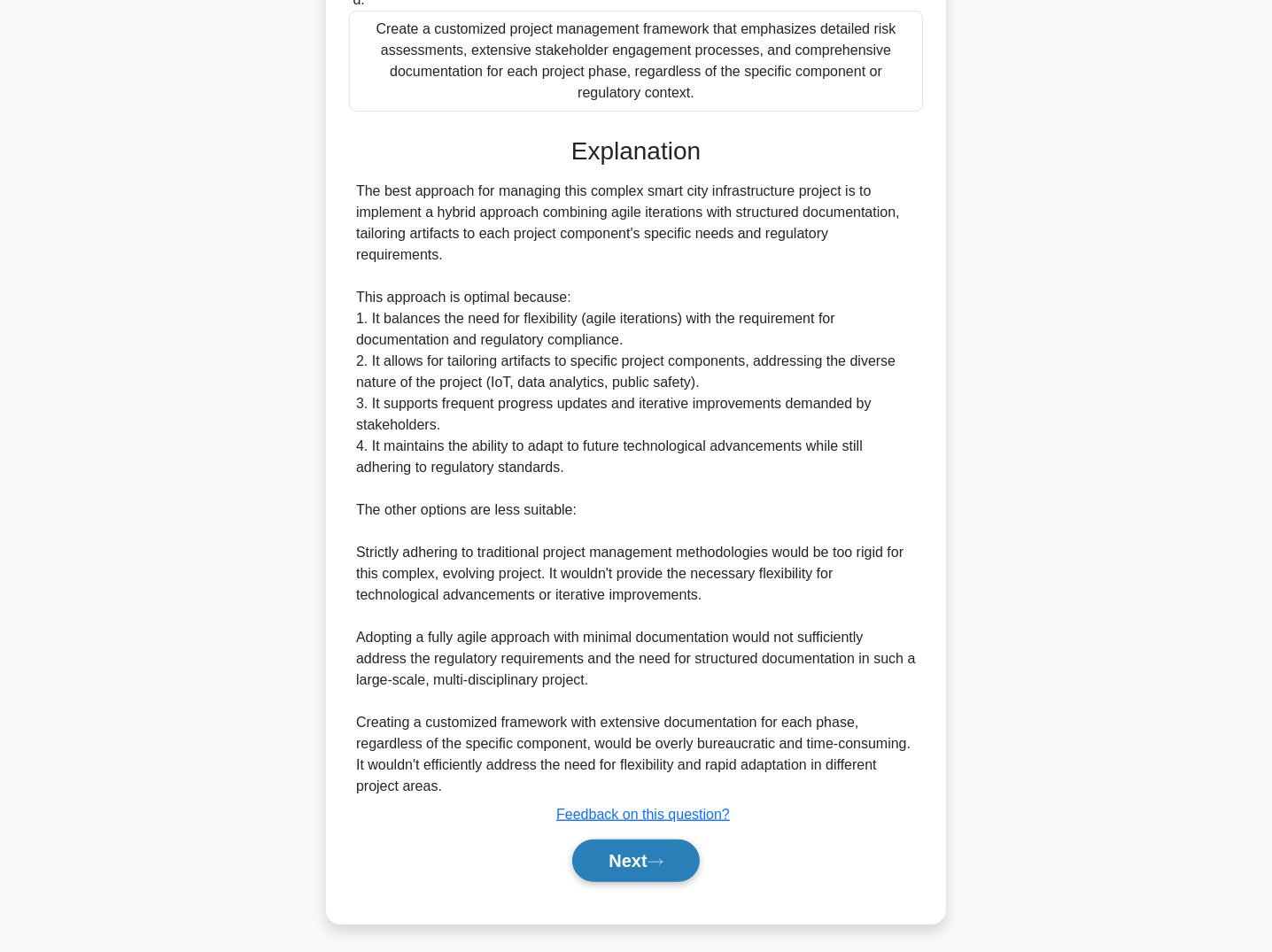
click at [651, 876] on button "Next" at bounding box center [636, 861] width 127 height 43
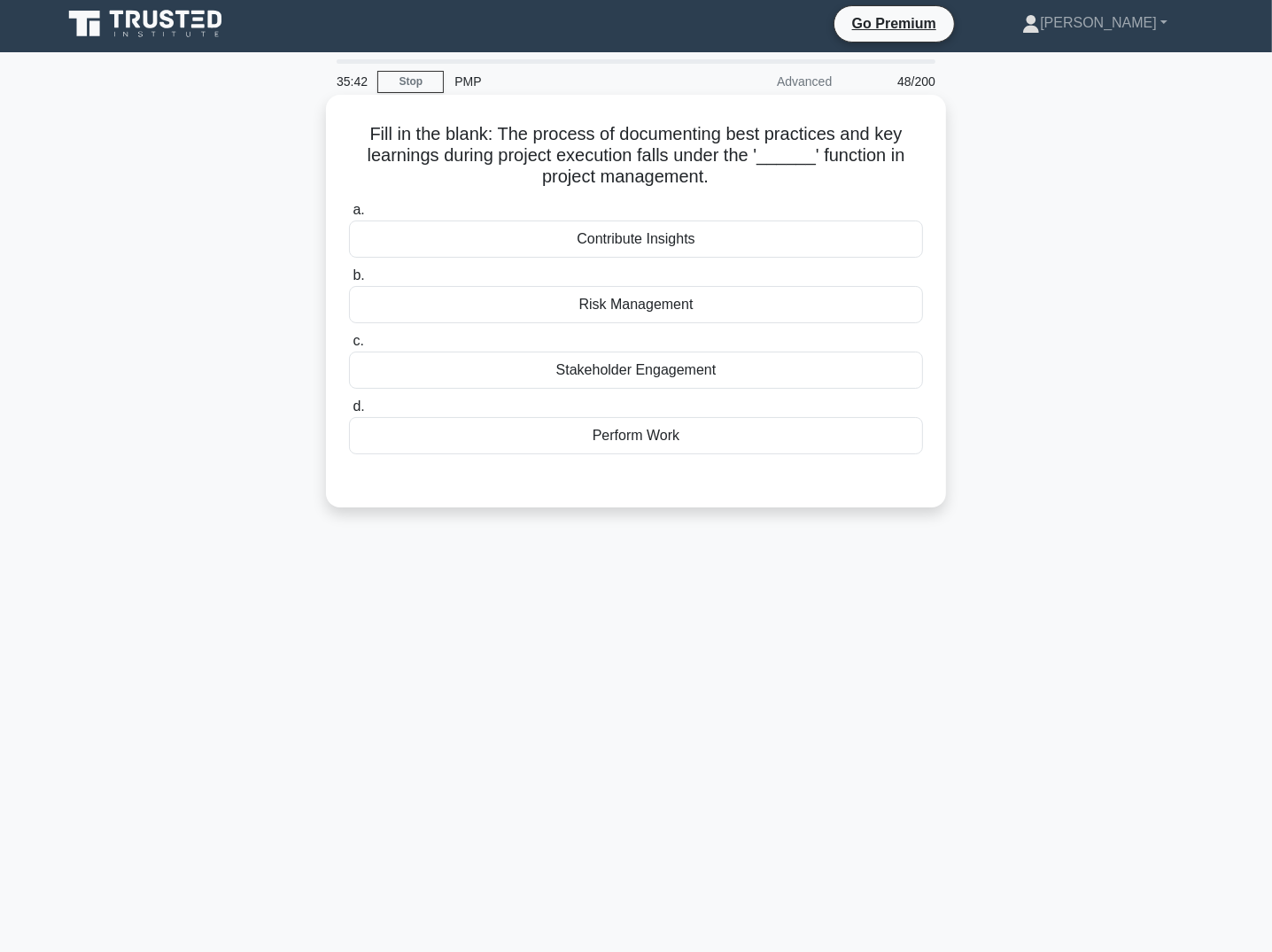
click at [672, 244] on div "Contribute Insights" at bounding box center [636, 238] width 574 height 37
click at [350, 216] on input "a. Contribute Insights" at bounding box center [350, 210] width 0 height 12
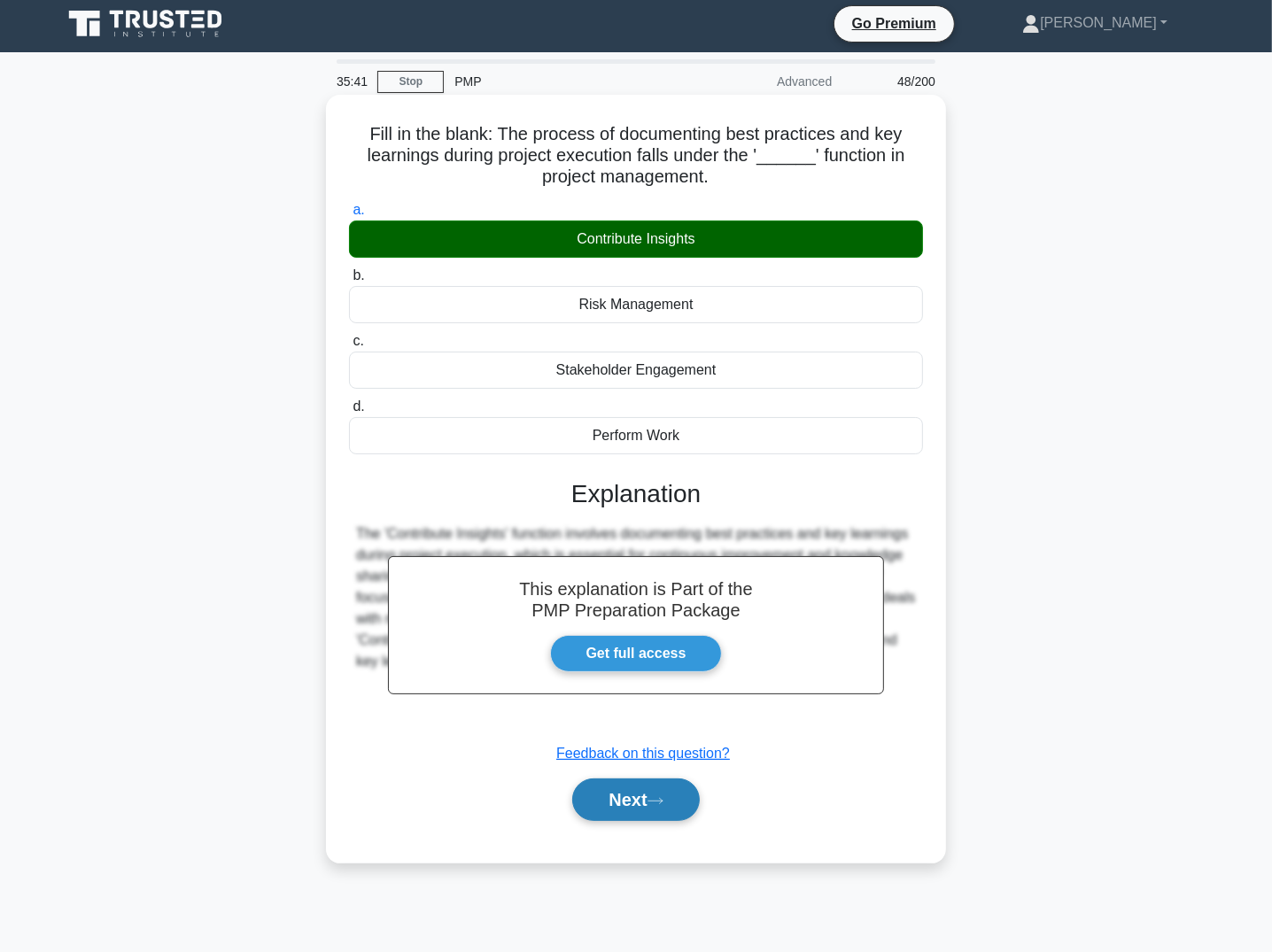
click at [645, 797] on button "Next" at bounding box center [636, 799] width 127 height 43
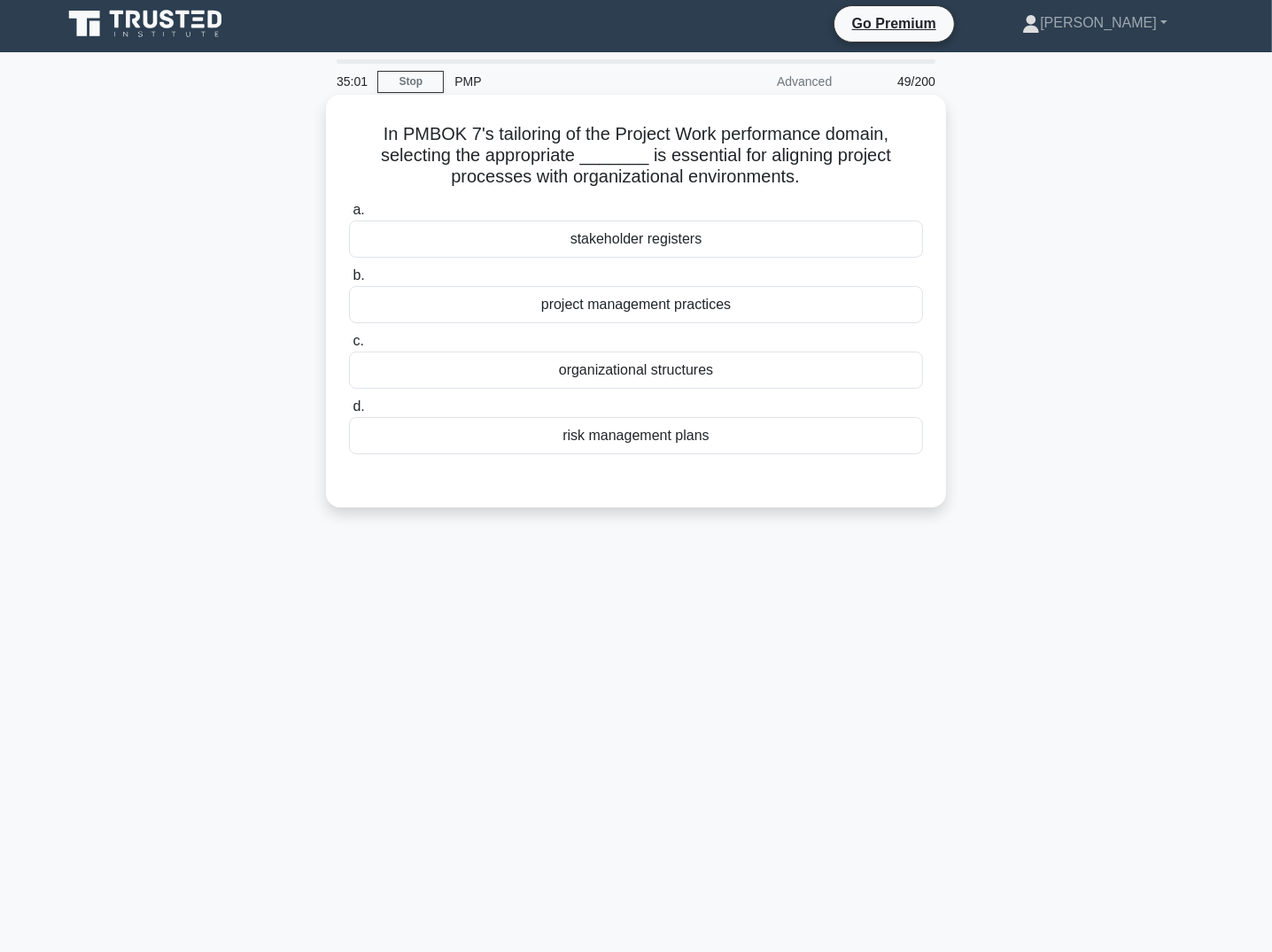
click at [734, 298] on div "project management practices" at bounding box center [636, 304] width 574 height 37
click at [350, 282] on input "b. project management practices" at bounding box center [350, 276] width 0 height 12
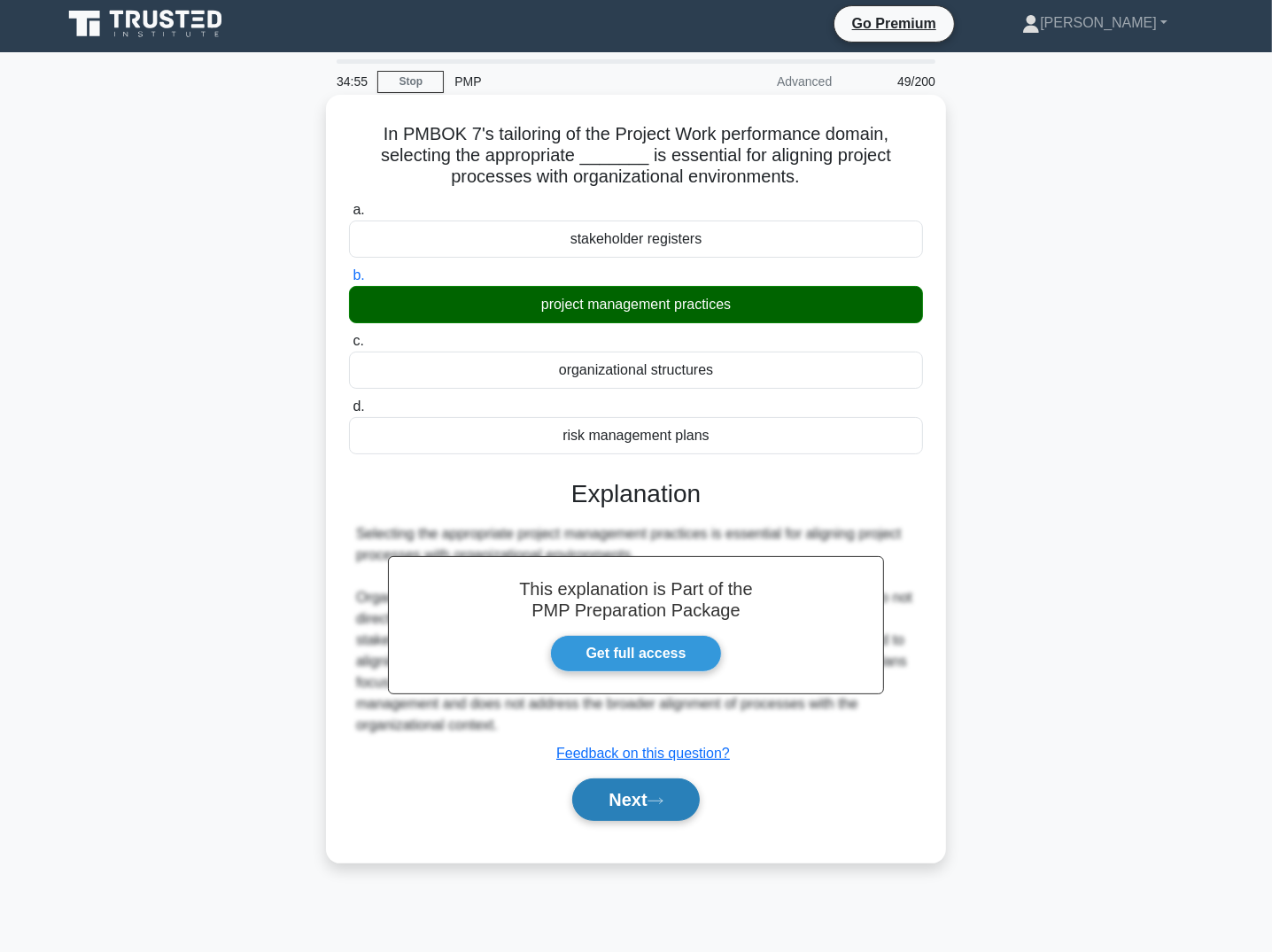
click at [636, 792] on button "Next" at bounding box center [636, 799] width 127 height 43
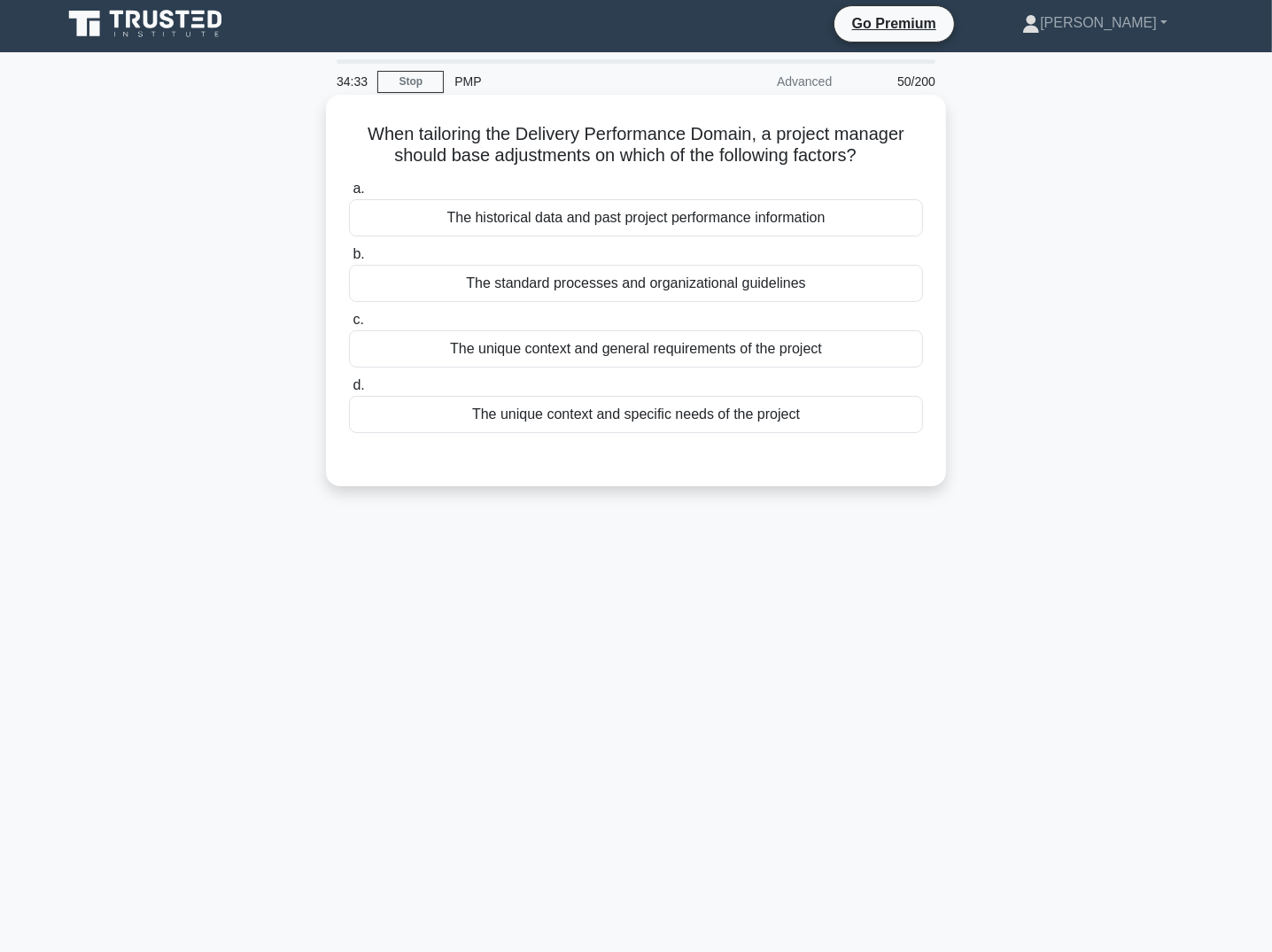
drag, startPoint x: 867, startPoint y: 149, endPoint x: 351, endPoint y: 138, distance: 516.1
click at [351, 138] on h5 "When tailoring the Delivery Performance Domain, a project manager should base a…" at bounding box center [636, 145] width 578 height 45
click at [597, 159] on h5 "When tailoring the Delivery Performance Domain, a project manager should base a…" at bounding box center [636, 145] width 578 height 45
drag, startPoint x: 362, startPoint y: 130, endPoint x: 905, endPoint y: 154, distance: 543.5
click at [905, 154] on h5 "When tailoring the Delivery Performance Domain, a project manager should base a…" at bounding box center [636, 145] width 578 height 45
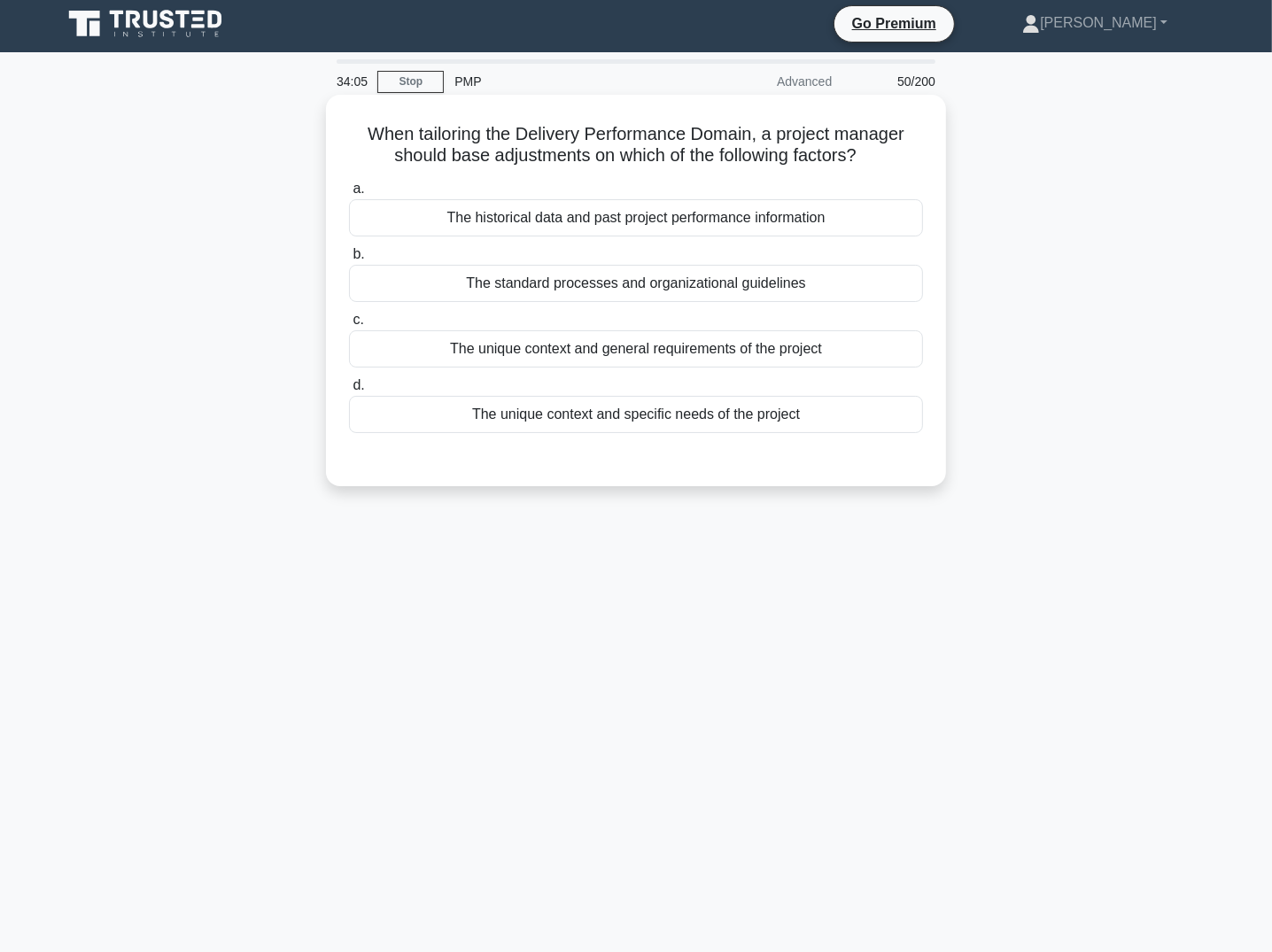
click at [692, 415] on div "The unique context and specific needs of the project" at bounding box center [636, 414] width 574 height 37
click at [350, 391] on input "d. The unique context and specific needs of the project" at bounding box center [350, 386] width 0 height 12
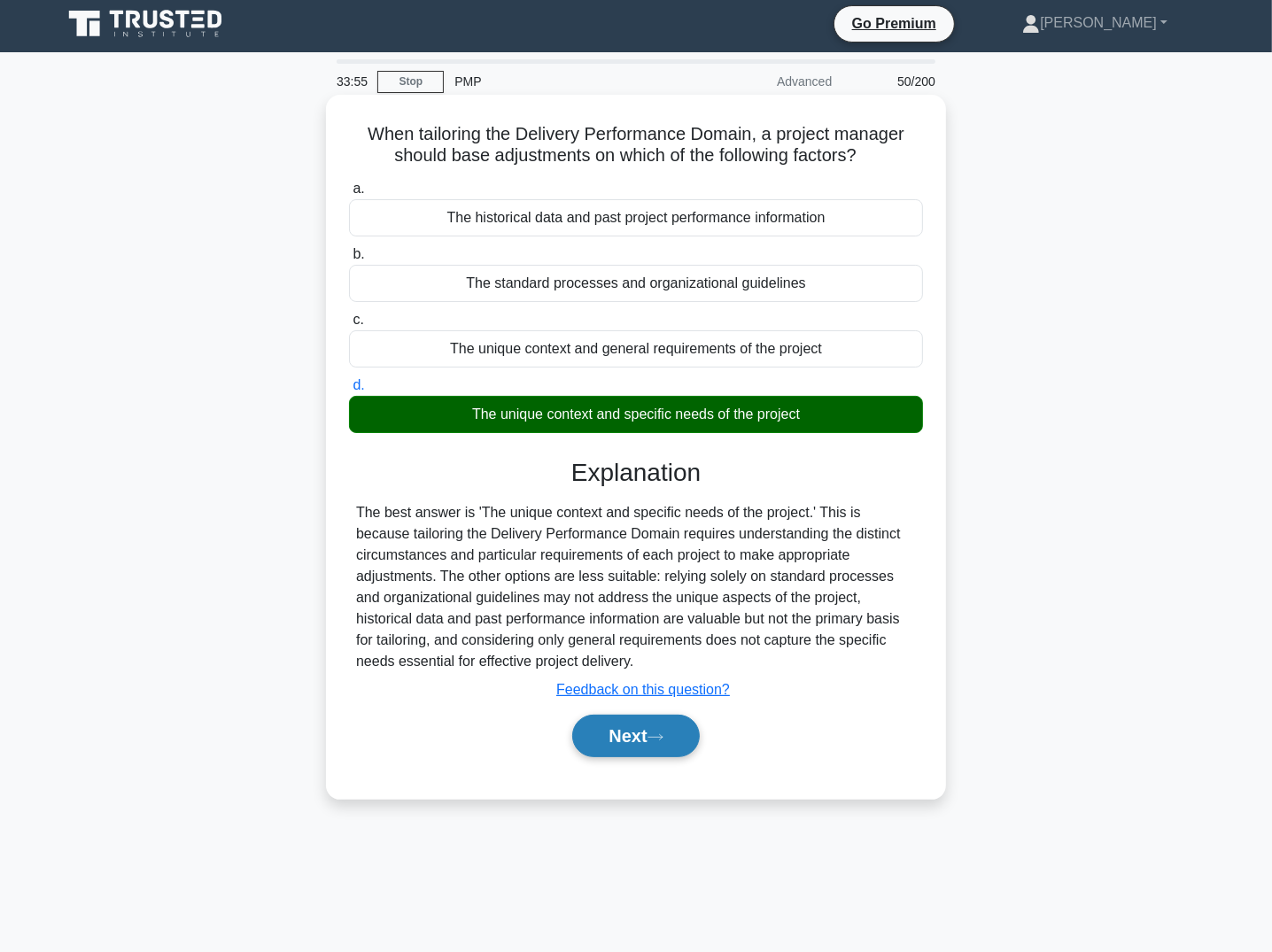
click at [630, 745] on button "Next" at bounding box center [636, 736] width 127 height 43
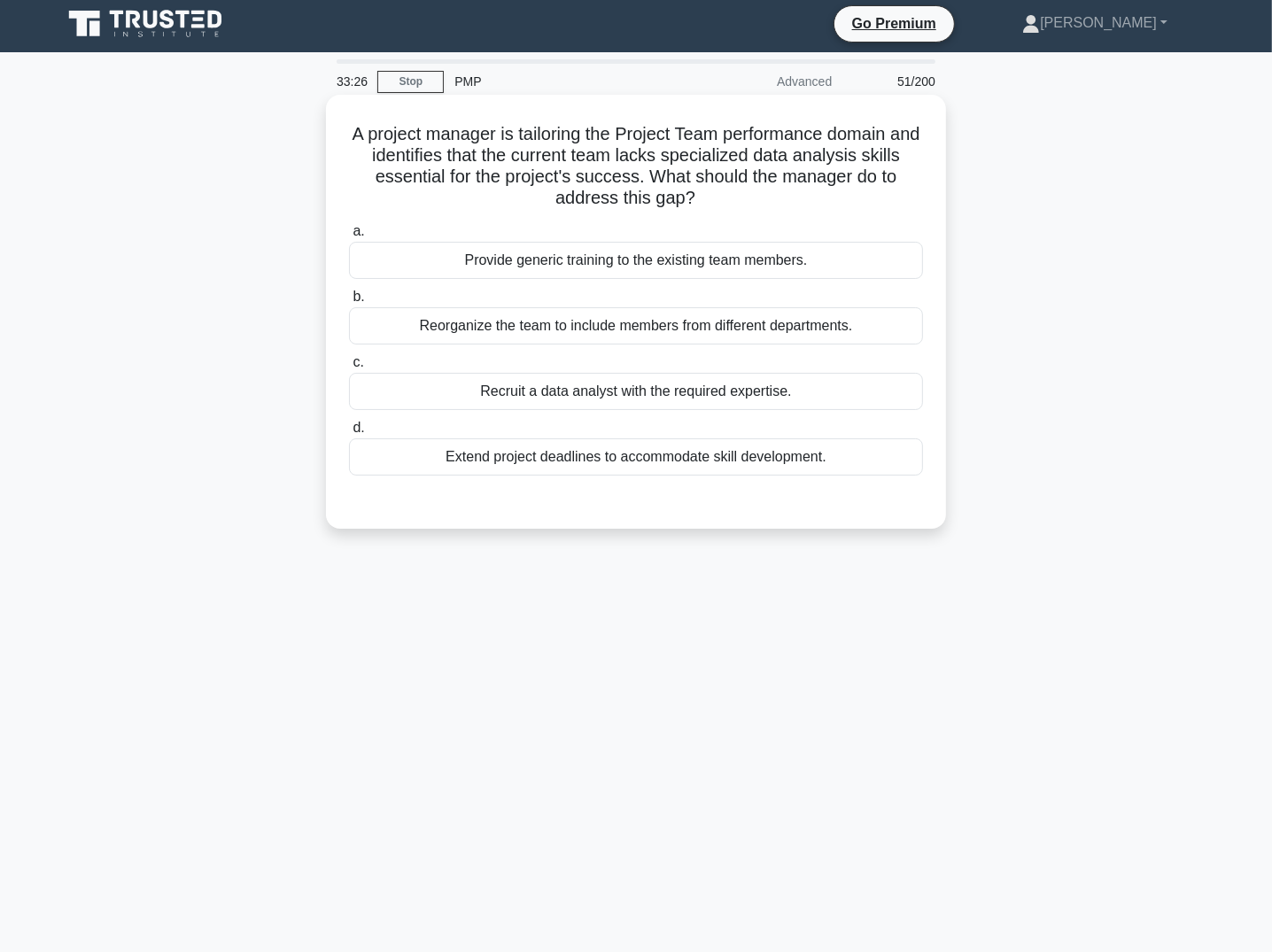
click at [791, 397] on div "Recruit a data analyst with the required expertise." at bounding box center [636, 391] width 574 height 37
click at [350, 368] on input "c. Recruit a data analyst with the required expertise." at bounding box center [350, 363] width 0 height 12
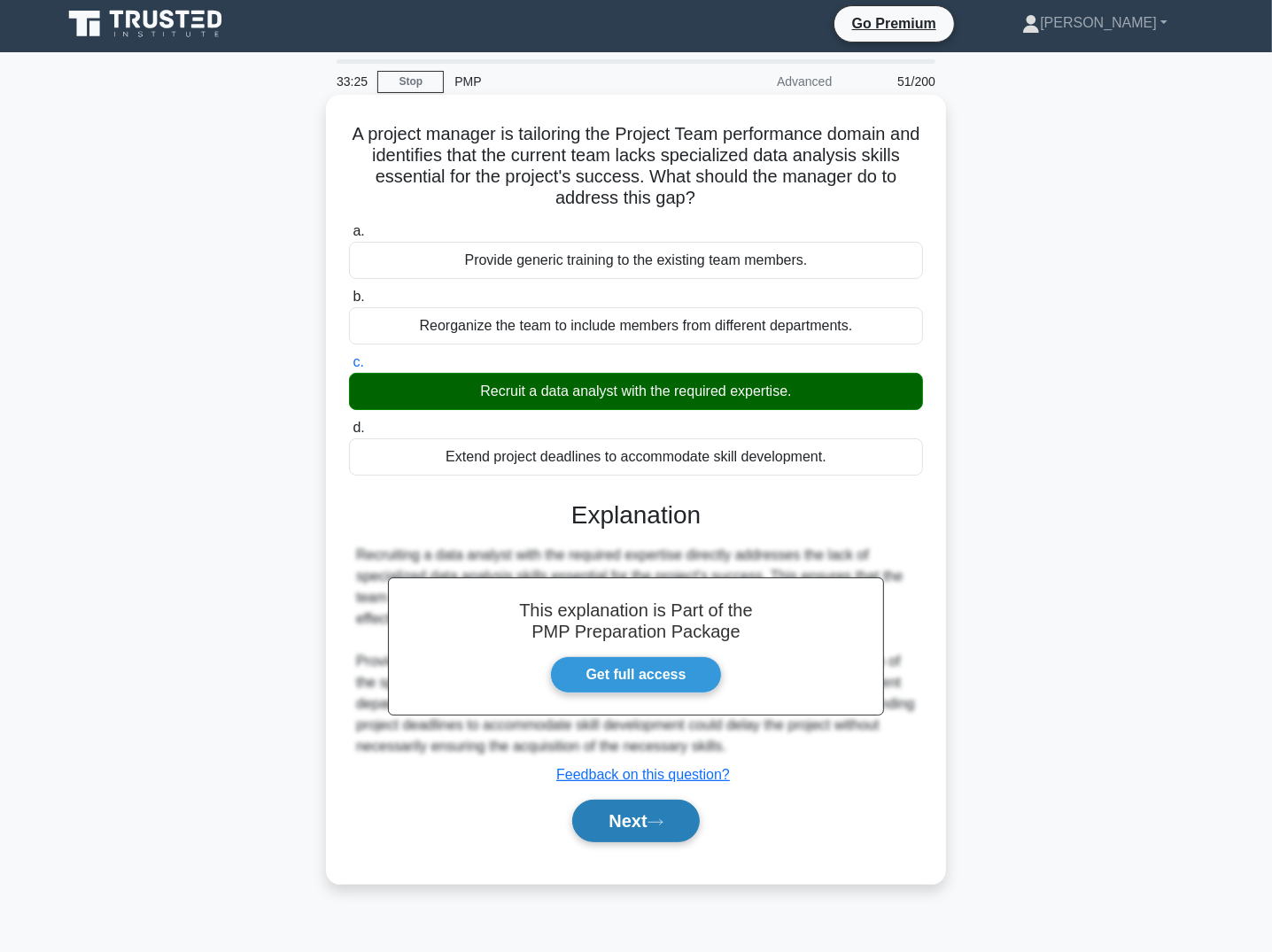
click at [662, 819] on icon at bounding box center [655, 823] width 16 height 10
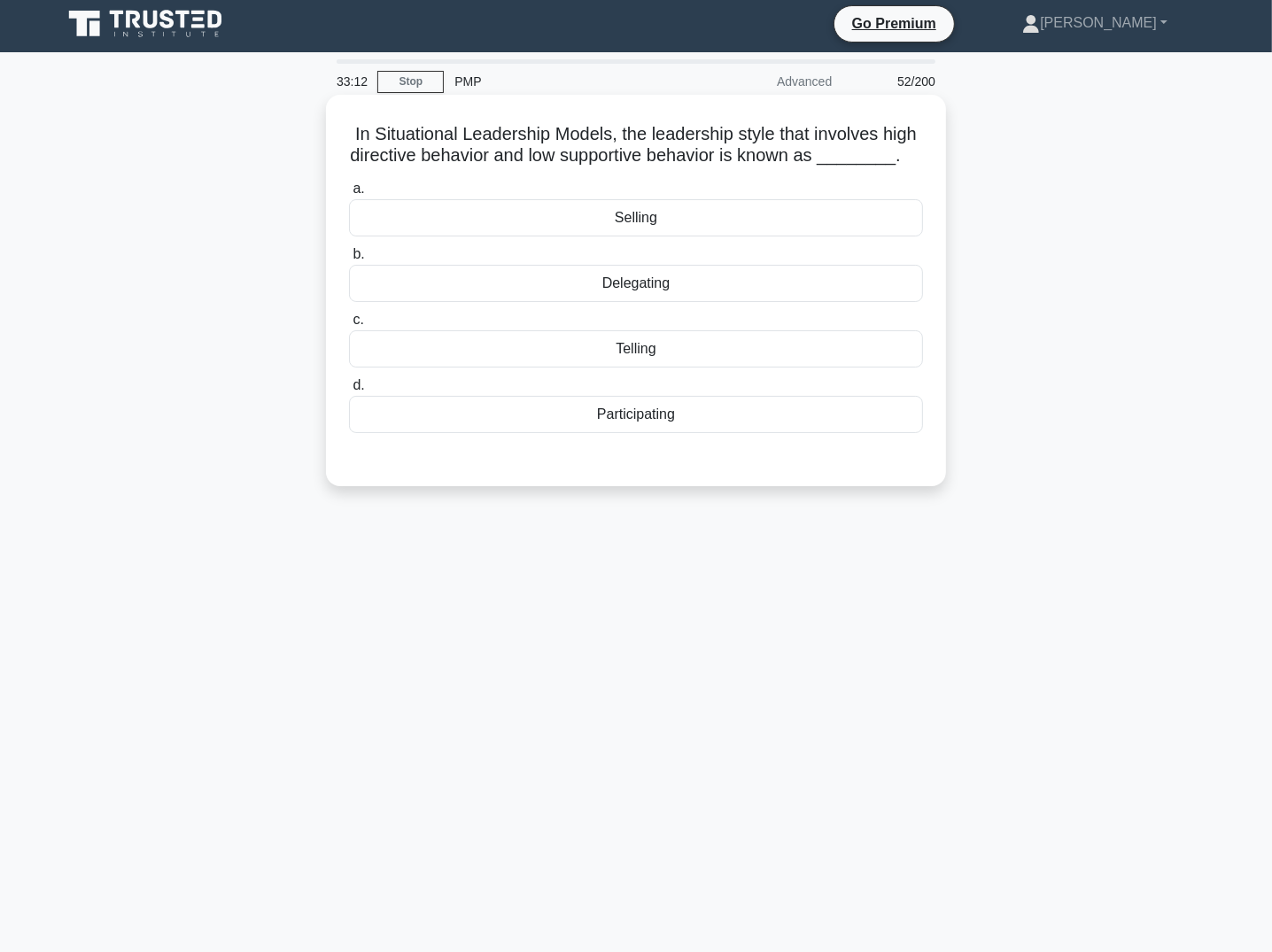
click at [684, 345] on div "Telling" at bounding box center [636, 348] width 574 height 37
click at [350, 326] on input "c. Telling" at bounding box center [350, 321] width 0 height 12
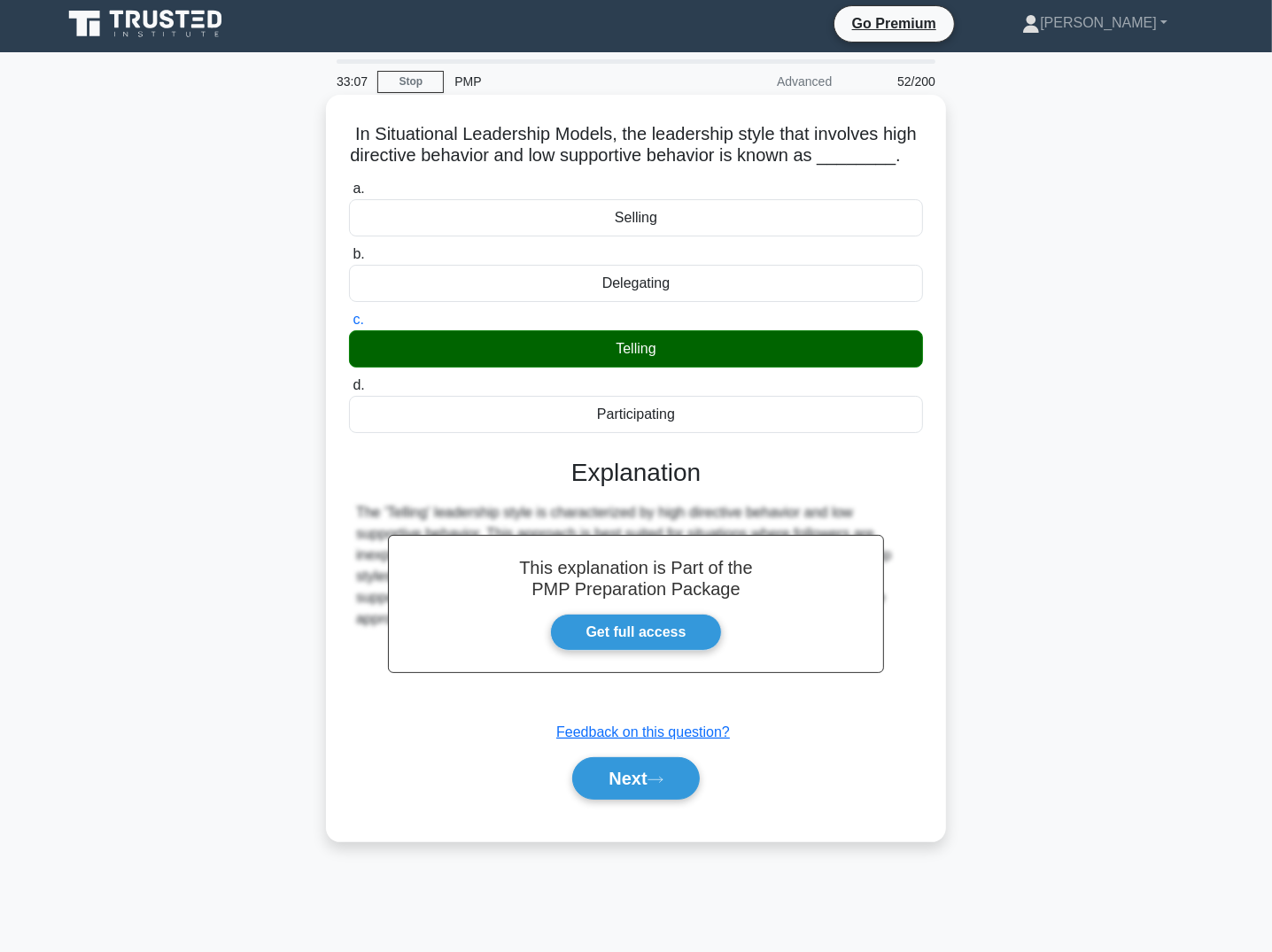
drag, startPoint x: 344, startPoint y: 134, endPoint x: 771, endPoint y: 405, distance: 505.7
click at [771, 405] on div "In Situational Leadership Models, the leadership style that involves high direc…" at bounding box center [636, 469] width 606 height 733
drag, startPoint x: 614, startPoint y: 782, endPoint x: 562, endPoint y: 811, distance: 59.5
click at [614, 782] on button "Next" at bounding box center [636, 778] width 127 height 43
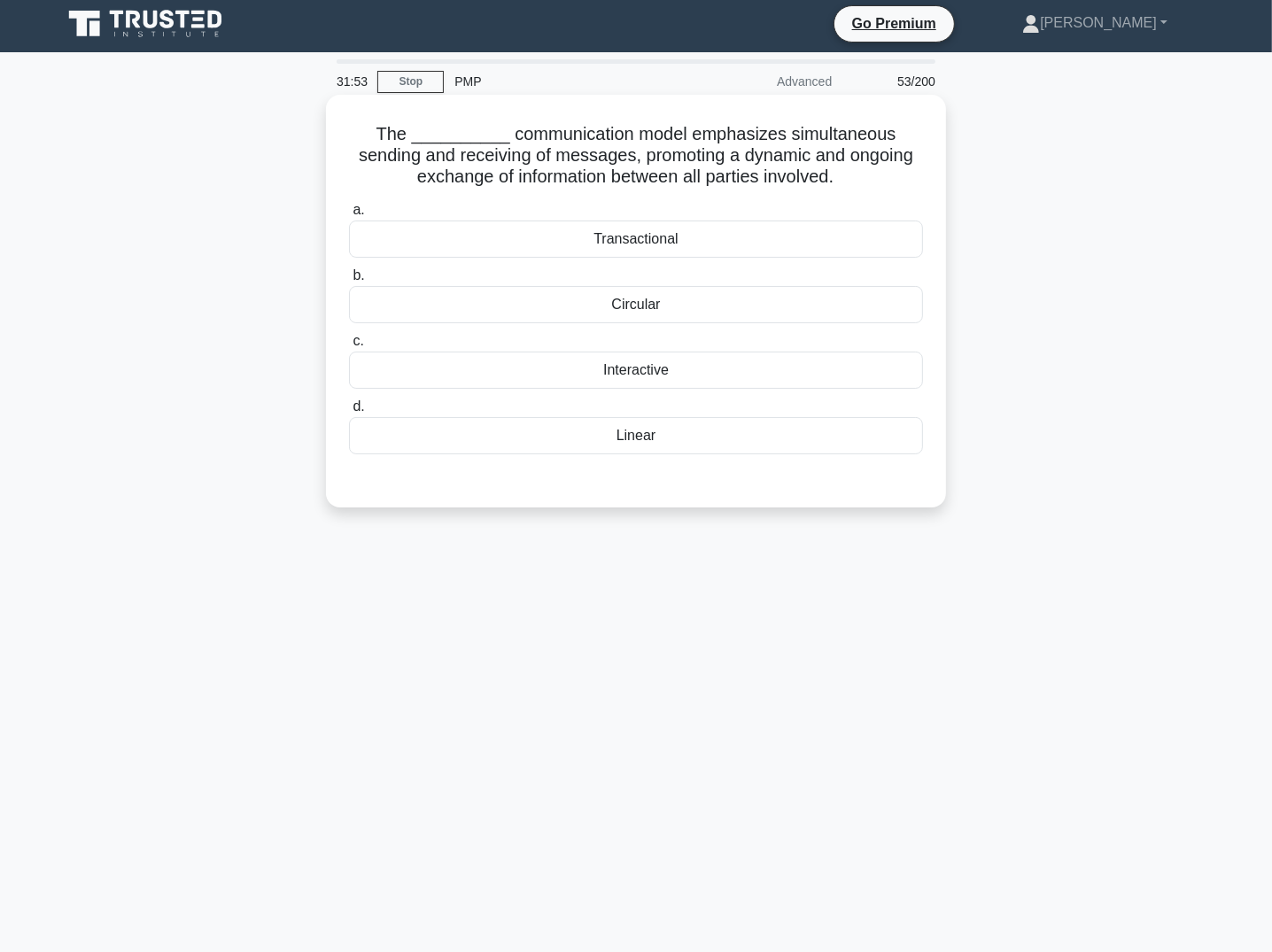
click at [658, 309] on div "Circular" at bounding box center [636, 304] width 574 height 37
click at [350, 282] on input "b. Circular" at bounding box center [350, 276] width 0 height 12
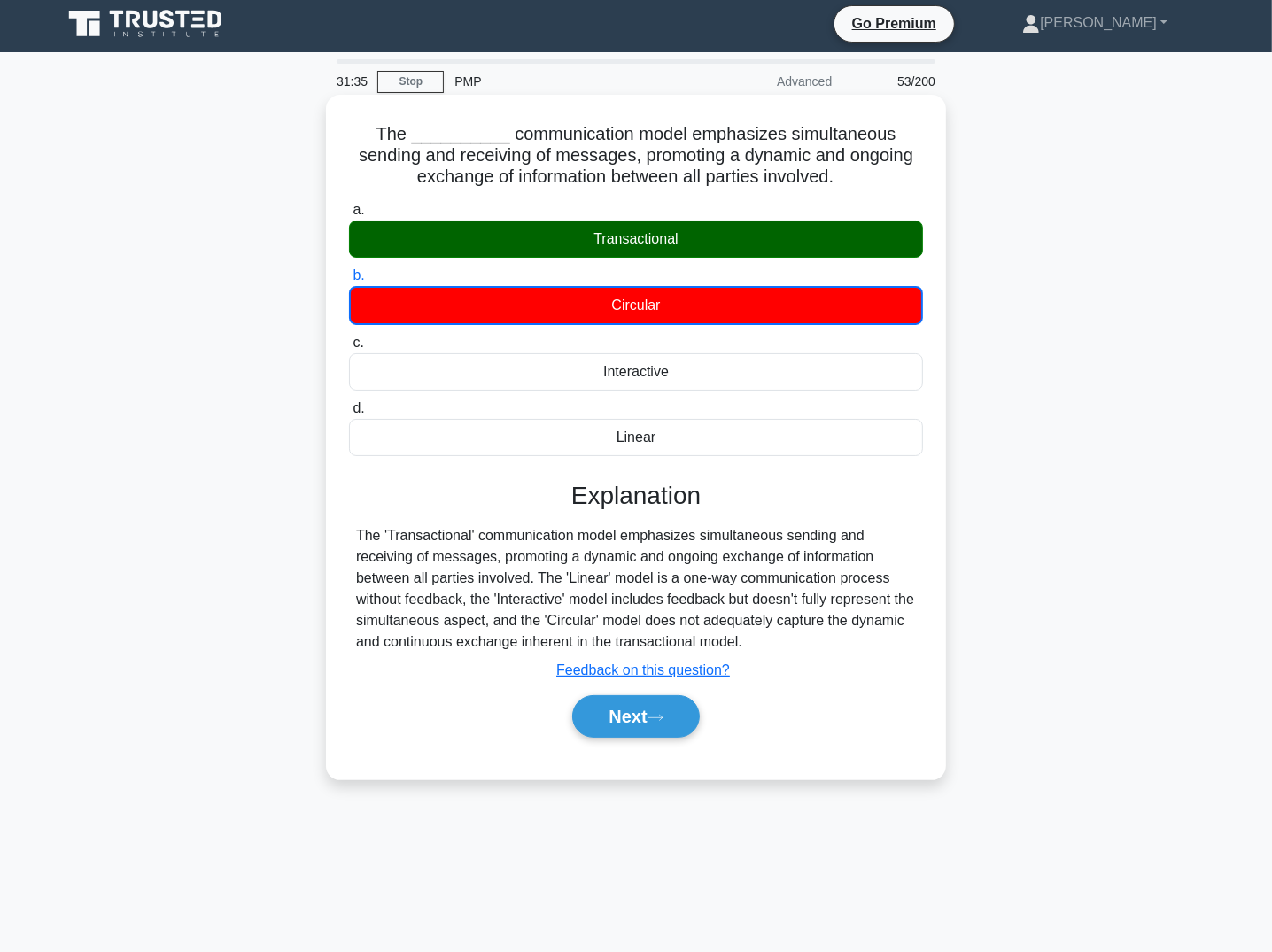
drag, startPoint x: 353, startPoint y: 134, endPoint x: 813, endPoint y: 425, distance: 544.3
click at [819, 424] on div "The __________ communication model emphasizes simultaneous sending and receivin…" at bounding box center [636, 437] width 606 height 670
drag, startPoint x: 682, startPoint y: 706, endPoint x: 407, endPoint y: 729, distance: 276.0
click at [682, 706] on button "Next" at bounding box center [636, 716] width 127 height 43
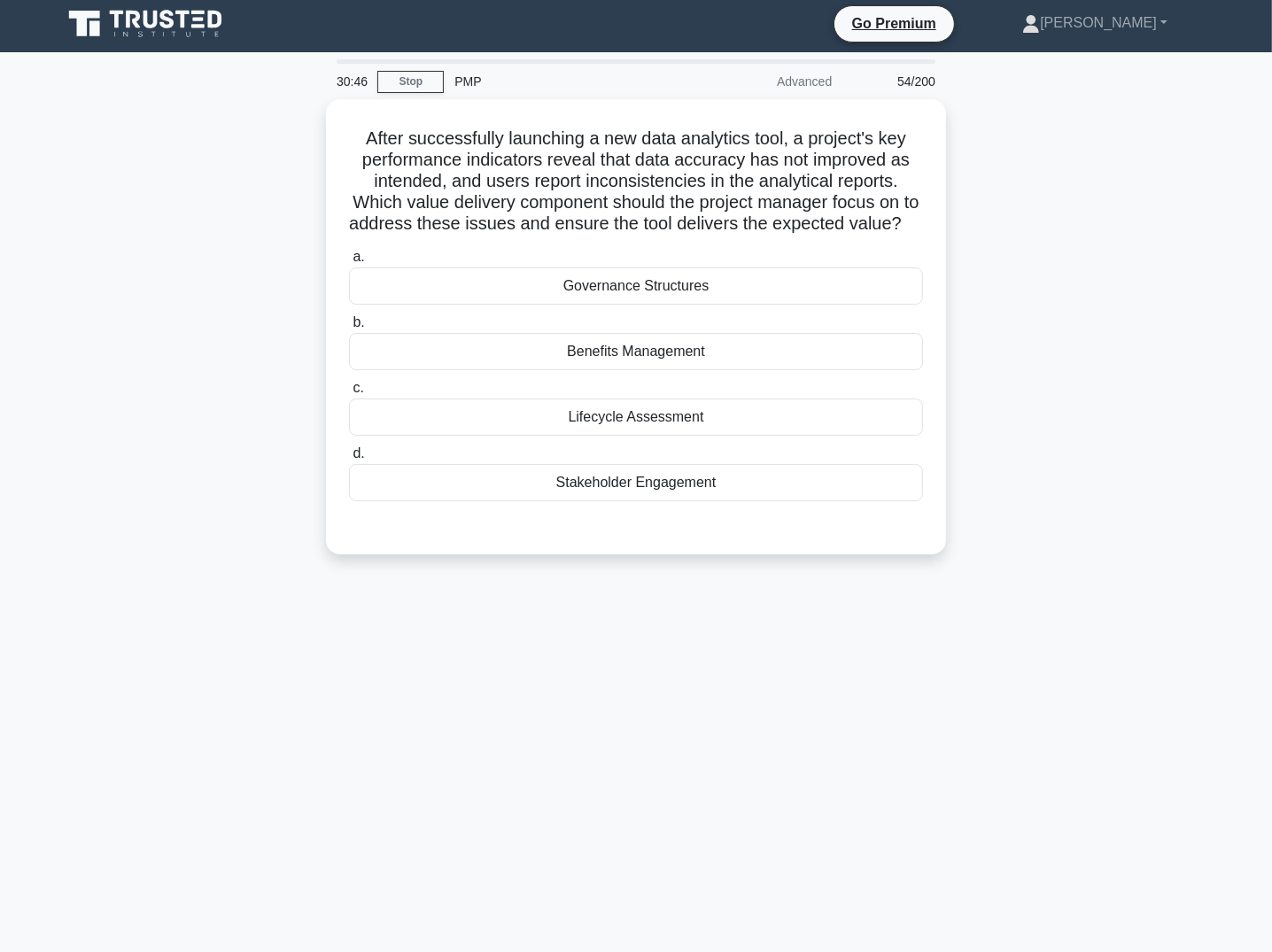
click at [539, 662] on div "30:46 Stop PMP Advanced 54/200 After successfully launching a new data analytic…" at bounding box center [636, 502] width 1170 height 885
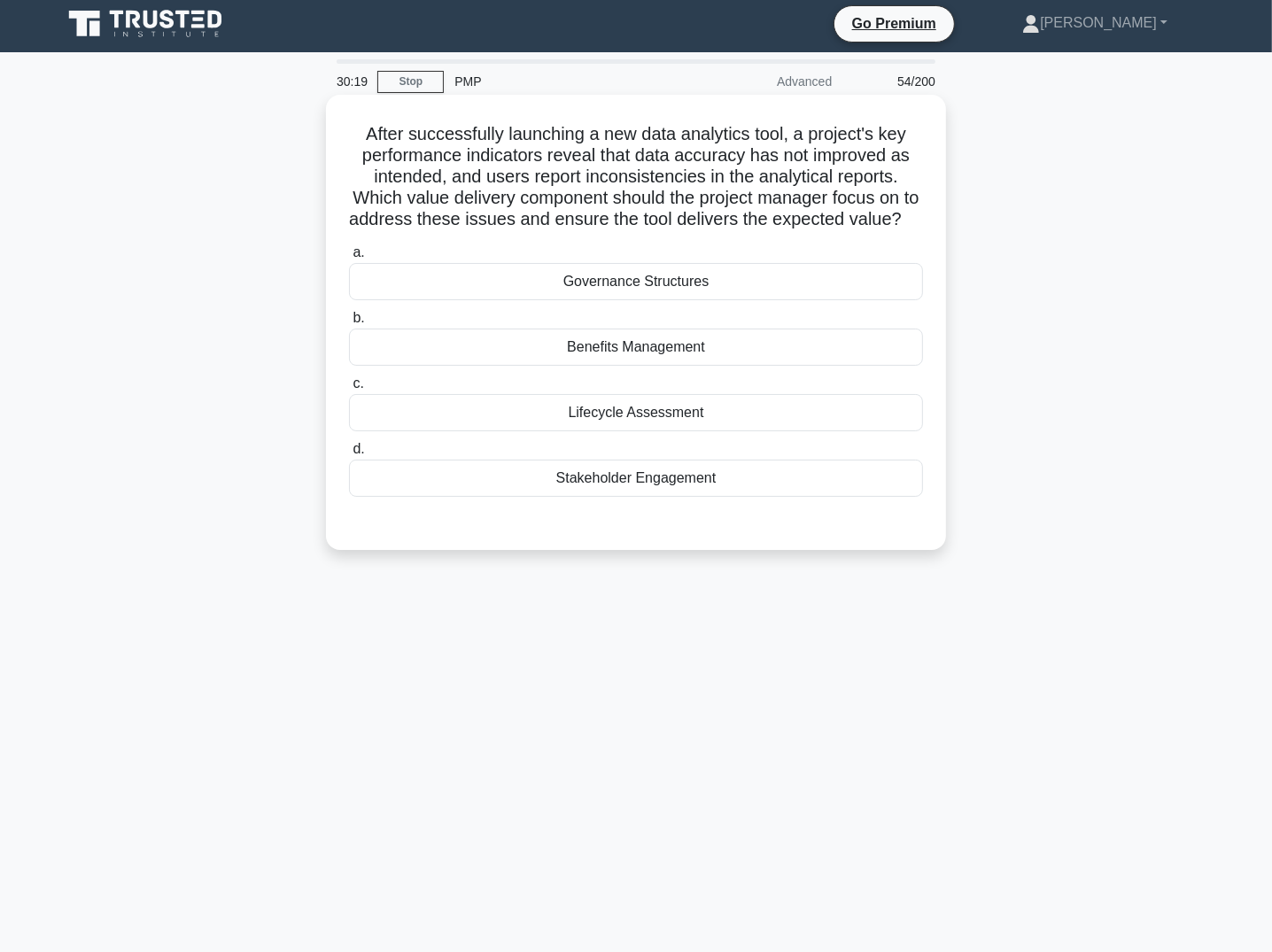
click at [752, 366] on div "Benefits Management" at bounding box center [636, 346] width 574 height 37
click at [350, 325] on input "b. Benefits Management" at bounding box center [350, 319] width 0 height 12
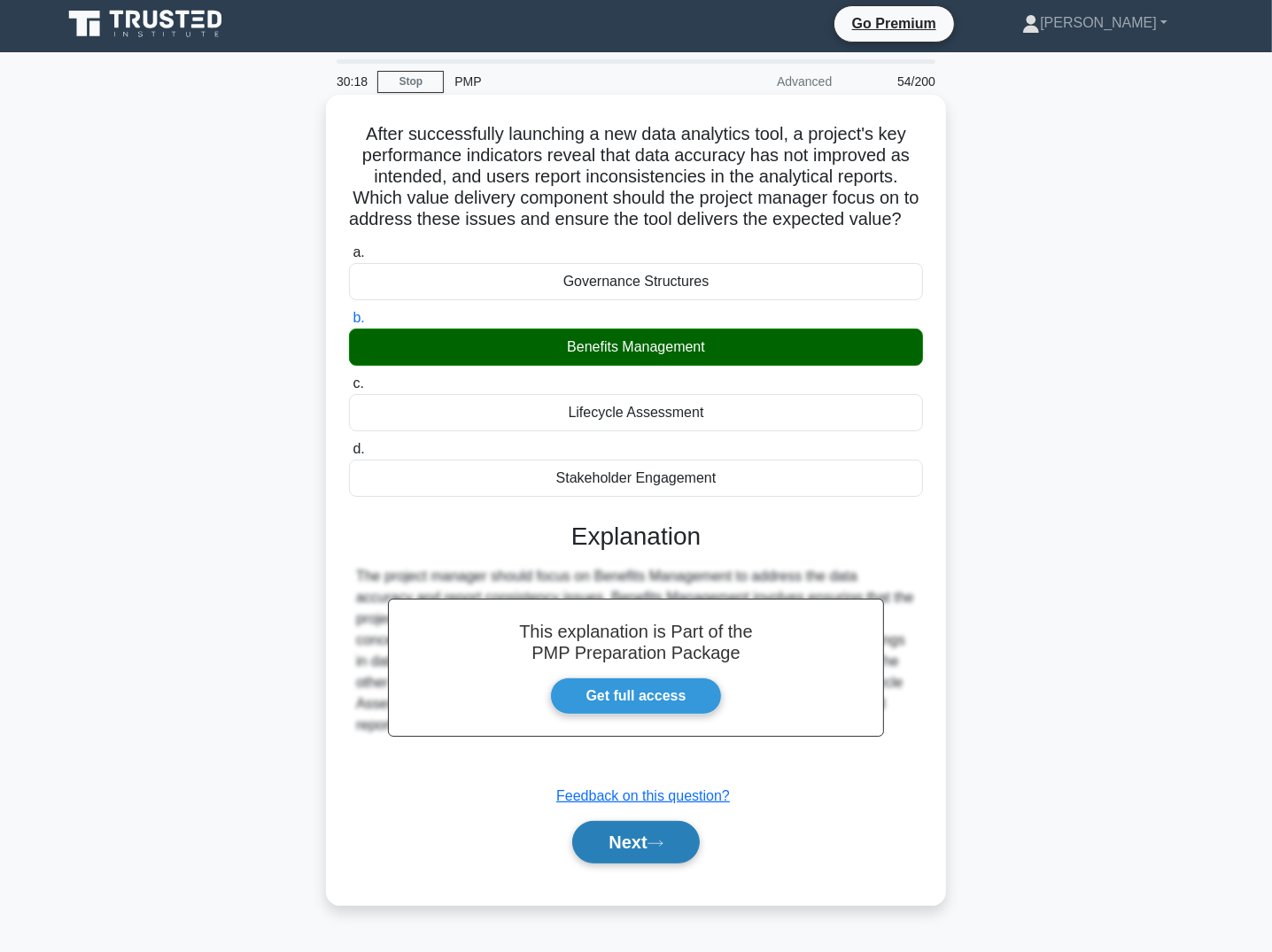
click at [687, 864] on button "Next" at bounding box center [636, 842] width 127 height 43
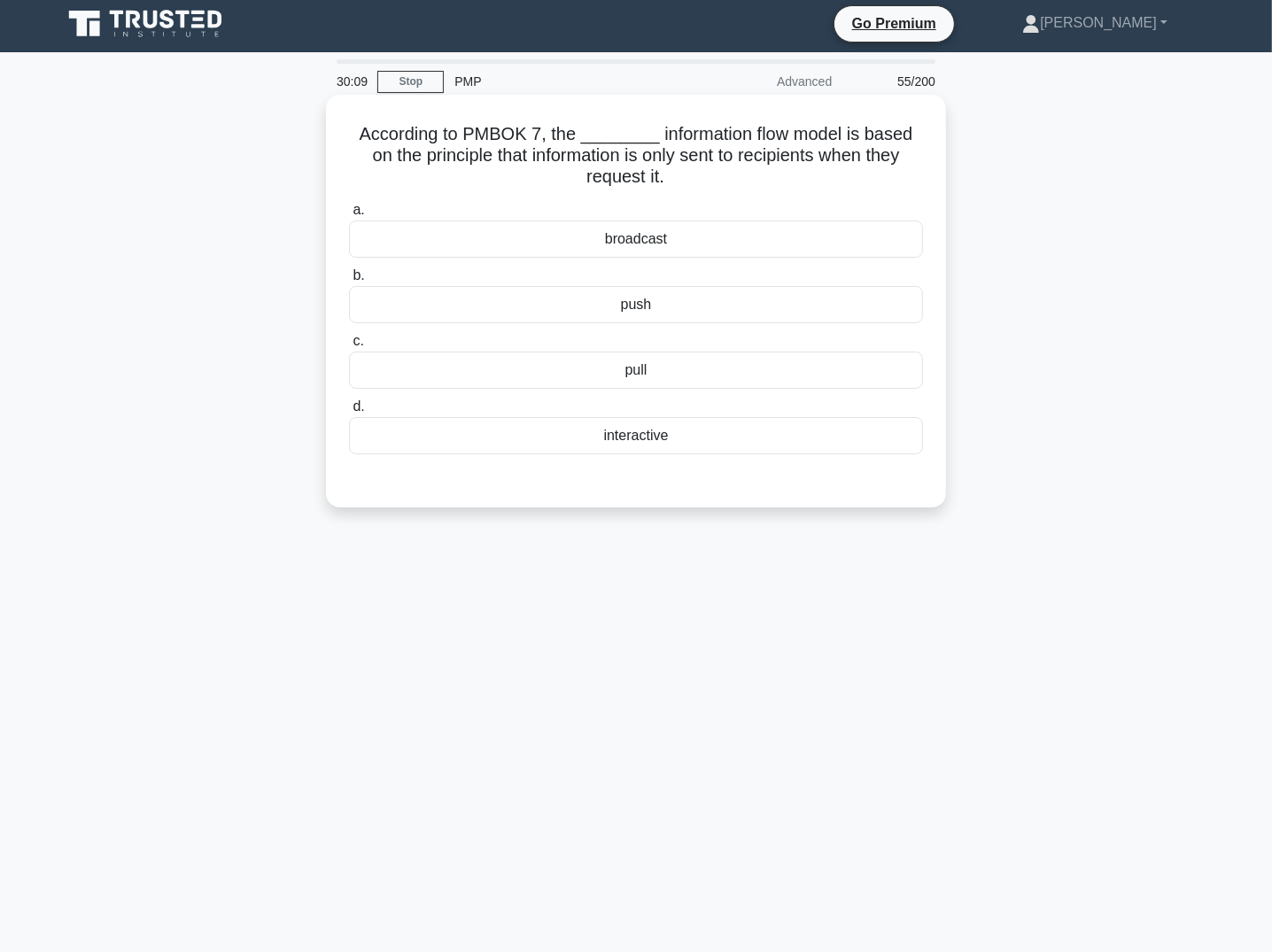
click at [636, 440] on div "interactive" at bounding box center [636, 435] width 574 height 37
click at [350, 413] on input "d. interactive" at bounding box center [350, 407] width 0 height 12
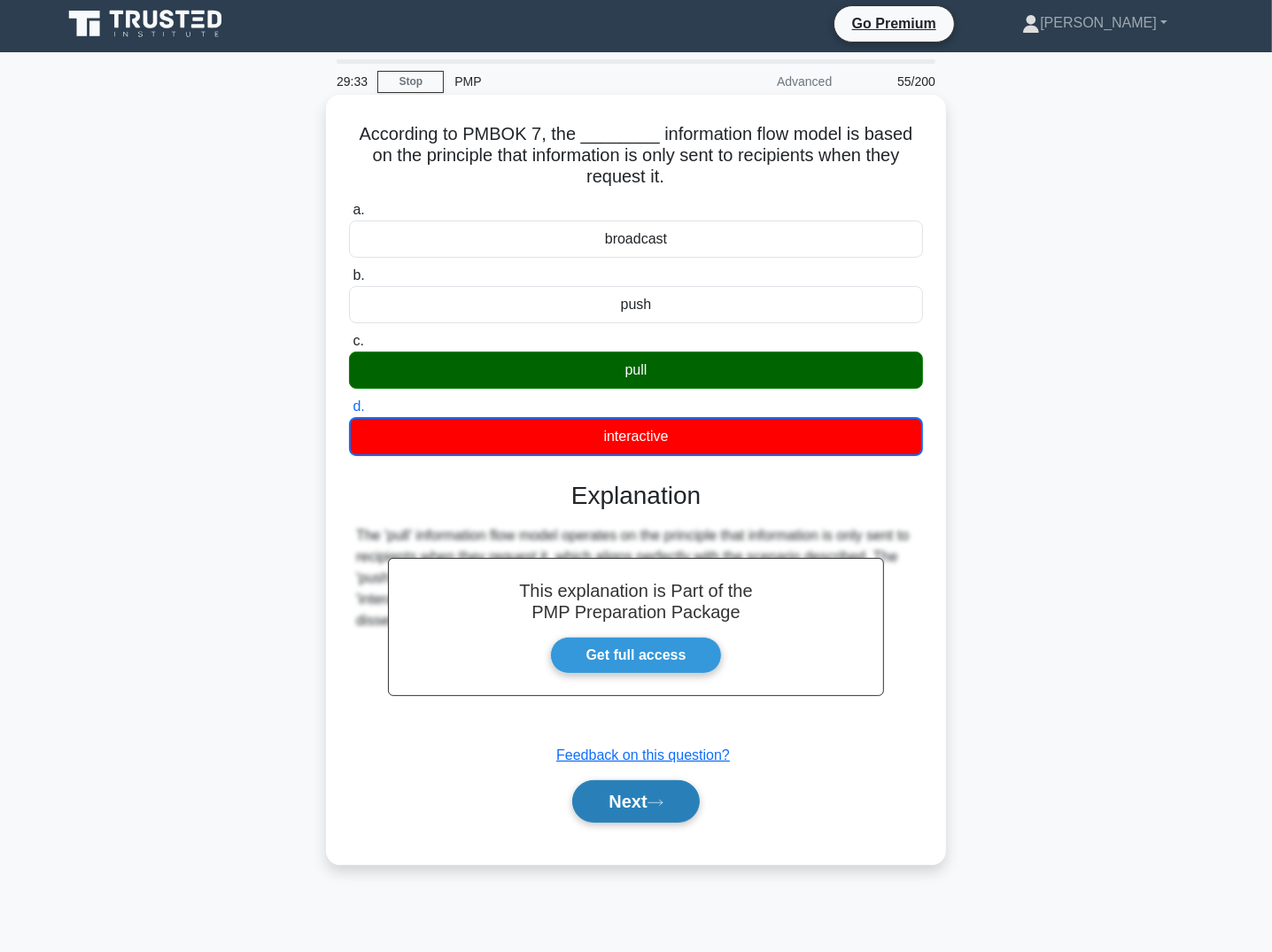
click at [620, 801] on button "Next" at bounding box center [636, 801] width 127 height 43
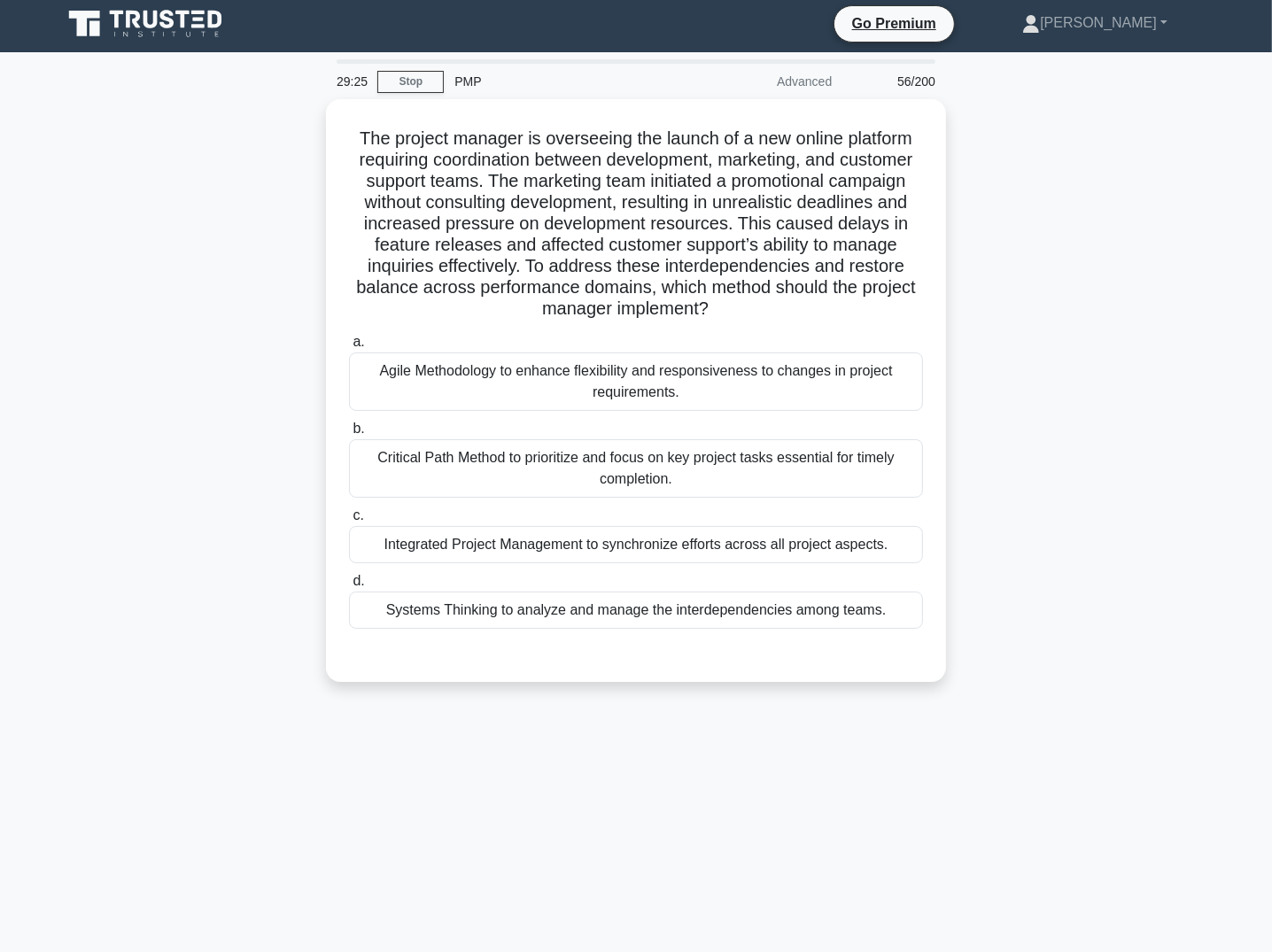
click at [330, 808] on div "29:25 Stop PMP Advanced 56/200 .spinner_0XTQ{transform-origin:center;animation:…" at bounding box center [636, 502] width 1170 height 885
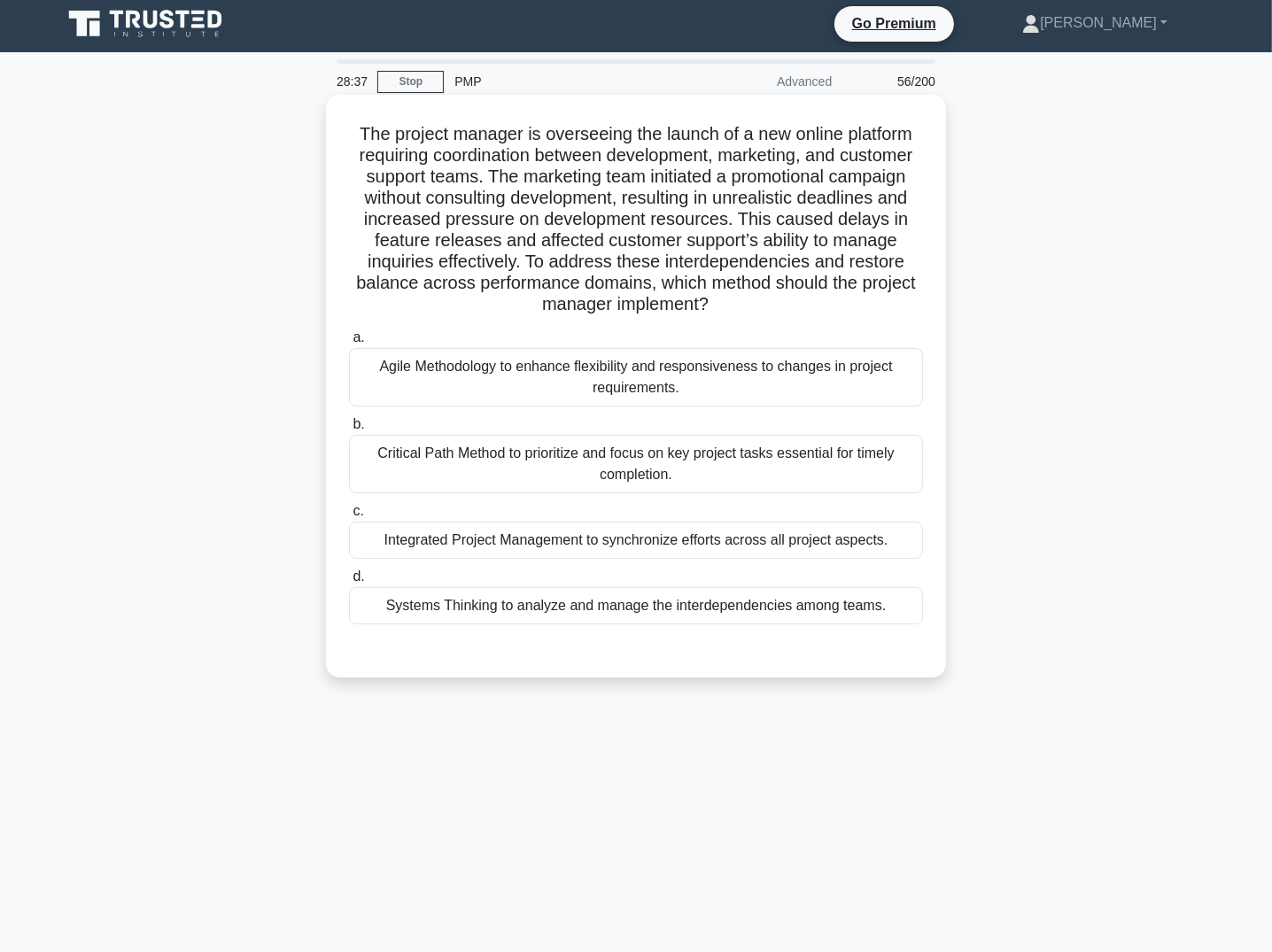
click at [457, 611] on div "Systems Thinking to analyze and manage the interdependencies among teams." at bounding box center [636, 606] width 574 height 37
click at [350, 583] on input "d. Systems Thinking to analyze and manage the interdependencies among teams." at bounding box center [350, 578] width 0 height 12
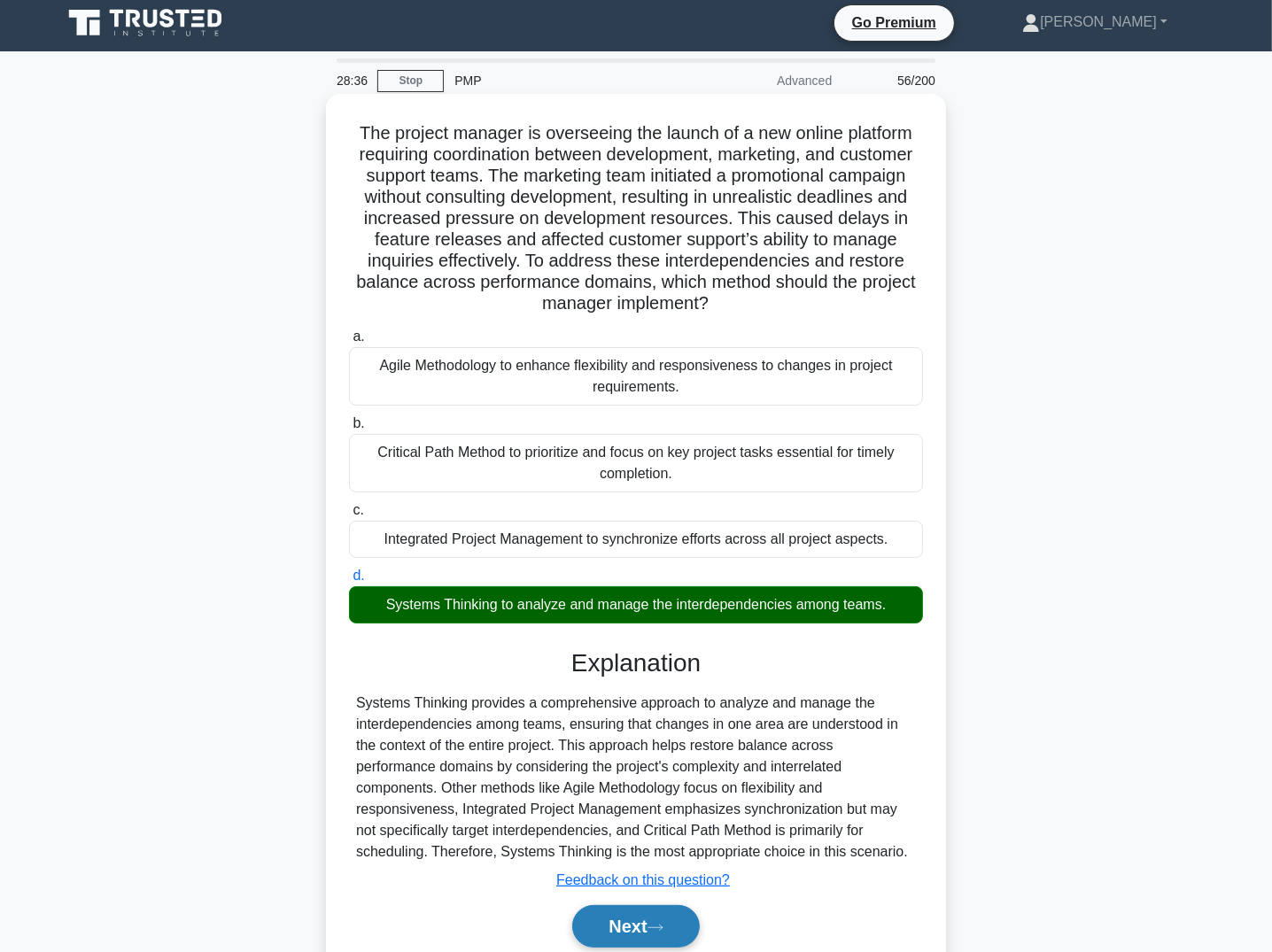
click at [637, 927] on button "Next" at bounding box center [636, 926] width 127 height 43
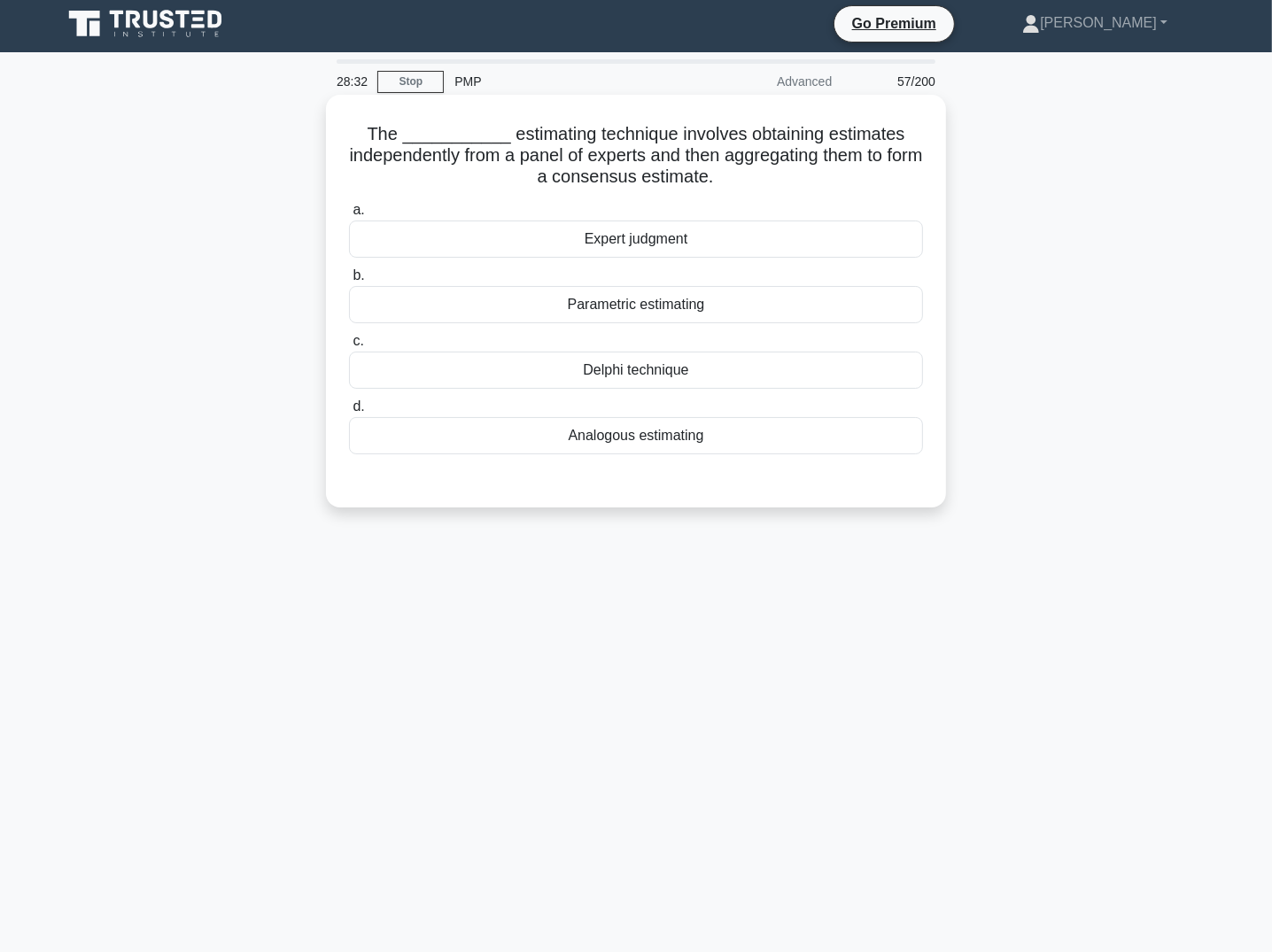
click at [642, 363] on div "Delphi technique" at bounding box center [636, 369] width 574 height 37
click at [350, 347] on input "c. Delphi technique" at bounding box center [350, 341] width 0 height 12
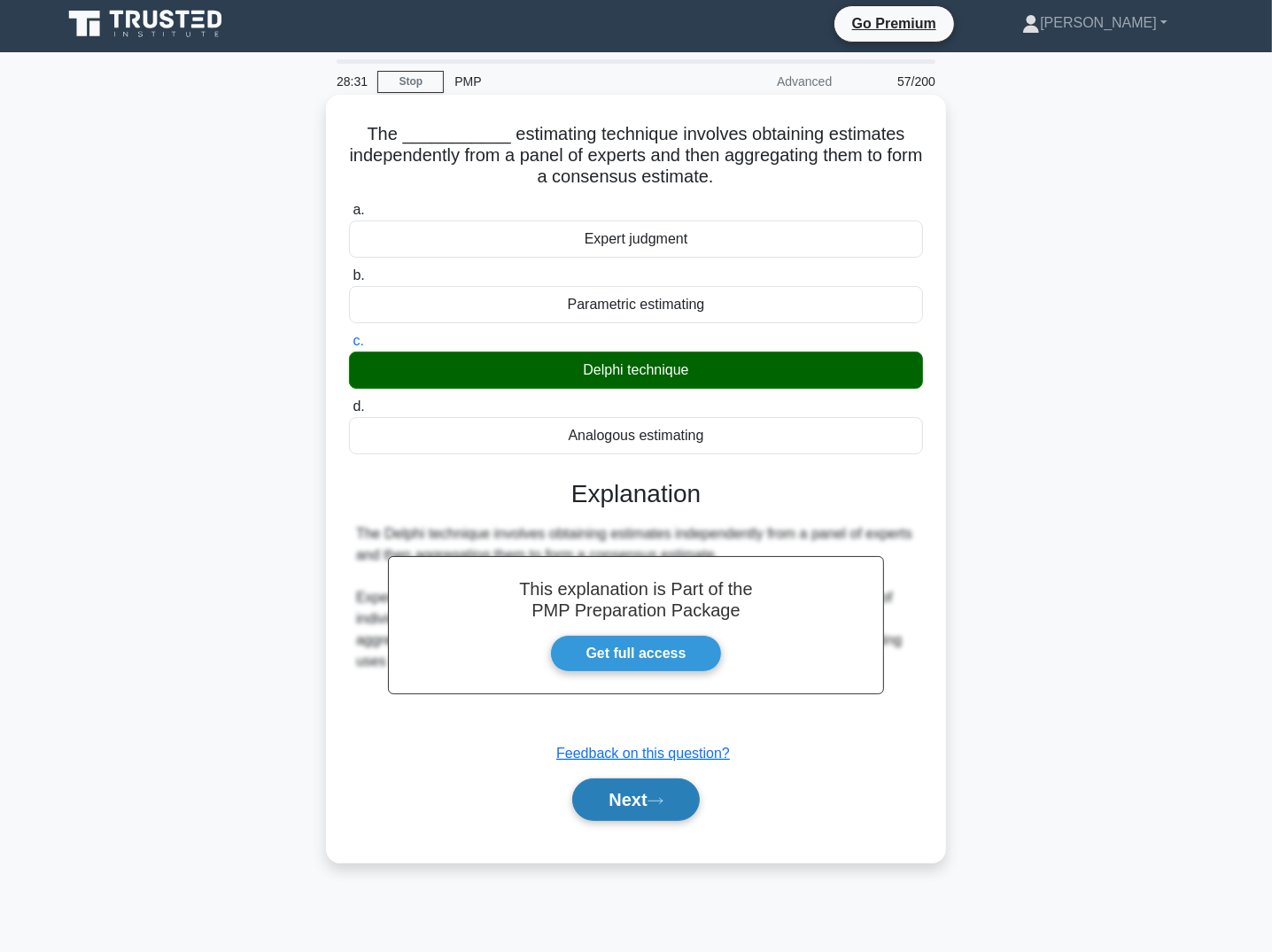
click at [664, 791] on button "Next" at bounding box center [636, 799] width 127 height 43
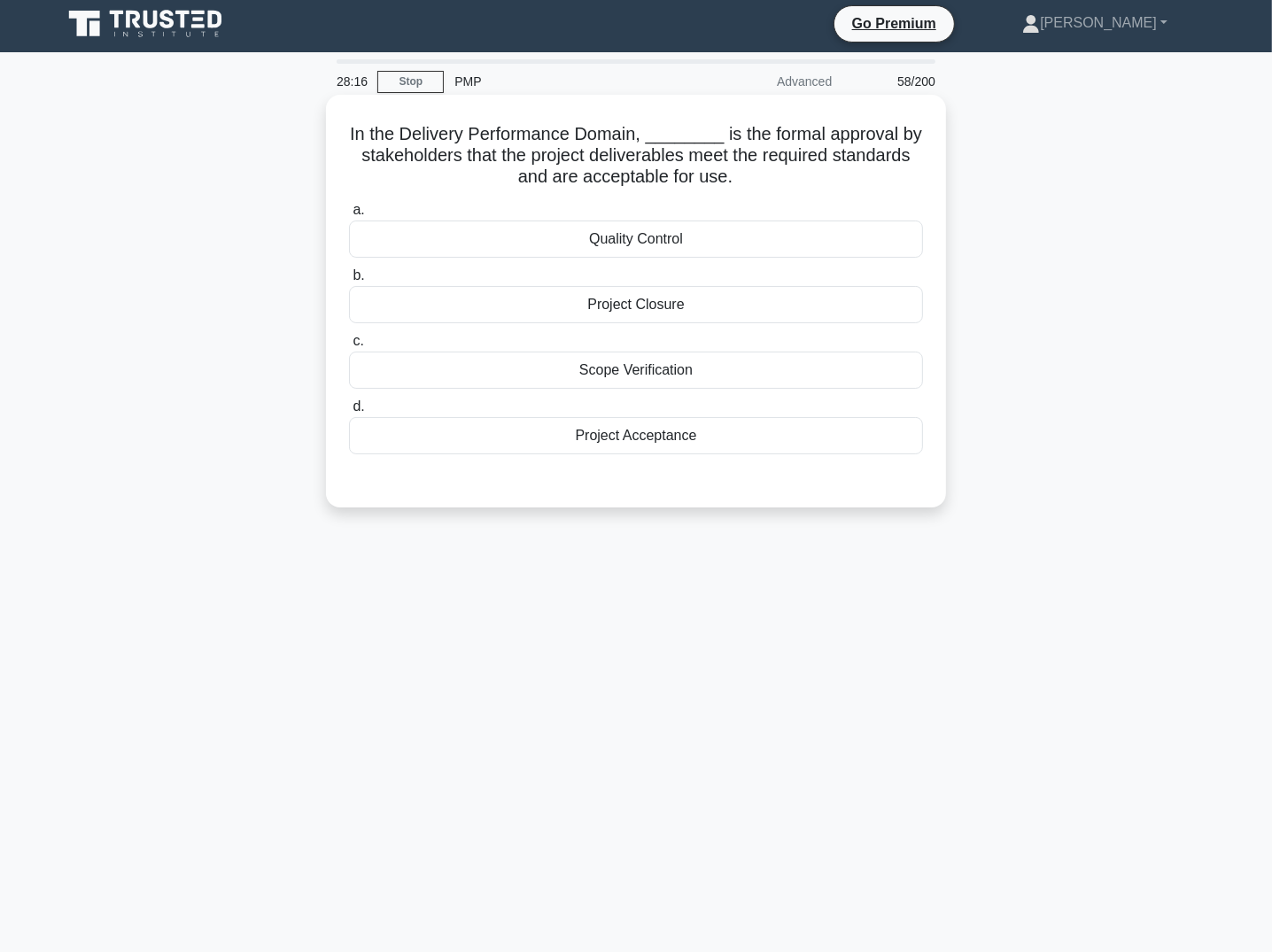
click at [726, 433] on div "Project Acceptance" at bounding box center [636, 435] width 574 height 37
click at [350, 413] on input "d. Project Acceptance" at bounding box center [350, 407] width 0 height 12
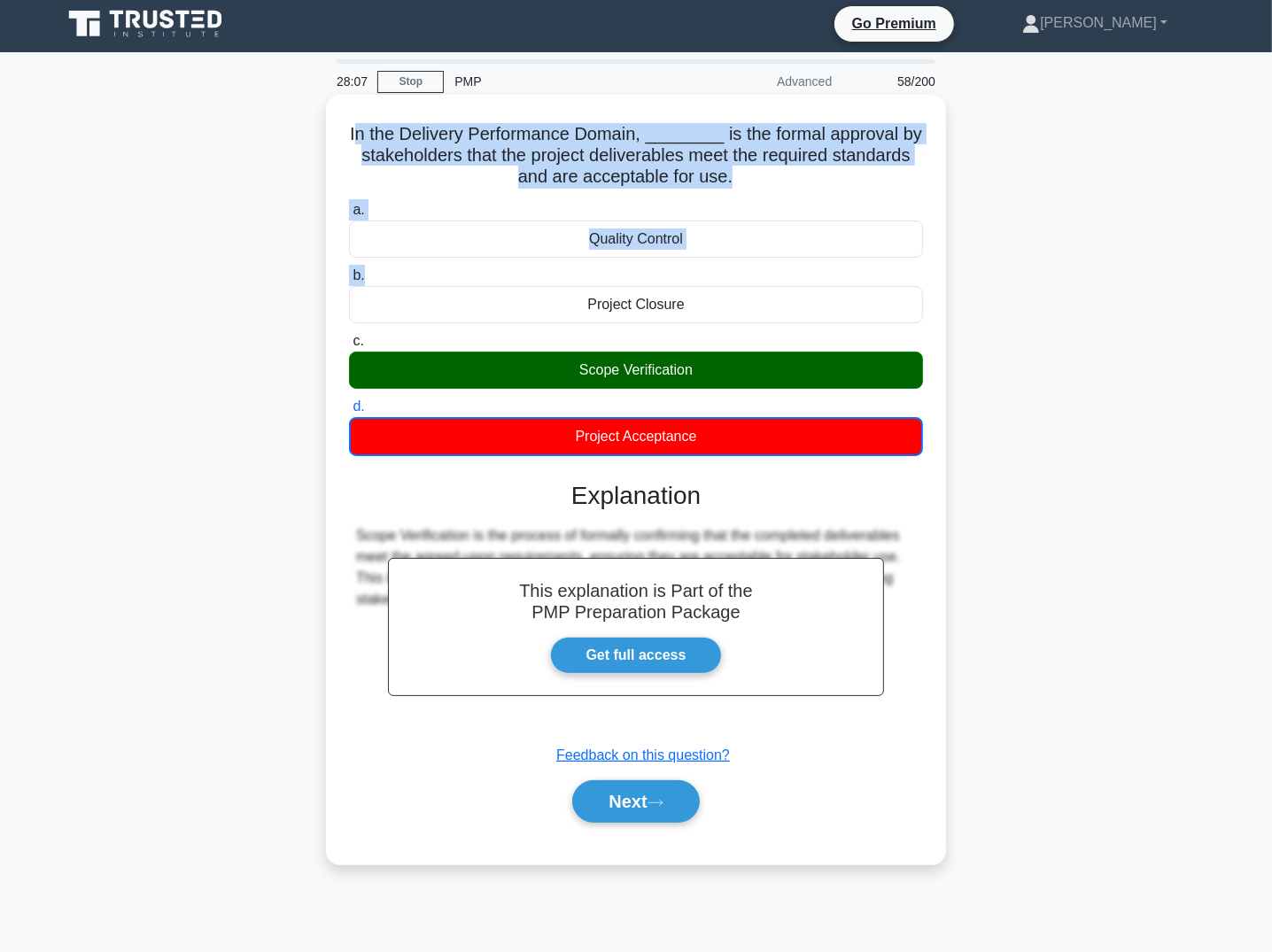
drag, startPoint x: 358, startPoint y: 127, endPoint x: 514, endPoint y: 154, distance: 158.3
click at [714, 269] on div "In the Delivery Performance Domain, ________ is the formal approval by stakehol…" at bounding box center [636, 479] width 606 height 755
click at [422, 130] on h5 "In the Delivery Performance Domain, ________ is the formal approval by stakehol…" at bounding box center [636, 156] width 578 height 66
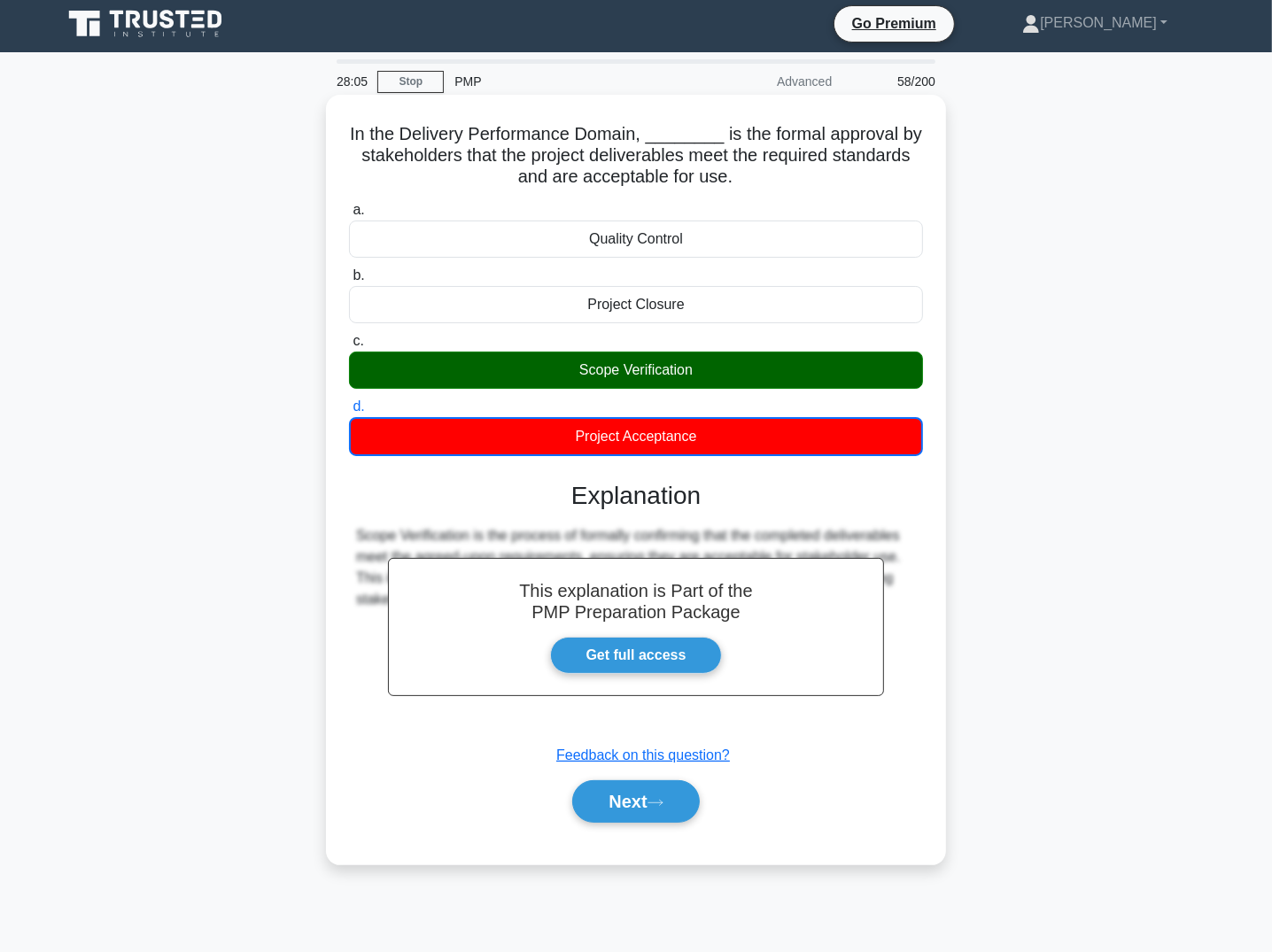
drag, startPoint x: 342, startPoint y: 122, endPoint x: 759, endPoint y: 438, distance: 523.2
click at [759, 438] on div "In the Delivery Performance Domain, ________ is the formal approval by stakehol…" at bounding box center [636, 479] width 606 height 755
click at [662, 806] on button "Next" at bounding box center [636, 801] width 127 height 43
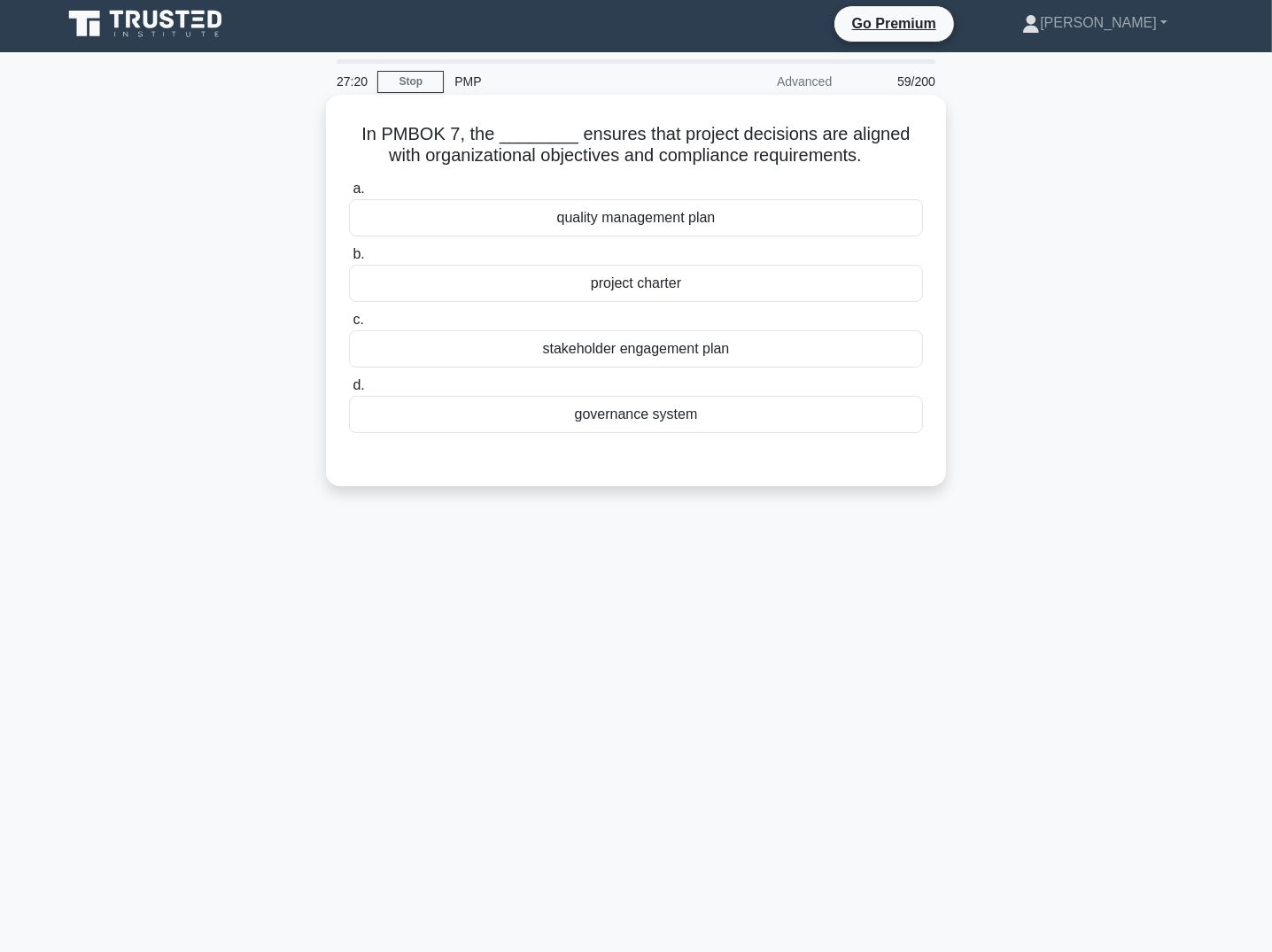
click at [746, 283] on div "project charter" at bounding box center [636, 283] width 574 height 37
click at [350, 260] on input "b. project charter" at bounding box center [350, 255] width 0 height 12
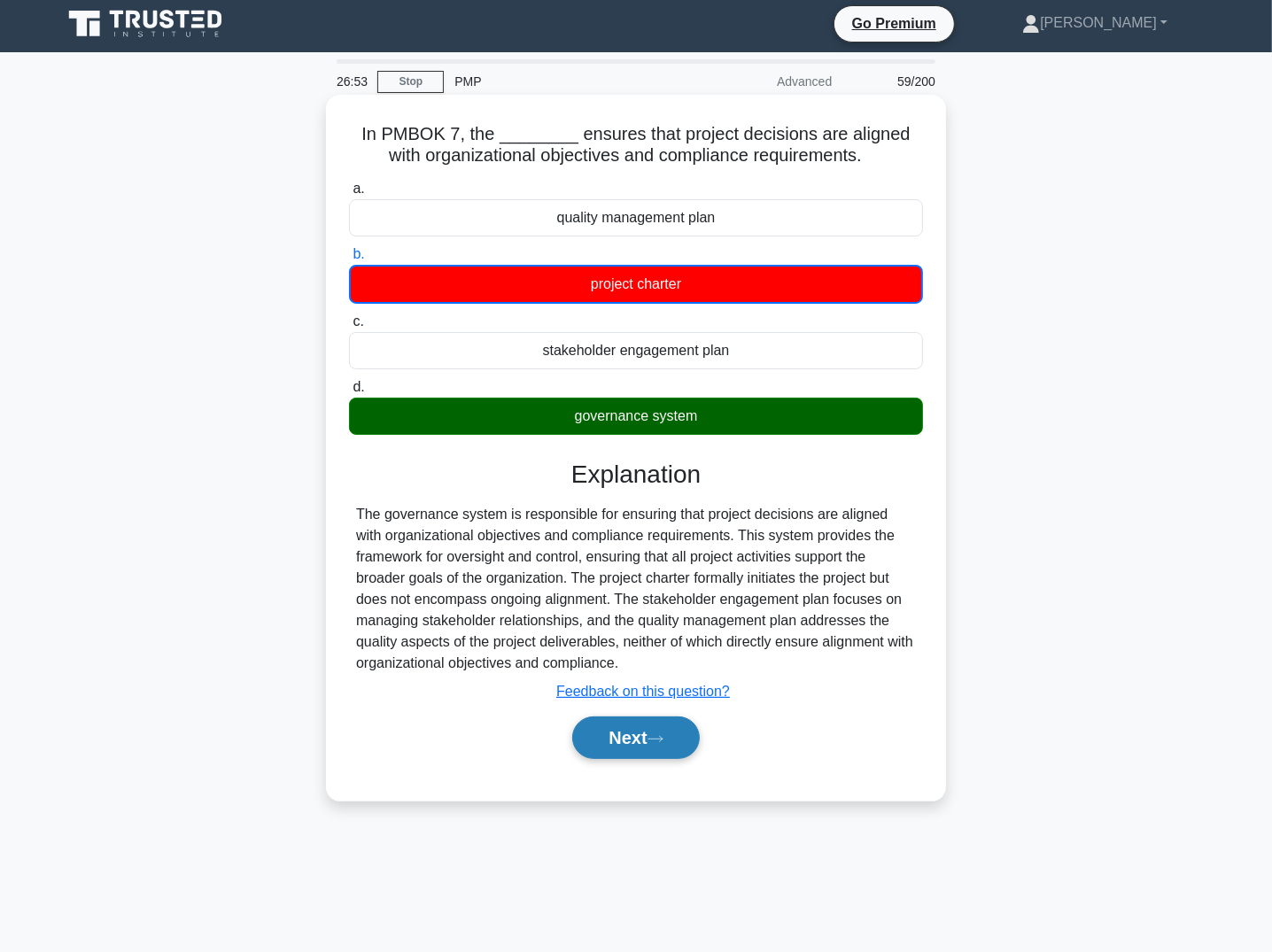
click at [648, 753] on button "Next" at bounding box center [636, 738] width 127 height 43
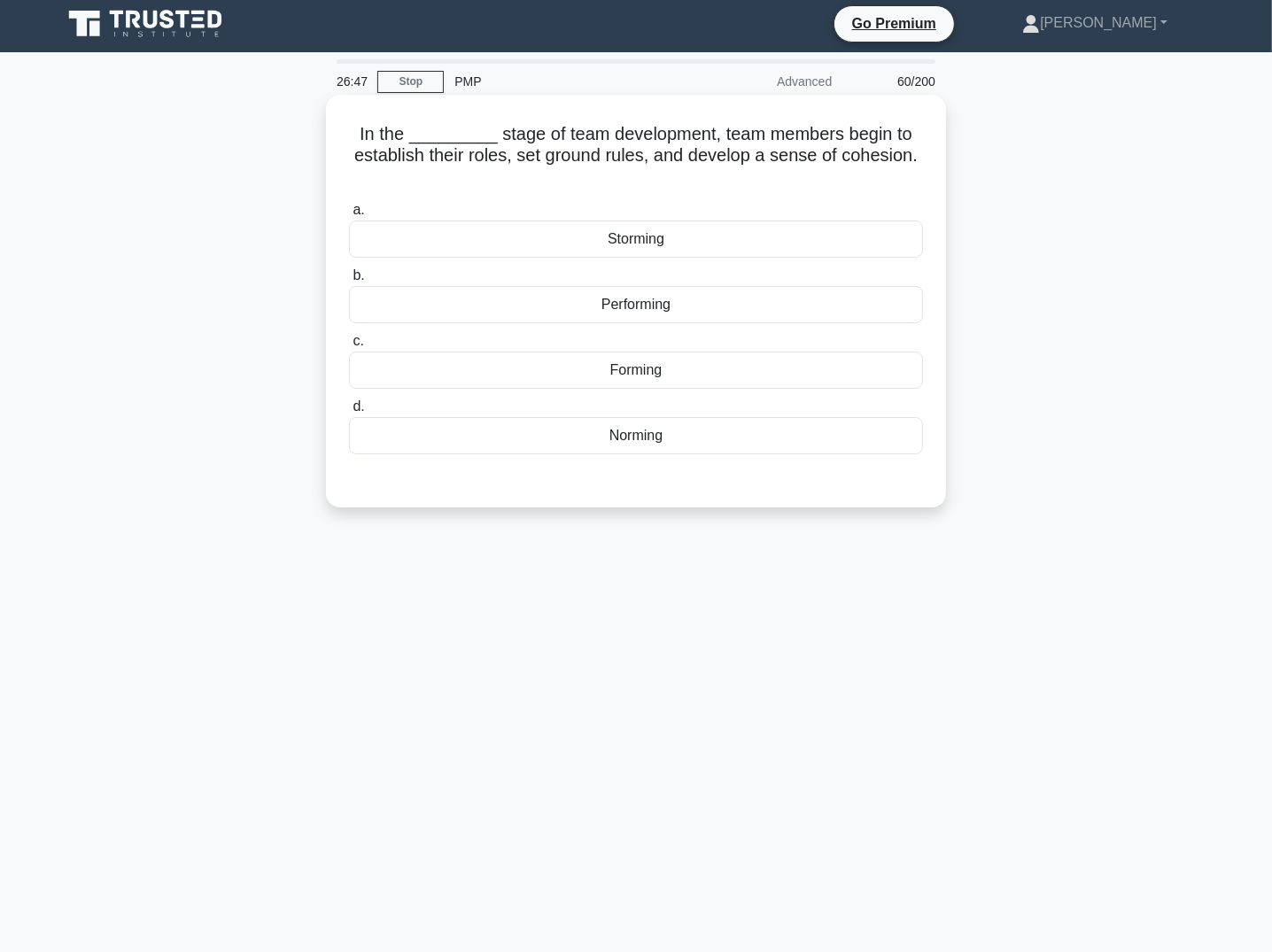
click at [647, 370] on div "Forming" at bounding box center [636, 369] width 574 height 37
click at [350, 347] on input "c. Forming" at bounding box center [350, 341] width 0 height 12
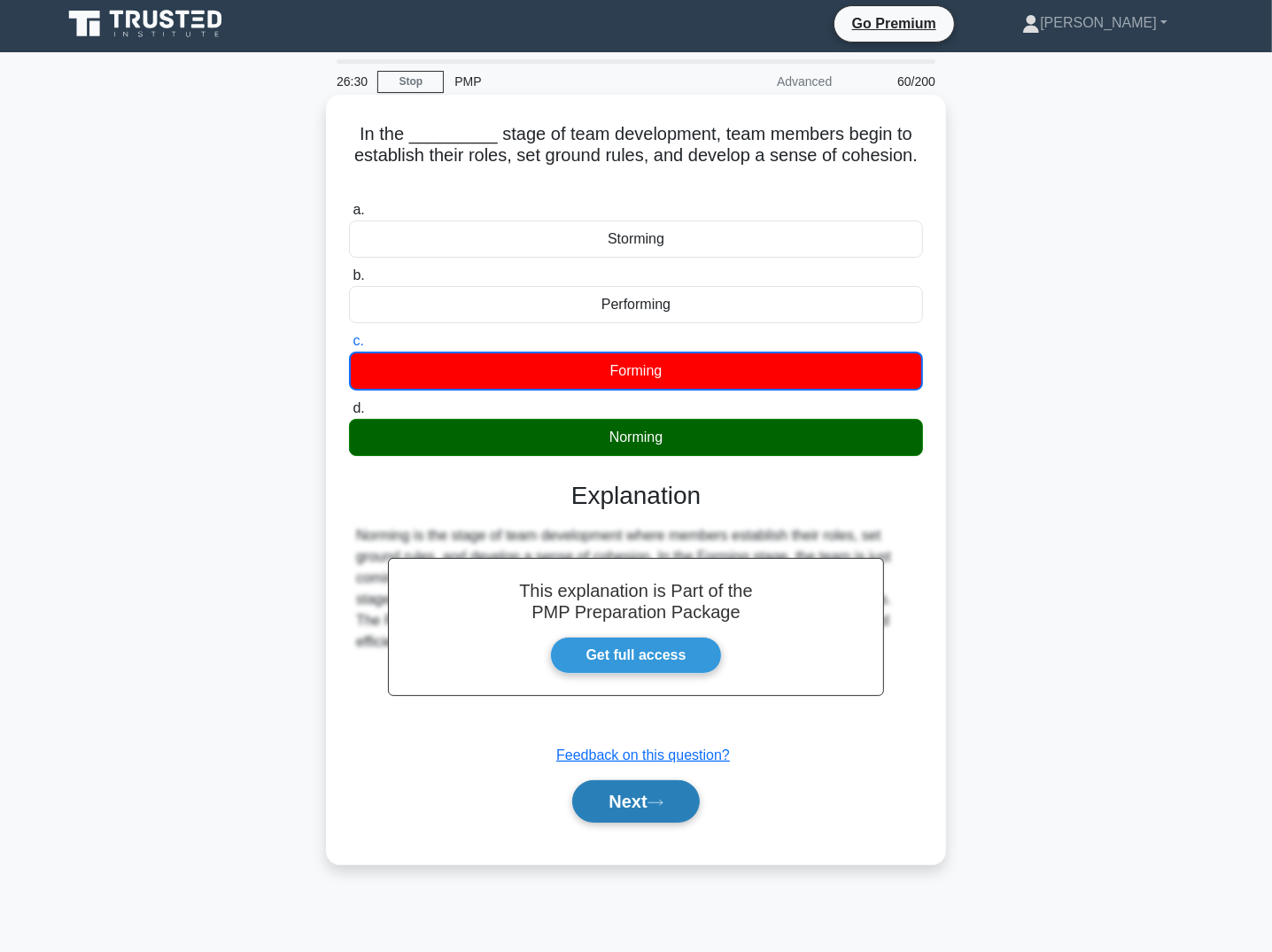
click at [653, 798] on icon at bounding box center [655, 803] width 16 height 10
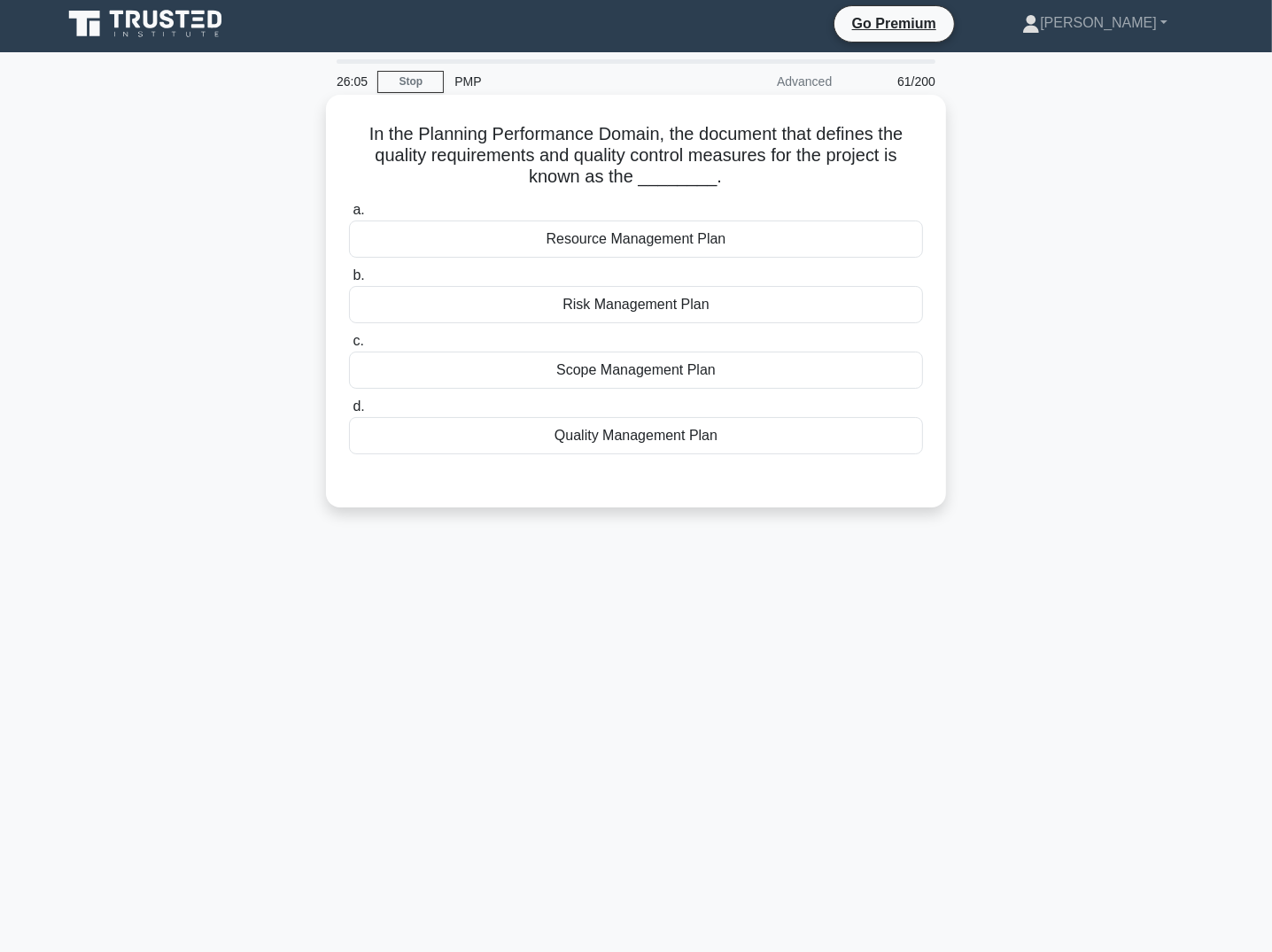
click at [676, 432] on div "Quality Management Plan" at bounding box center [636, 435] width 574 height 37
click at [350, 413] on input "d. Quality Management Plan" at bounding box center [350, 407] width 0 height 12
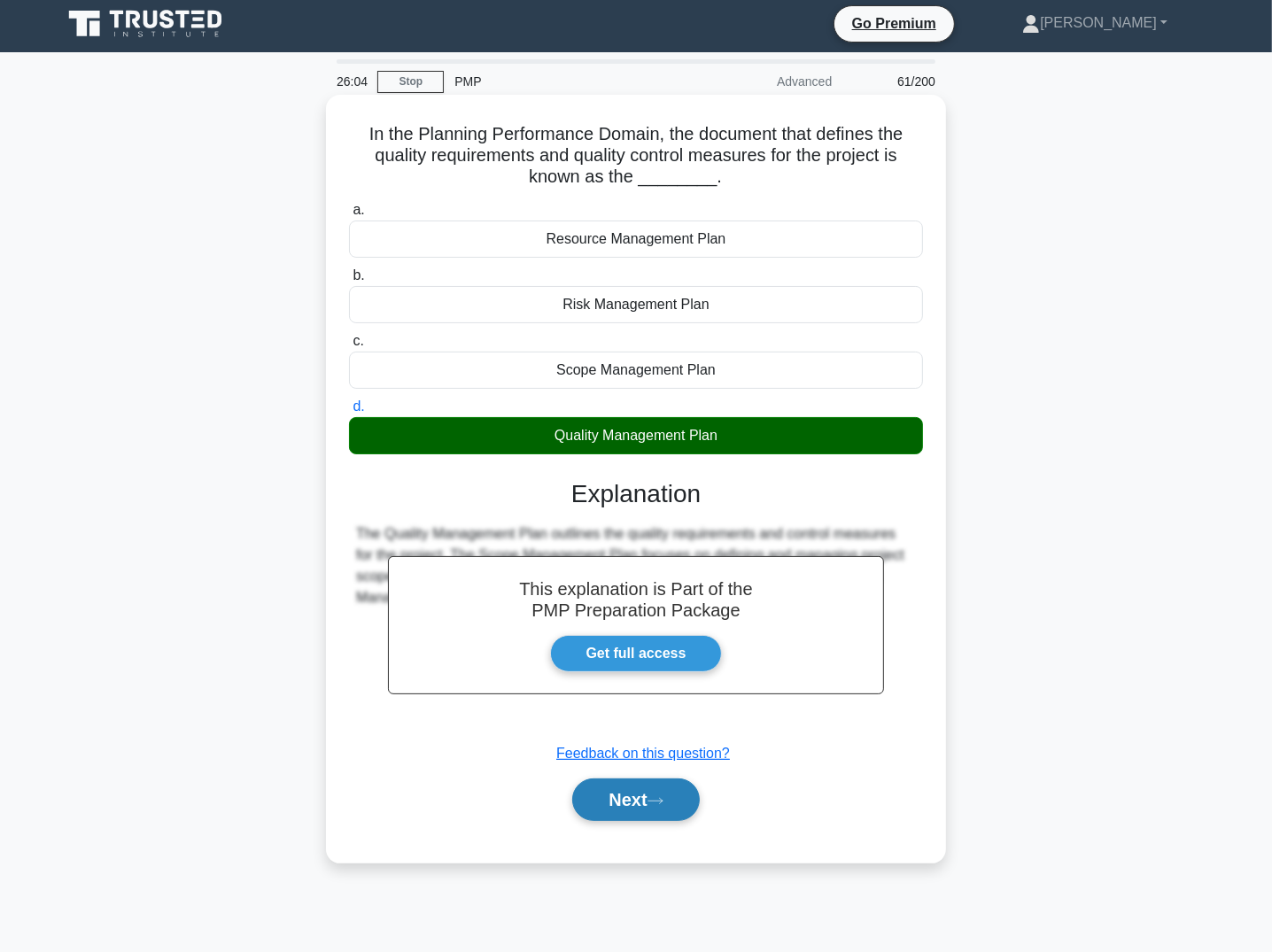
click at [645, 806] on button "Next" at bounding box center [636, 799] width 127 height 43
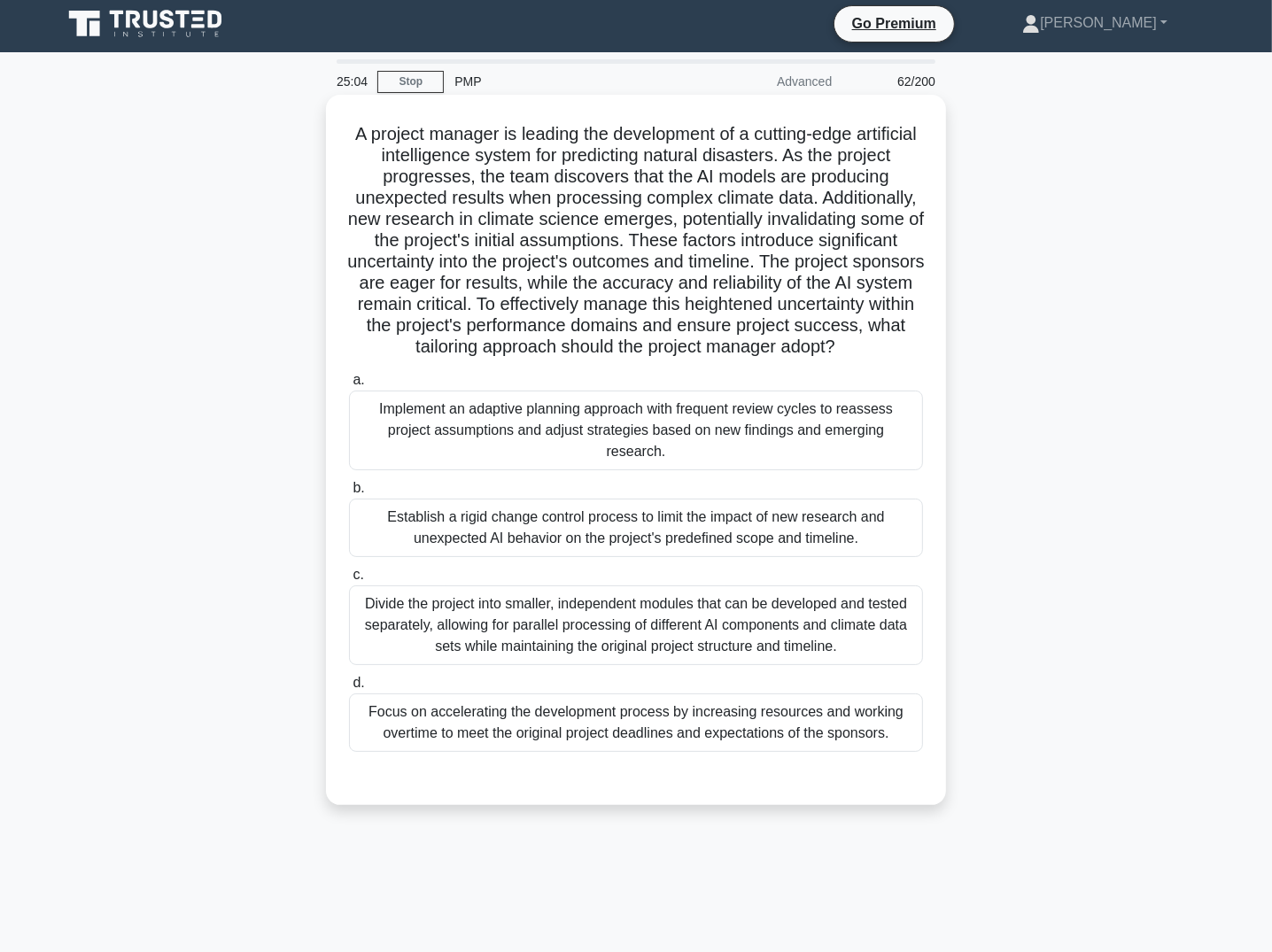
click at [488, 455] on div "Implement an adaptive planning approach with frequent review cycles to reassess…" at bounding box center [636, 430] width 574 height 79
click at [350, 386] on input "a. Implement an adaptive planning approach with frequent review cycles to reass…" at bounding box center [350, 380] width 0 height 12
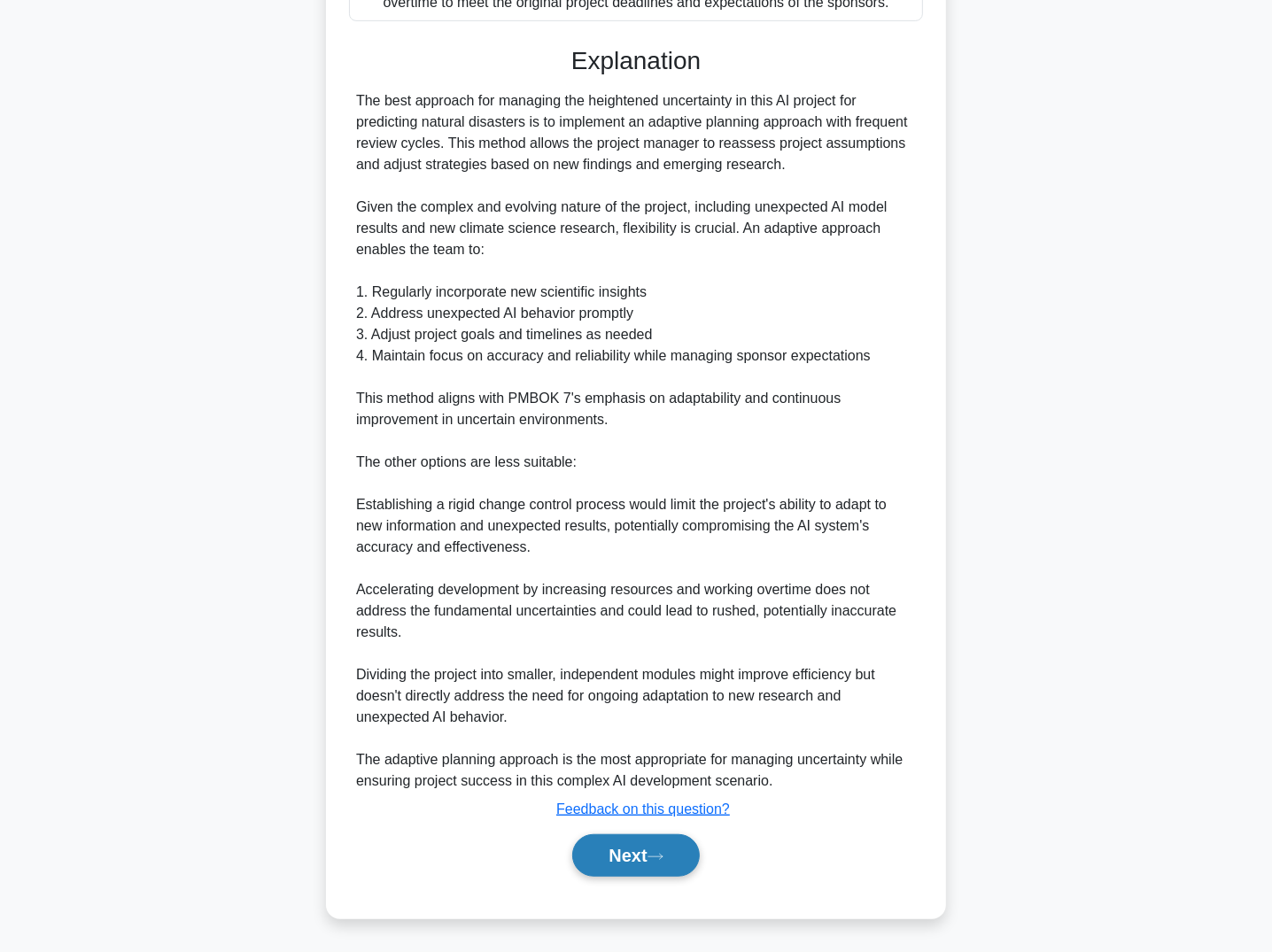
click at [628, 868] on button "Next" at bounding box center [636, 856] width 127 height 43
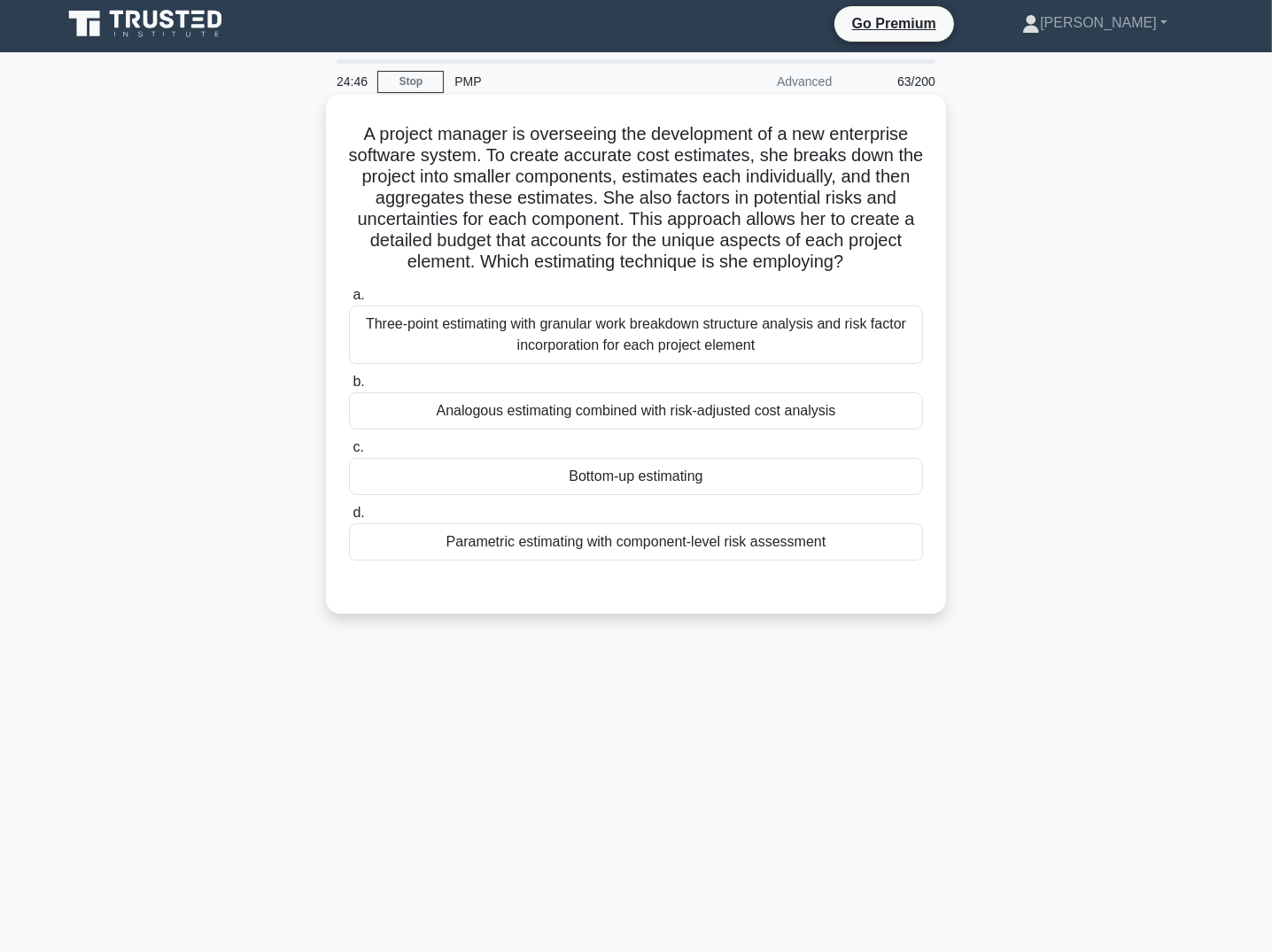
click at [662, 487] on div "Bottom-up estimating" at bounding box center [636, 476] width 574 height 37
click at [350, 454] on input "c. Bottom-up estimating" at bounding box center [350, 448] width 0 height 12
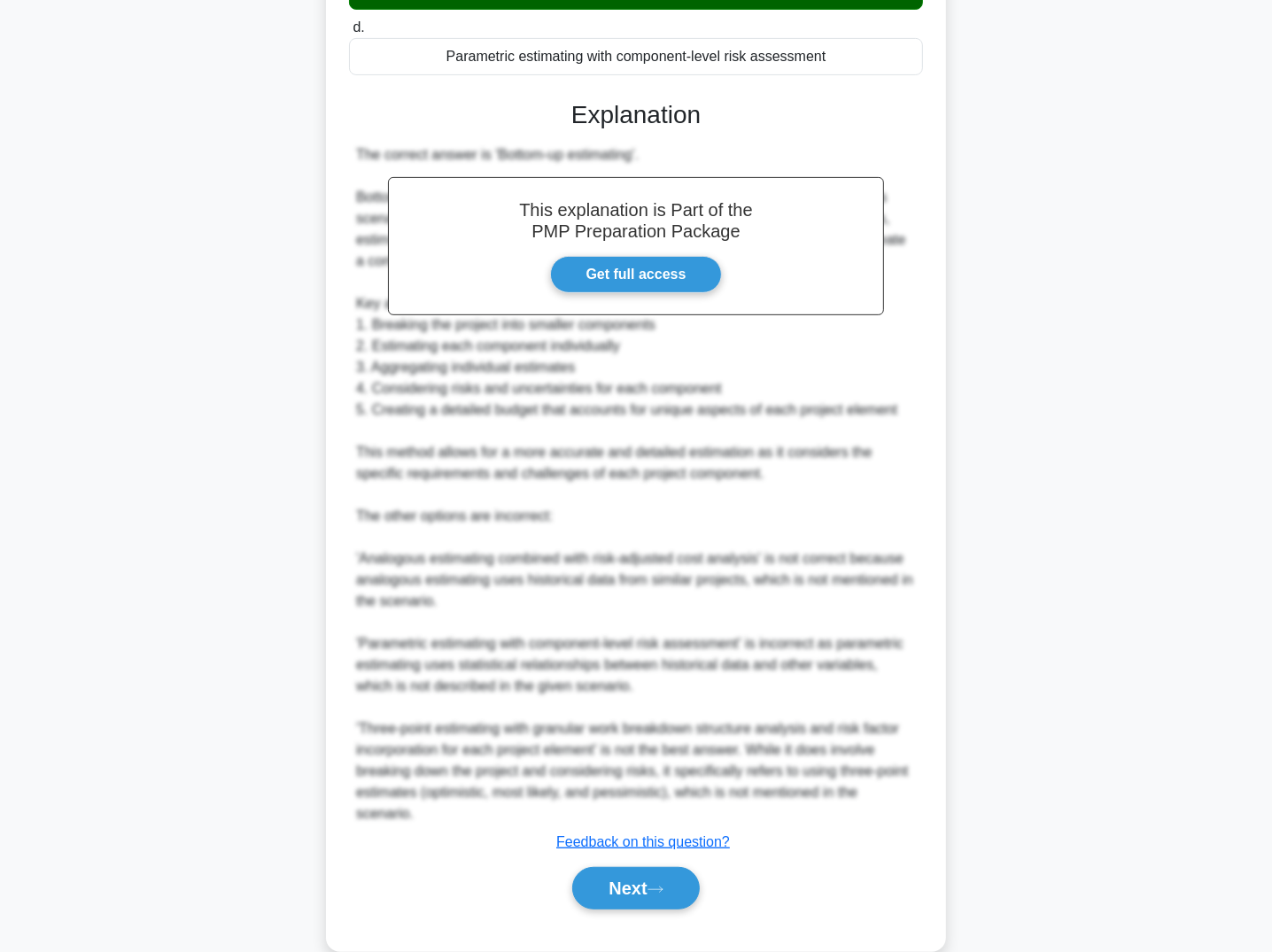
scroll to position [520, 0]
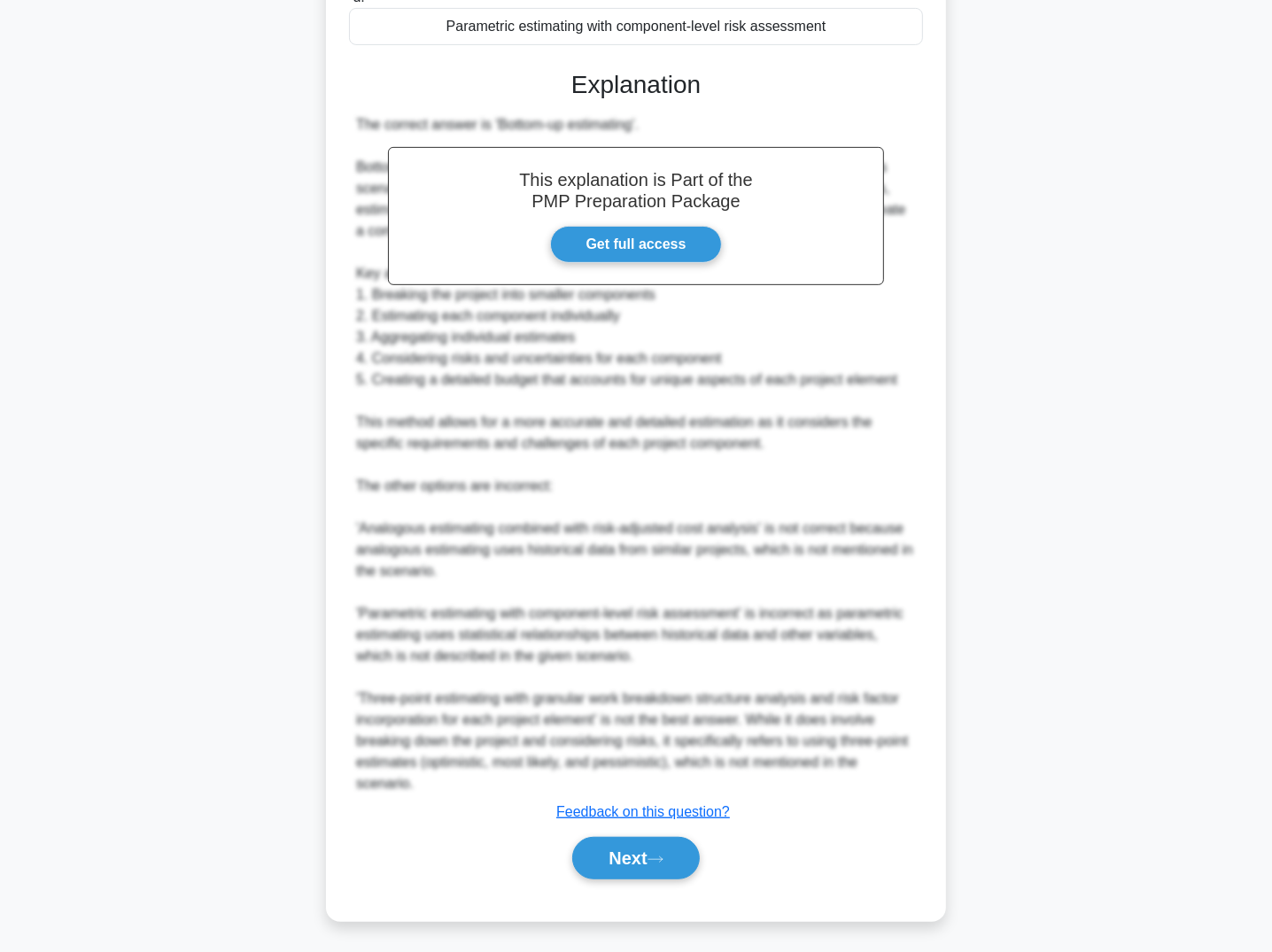
click at [594, 826] on div "This explanation is Part of the PMP Preparation Package Get full access Explana…" at bounding box center [636, 468] width 574 height 838
click at [596, 841] on button "Next" at bounding box center [636, 858] width 127 height 43
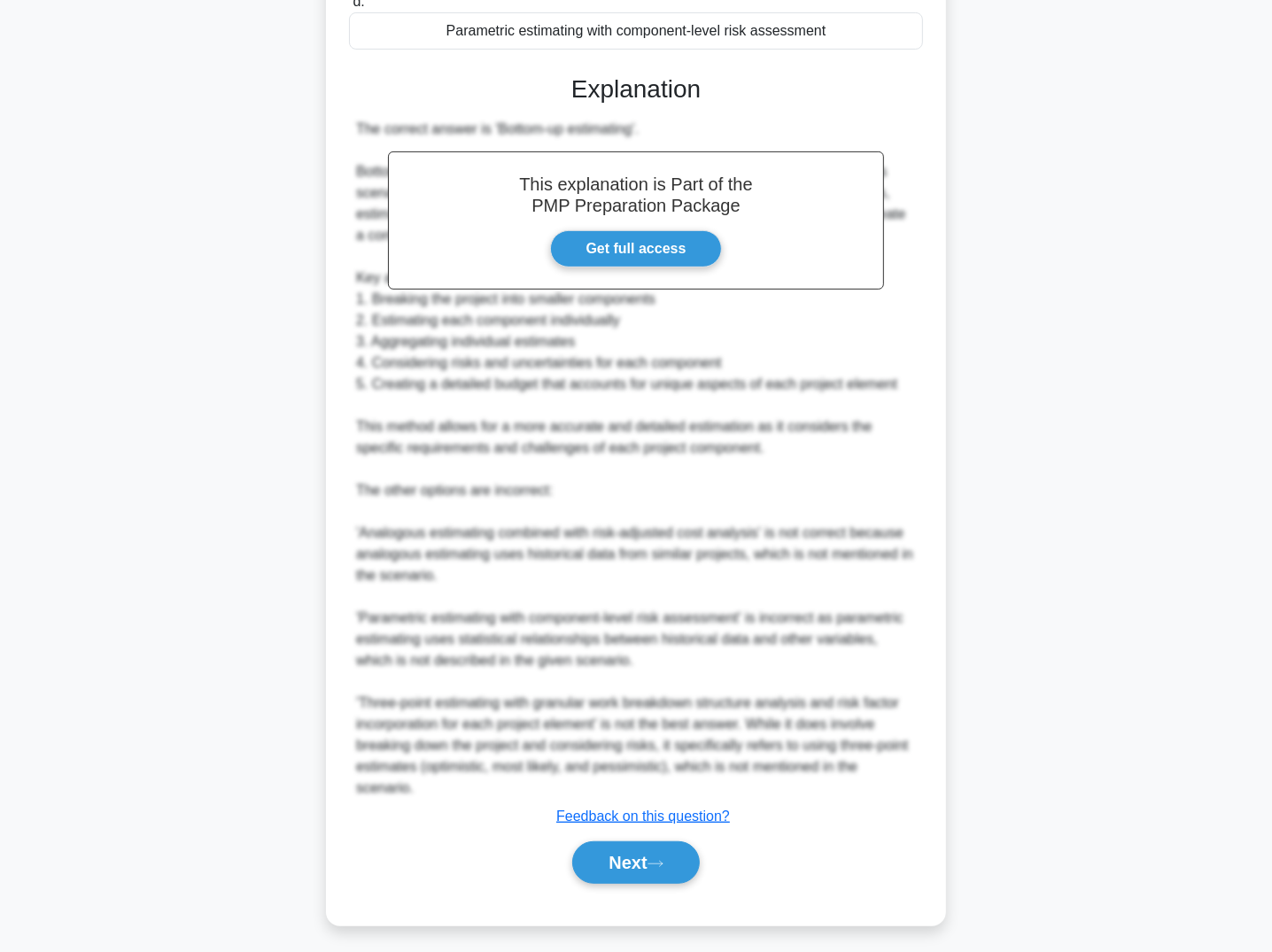
scroll to position [5, 0]
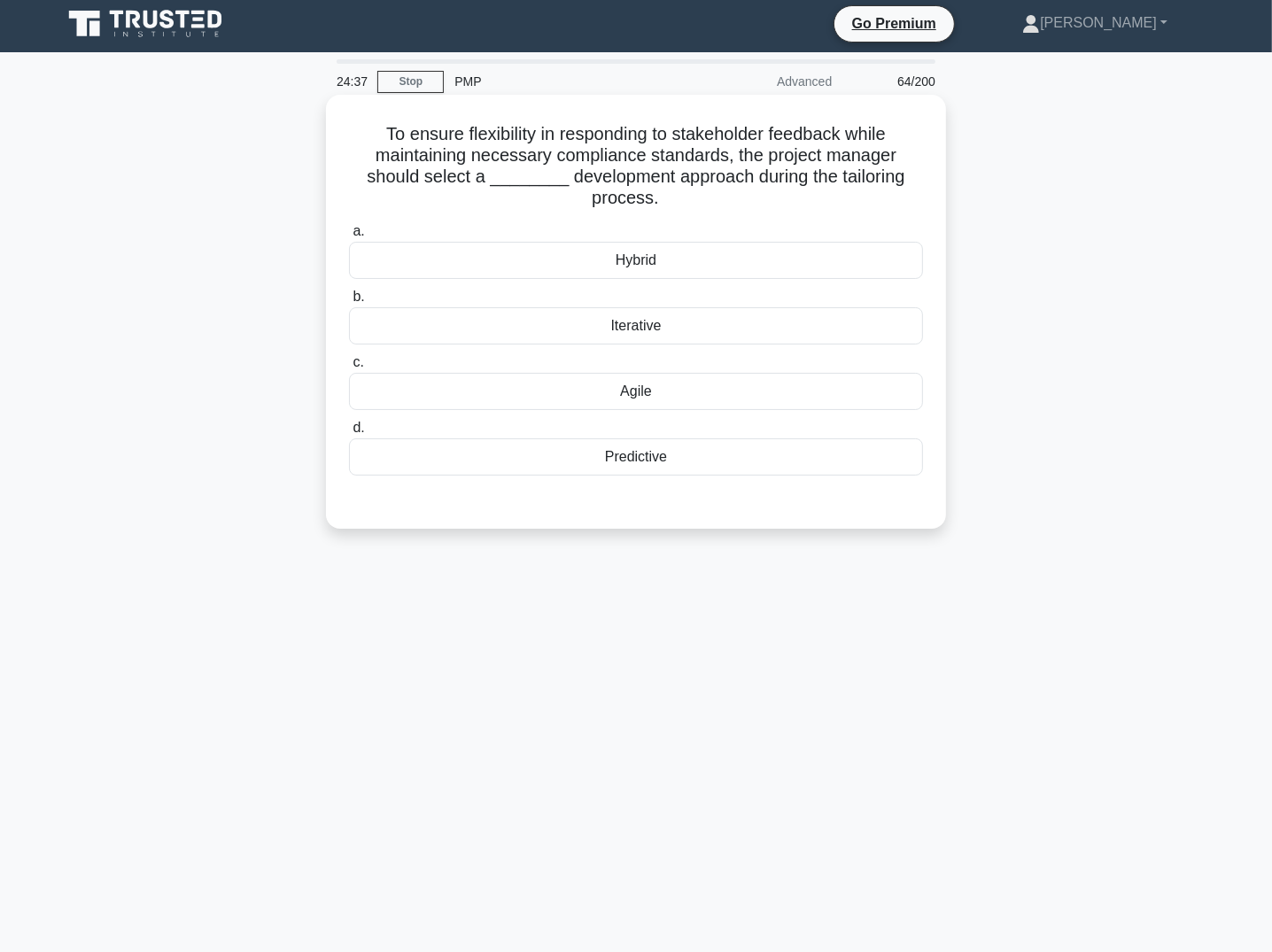
click at [666, 260] on div "Hybrid" at bounding box center [636, 260] width 574 height 37
click at [350, 237] on input "a. Hybrid" at bounding box center [350, 232] width 0 height 12
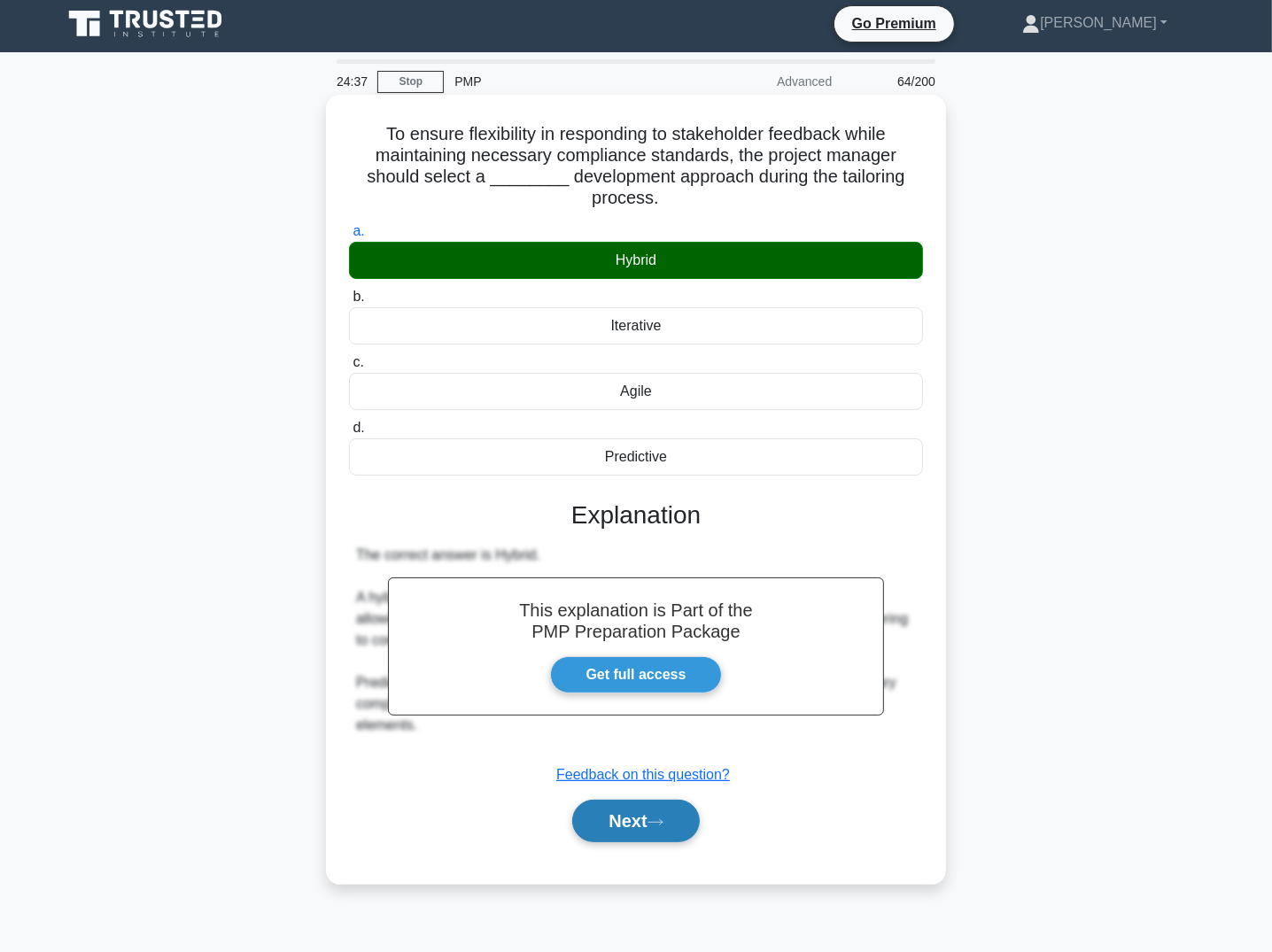
click at [617, 826] on button "Next" at bounding box center [636, 821] width 127 height 43
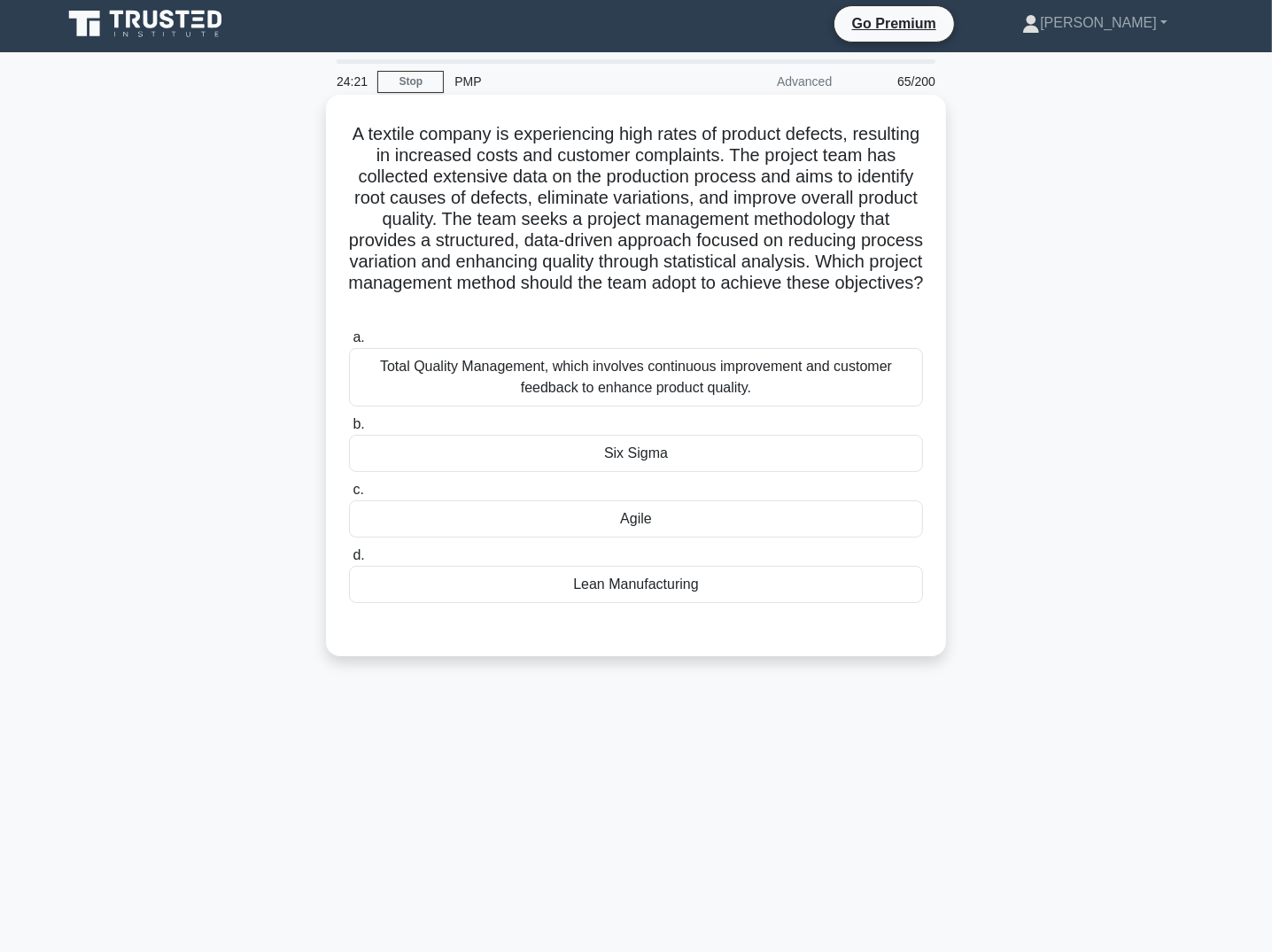
click at [630, 452] on div "Six Sigma" at bounding box center [636, 453] width 574 height 37
click at [350, 431] on input "b. Six Sigma" at bounding box center [350, 425] width 0 height 12
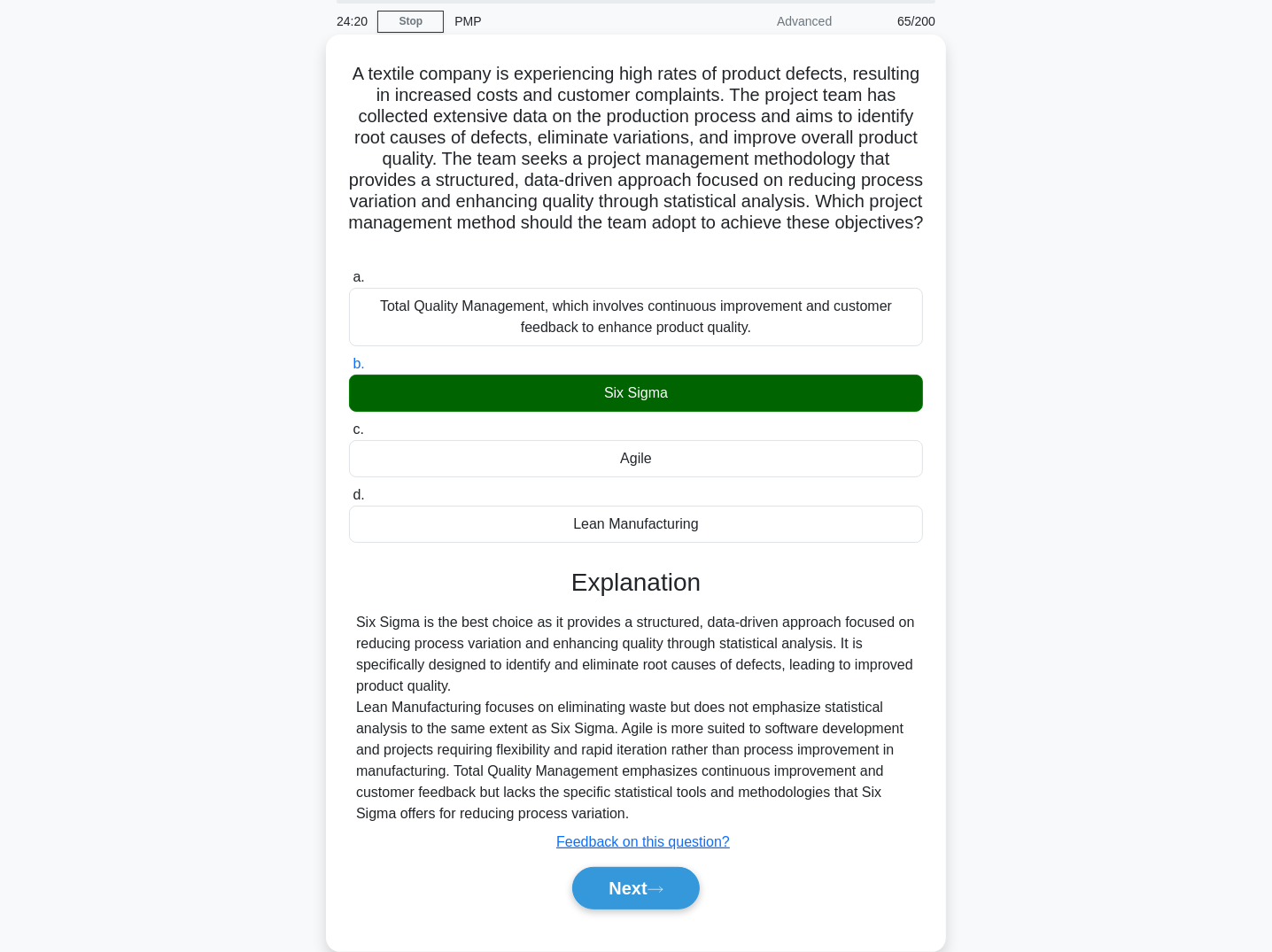
scroll to position [94, 0]
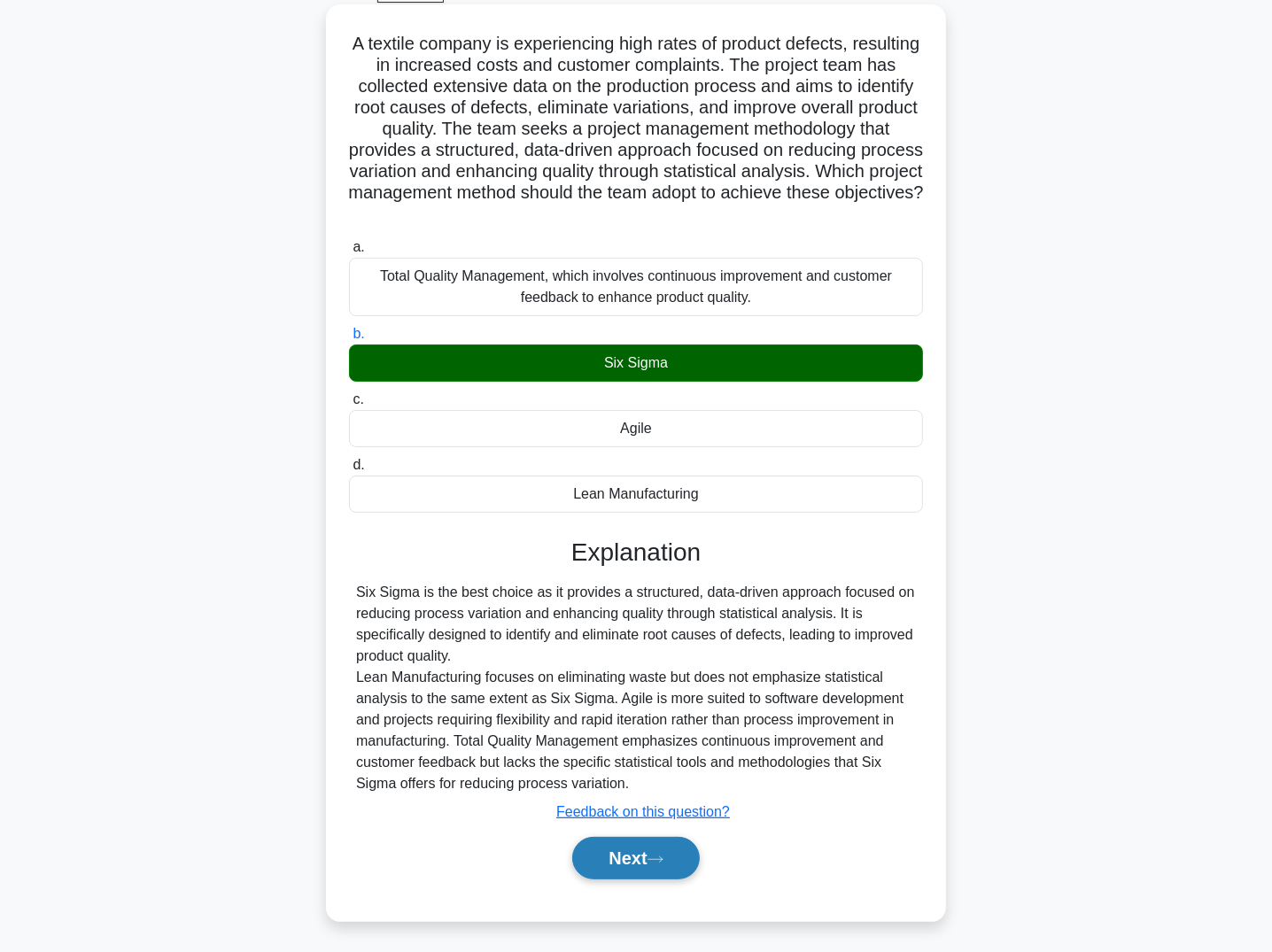
click at [688, 864] on button "Next" at bounding box center [636, 858] width 127 height 43
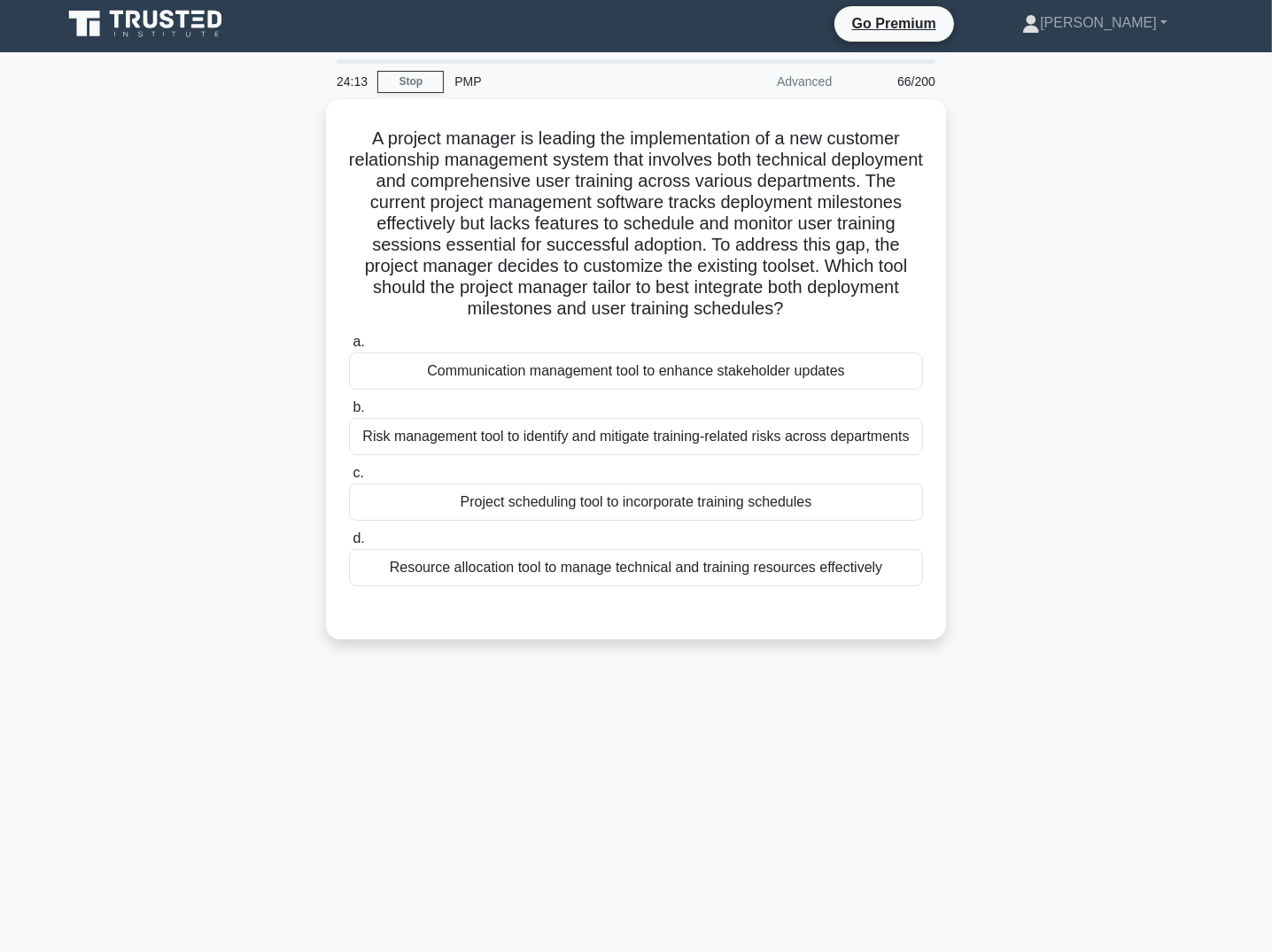
scroll to position [5, 0]
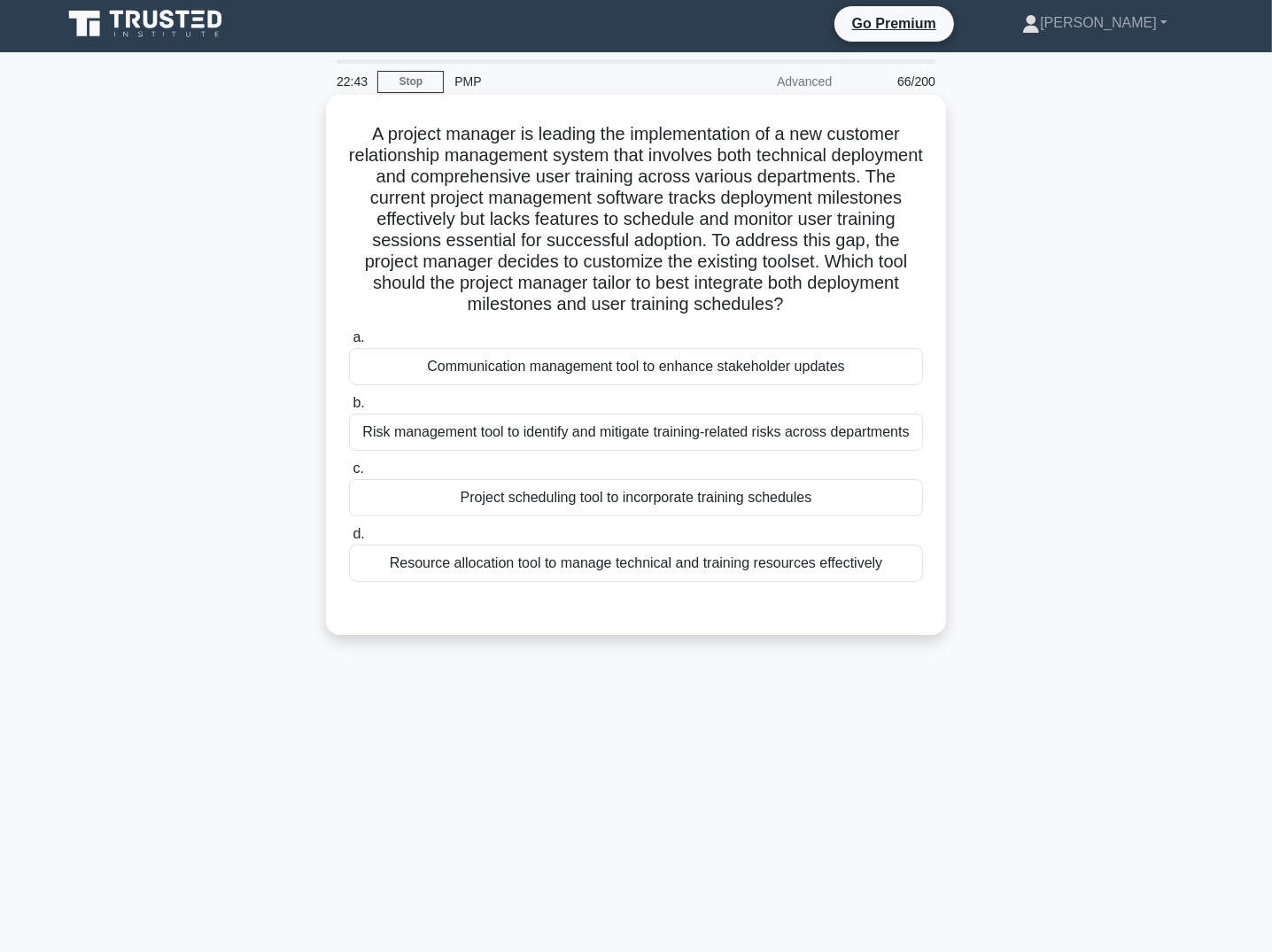
click at [747, 502] on div "Project scheduling tool to incorporate training schedules" at bounding box center [636, 497] width 574 height 37
click at [350, 475] on input "c. Project scheduling tool to incorporate training schedules" at bounding box center [350, 470] width 0 height 12
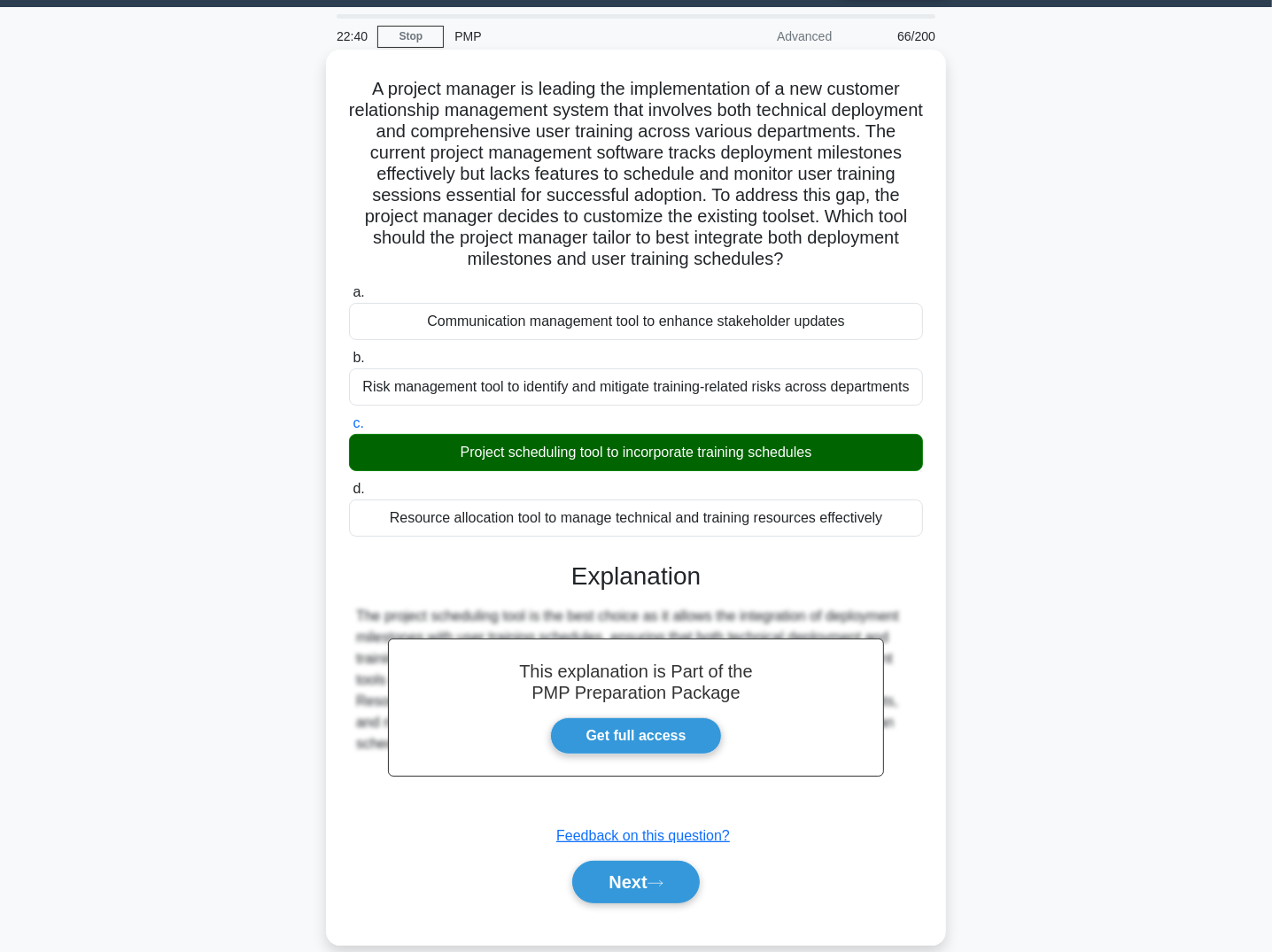
scroll to position [74, 0]
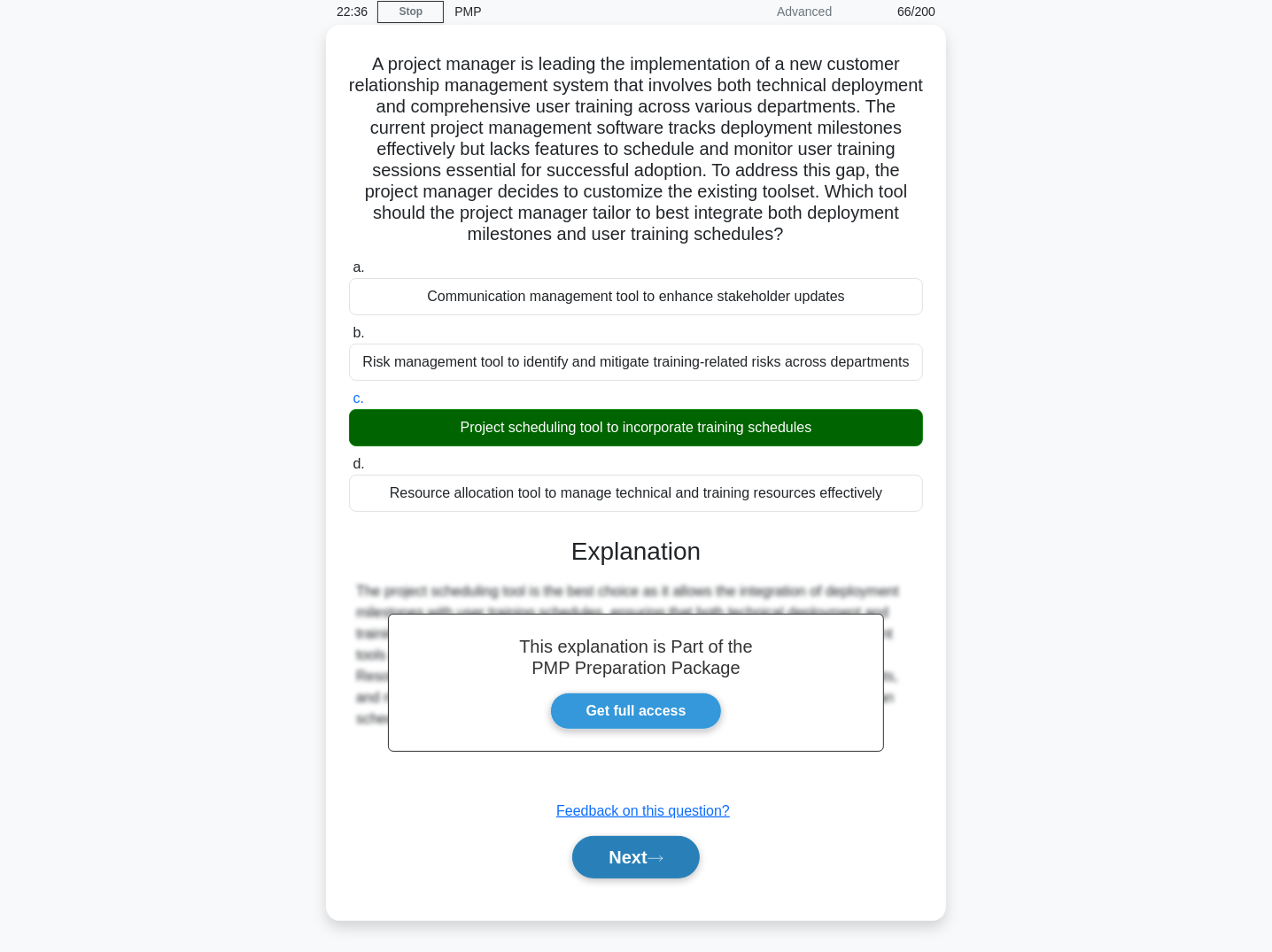
click at [679, 869] on button "Next" at bounding box center [636, 857] width 127 height 43
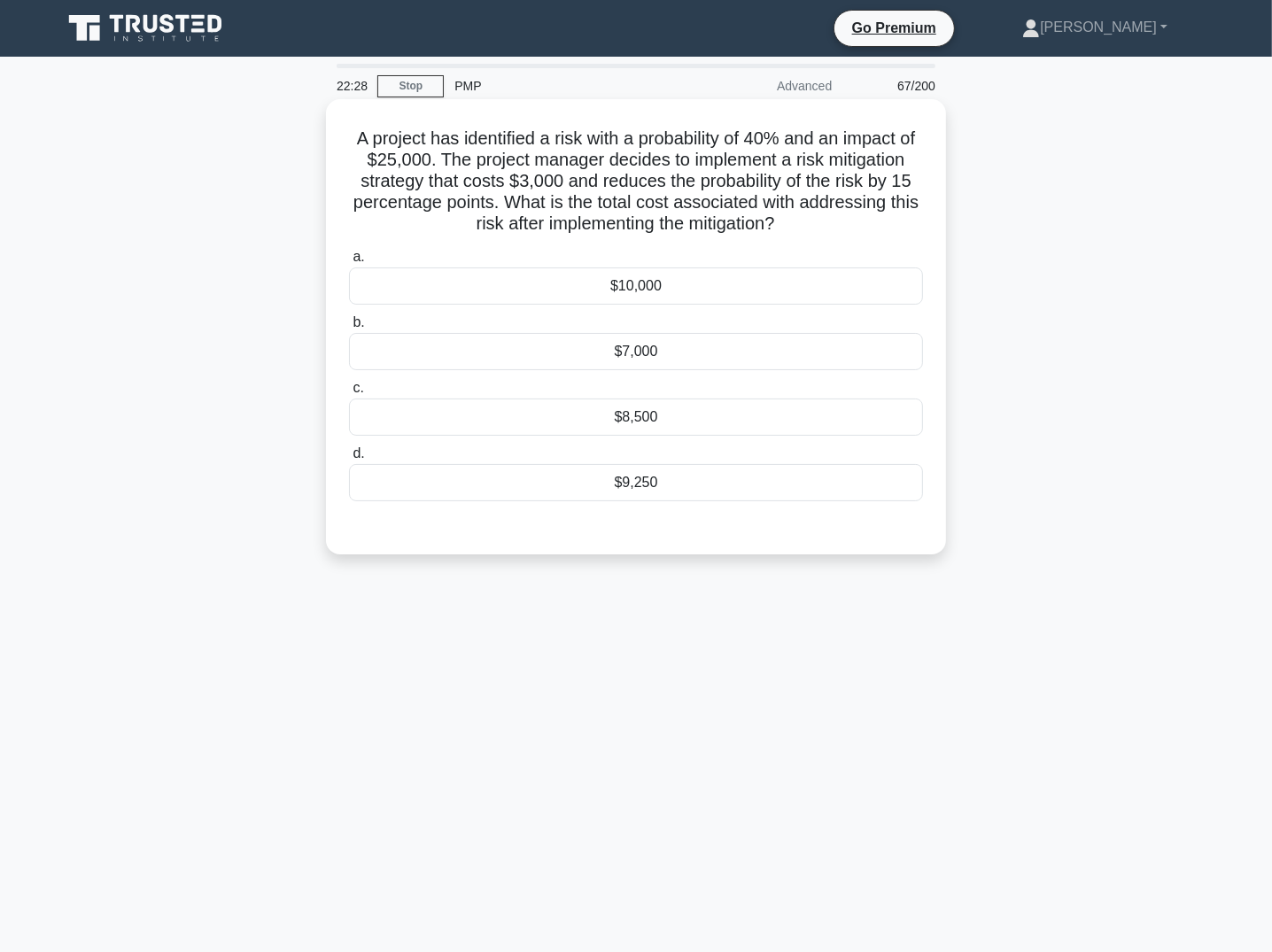
scroll to position [0, 0]
drag, startPoint x: 793, startPoint y: 350, endPoint x: 751, endPoint y: 390, distance: 58.0
click at [793, 350] on div "$7,000" at bounding box center [636, 350] width 574 height 37
click at [350, 329] on input "b. $7,000" at bounding box center [350, 323] width 0 height 12
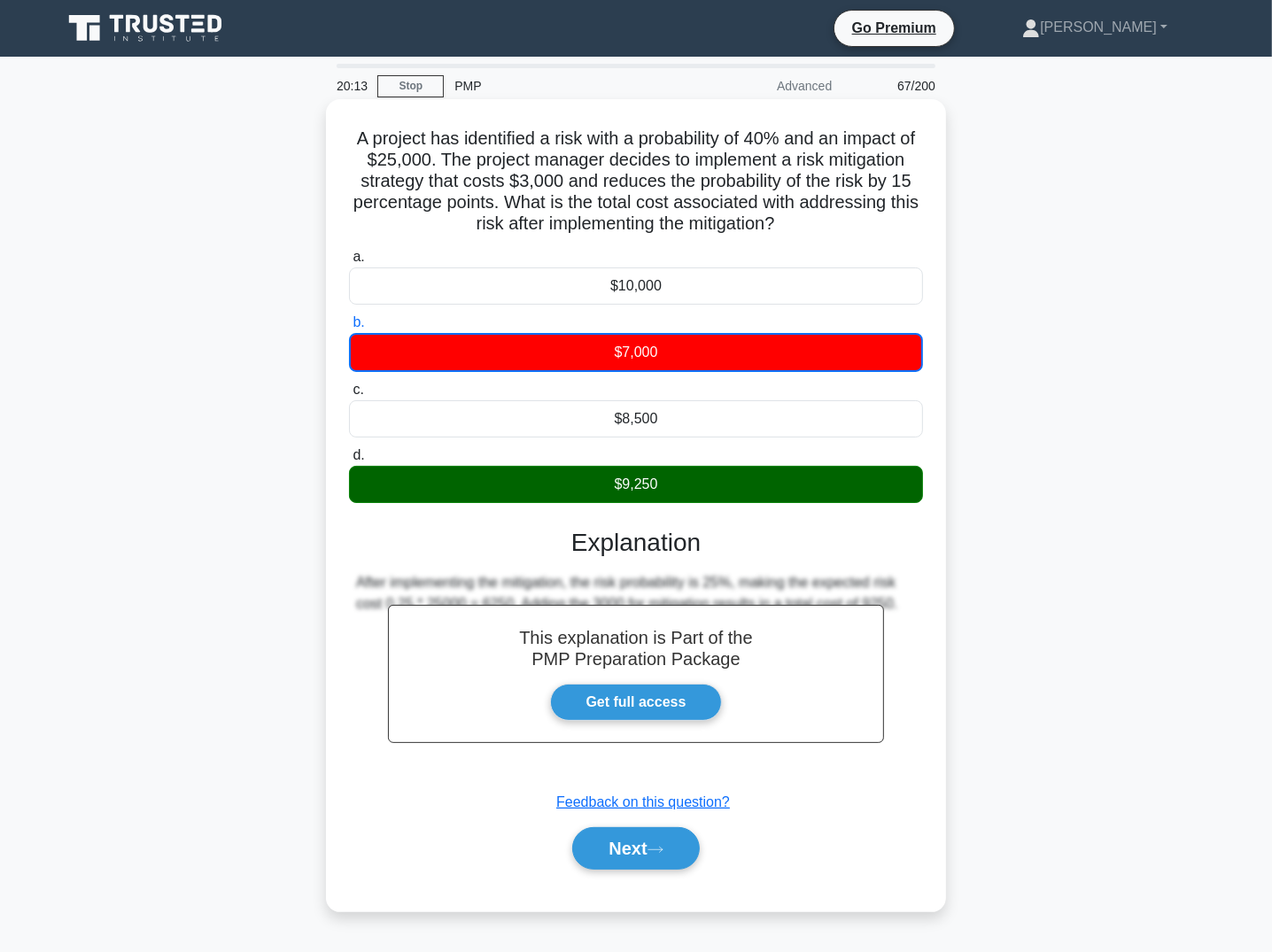
drag, startPoint x: 358, startPoint y: 143, endPoint x: 747, endPoint y: 492, distance: 522.6
click at [747, 492] on div "A project has identified a risk with a probability of 40% and an impact of $25,…" at bounding box center [636, 505] width 606 height 798
click at [636, 845] on button "Next" at bounding box center [636, 848] width 127 height 43
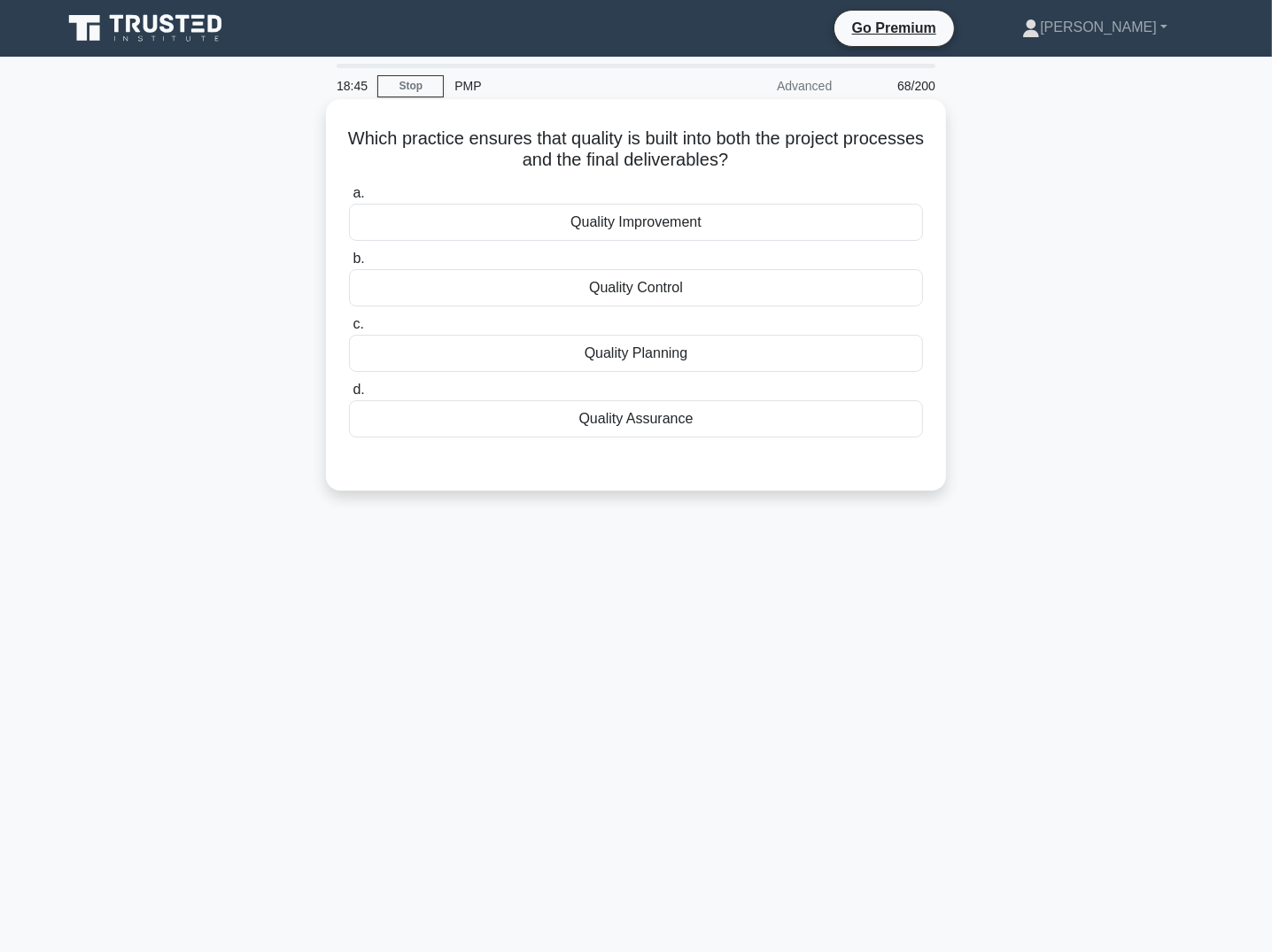
click at [586, 421] on div "Quality Assurance" at bounding box center [636, 418] width 574 height 37
click at [350, 396] on input "d. Quality Assurance" at bounding box center [350, 390] width 0 height 12
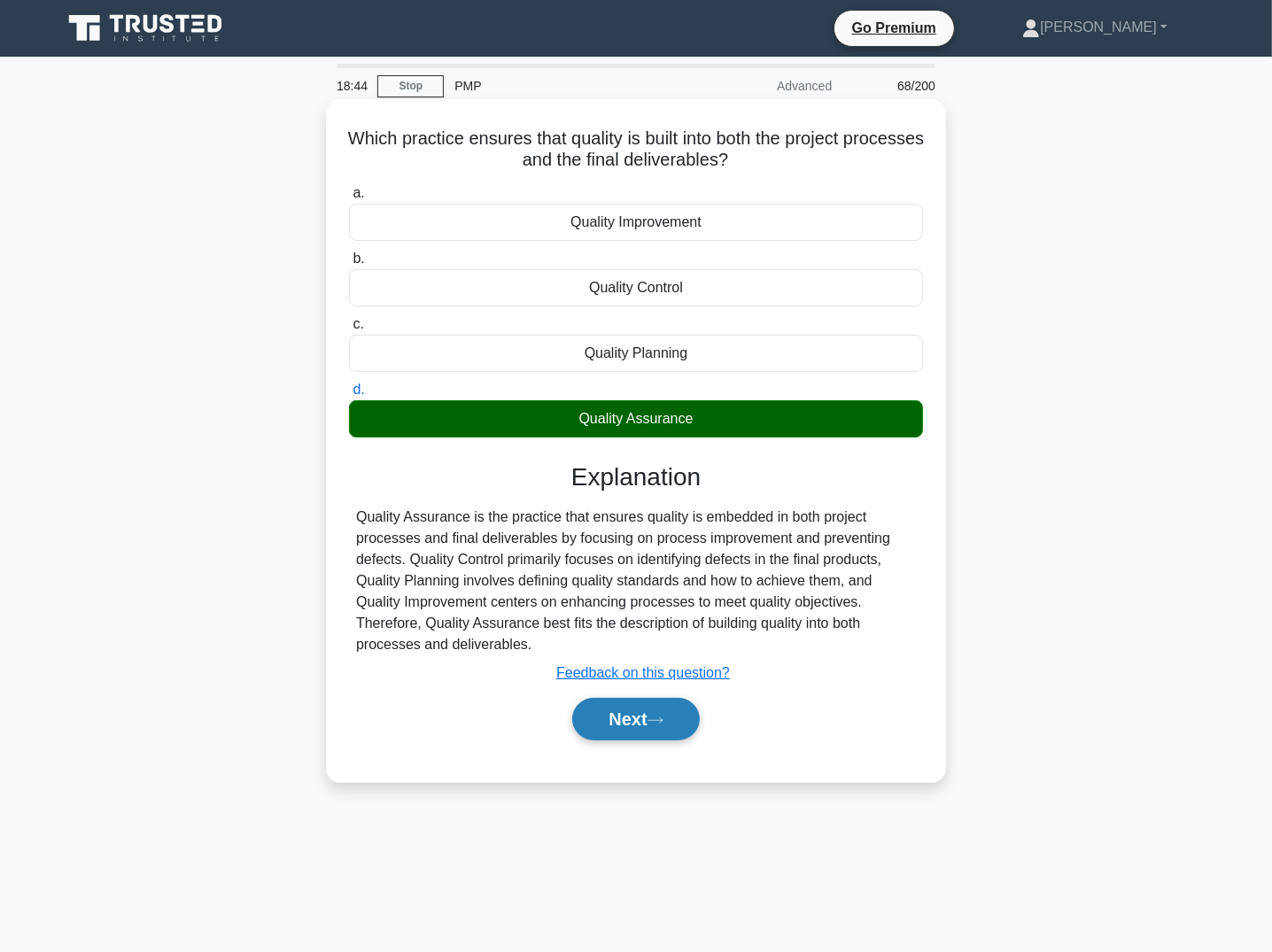
click at [659, 716] on icon at bounding box center [655, 721] width 16 height 10
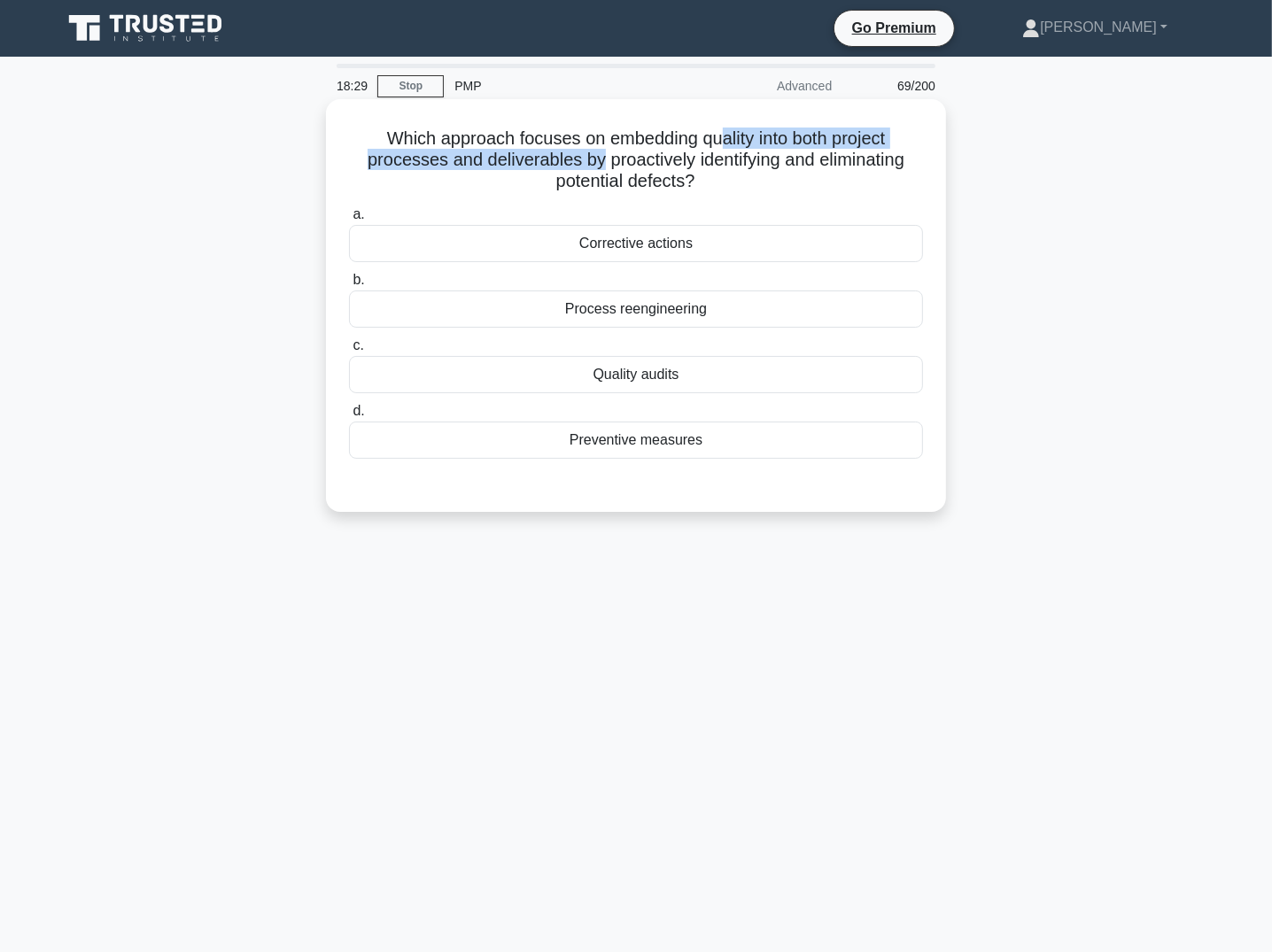
drag, startPoint x: 747, startPoint y: 140, endPoint x: 597, endPoint y: 161, distance: 151.5
click at [597, 161] on h5 "Which approach focuses on embedding quality into both project processes and del…" at bounding box center [636, 160] width 578 height 66
drag, startPoint x: 687, startPoint y: 376, endPoint x: 702, endPoint y: 418, distance: 44.6
click at [687, 375] on div "Quality audits" at bounding box center [636, 374] width 574 height 37
click at [350, 351] on input "c. Quality audits" at bounding box center [350, 346] width 0 height 12
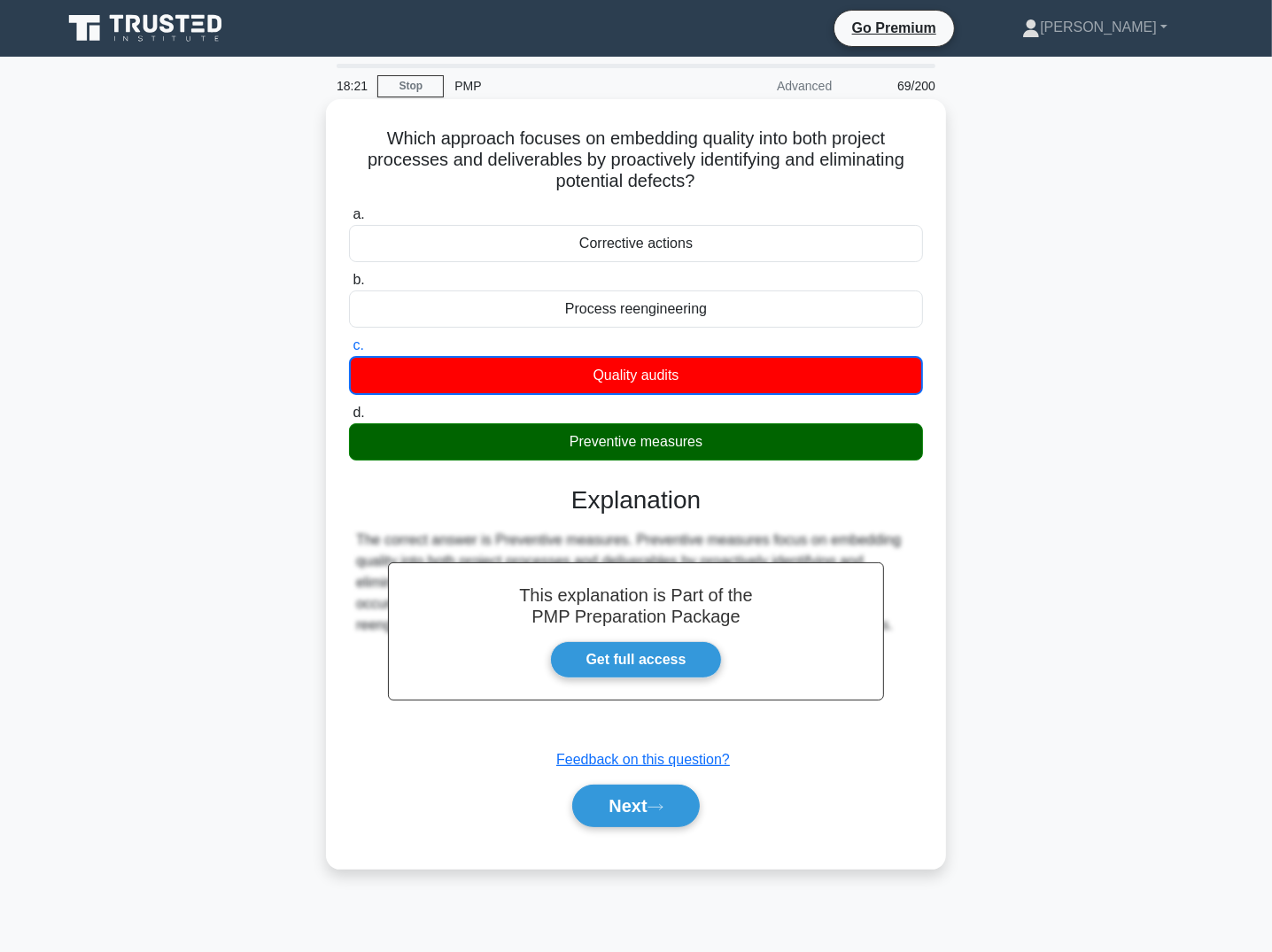
drag, startPoint x: 378, startPoint y: 136, endPoint x: 868, endPoint y: 430, distance: 571.4
click at [868, 430] on div "Which approach focuses on embedding quality into both project processes and del…" at bounding box center [636, 483] width 606 height 755
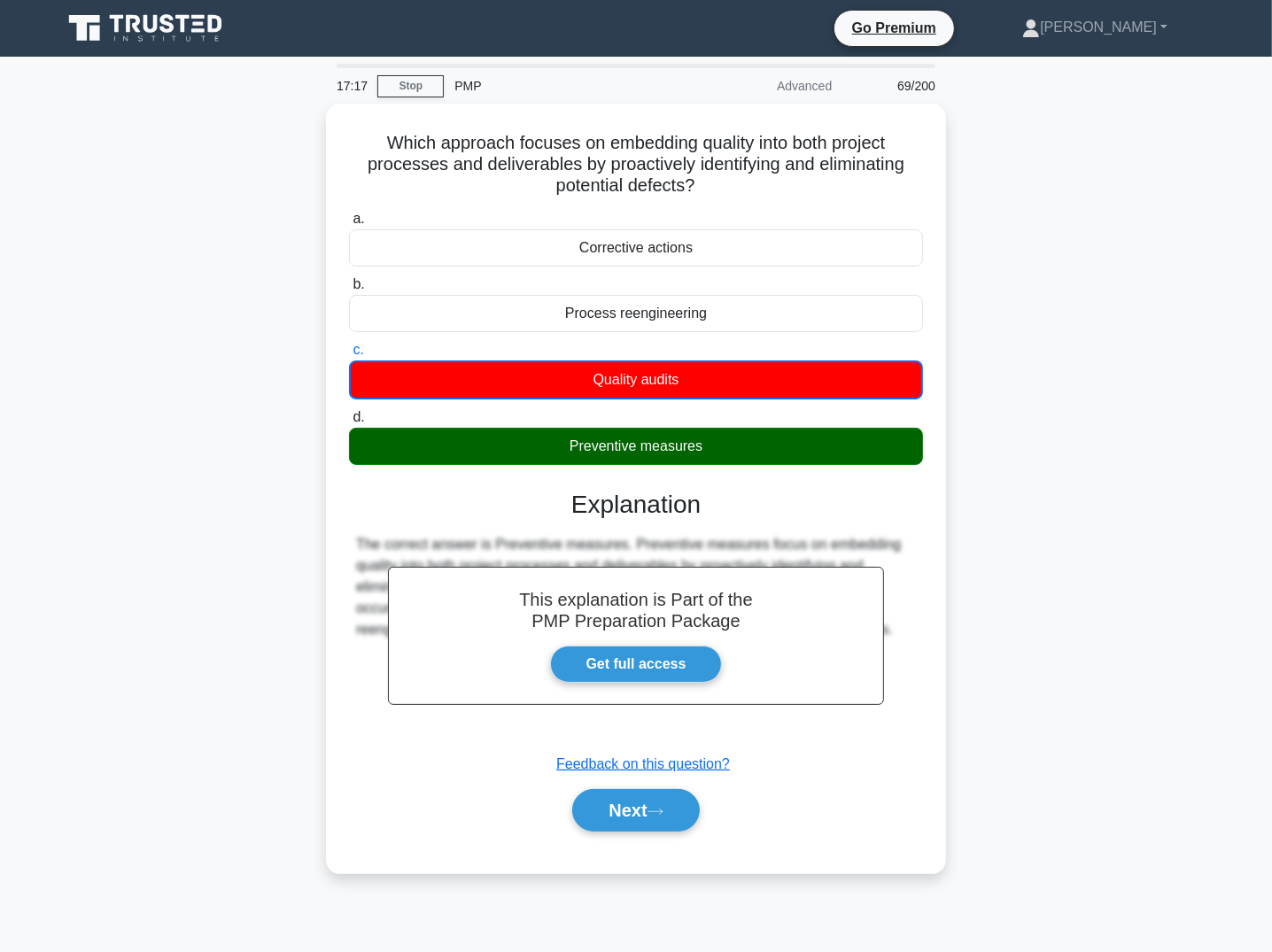
click at [1077, 500] on div "Which approach focuses on embedding quality into both project processes and del…" at bounding box center [636, 498] width 1170 height 791
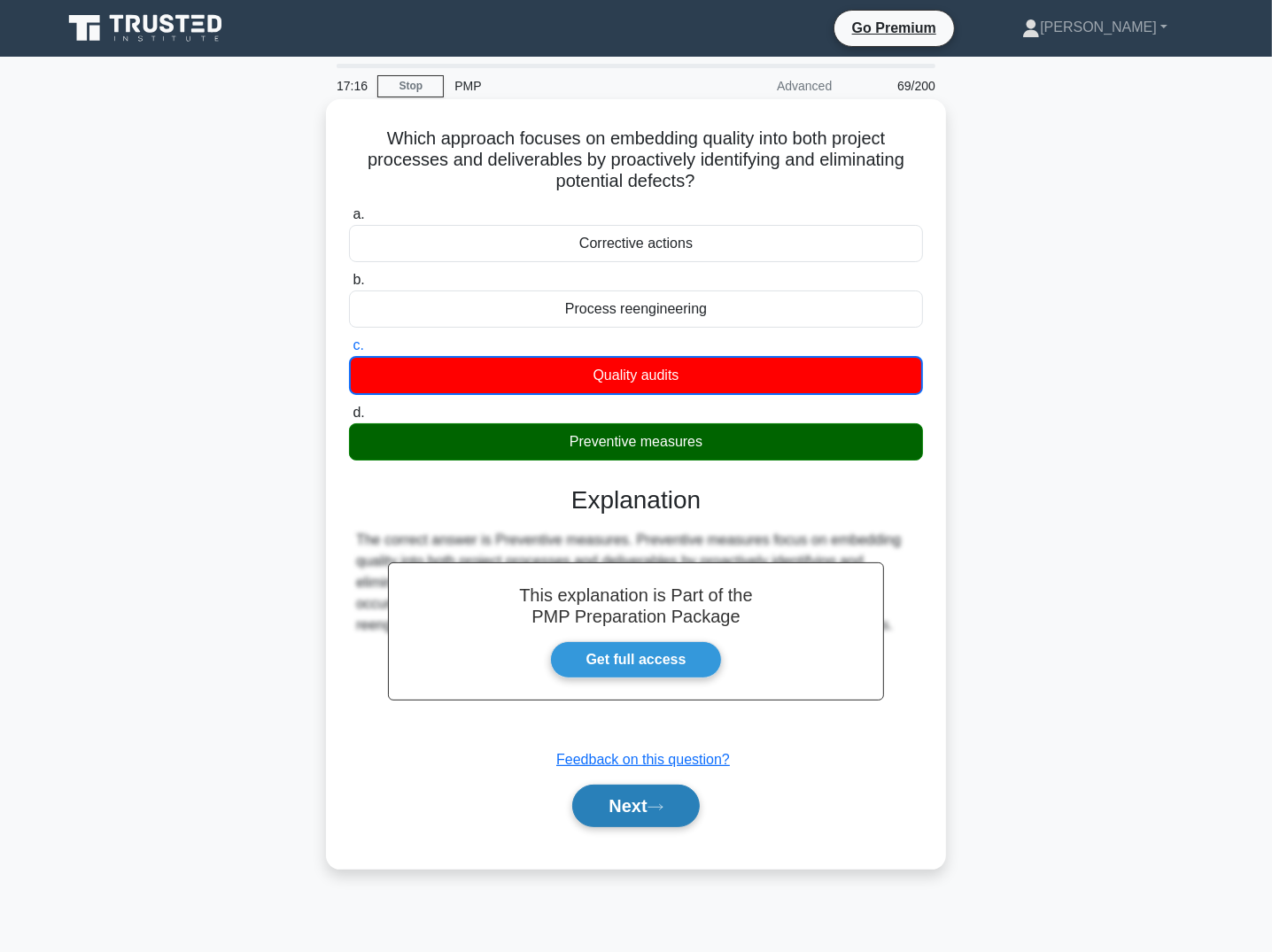
click at [640, 822] on button "Next" at bounding box center [636, 806] width 127 height 43
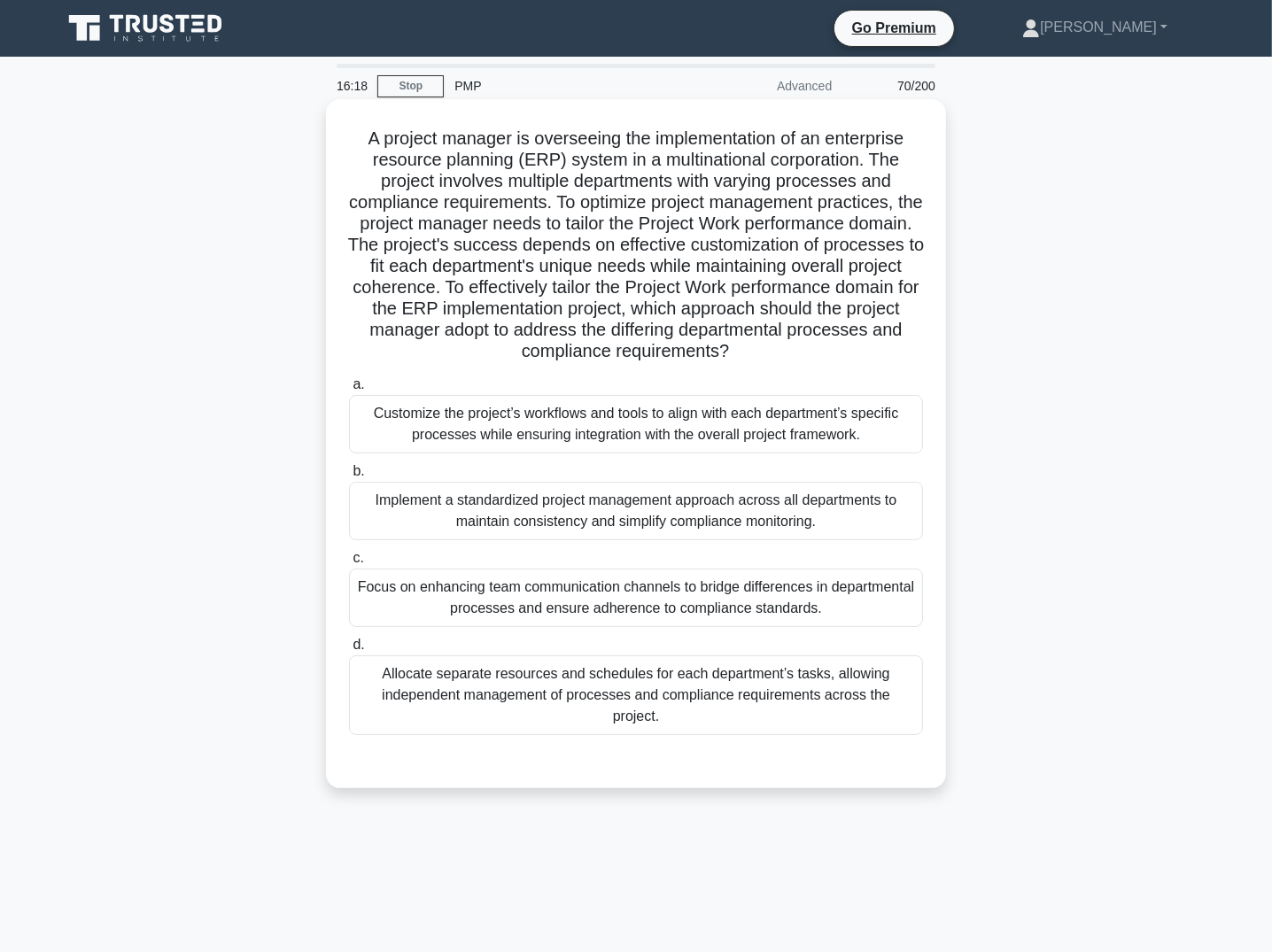
click at [495, 415] on div "Customize the project’s workflows and tools to align with each department’s spe…" at bounding box center [636, 424] width 574 height 59
click at [350, 390] on input "a. Customize the project’s workflows and tools to align with each department’s …" at bounding box center [350, 385] width 0 height 12
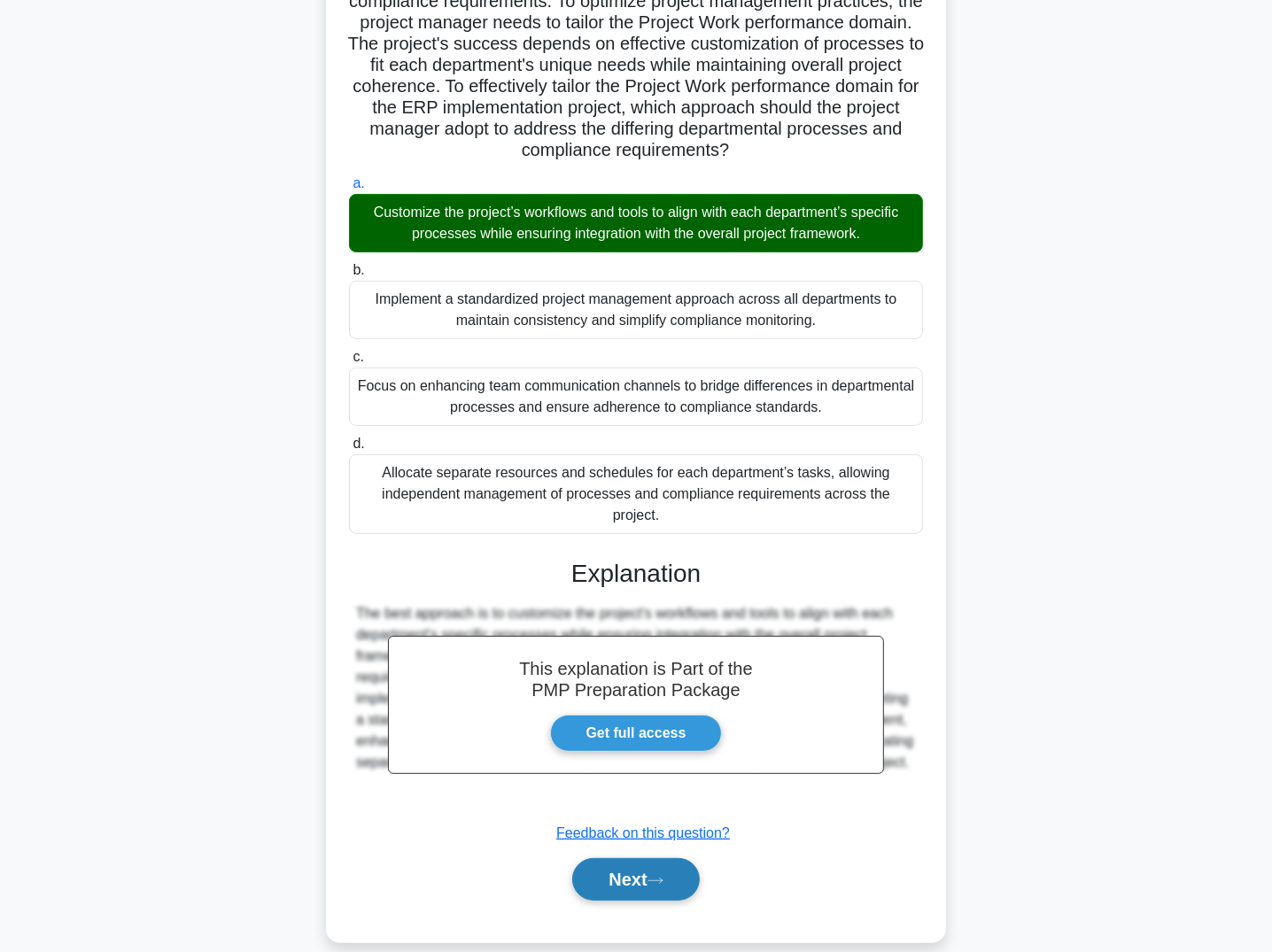
click at [680, 873] on button "Next" at bounding box center [636, 880] width 127 height 43
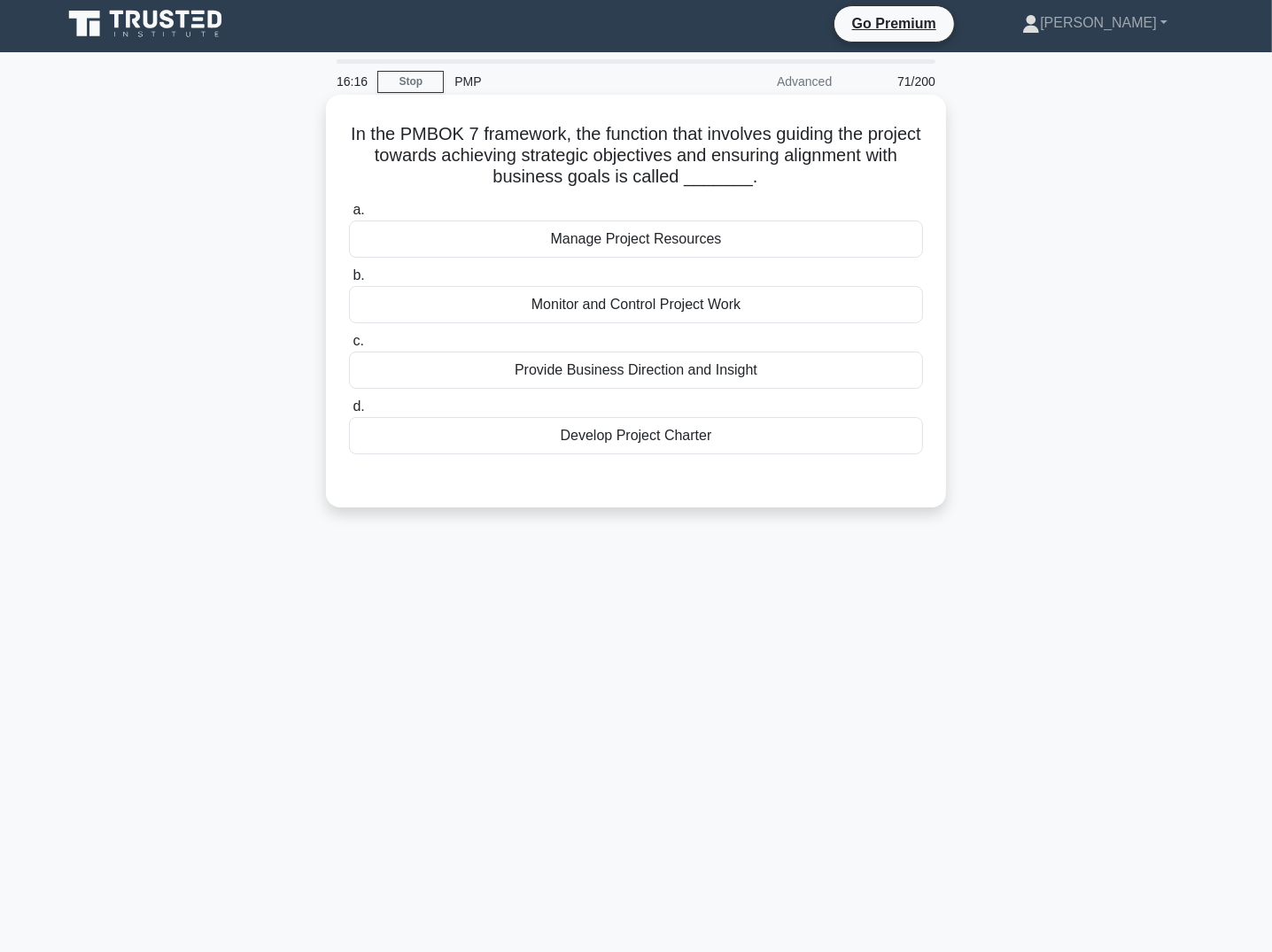
scroll to position [5, 0]
click at [623, 300] on div "Monitor and Control Project Work" at bounding box center [636, 304] width 574 height 37
click at [350, 282] on input "b. Monitor and Control Project Work" at bounding box center [350, 276] width 0 height 12
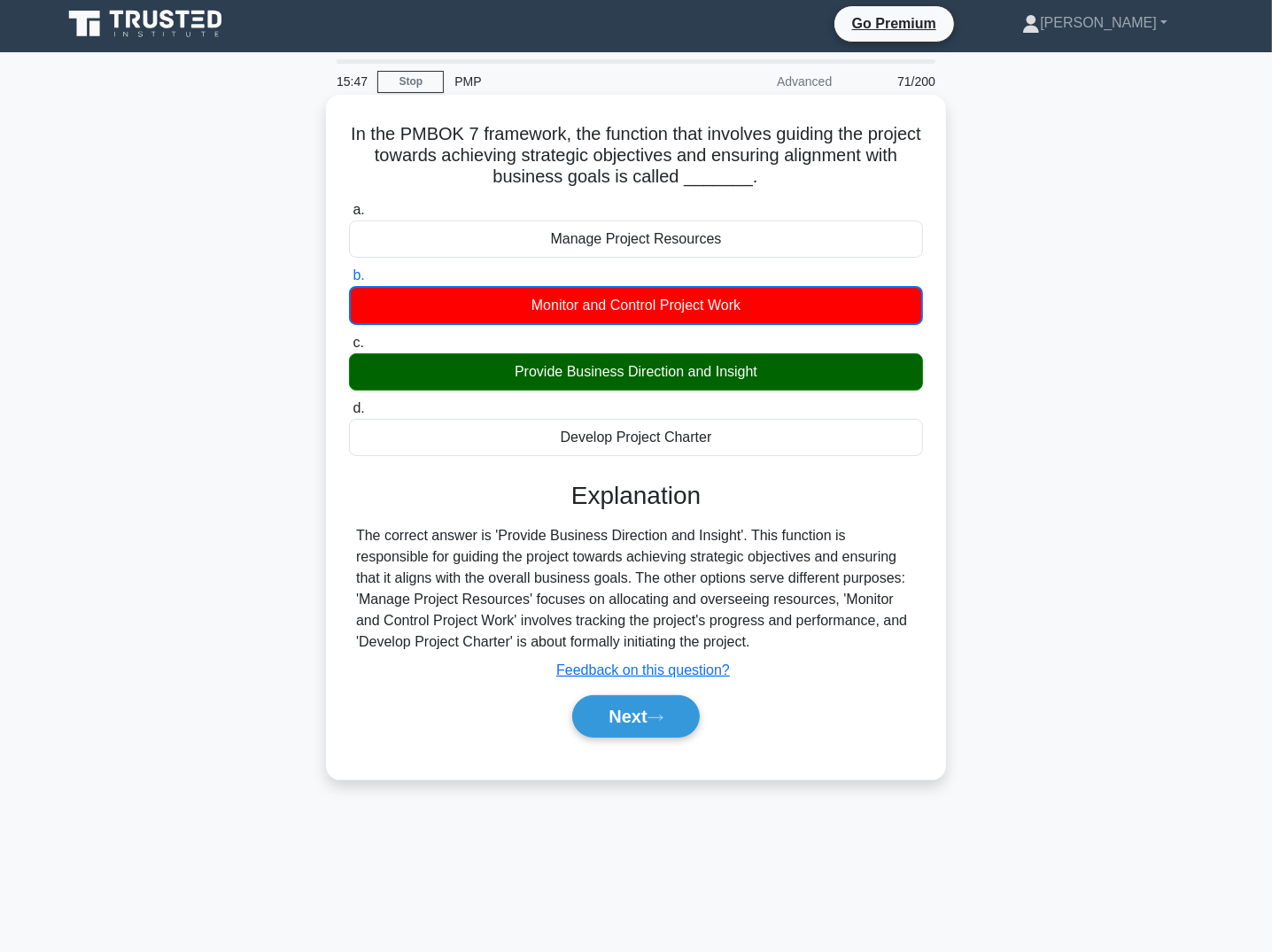
drag, startPoint x: 365, startPoint y: 131, endPoint x: 814, endPoint y: 432, distance: 540.6
click at [814, 432] on div "In the PMBOK 7 framework, the function that involves guiding the project toward…" at bounding box center [636, 437] width 606 height 670
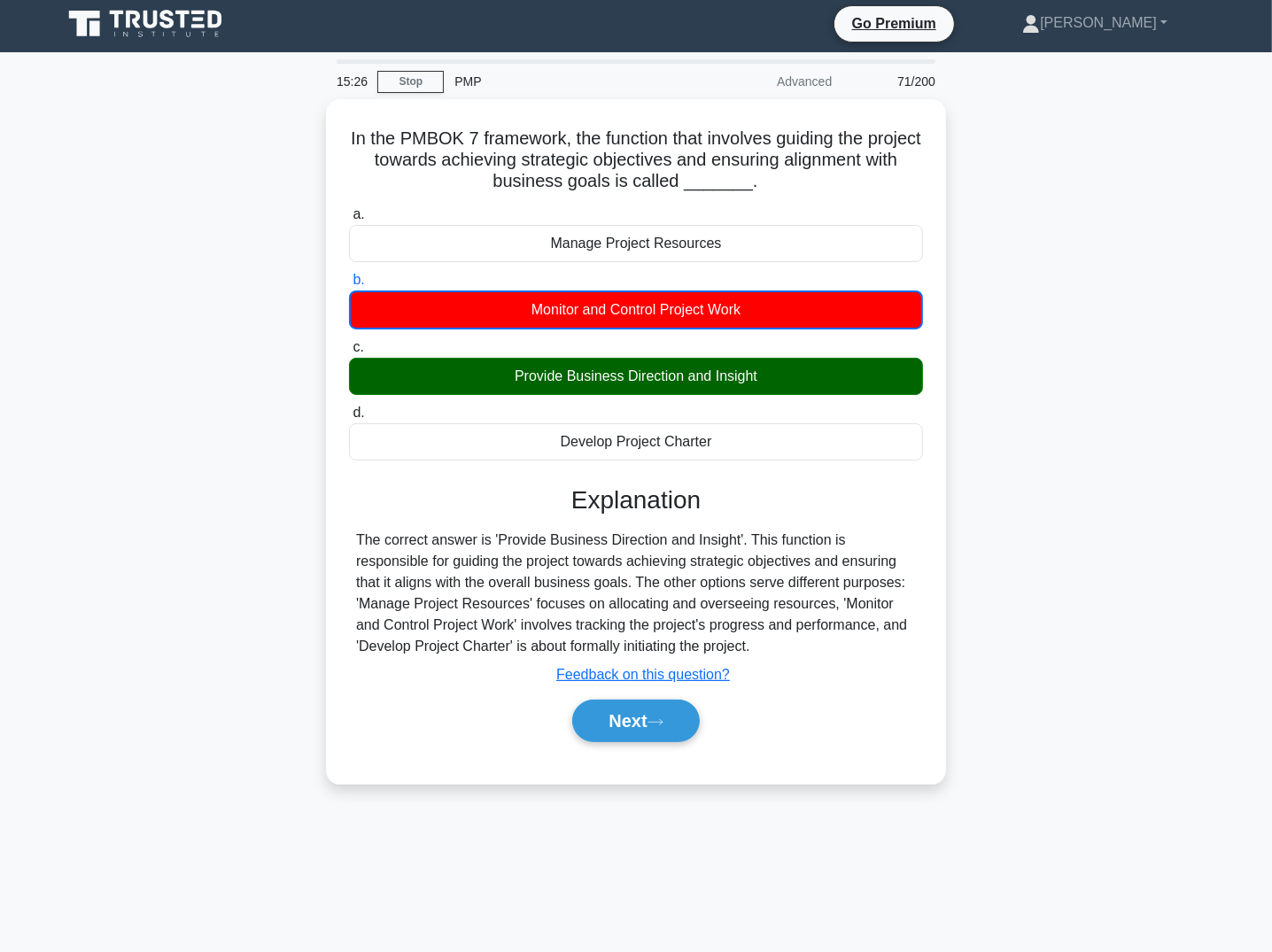
click at [1131, 404] on div "In the PMBOK 7 framework, the function that involves guiding the project toward…" at bounding box center [636, 452] width 1170 height 706
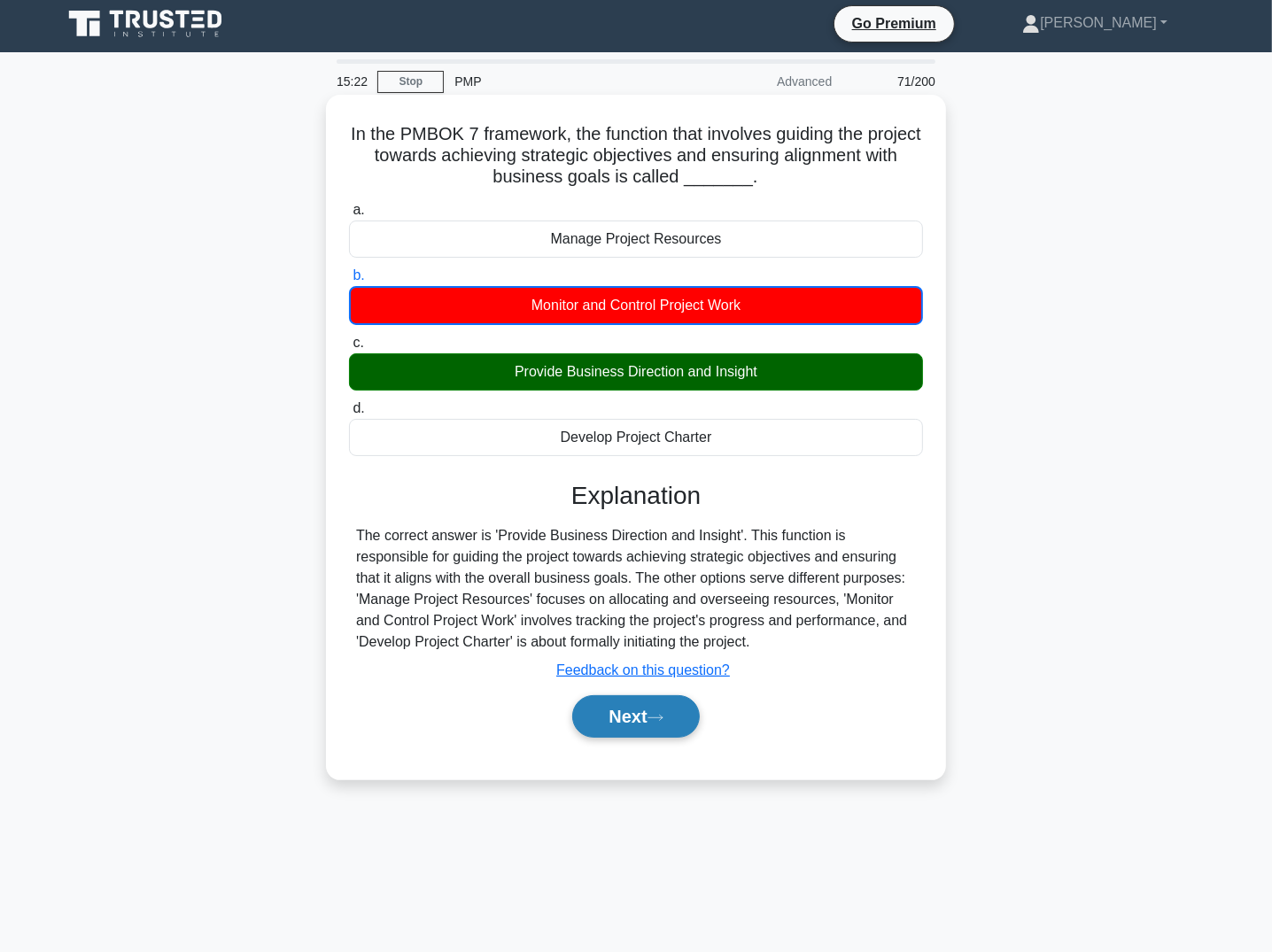
click at [635, 720] on button "Next" at bounding box center [636, 716] width 127 height 43
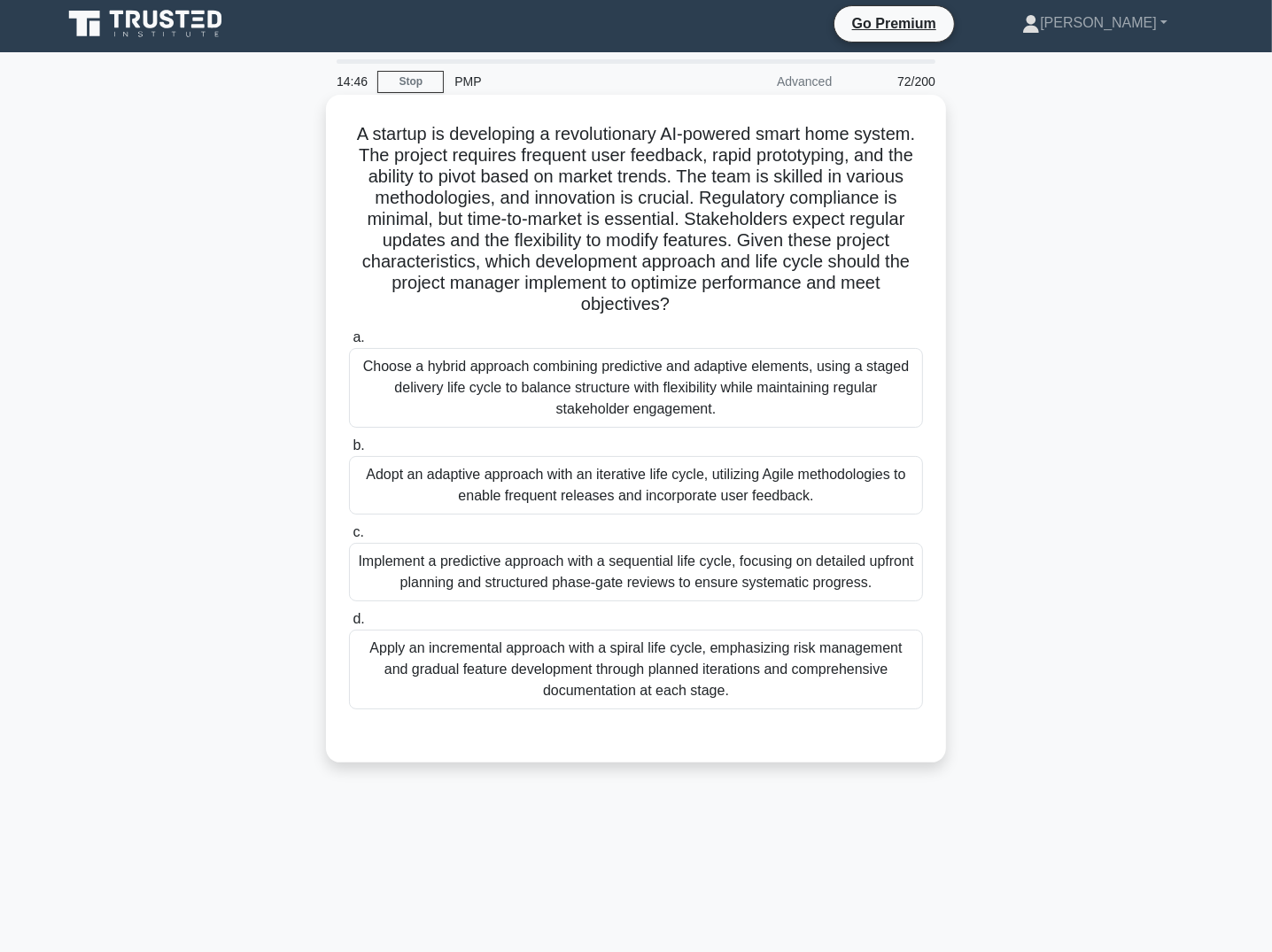
click at [482, 472] on div "Adopt an adaptive approach with an iterative life cycle, utilizing Agile method…" at bounding box center [636, 485] width 574 height 59
click at [350, 452] on input "b. Adopt an adaptive approach with an iterative life cycle, utilizing Agile met…" at bounding box center [350, 446] width 0 height 12
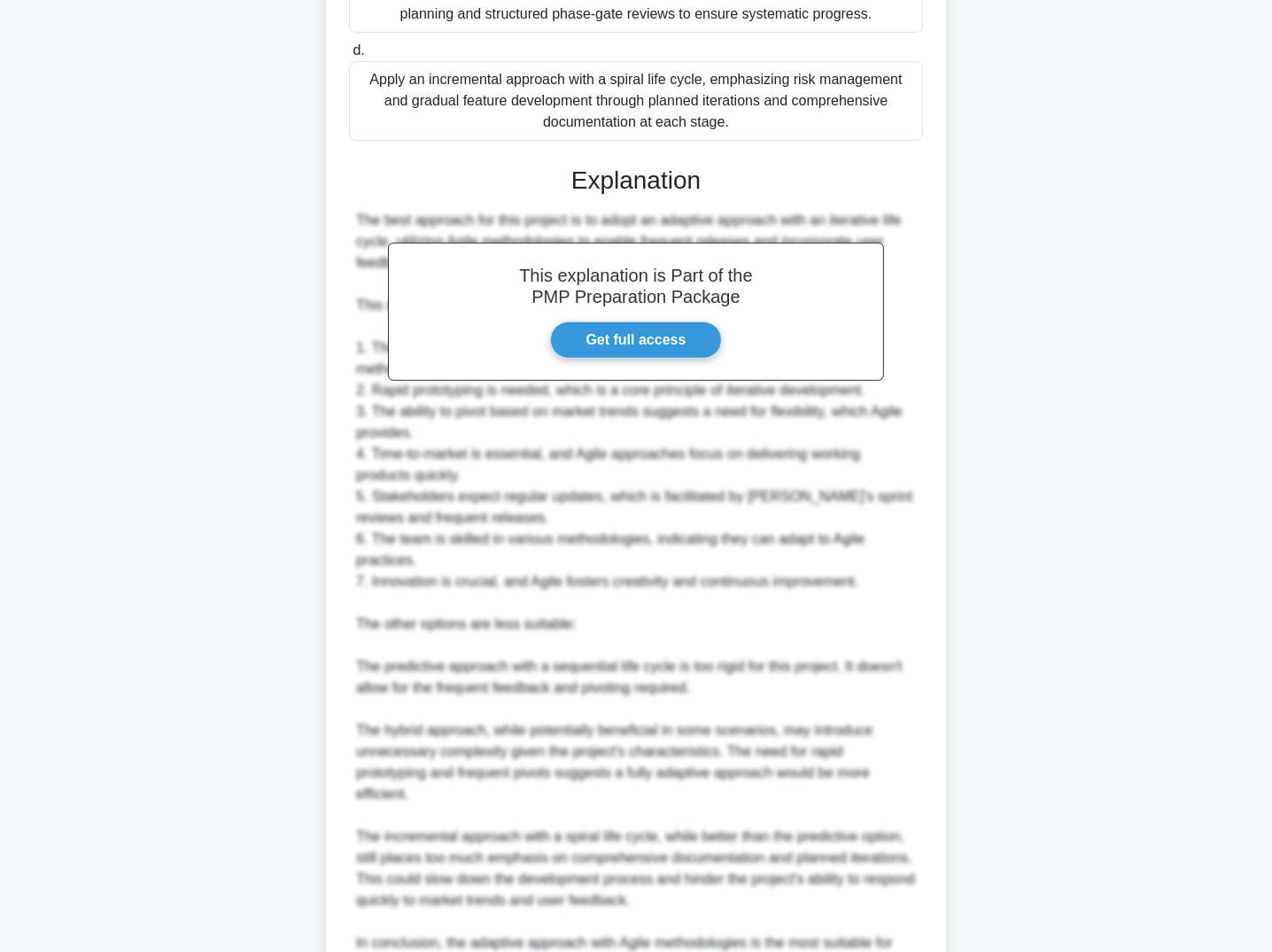
scroll to position [666, 0]
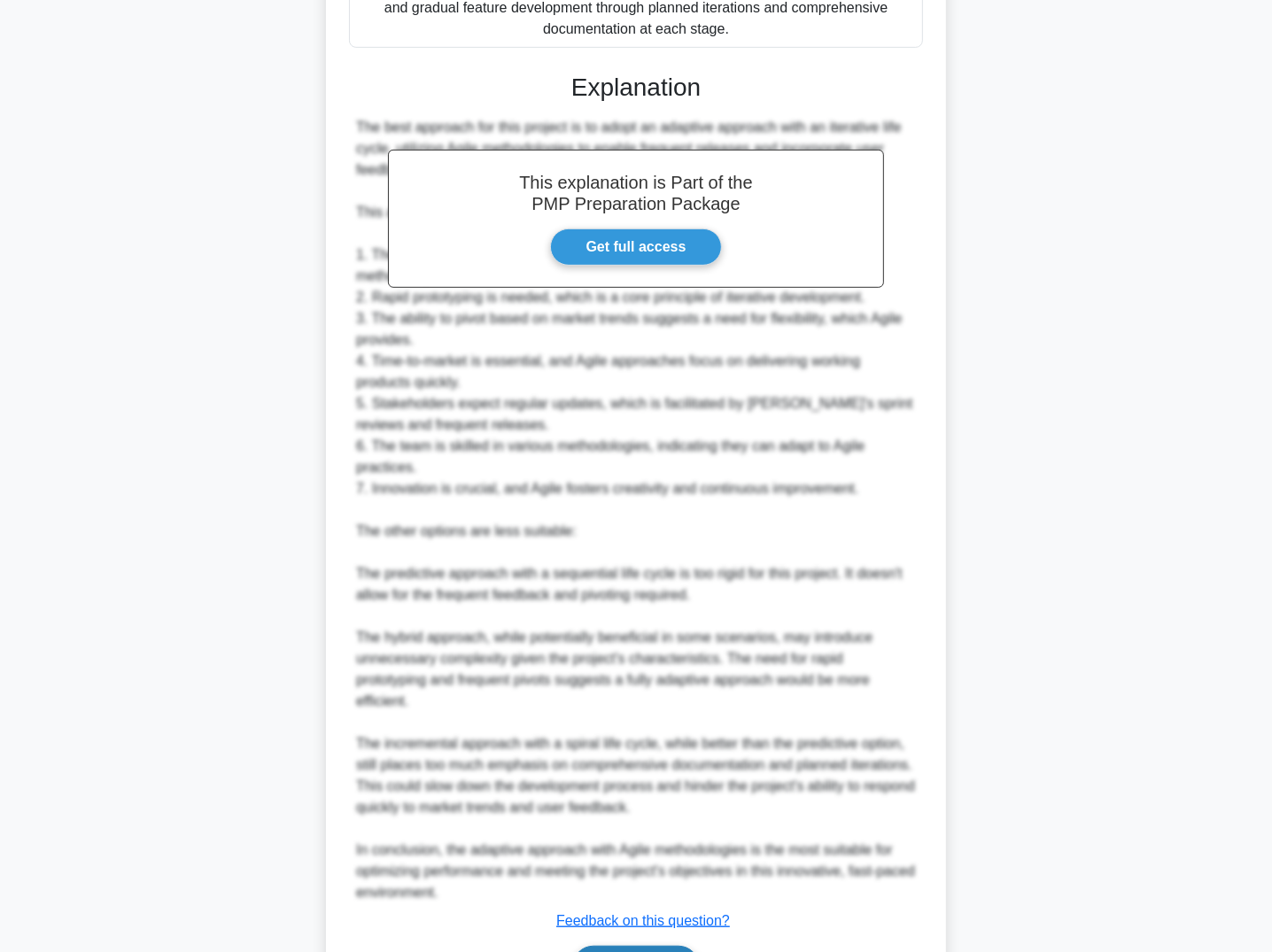
click at [678, 946] on button "Next" at bounding box center [636, 967] width 127 height 43
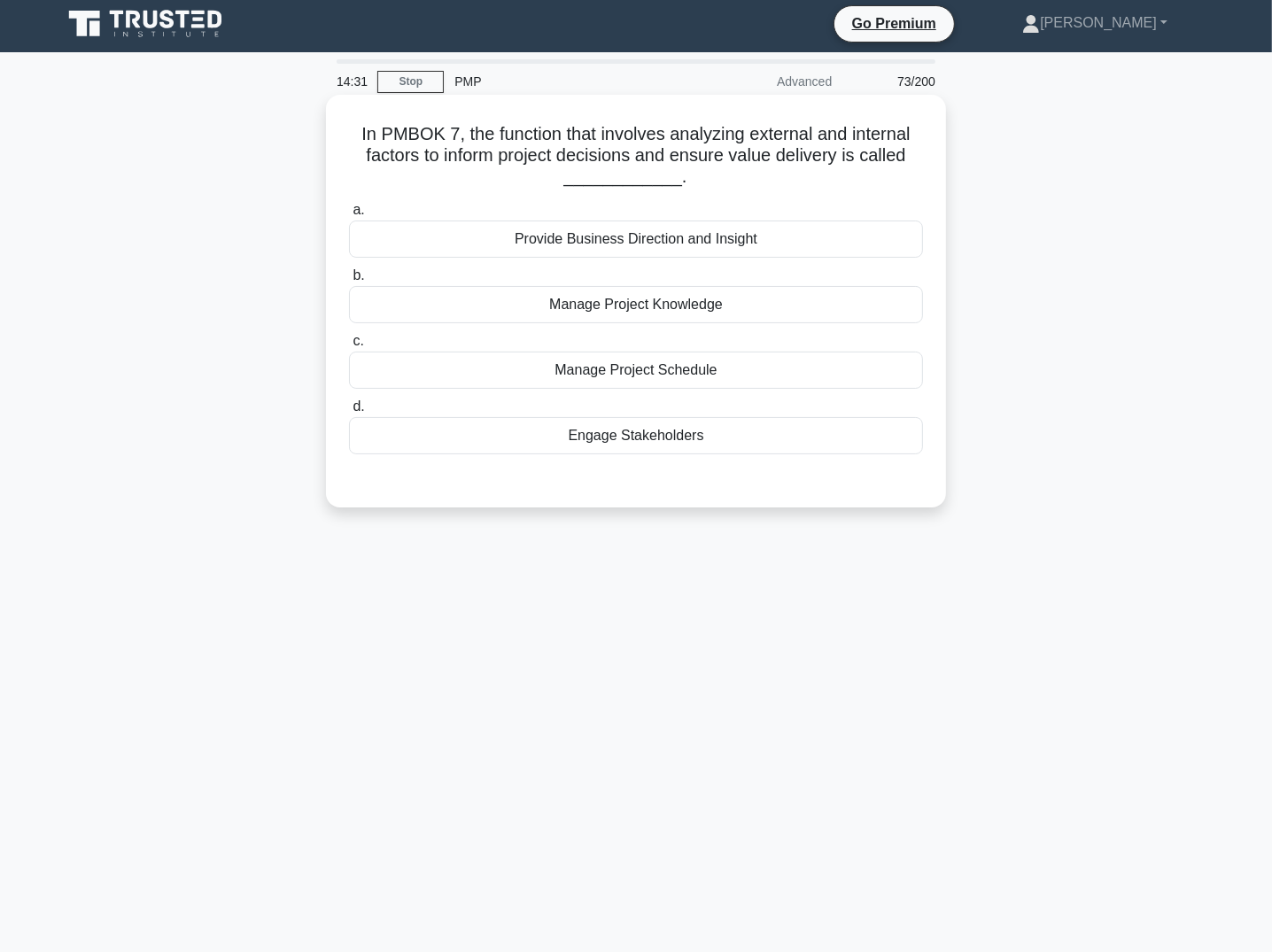
click at [707, 307] on div "Manage Project Knowledge" at bounding box center [636, 304] width 574 height 37
click at [350, 282] on input "b. Manage Project Knowledge" at bounding box center [350, 276] width 0 height 12
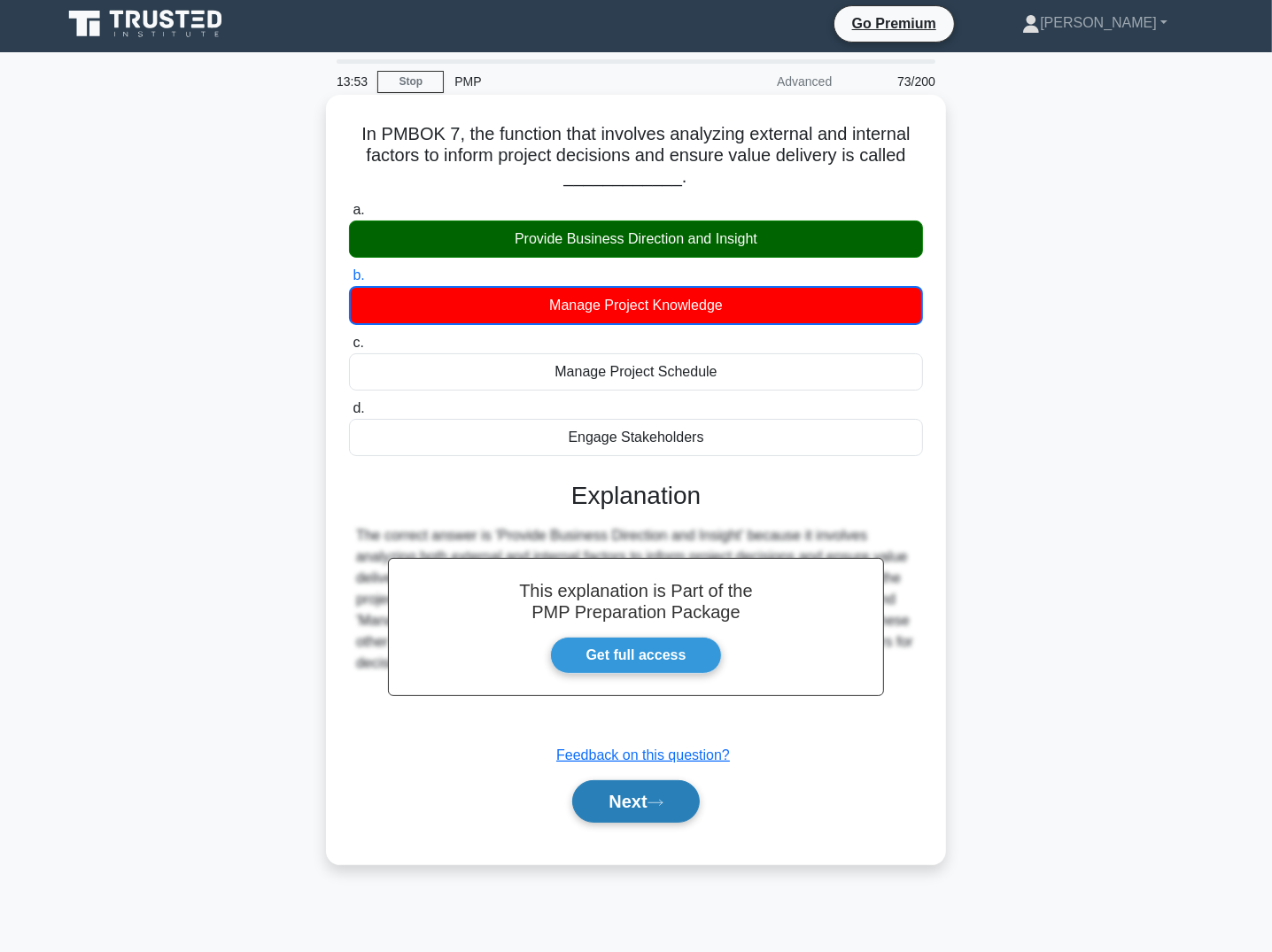
click at [641, 802] on button "Next" at bounding box center [636, 801] width 127 height 43
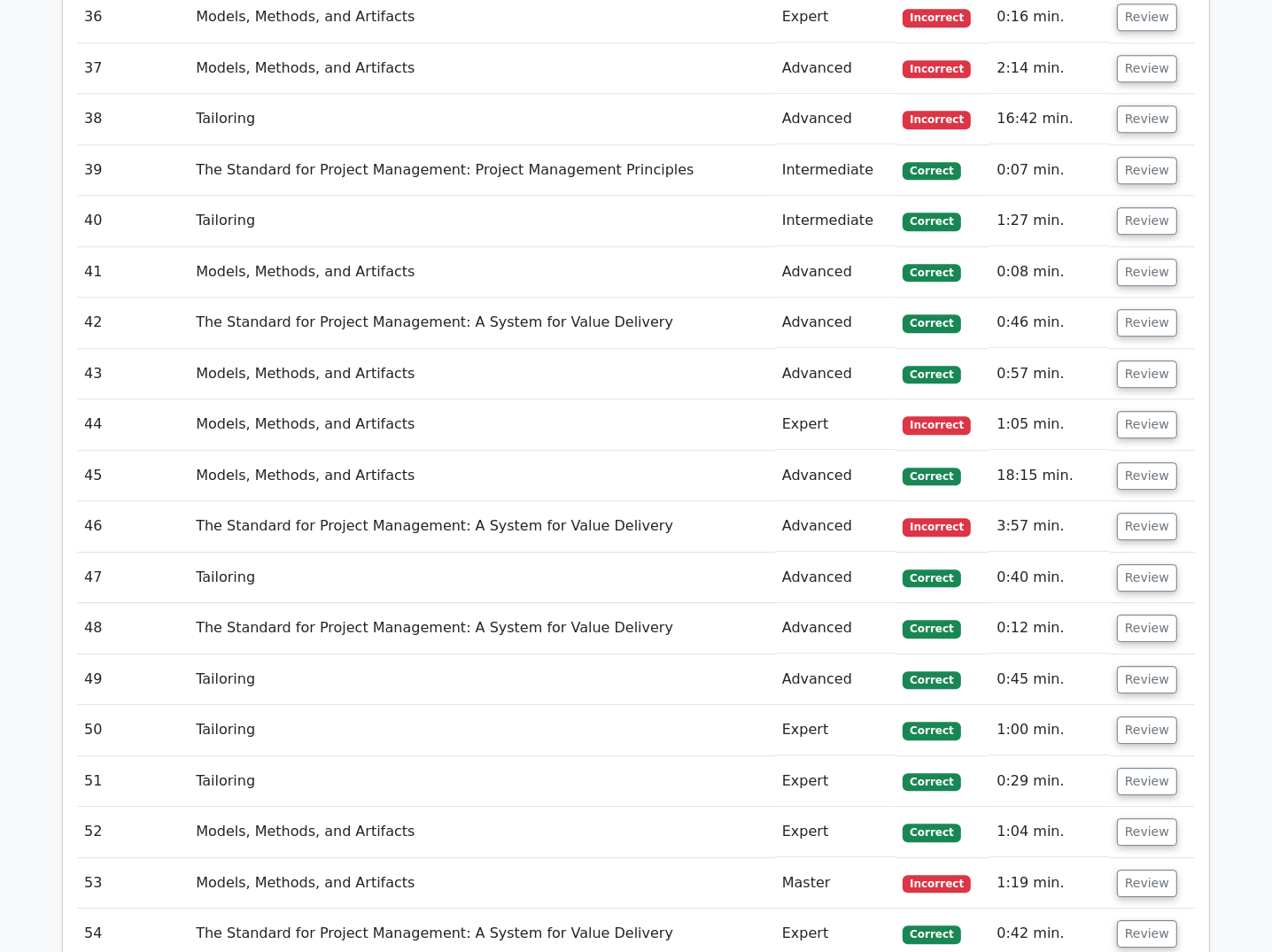
scroll to position [5607, 0]
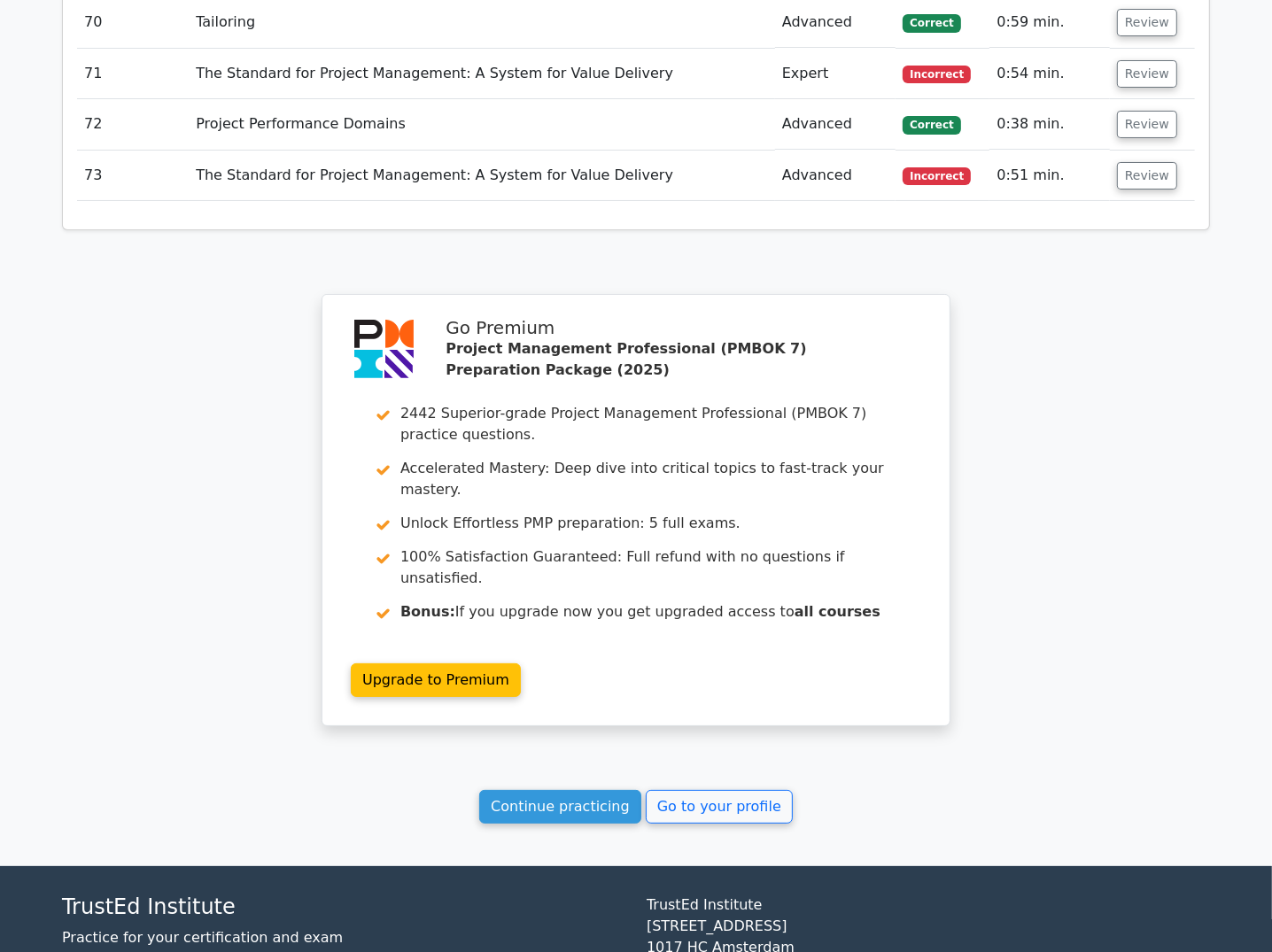
drag, startPoint x: 686, startPoint y: 464, endPoint x: 619, endPoint y: 881, distance: 422.3
click at [621, 790] on link "Continue practicing" at bounding box center [560, 807] width 162 height 34
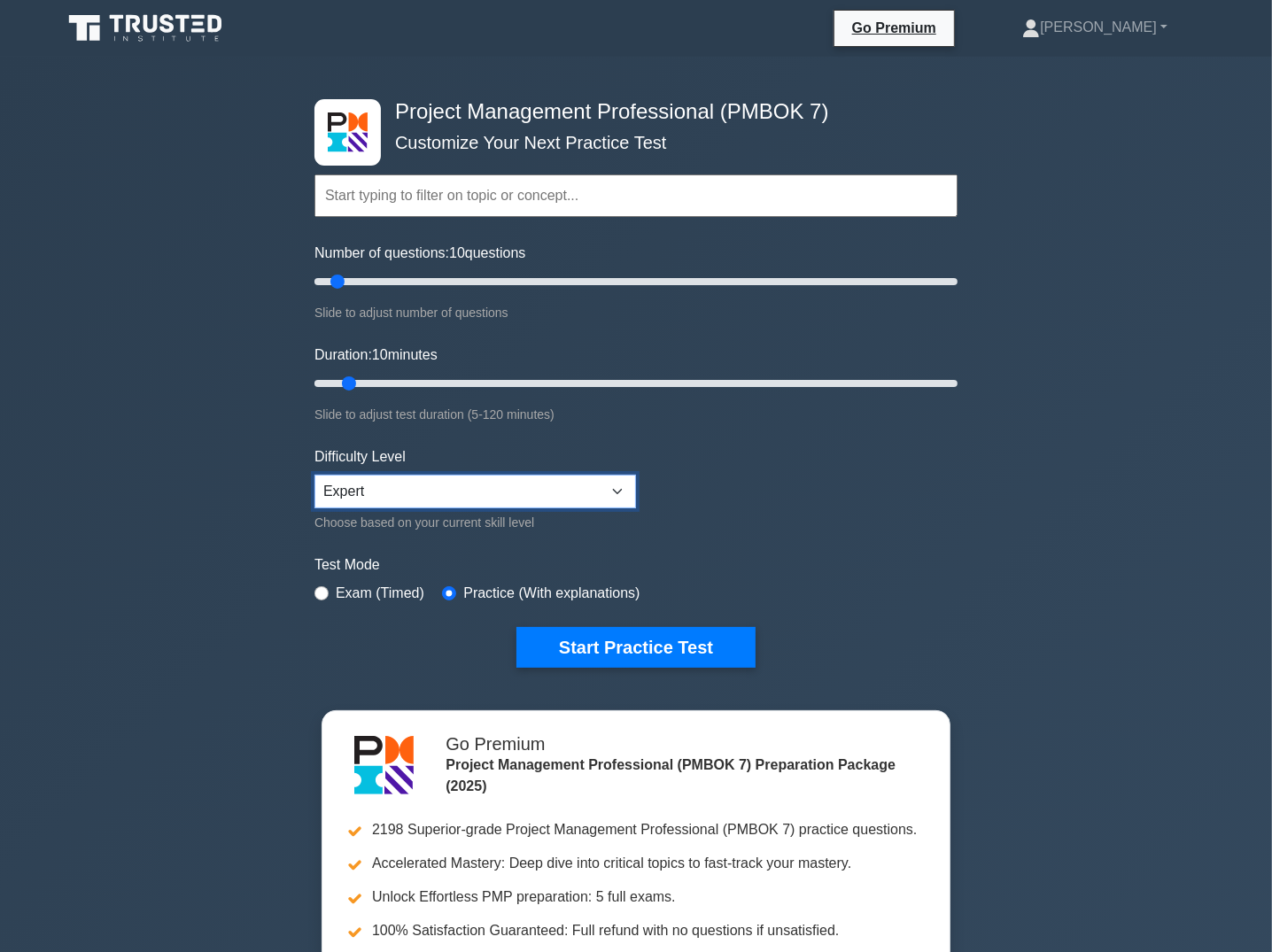
click at [424, 483] on select "Beginner Intermediate Expert" at bounding box center [476, 491] width 322 height 34
click at [900, 495] on form "Topics The Standard for Project Management: A System for Value Delivery The Sta…" at bounding box center [636, 393] width 643 height 547
click at [166, 489] on div "Project Management Professional (PMBOK 7) Customize Your Next Practice Test Top…" at bounding box center [636, 580] width 1272 height 1047
click at [440, 177] on input "text" at bounding box center [636, 196] width 643 height 43
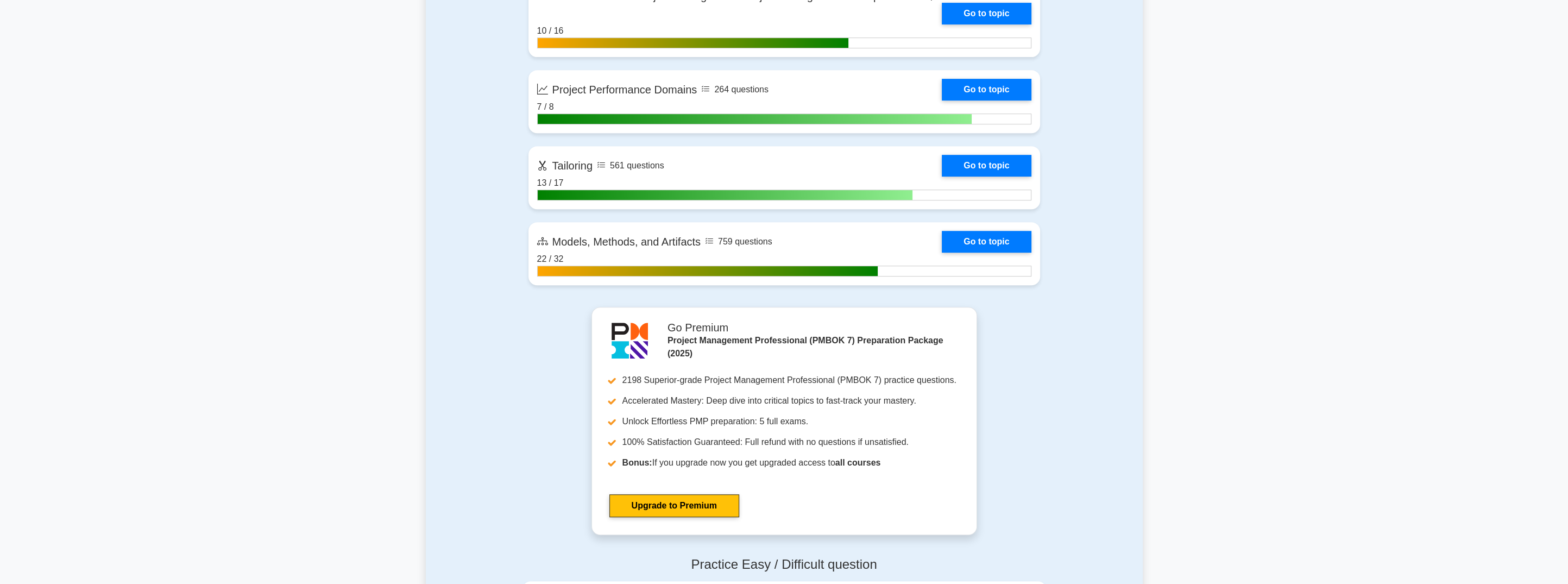
scroll to position [709, 0]
